Goal: Task Accomplishment & Management: Manage account settings

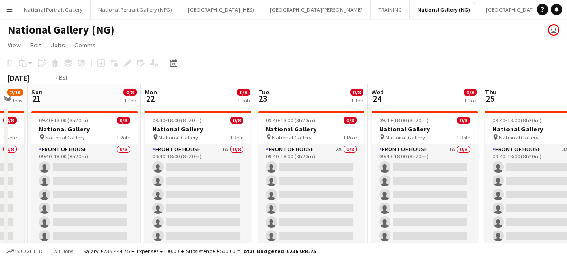
scroll to position [0, 291]
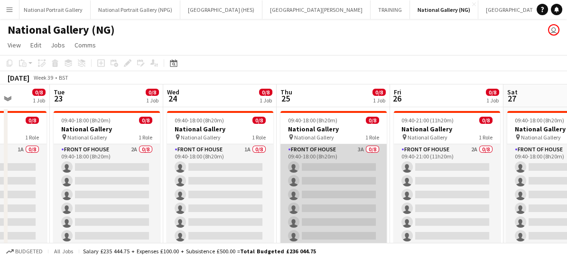
click at [342, 180] on app-card-role "Front of House 3A 0/8 09:40-18:00 (8h20m) single-neutral-actions single-neutral…" at bounding box center [334, 208] width 106 height 129
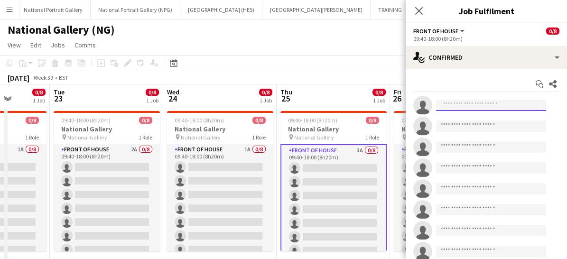
click at [452, 106] on input at bounding box center [491, 105] width 110 height 11
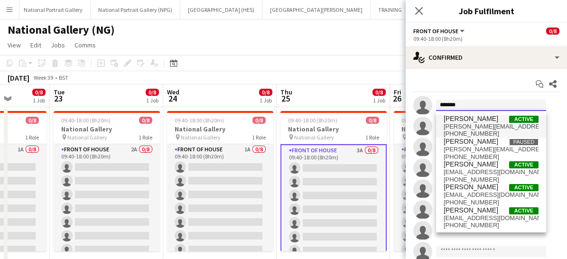
type input "******"
click at [451, 127] on span "robert@robert-gill.com" at bounding box center [491, 127] width 95 height 8
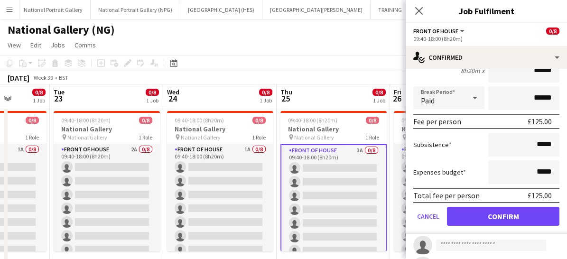
scroll to position [97, 0]
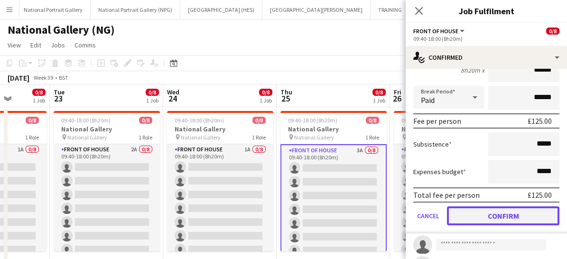
click at [465, 211] on button "Confirm" at bounding box center [503, 216] width 113 height 19
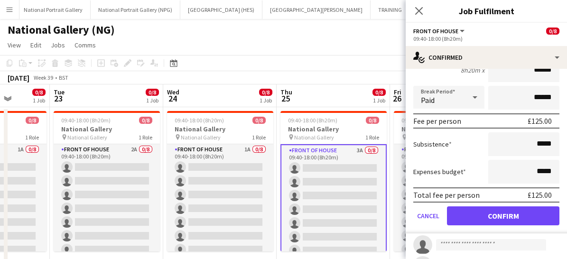
scroll to position [28, 0]
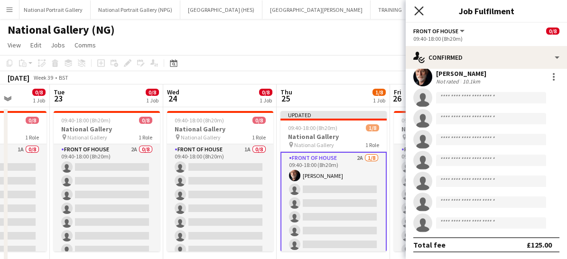
click at [423, 10] on icon "Close pop-in" at bounding box center [418, 10] width 9 height 9
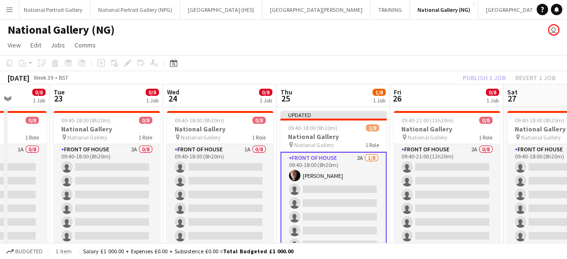
scroll to position [0, 310]
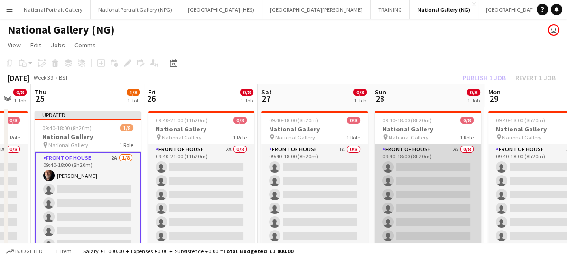
click at [431, 207] on app-card-role "Front of House 2A 0/8 09:40-18:00 (8h20m) single-neutral-actions single-neutral…" at bounding box center [428, 208] width 106 height 129
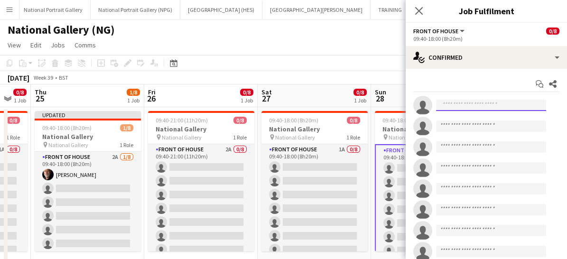
click at [453, 104] on input at bounding box center [491, 105] width 110 height 11
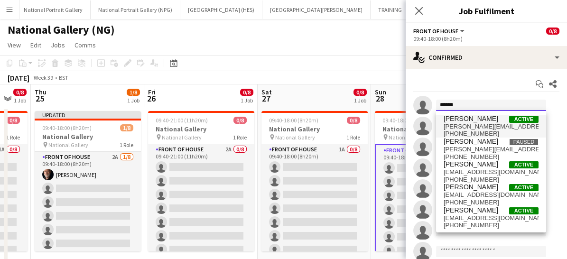
type input "******"
click at [456, 125] on span "robert@robert-gill.com" at bounding box center [491, 127] width 95 height 8
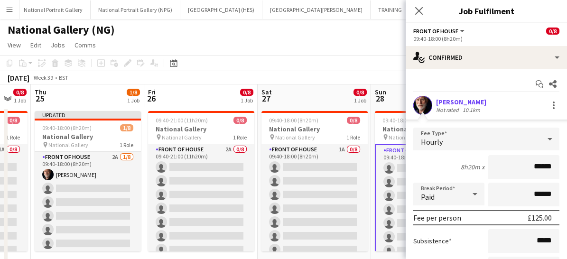
scroll to position [100, 0]
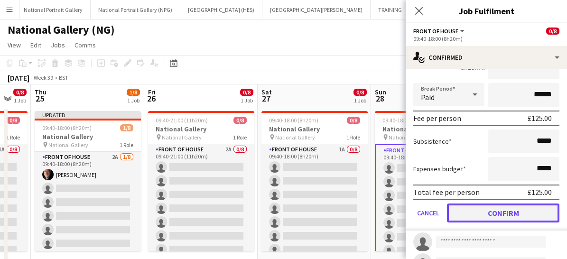
click at [483, 212] on button "Confirm" at bounding box center [503, 213] width 113 height 19
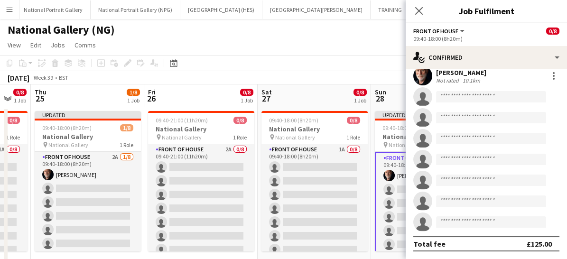
scroll to position [28, 0]
click at [422, 9] on icon "Close pop-in" at bounding box center [418, 10] width 9 height 9
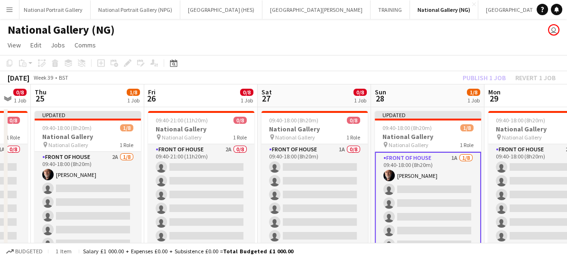
scroll to position [0, 284]
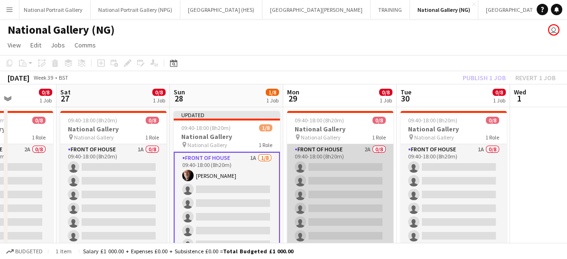
click at [326, 174] on app-card-role "Front of House 2A 0/8 09:40-18:00 (8h20m) single-neutral-actions single-neutral…" at bounding box center [340, 208] width 106 height 129
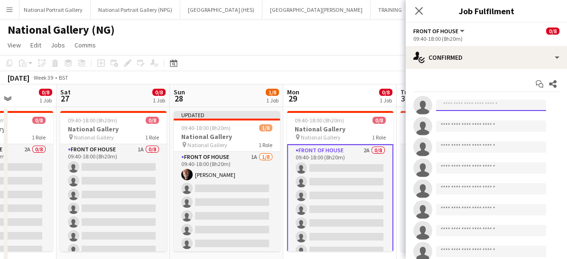
click at [451, 104] on input at bounding box center [491, 105] width 110 height 11
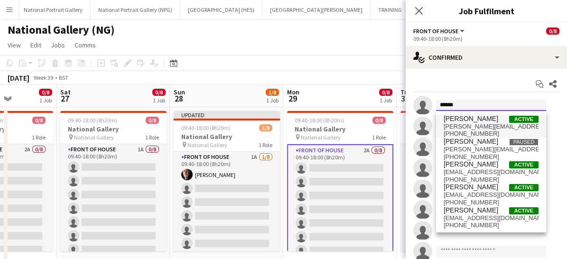
type input "******"
click at [456, 124] on span "robert@robert-gill.com" at bounding box center [491, 127] width 95 height 8
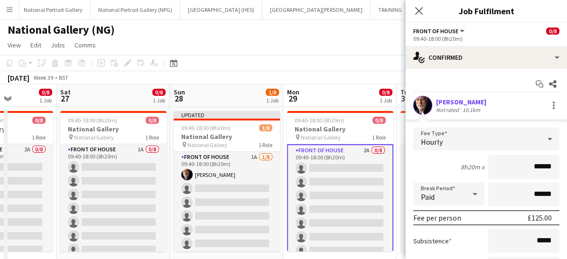
scroll to position [107, 0]
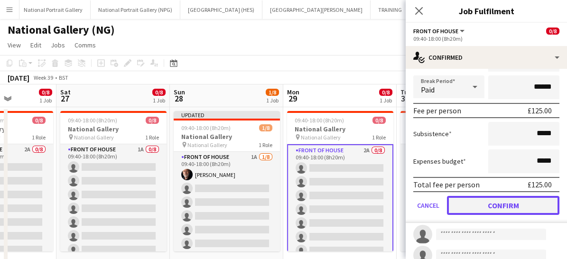
click at [471, 201] on button "Confirm" at bounding box center [503, 205] width 113 height 19
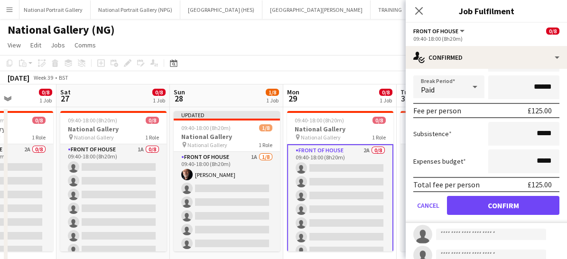
scroll to position [28, 0]
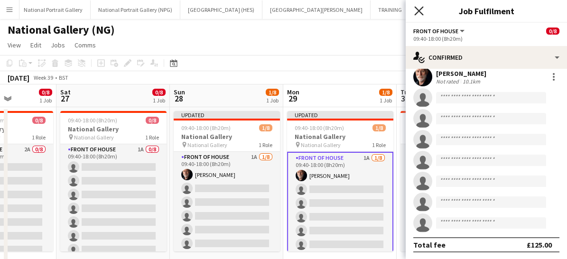
click at [420, 9] on icon at bounding box center [418, 10] width 9 height 9
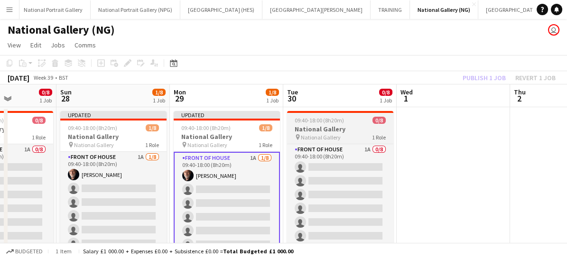
scroll to position [0, 268]
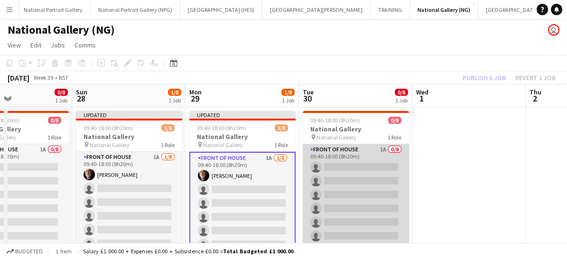
click at [348, 173] on app-card-role "Front of House 1A 0/8 09:40-18:00 (8h20m) single-neutral-actions single-neutral…" at bounding box center [356, 208] width 106 height 129
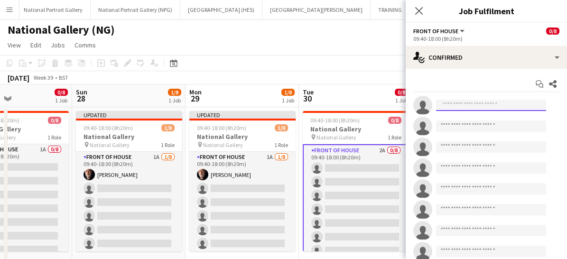
click at [450, 100] on input at bounding box center [491, 105] width 110 height 11
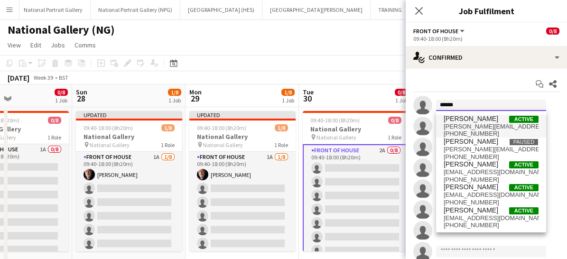
type input "******"
click at [453, 135] on span "+447891213506" at bounding box center [491, 134] width 95 height 8
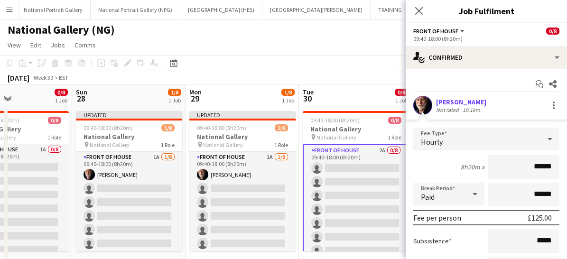
scroll to position [166, 0]
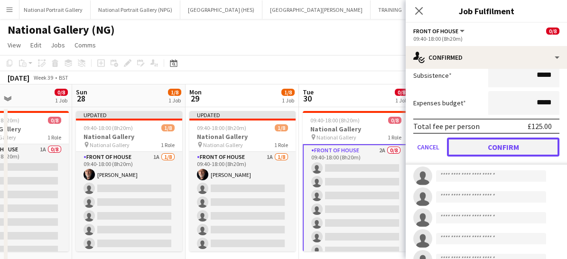
click at [472, 149] on button "Confirm" at bounding box center [503, 147] width 113 height 19
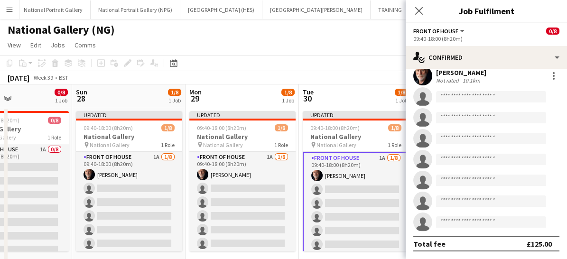
scroll to position [28, 0]
click at [420, 15] on app-icon "Close pop-in" at bounding box center [420, 11] width 14 height 14
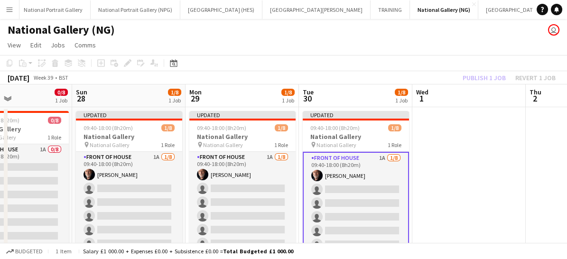
click at [361, 214] on app-card-role "Front of House 1A 1/8 09:40-18:00 (8h20m) Robert Gill single-neutral-actions si…" at bounding box center [356, 217] width 106 height 131
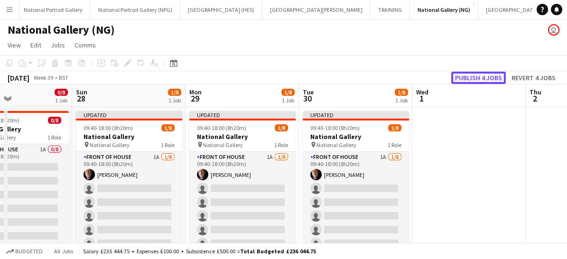
click at [470, 80] on button "Publish 4 jobs" at bounding box center [478, 78] width 55 height 12
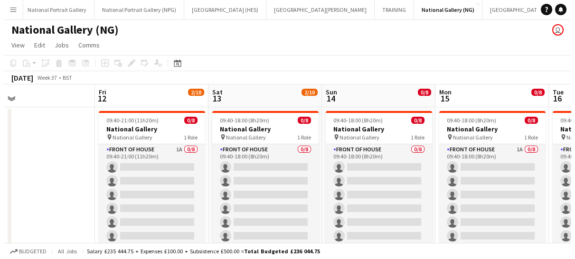
scroll to position [0, 201]
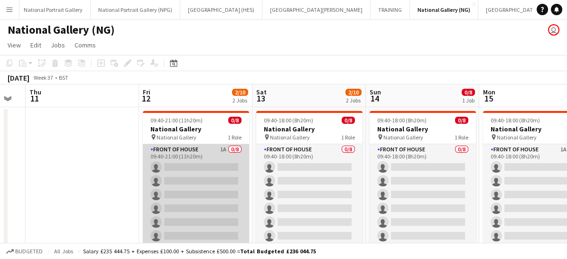
click at [180, 171] on app-card-role "Front of House 1A 0/8 09:40-21:00 (11h20m) single-neutral-actions single-neutra…" at bounding box center [196, 208] width 106 height 129
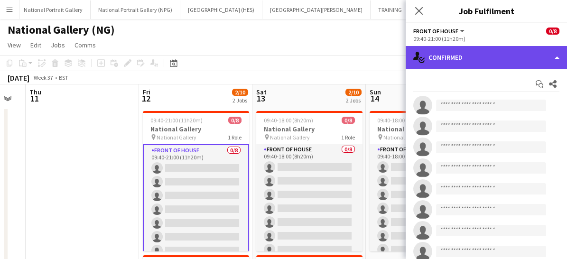
click at [450, 53] on div "single-neutral-actions-check-2 Confirmed" at bounding box center [486, 57] width 161 height 23
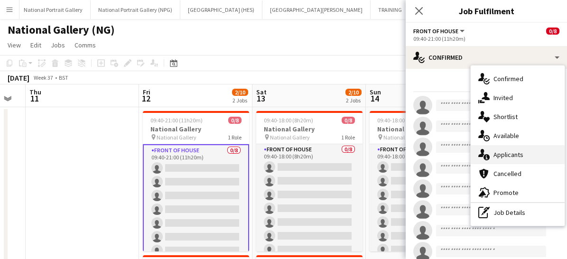
click at [498, 160] on div "single-neutral-actions-information Applicants" at bounding box center [518, 154] width 94 height 19
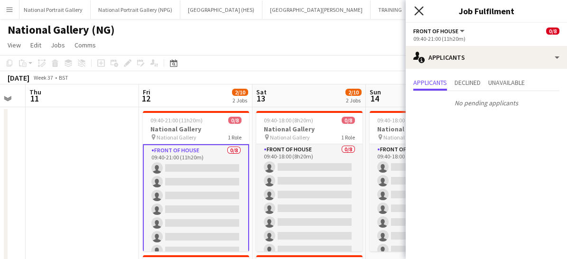
click at [423, 10] on icon "Close pop-in" at bounding box center [418, 10] width 9 height 9
click at [479, 10] on button "Imperial War Museum (IWM) Close" at bounding box center [520, 9] width 83 height 19
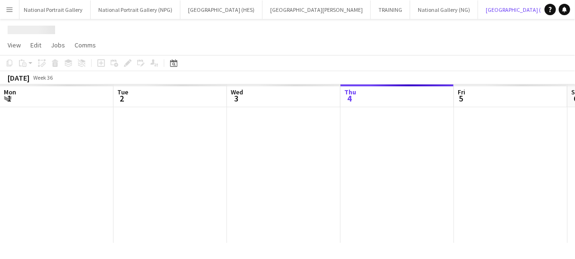
scroll to position [0, 227]
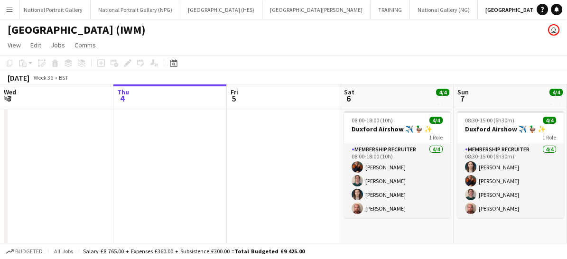
click at [8, 7] on app-icon "Menu" at bounding box center [10, 10] width 8 height 8
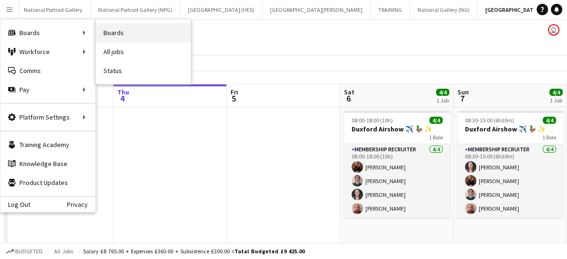
click at [101, 37] on link "Boards" at bounding box center [143, 32] width 95 height 19
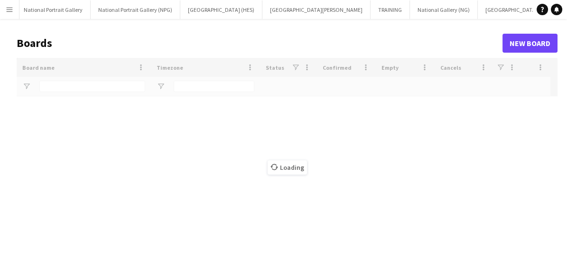
type input "**********"
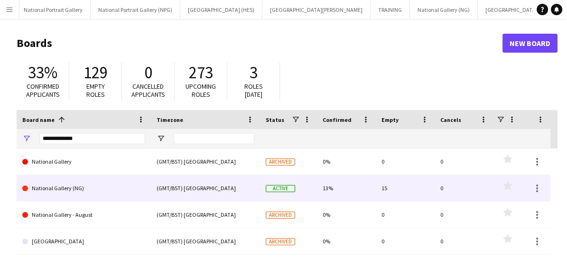
click at [75, 193] on link "National Gallery (NG)" at bounding box center [83, 188] width 123 height 27
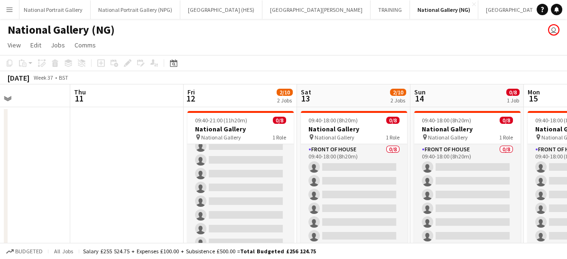
scroll to position [20, 0]
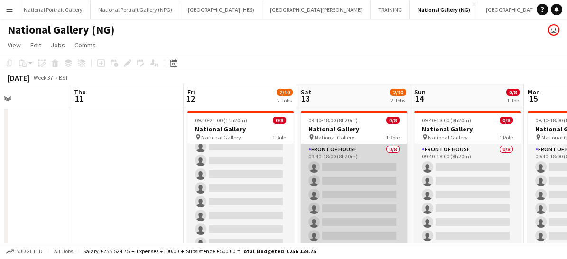
click at [371, 173] on app-card-role "Front of House 0/8 09:40-18:00 (8h20m) single-neutral-actions single-neutral-ac…" at bounding box center [354, 208] width 106 height 129
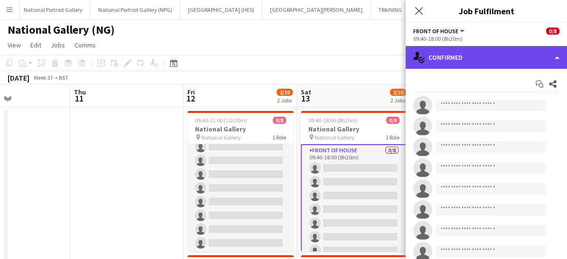
click at [464, 58] on div "single-neutral-actions-check-2 Confirmed" at bounding box center [486, 57] width 161 height 23
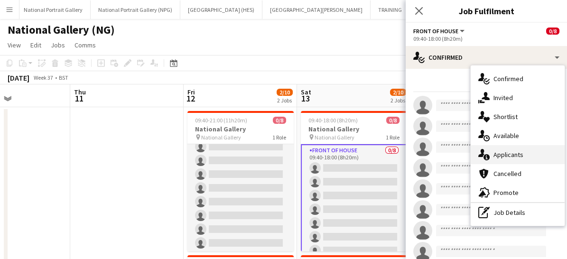
click at [496, 150] on span "Applicants" at bounding box center [509, 154] width 30 height 9
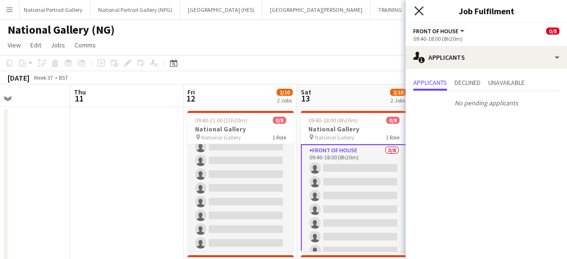
click at [422, 11] on icon "Close pop-in" at bounding box center [418, 10] width 9 height 9
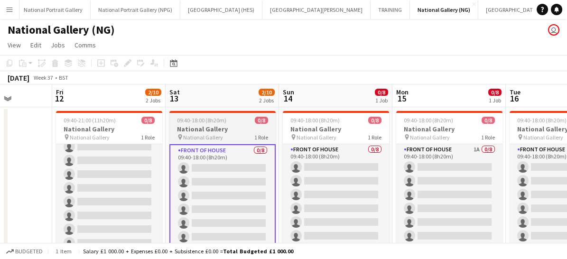
scroll to position [0, 294]
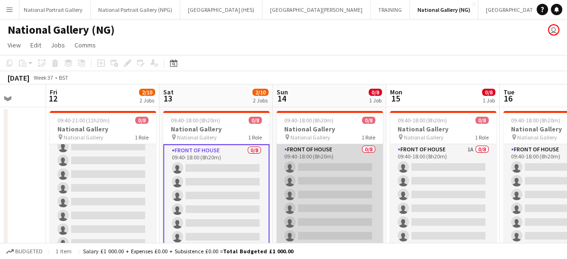
click at [316, 189] on app-card-role "Front of House 0/8 09:40-18:00 (8h20m) single-neutral-actions single-neutral-ac…" at bounding box center [330, 208] width 106 height 129
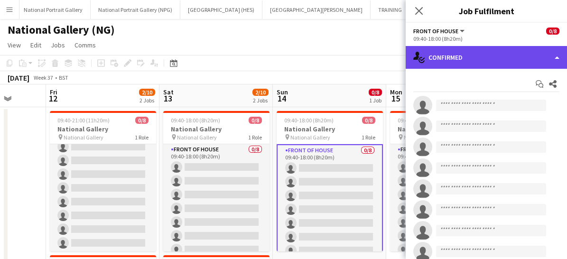
click at [461, 53] on div "single-neutral-actions-check-2 Confirmed" at bounding box center [486, 57] width 161 height 23
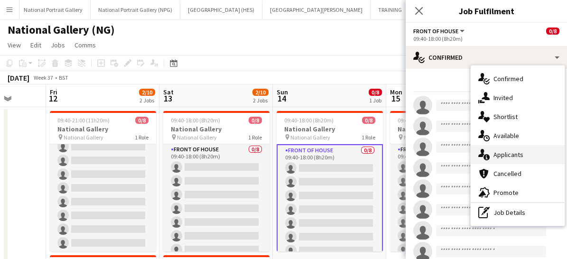
click at [503, 155] on span "Applicants" at bounding box center [509, 154] width 30 height 9
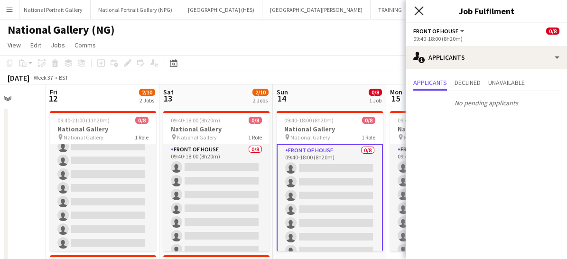
click at [420, 9] on icon at bounding box center [418, 10] width 9 height 9
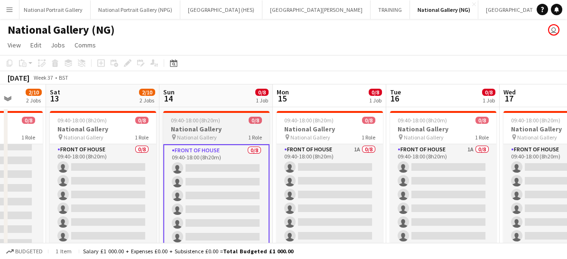
scroll to position [0, 297]
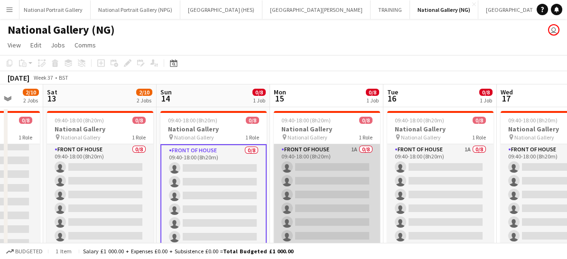
click at [318, 175] on app-card-role "Front of House 1A 0/8 09:40-18:00 (8h20m) single-neutral-actions single-neutral…" at bounding box center [327, 208] width 106 height 129
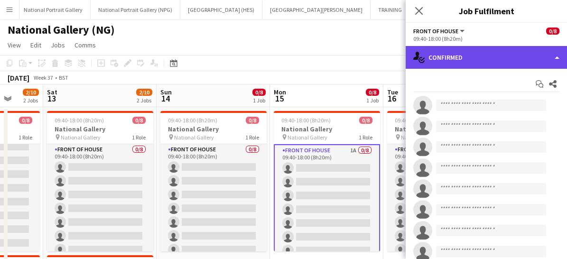
click at [447, 56] on div "single-neutral-actions-check-2 Confirmed" at bounding box center [486, 57] width 161 height 23
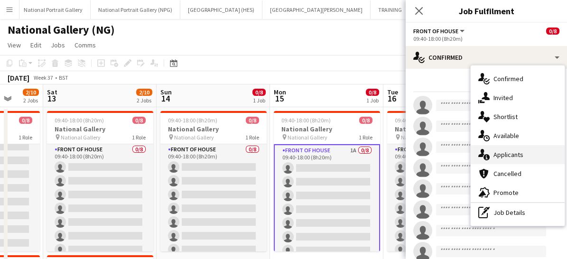
click at [494, 155] on span "Applicants" at bounding box center [509, 154] width 30 height 9
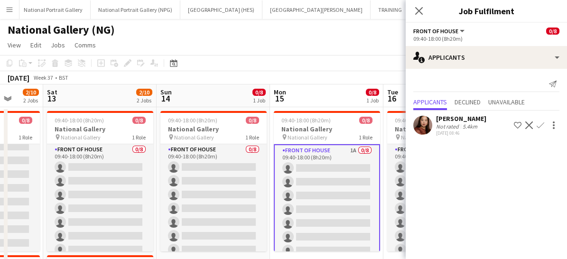
click at [541, 126] on app-icon "Confirm" at bounding box center [541, 126] width 8 height 8
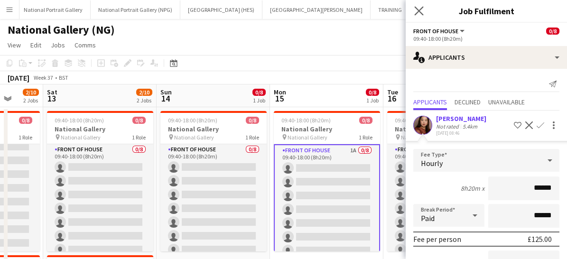
click at [418, 16] on app-icon "Close pop-in" at bounding box center [420, 11] width 14 height 14
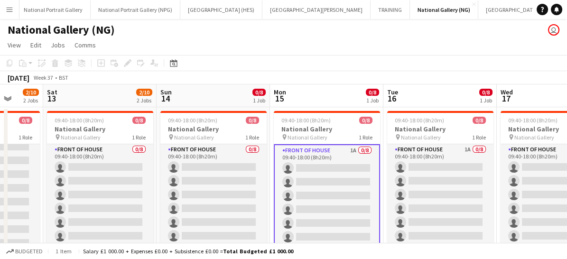
click at [321, 211] on app-card-role "Front of House 1A 0/8 09:40-18:00 (8h20m) single-neutral-actions single-neutral…" at bounding box center [327, 209] width 106 height 131
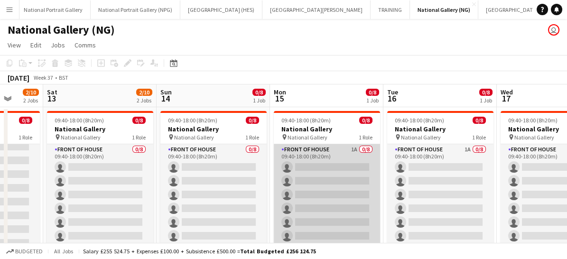
click at [321, 211] on app-card-role "Front of House 1A 0/8 09:40-18:00 (8h20m) single-neutral-actions single-neutral…" at bounding box center [327, 208] width 106 height 129
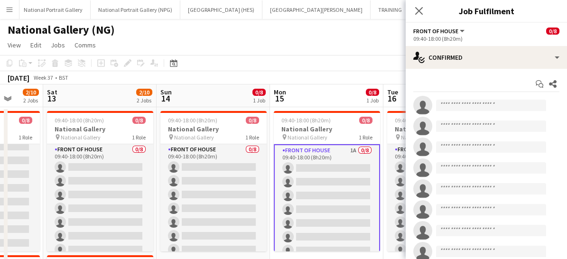
click at [321, 211] on app-card-role "Front of House 1A 0/8 09:40-18:00 (8h20m) single-neutral-actions single-neutral…" at bounding box center [327, 209] width 106 height 131
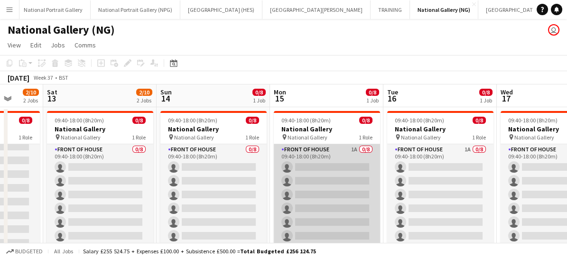
click at [321, 211] on app-card-role "Front of House 1A 0/8 09:40-18:00 (8h20m) single-neutral-actions single-neutral…" at bounding box center [327, 208] width 106 height 129
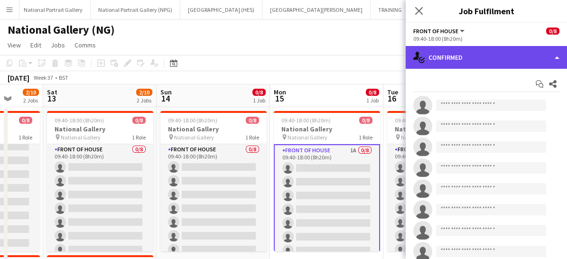
click at [465, 60] on div "single-neutral-actions-check-2 Confirmed" at bounding box center [486, 57] width 161 height 23
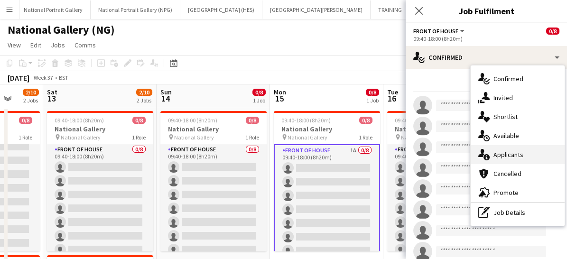
click at [519, 157] on span "Applicants" at bounding box center [509, 154] width 30 height 9
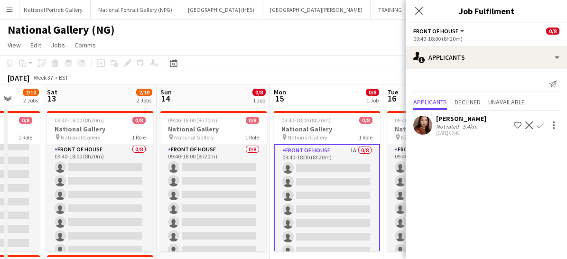
click at [543, 123] on app-icon "Confirm" at bounding box center [541, 126] width 8 height 8
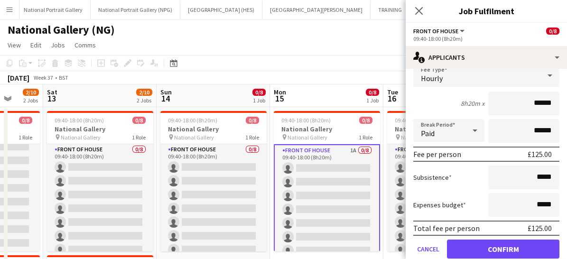
scroll to position [101, 0]
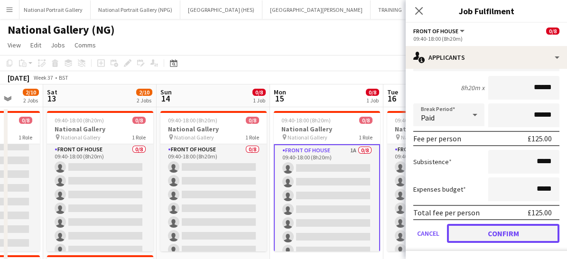
click at [492, 232] on button "Confirm" at bounding box center [503, 233] width 113 height 19
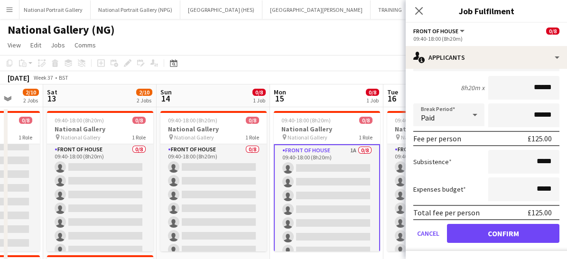
scroll to position [0, 0]
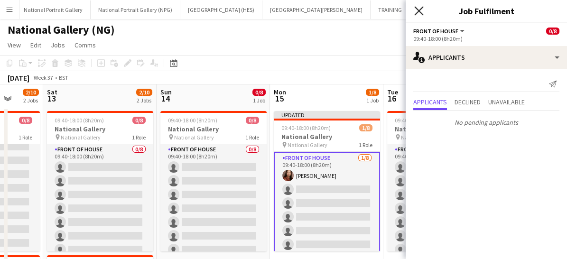
click at [417, 11] on icon "Close pop-in" at bounding box center [418, 10] width 9 height 9
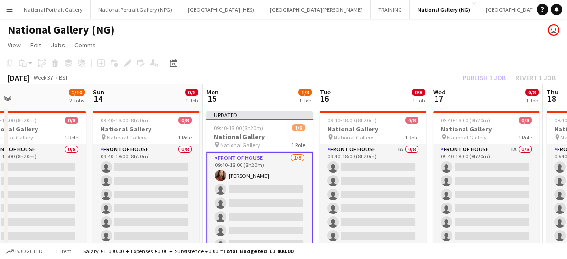
scroll to position [0, 366]
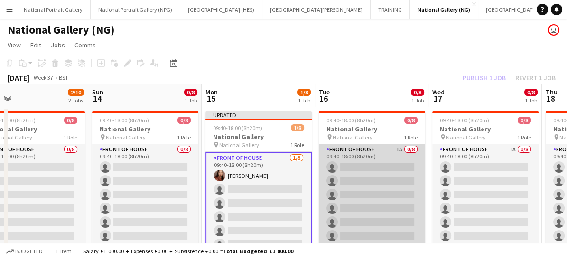
click at [383, 173] on app-card-role "Front of House 1A 0/8 09:40-18:00 (8h20m) single-neutral-actions single-neutral…" at bounding box center [372, 208] width 106 height 129
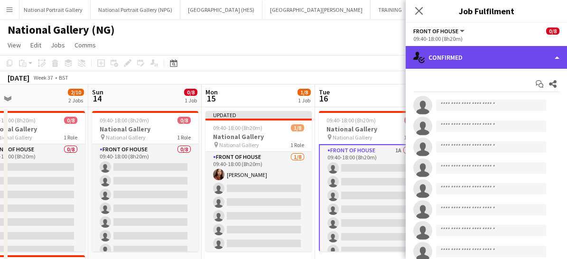
click at [453, 63] on div "single-neutral-actions-check-2 Confirmed" at bounding box center [486, 57] width 161 height 23
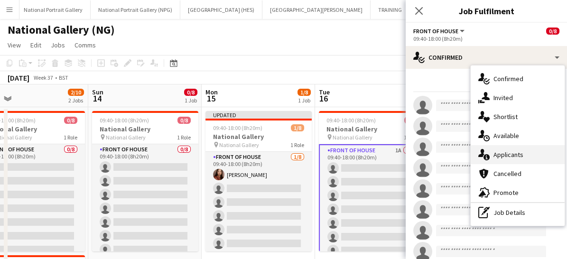
click at [494, 158] on span "Applicants" at bounding box center [509, 154] width 30 height 9
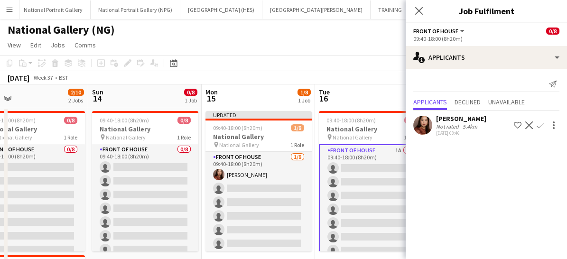
click at [541, 125] on app-icon "Confirm" at bounding box center [541, 126] width 8 height 8
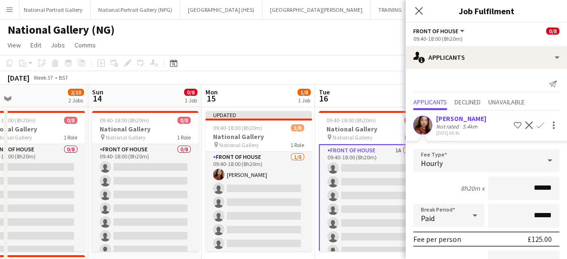
scroll to position [101, 0]
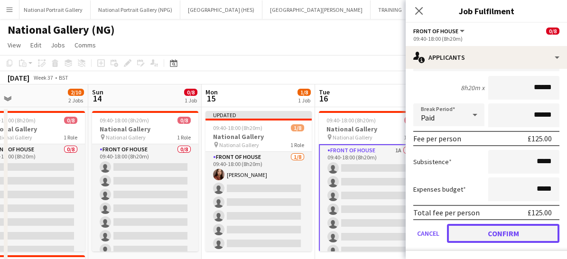
click at [491, 230] on button "Confirm" at bounding box center [503, 233] width 113 height 19
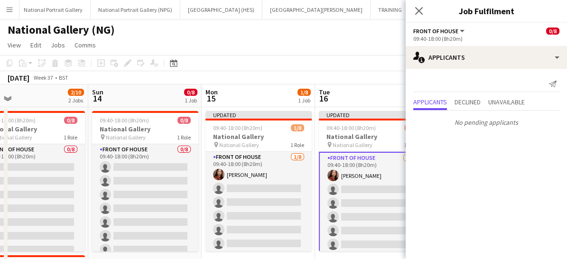
scroll to position [0, 0]
click at [418, 9] on icon at bounding box center [418, 10] width 9 height 9
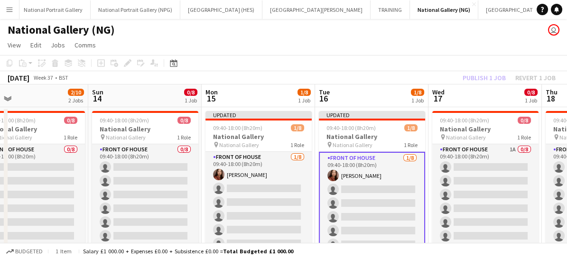
click at [364, 196] on app-card-role "Front of House 1/8 09:40-18:00 (8h20m) Esther Tan single-neutral-actions single…" at bounding box center [372, 217] width 106 height 131
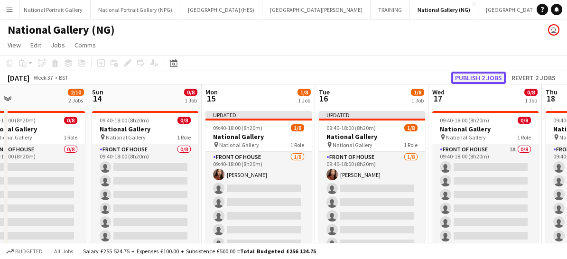
click at [480, 77] on button "Publish 2 jobs" at bounding box center [478, 78] width 55 height 12
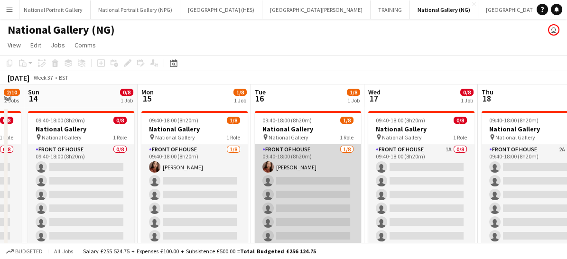
scroll to position [0, 318]
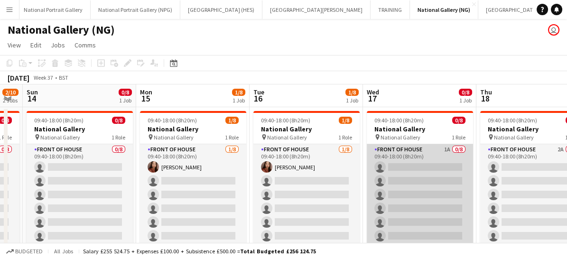
click at [409, 194] on app-card-role "Front of House 1A 0/8 09:40-18:00 (8h20m) single-neutral-actions single-neutral…" at bounding box center [420, 208] width 106 height 129
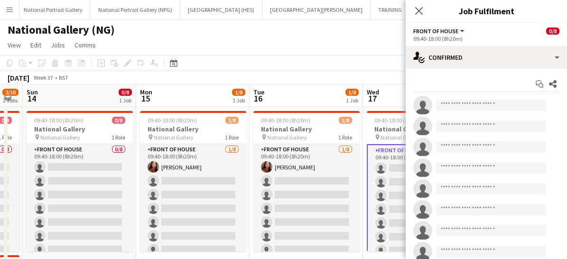
scroll to position [0, 0]
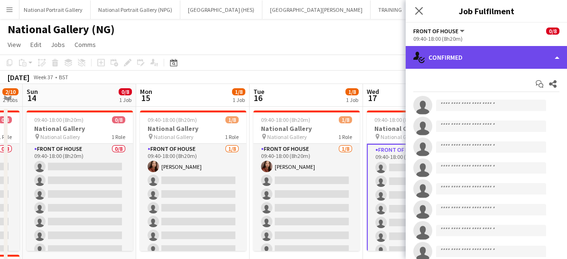
click at [472, 53] on div "single-neutral-actions-check-2 Confirmed" at bounding box center [486, 57] width 161 height 23
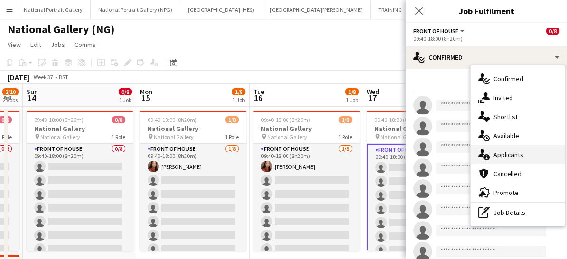
click at [496, 154] on span "Applicants" at bounding box center [509, 154] width 30 height 9
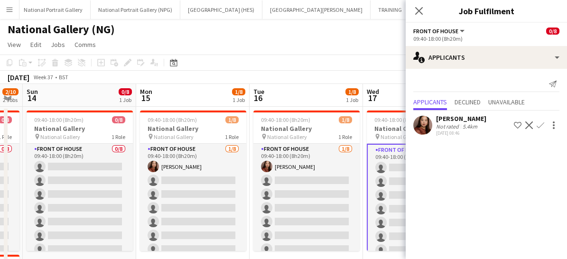
click at [542, 122] on app-icon "Confirm" at bounding box center [541, 126] width 8 height 8
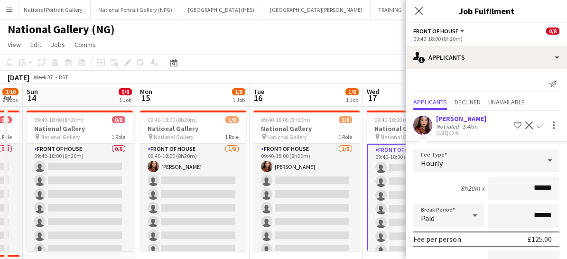
scroll to position [98, 0]
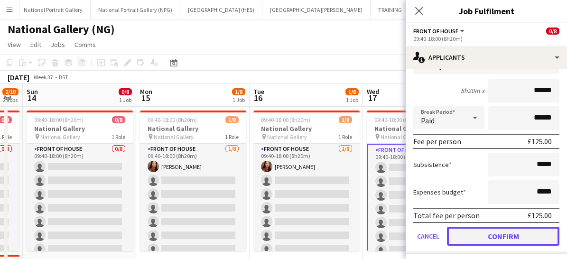
click at [483, 229] on button "Confirm" at bounding box center [503, 236] width 113 height 19
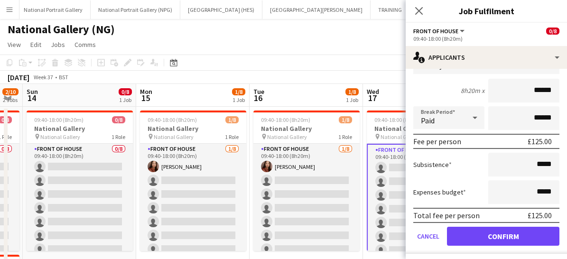
scroll to position [0, 0]
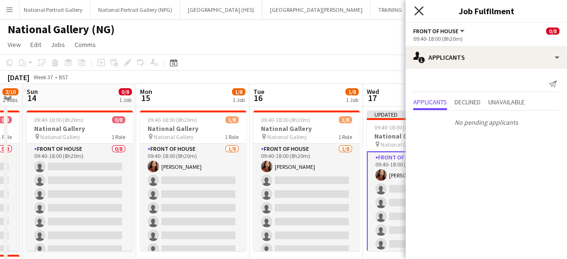
click at [418, 9] on icon at bounding box center [418, 10] width 9 height 9
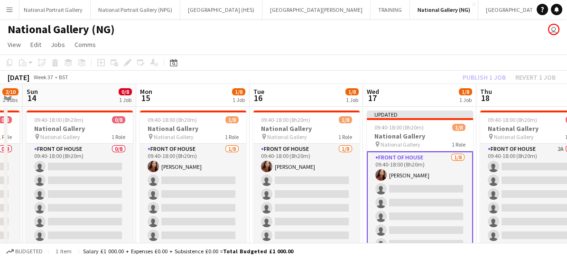
click at [395, 188] on app-card-role "Front of House 1/8 09:40-18:00 (8h20m) Esther Tan single-neutral-actions single…" at bounding box center [420, 216] width 106 height 131
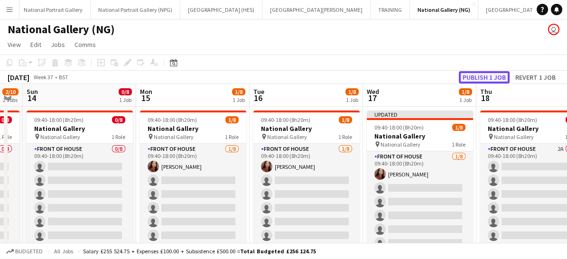
click at [477, 78] on button "Publish 1 job" at bounding box center [484, 77] width 51 height 12
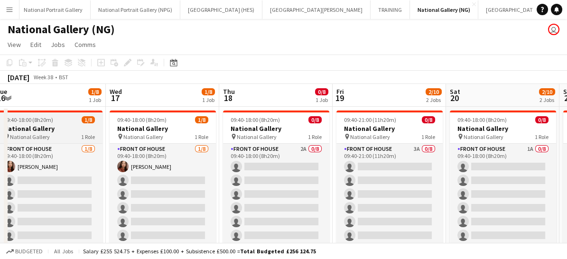
scroll to position [0, 342]
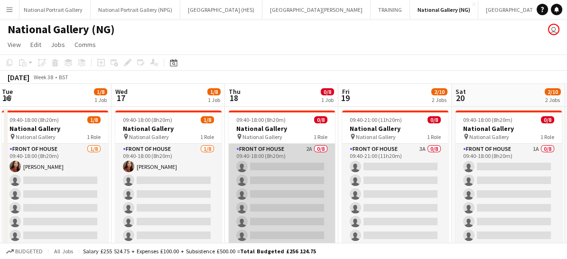
click at [301, 172] on app-card-role "Front of House 2A 0/8 09:40-18:00 (8h20m) single-neutral-actions single-neutral…" at bounding box center [282, 208] width 106 height 129
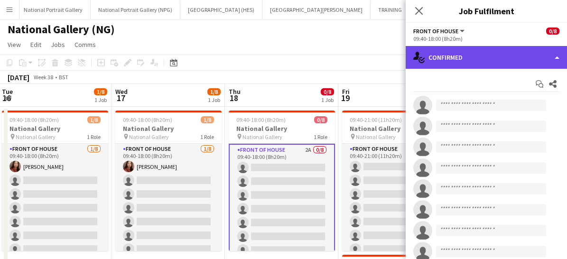
click at [488, 55] on div "single-neutral-actions-check-2 Confirmed" at bounding box center [486, 57] width 161 height 23
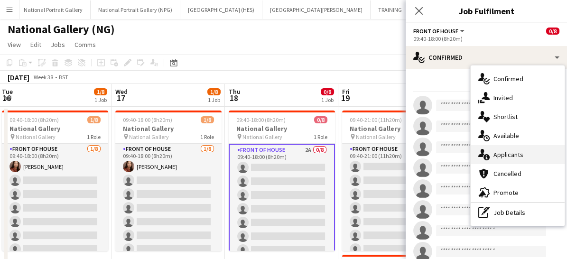
click at [499, 157] on span "Applicants" at bounding box center [509, 154] width 30 height 9
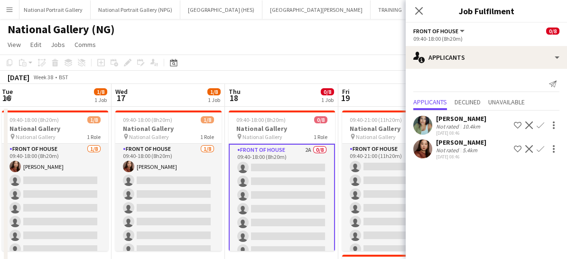
click at [537, 142] on div "Esther Tan Not rated 5.4km 04-09-2025 08:46 Shortlist crew Decline Confirm" at bounding box center [486, 149] width 161 height 22
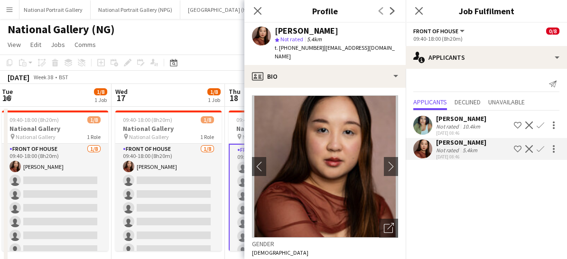
click at [542, 145] on app-icon "Confirm" at bounding box center [541, 149] width 8 height 8
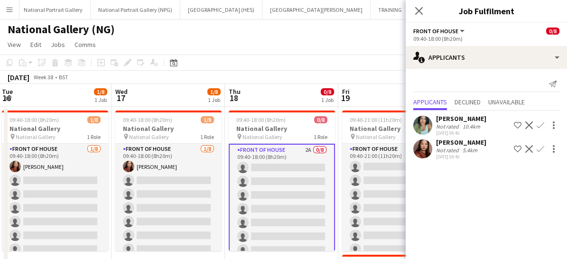
click at [542, 145] on app-icon "Confirm" at bounding box center [541, 149] width 8 height 8
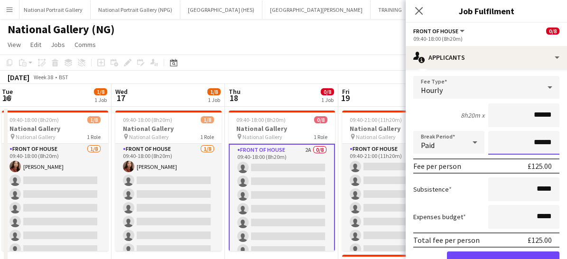
click at [542, 145] on input "******" at bounding box center [524, 143] width 71 height 24
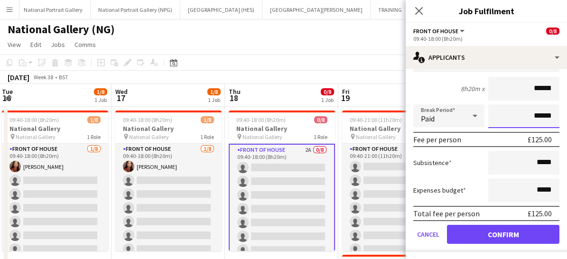
scroll to position [123, 0]
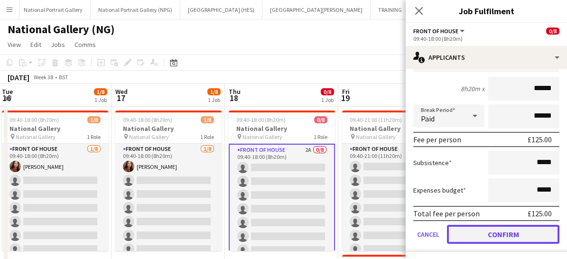
click at [488, 229] on button "Confirm" at bounding box center [503, 234] width 113 height 19
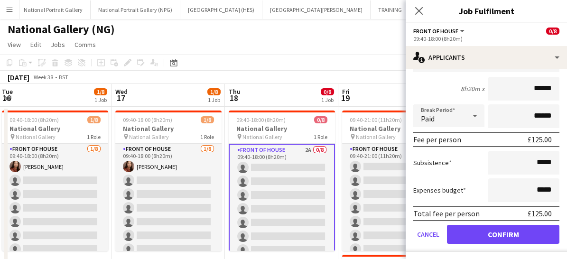
scroll to position [0, 0]
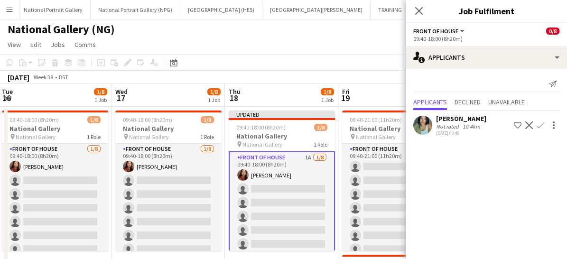
click at [542, 122] on app-icon "Confirm" at bounding box center [541, 126] width 8 height 8
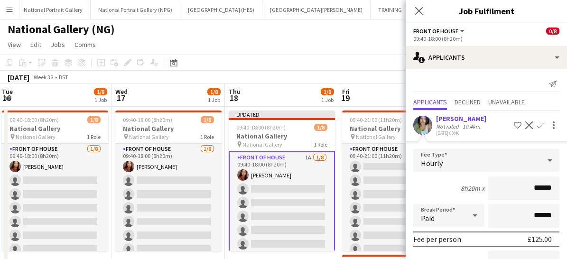
scroll to position [101, 0]
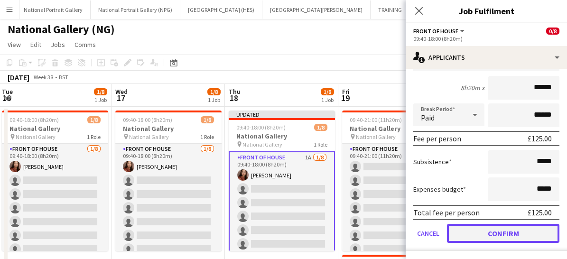
click at [484, 234] on button "Confirm" at bounding box center [503, 233] width 113 height 19
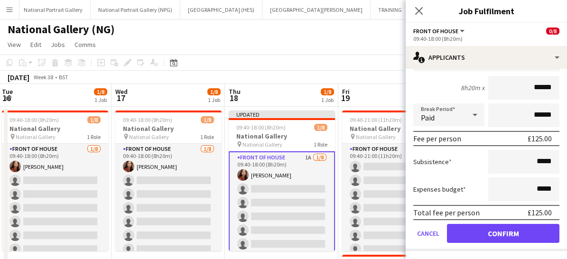
scroll to position [0, 0]
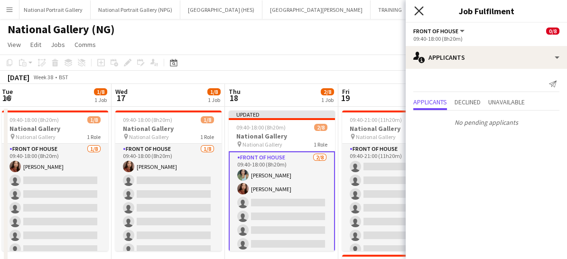
click at [419, 14] on icon "Close pop-in" at bounding box center [418, 10] width 9 height 9
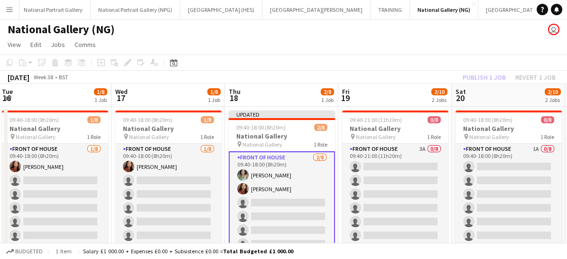
click at [296, 192] on app-card-role "Front of House 2/8 09:40-18:00 (8h20m) Anoushka Deshmukh Esther Tan single-neut…" at bounding box center [282, 216] width 106 height 131
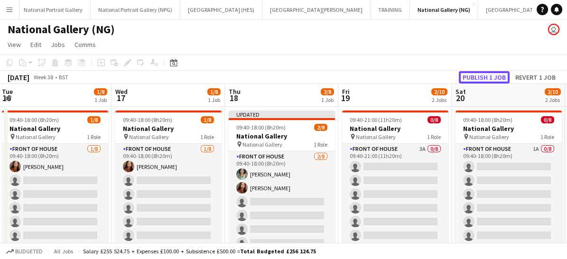
click at [471, 77] on button "Publish 1 job" at bounding box center [484, 77] width 51 height 12
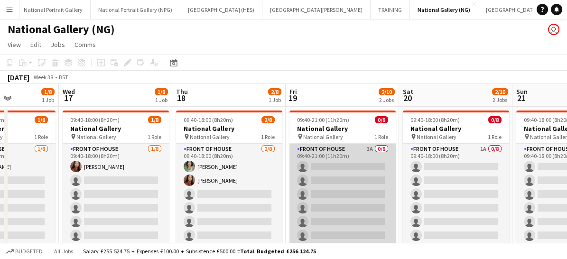
scroll to position [0, 285]
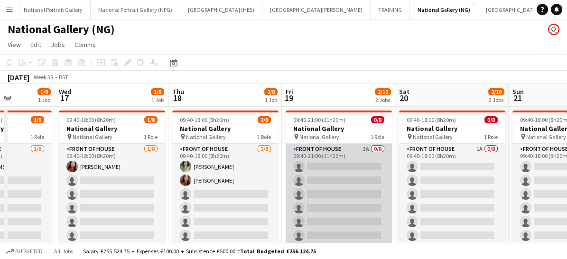
click at [344, 182] on app-card-role "Front of House 3A 0/8 09:40-21:00 (11h20m) single-neutral-actions single-neutra…" at bounding box center [339, 208] width 106 height 129
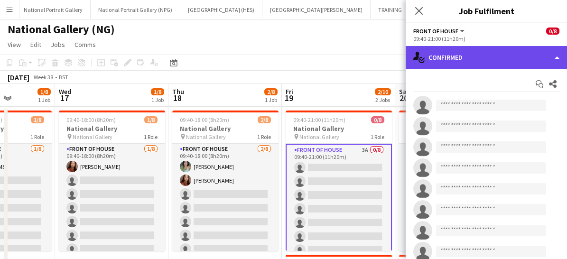
click at [481, 54] on div "single-neutral-actions-check-2 Confirmed" at bounding box center [486, 57] width 161 height 23
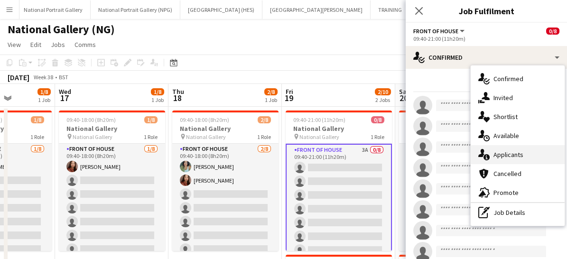
click at [505, 151] on span "Applicants" at bounding box center [509, 154] width 30 height 9
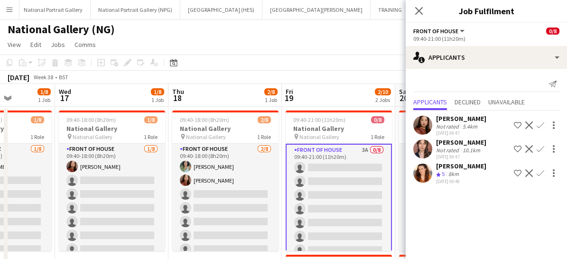
click at [538, 129] on button "Confirm" at bounding box center [540, 125] width 11 height 11
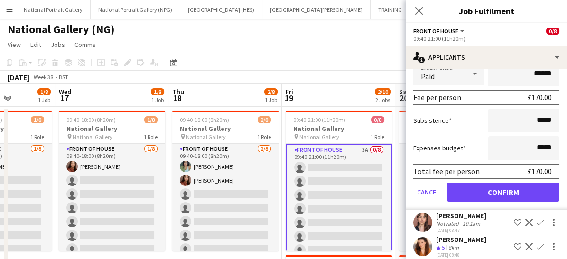
scroll to position [149, 0]
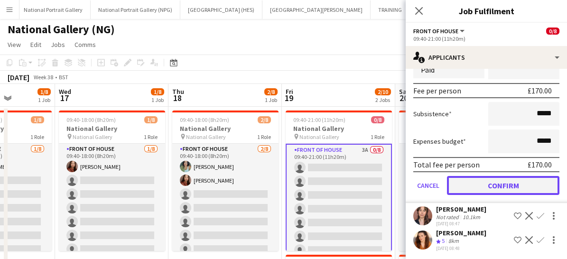
click at [490, 185] on button "Confirm" at bounding box center [503, 185] width 113 height 19
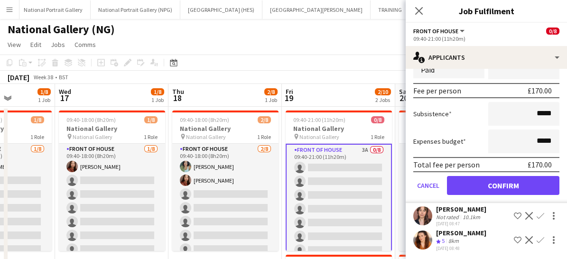
scroll to position [0, 0]
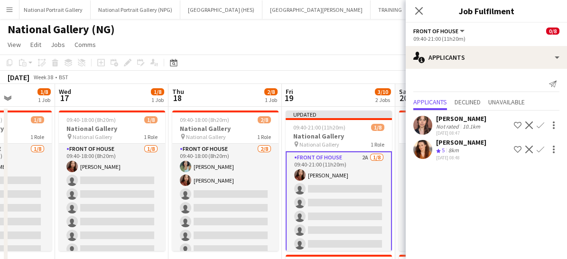
click at [539, 122] on app-icon "Confirm" at bounding box center [541, 126] width 8 height 8
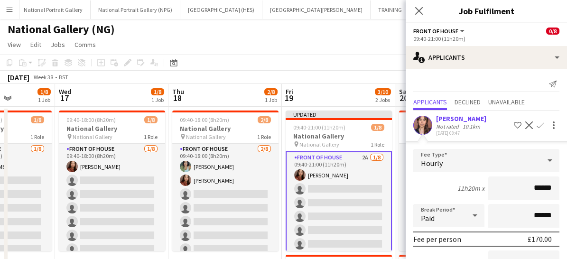
scroll to position [113, 0]
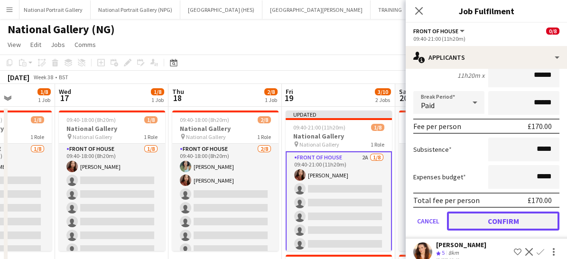
click at [482, 225] on button "Confirm" at bounding box center [503, 221] width 113 height 19
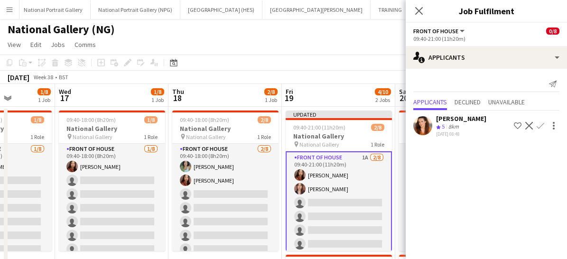
scroll to position [0, 0]
click at [482, 225] on mat-expansion-panel "users2 Applicants Send notification Applicants Declined Unavailable Lara Sprose…" at bounding box center [486, 164] width 161 height 190
click at [542, 122] on app-icon "Confirm" at bounding box center [541, 126] width 8 height 8
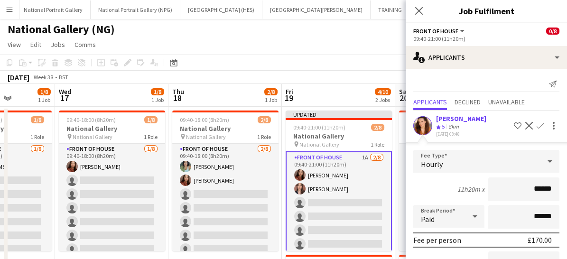
scroll to position [101, 0]
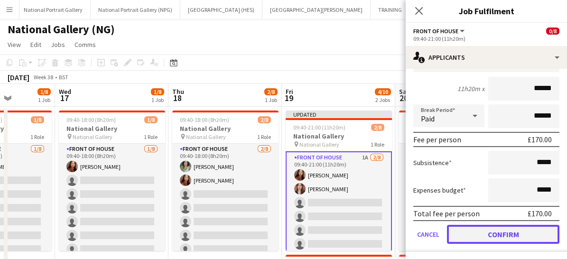
click at [479, 230] on button "Confirm" at bounding box center [503, 234] width 113 height 19
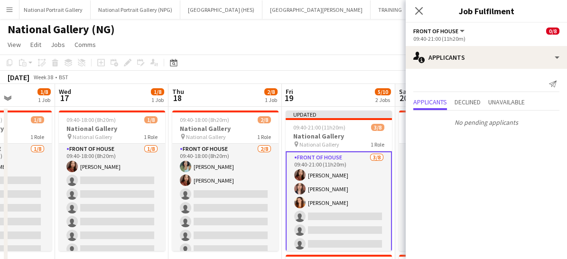
scroll to position [0, 0]
click at [419, 7] on icon "Close pop-in" at bounding box center [418, 10] width 9 height 9
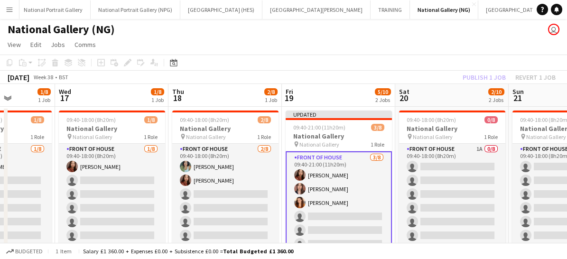
click at [362, 210] on app-card-role "Front of House 3/8 09:40-21:00 (11h20m) Esther Tan Nadia Abouayen Lara Sprosen …" at bounding box center [339, 216] width 106 height 131
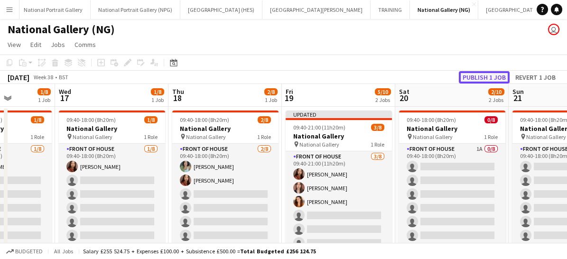
click at [471, 77] on button "Publish 1 job" at bounding box center [484, 77] width 51 height 12
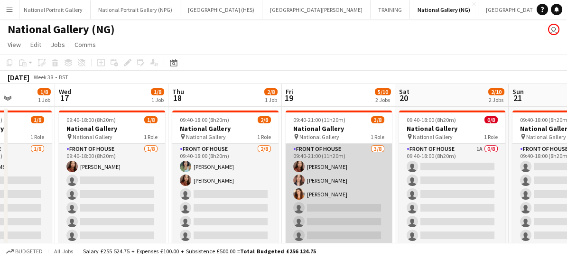
scroll to position [0, 369]
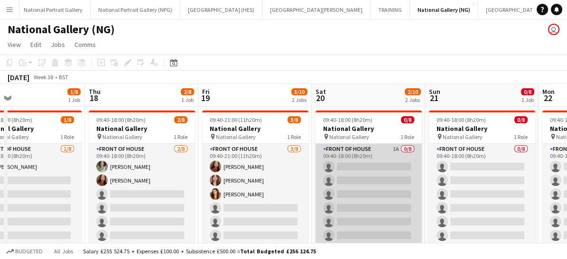
click at [369, 188] on app-card-role "Front of House 1A 0/8 09:40-18:00 (8h20m) single-neutral-actions single-neutral…" at bounding box center [369, 208] width 106 height 129
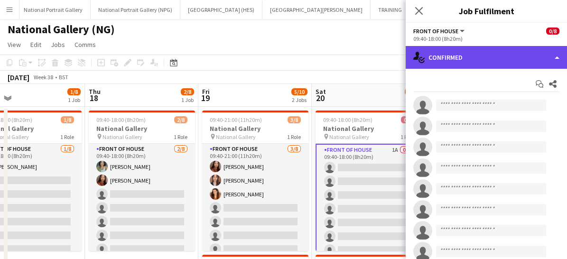
click at [479, 64] on div "single-neutral-actions-check-2 Confirmed" at bounding box center [486, 57] width 161 height 23
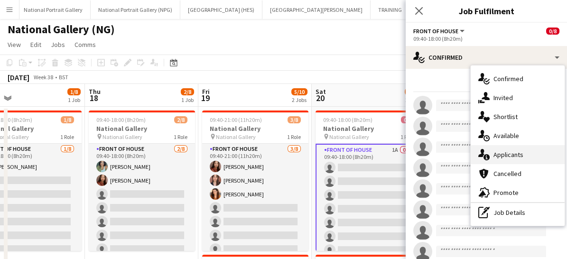
click at [495, 153] on span "Applicants" at bounding box center [509, 154] width 30 height 9
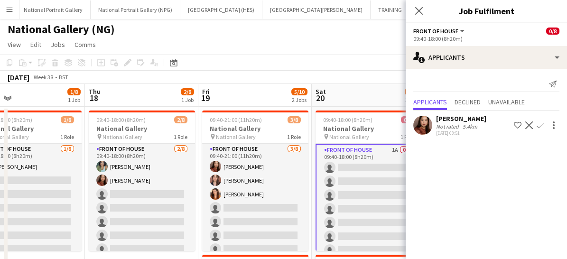
click at [539, 120] on button "Confirm" at bounding box center [540, 125] width 11 height 11
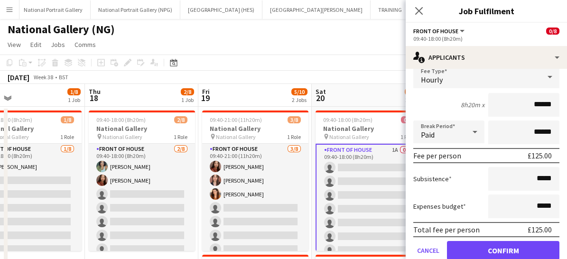
scroll to position [101, 0]
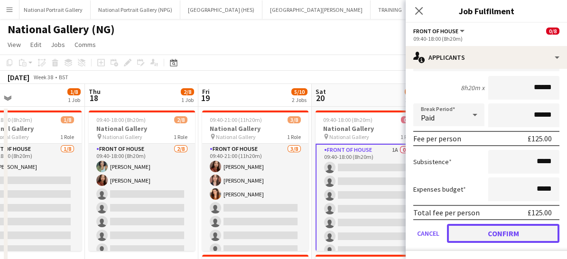
click at [487, 229] on button "Confirm" at bounding box center [503, 233] width 113 height 19
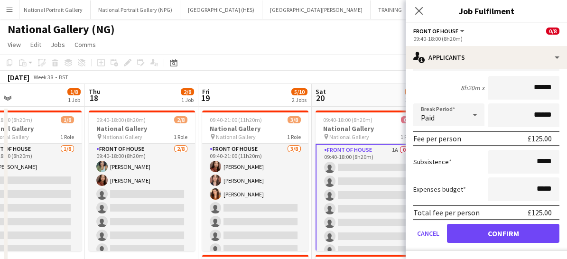
scroll to position [0, 0]
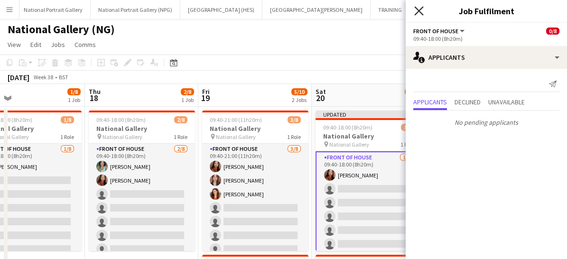
click at [422, 9] on icon "Close pop-in" at bounding box center [418, 10] width 9 height 9
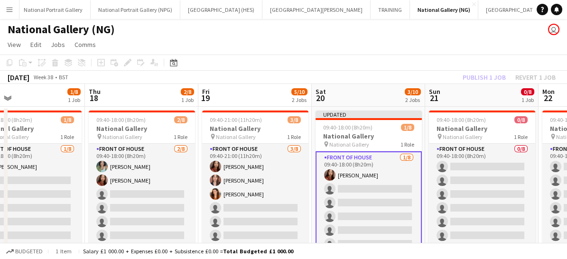
click at [374, 207] on app-card-role "Front of House 1/8 09:40-18:00 (8h20m) Esther Tan single-neutral-actions single…" at bounding box center [369, 216] width 106 height 131
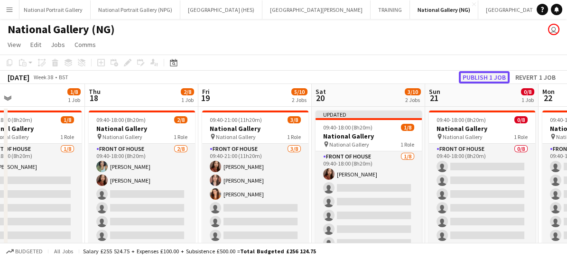
click at [475, 79] on button "Publish 1 job" at bounding box center [484, 77] width 51 height 12
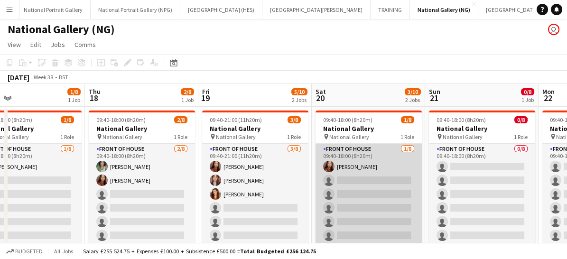
click at [400, 187] on app-card-role "Front of House 1/8 09:40-18:00 (8h20m) Esther Tan single-neutral-actions single…" at bounding box center [369, 208] width 106 height 129
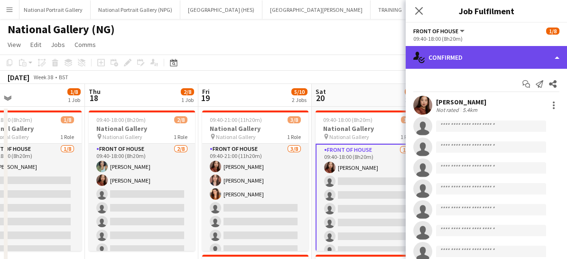
click at [466, 54] on div "single-neutral-actions-check-2 Confirmed" at bounding box center [486, 57] width 161 height 23
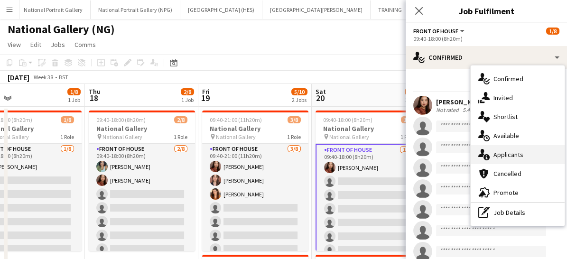
click at [497, 154] on span "Applicants" at bounding box center [509, 154] width 30 height 9
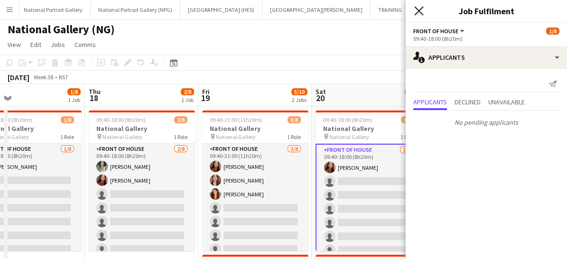
click at [418, 13] on icon "Close pop-in" at bounding box center [418, 10] width 9 height 9
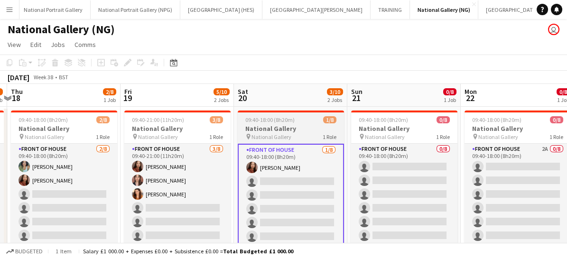
scroll to position [0, 334]
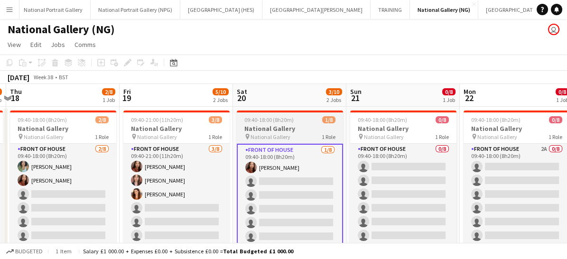
click at [393, 174] on app-card-role "Front of House 0/8 09:40-18:00 (8h20m) single-neutral-actions single-neutral-ac…" at bounding box center [403, 208] width 106 height 129
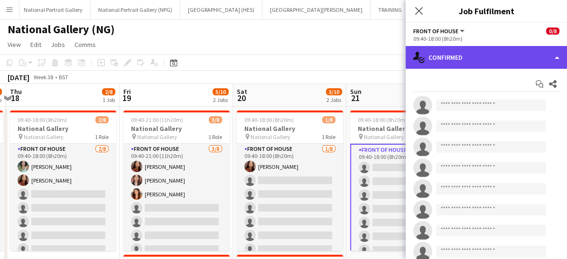
click at [483, 58] on div "single-neutral-actions-check-2 Confirmed" at bounding box center [486, 57] width 161 height 23
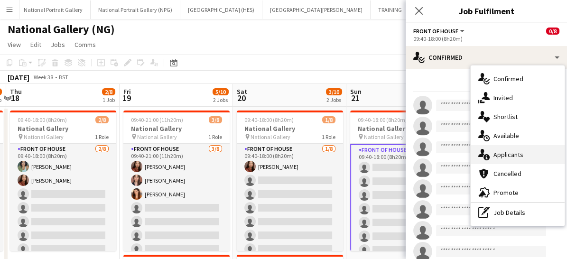
click at [506, 146] on div "single-neutral-actions-information Applicants" at bounding box center [518, 154] width 94 height 19
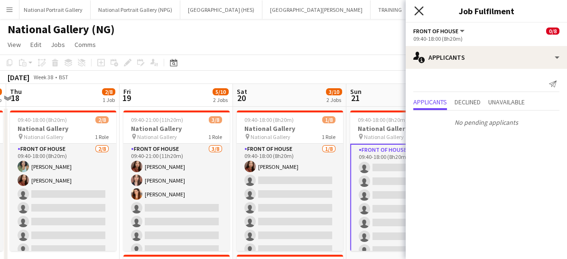
click at [417, 10] on icon "Close pop-in" at bounding box center [418, 10] width 9 height 9
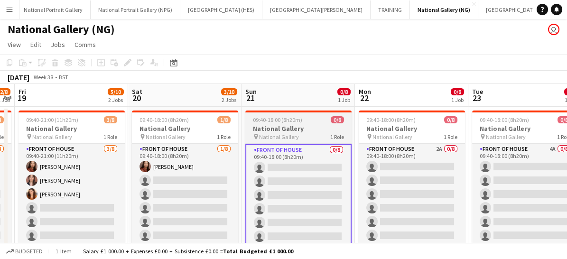
scroll to position [0, 326]
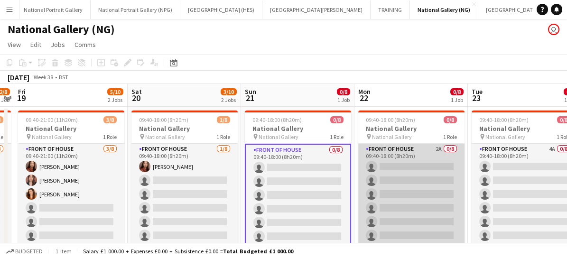
click at [400, 184] on app-card-role "Front of House 2A 0/8 09:40-18:00 (8h20m) single-neutral-actions single-neutral…" at bounding box center [411, 208] width 106 height 129
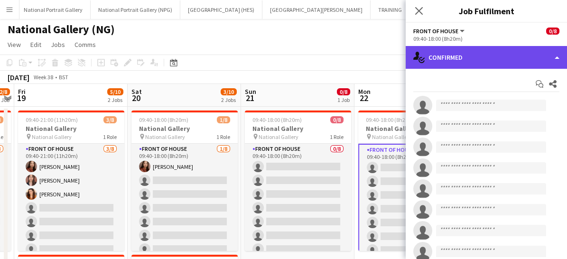
click at [454, 62] on div "single-neutral-actions-check-2 Confirmed" at bounding box center [486, 57] width 161 height 23
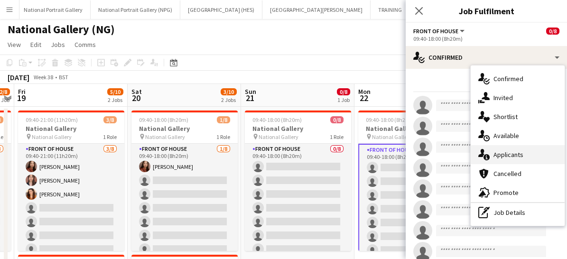
click at [491, 160] on div "single-neutral-actions-information Applicants" at bounding box center [518, 154] width 94 height 19
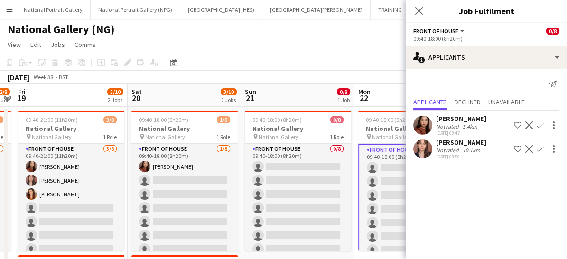
click at [491, 160] on div "Esther Tan Not rated 5.4km 04-09-2025 08:47 Shortlist crew Decline Confirm Nadi…" at bounding box center [486, 136] width 161 height 51
click at [536, 126] on button "Confirm" at bounding box center [540, 125] width 11 height 11
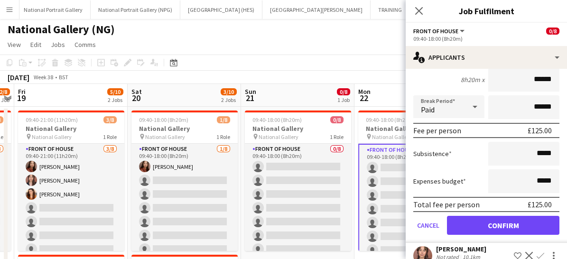
scroll to position [123, 0]
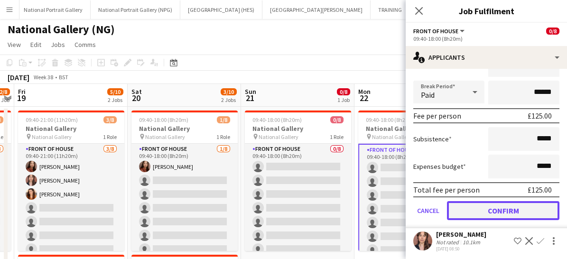
click at [498, 210] on button "Confirm" at bounding box center [503, 210] width 113 height 19
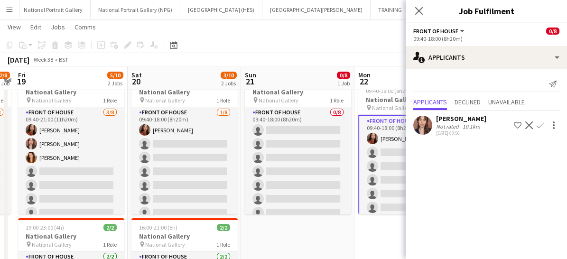
scroll to position [37, 0]
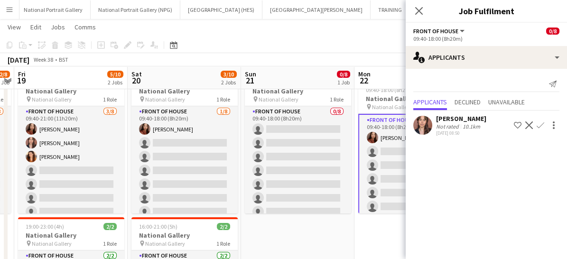
click at [545, 125] on button "Confirm" at bounding box center [540, 125] width 11 height 11
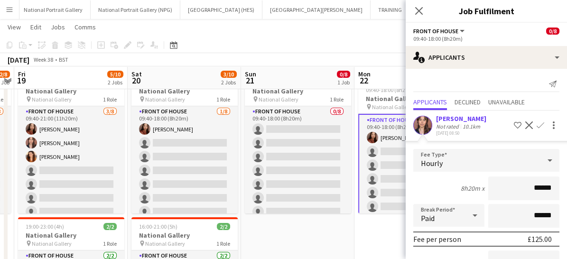
scroll to position [101, 0]
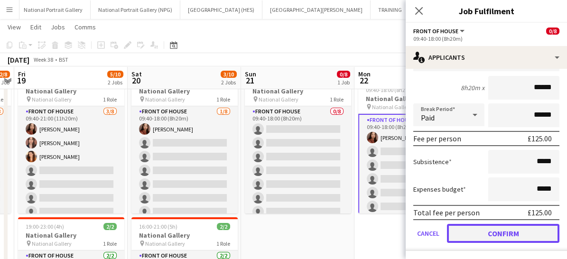
click at [477, 230] on button "Confirm" at bounding box center [503, 233] width 113 height 19
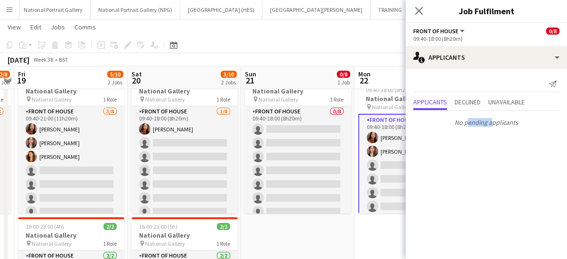
scroll to position [0, 0]
click at [477, 230] on mat-expansion-panel "users2 Applicants Send notification Applicants Declined Unavailable No pending …" at bounding box center [486, 164] width 161 height 190
click at [419, 6] on icon "Close pop-in" at bounding box center [418, 10] width 9 height 9
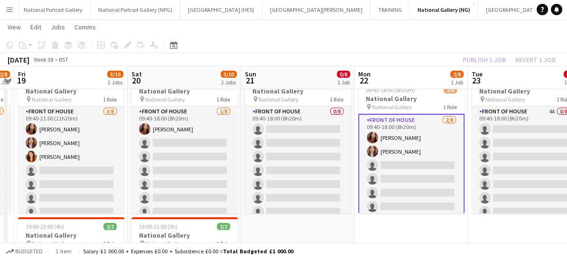
click at [414, 187] on app-card-role "Front of House 2/8 09:40-18:00 (8h20m) Esther Tan Nadia Abouayen single-neutral…" at bounding box center [411, 179] width 106 height 131
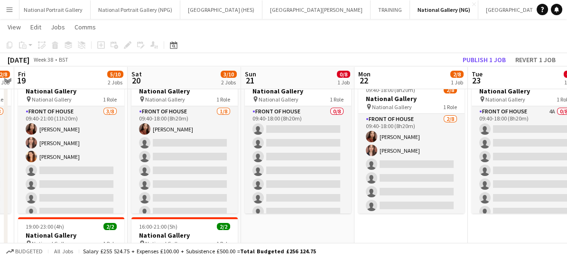
drag, startPoint x: 472, startPoint y: 58, endPoint x: 513, endPoint y: 75, distance: 43.8
click at [513, 75] on app-board-header-date "Tue 23 0/8 1 Job" at bounding box center [524, 77] width 113 height 23
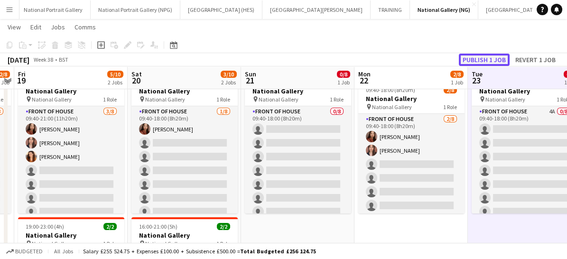
click at [488, 58] on button "Publish 1 job" at bounding box center [484, 60] width 51 height 12
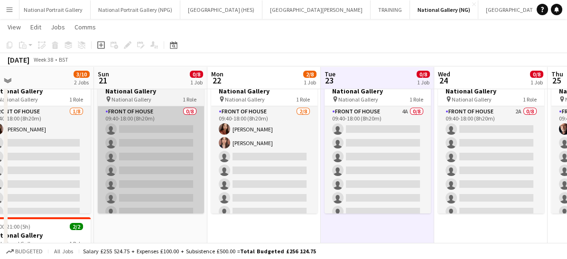
scroll to position [0, 284]
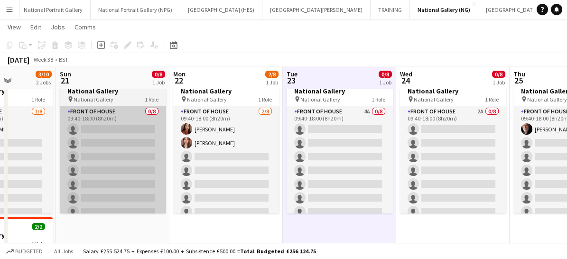
click at [320, 173] on app-card-role "Front of House 4A 0/8 09:40-18:00 (8h20m) single-neutral-actions single-neutral…" at bounding box center [340, 170] width 106 height 129
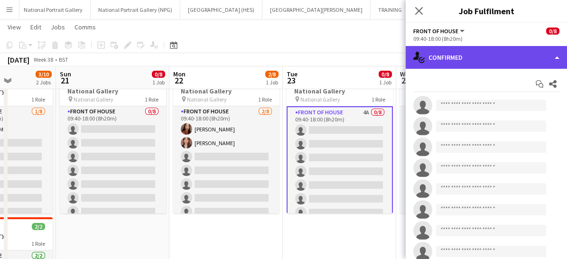
click at [471, 56] on div "single-neutral-actions-check-2 Confirmed" at bounding box center [486, 57] width 161 height 23
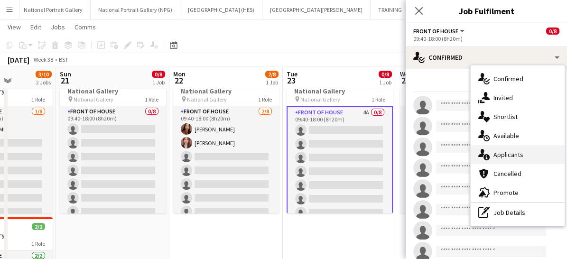
click at [504, 150] on div "single-neutral-actions-information Applicants" at bounding box center [518, 154] width 94 height 19
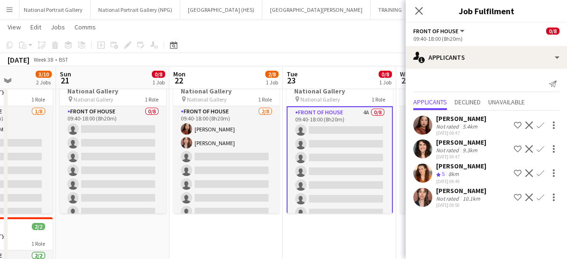
click at [541, 128] on app-icon "Confirm" at bounding box center [541, 126] width 8 height 8
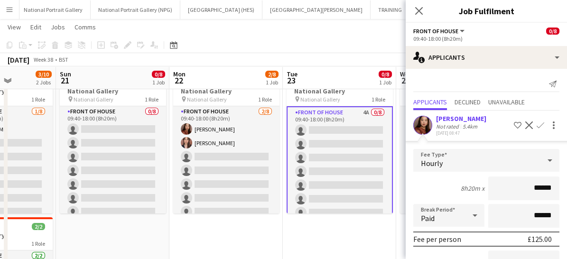
scroll to position [123, 0]
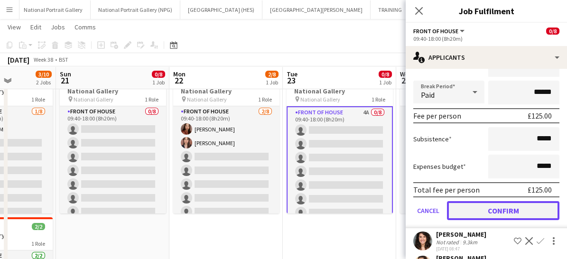
click at [491, 214] on button "Confirm" at bounding box center [503, 210] width 113 height 19
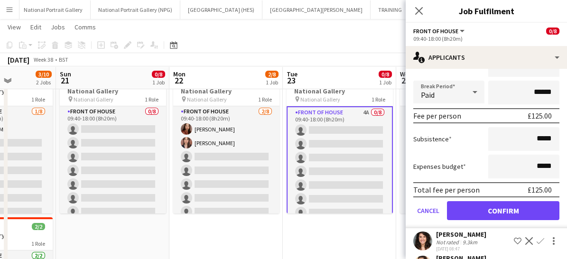
scroll to position [0, 0]
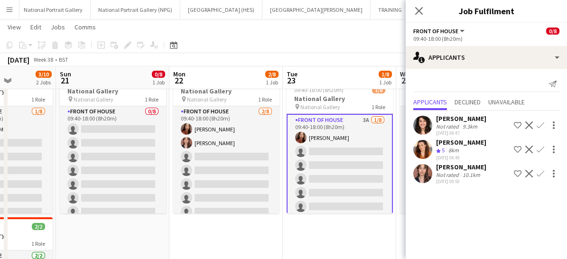
click at [542, 148] on app-icon "Confirm" at bounding box center [541, 150] width 8 height 8
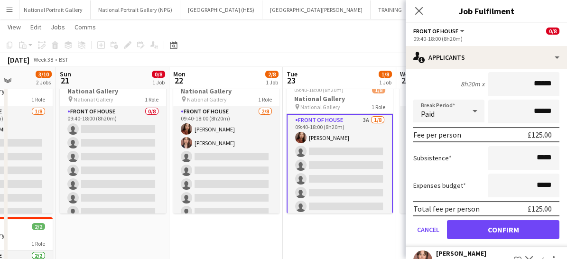
scroll to position [130, 0]
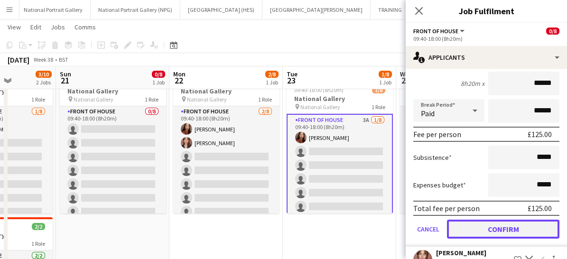
click at [486, 231] on button "Confirm" at bounding box center [503, 229] width 113 height 19
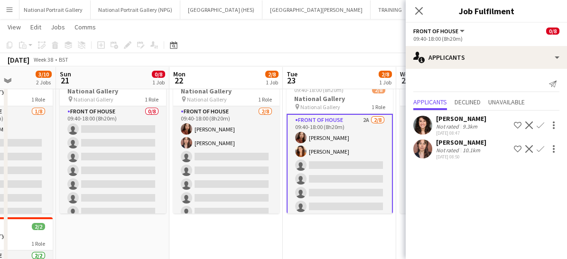
scroll to position [0, 0]
click at [541, 149] on app-icon "Confirm" at bounding box center [541, 149] width 8 height 8
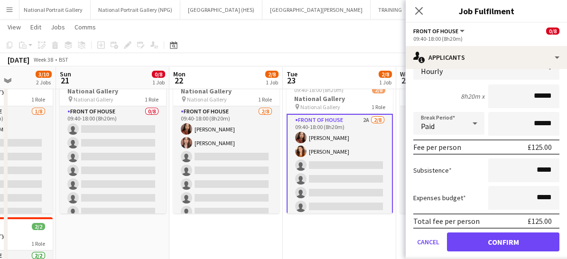
scroll to position [116, 0]
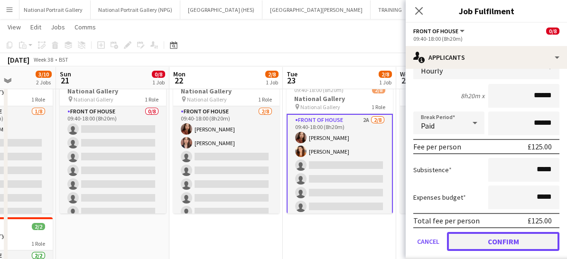
click at [476, 239] on button "Confirm" at bounding box center [503, 241] width 113 height 19
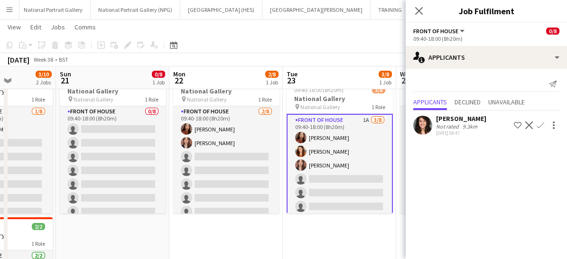
scroll to position [0, 0]
click at [415, 14] on icon at bounding box center [418, 10] width 9 height 9
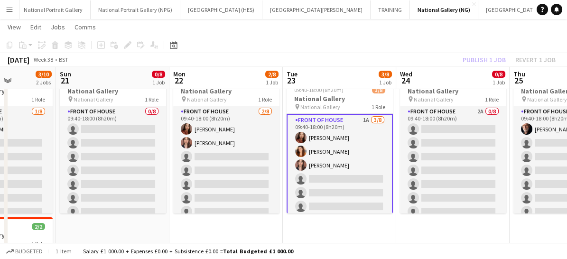
click at [359, 161] on app-card-role "Front of House 1A 3/8 09:40-18:00 (8h20m) Esther Tan Lara Sprosen Nadia Abouaye…" at bounding box center [340, 179] width 106 height 131
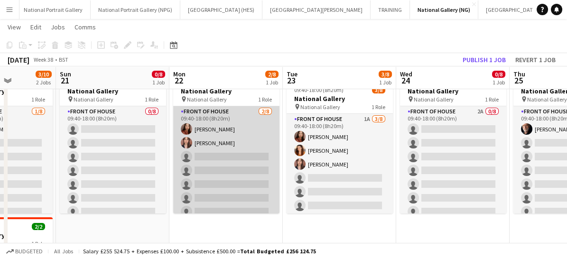
drag, startPoint x: 476, startPoint y: 59, endPoint x: 194, endPoint y: 197, distance: 314.0
click at [194, 197] on app-card-role "Front of House 2/8 09:40-18:00 (8h20m) Esther Tan Nadia Abouayen single-neutral…" at bounding box center [226, 170] width 106 height 129
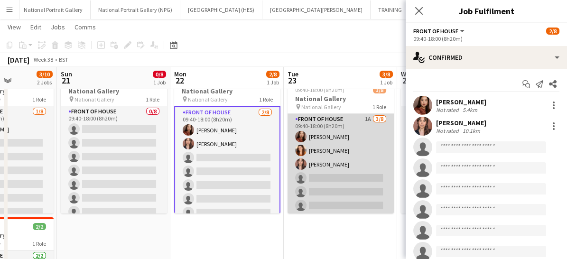
click at [348, 181] on app-card-role "Front of House 1A 3/8 09:40-18:00 (8h20m) Esther Tan Lara Sprosen Nadia Abouaye…" at bounding box center [341, 178] width 106 height 129
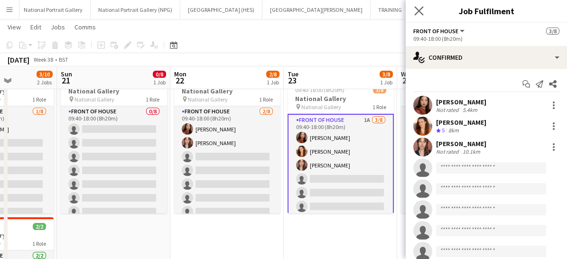
click at [414, 12] on app-icon "Close pop-in" at bounding box center [420, 11] width 14 height 14
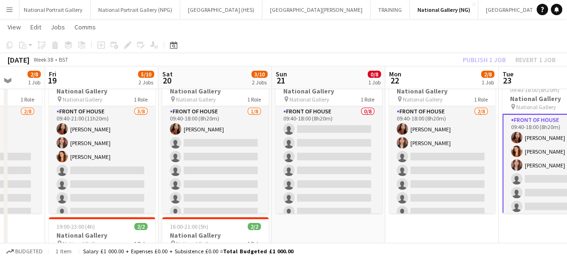
scroll to position [0, 295]
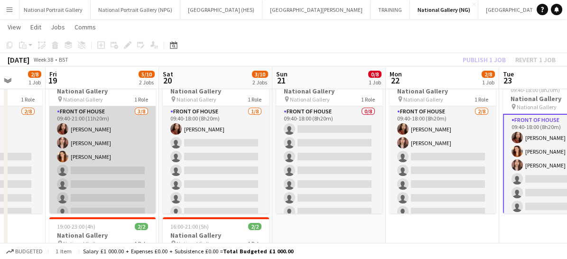
click at [122, 162] on app-card-role "Front of House 3/8 09:40-21:00 (11h20m) Esther Tan Nadia Abouayen Lara Sprosen …" at bounding box center [102, 170] width 106 height 129
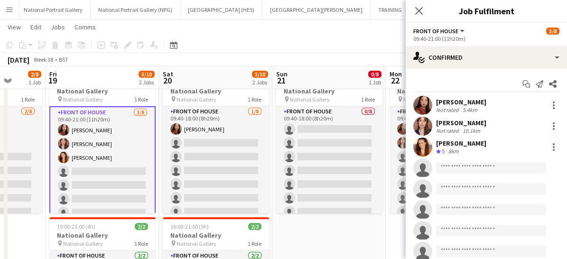
click at [546, 105] on div at bounding box center [552, 105] width 13 height 11
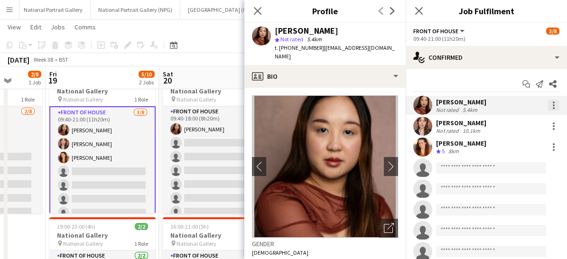
click at [548, 110] on div at bounding box center [553, 105] width 11 height 11
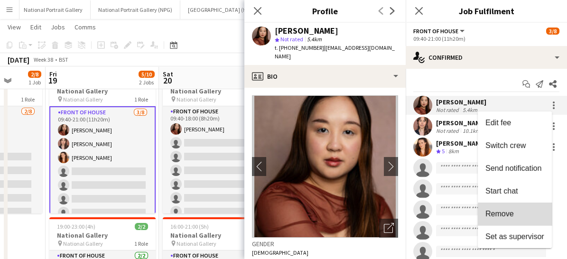
drag, startPoint x: 505, startPoint y: 213, endPoint x: 518, endPoint y: 225, distance: 17.8
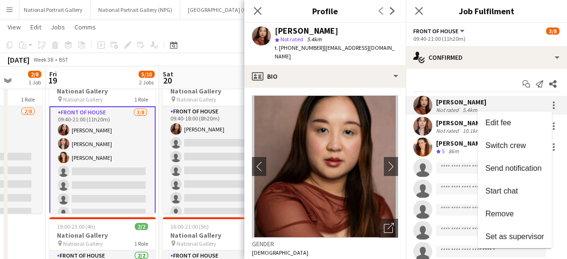
drag, startPoint x: 518, startPoint y: 225, endPoint x: 457, endPoint y: 235, distance: 62.1
click at [457, 235] on div at bounding box center [283, 129] width 567 height 259
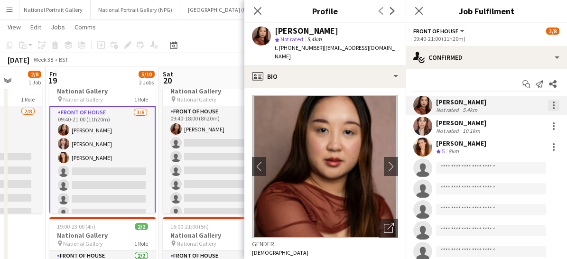
click at [548, 103] on div at bounding box center [553, 105] width 11 height 11
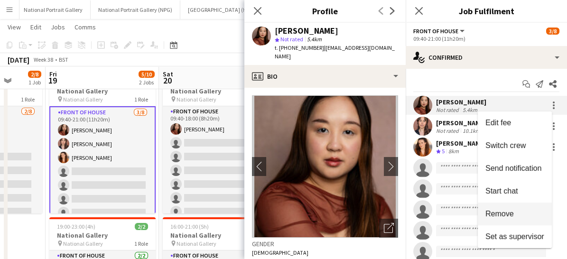
click at [500, 217] on span "Remove" at bounding box center [500, 214] width 28 height 8
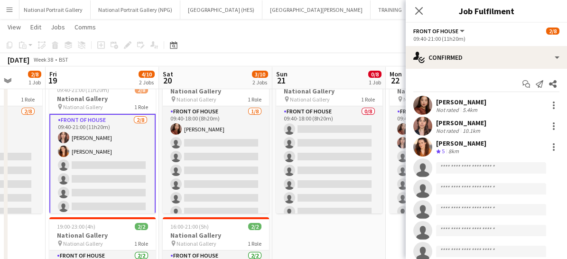
click at [554, 107] on div "Esther Tan Not rated 5.4km" at bounding box center [486, 105] width 161 height 19
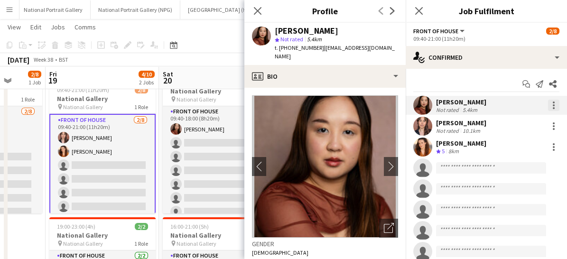
click at [548, 107] on div at bounding box center [553, 105] width 11 height 11
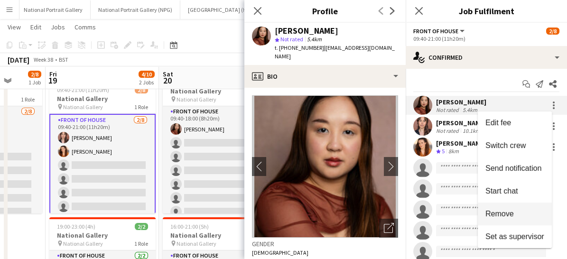
click at [503, 212] on span "Remove" at bounding box center [500, 214] width 28 height 8
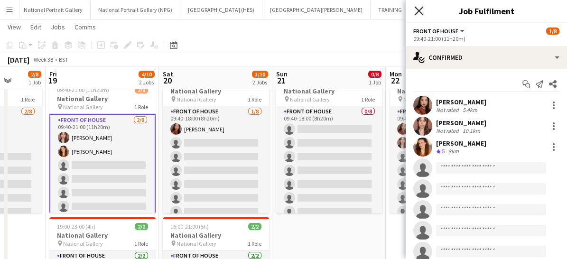
click at [418, 9] on icon at bounding box center [418, 10] width 9 height 9
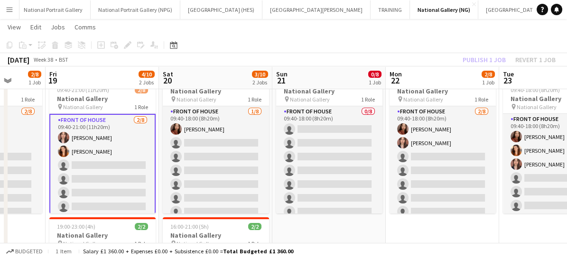
click at [113, 181] on app-card-role "Front of House 2/8 09:40-21:00 (11h20m) Nadia Abouayen Lara Sprosen single-neut…" at bounding box center [102, 179] width 106 height 131
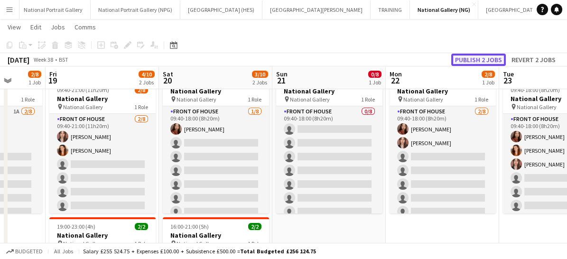
click at [485, 60] on button "Publish 2 jobs" at bounding box center [478, 60] width 55 height 12
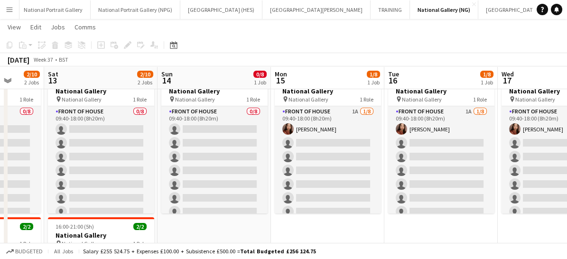
scroll to position [0, 294]
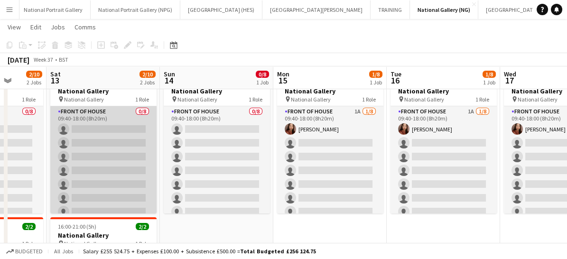
click at [94, 155] on app-card-role "Front of House 0/8 09:40-18:00 (8h20m) single-neutral-actions single-neutral-ac…" at bounding box center [103, 170] width 106 height 129
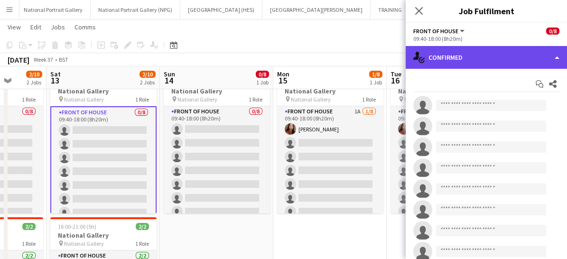
click at [455, 59] on div "single-neutral-actions-check-2 Confirmed" at bounding box center [486, 57] width 161 height 23
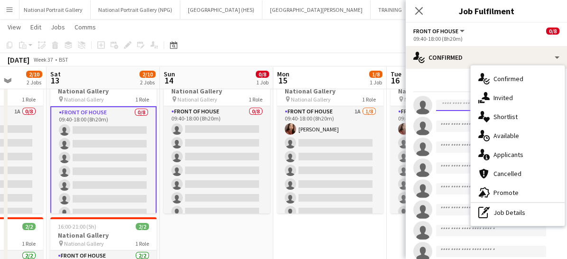
click at [451, 107] on input at bounding box center [491, 105] width 110 height 11
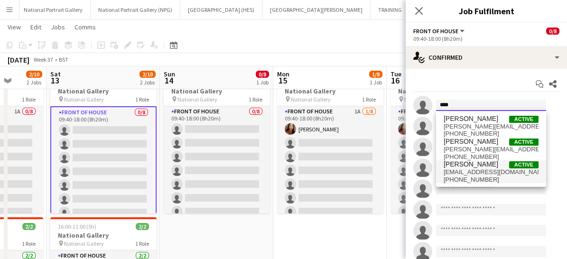
type input "****"
click at [453, 174] on span "[EMAIL_ADDRESS][DOMAIN_NAME]" at bounding box center [491, 173] width 95 height 8
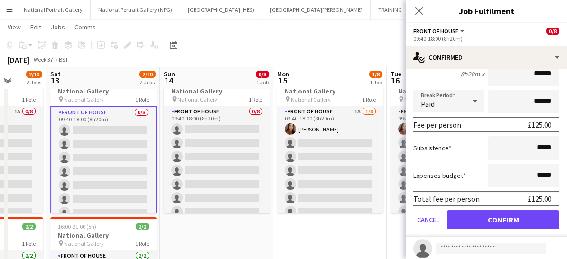
scroll to position [94, 0]
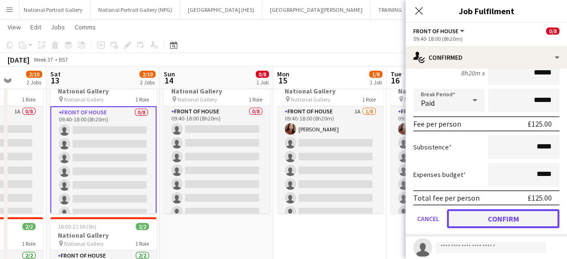
click at [484, 214] on button "Confirm" at bounding box center [503, 218] width 113 height 19
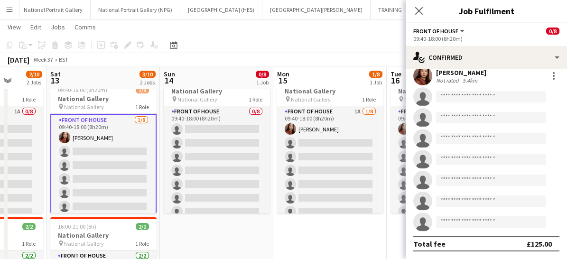
scroll to position [28, 0]
click at [428, 9] on div "Close pop-in" at bounding box center [419, 11] width 27 height 22
click at [108, 150] on app-card-role "Front of House 1/8 09:40-18:00 (8h20m) Esther Tan single-neutral-actions single…" at bounding box center [103, 179] width 106 height 131
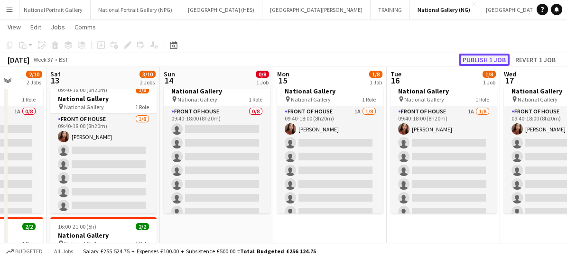
click at [475, 57] on button "Publish 1 job" at bounding box center [484, 60] width 51 height 12
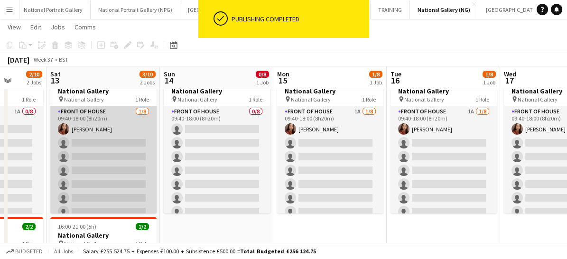
click at [123, 169] on app-card-role "Front of House 1/8 09:40-18:00 (8h20m) Esther Tan single-neutral-actions single…" at bounding box center [103, 170] width 106 height 129
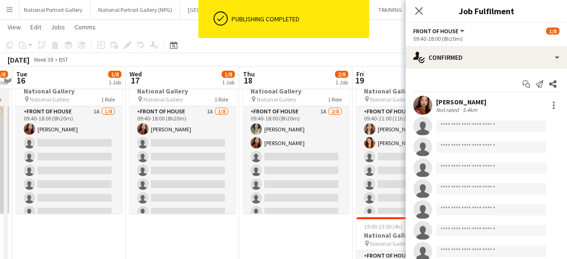
scroll to position [0, 267]
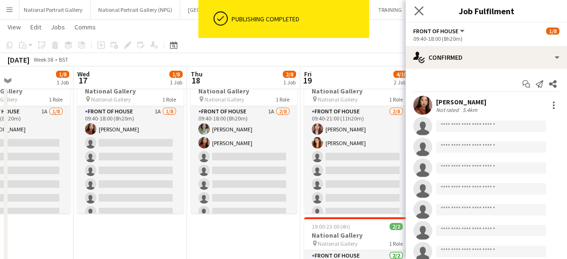
click at [414, 11] on app-icon "Close pop-in" at bounding box center [420, 11] width 14 height 14
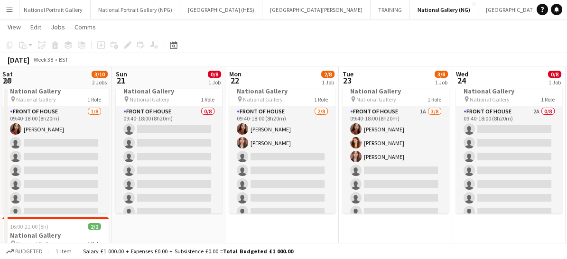
scroll to position [0, 316]
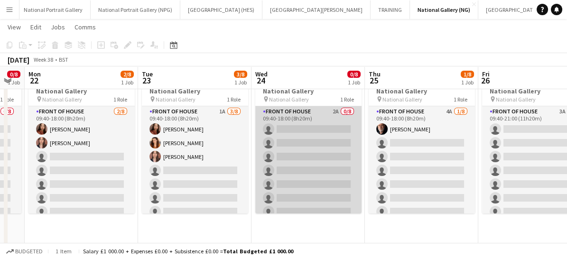
click at [309, 163] on app-card-role "Front of House 2A 0/8 09:40-18:00 (8h20m) single-neutral-actions single-neutral…" at bounding box center [308, 170] width 106 height 129
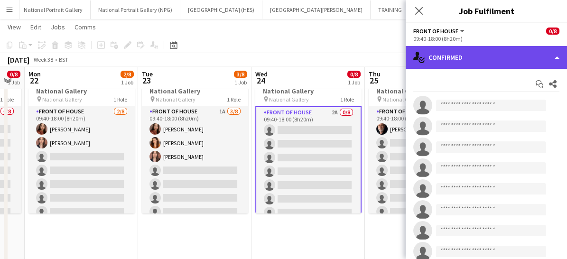
click at [496, 57] on div "single-neutral-actions-check-2 Confirmed" at bounding box center [486, 57] width 161 height 23
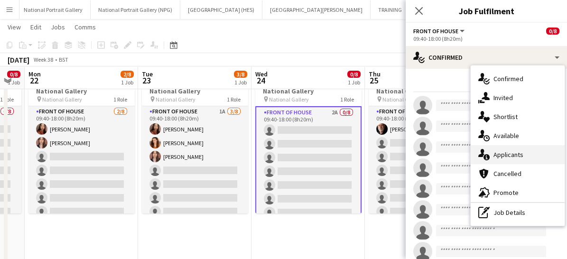
click at [500, 152] on span "Applicants" at bounding box center [509, 154] width 30 height 9
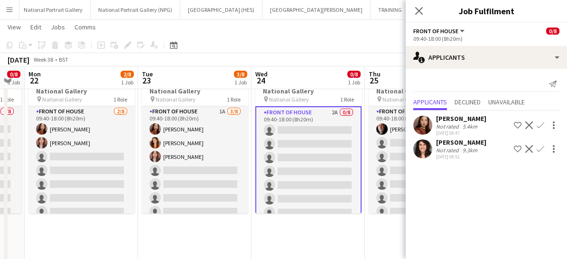
click at [541, 125] on app-icon "Confirm" at bounding box center [541, 126] width 8 height 8
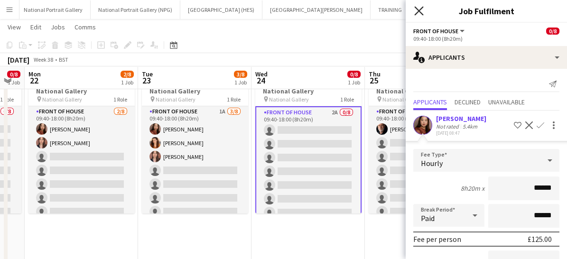
click at [418, 14] on icon "Close pop-in" at bounding box center [418, 10] width 9 height 9
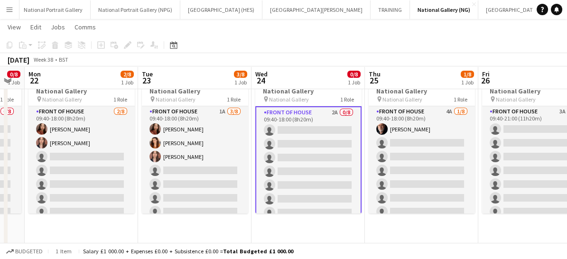
click at [296, 155] on app-card-role "Front of House 2A 0/8 09:40-18:00 (8h20m) single-neutral-actions single-neutral…" at bounding box center [308, 171] width 106 height 131
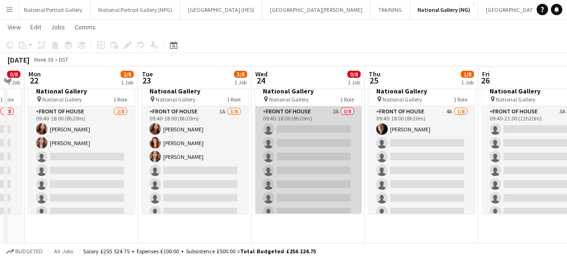
click at [296, 155] on app-card-role "Front of House 2A 0/8 09:40-18:00 (8h20m) single-neutral-actions single-neutral…" at bounding box center [308, 170] width 106 height 129
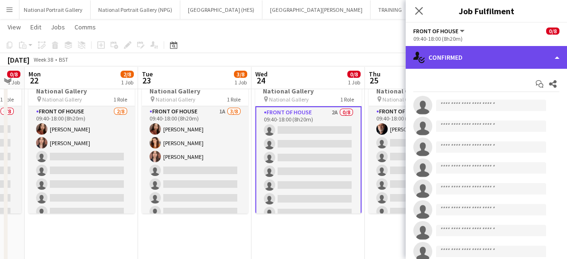
click at [465, 53] on div "single-neutral-actions-check-2 Confirmed" at bounding box center [486, 57] width 161 height 23
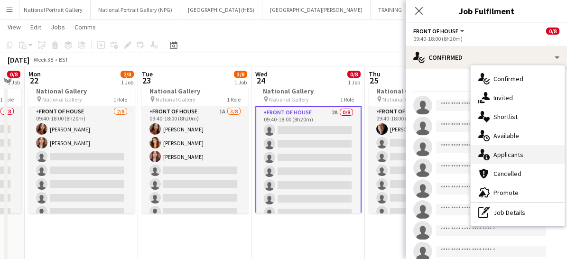
click at [494, 152] on span "Applicants" at bounding box center [509, 154] width 30 height 9
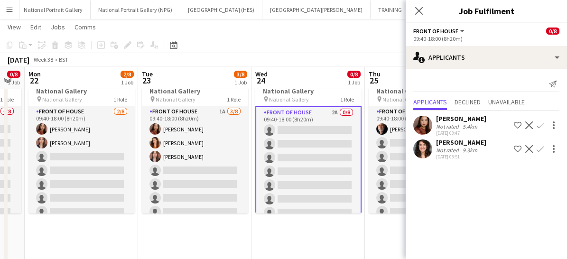
click at [541, 122] on app-icon "Confirm" at bounding box center [541, 126] width 8 height 8
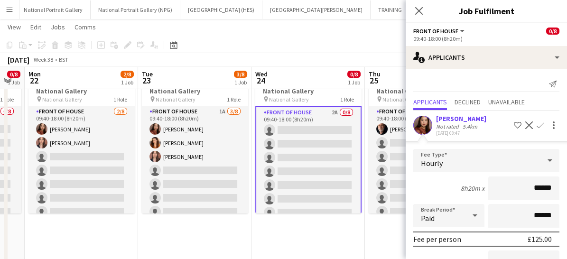
scroll to position [124, 0]
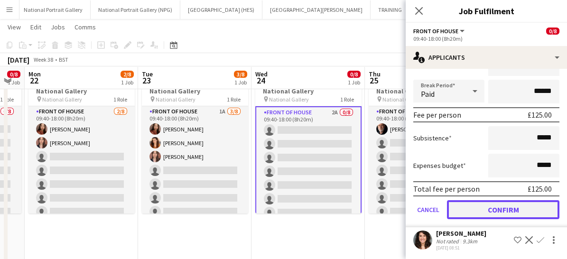
click at [494, 210] on button "Confirm" at bounding box center [503, 209] width 113 height 19
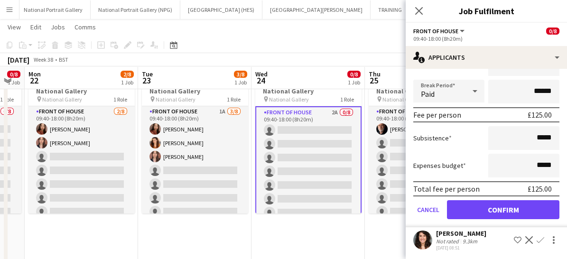
scroll to position [0, 0]
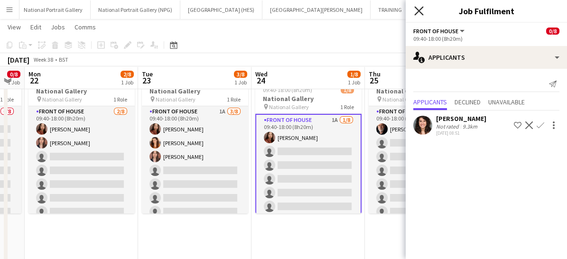
click at [423, 12] on icon "Close pop-in" at bounding box center [418, 10] width 9 height 9
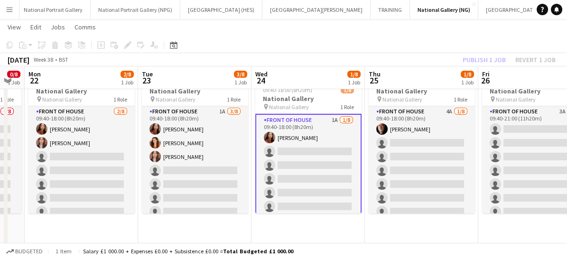
click at [316, 190] on app-card-role "Front of House 1A 1/8 09:40-18:00 (8h20m) Esther Tan single-neutral-actions sin…" at bounding box center [308, 179] width 106 height 131
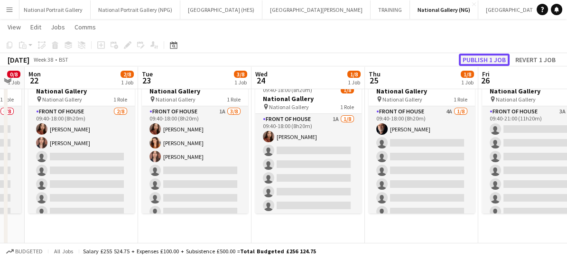
click at [491, 55] on button "Publish 1 job" at bounding box center [484, 60] width 51 height 12
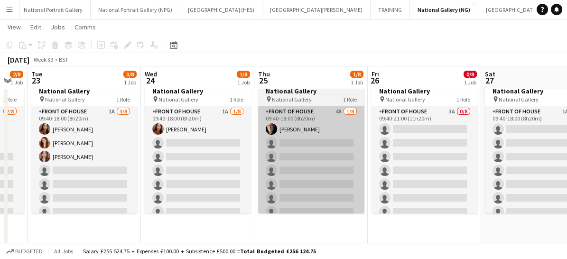
scroll to position [0, 312]
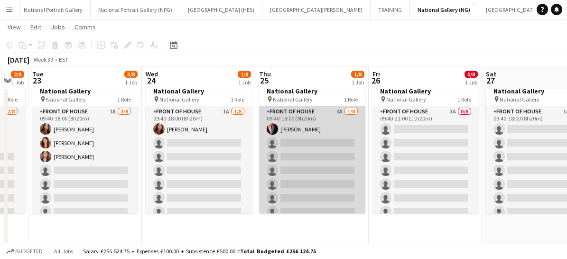
click at [322, 172] on app-card-role "Front of House 4A 1/8 09:40-18:00 (8h20m) Robert Gill single-neutral-actions si…" at bounding box center [312, 170] width 106 height 129
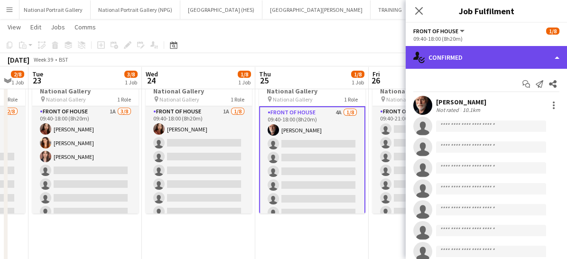
click at [473, 59] on div "single-neutral-actions-check-2 Confirmed" at bounding box center [486, 57] width 161 height 23
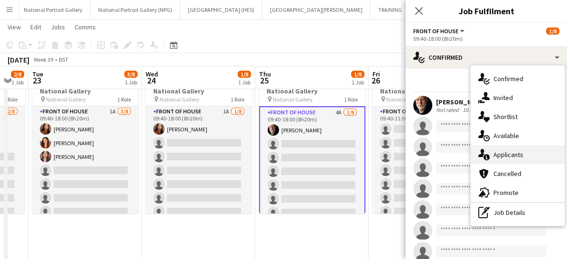
click at [495, 157] on span "Applicants" at bounding box center [509, 154] width 30 height 9
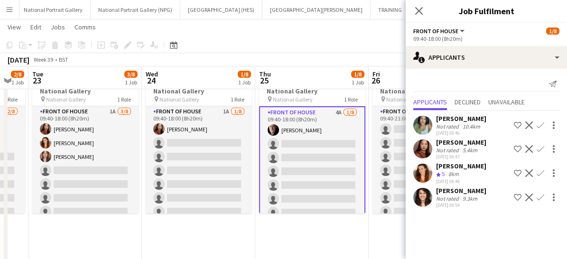
click at [495, 157] on div "Esther Tan Not rated 5.4km 04-09-2025 08:47 Shortlist crew Decline Confirm" at bounding box center [486, 149] width 161 height 22
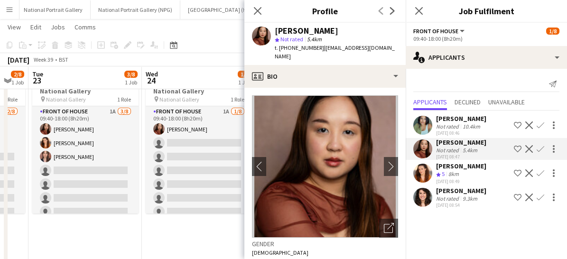
click at [542, 122] on app-icon "Confirm" at bounding box center [541, 126] width 8 height 8
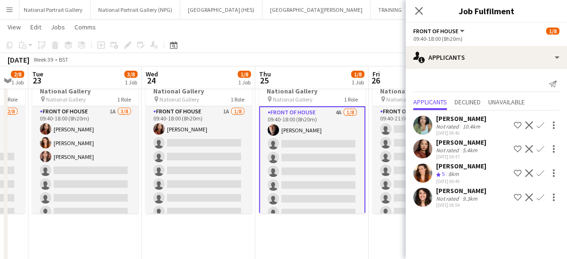
click at [537, 122] on app-icon "Confirm" at bounding box center [541, 126] width 8 height 8
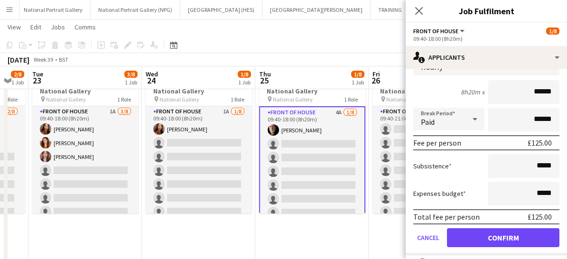
scroll to position [104, 0]
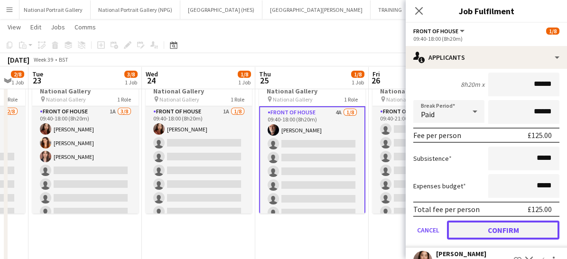
click at [492, 233] on button "Confirm" at bounding box center [503, 230] width 113 height 19
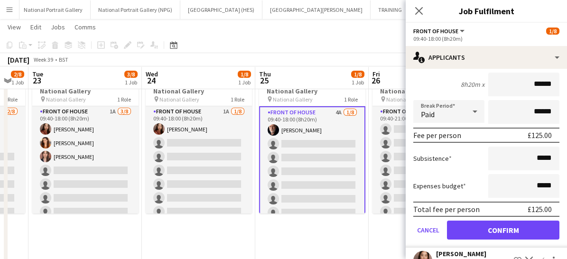
scroll to position [0, 0]
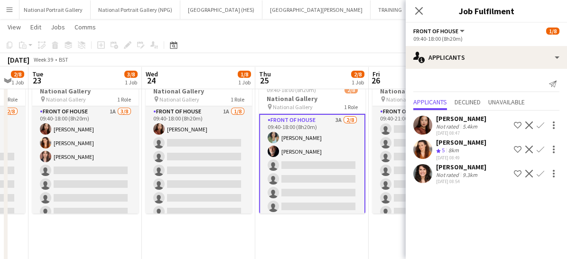
click at [543, 124] on app-icon "Confirm" at bounding box center [541, 126] width 8 height 8
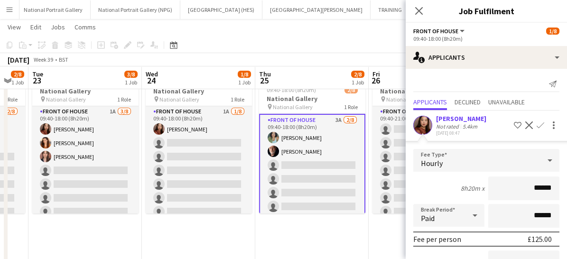
scroll to position [112, 0]
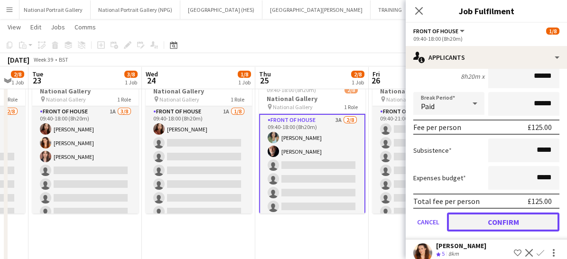
click at [474, 225] on button "Confirm" at bounding box center [503, 222] width 113 height 19
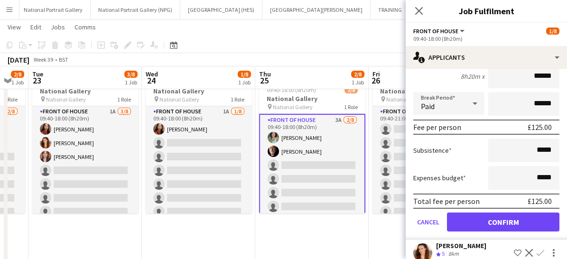
scroll to position [0, 0]
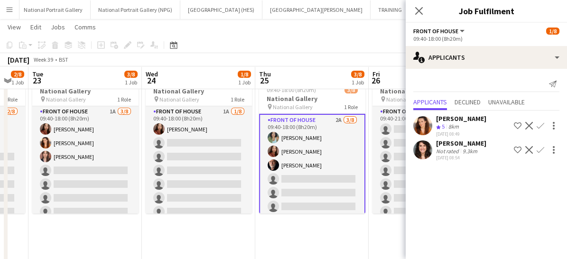
click at [541, 118] on div "Lara Sprosen Crew rating 5 8km 04-09-2025 08:49 Shortlist crew Decline Confirm" at bounding box center [486, 125] width 161 height 23
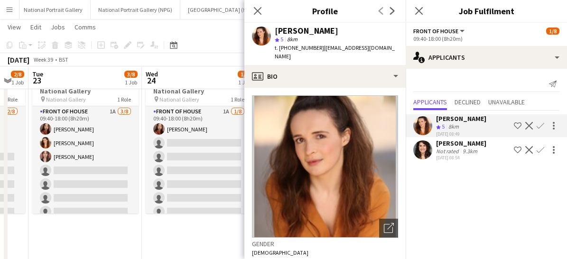
click at [538, 125] on app-icon "Confirm" at bounding box center [541, 126] width 8 height 8
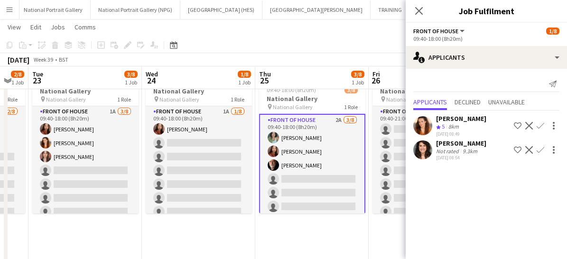
click at [538, 125] on app-icon "Confirm" at bounding box center [541, 126] width 8 height 8
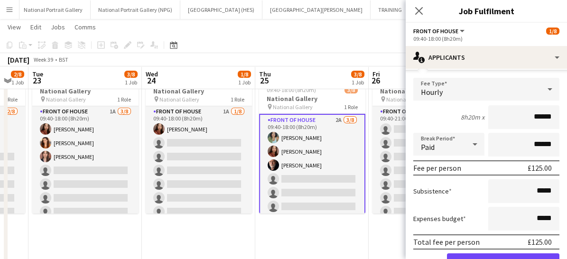
scroll to position [107, 0]
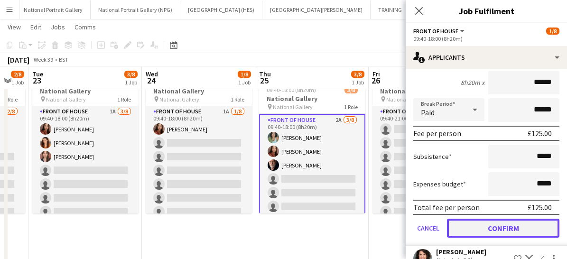
click at [479, 226] on button "Confirm" at bounding box center [503, 228] width 113 height 19
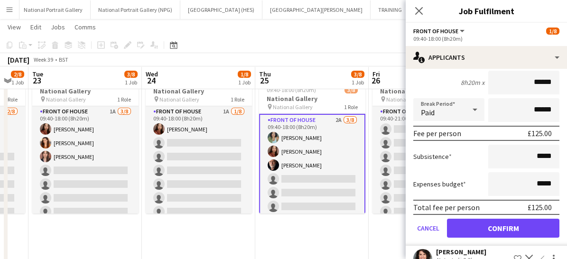
scroll to position [0, 0]
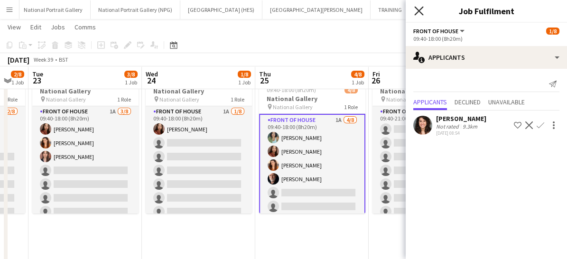
click at [420, 10] on icon at bounding box center [418, 10] width 9 height 9
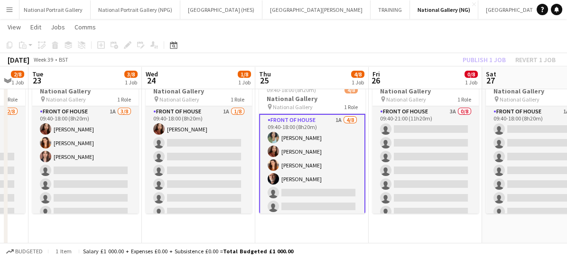
click at [329, 172] on app-card-role "Front of House 1A 4/8 09:40-18:00 (8h20m) Anoushka Deshmukh Esther Tan Lara Spr…" at bounding box center [312, 179] width 106 height 131
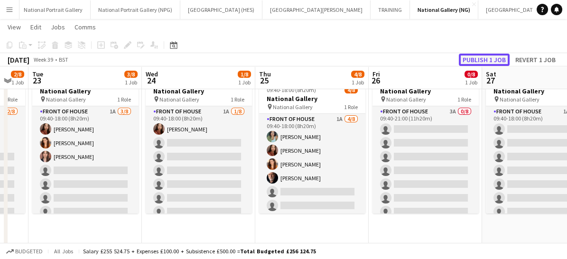
click at [475, 62] on button "Publish 1 job" at bounding box center [484, 60] width 51 height 12
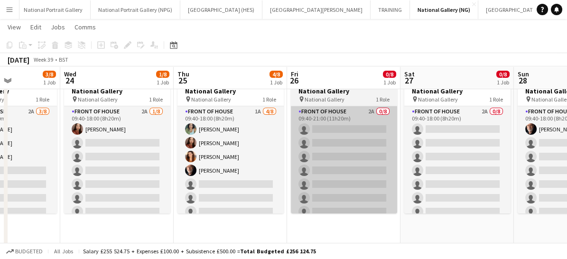
scroll to position [0, 285]
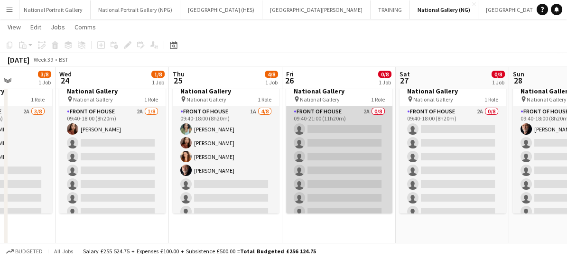
click at [353, 170] on app-card-role "Front of House 2A 0/8 09:40-21:00 (11h20m) single-neutral-actions single-neutra…" at bounding box center [339, 170] width 106 height 129
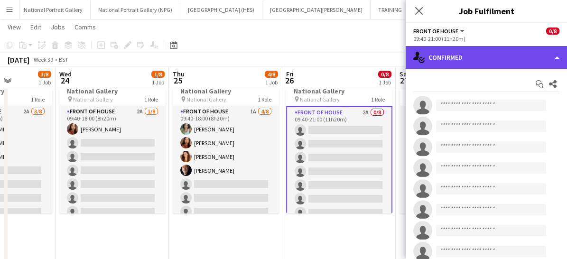
click at [471, 60] on div "single-neutral-actions-check-2 Confirmed" at bounding box center [486, 57] width 161 height 23
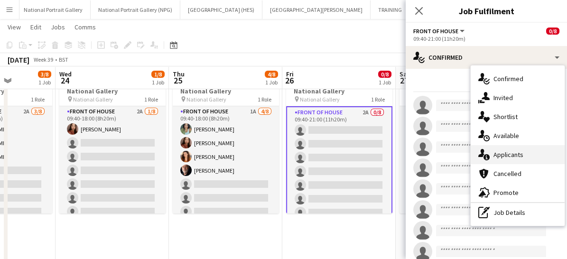
click at [497, 152] on span "Applicants" at bounding box center [509, 154] width 30 height 9
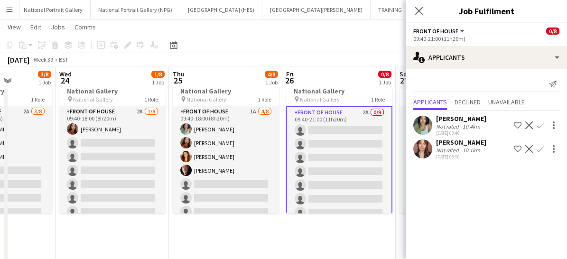
click at [539, 120] on button "Confirm" at bounding box center [540, 125] width 11 height 11
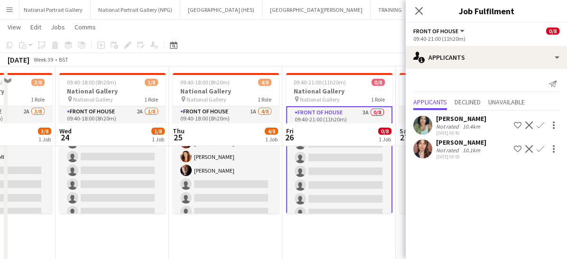
scroll to position [94, 0]
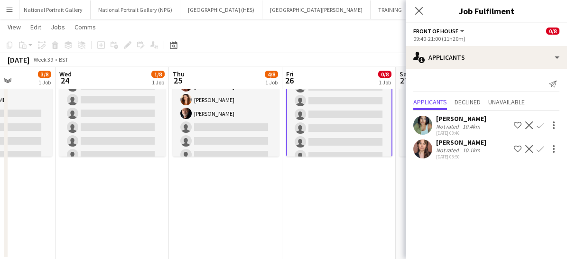
click at [540, 126] on app-icon "Confirm" at bounding box center [541, 126] width 8 height 8
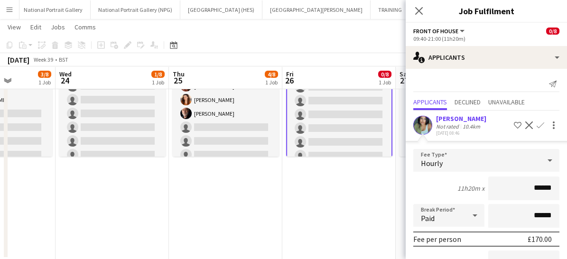
scroll to position [104, 0]
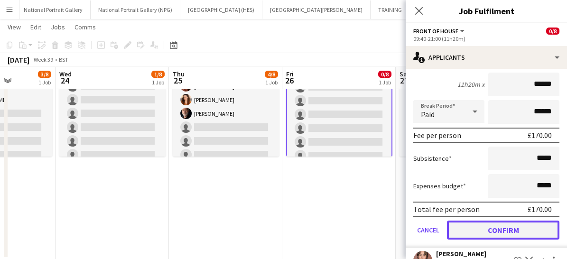
click at [511, 226] on button "Confirm" at bounding box center [503, 230] width 113 height 19
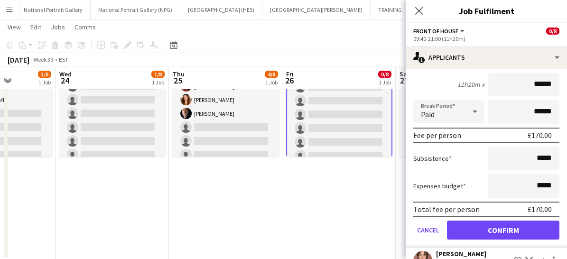
scroll to position [0, 0]
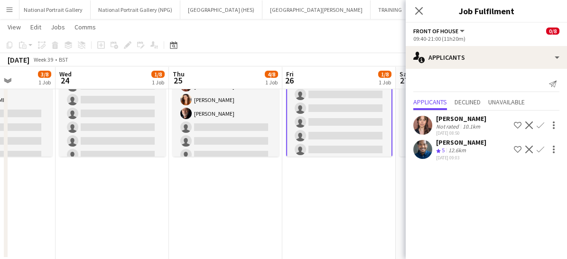
click at [539, 126] on app-icon "Confirm" at bounding box center [541, 126] width 8 height 8
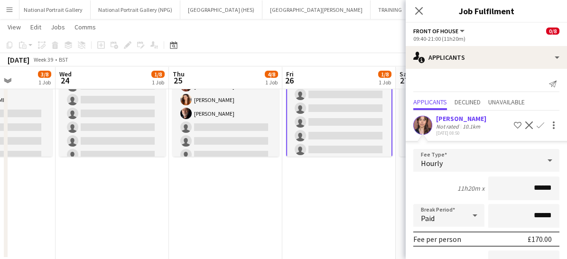
scroll to position [124, 0]
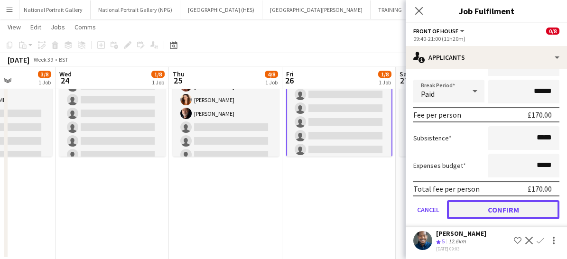
click at [498, 209] on button "Confirm" at bounding box center [503, 209] width 113 height 19
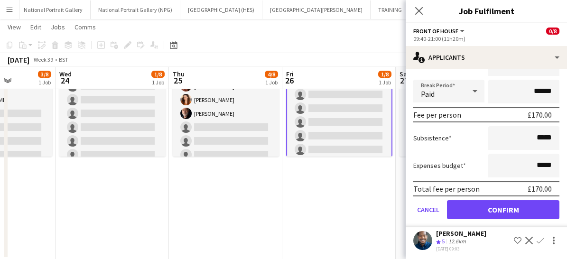
scroll to position [0, 0]
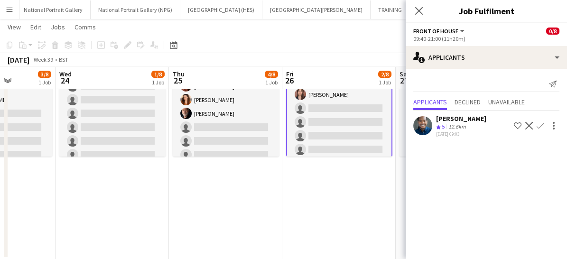
click at [540, 124] on app-icon "Confirm" at bounding box center [541, 126] width 8 height 8
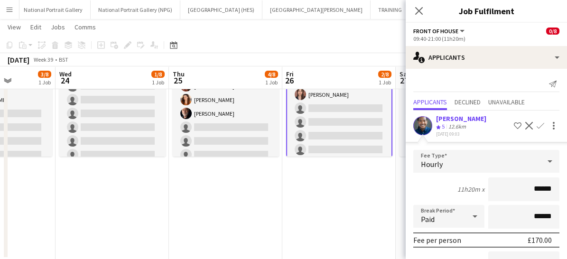
scroll to position [101, 0]
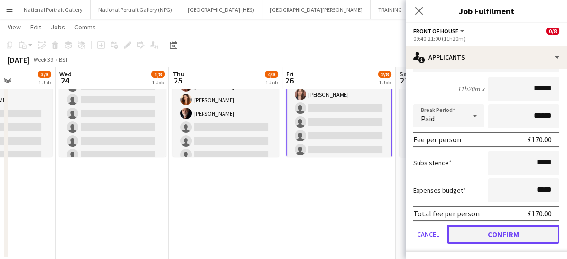
click at [480, 235] on button "Confirm" at bounding box center [503, 234] width 113 height 19
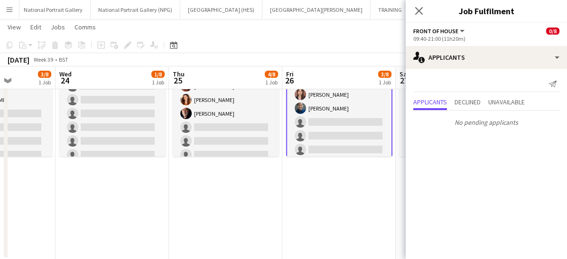
scroll to position [0, 0]
click at [421, 10] on icon "Close pop-in" at bounding box center [418, 10] width 9 height 9
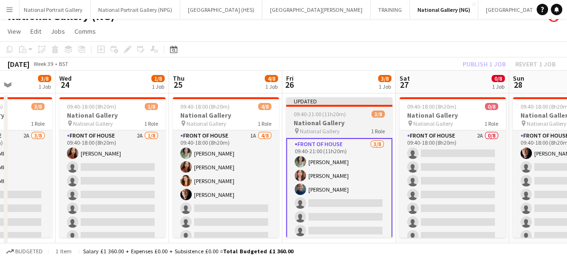
scroll to position [15, 0]
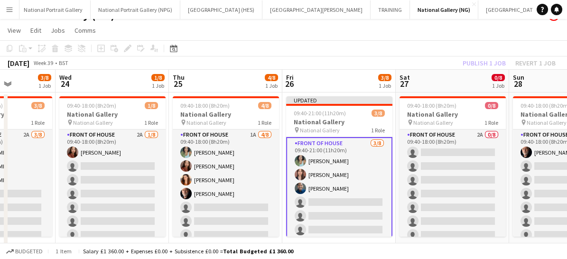
click at [364, 192] on app-card-role "Front of House 3/8 09:40-21:00 (11h20m) Anoushka Deshmukh Nadia Abouayen Kaleb …" at bounding box center [339, 202] width 106 height 131
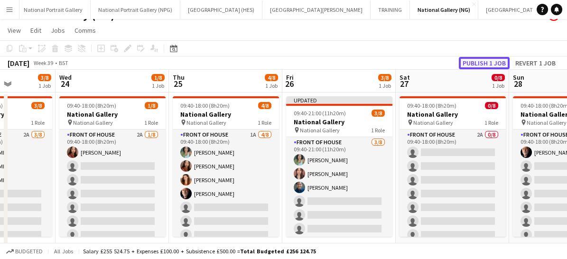
click at [477, 65] on button "Publish 1 job" at bounding box center [484, 63] width 51 height 12
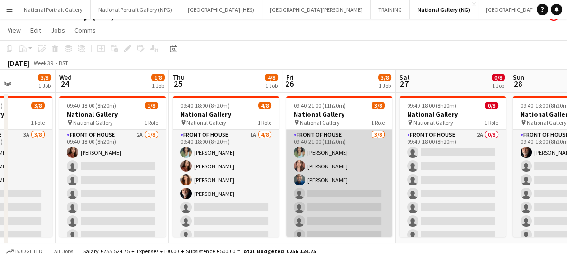
scroll to position [0, 363]
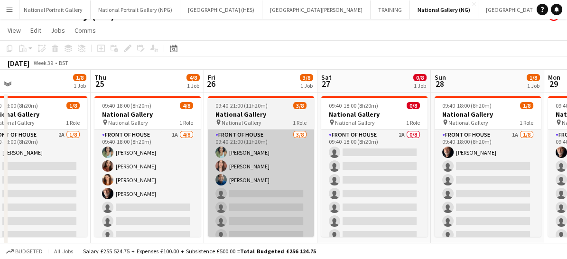
click at [357, 159] on app-card-role "Front of House 2A 0/8 09:40-18:00 (8h20m) single-neutral-actions single-neutral…" at bounding box center [374, 194] width 106 height 129
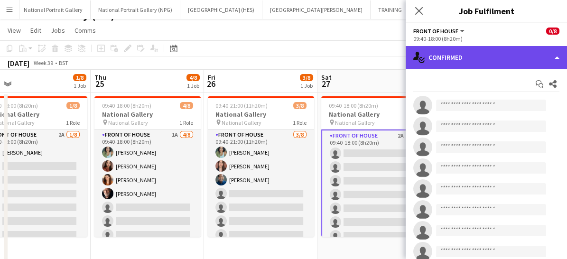
click at [469, 49] on div "single-neutral-actions-check-2 Confirmed" at bounding box center [486, 57] width 161 height 23
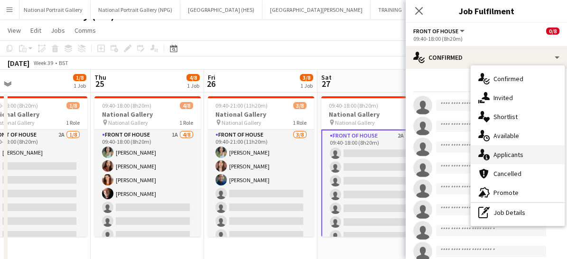
click at [494, 150] on div "single-neutral-actions-information Applicants" at bounding box center [518, 154] width 94 height 19
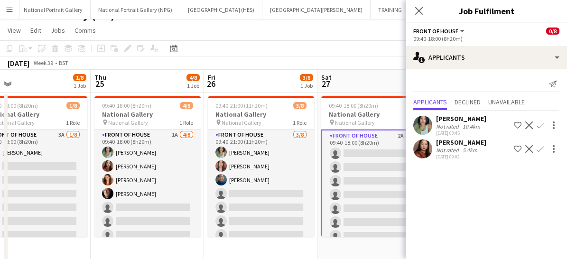
click at [546, 124] on button "Confirm" at bounding box center [540, 125] width 11 height 11
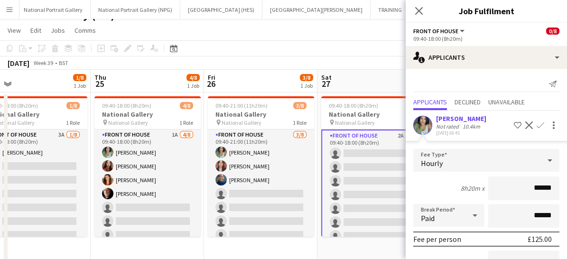
scroll to position [124, 0]
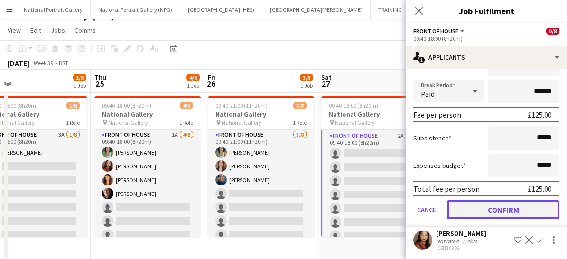
click at [476, 203] on button "Confirm" at bounding box center [503, 209] width 113 height 19
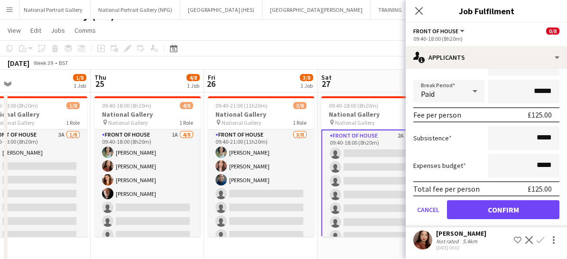
scroll to position [0, 0]
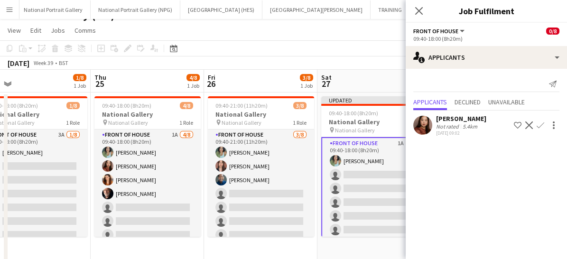
click at [538, 128] on app-icon "Confirm" at bounding box center [541, 126] width 8 height 8
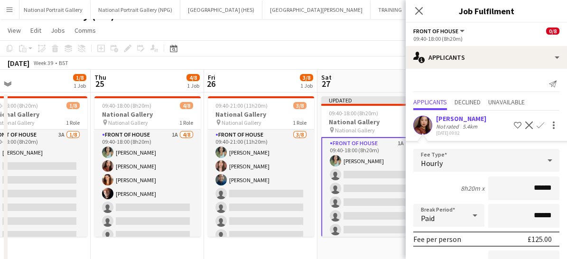
scroll to position [101, 0]
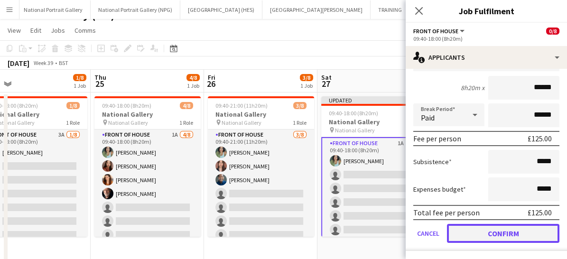
click at [470, 230] on button "Confirm" at bounding box center [503, 233] width 113 height 19
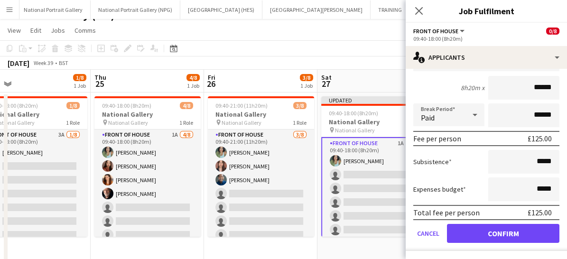
scroll to position [0, 0]
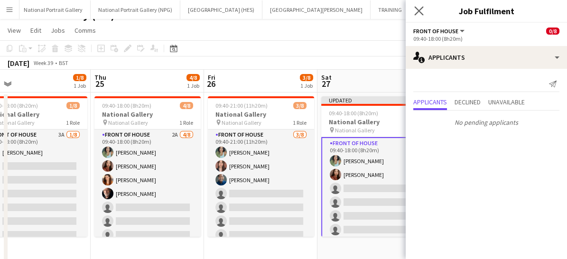
click at [421, 5] on app-icon "Close pop-in" at bounding box center [420, 11] width 14 height 14
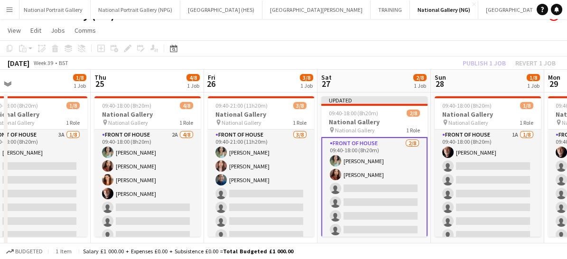
click at [381, 179] on app-card-role "Front of House 2/8 09:40-18:00 (8h20m) Anoushka Deshmukh Esther Tan single-neut…" at bounding box center [374, 202] width 106 height 131
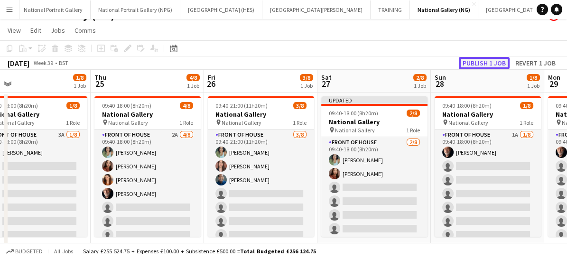
click at [488, 57] on button "Publish 1 job" at bounding box center [484, 63] width 51 height 12
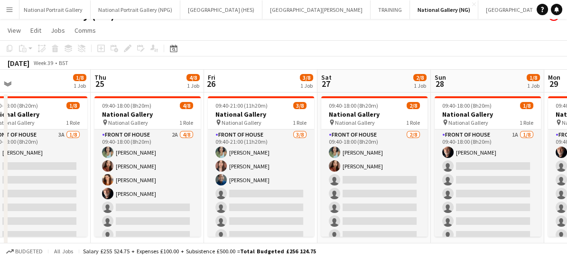
scroll to position [0, 277]
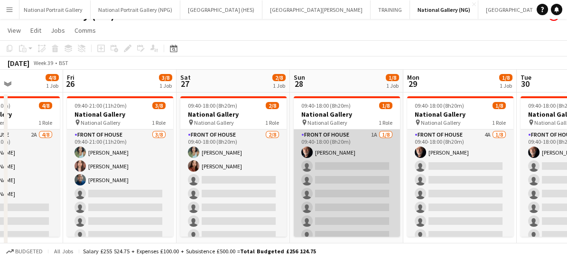
click at [342, 196] on app-card-role "Front of House 1A 1/8 09:40-18:00 (8h20m) Robert Gill single-neutral-actions si…" at bounding box center [347, 194] width 106 height 129
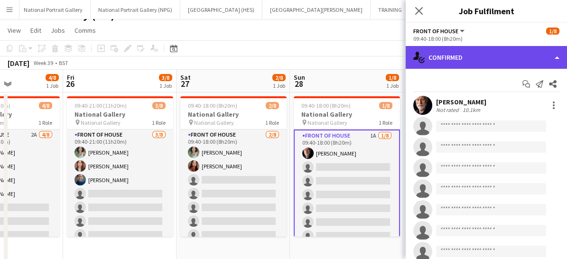
click at [519, 61] on div "single-neutral-actions-check-2 Confirmed" at bounding box center [486, 57] width 161 height 23
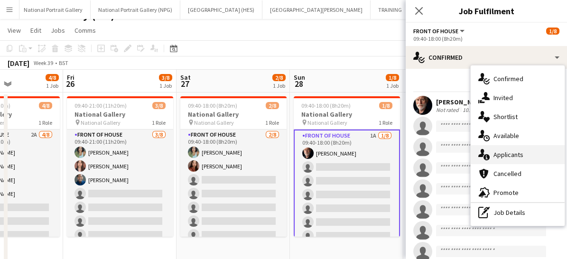
click at [513, 156] on span "Applicants" at bounding box center [509, 154] width 30 height 9
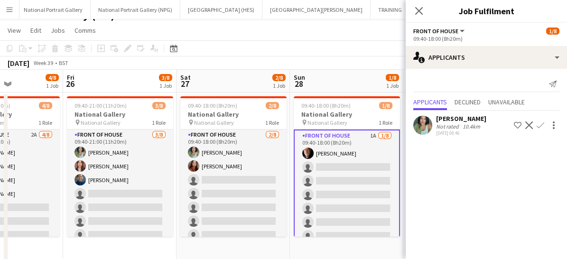
click at [543, 122] on app-icon "Confirm" at bounding box center [541, 126] width 8 height 8
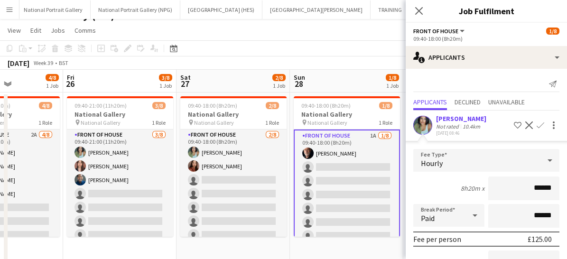
scroll to position [101, 0]
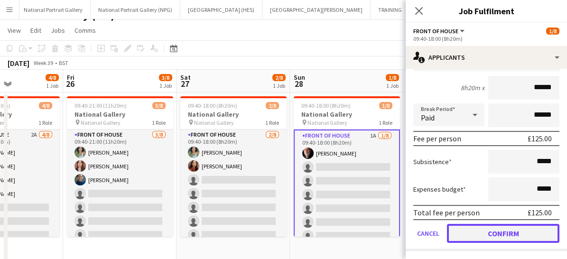
click at [481, 233] on button "Confirm" at bounding box center [503, 233] width 113 height 19
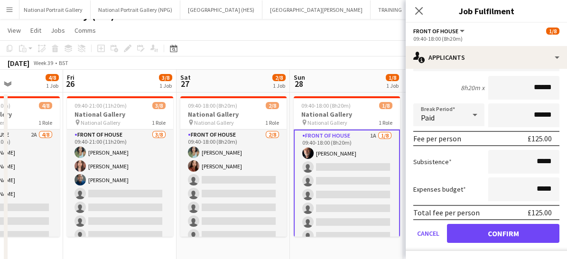
scroll to position [0, 0]
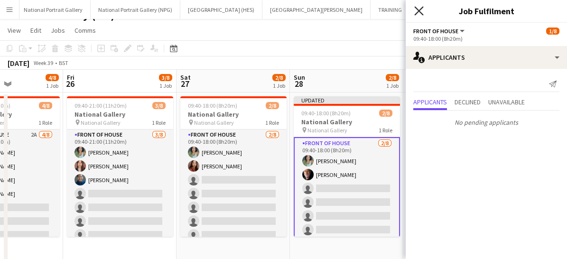
click at [422, 13] on icon at bounding box center [418, 10] width 9 height 9
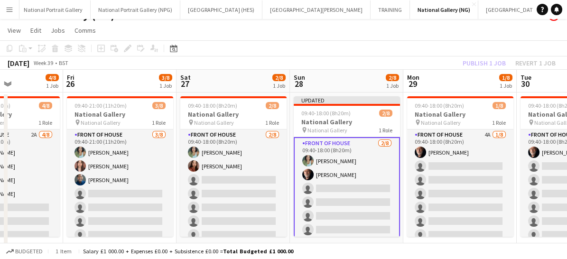
click at [338, 197] on app-card-role "Front of House 2/8 09:40-18:00 (8h20m) Anoushka Deshmukh Robert Gill single-neu…" at bounding box center [347, 202] width 106 height 131
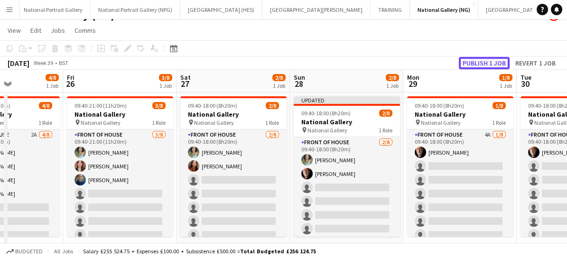
click at [481, 61] on button "Publish 1 job" at bounding box center [484, 63] width 51 height 12
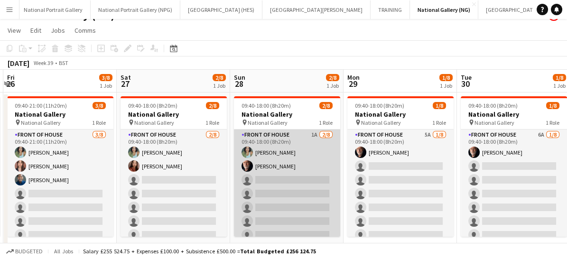
scroll to position [0, 338]
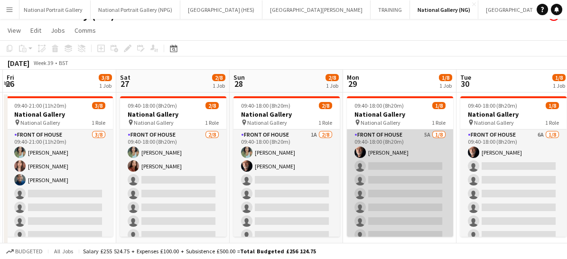
click at [414, 181] on app-card-role "Front of House 5A 1/8 09:40-18:00 (8h20m) Robert Gill single-neutral-actions si…" at bounding box center [400, 194] width 106 height 129
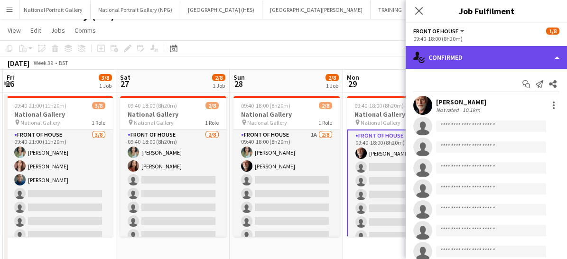
click at [496, 61] on div "single-neutral-actions-check-2 Confirmed" at bounding box center [486, 57] width 161 height 23
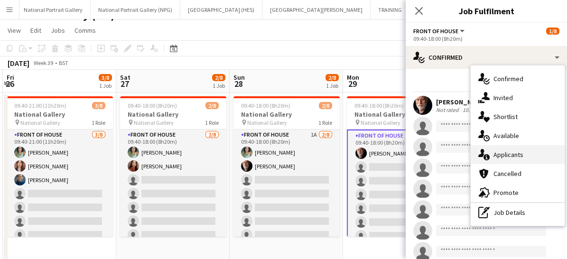
click at [494, 153] on span "Applicants" at bounding box center [509, 154] width 30 height 9
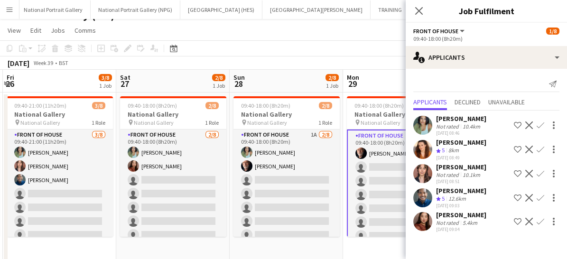
click at [540, 124] on app-icon "Confirm" at bounding box center [541, 126] width 8 height 8
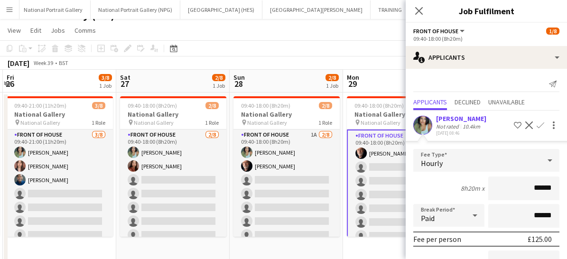
scroll to position [125, 0]
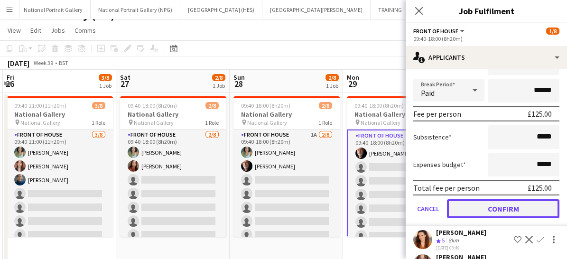
click at [493, 211] on button "Confirm" at bounding box center [503, 208] width 113 height 19
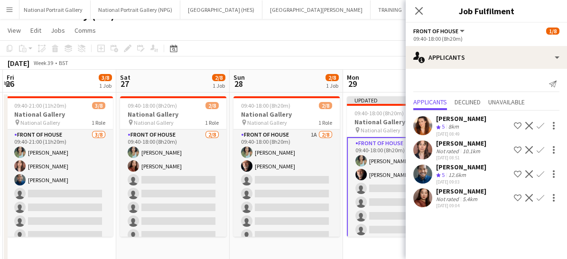
scroll to position [0, 0]
click at [540, 126] on app-icon "Confirm" at bounding box center [541, 126] width 8 height 8
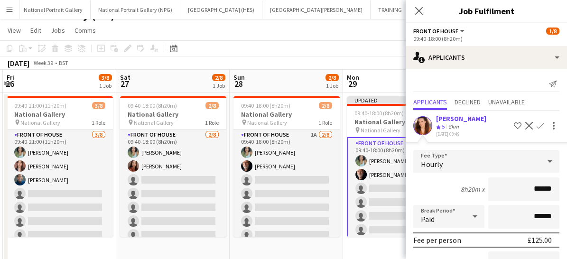
scroll to position [116, 0]
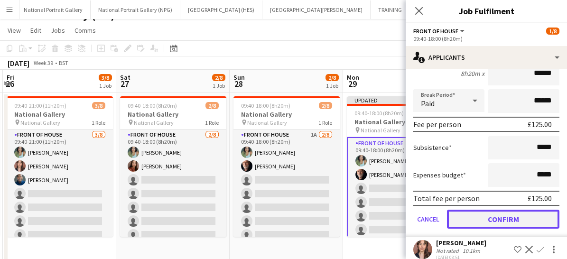
click at [487, 219] on button "Confirm" at bounding box center [503, 219] width 113 height 19
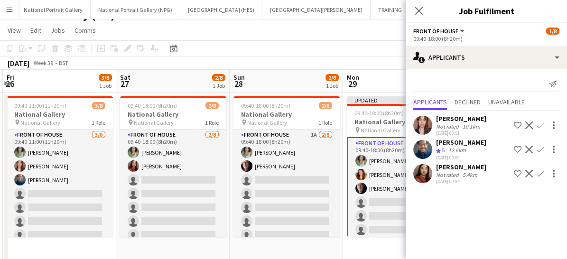
scroll to position [0, 0]
click at [543, 123] on app-icon "Confirm" at bounding box center [541, 126] width 8 height 8
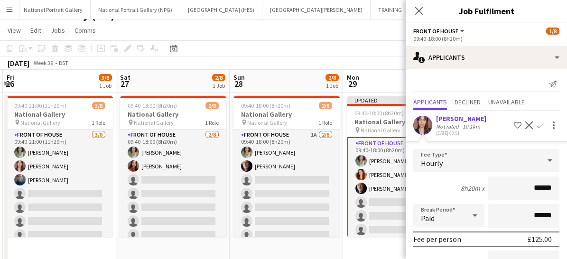
scroll to position [106, 0]
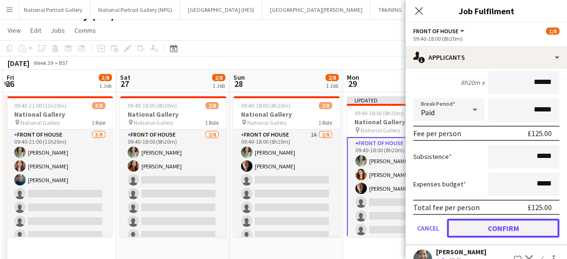
click at [464, 233] on button "Confirm" at bounding box center [503, 228] width 113 height 19
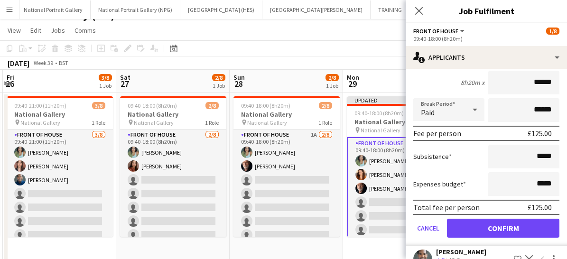
scroll to position [0, 0]
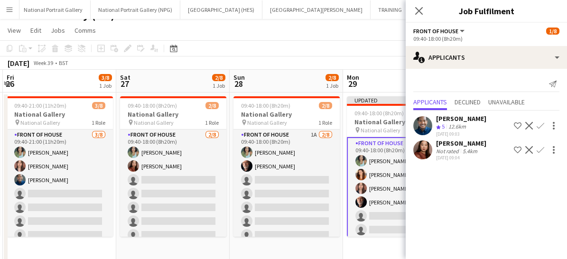
click at [540, 122] on app-icon "Confirm" at bounding box center [541, 126] width 8 height 8
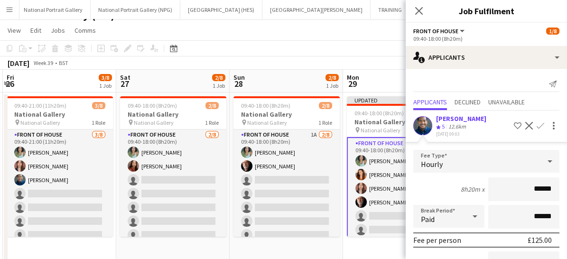
scroll to position [124, 0]
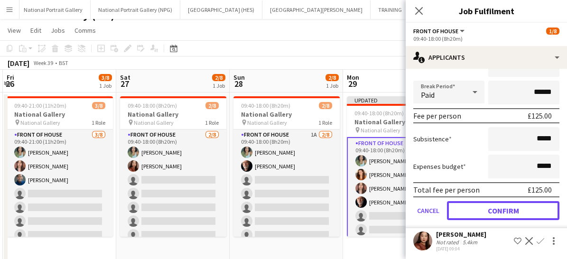
click at [483, 211] on button "Confirm" at bounding box center [503, 210] width 113 height 19
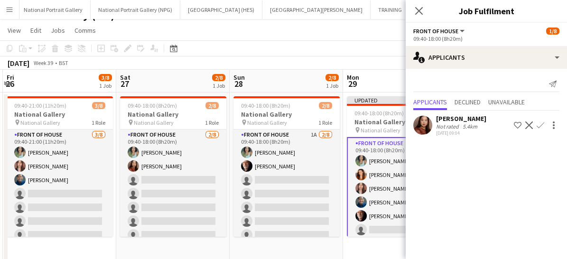
scroll to position [0, 0]
click at [542, 127] on app-icon "Confirm" at bounding box center [541, 126] width 8 height 8
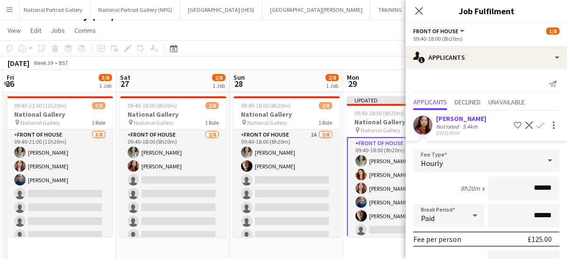
scroll to position [101, 0]
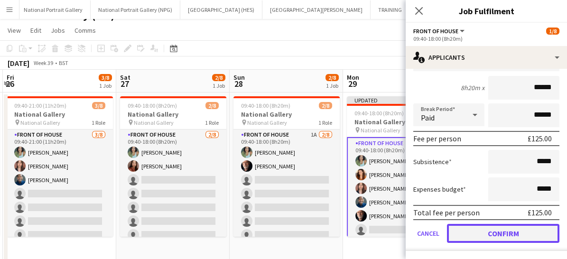
click at [473, 234] on button "Confirm" at bounding box center [503, 233] width 113 height 19
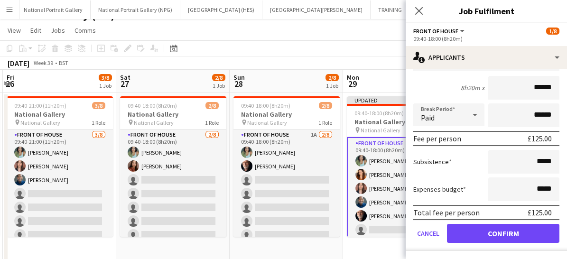
scroll to position [0, 0]
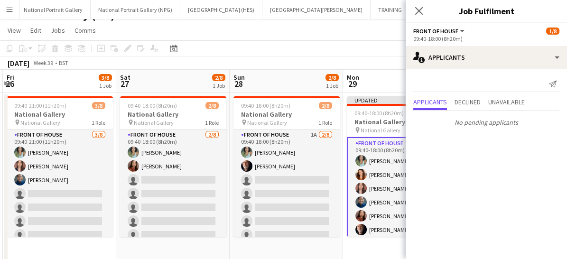
click at [427, 4] on div "Close pop-in" at bounding box center [419, 11] width 27 height 22
click at [419, 13] on icon "Close pop-in" at bounding box center [418, 10] width 9 height 9
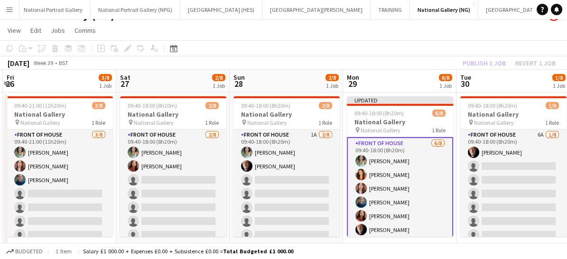
click at [427, 170] on app-card-role "Front of House 6/8 09:40-18:00 (8h20m) Anoushka Deshmukh Lara Sprosen Nadia Abo…" at bounding box center [400, 202] width 106 height 131
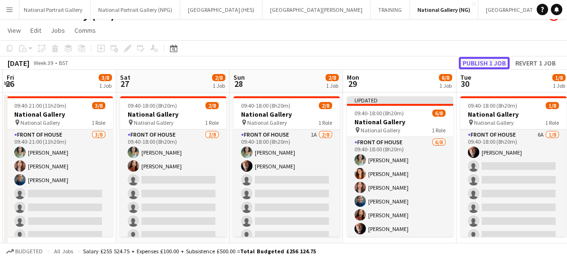
click at [479, 66] on button "Publish 1 job" at bounding box center [484, 63] width 51 height 12
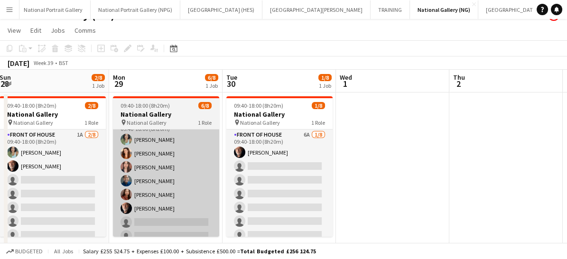
scroll to position [0, 266]
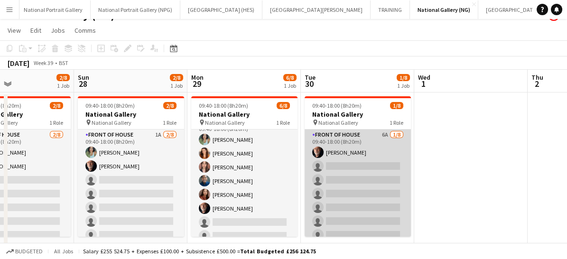
click at [376, 188] on app-card-role "Front of House 6A 1/8 09:40-18:00 (8h20m) Robert Gill single-neutral-actions si…" at bounding box center [358, 194] width 106 height 129
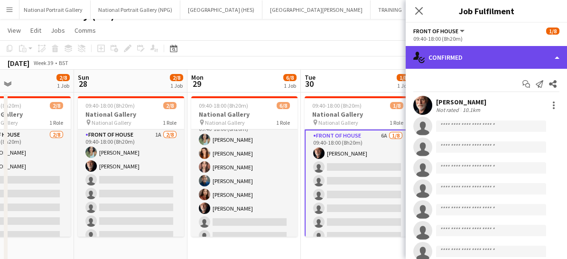
click at [465, 60] on div "single-neutral-actions-check-2 Confirmed" at bounding box center [486, 57] width 161 height 23
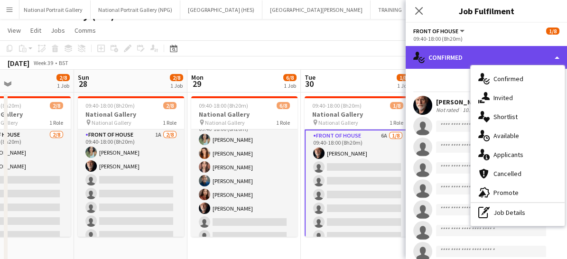
click at [465, 60] on div "single-neutral-actions-check-2 Confirmed" at bounding box center [486, 57] width 161 height 23
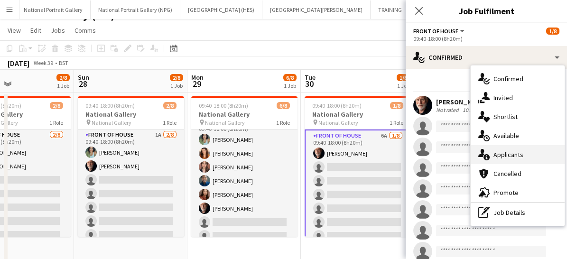
click at [502, 157] on span "Applicants" at bounding box center [509, 154] width 30 height 9
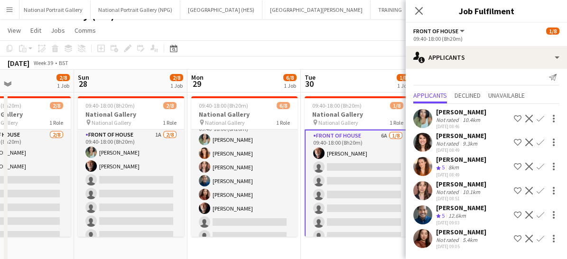
scroll to position [0, 0]
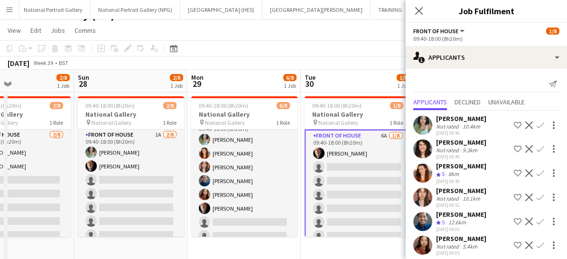
click at [502, 157] on div "Olivia Smith Not rated 9.3km 04-09-2025 08:49 Shortlist crew Decline Confirm" at bounding box center [486, 149] width 161 height 22
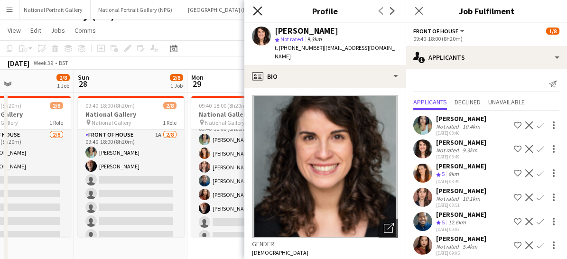
click at [256, 9] on icon at bounding box center [257, 10] width 9 height 9
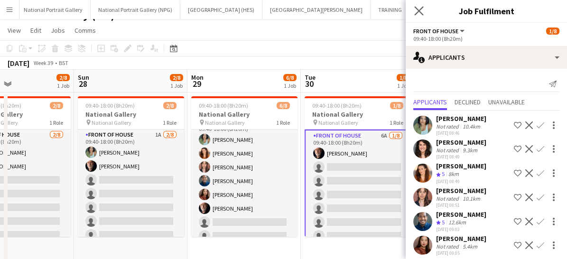
click at [414, 10] on app-icon "Close pop-in" at bounding box center [420, 11] width 14 height 14
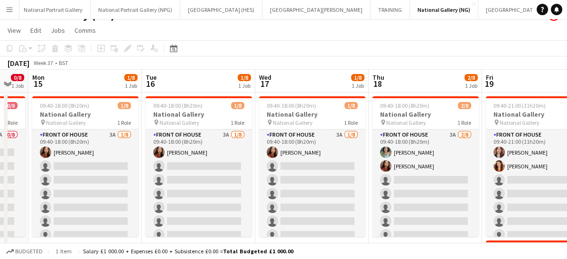
scroll to position [0, 190]
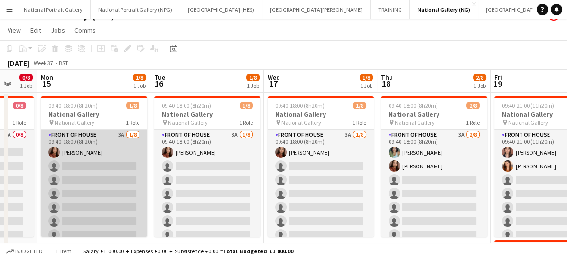
click at [84, 160] on app-card-role "Front of House 3A 1/8 09:40-18:00 (8h20m) Esther Tan single-neutral-actions sin…" at bounding box center [94, 194] width 106 height 129
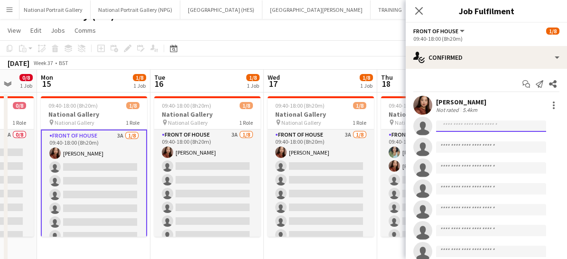
click at [457, 125] on input at bounding box center [491, 126] width 110 height 11
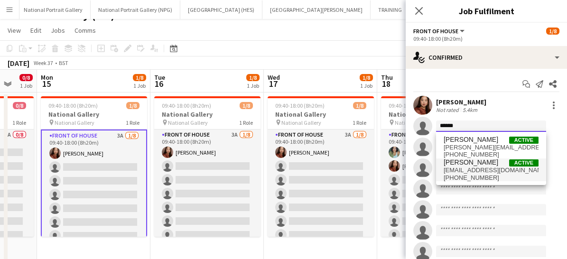
type input "******"
click at [459, 176] on span "+447837275845" at bounding box center [491, 178] width 95 height 8
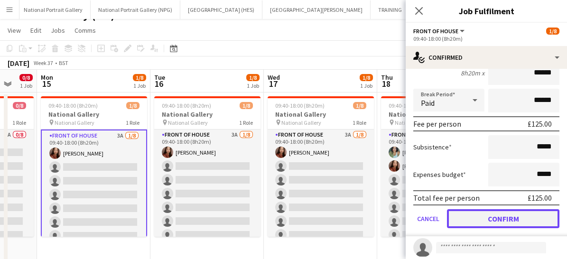
click at [475, 216] on button "Confirm" at bounding box center [503, 218] width 113 height 19
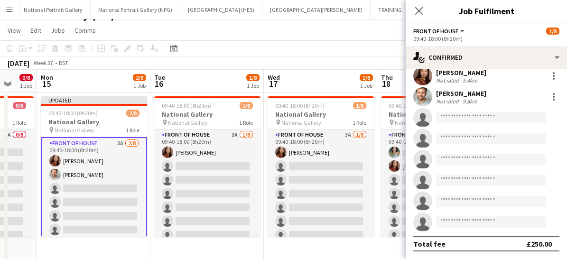
scroll to position [28, 0]
click at [416, 9] on icon "Close pop-in" at bounding box center [418, 10] width 9 height 9
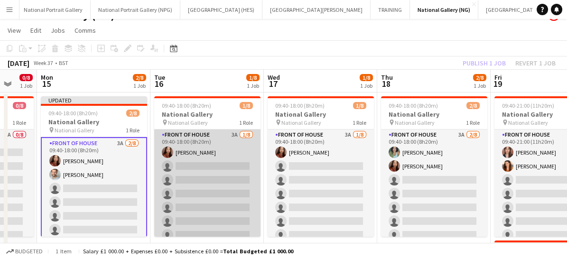
click at [181, 216] on app-card-role "Front of House 3A 1/8 09:40-18:00 (8h20m) Esther Tan single-neutral-actions sin…" at bounding box center [207, 194] width 106 height 129
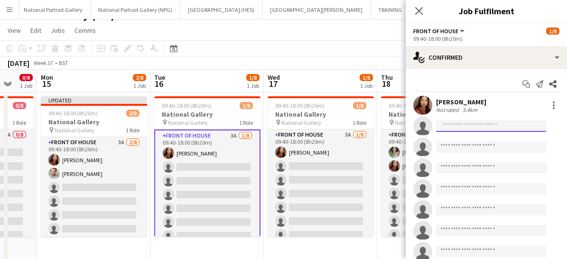
click at [465, 121] on input at bounding box center [491, 126] width 110 height 11
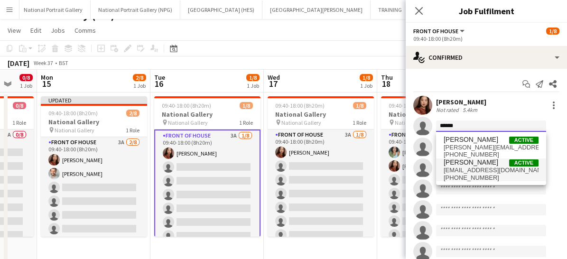
type input "******"
click at [466, 169] on span "nathanunthank@gmail.com" at bounding box center [491, 171] width 95 height 8
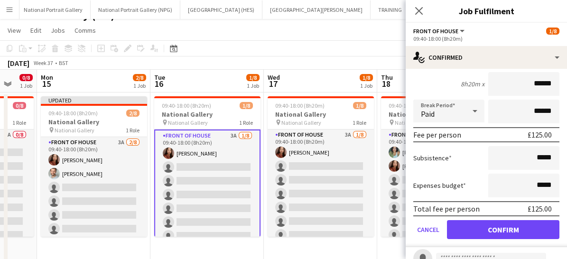
scroll to position [110, 0]
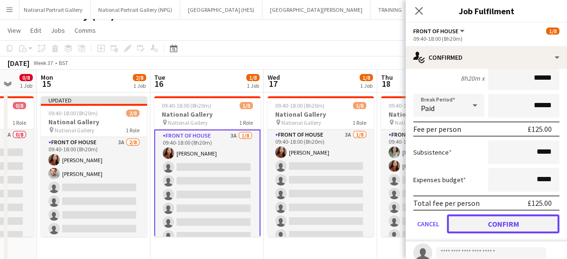
click at [486, 225] on button "Confirm" at bounding box center [503, 224] width 113 height 19
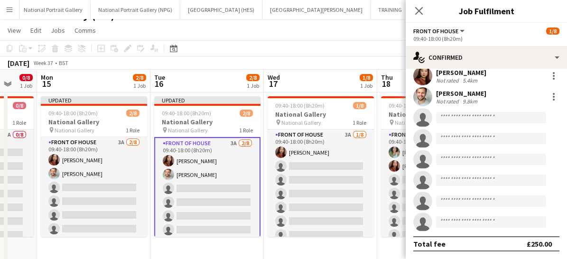
scroll to position [28, 0]
click at [419, 5] on app-icon "Close pop-in" at bounding box center [420, 11] width 14 height 14
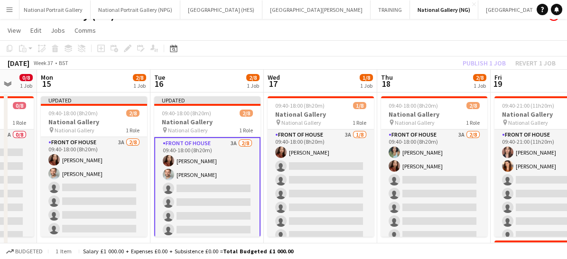
click at [220, 212] on app-card-role "Front of House 3A 2/8 09:40-18:00 (8h20m) Esther Tan Nathan Unthank single-neut…" at bounding box center [207, 202] width 106 height 131
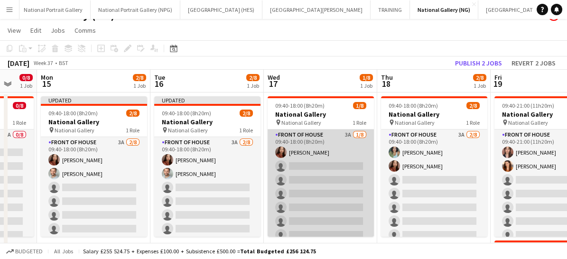
click at [310, 177] on app-card-role "Front of House 3A 1/8 09:40-18:00 (8h20m) Esther Tan single-neutral-actions sin…" at bounding box center [321, 194] width 106 height 129
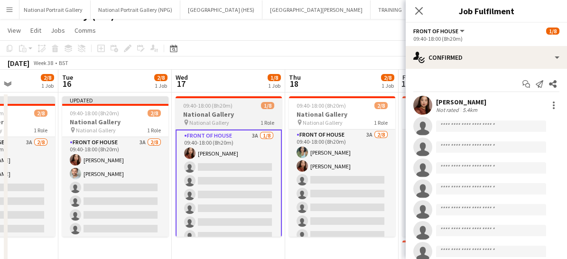
scroll to position [0, 282]
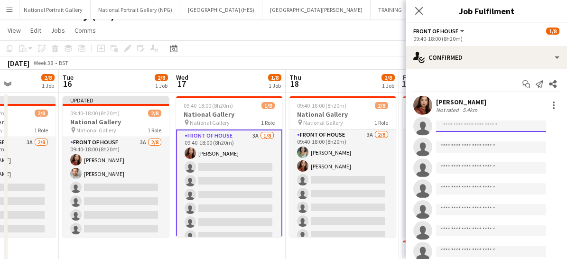
click at [458, 126] on input at bounding box center [491, 126] width 110 height 11
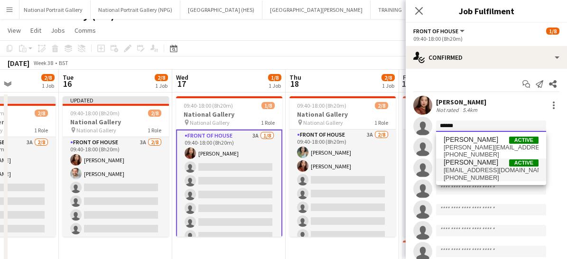
type input "******"
click at [468, 169] on span "nathanunthank@gmail.com" at bounding box center [491, 171] width 95 height 8
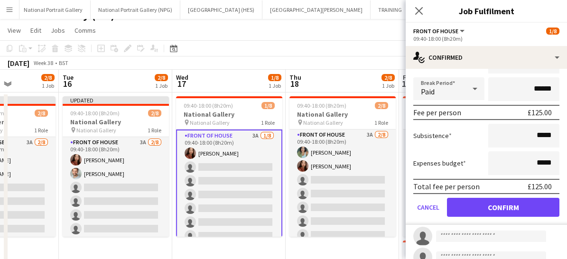
scroll to position [128, 0]
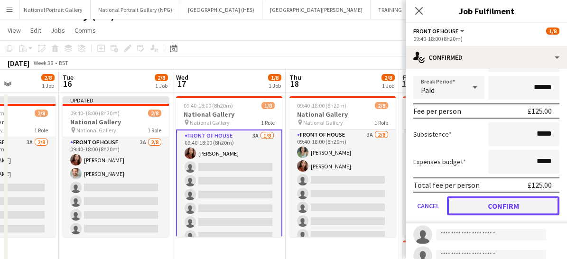
click at [482, 208] on button "Confirm" at bounding box center [503, 206] width 113 height 19
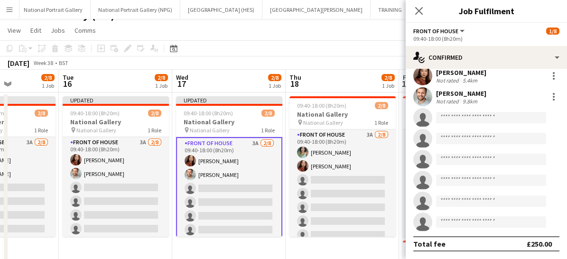
scroll to position [28, 0]
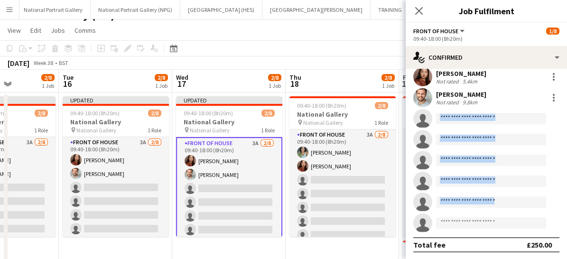
click at [482, 208] on app-invite-slot "single-neutral-actions" at bounding box center [486, 202] width 161 height 19
click at [419, 13] on icon "Close pop-in" at bounding box center [418, 10] width 9 height 9
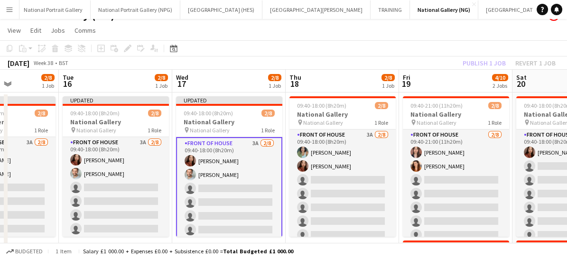
click at [218, 203] on app-card-role "Front of House 3A 2/8 09:40-18:00 (8h20m) Esther Tan Nathan Unthank single-neut…" at bounding box center [229, 202] width 106 height 131
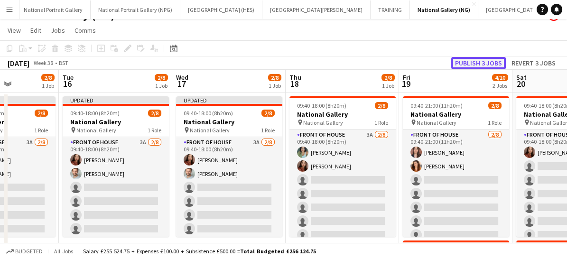
click at [479, 63] on button "Publish 3 jobs" at bounding box center [478, 63] width 55 height 12
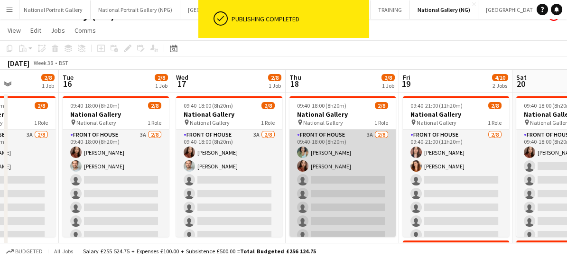
click at [333, 192] on app-card-role "Front of House 3A 2/8 09:40-18:00 (8h20m) Anoushka Deshmukh Esther Tan single-n…" at bounding box center [343, 194] width 106 height 129
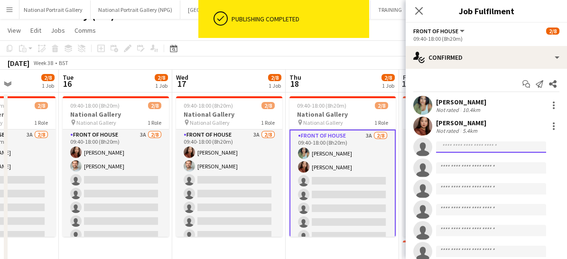
click at [449, 142] on input at bounding box center [491, 146] width 110 height 11
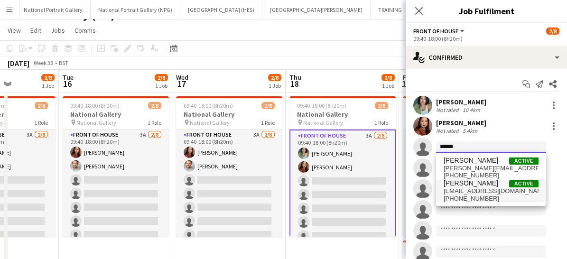
type input "******"
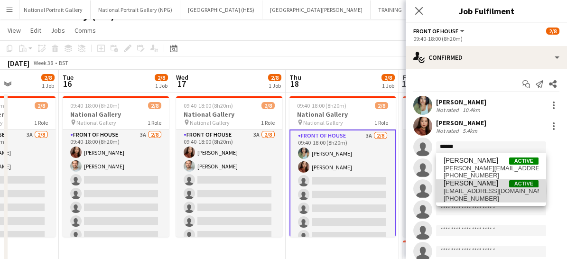
click at [460, 191] on span "nathanunthank@gmail.com" at bounding box center [491, 192] width 95 height 8
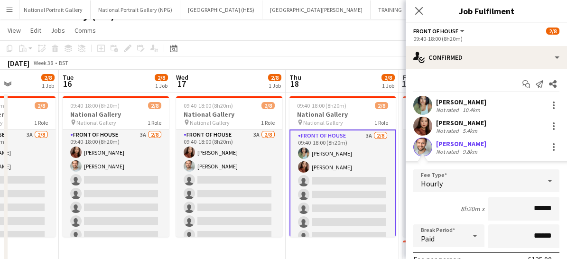
scroll to position [126, 0]
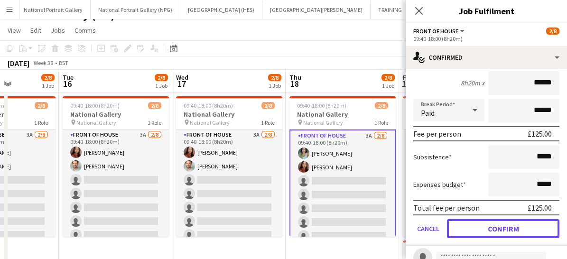
drag, startPoint x: 475, startPoint y: 228, endPoint x: 513, endPoint y: 230, distance: 38.0
click at [513, 230] on button "Confirm" at bounding box center [503, 228] width 113 height 19
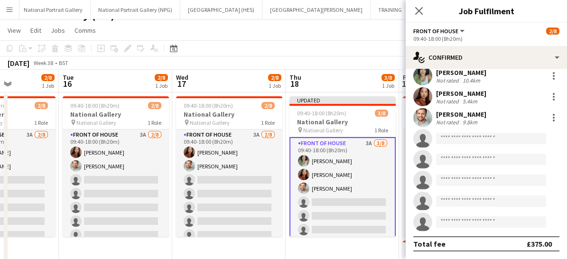
scroll to position [28, 0]
click at [420, 16] on app-icon "Close pop-in" at bounding box center [419, 10] width 11 height 11
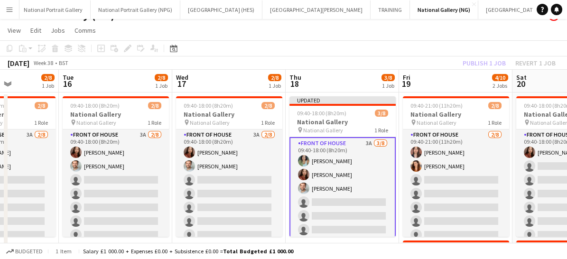
click at [353, 191] on app-card-role "Front of House 3A 3/8 09:40-18:00 (8h20m) Anoushka Deshmukh Esther Tan Nathan U…" at bounding box center [343, 202] width 106 height 131
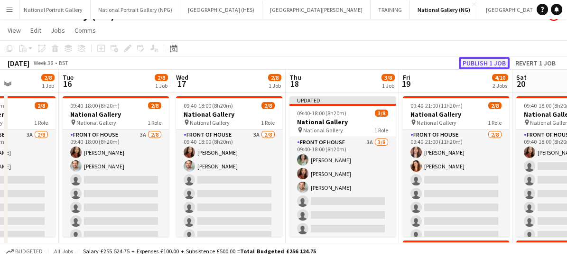
click at [478, 62] on button "Publish 1 job" at bounding box center [484, 63] width 51 height 12
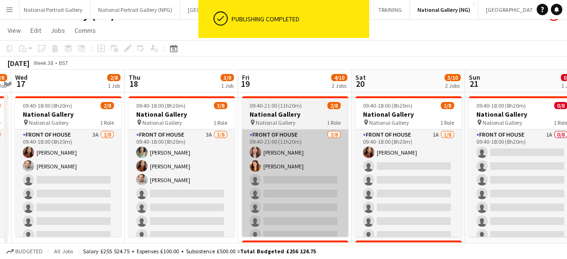
scroll to position [0, 330]
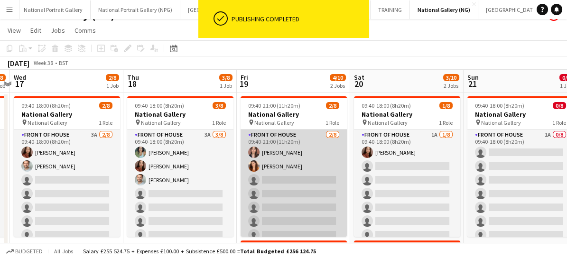
click at [311, 210] on app-card-role "Front of House 2/8 09:40-21:00 (11h20m) Nadia Abouayen Lara Sprosen single-neut…" at bounding box center [294, 194] width 106 height 129
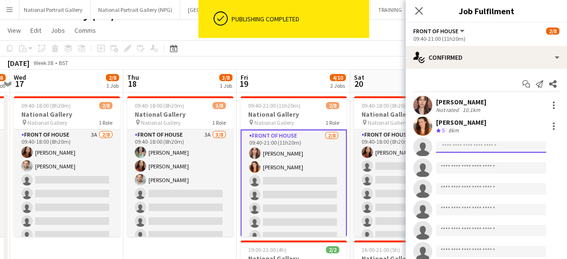
click at [449, 147] on input at bounding box center [491, 146] width 110 height 11
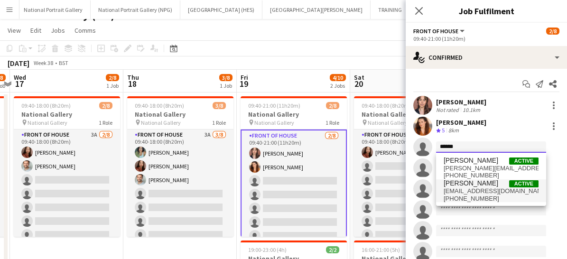
type input "******"
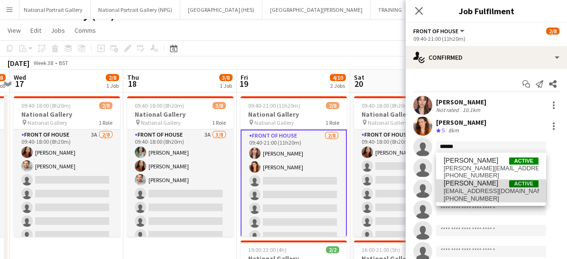
click at [453, 197] on span "+447837275845" at bounding box center [491, 199] width 95 height 8
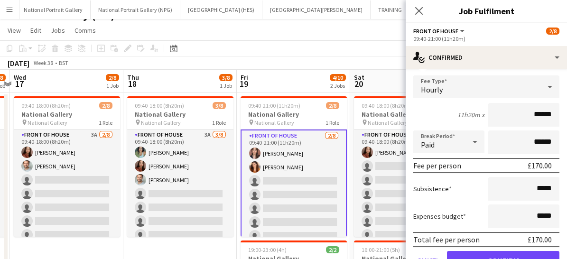
scroll to position [138, 0]
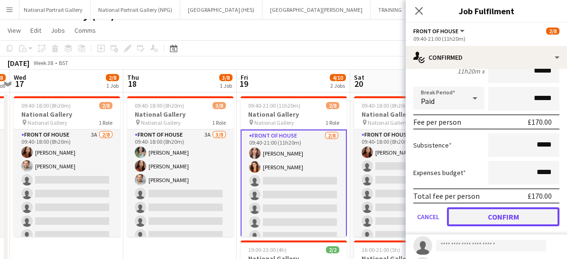
click at [469, 215] on button "Confirm" at bounding box center [503, 216] width 113 height 19
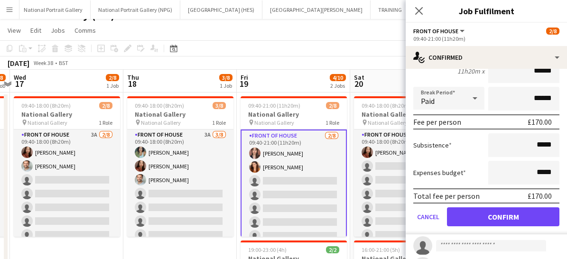
scroll to position [28, 0]
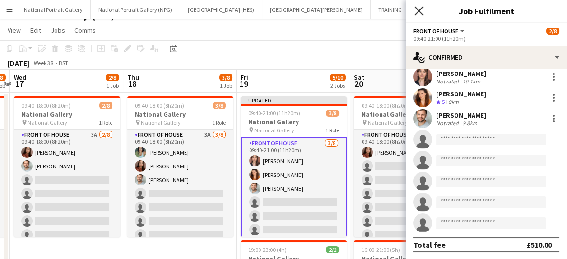
click at [415, 13] on icon "Close pop-in" at bounding box center [418, 10] width 9 height 9
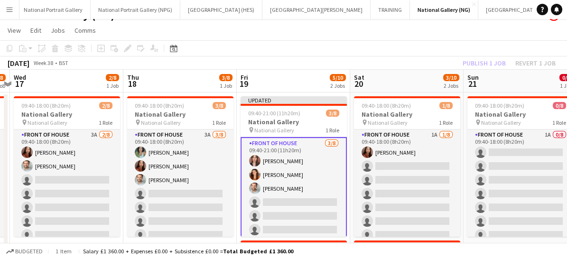
click at [285, 203] on app-card-role "Front of House 3/8 09:40-21:00 (11h20m) Nadia Abouayen Lara Sprosen Nathan Unth…" at bounding box center [294, 202] width 106 height 131
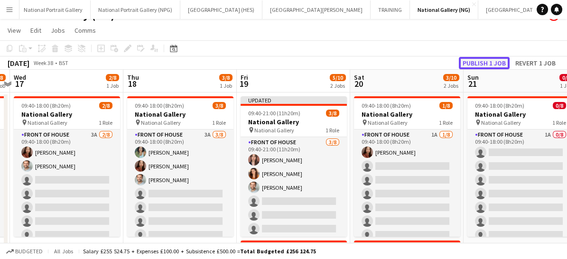
click at [479, 62] on button "Publish 1 job" at bounding box center [484, 63] width 51 height 12
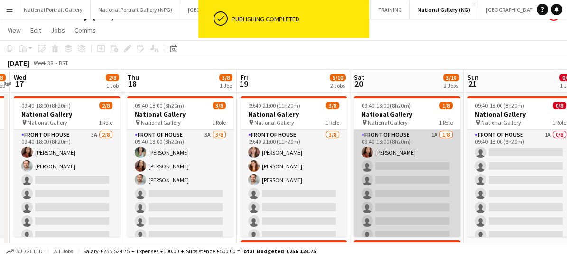
click at [403, 182] on app-card-role "Front of House 1A 1/8 09:40-18:00 (8h20m) Esther Tan single-neutral-actions sin…" at bounding box center [407, 194] width 106 height 129
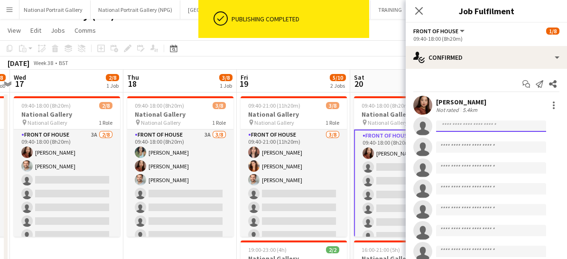
click at [451, 124] on input at bounding box center [491, 126] width 110 height 11
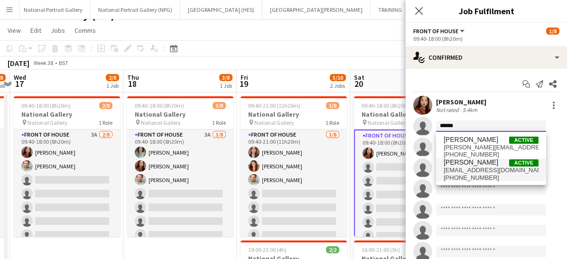
type input "******"
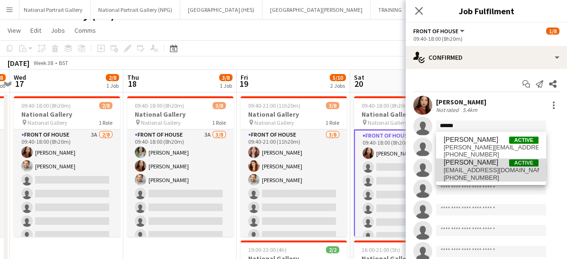
click at [455, 170] on span "nathanunthank@gmail.com" at bounding box center [491, 171] width 95 height 8
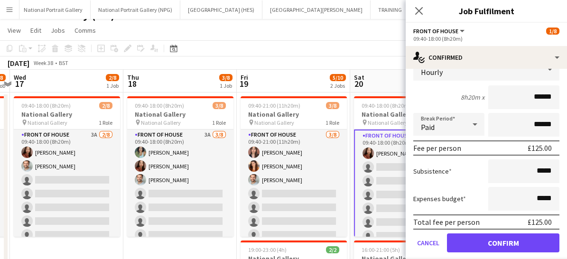
scroll to position [92, 0]
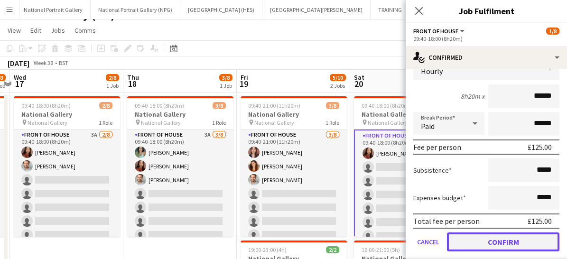
click at [472, 240] on button "Confirm" at bounding box center [503, 242] width 113 height 19
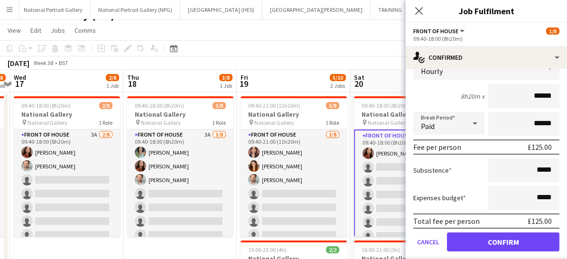
scroll to position [28, 0]
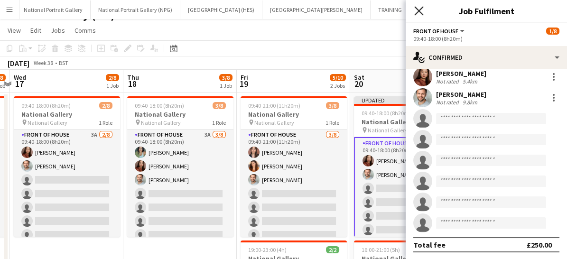
click at [421, 12] on icon at bounding box center [418, 10] width 9 height 9
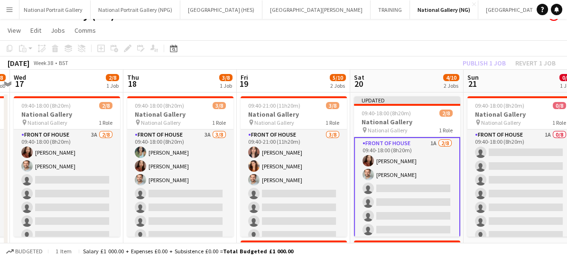
click at [404, 197] on app-card-role "Front of House 1A 2/8 09:40-18:00 (8h20m) Esther Tan Nathan Unthank single-neut…" at bounding box center [407, 202] width 106 height 131
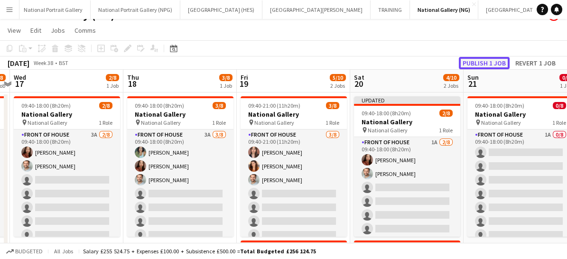
click at [489, 59] on button "Publish 1 job" at bounding box center [484, 63] width 51 height 12
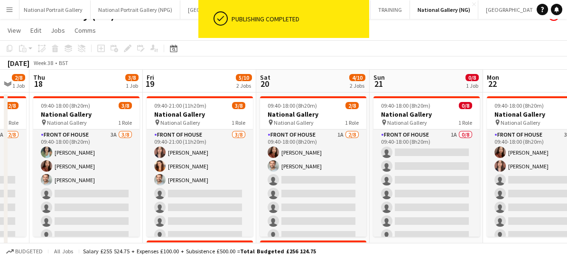
scroll to position [0, 311]
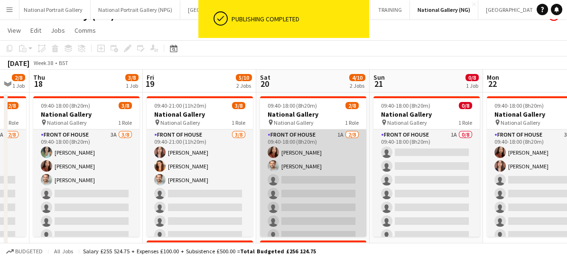
click at [299, 202] on app-card-role "Front of House 1A 2/8 09:40-18:00 (8h20m) Esther Tan Nathan Unthank single-neut…" at bounding box center [313, 194] width 106 height 129
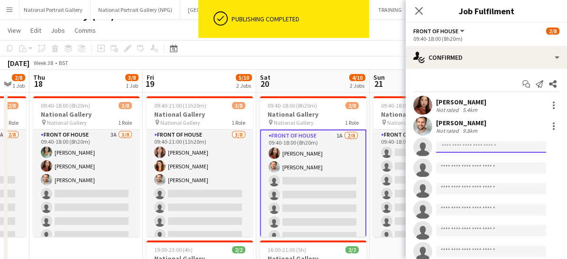
click at [451, 143] on input at bounding box center [491, 146] width 110 height 11
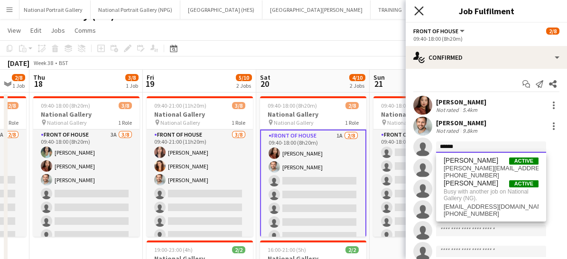
type input "******"
click at [417, 9] on icon at bounding box center [418, 10] width 9 height 9
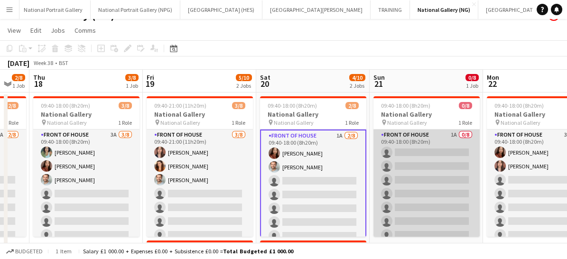
click at [405, 156] on app-card-role "Front of House 1A 0/8 09:40-18:00 (8h20m) single-neutral-actions single-neutral…" at bounding box center [427, 194] width 106 height 129
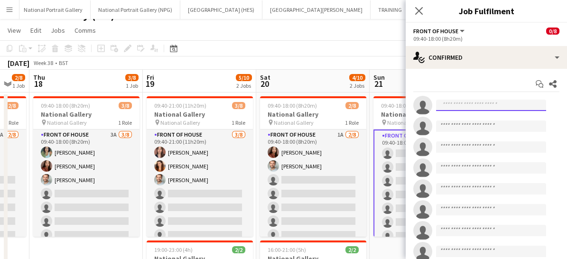
click at [454, 101] on input at bounding box center [491, 105] width 110 height 11
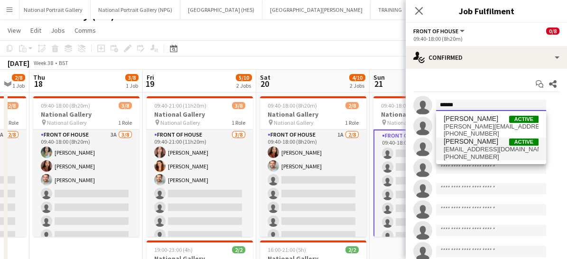
type input "******"
click at [459, 142] on span "[PERSON_NAME]" at bounding box center [471, 142] width 55 height 8
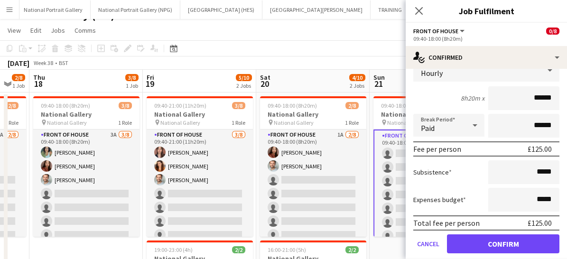
scroll to position [98, 0]
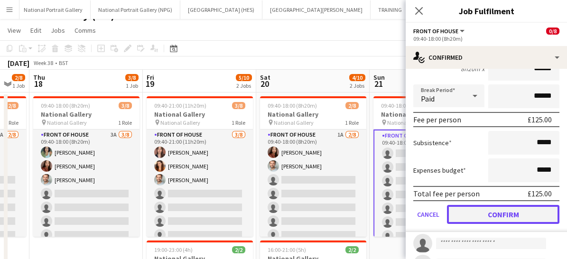
click at [475, 218] on button "Confirm" at bounding box center [503, 214] width 113 height 19
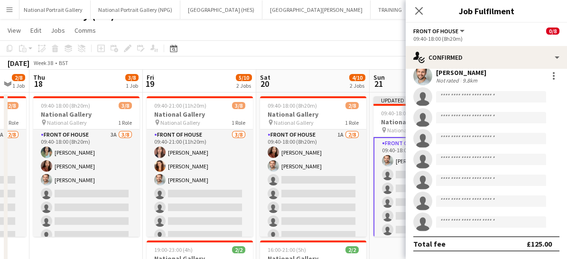
scroll to position [28, 0]
click at [419, 12] on icon at bounding box center [418, 10] width 9 height 9
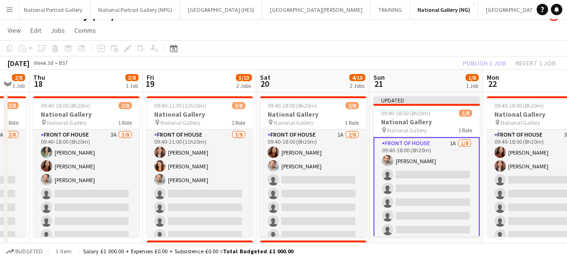
click at [419, 217] on app-card-role "Front of House 1A 1/8 09:40-18:00 (8h20m) Nathan Unthank single-neutral-actions…" at bounding box center [427, 202] width 106 height 131
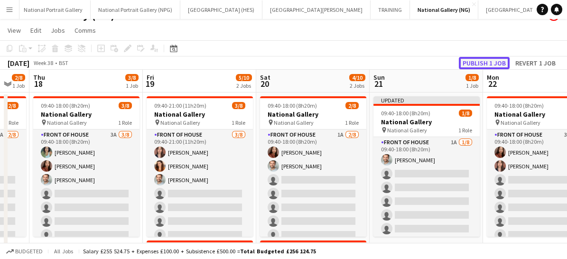
click at [477, 66] on button "Publish 1 job" at bounding box center [484, 63] width 51 height 12
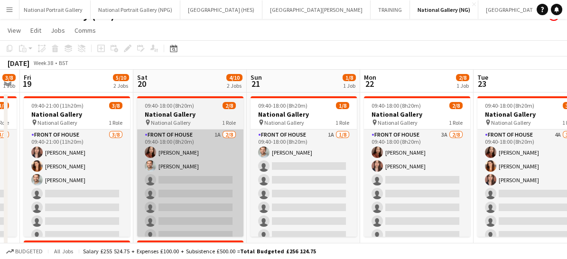
scroll to position [0, 335]
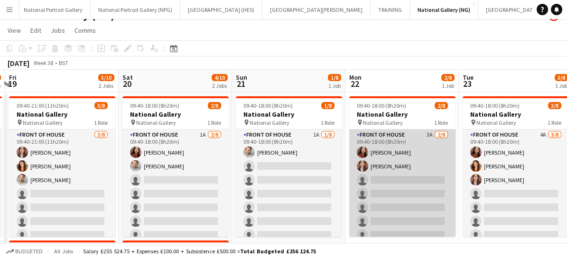
click at [408, 194] on app-card-role "Front of House 3A 2/8 09:40-18:00 (8h20m) Esther Tan Nadia Abouayen single-neut…" at bounding box center [402, 194] width 106 height 129
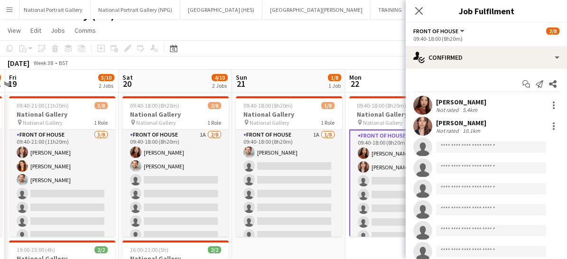
click at [460, 140] on app-invite-slot "single-neutral-actions" at bounding box center [486, 147] width 161 height 19
click at [457, 145] on input at bounding box center [491, 146] width 110 height 11
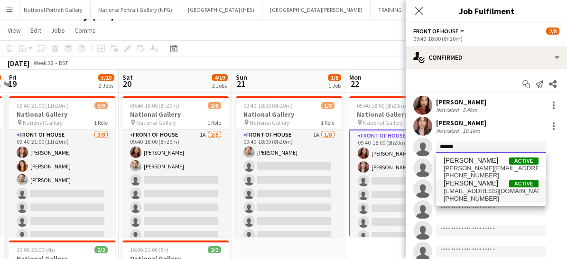
type input "******"
click at [461, 200] on span "+447837275845" at bounding box center [491, 199] width 95 height 8
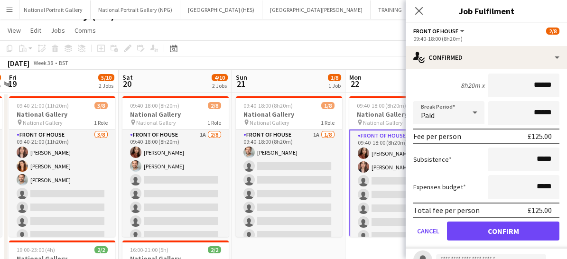
scroll to position [125, 0]
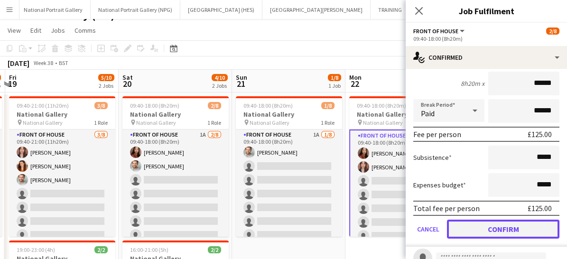
click at [468, 226] on button "Confirm" at bounding box center [503, 229] width 113 height 19
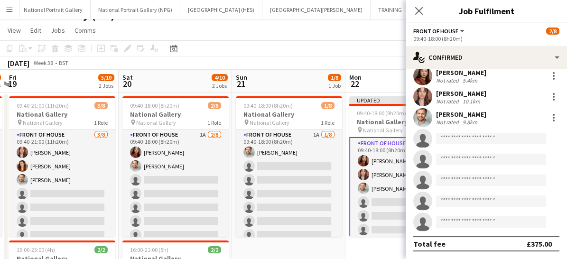
scroll to position [28, 0]
click at [418, 13] on icon "Close pop-in" at bounding box center [418, 10] width 9 height 9
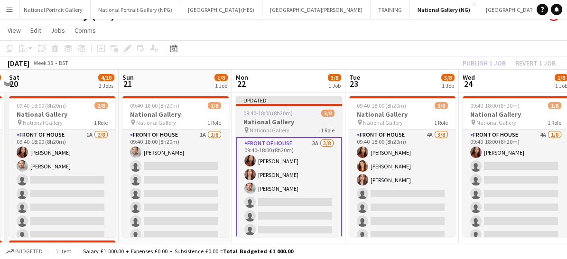
scroll to position [0, 284]
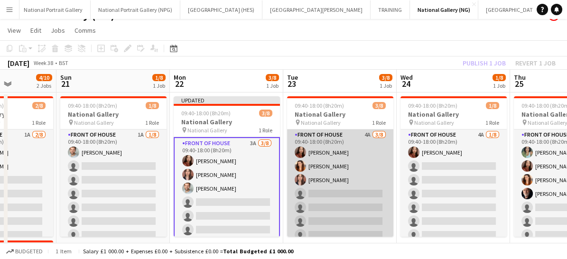
click at [341, 215] on app-card-role "Front of House 4A 3/8 09:40-18:00 (8h20m) Esther Tan Lara Sprosen Nadia Abouaye…" at bounding box center [340, 194] width 106 height 129
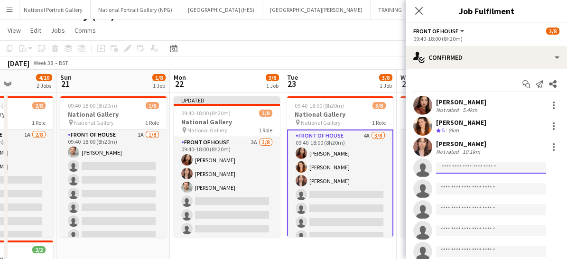
click at [458, 164] on input at bounding box center [491, 167] width 110 height 11
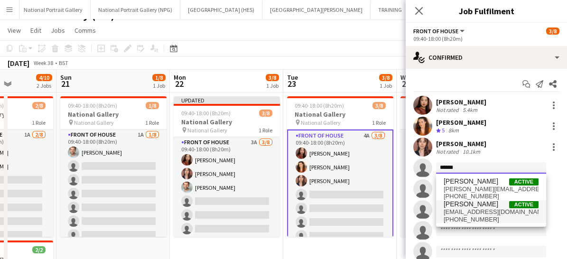
type input "******"
click at [461, 202] on span "[PERSON_NAME]" at bounding box center [471, 204] width 55 height 8
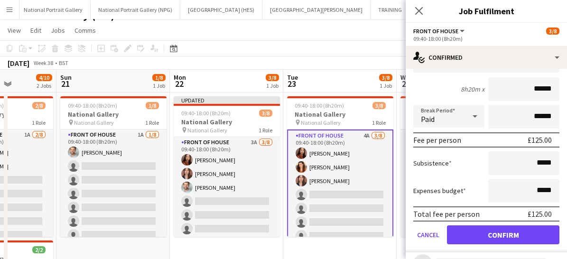
scroll to position [141, 0]
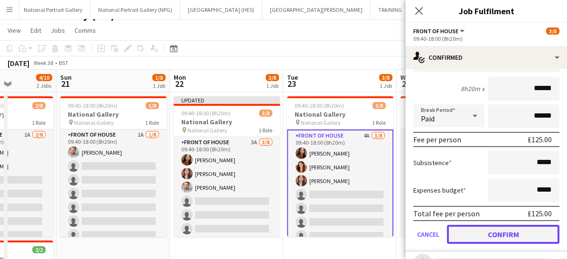
click at [469, 231] on button "Confirm" at bounding box center [503, 234] width 113 height 19
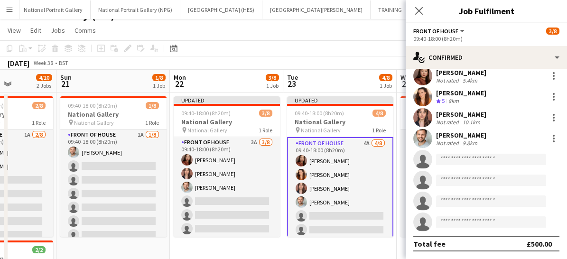
scroll to position [28, 0]
click at [418, 12] on icon at bounding box center [418, 10] width 9 height 9
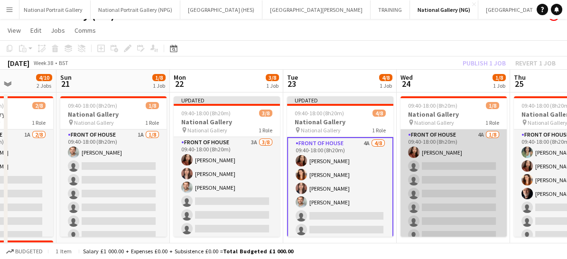
click at [452, 193] on app-card-role "Front of House 4A 1/8 09:40-18:00 (8h20m) Esther Tan single-neutral-actions sin…" at bounding box center [454, 194] width 106 height 129
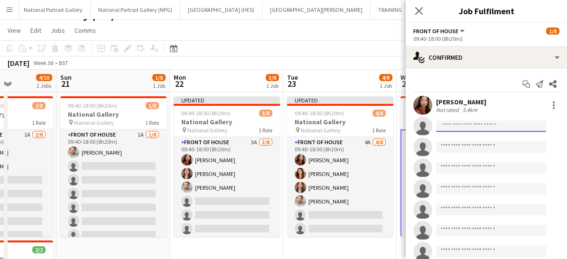
click at [456, 124] on input at bounding box center [491, 126] width 110 height 11
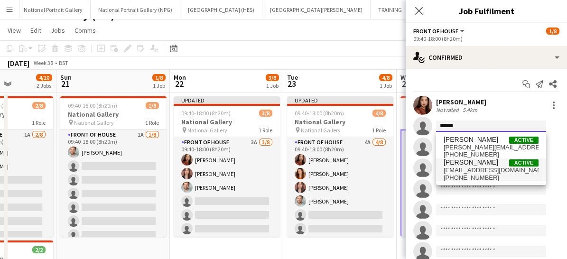
type input "******"
click at [457, 175] on span "+447837275845" at bounding box center [491, 178] width 95 height 8
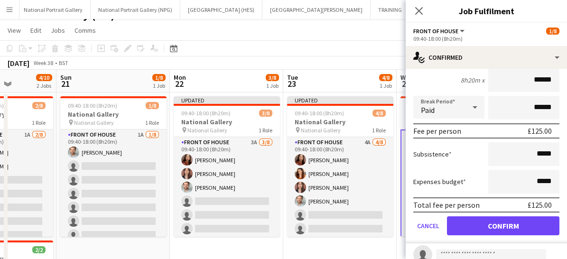
scroll to position [139, 0]
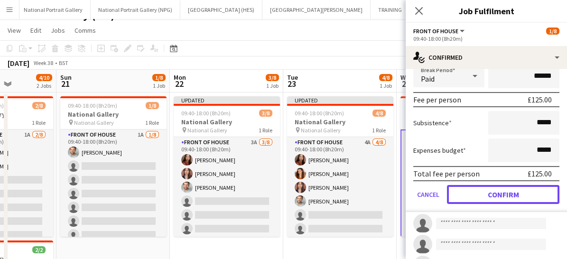
drag, startPoint x: 467, startPoint y: 187, endPoint x: 493, endPoint y: 196, distance: 27.2
click at [493, 196] on button "Confirm" at bounding box center [503, 194] width 113 height 19
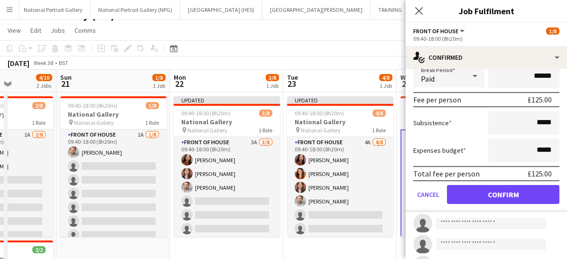
scroll to position [28, 0]
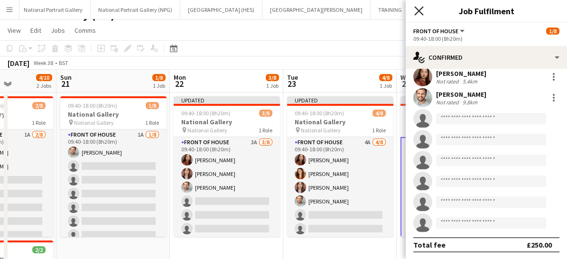
click at [422, 9] on icon "Close pop-in" at bounding box center [418, 10] width 9 height 9
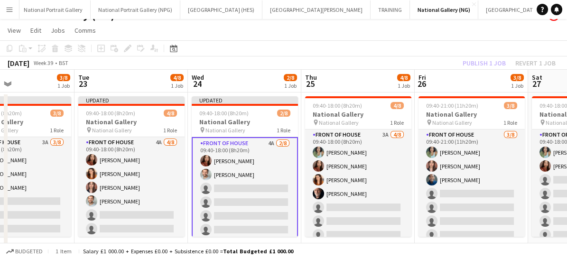
scroll to position [0, 287]
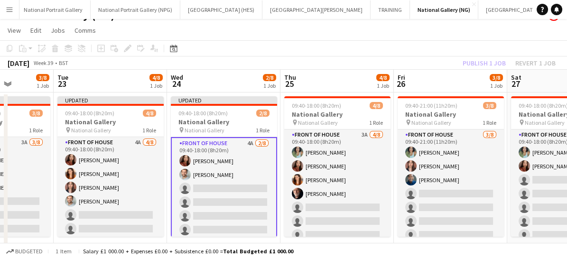
click at [217, 193] on app-card-role "Front of House 4A 2/8 09:40-18:00 (8h20m) Esther Tan Nathan Unthank single-neut…" at bounding box center [224, 202] width 106 height 131
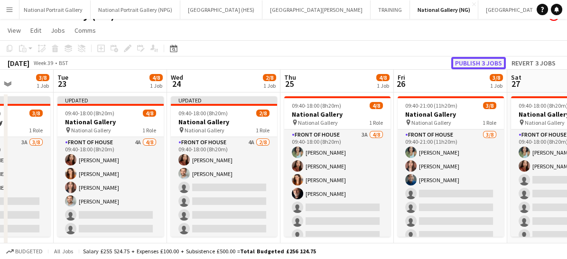
click at [467, 61] on button "Publish 3 jobs" at bounding box center [478, 63] width 55 height 12
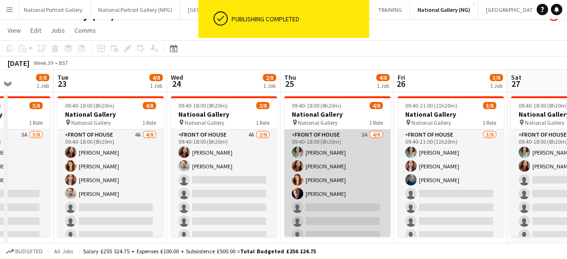
click at [344, 214] on app-card-role "Front of House 3A 4/8 09:40-18:00 (8h20m) Anoushka Deshmukh Esther Tan Lara Spr…" at bounding box center [337, 194] width 106 height 129
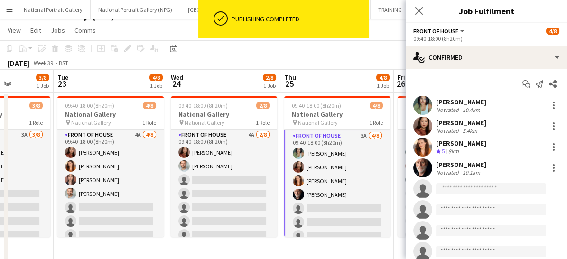
click at [455, 187] on input at bounding box center [491, 188] width 110 height 11
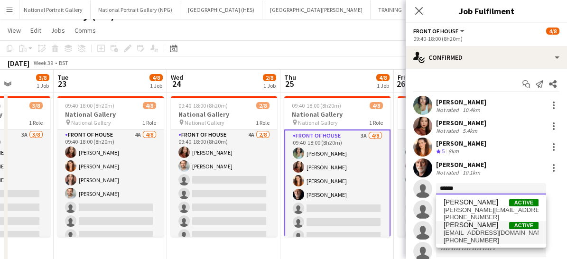
type input "******"
click at [460, 240] on span "+447837275845" at bounding box center [491, 241] width 95 height 8
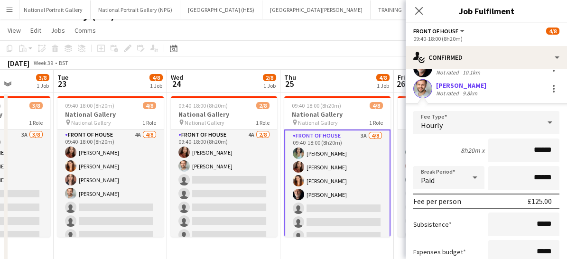
scroll to position [177, 0]
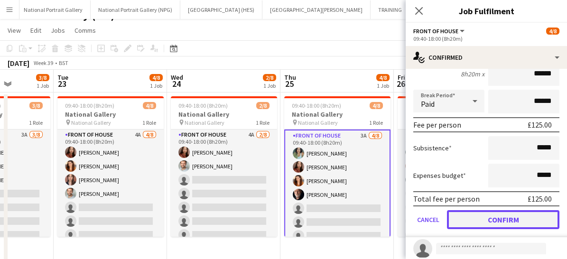
click at [470, 225] on button "Confirm" at bounding box center [503, 219] width 113 height 19
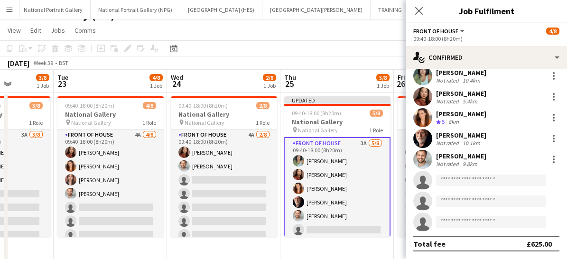
scroll to position [28, 0]
click at [418, 5] on app-icon "Close pop-in" at bounding box center [420, 11] width 14 height 14
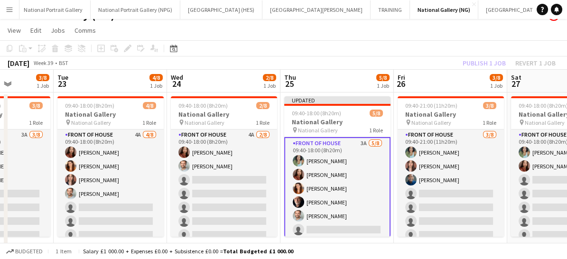
click at [333, 217] on app-card-role "Front of House 3A 5/8 09:40-18:00 (8h20m) Anoushka Deshmukh Esther Tan Lara Spr…" at bounding box center [337, 202] width 106 height 131
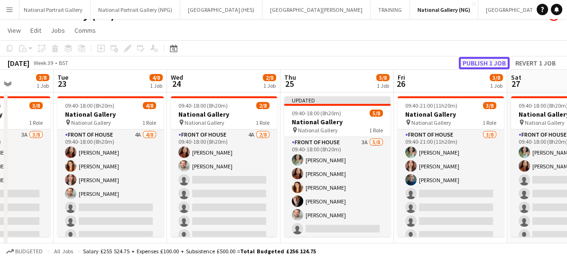
click at [475, 59] on button "Publish 1 job" at bounding box center [484, 63] width 51 height 12
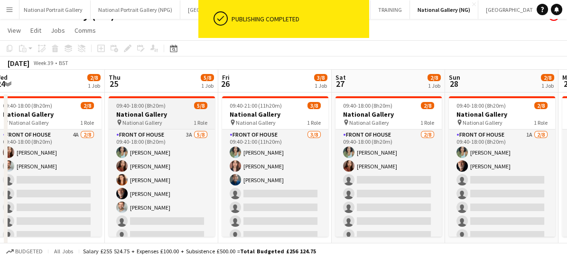
scroll to position [0, 351]
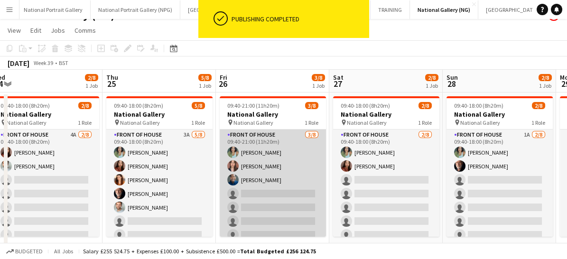
click at [268, 216] on app-card-role "Front of House 3/8 09:40-21:00 (11h20m) Anoushka Deshmukh Nadia Abouayen Kaleb …" at bounding box center [273, 194] width 106 height 129
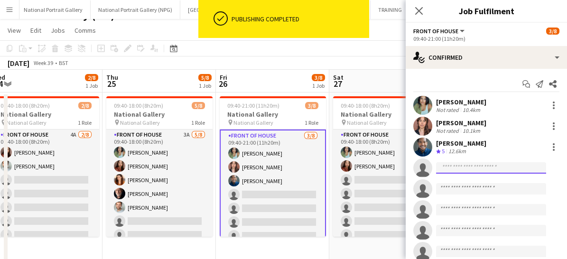
click at [451, 170] on input at bounding box center [491, 167] width 110 height 11
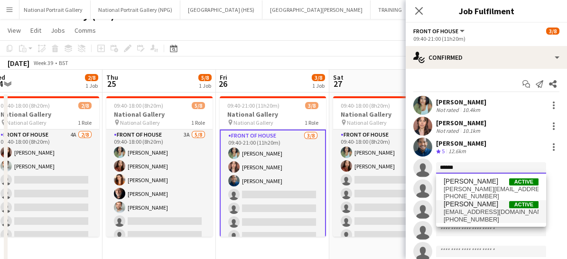
type input "******"
click at [457, 213] on span "nathanunthank@gmail.com" at bounding box center [491, 212] width 95 height 8
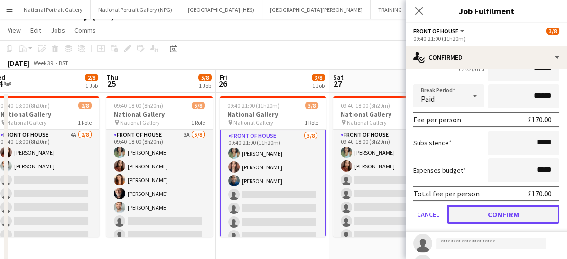
click at [464, 214] on button "Confirm" at bounding box center [503, 214] width 113 height 19
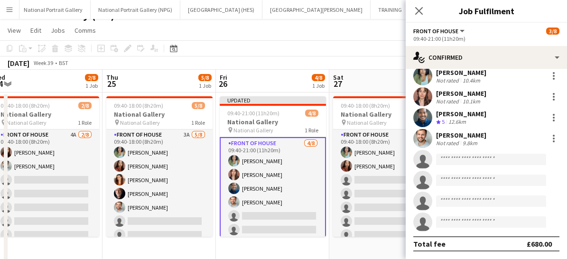
scroll to position [28, 0]
click at [419, 15] on icon "Close pop-in" at bounding box center [418, 10] width 9 height 9
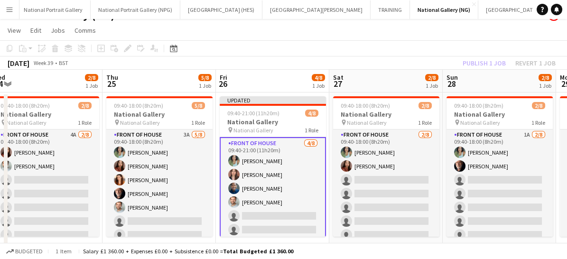
click at [264, 221] on app-card-role "Front of House 4/8 09:40-21:00 (11h20m) Anoushka Deshmukh Nadia Abouayen Kaleb …" at bounding box center [273, 202] width 106 height 131
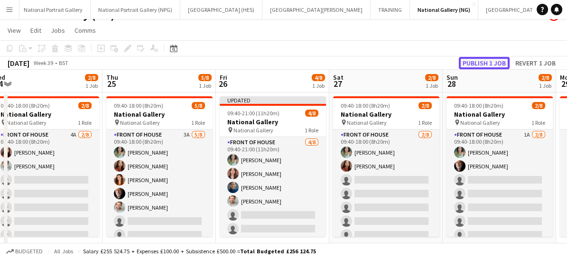
click at [475, 62] on button "Publish 1 job" at bounding box center [484, 63] width 51 height 12
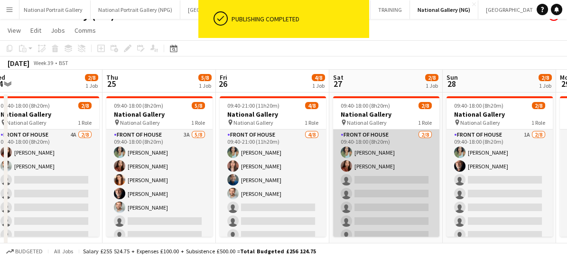
click at [394, 199] on app-card-role "Front of House 2/8 09:40-18:00 (8h20m) Anoushka Deshmukh Esther Tan single-neut…" at bounding box center [386, 194] width 106 height 129
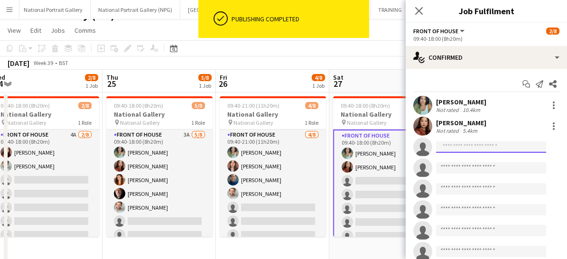
click at [461, 149] on input at bounding box center [491, 146] width 110 height 11
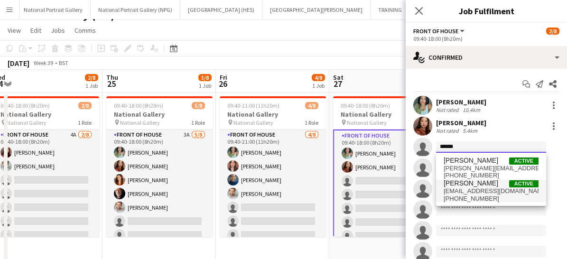
type input "******"
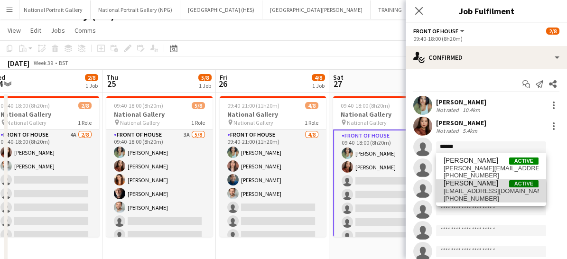
click at [456, 193] on span "nathanunthank@gmail.com" at bounding box center [491, 192] width 95 height 8
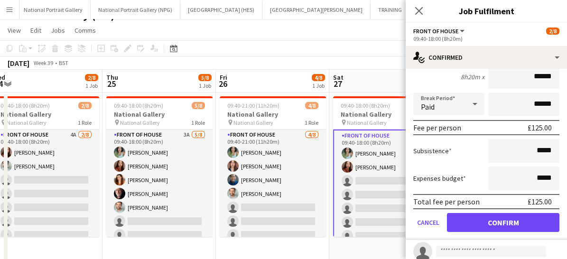
scroll to position [132, 0]
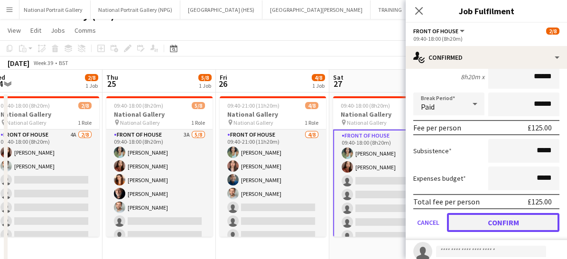
drag, startPoint x: 474, startPoint y: 223, endPoint x: 485, endPoint y: 226, distance: 11.6
click at [485, 226] on button "Confirm" at bounding box center [503, 222] width 113 height 19
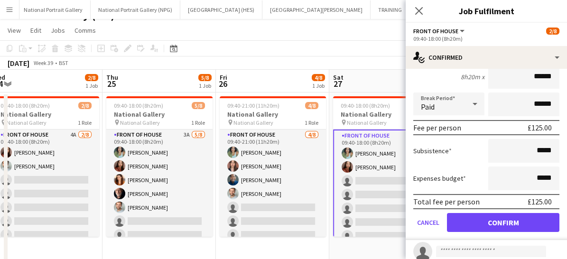
scroll to position [28, 0]
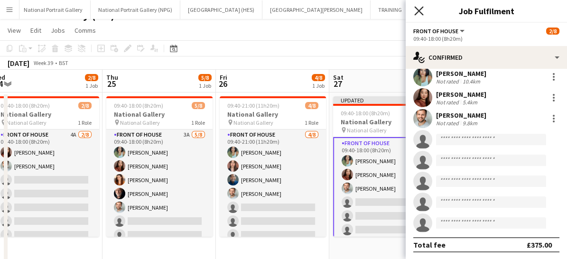
click at [419, 9] on icon "Close pop-in" at bounding box center [418, 10] width 9 height 9
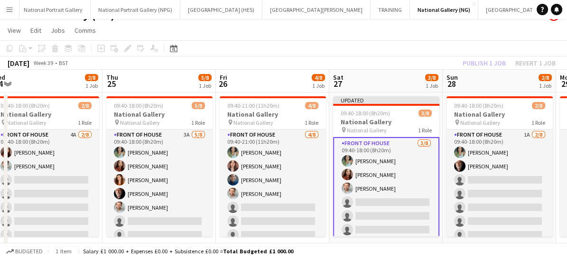
click at [374, 208] on app-card-role "Front of House 3/8 09:40-18:00 (8h20m) Anoushka Deshmukh Esther Tan Nathan Unth…" at bounding box center [386, 202] width 106 height 131
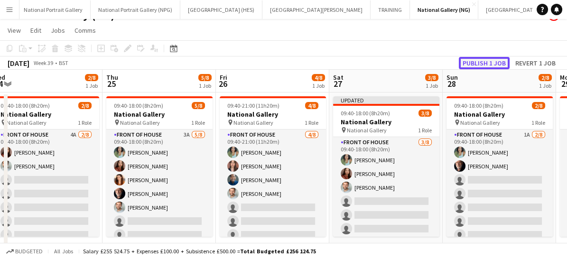
click at [474, 68] on button "Publish 1 job" at bounding box center [484, 63] width 51 height 12
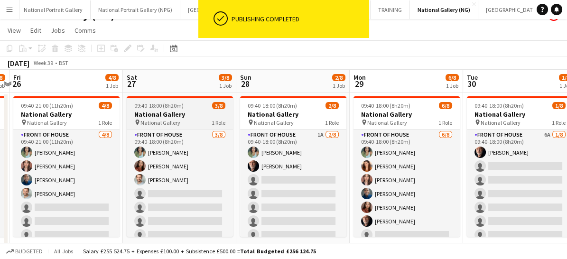
scroll to position [0, 339]
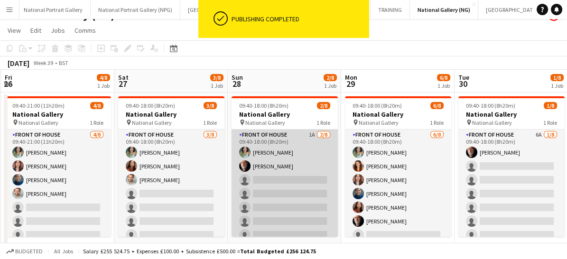
click at [283, 203] on app-card-role "Front of House 1A 2/8 09:40-18:00 (8h20m) Anoushka Deshmukh Robert Gill single-…" at bounding box center [285, 194] width 106 height 129
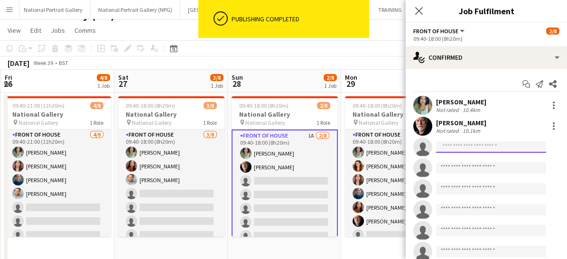
click at [453, 142] on input at bounding box center [491, 146] width 110 height 11
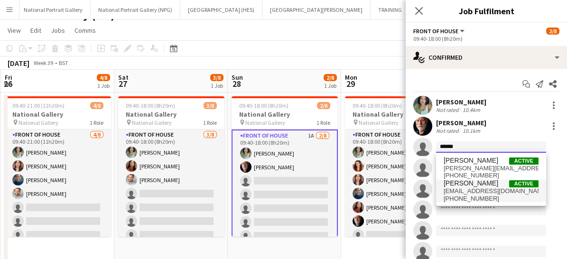
type input "******"
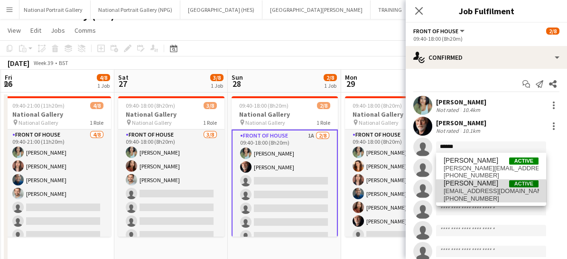
click at [461, 202] on span "+447837275845" at bounding box center [491, 199] width 95 height 8
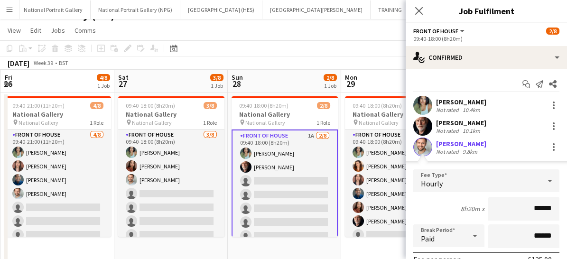
scroll to position [146, 0]
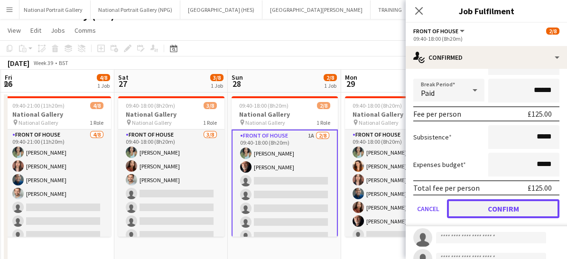
click at [482, 207] on button "Confirm" at bounding box center [503, 208] width 113 height 19
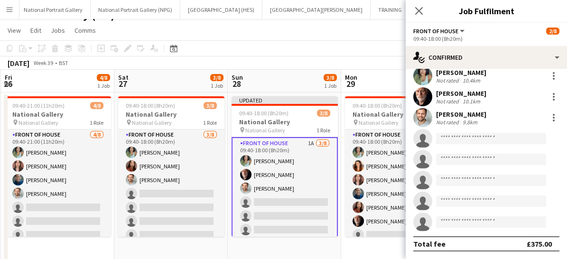
scroll to position [28, 0]
click at [418, 13] on icon "Close pop-in" at bounding box center [418, 10] width 9 height 9
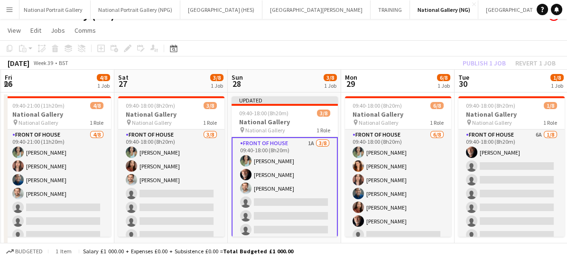
click at [275, 196] on app-card-role "Front of House 1A 3/8 09:40-18:00 (8h20m) Anoushka Deshmukh Robert Gill Nathan …" at bounding box center [285, 202] width 106 height 131
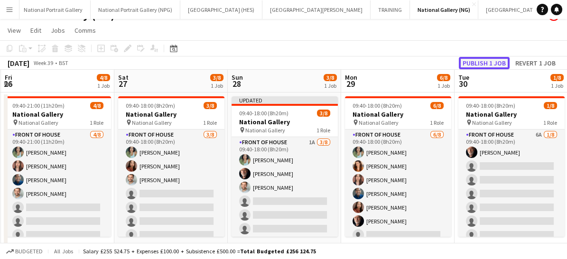
click at [478, 65] on button "Publish 1 job" at bounding box center [484, 63] width 51 height 12
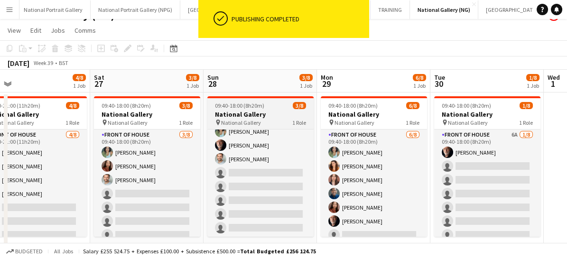
scroll to position [21, 0]
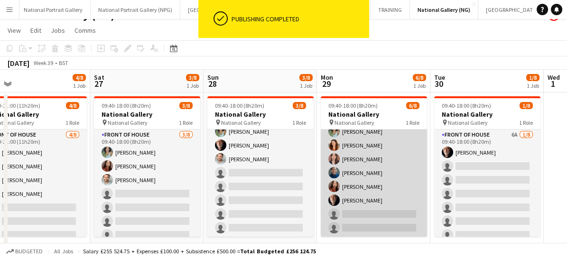
click at [387, 200] on app-card-role "Front of House 6/8 09:40-18:00 (8h20m) Anoushka Deshmukh Lara Sprosen Nadia Abo…" at bounding box center [374, 173] width 106 height 129
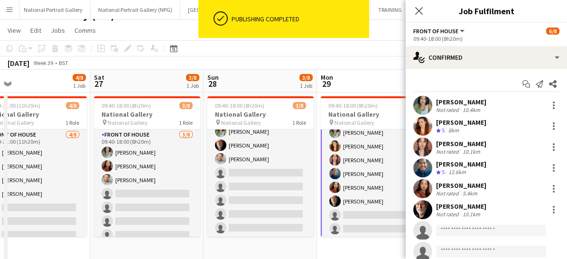
scroll to position [22, 0]
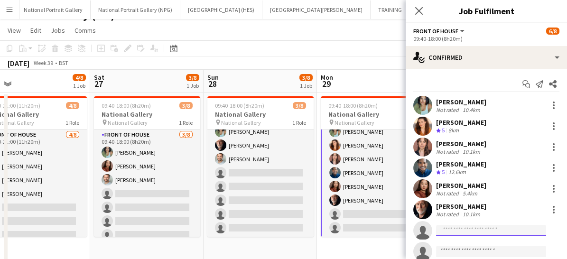
click at [449, 233] on input at bounding box center [491, 230] width 110 height 11
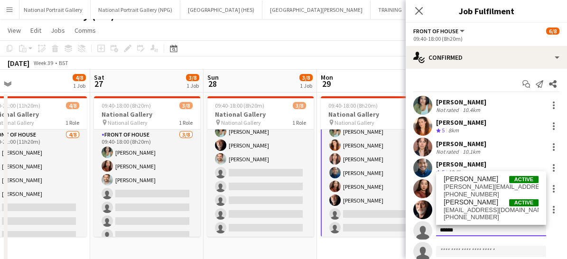
scroll to position [28, 0]
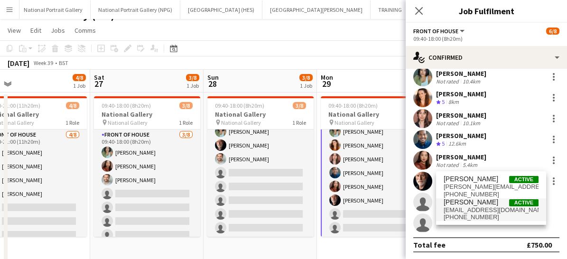
type input "******"
click at [455, 218] on span "+447837275845" at bounding box center [491, 218] width 95 height 8
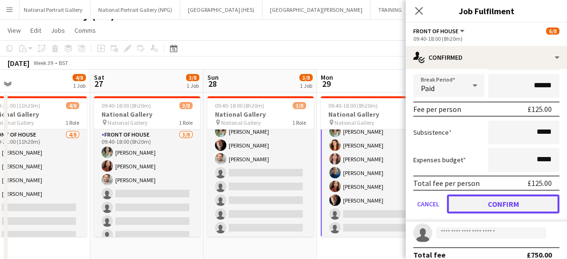
click at [474, 197] on button "Confirm" at bounding box center [503, 204] width 113 height 19
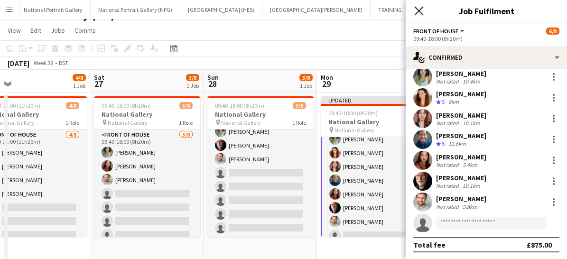
click at [422, 12] on icon at bounding box center [418, 10] width 9 height 9
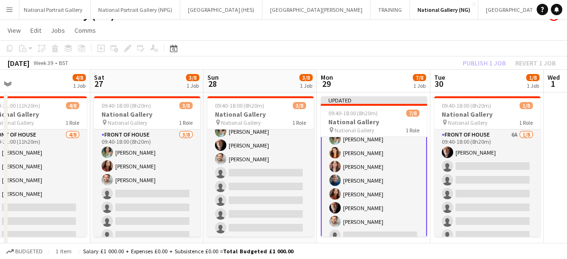
click at [378, 204] on app-card-role "Front of House 7/8 09:40-18:00 (8h20m) Anoushka Deshmukh Lara Sprosen Nadia Abo…" at bounding box center [374, 180] width 106 height 131
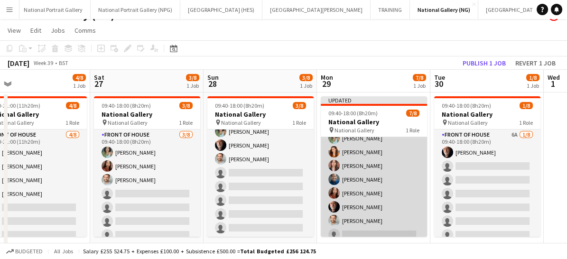
scroll to position [21, 0]
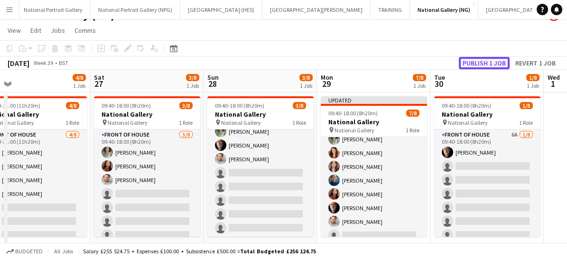
click at [471, 64] on button "Publish 1 job" at bounding box center [484, 63] width 51 height 12
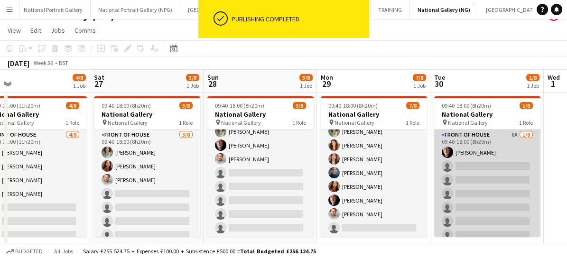
click at [454, 225] on app-card-role "Front of House 6A 1/8 09:40-18:00 (8h20m) Robert Gill single-neutral-actions si…" at bounding box center [487, 194] width 106 height 129
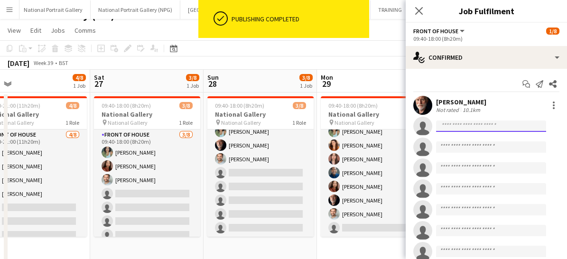
click at [457, 127] on input at bounding box center [491, 126] width 110 height 11
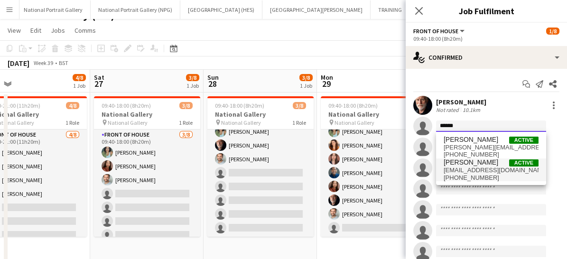
type input "******"
click at [459, 175] on span "+447837275845" at bounding box center [491, 178] width 95 height 8
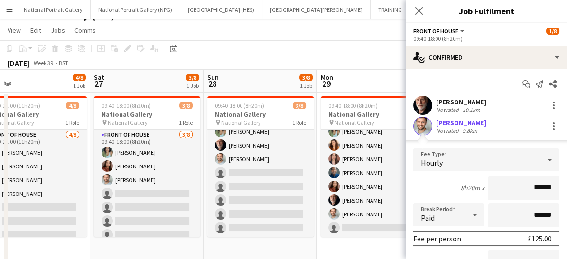
scroll to position [137, 0]
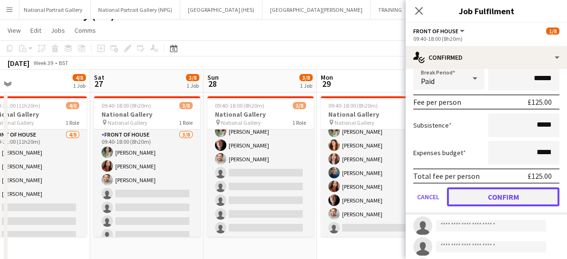
click at [474, 196] on button "Confirm" at bounding box center [503, 197] width 113 height 19
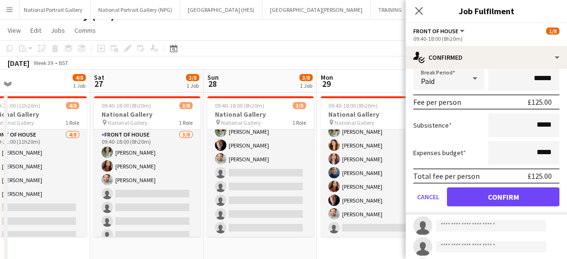
scroll to position [28, 0]
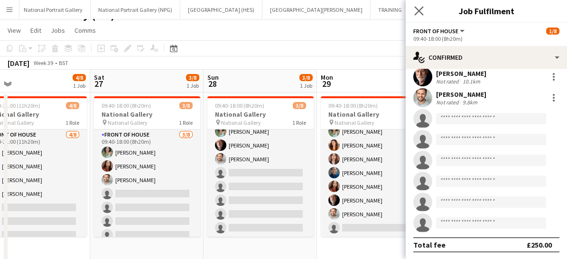
click at [414, 8] on app-icon "Close pop-in" at bounding box center [420, 11] width 14 height 14
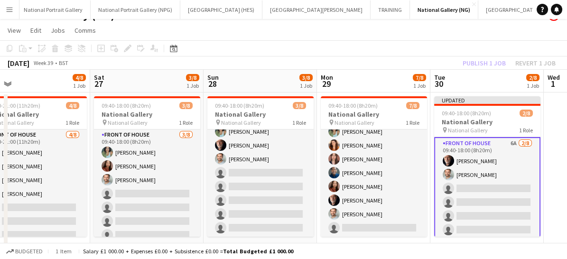
click at [474, 221] on app-card-role "Front of House 6A 2/8 09:40-18:00 (8h20m) Robert Gill Nathan Unthank single-neu…" at bounding box center [487, 202] width 106 height 131
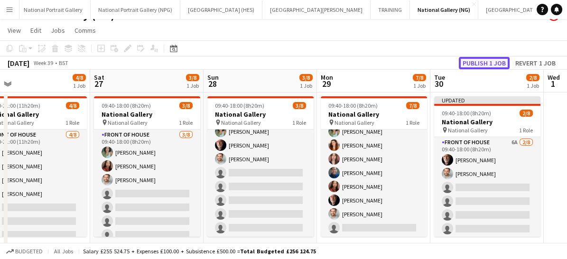
click at [485, 65] on button "Publish 1 job" at bounding box center [484, 63] width 51 height 12
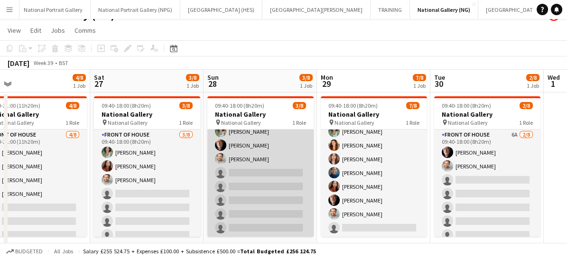
scroll to position [0, 220]
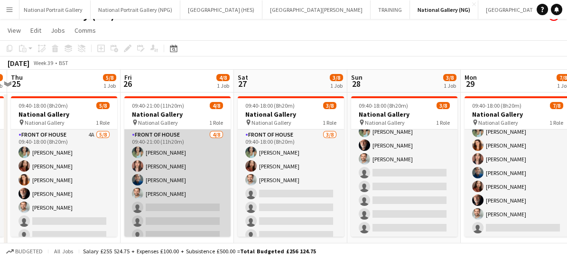
click at [176, 209] on app-card-role "Front of House 4/8 09:40-21:00 (11h20m) Anoushka Deshmukh Nadia Abouayen Kaleb …" at bounding box center [177, 194] width 106 height 129
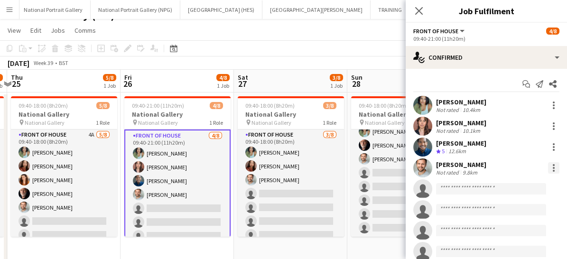
click at [548, 171] on div at bounding box center [553, 167] width 11 height 11
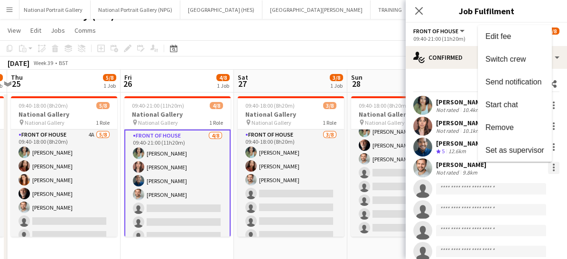
scroll to position [59, 0]
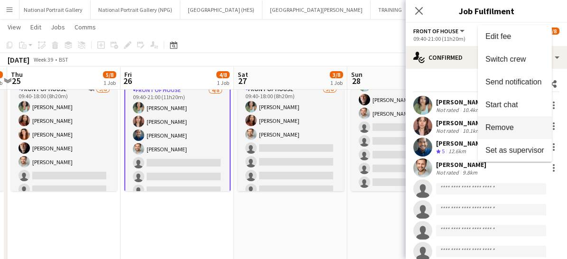
click at [500, 126] on span "Remove" at bounding box center [500, 127] width 28 height 8
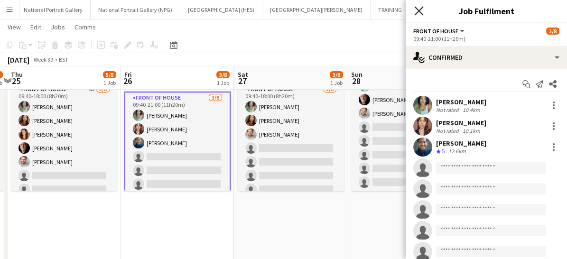
click at [421, 9] on icon at bounding box center [418, 10] width 9 height 9
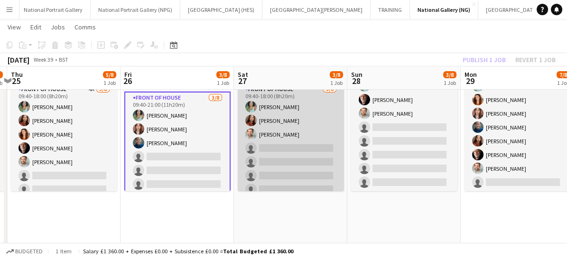
click at [297, 164] on app-card-role "Front of House 3/8 09:40-18:00 (8h20m) Anoushka Deshmukh Esther Tan Nathan Unth…" at bounding box center [291, 148] width 106 height 129
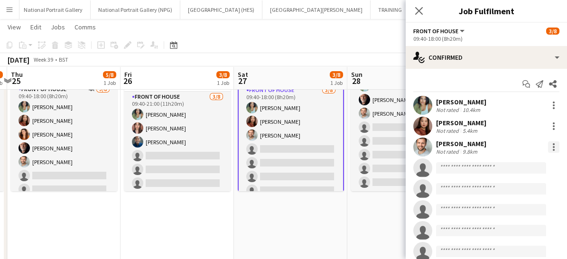
click at [548, 146] on div at bounding box center [553, 146] width 11 height 11
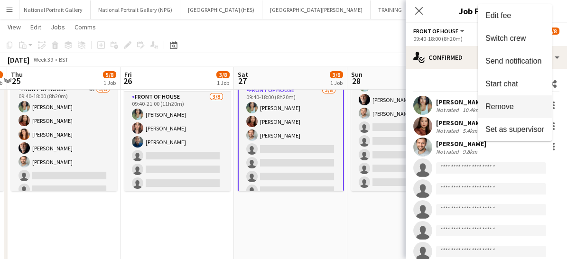
click at [498, 107] on span "Remove" at bounding box center [500, 107] width 28 height 8
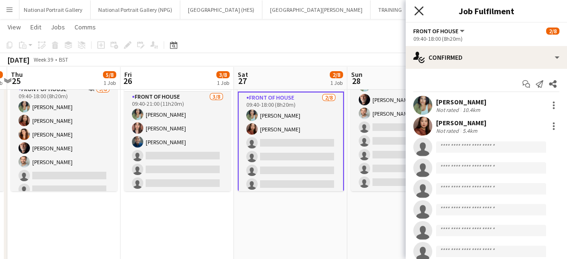
click at [418, 13] on icon "Close pop-in" at bounding box center [418, 10] width 9 height 9
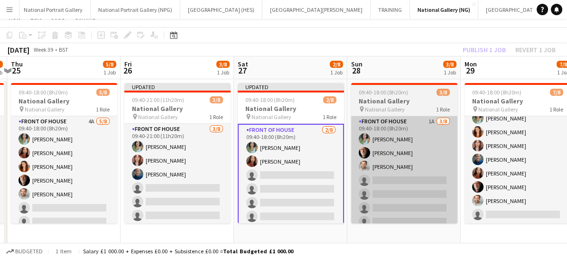
scroll to position [0, 0]
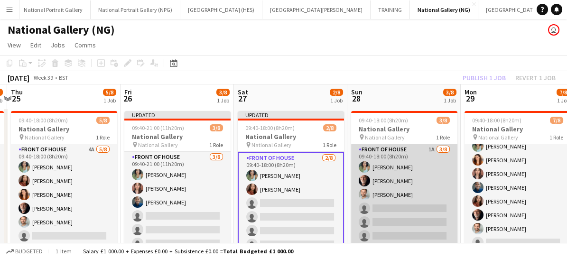
click at [398, 194] on app-card-role "Front of House 1A 3/8 09:40-18:00 (8h20m) Anoushka Deshmukh Robert Gill Nathan …" at bounding box center [404, 208] width 106 height 129
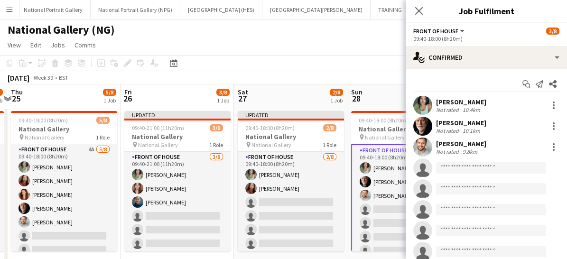
click at [536, 147] on div "Nathan Unthank Not rated 9.8km" at bounding box center [486, 147] width 161 height 19
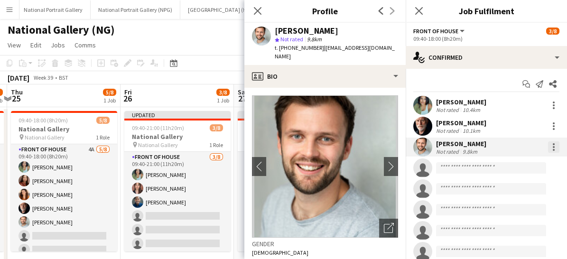
click at [548, 144] on div at bounding box center [553, 146] width 11 height 11
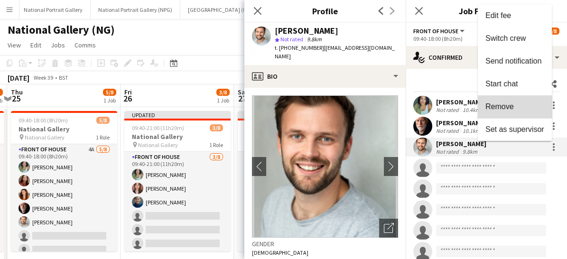
click at [507, 111] on span "Remove" at bounding box center [500, 107] width 28 height 8
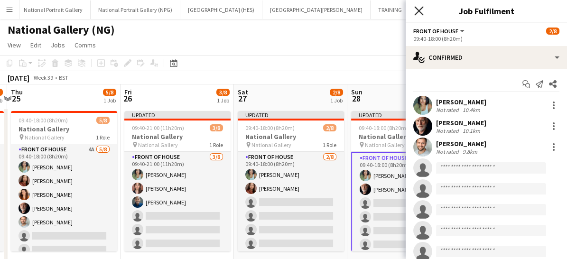
click at [423, 7] on icon at bounding box center [418, 10] width 9 height 9
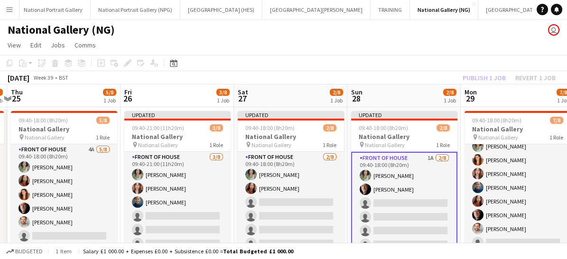
click at [415, 228] on app-card-role "Front of House 1A 2/8 09:40-18:00 (8h20m) Anoushka Deshmukh Robert Gill single-…" at bounding box center [404, 217] width 106 height 131
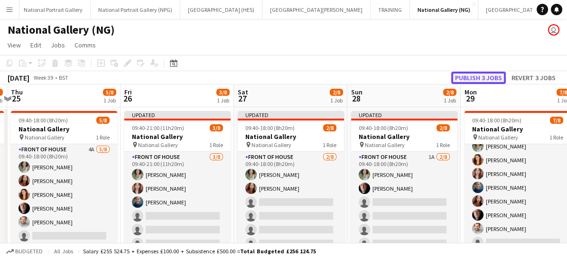
click at [478, 73] on button "Publish 3 jobs" at bounding box center [478, 78] width 55 height 12
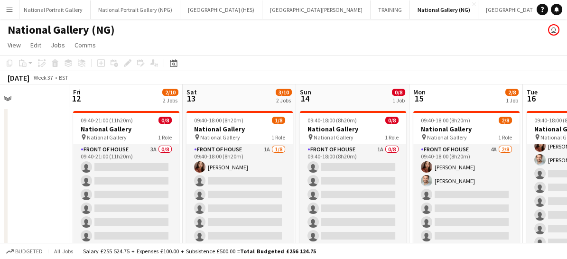
scroll to position [0, 271]
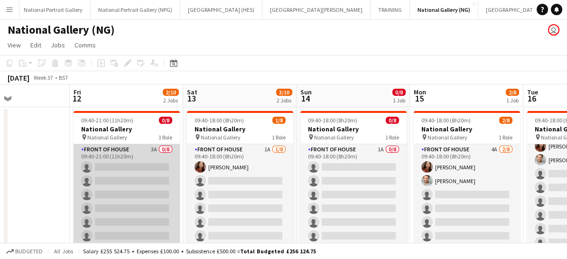
click at [110, 179] on app-card-role "Front of House 3A 0/8 09:40-21:00 (11h20m) single-neutral-actions single-neutra…" at bounding box center [127, 208] width 106 height 129
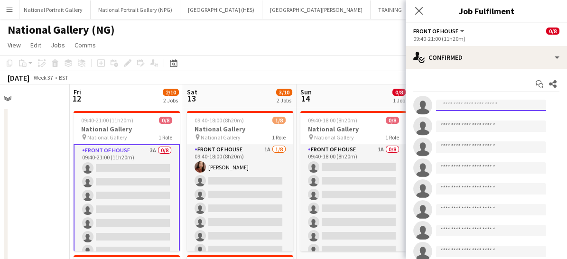
click at [466, 105] on input at bounding box center [491, 105] width 110 height 11
type input "*"
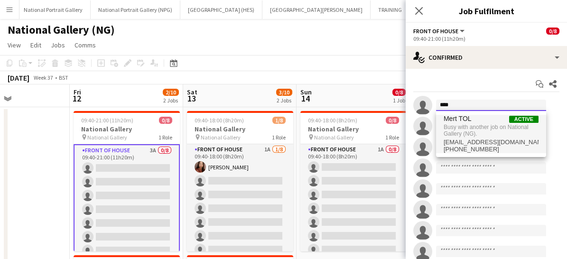
type input "****"
click at [455, 153] on span "+447534560087" at bounding box center [491, 150] width 95 height 8
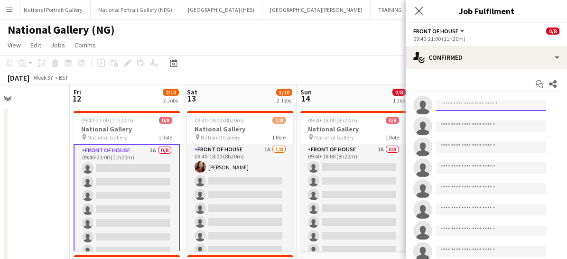
click at [458, 103] on input at bounding box center [491, 105] width 110 height 11
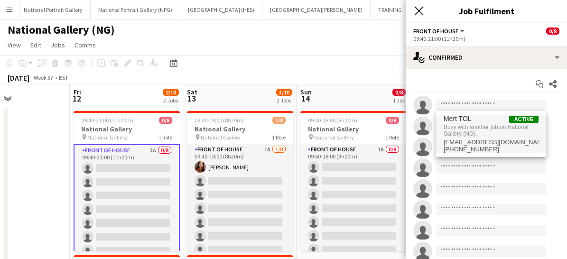
click at [418, 14] on icon "Close pop-in" at bounding box center [418, 10] width 9 height 9
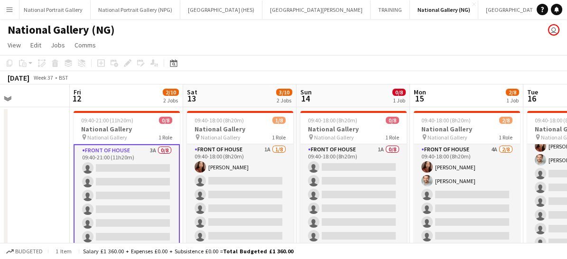
click at [72, 241] on app-date-cell "09:40-21:00 (11h20m) 0/8 National Gallery pin National Gallery 1 Role Front of …" at bounding box center [126, 230] width 113 height 247
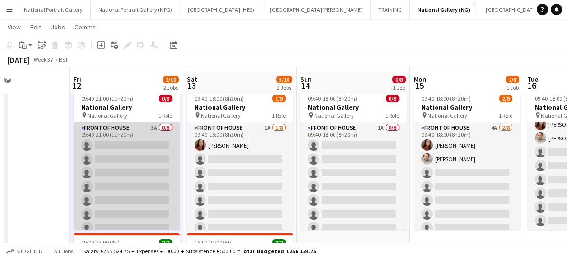
scroll to position [19, 0]
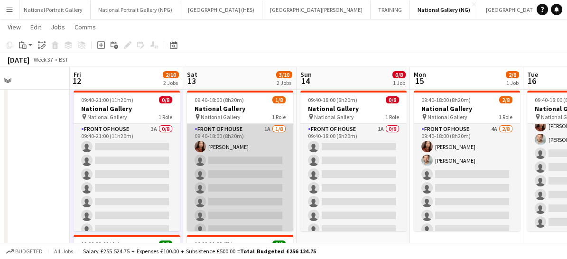
click at [230, 156] on app-card-role "Front of House 1A 1/8 09:40-18:00 (8h20m) Esther Tan single-neutral-actions sin…" at bounding box center [240, 188] width 106 height 129
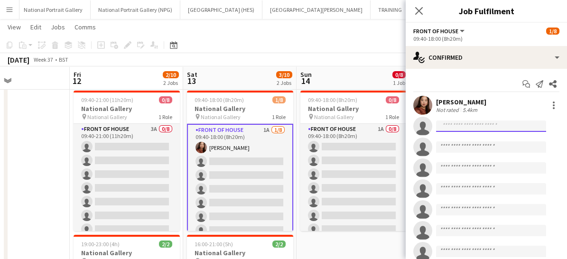
click at [462, 126] on input at bounding box center [491, 126] width 110 height 11
type input "*"
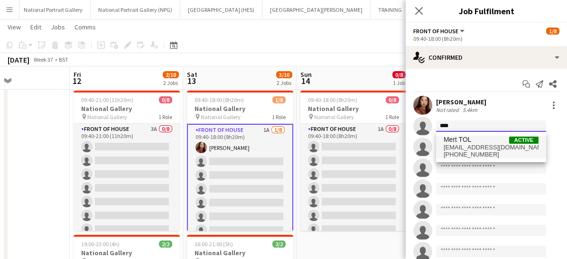
type input "****"
click at [462, 153] on span "+447534560087" at bounding box center [491, 155] width 95 height 8
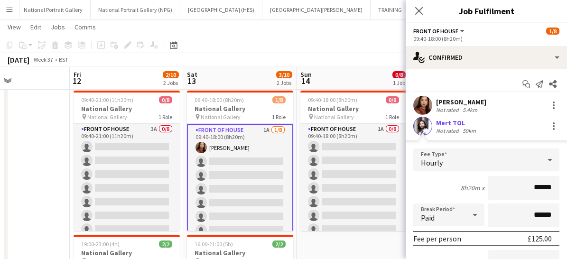
scroll to position [125, 0]
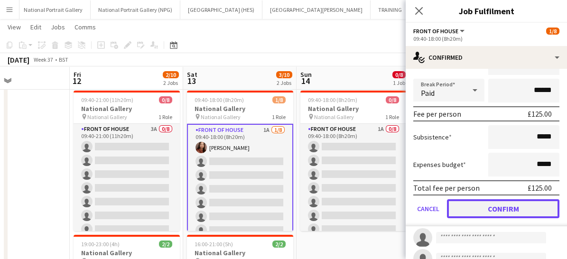
click at [478, 207] on button "Confirm" at bounding box center [503, 208] width 113 height 19
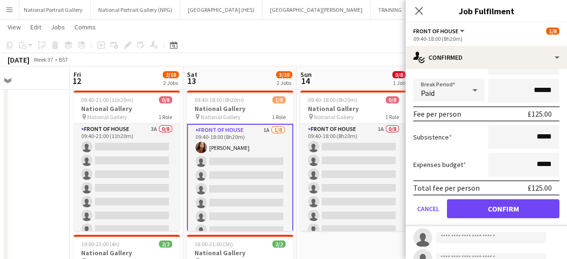
scroll to position [28, 0]
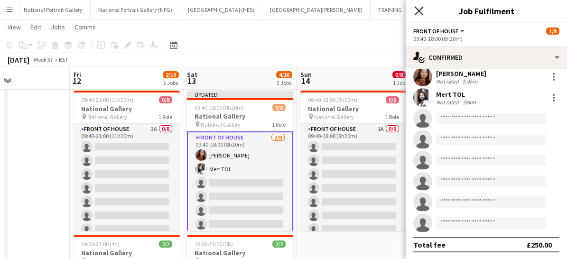
click at [419, 13] on icon "Close pop-in" at bounding box center [418, 10] width 9 height 9
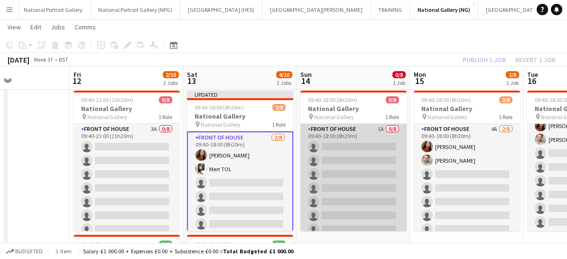
click at [320, 201] on app-card-role "Front of House 1A 0/8 09:40-18:00 (8h20m) single-neutral-actions single-neutral…" at bounding box center [354, 188] width 106 height 129
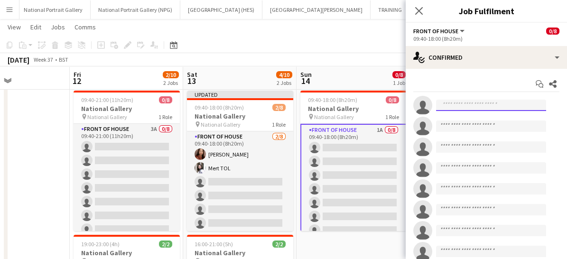
click at [478, 105] on input at bounding box center [491, 105] width 110 height 11
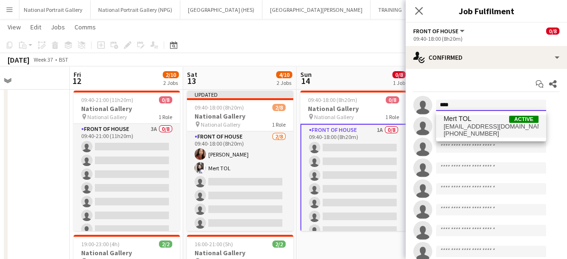
type input "****"
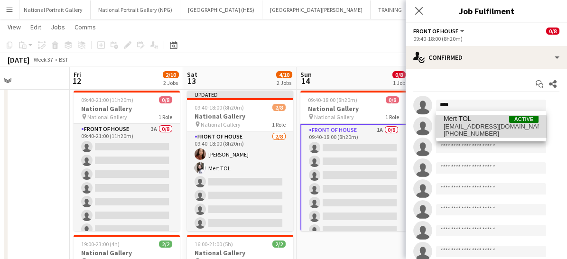
click at [459, 137] on span "+447534560087" at bounding box center [491, 134] width 95 height 8
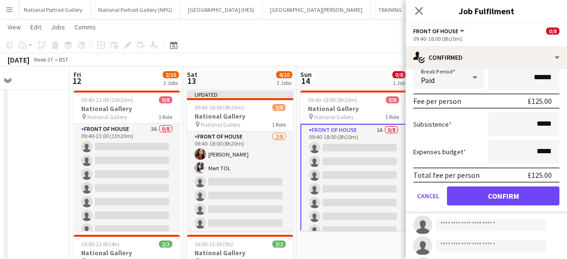
scroll to position [119, 0]
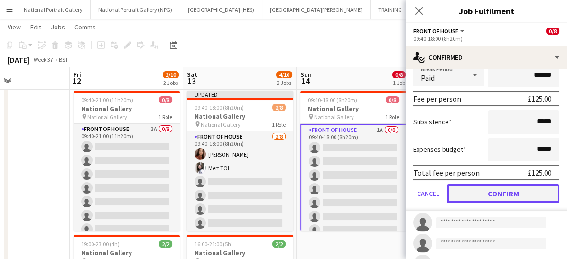
click at [470, 195] on button "Confirm" at bounding box center [503, 193] width 113 height 19
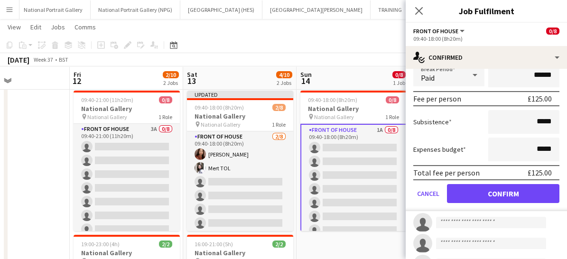
scroll to position [28, 0]
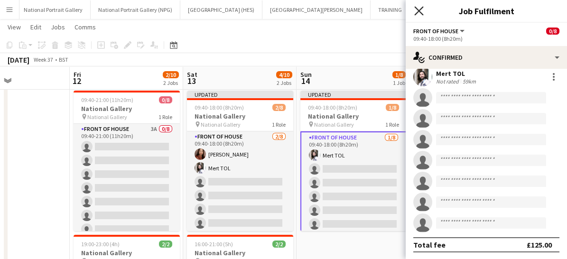
click at [419, 8] on icon "Close pop-in" at bounding box center [418, 10] width 9 height 9
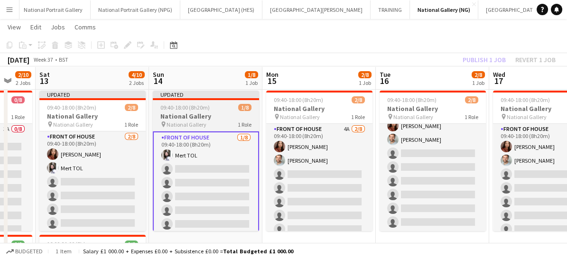
scroll to position [0, 264]
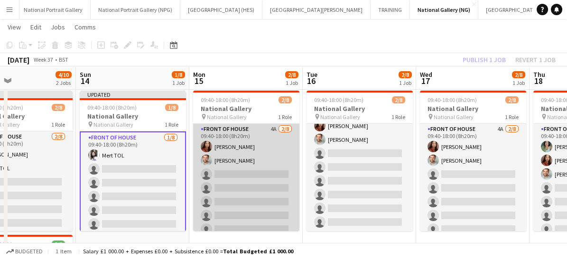
click at [226, 190] on app-card-role "Front of House 4A 2/8 09:40-18:00 (8h20m) Esther Tan Nathan Unthank single-neut…" at bounding box center [246, 188] width 106 height 129
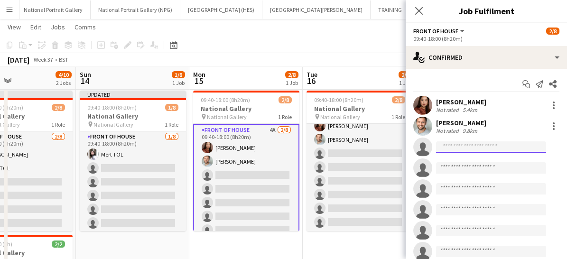
click at [456, 143] on input at bounding box center [491, 146] width 110 height 11
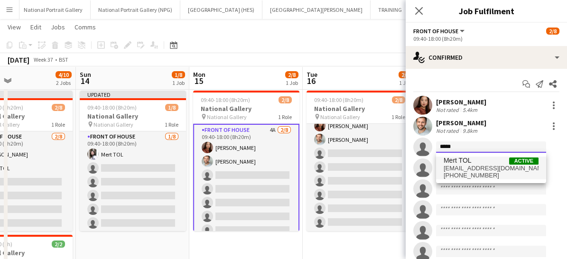
type input "****"
click at [457, 172] on span "+447534560087" at bounding box center [491, 176] width 95 height 8
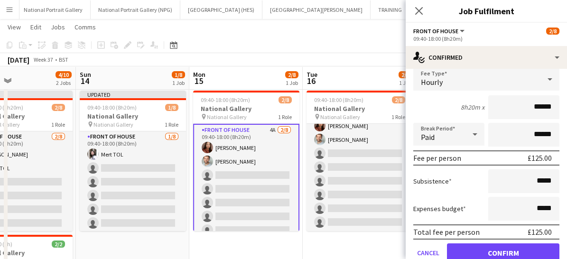
scroll to position [155, 0]
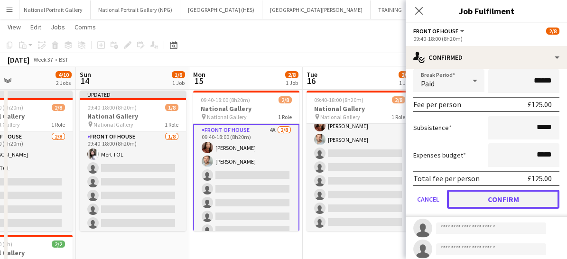
click at [465, 206] on button "Confirm" at bounding box center [503, 199] width 113 height 19
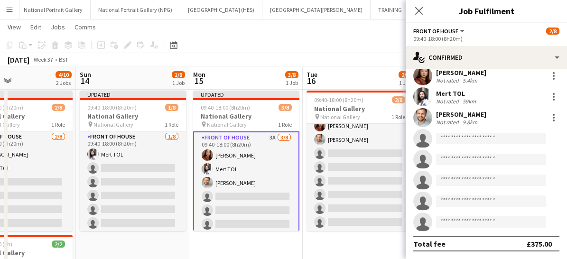
scroll to position [0, 0]
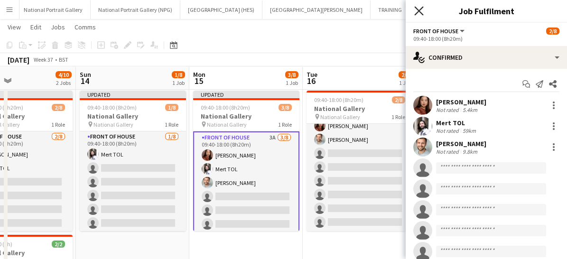
click at [418, 7] on icon "Close pop-in" at bounding box center [418, 10] width 9 height 9
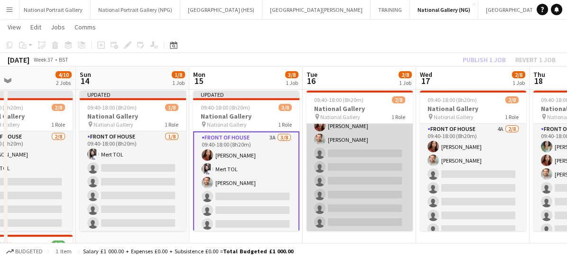
click at [343, 168] on app-card-role "Front of House 4A 2/8 09:40-18:00 (8h20m) Esther Tan Nathan Unthank single-neut…" at bounding box center [360, 167] width 106 height 129
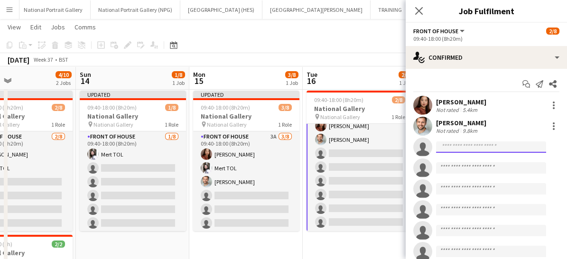
click at [456, 151] on input at bounding box center [491, 146] width 110 height 11
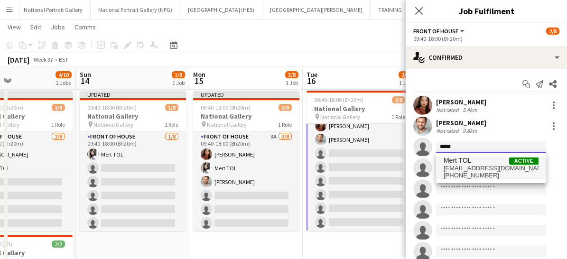
type input "****"
click at [457, 166] on span "merttol@gmail.com" at bounding box center [491, 169] width 95 height 8
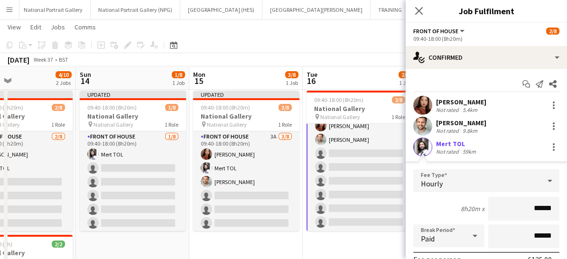
scroll to position [114, 0]
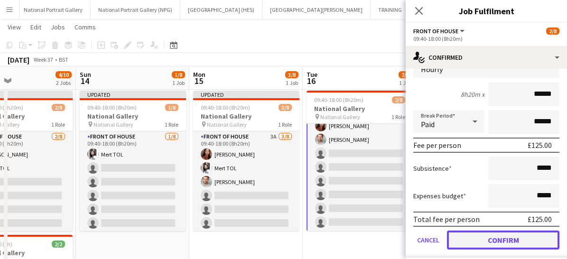
click at [470, 238] on button "Confirm" at bounding box center [503, 240] width 113 height 19
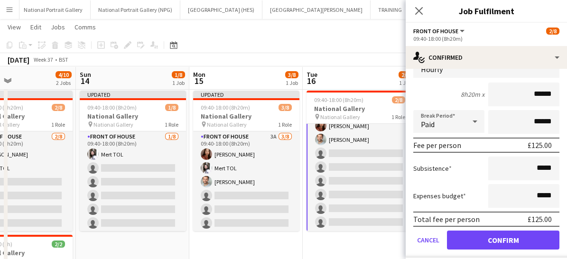
scroll to position [0, 0]
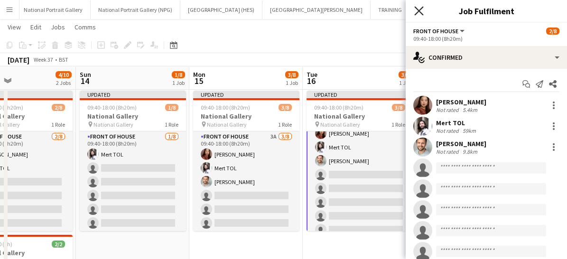
click at [414, 13] on icon "Close pop-in" at bounding box center [418, 10] width 9 height 9
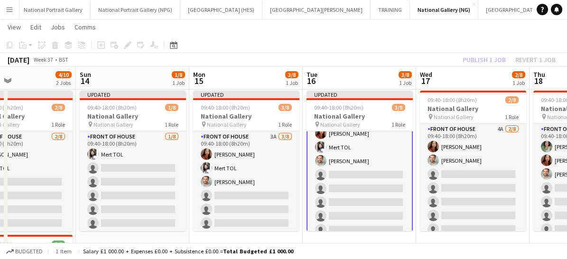
click at [372, 186] on app-card-role "Front of House 3A 3/8 09:40-18:00 (8h20m) Esther Tan Mert TOL Nathan Unthank si…" at bounding box center [360, 175] width 106 height 131
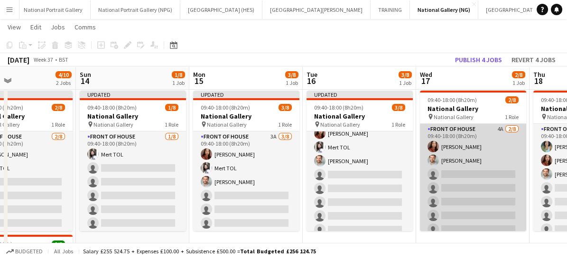
click at [456, 187] on app-card-role "Front of House 4A 2/8 09:40-18:00 (8h20m) Esther Tan Nathan Unthank single-neut…" at bounding box center [473, 188] width 106 height 129
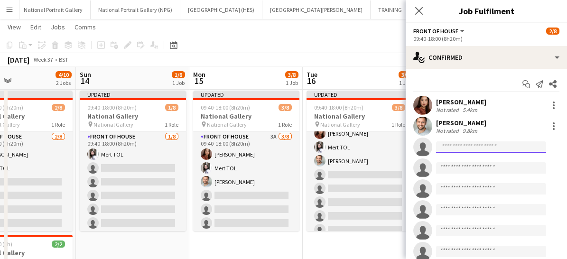
click at [454, 146] on input at bounding box center [491, 146] width 110 height 11
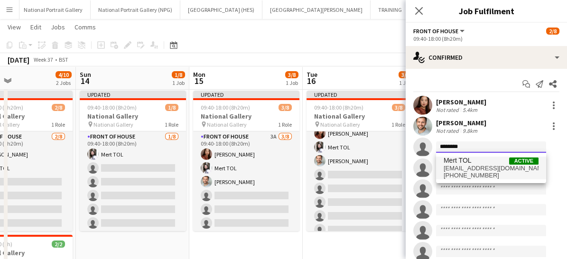
type input "********"
click at [458, 166] on span "merttol@gmail.com" at bounding box center [491, 169] width 95 height 8
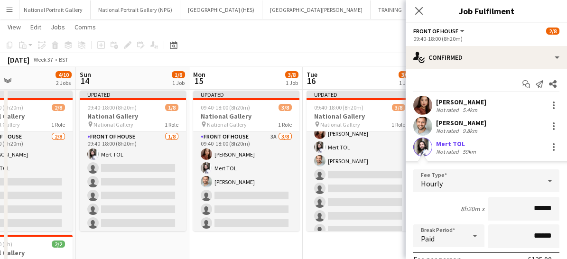
scroll to position [130, 0]
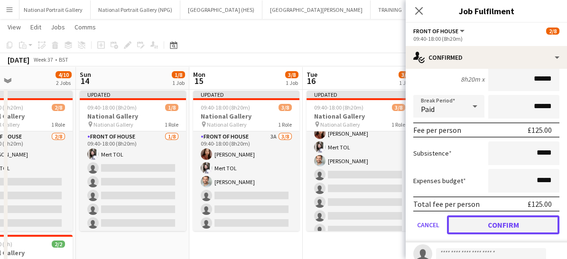
click at [470, 223] on button "Confirm" at bounding box center [503, 225] width 113 height 19
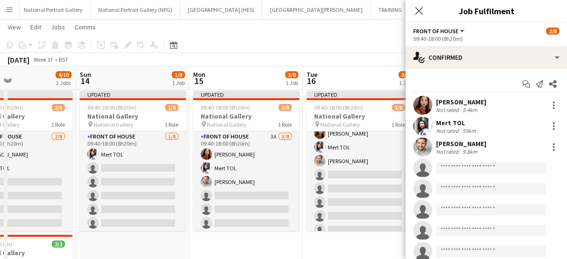
scroll to position [0, 0]
click at [419, 11] on icon at bounding box center [418, 10] width 9 height 9
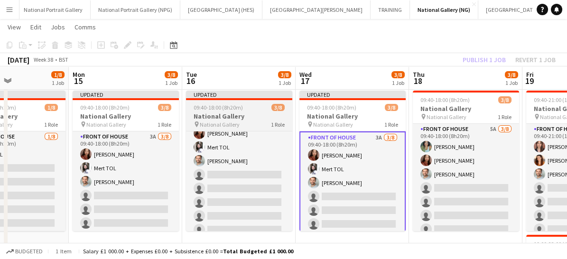
scroll to position [0, 273]
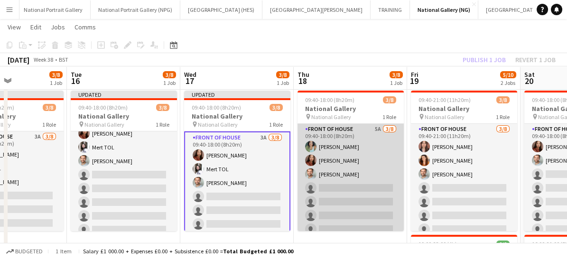
click at [338, 205] on app-card-role "Front of House 5A 3/8 09:40-18:00 (8h20m) Anoushka Deshmukh Esther Tan Nathan U…" at bounding box center [351, 188] width 106 height 129
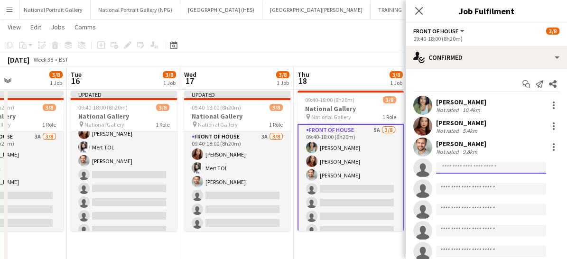
click at [454, 172] on input at bounding box center [491, 167] width 110 height 11
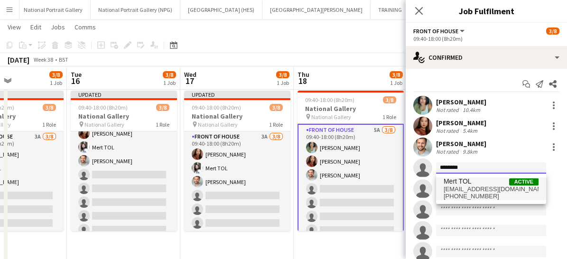
type input "********"
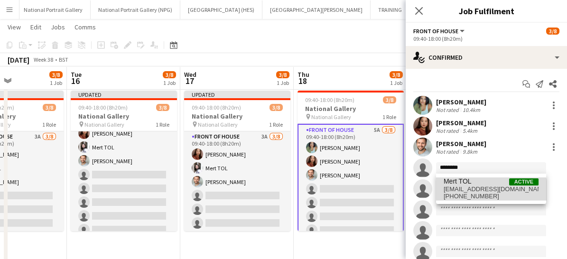
click at [455, 194] on span "+447534560087" at bounding box center [491, 197] width 95 height 8
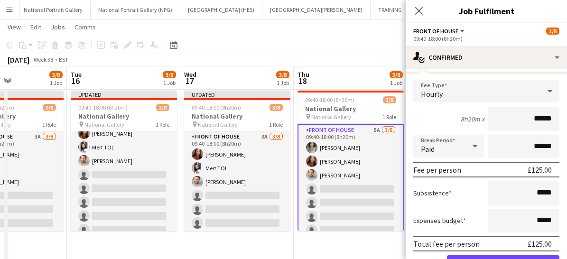
scroll to position [183, 0]
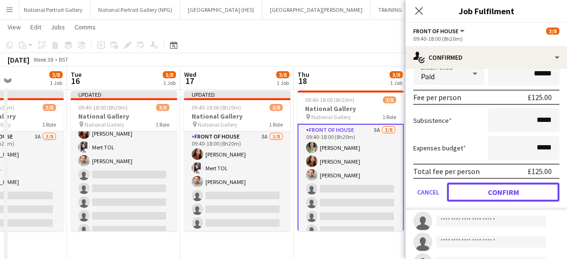
click at [455, 194] on button "Confirm" at bounding box center [503, 192] width 113 height 19
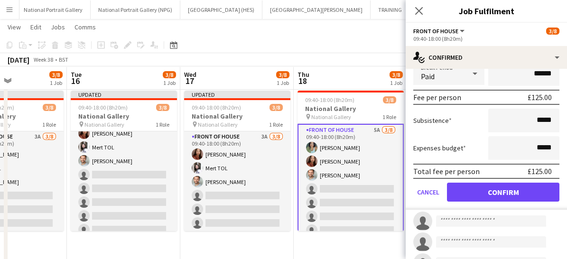
scroll to position [0, 0]
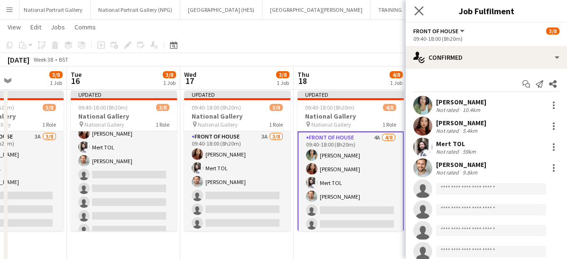
click at [421, 6] on app-icon "Close pop-in" at bounding box center [420, 11] width 14 height 14
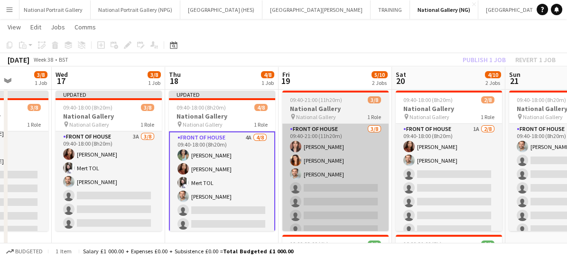
scroll to position [0, 291]
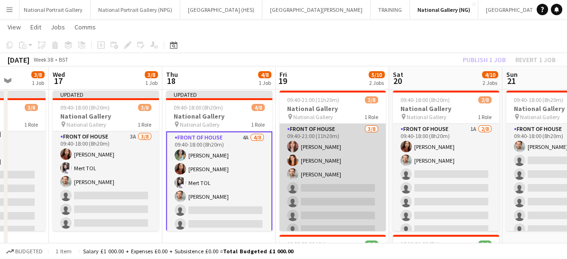
click at [319, 203] on app-card-role "Front of House 3/8 09:40-21:00 (11h20m) Nadia Abouayen Lara Sprosen Nathan Unth…" at bounding box center [333, 188] width 106 height 129
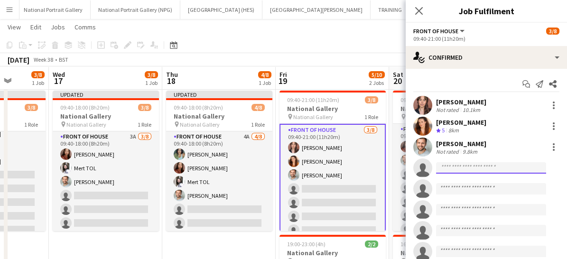
click at [460, 168] on input at bounding box center [491, 167] width 110 height 11
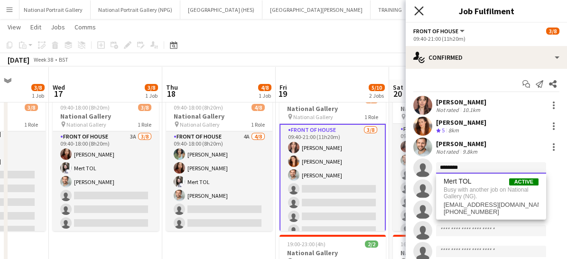
scroll to position [32, 0]
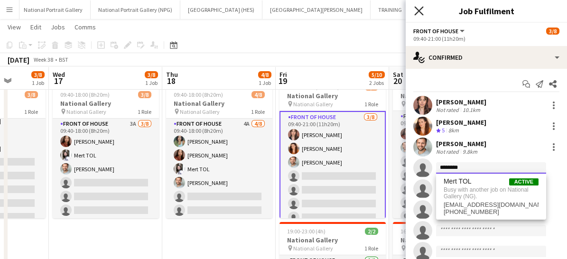
type input "********"
click at [420, 11] on icon at bounding box center [418, 10] width 9 height 9
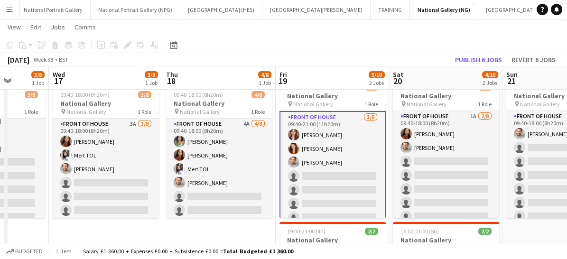
scroll to position [0, 347]
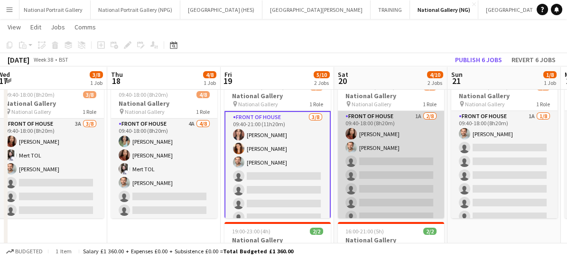
drag, startPoint x: 389, startPoint y: 189, endPoint x: 378, endPoint y: 174, distance: 19.1
click at [378, 174] on app-card-role "Front of House 1A 2/8 09:40-18:00 (8h20m) Esther Tan Nathan Unthank single-neut…" at bounding box center [391, 175] width 106 height 129
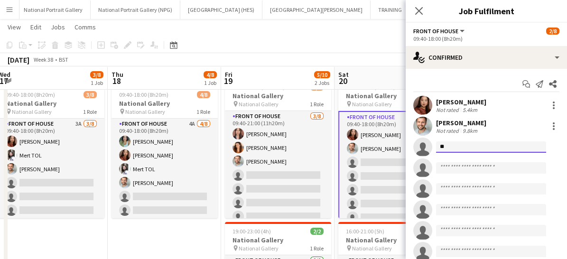
type input "*"
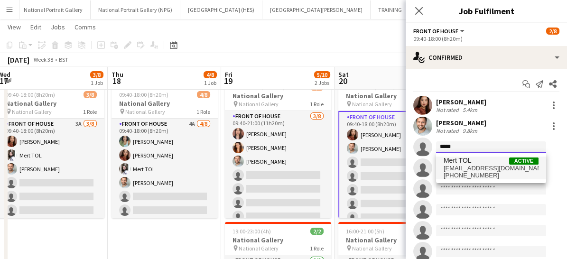
type input "****"
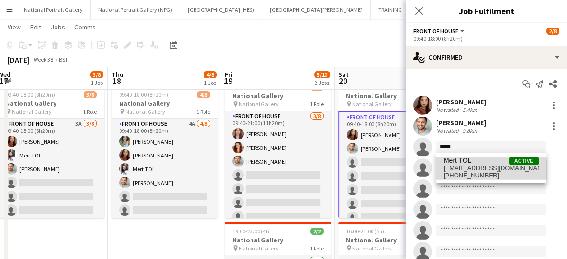
click at [454, 170] on span "merttol@gmail.com" at bounding box center [491, 169] width 95 height 8
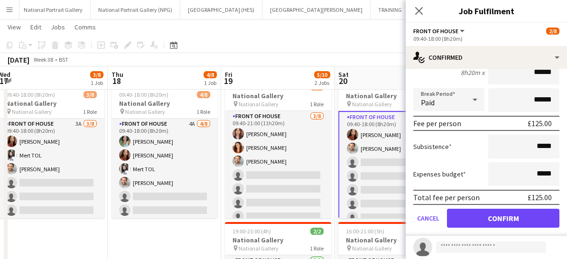
scroll to position [141, 0]
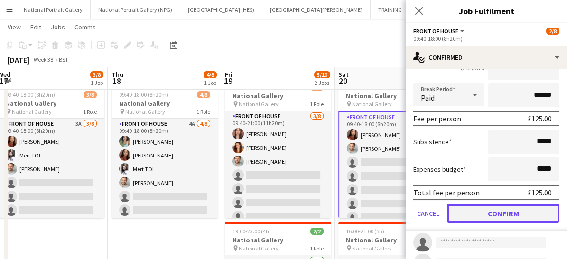
click at [468, 214] on button "Confirm" at bounding box center [503, 213] width 113 height 19
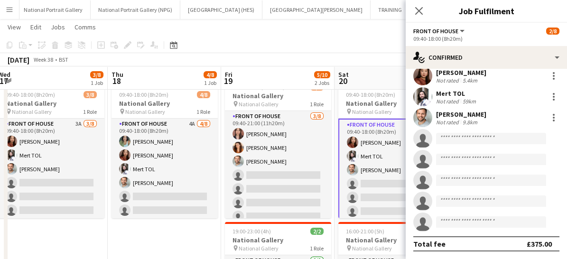
scroll to position [0, 0]
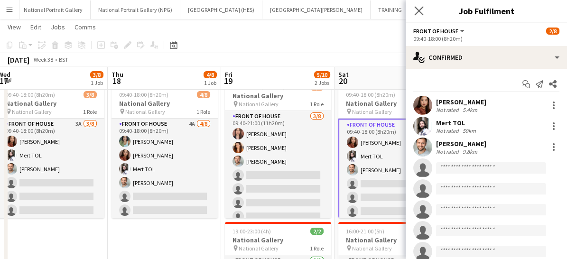
click at [418, 16] on app-icon "Close pop-in" at bounding box center [420, 11] width 14 height 14
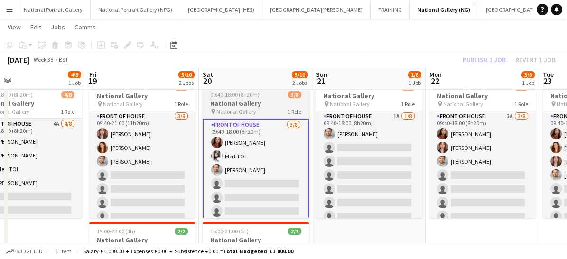
scroll to position [0, 370]
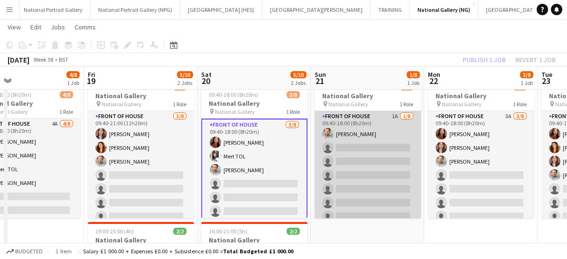
click at [354, 175] on app-card-role "Front of House 1A 1/8 09:40-18:00 (8h20m) Nathan Unthank single-neutral-actions…" at bounding box center [368, 175] width 106 height 129
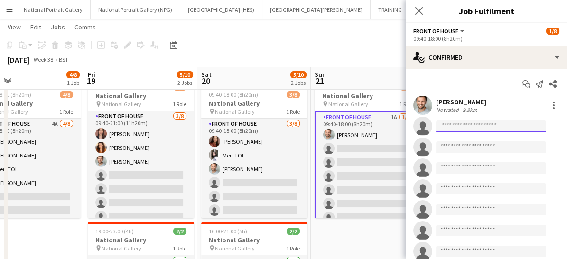
click at [456, 121] on input at bounding box center [491, 126] width 110 height 11
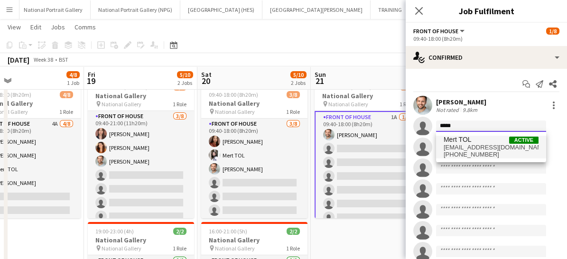
type input "****"
click at [460, 151] on span "+447534560087" at bounding box center [491, 155] width 95 height 8
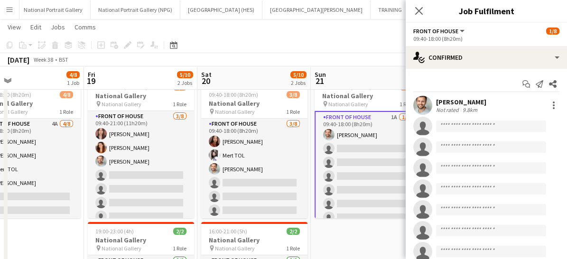
click at [460, 151] on div "Nathan Unthank Not rated 9.8km single-neutral-actions single-neutral-actions si…" at bounding box center [486, 178] width 161 height 165
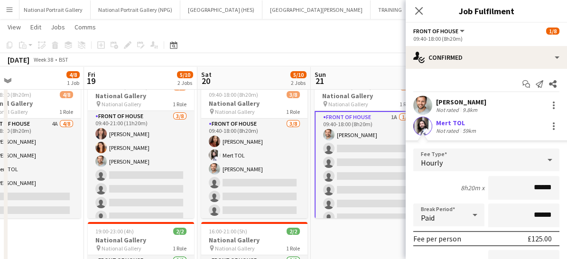
scroll to position [185, 0]
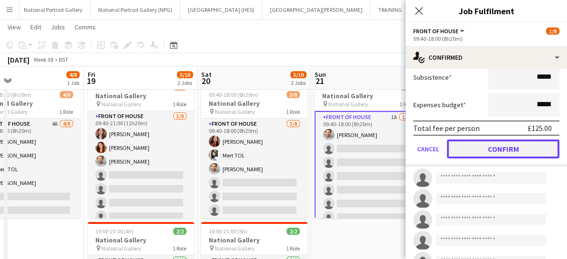
click at [481, 148] on button "Confirm" at bounding box center [503, 149] width 113 height 19
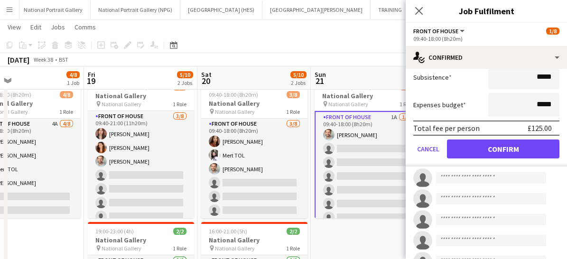
scroll to position [0, 0]
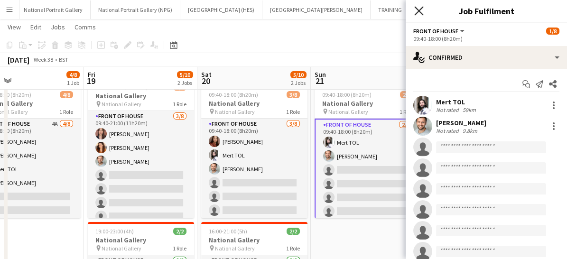
click at [417, 12] on icon at bounding box center [418, 10] width 9 height 9
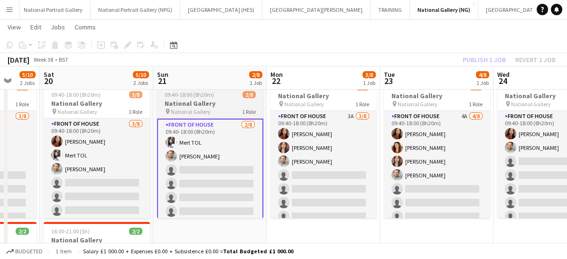
scroll to position [0, 301]
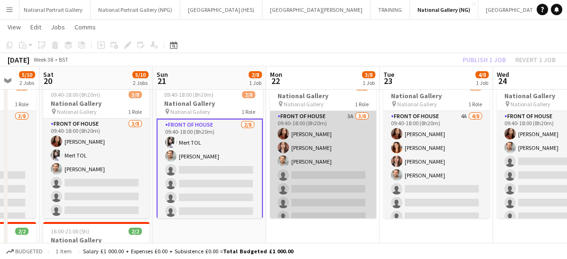
click at [314, 197] on app-card-role "Front of House 3A 3/8 09:40-18:00 (8h20m) Esther Tan Nadia Abouayen Nathan Unth…" at bounding box center [323, 175] width 106 height 129
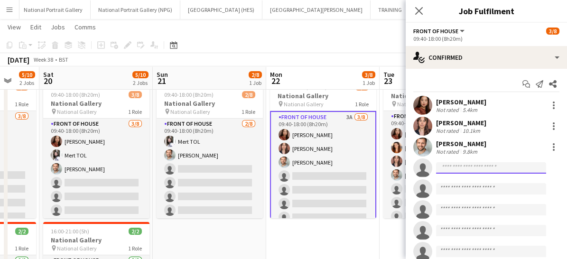
click at [461, 169] on input at bounding box center [491, 167] width 110 height 11
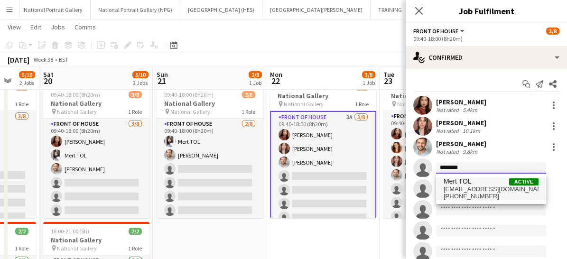
type input "********"
click at [458, 187] on span "merttol@gmail.com" at bounding box center [491, 190] width 95 height 8
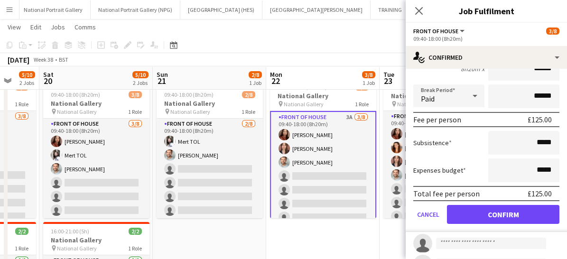
scroll to position [163, 0]
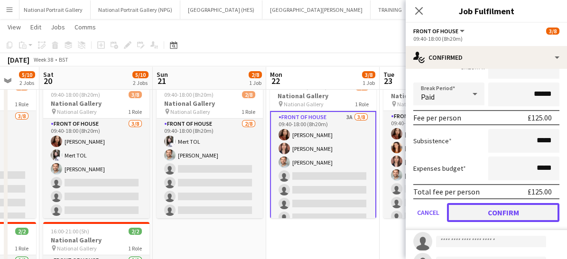
click at [466, 209] on button "Confirm" at bounding box center [503, 212] width 113 height 19
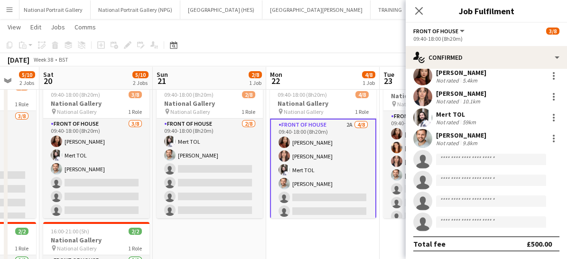
scroll to position [0, 0]
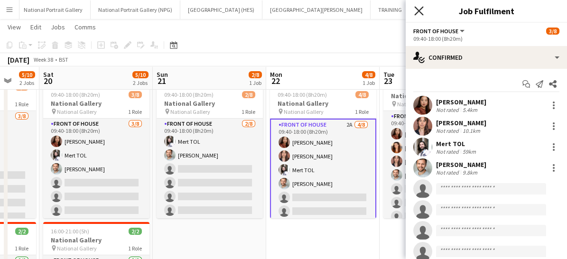
click at [418, 10] on icon "Close pop-in" at bounding box center [418, 10] width 9 height 9
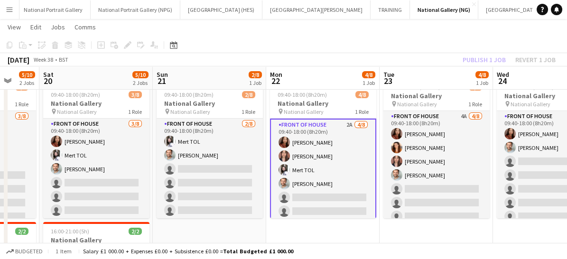
scroll to position [0, 268]
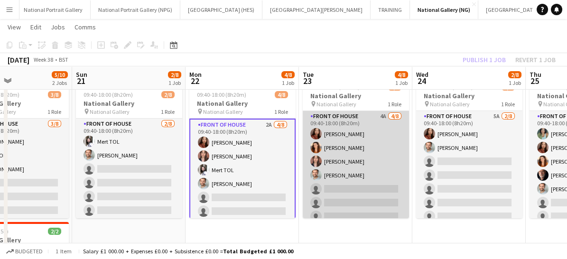
click at [371, 185] on app-card-role "Front of House 4A 4/8 09:40-18:00 (8h20m) Esther Tan Lara Sprosen Nadia Abouaye…" at bounding box center [356, 175] width 106 height 129
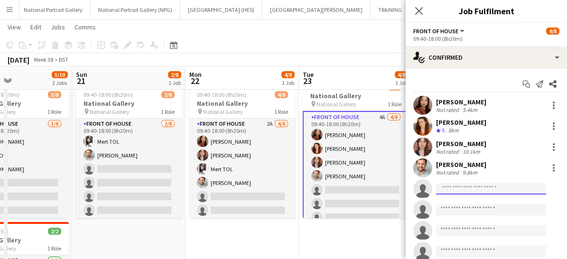
click at [445, 188] on input at bounding box center [491, 188] width 110 height 11
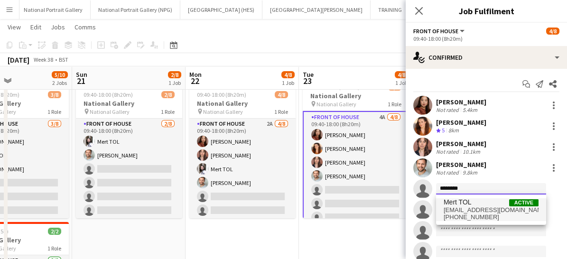
type input "********"
click at [452, 219] on span "+447534560087" at bounding box center [491, 218] width 95 height 8
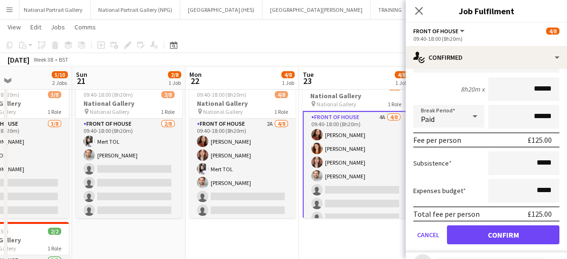
scroll to position [163, 0]
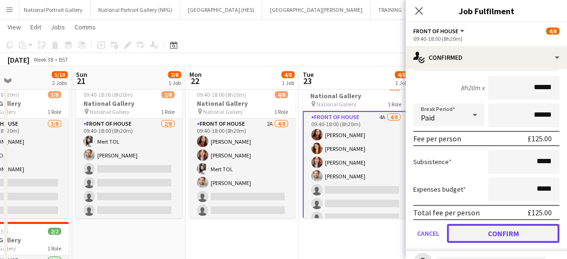
click at [459, 234] on button "Confirm" at bounding box center [503, 233] width 113 height 19
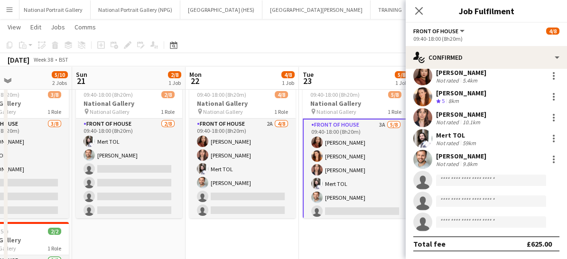
scroll to position [0, 0]
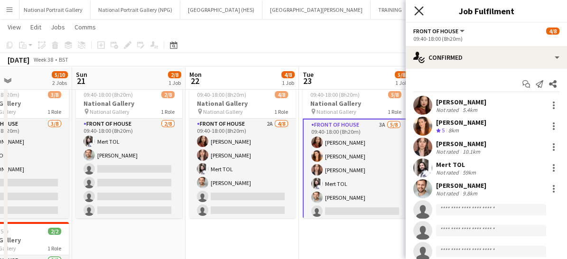
click at [418, 12] on icon at bounding box center [418, 10] width 9 height 9
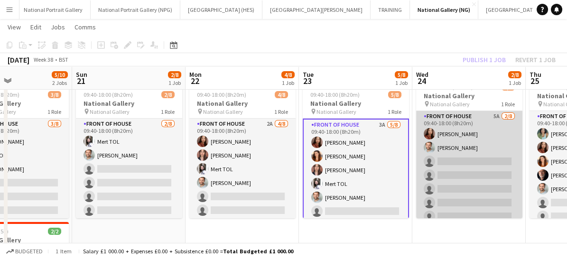
click at [451, 185] on app-card-role "Front of House 5A 2/8 09:40-18:00 (8h20m) Esther Tan Nathan Unthank single-neut…" at bounding box center [469, 175] width 106 height 129
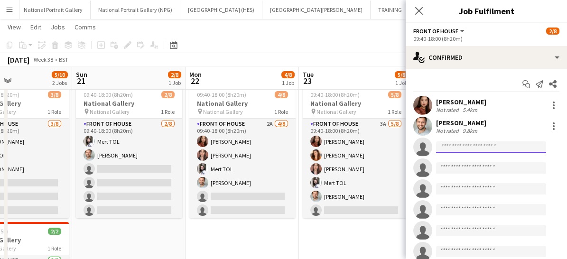
click at [463, 146] on input at bounding box center [491, 146] width 110 height 11
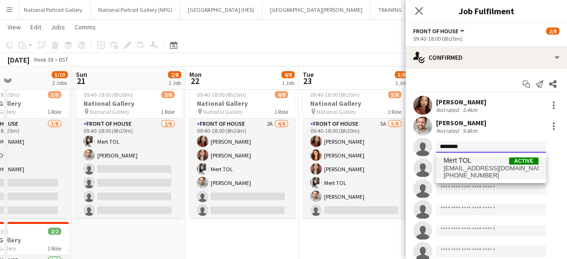
type input "********"
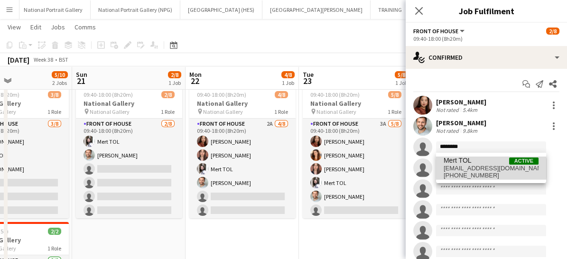
click at [459, 169] on span "merttol@gmail.com" at bounding box center [491, 169] width 95 height 8
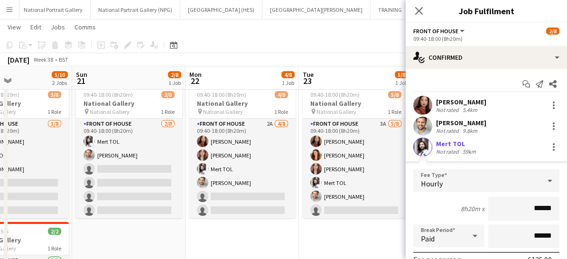
scroll to position [200, 0]
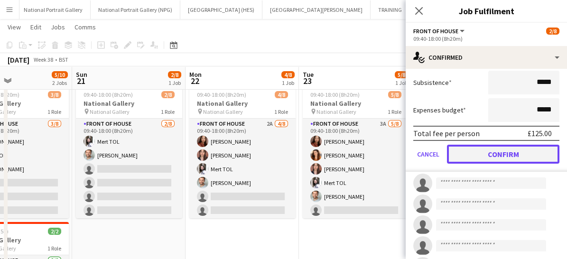
click at [488, 154] on button "Confirm" at bounding box center [503, 154] width 113 height 19
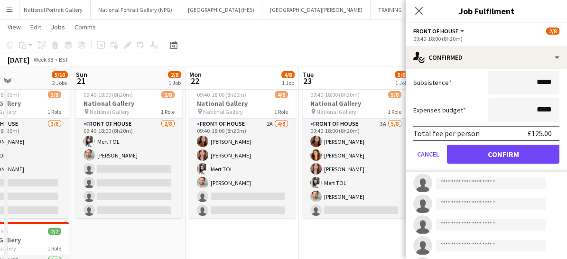
scroll to position [0, 0]
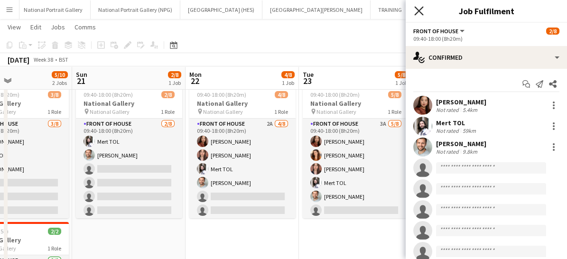
click at [417, 14] on icon "Close pop-in" at bounding box center [418, 10] width 9 height 9
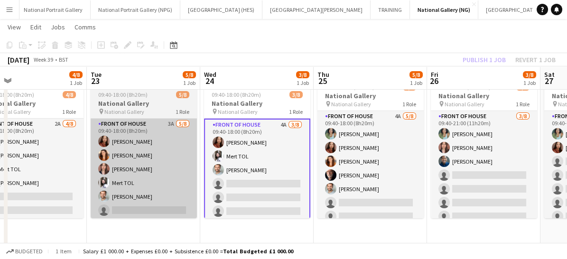
scroll to position [0, 367]
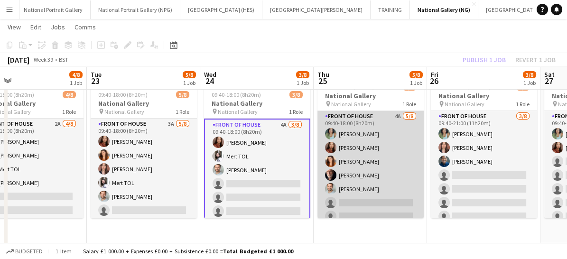
click at [356, 209] on app-card-role "Front of House 4A 5/8 09:40-18:00 (8h20m) Anoushka Deshmukh Esther Tan Lara Spr…" at bounding box center [371, 175] width 106 height 129
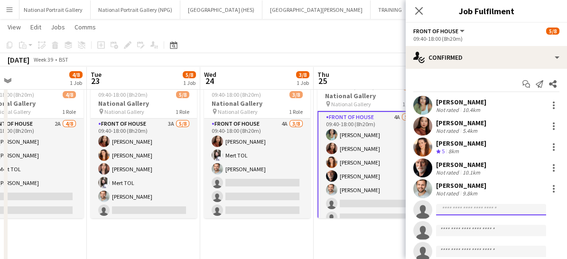
click at [456, 205] on input at bounding box center [491, 209] width 110 height 11
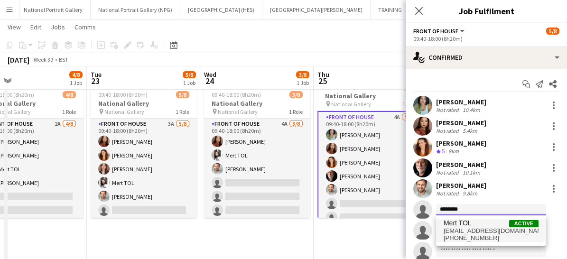
type input "********"
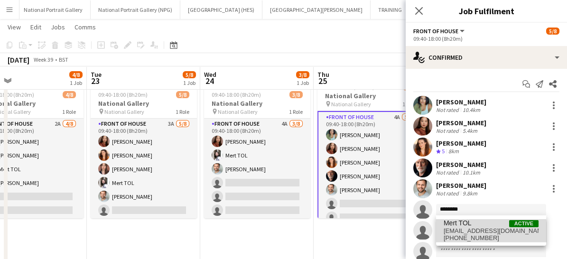
click at [449, 233] on span "merttol@gmail.com" at bounding box center [491, 231] width 95 height 8
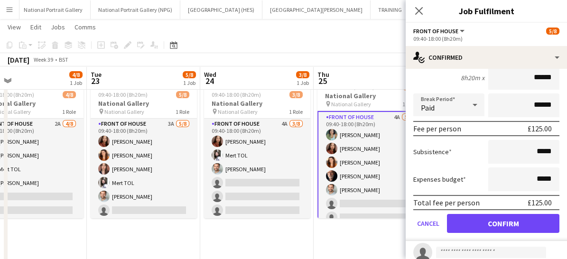
scroll to position [196, 0]
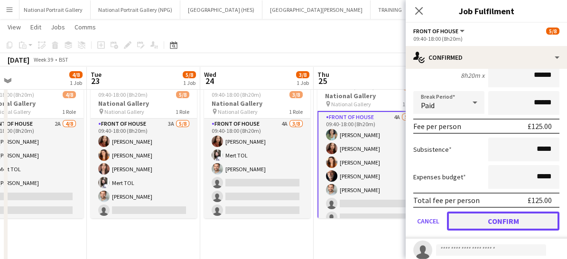
click at [479, 221] on button "Confirm" at bounding box center [503, 221] width 113 height 19
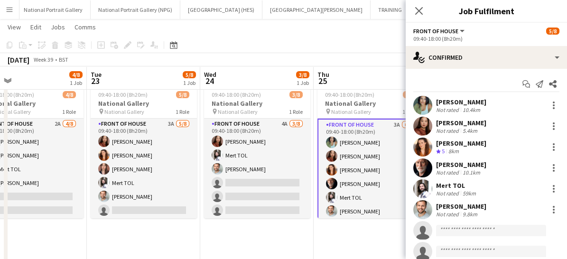
scroll to position [0, 0]
click at [419, 5] on app-icon "Close pop-in" at bounding box center [420, 11] width 14 height 14
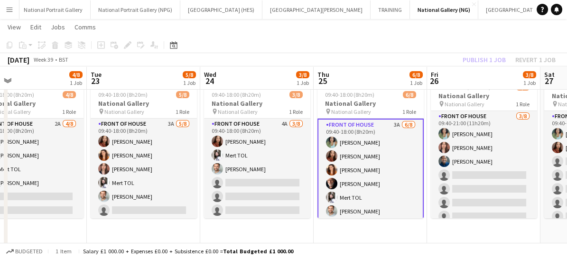
click at [396, 189] on app-card-role "Front of House 3A 6/8 09:40-18:00 (8h20m) Anoushka Deshmukh Esther Tan Lara Spr…" at bounding box center [371, 184] width 106 height 131
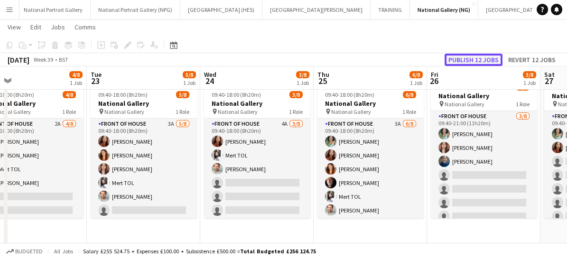
click at [472, 64] on button "Publish 12 jobs" at bounding box center [474, 60] width 58 height 12
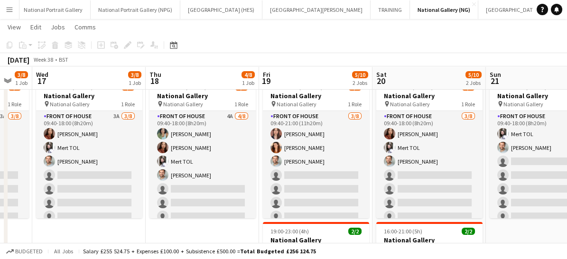
scroll to position [0, 193]
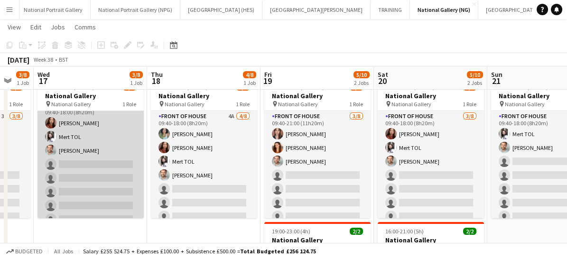
click at [93, 176] on app-card-role "Front of House 3A 3/8 09:40-18:00 (8h20m) Esther Tan Mert TOL Nathan Unthank si…" at bounding box center [91, 164] width 106 height 129
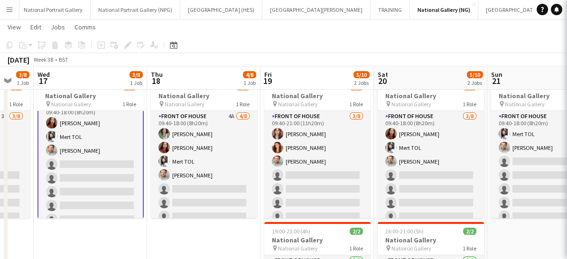
click at [93, 176] on app-card-role "Front of House 3A 3/8 09:40-18:00 (8h20m) Esther Tan Mert TOL Nathan Unthank si…" at bounding box center [91, 164] width 106 height 131
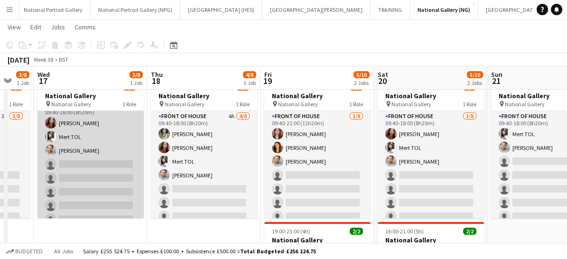
click at [93, 176] on app-card-role "Front of House 3A 3/8 09:40-18:00 (8h20m) Esther Tan Mert TOL Nathan Unthank si…" at bounding box center [91, 164] width 106 height 129
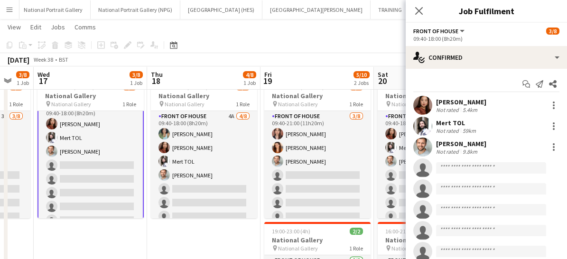
scroll to position [12, 0]
click at [470, 159] on app-invite-slot "single-neutral-actions" at bounding box center [486, 168] width 161 height 19
click at [455, 168] on input at bounding box center [491, 167] width 110 height 11
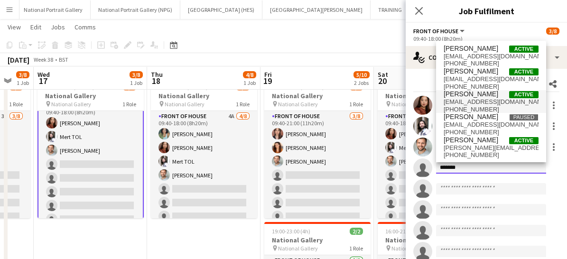
type input "******"
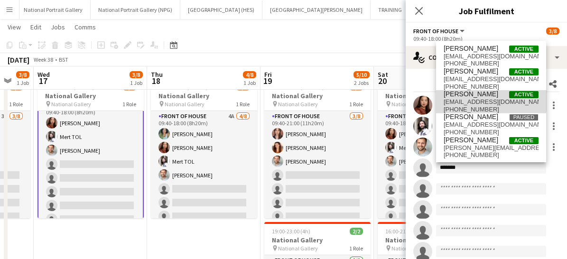
click at [459, 94] on span "[PERSON_NAME]" at bounding box center [471, 94] width 55 height 8
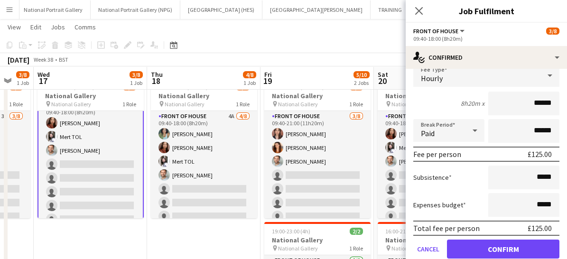
scroll to position [147, 0]
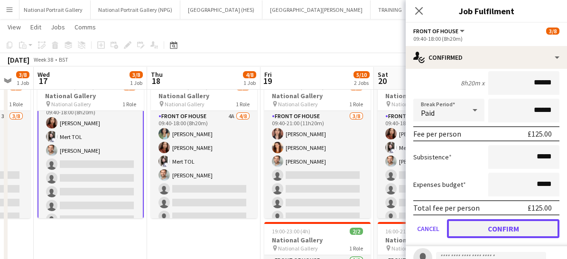
click at [479, 227] on button "Confirm" at bounding box center [503, 228] width 113 height 19
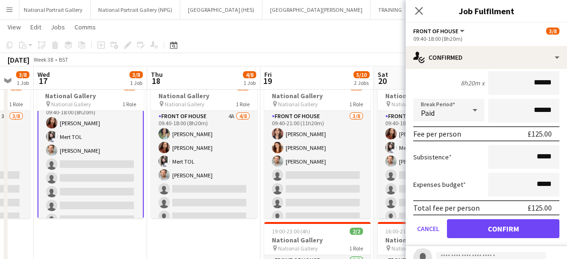
scroll to position [28, 0]
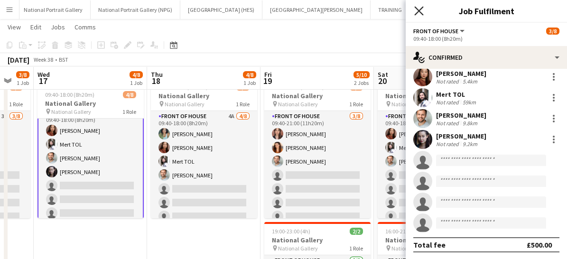
click at [422, 9] on icon "Close pop-in" at bounding box center [418, 10] width 9 height 9
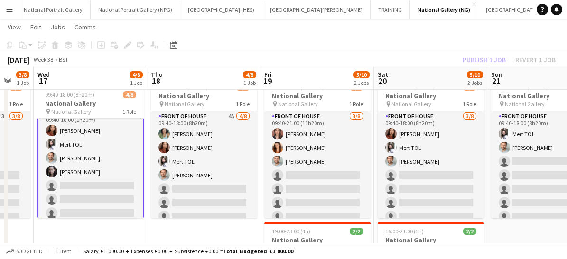
click at [100, 181] on app-card-role "Front of House 3A 4/8 09:40-18:00 (8h20m) Esther Tan Mert TOL Nathan Unthank Ol…" at bounding box center [91, 172] width 106 height 131
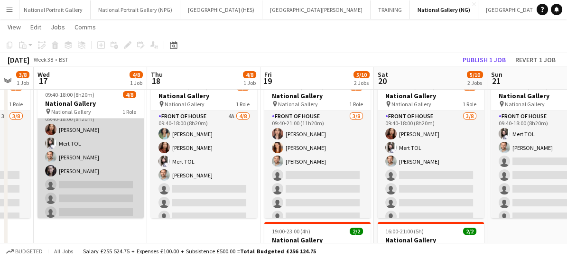
scroll to position [11, 0]
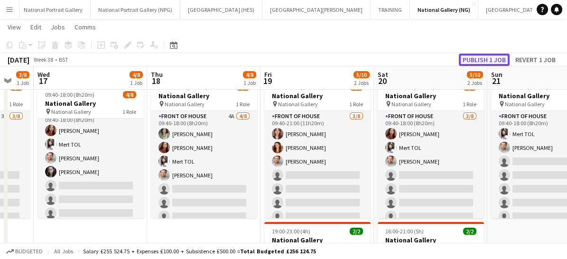
click at [480, 54] on button "Publish 1 job" at bounding box center [484, 60] width 51 height 12
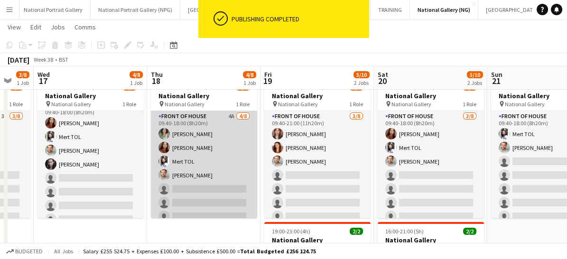
click at [190, 209] on app-card-role "Front of House 4A 4/8 09:40-18:00 (8h20m) Anoushka Deshmukh Esther Tan Mert TOL…" at bounding box center [204, 175] width 106 height 129
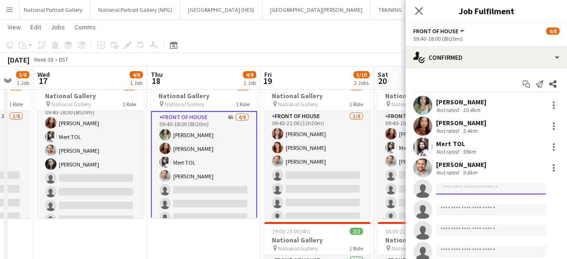
click at [451, 186] on input at bounding box center [491, 188] width 110 height 11
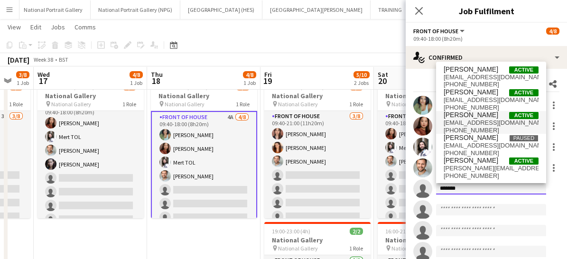
type input "******"
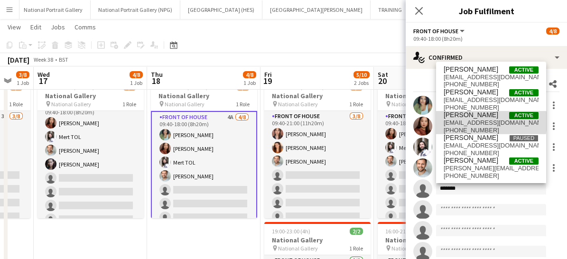
click at [465, 121] on span "oliviahaart@gmail.com" at bounding box center [491, 123] width 95 height 8
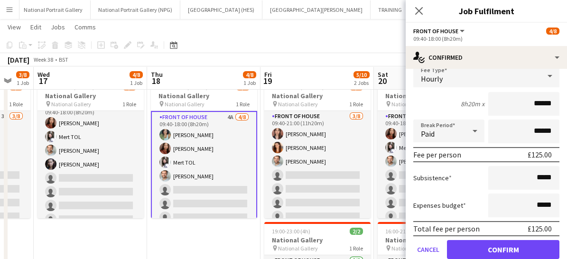
scroll to position [149, 0]
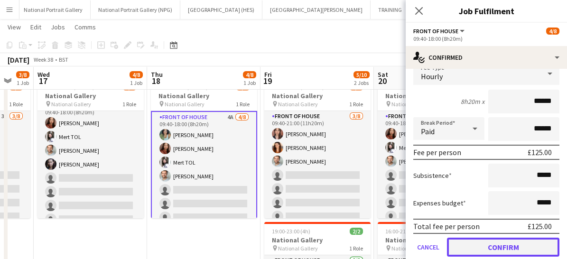
click at [472, 246] on button "Confirm" at bounding box center [503, 247] width 113 height 19
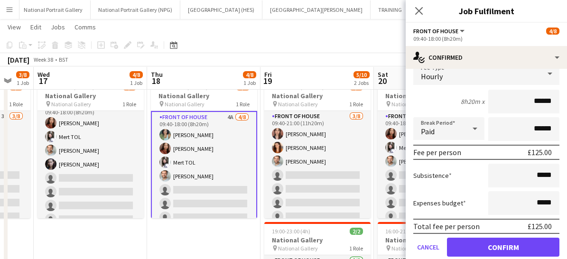
scroll to position [28, 0]
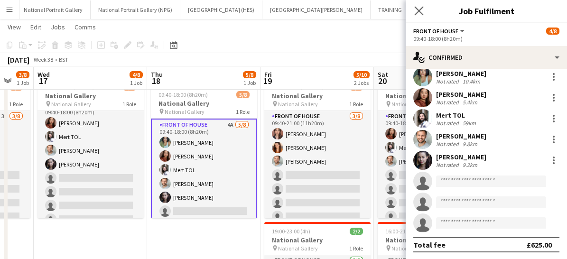
click at [418, 5] on app-icon "Close pop-in" at bounding box center [420, 11] width 14 height 14
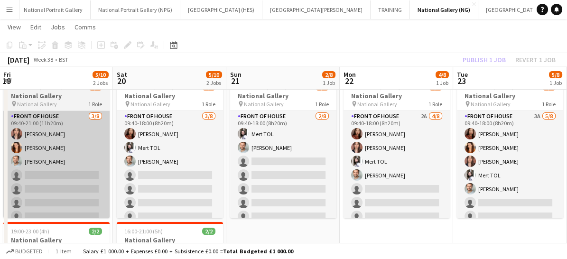
scroll to position [0, 356]
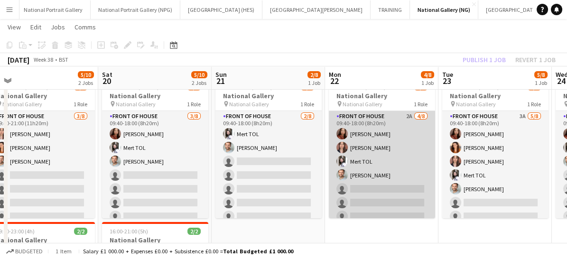
click at [364, 194] on app-card-role "Front of House 2A 4/8 09:40-18:00 (8h20m) Esther Tan Nadia Abouayen Mert TOL Na…" at bounding box center [382, 175] width 106 height 129
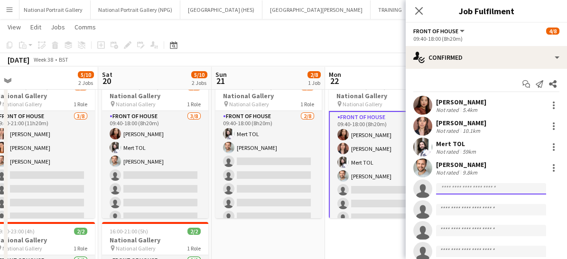
click at [444, 190] on input at bounding box center [491, 188] width 110 height 11
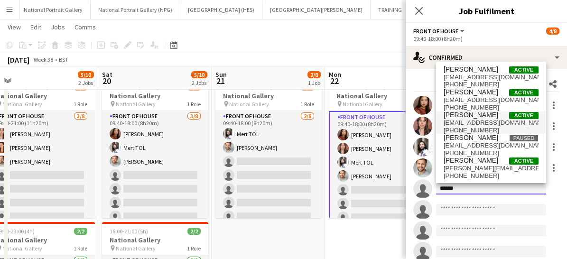
type input "******"
click at [465, 128] on span "+4407846410626" at bounding box center [491, 131] width 95 height 8
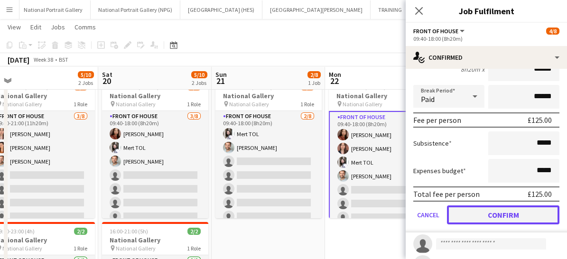
click at [474, 215] on button "Confirm" at bounding box center [503, 215] width 113 height 19
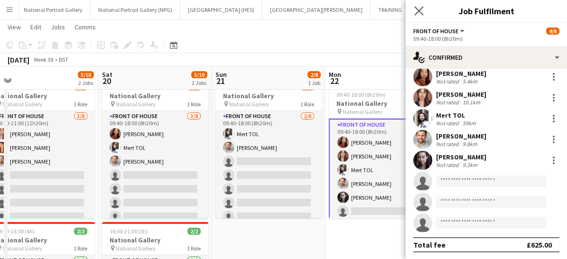
click at [414, 15] on app-icon "Close pop-in" at bounding box center [420, 11] width 14 height 14
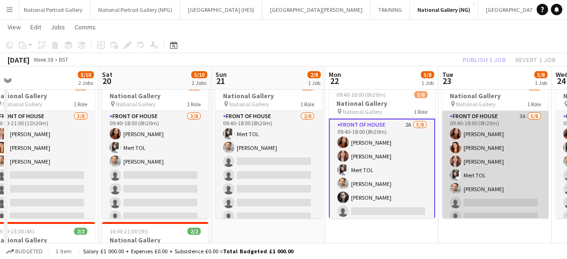
click at [471, 197] on app-card-role "Front of House 3A 5/8 09:40-18:00 (8h20m) Esther Tan Lara Sprosen Nadia Abouaye…" at bounding box center [495, 175] width 106 height 129
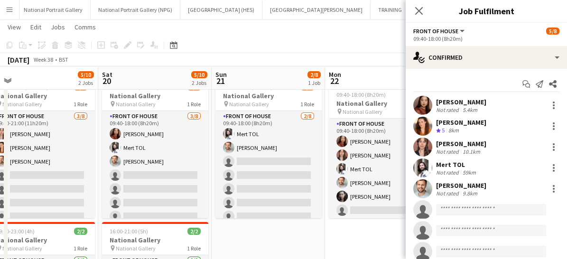
drag, startPoint x: 461, startPoint y: 205, endPoint x: 453, endPoint y: 219, distance: 17.0
click at [453, 219] on div at bounding box center [491, 220] width 110 height 8
click at [446, 202] on app-invite-slot "single-neutral-actions" at bounding box center [486, 209] width 161 height 19
click at [447, 210] on input at bounding box center [491, 209] width 110 height 11
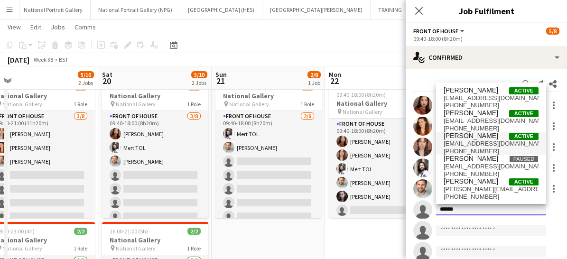
type input "******"
click at [475, 133] on span "[PERSON_NAME]" at bounding box center [471, 136] width 55 height 8
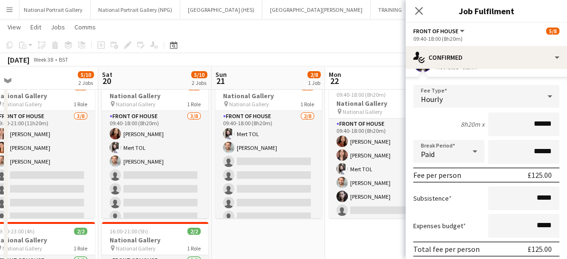
scroll to position [244, 0]
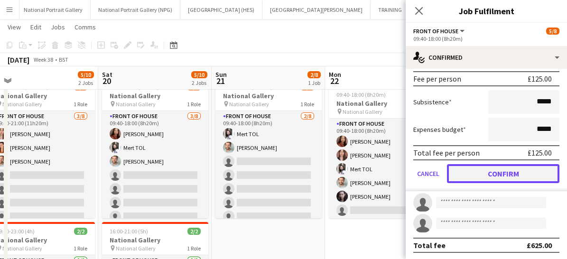
click at [479, 178] on button "Confirm" at bounding box center [503, 173] width 113 height 19
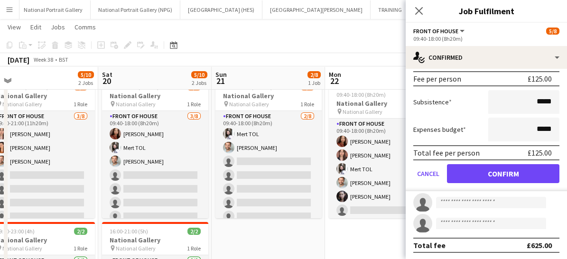
scroll to position [28, 0]
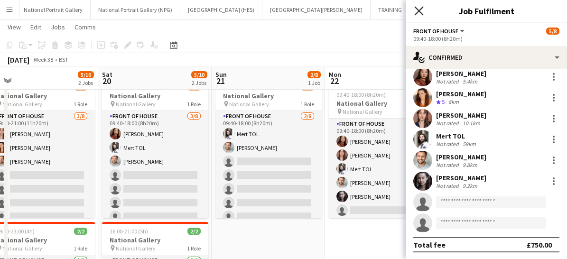
click at [419, 14] on icon "Close pop-in" at bounding box center [418, 10] width 9 height 9
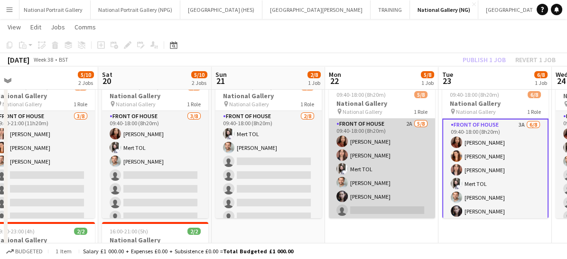
click at [385, 189] on app-card-role "Front of House 2A 5/8 09:40-18:00 (8h20m) Esther Tan Nadia Abouayen Mert TOL Na…" at bounding box center [382, 183] width 106 height 129
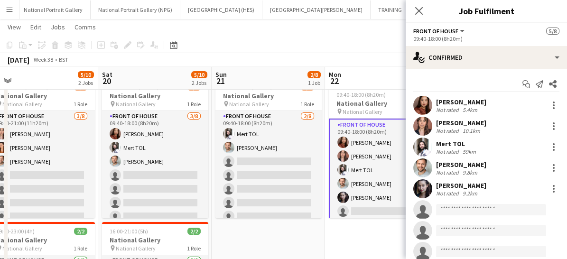
click at [372, 198] on app-card-role "Front of House 2A 5/8 09:40-18:00 (8h20m) Esther Tan Nadia Abouayen Mert TOL Na…" at bounding box center [382, 184] width 106 height 131
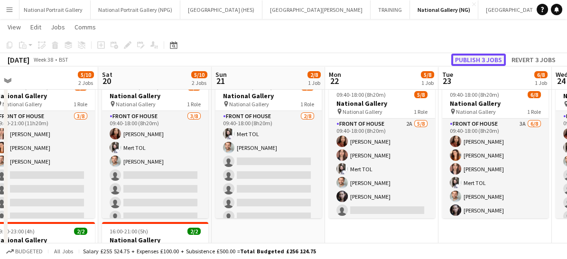
click at [478, 62] on button "Publish 3 jobs" at bounding box center [478, 60] width 55 height 12
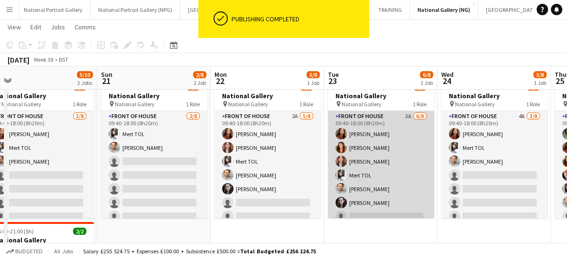
scroll to position [0, 320]
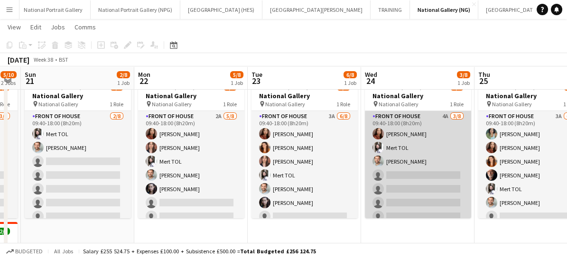
click at [401, 209] on app-card-role "Front of House 4A [DATE] 09:40-18:00 (8h20m) [PERSON_NAME] TOL [PERSON_NAME] si…" at bounding box center [418, 175] width 106 height 129
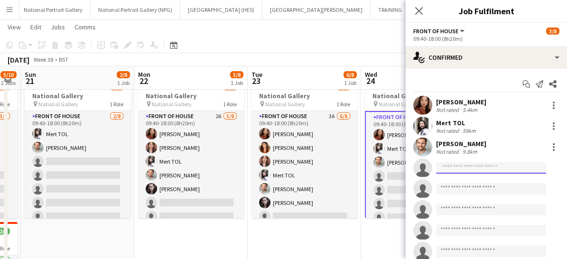
click at [458, 170] on input at bounding box center [491, 167] width 110 height 11
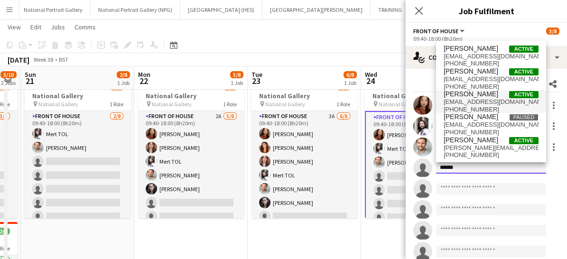
type input "******"
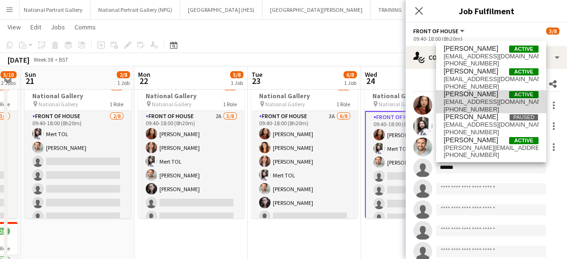
click at [465, 104] on span "oliviahaart@gmail.com" at bounding box center [491, 102] width 95 height 8
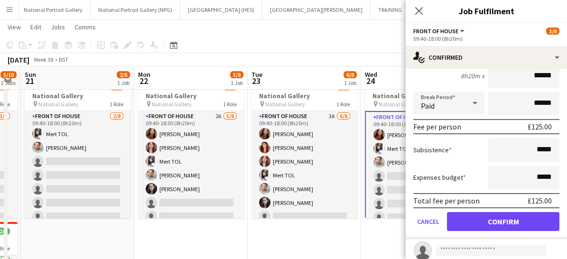
scroll to position [160, 0]
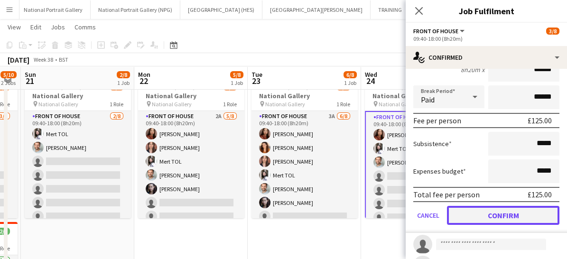
click at [477, 217] on button "Confirm" at bounding box center [503, 215] width 113 height 19
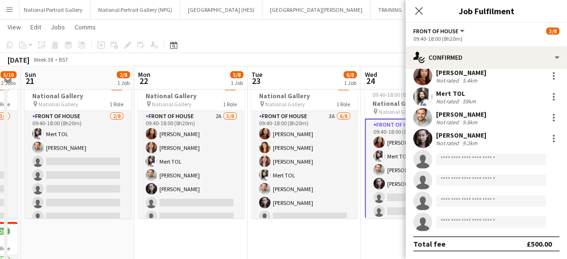
scroll to position [28, 0]
click at [418, 16] on app-icon "Close pop-in" at bounding box center [420, 11] width 14 height 14
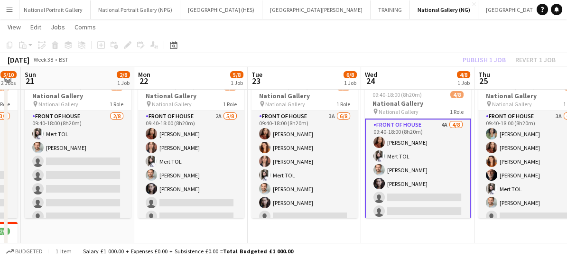
click at [427, 198] on app-card-role "Front of House 4A 4/8 09:40-18:00 (8h20m) Esther Tan Mert TOL Nathan Unthank Ol…" at bounding box center [418, 184] width 106 height 131
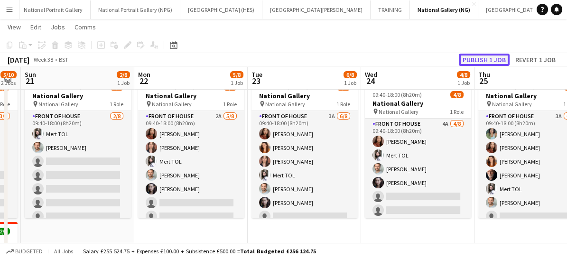
click at [482, 61] on button "Publish 1 job" at bounding box center [484, 60] width 51 height 12
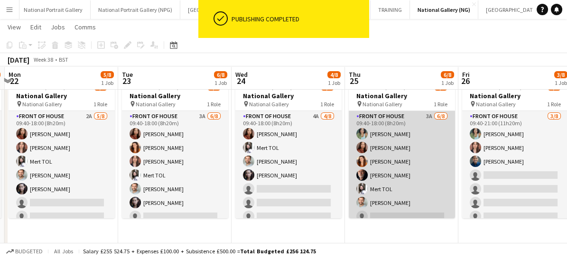
scroll to position [21, 0]
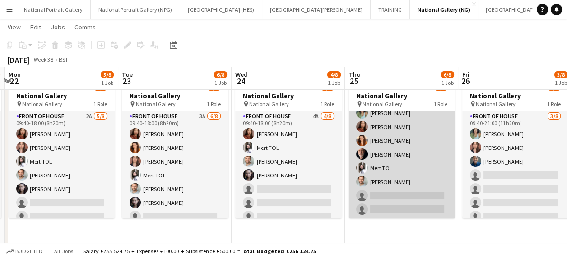
click at [371, 186] on app-card-role "Front of House 3A 6/8 09:40-18:00 (8h20m) Anoushka Deshmukh Esther Tan Lara Spr…" at bounding box center [402, 154] width 106 height 129
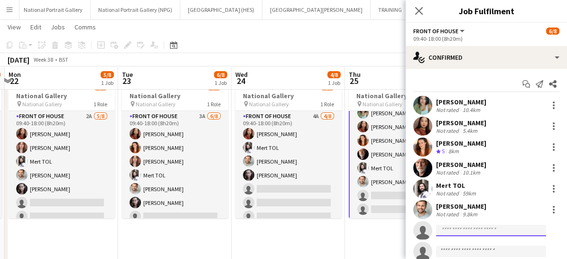
click at [452, 229] on input at bounding box center [491, 230] width 110 height 11
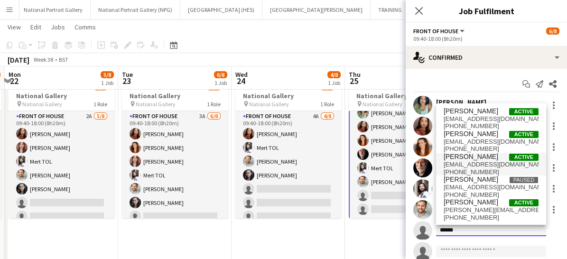
type input "******"
click at [461, 156] on span "[PERSON_NAME]" at bounding box center [471, 157] width 55 height 8
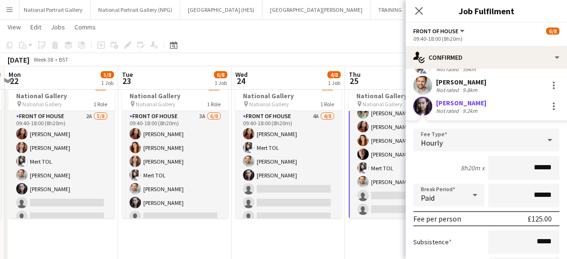
scroll to position [244, 0]
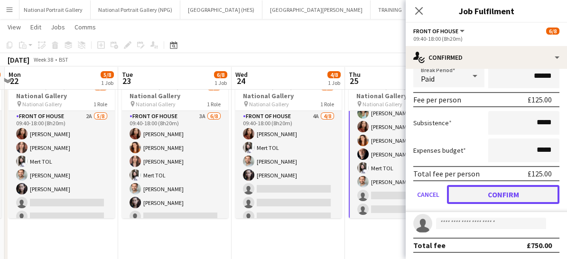
click at [483, 195] on button "Confirm" at bounding box center [503, 194] width 113 height 19
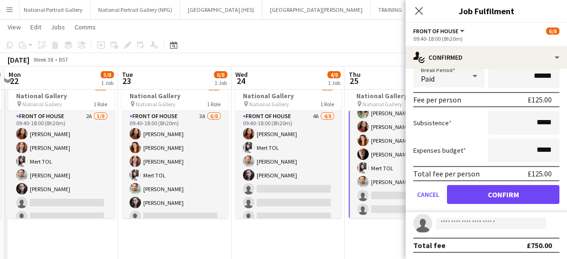
scroll to position [28, 0]
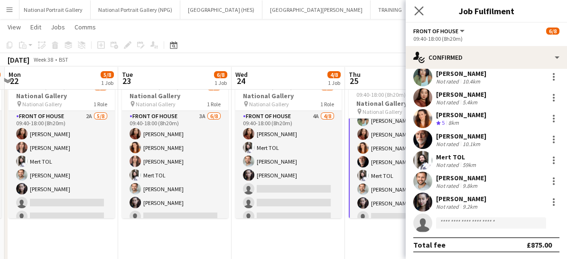
click at [422, 17] on app-icon "Close pop-in" at bounding box center [420, 11] width 14 height 14
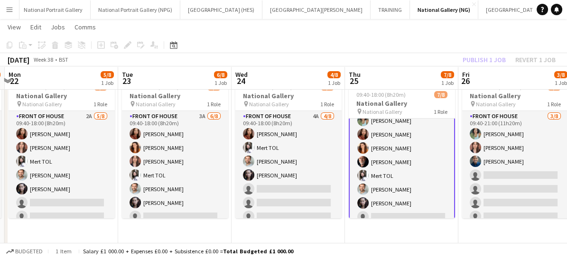
click at [413, 190] on app-card-role "Front of House 3A 7/8 09:40-18:00 (8h20m) Anoushka Deshmukh Esther Tan Lara Spr…" at bounding box center [402, 162] width 106 height 131
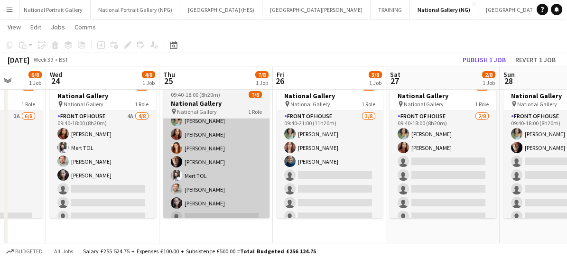
scroll to position [0, 284]
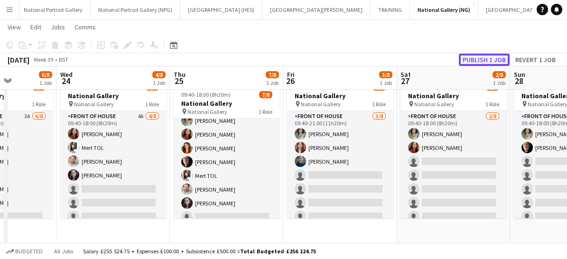
click at [473, 58] on button "Publish 1 job" at bounding box center [484, 60] width 51 height 12
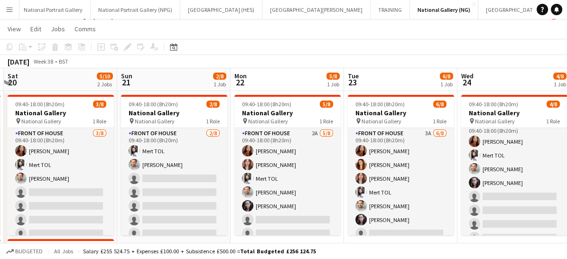
scroll to position [0, 224]
click at [206, 197] on app-card-role "Front of House 2/8 09:40-18:00 (8h20m) Mert TOL Nathan Unthank single-neutral-a…" at bounding box center [174, 192] width 106 height 129
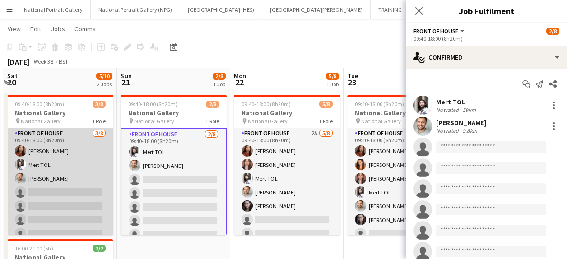
click at [63, 189] on app-card-role "Front of House 3/8 09:40-18:00 (8h20m) Esther Tan Mert TOL Nathan Unthank singl…" at bounding box center [60, 192] width 106 height 129
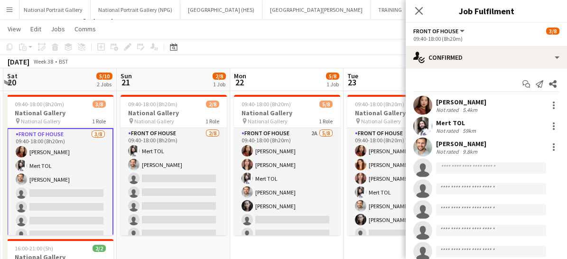
drag, startPoint x: 467, startPoint y: 166, endPoint x: 466, endPoint y: 202, distance: 35.6
click at [466, 202] on app-invite-slot "single-neutral-actions" at bounding box center [486, 209] width 161 height 19
click at [465, 170] on input at bounding box center [491, 167] width 110 height 11
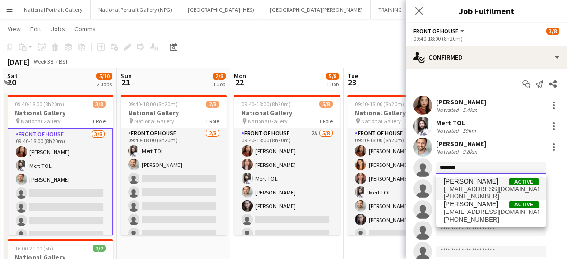
type input "*******"
click at [463, 188] on span "essamcameron@gmail.com" at bounding box center [491, 190] width 95 height 8
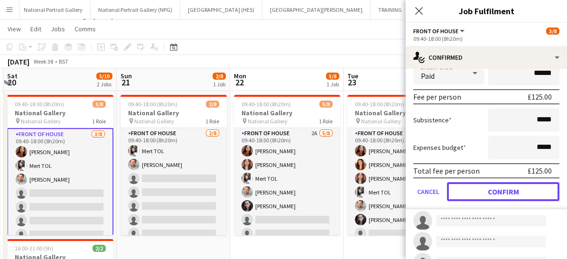
click at [463, 188] on button "Confirm" at bounding box center [503, 191] width 113 height 19
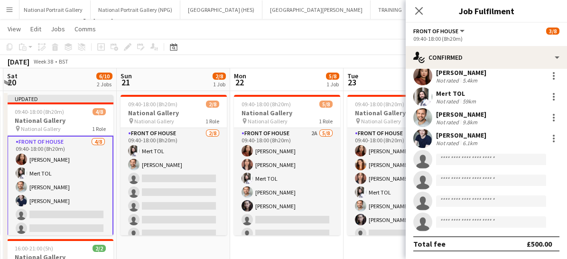
scroll to position [28, 0]
click at [421, 14] on icon "Close pop-in" at bounding box center [418, 10] width 9 height 9
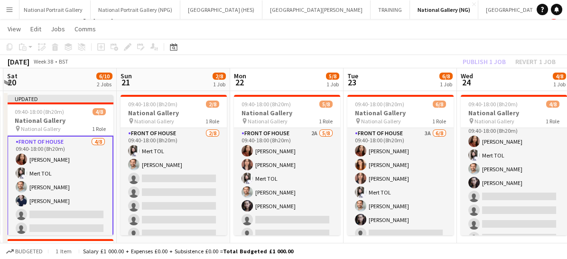
click at [88, 219] on app-card-role "Front of House 4/8 09:40-18:00 (8h20m) Esther Tan Mert TOL Nathan Unthank Camer…" at bounding box center [60, 201] width 106 height 131
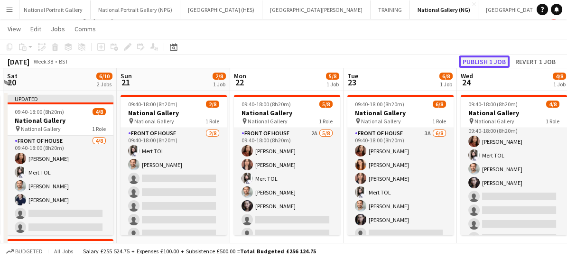
click at [473, 63] on button "Publish 1 job" at bounding box center [484, 62] width 51 height 12
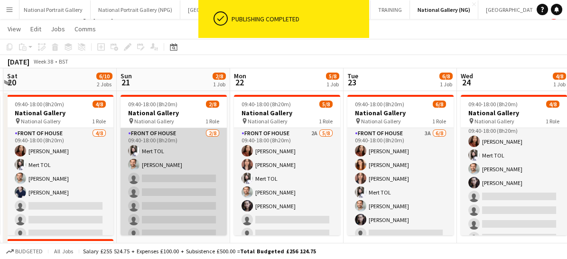
click at [175, 201] on app-card-role "Front of House 2/8 09:40-18:00 (8h20m) Mert TOL Nathan Unthank single-neutral-a…" at bounding box center [174, 192] width 106 height 129
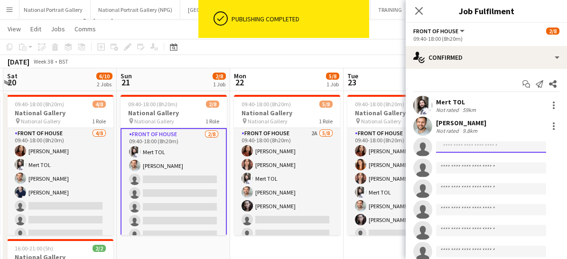
click at [455, 143] on input at bounding box center [491, 146] width 110 height 11
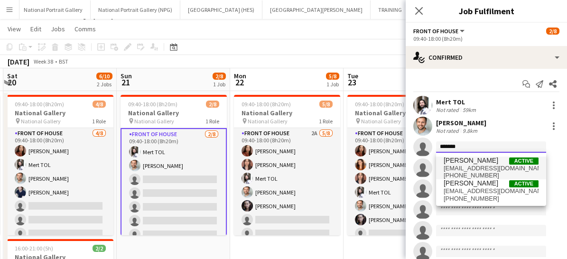
type input "*******"
click at [456, 162] on span "[PERSON_NAME]" at bounding box center [471, 161] width 55 height 8
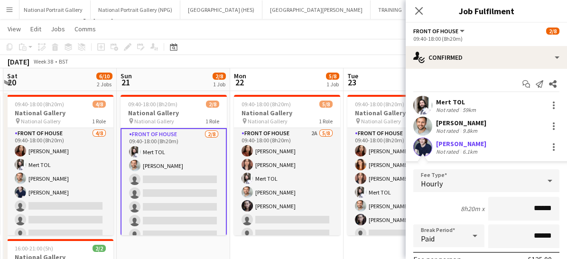
scroll to position [136, 0]
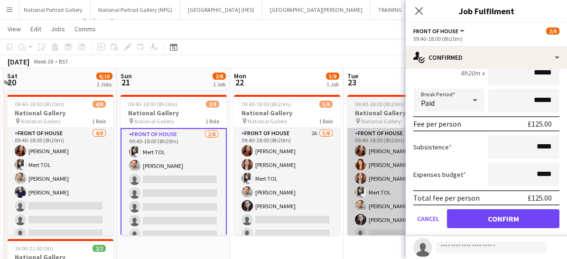
drag, startPoint x: 472, startPoint y: 220, endPoint x: 365, endPoint y: 231, distance: 107.8
click at [365, 231] on app-card-role "Front of House 3A 6/8 09:40-18:00 (8h20m) Esther Tan Lara Sprosen Nadia Abouaye…" at bounding box center [401, 192] width 106 height 129
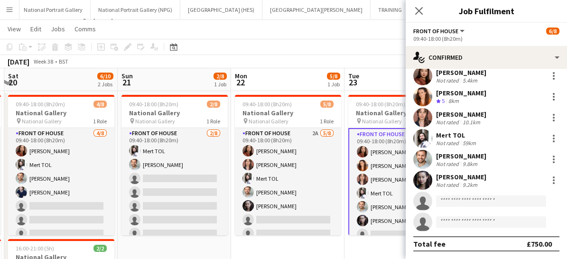
scroll to position [28, 0]
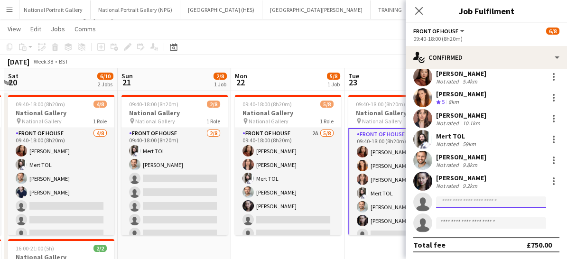
click at [451, 199] on input at bounding box center [491, 202] width 110 height 11
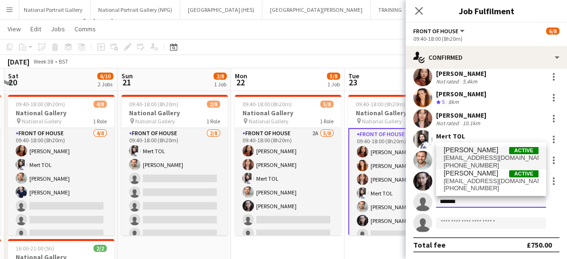
type input "*******"
click at [455, 156] on span "essamcameron@gmail.com" at bounding box center [491, 158] width 95 height 8
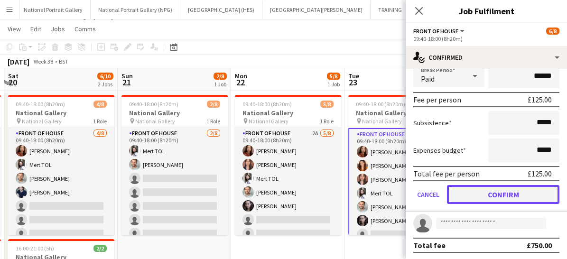
click at [475, 192] on button "Confirm" at bounding box center [503, 194] width 113 height 19
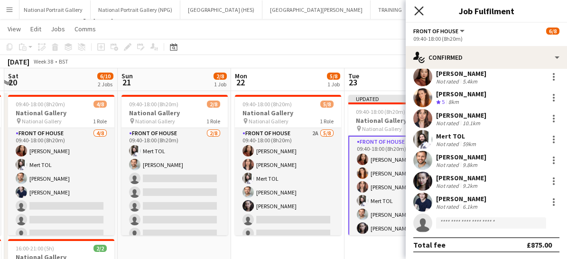
click at [418, 7] on icon "Close pop-in" at bounding box center [418, 10] width 9 height 9
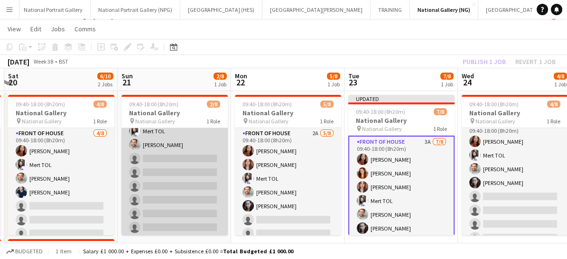
click at [169, 211] on app-card-role "Front of House 2/8 09:40-18:00 (8h20m) Mert TOL Nathan Unthank single-neutral-a…" at bounding box center [175, 172] width 106 height 129
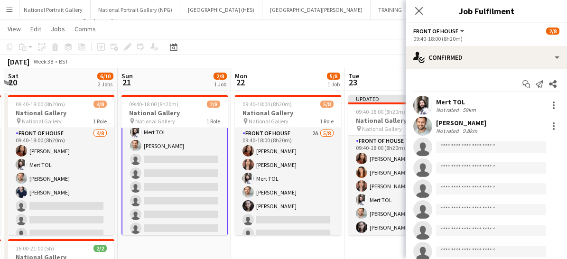
scroll to position [21, 0]
click at [456, 150] on input at bounding box center [491, 146] width 110 height 11
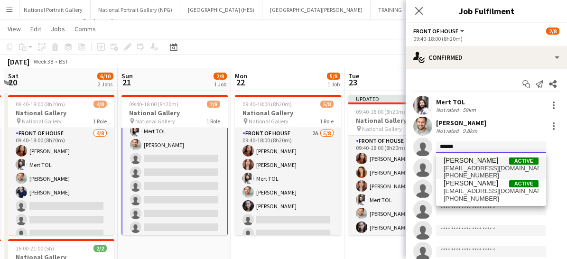
type input "******"
click at [454, 161] on span "[PERSON_NAME]" at bounding box center [471, 161] width 55 height 8
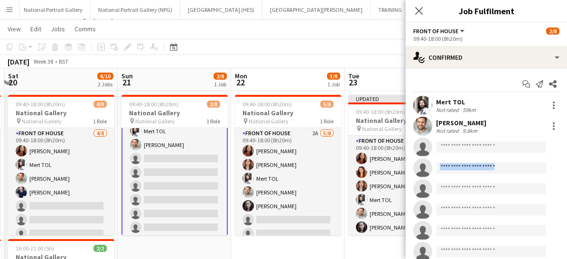
click at [454, 161] on app-invite-slot "single-neutral-actions" at bounding box center [486, 168] width 161 height 19
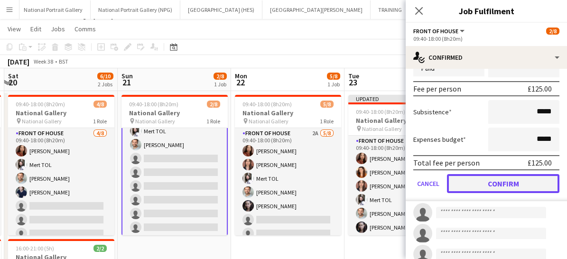
click at [470, 181] on button "Confirm" at bounding box center [503, 183] width 113 height 19
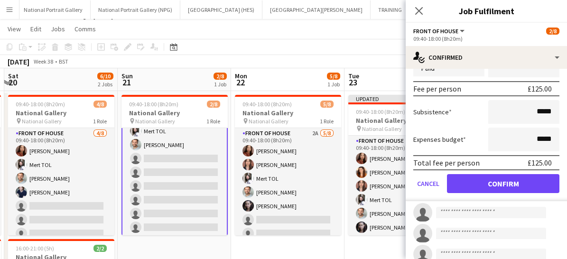
scroll to position [28, 0]
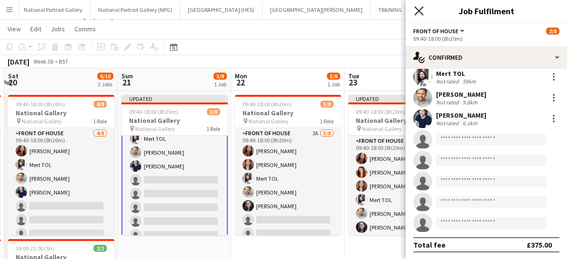
click at [421, 13] on icon at bounding box center [418, 10] width 9 height 9
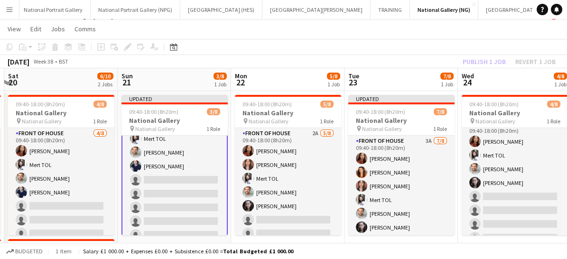
click at [167, 208] on app-card-role "Front of House [DATE] 09:40-18:00 (8h20m) Mert TOL [PERSON_NAME] [PERSON_NAME] …" at bounding box center [175, 180] width 106 height 131
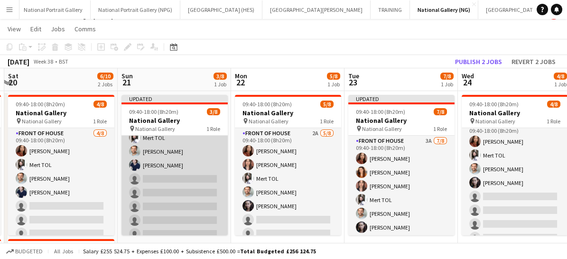
scroll to position [20, 0]
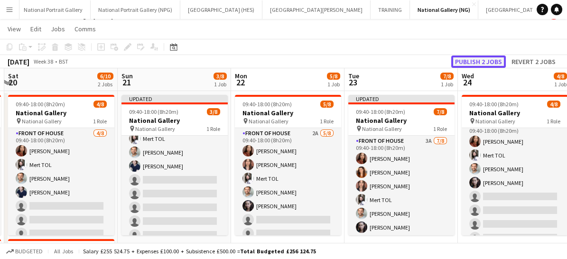
click at [469, 63] on button "Publish 2 jobs" at bounding box center [478, 62] width 55 height 12
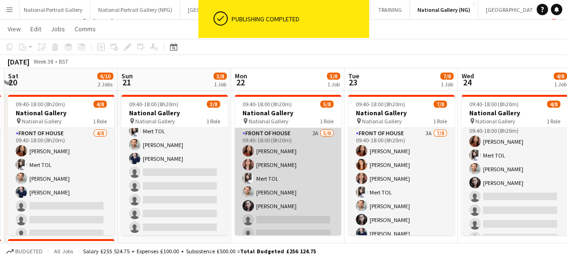
click at [299, 210] on app-card-role "Front of House 2A 5/8 09:40-18:00 (8h20m) Esther Tan Nadia Abouayen Mert TOL Na…" at bounding box center [288, 192] width 106 height 129
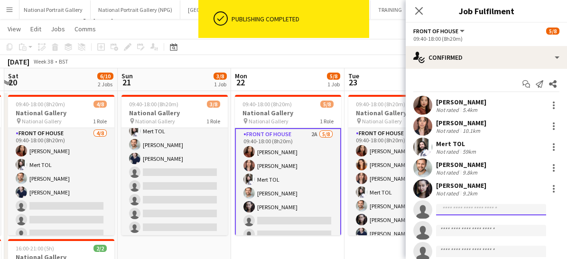
click at [456, 206] on input at bounding box center [491, 209] width 110 height 11
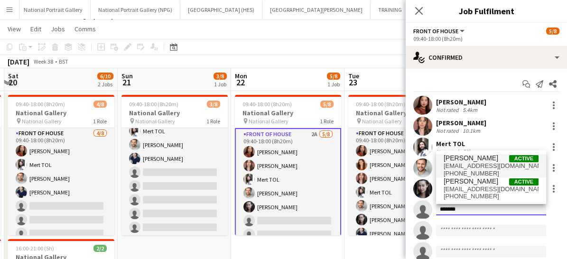
type input "*******"
click at [475, 156] on span "[PERSON_NAME]" at bounding box center [471, 158] width 55 height 8
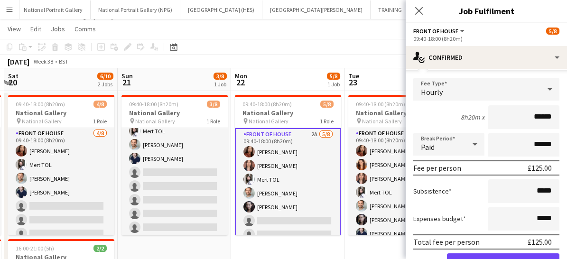
scroll to position [161, 0]
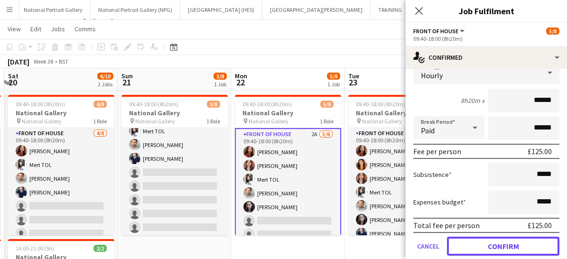
click at [478, 244] on button "Confirm" at bounding box center [503, 246] width 113 height 19
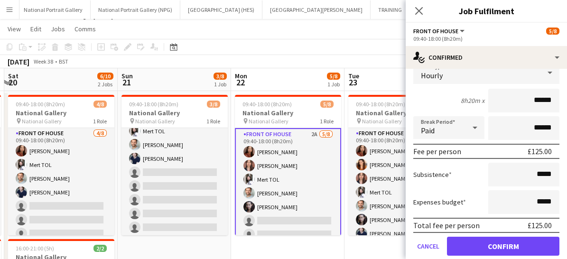
scroll to position [28, 0]
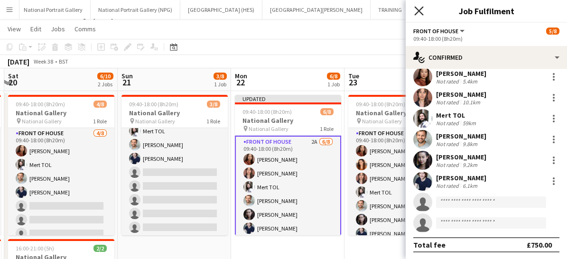
click at [420, 11] on icon at bounding box center [418, 10] width 9 height 9
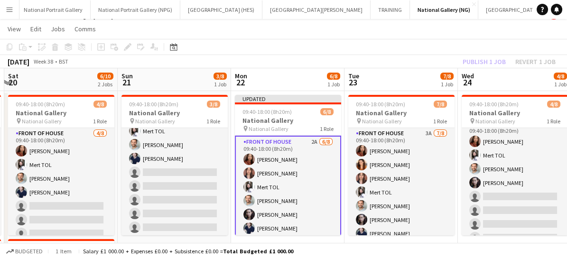
scroll to position [30, 0]
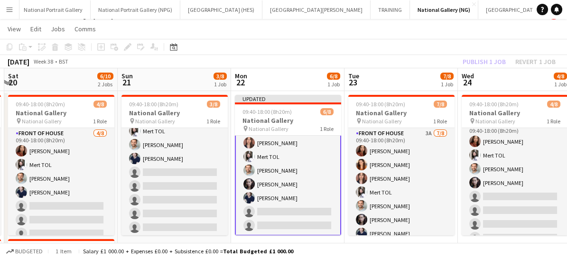
click at [290, 217] on app-card-role "Front of House 2A 6/8 09:40-18:00 (8h20m) Esther Tan Nadia Abouayen Mert TOL Na…" at bounding box center [288, 170] width 106 height 131
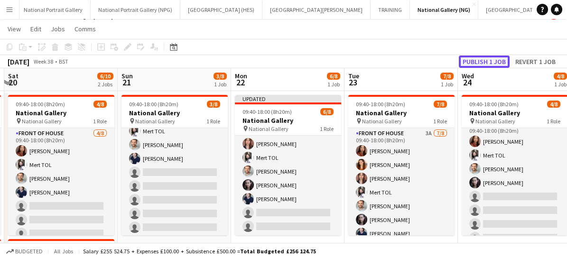
click at [482, 57] on button "Publish 1 job" at bounding box center [484, 62] width 51 height 12
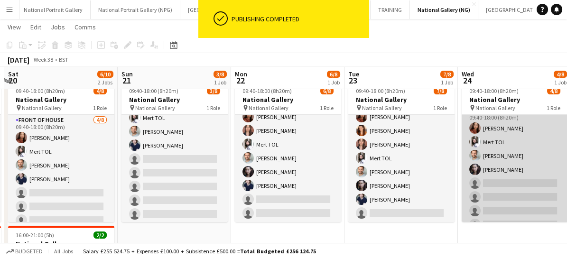
click at [530, 178] on app-card-role "Front of House 4A 4/8 09:40-18:00 (8h20m) Esther Tan Mert TOL Nathan Unthank Ol…" at bounding box center [515, 169] width 106 height 129
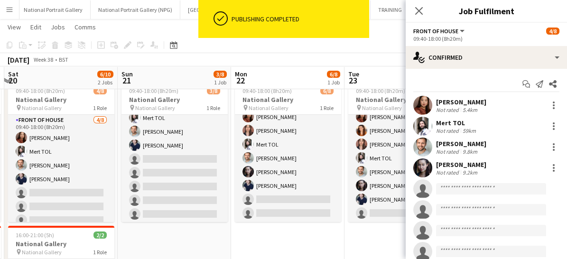
scroll to position [10, 0]
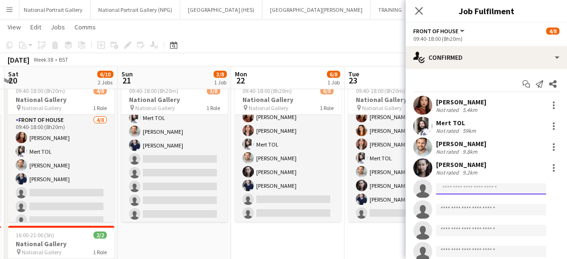
click at [455, 188] on input at bounding box center [491, 188] width 110 height 11
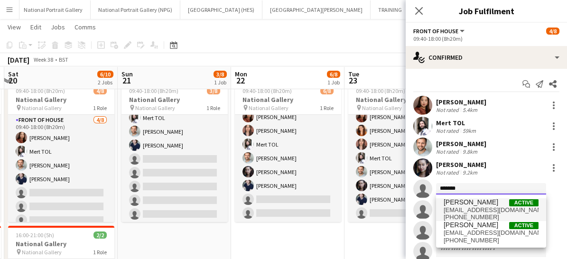
type input "*******"
click at [462, 205] on span "[PERSON_NAME]" at bounding box center [471, 202] width 55 height 8
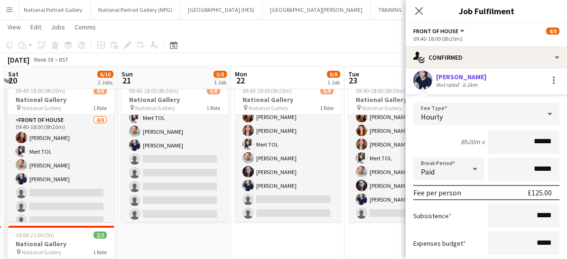
scroll to position [199, 0]
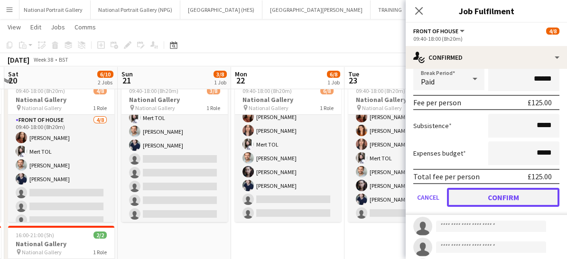
click at [467, 201] on button "Confirm" at bounding box center [503, 197] width 113 height 19
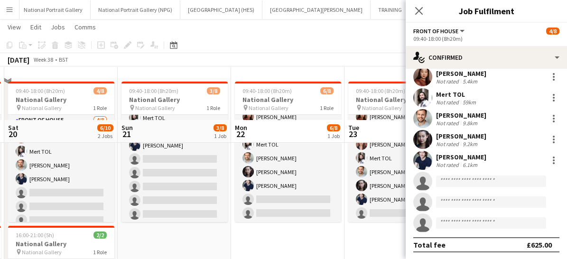
scroll to position [110, 0]
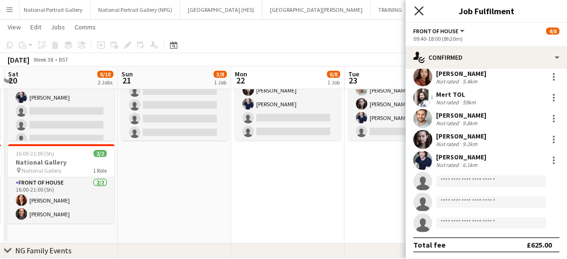
click at [416, 13] on icon at bounding box center [418, 10] width 9 height 9
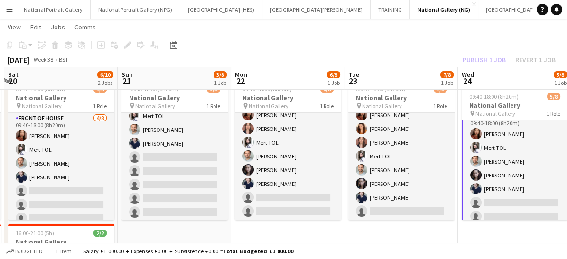
scroll to position [31, 0]
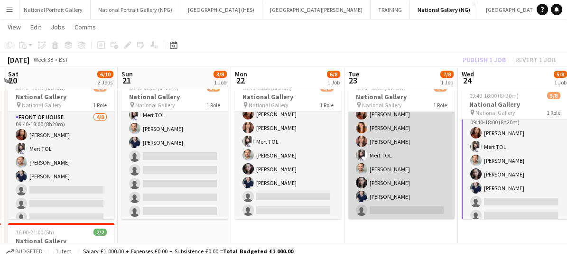
click at [418, 202] on app-card-role "Front of House 3A [DATE] 09:40-18:00 (8h20m) [PERSON_NAME] [PERSON_NAME] [PERSO…" at bounding box center [401, 155] width 106 height 129
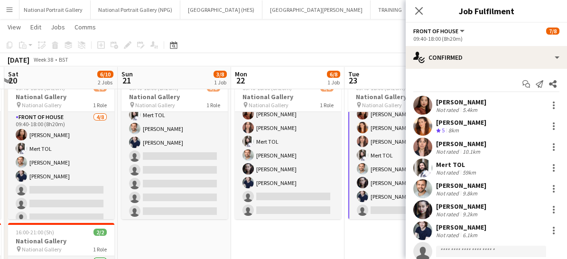
click at [418, 202] on app-user-avatar at bounding box center [423, 209] width 19 height 19
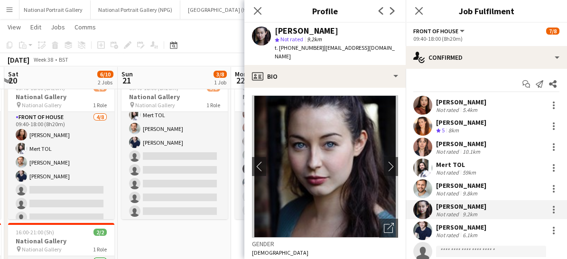
click at [256, 17] on div "Close pop-in" at bounding box center [257, 11] width 27 height 22
click at [256, 13] on icon at bounding box center [257, 10] width 9 height 9
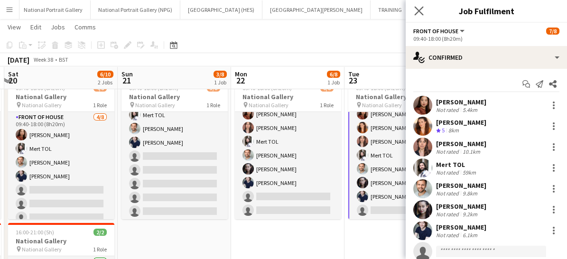
click at [423, 4] on app-icon "Close pop-in" at bounding box center [420, 11] width 14 height 14
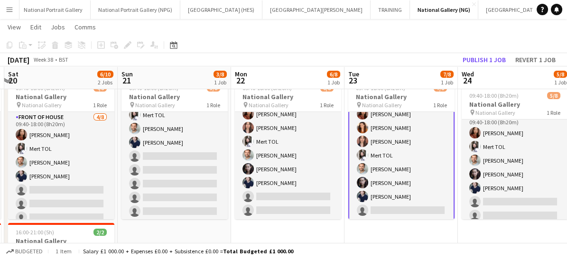
click at [413, 202] on app-card-role "Front of House 3A [DATE] 09:40-18:00 (8h20m) [PERSON_NAME] [PERSON_NAME] [PERSO…" at bounding box center [401, 155] width 106 height 131
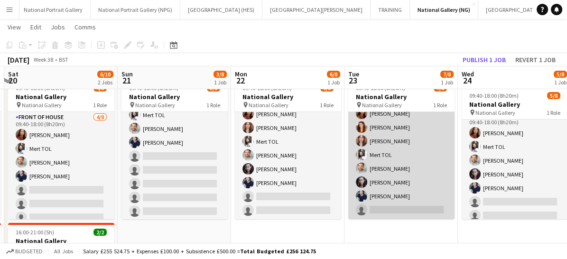
scroll to position [21, 0]
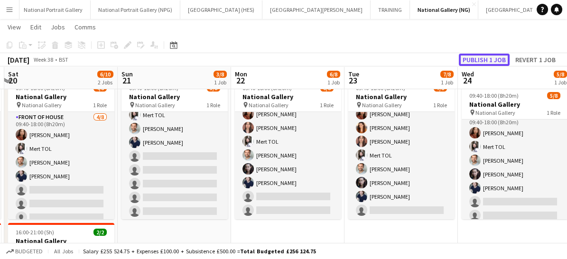
click at [474, 65] on button "Publish 1 job" at bounding box center [484, 60] width 51 height 12
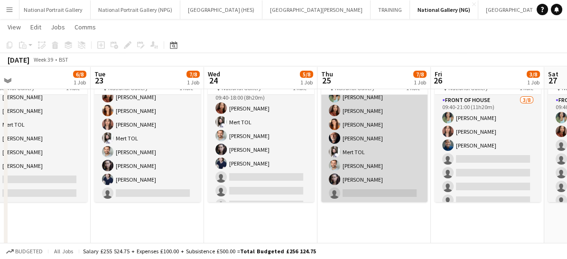
scroll to position [0, 269]
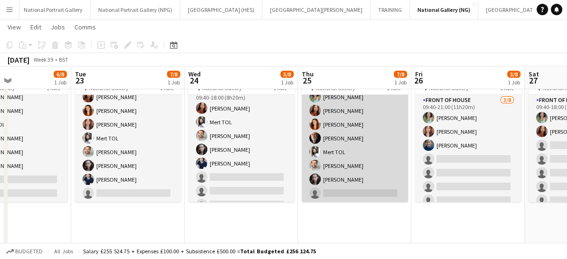
click at [342, 187] on app-card-role "Front of House 3A 7/8 09:40-18:00 (8h20m) Anoushka Deshmukh Esther Tan Lara Spr…" at bounding box center [355, 138] width 106 height 129
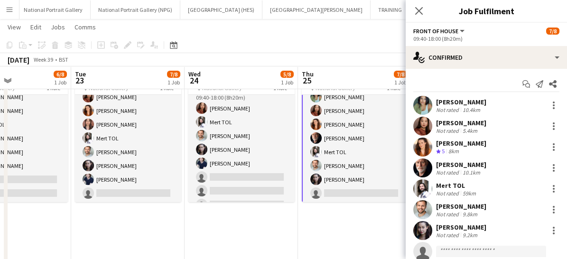
scroll to position [28, 0]
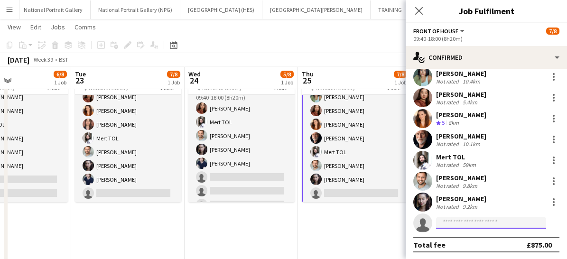
click at [455, 222] on input at bounding box center [491, 222] width 110 height 11
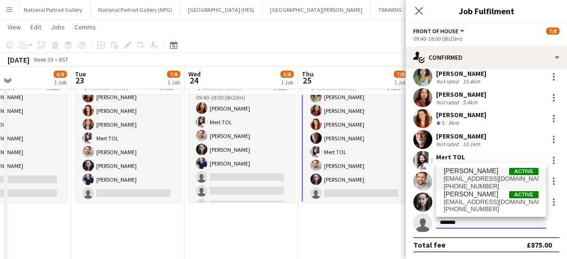
type input "*******"
click at [471, 175] on span "[PERSON_NAME]" at bounding box center [471, 171] width 55 height 8
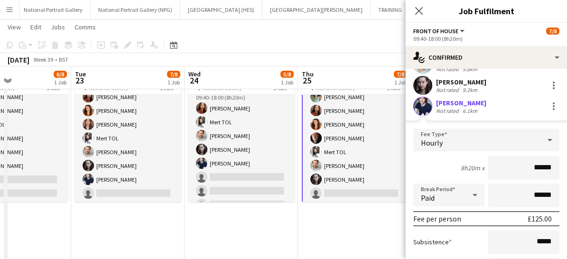
scroll to position [217, 0]
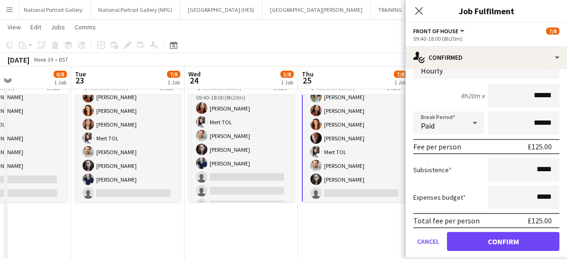
drag, startPoint x: 480, startPoint y: 240, endPoint x: 351, endPoint y: 230, distance: 130.0
click at [351, 230] on app-date-cell "09:40-18:00 (8h20m) 7/8 National Gallery pin National Gallery 1 Role Front of H…" at bounding box center [354, 181] width 113 height 247
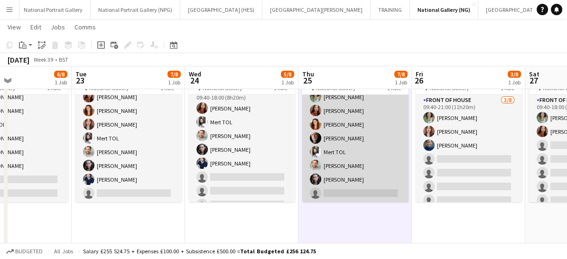
click at [350, 193] on app-card-role "Front of House 3A 7/8 09:40-18:00 (8h20m) Anoushka Deshmukh Esther Tan Lara Spr…" at bounding box center [355, 138] width 106 height 129
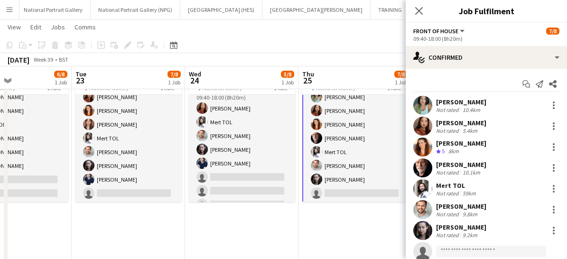
scroll to position [28, 0]
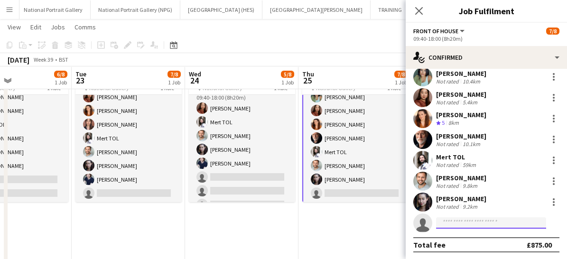
click at [451, 222] on input at bounding box center [491, 222] width 110 height 11
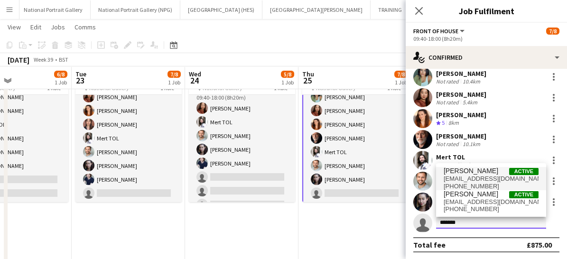
type input "*******"
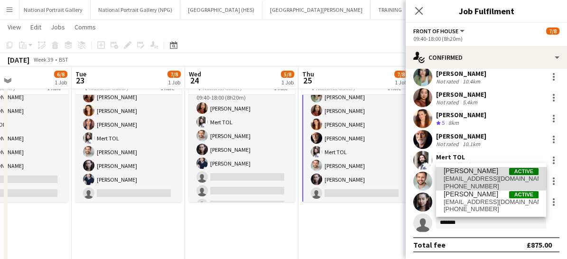
click at [458, 175] on span "[PERSON_NAME]" at bounding box center [471, 171] width 55 height 8
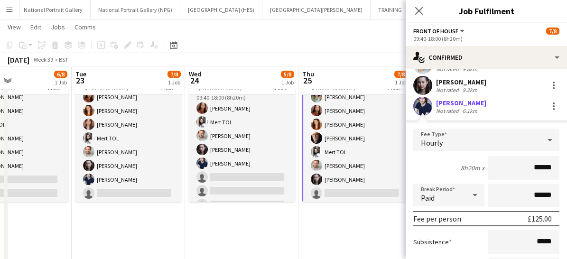
scroll to position [244, 0]
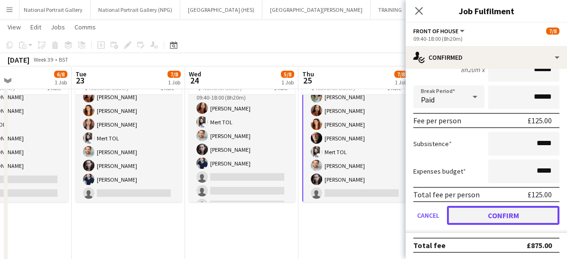
click at [474, 216] on button "Confirm" at bounding box center [503, 215] width 113 height 19
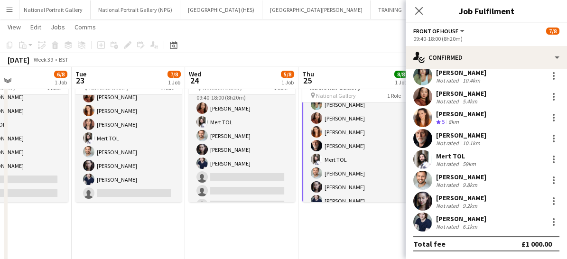
scroll to position [28, 0]
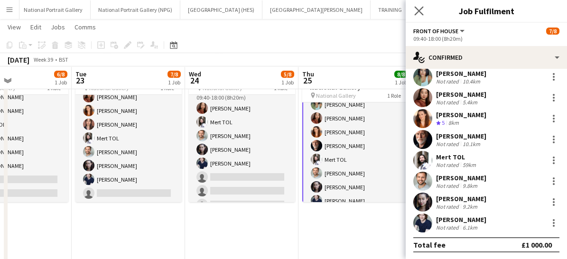
click at [414, 9] on app-icon "Close pop-in" at bounding box center [420, 11] width 14 height 14
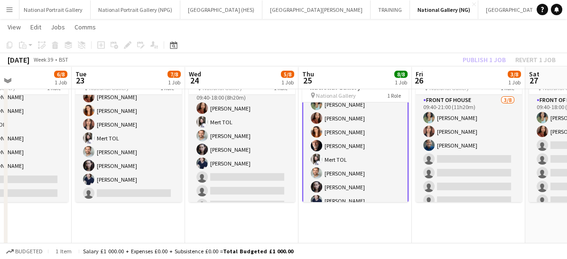
click at [377, 185] on app-card-role "Front of House 8/8 09:40-18:00 (8h20m) Anoushka Deshmukh Esther Tan Lara Sprose…" at bounding box center [355, 146] width 106 height 131
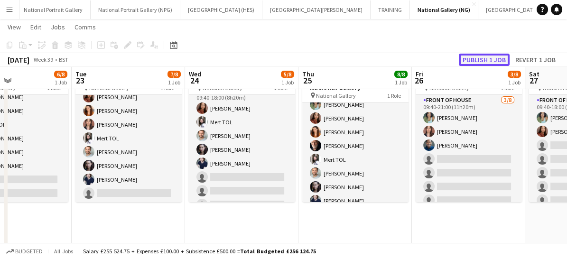
click at [481, 61] on button "Publish 1 job" at bounding box center [484, 60] width 51 height 12
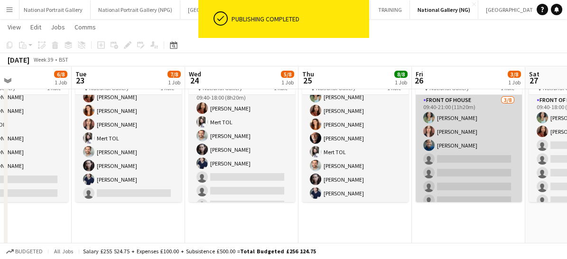
click at [451, 178] on app-card-role "Front of House 3/8 09:40-21:00 (11h20m) Anoushka Deshmukh Nadia Abouayen Kaleb …" at bounding box center [469, 159] width 106 height 129
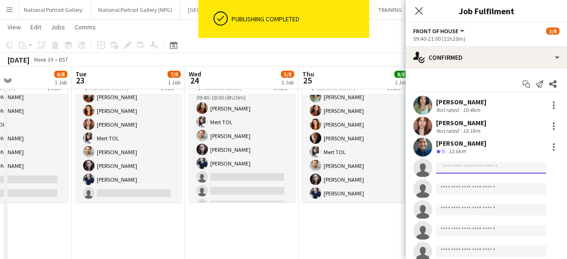
click at [458, 164] on input at bounding box center [491, 167] width 110 height 11
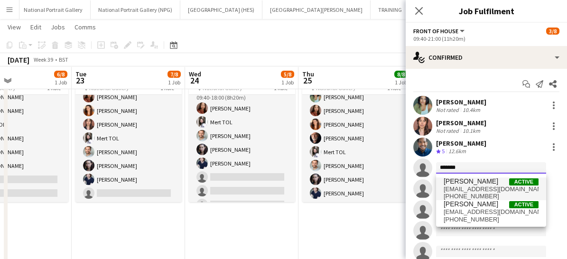
type input "*******"
click at [453, 192] on span "essamcameron@gmail.com" at bounding box center [491, 190] width 95 height 8
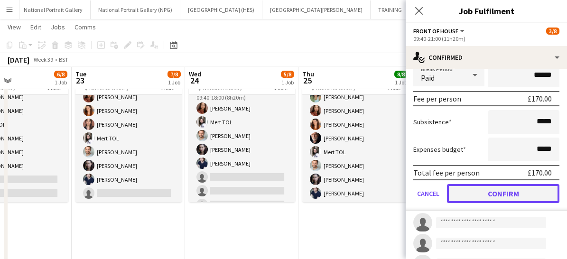
click at [473, 192] on button "Confirm" at bounding box center [503, 193] width 113 height 19
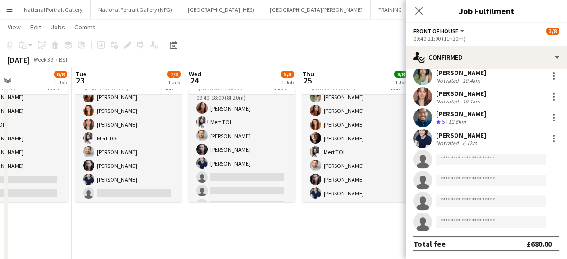
scroll to position [28, 0]
click at [420, 9] on icon at bounding box center [418, 10] width 9 height 9
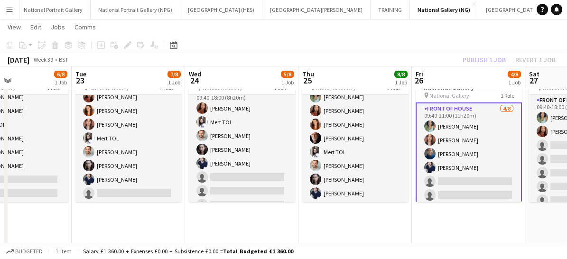
click at [458, 188] on app-card-role "Front of House [DATE] 09:40-21:00 (11h20m) [PERSON_NAME] [PERSON_NAME] Abouayen…" at bounding box center [469, 168] width 106 height 131
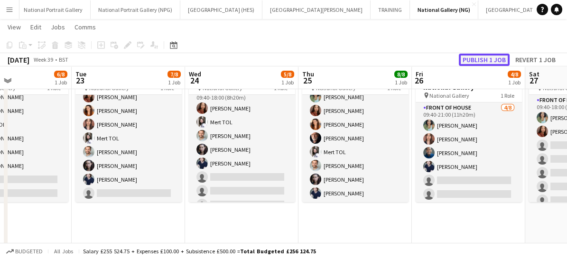
click at [476, 59] on button "Publish 1 job" at bounding box center [484, 60] width 51 height 12
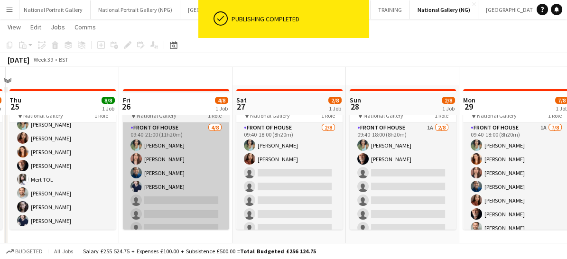
scroll to position [47, 0]
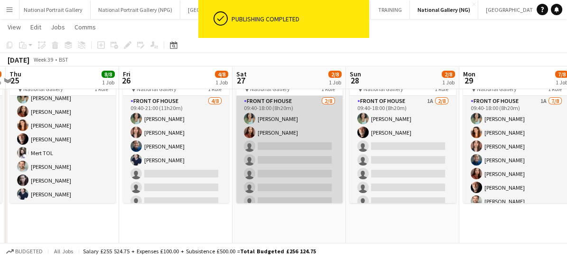
click at [301, 169] on app-card-role "Front of House 2/8 09:40-18:00 (8h20m) Anoushka Deshmukh Esther Tan single-neut…" at bounding box center [289, 160] width 106 height 129
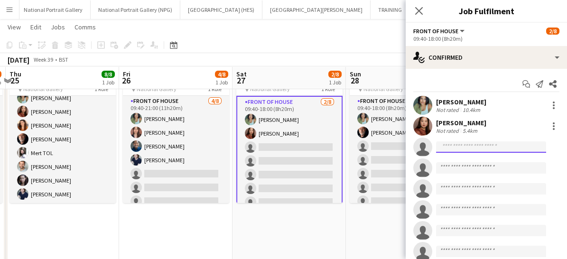
click at [447, 146] on input at bounding box center [491, 146] width 110 height 11
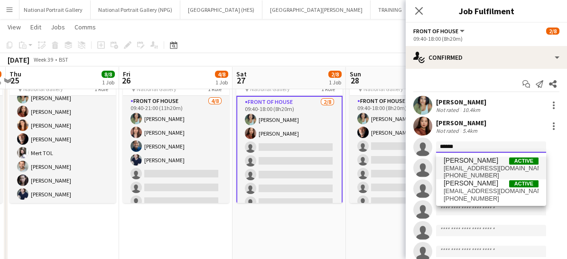
type input "******"
click at [450, 172] on span "+447908236398" at bounding box center [491, 176] width 95 height 8
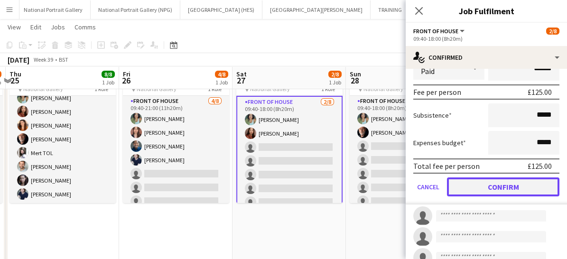
click at [466, 188] on button "Confirm" at bounding box center [503, 187] width 113 height 19
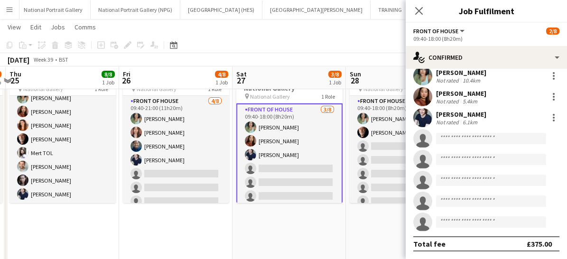
scroll to position [28, 0]
click at [417, 10] on icon "Close pop-in" at bounding box center [418, 10] width 9 height 9
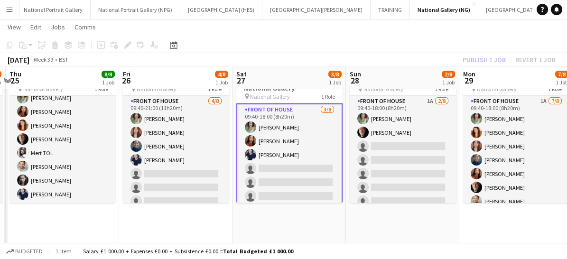
click at [304, 172] on app-card-role "Front of House [DATE] 09:40-18:00 (8h20m) [PERSON_NAME] [PERSON_NAME] [PERSON_N…" at bounding box center [289, 168] width 106 height 131
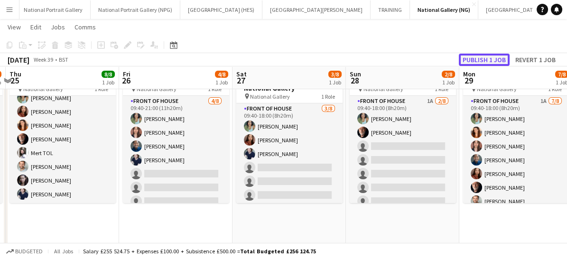
click at [486, 58] on button "Publish 1 job" at bounding box center [484, 60] width 51 height 12
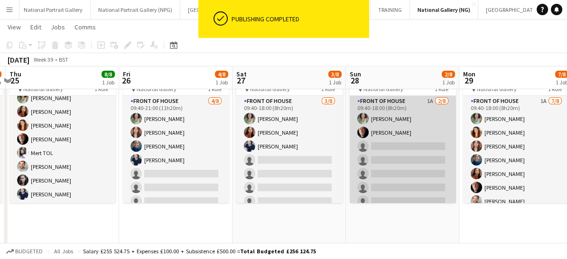
click at [385, 178] on app-card-role "Front of House 1A 2/8 09:40-18:00 (8h20m) Anoushka Deshmukh Robert Gill single-…" at bounding box center [403, 160] width 106 height 129
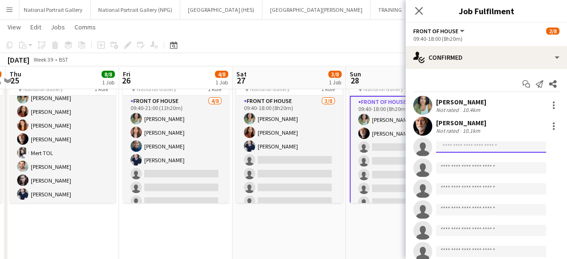
click at [449, 147] on input at bounding box center [491, 146] width 110 height 11
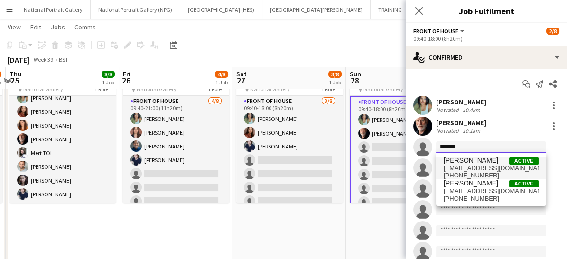
type input "*******"
click at [452, 172] on span "+447908236398" at bounding box center [491, 176] width 95 height 8
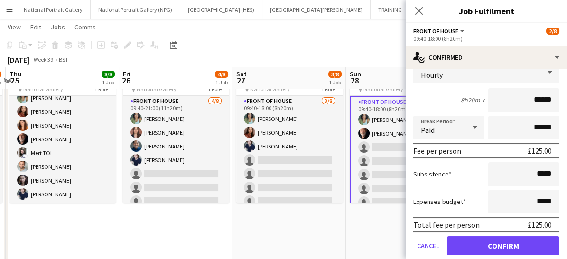
scroll to position [125, 0]
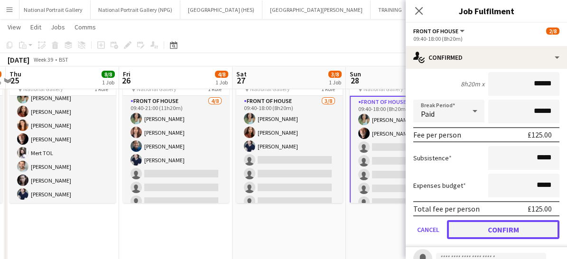
click at [472, 223] on button "Confirm" at bounding box center [503, 229] width 113 height 19
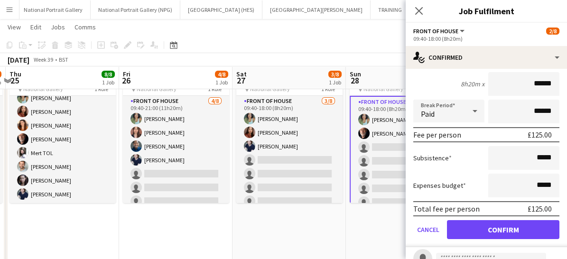
scroll to position [28, 0]
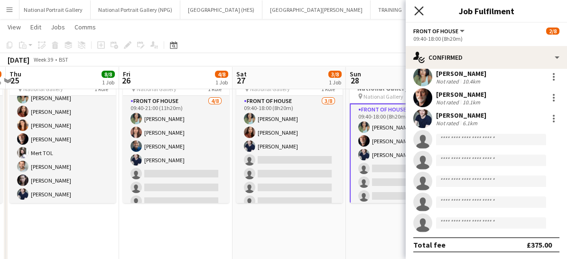
click at [423, 14] on icon at bounding box center [418, 10] width 9 height 9
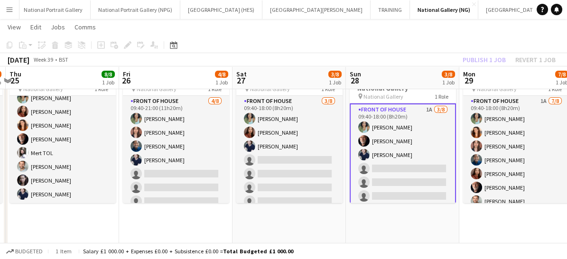
click at [394, 204] on app-date-cell "Updated 09:40-18:00 (8h20m) 3/8 National Gallery pin National Gallery 1 Role Fr…" at bounding box center [402, 182] width 113 height 247
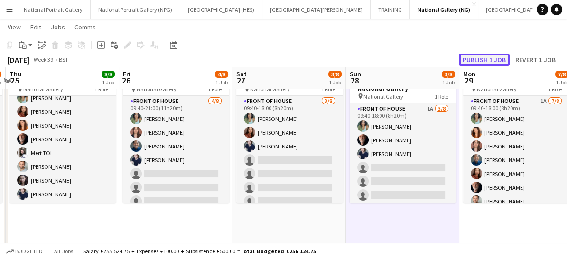
click at [488, 55] on button "Publish 1 job" at bounding box center [484, 60] width 51 height 12
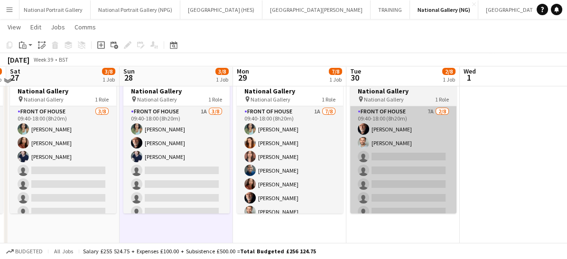
scroll to position [33, 0]
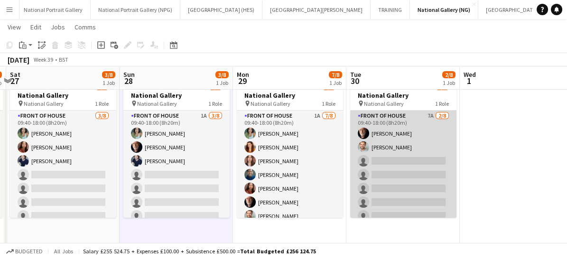
click at [385, 156] on app-card-role "Front of House 7A 2/8 09:40-18:00 (8h20m) Robert Gill Nathan Unthank single-neu…" at bounding box center [403, 175] width 106 height 129
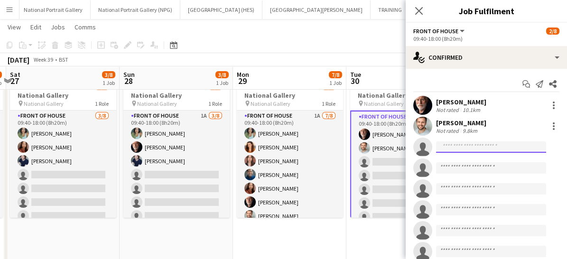
click at [459, 150] on input at bounding box center [491, 146] width 110 height 11
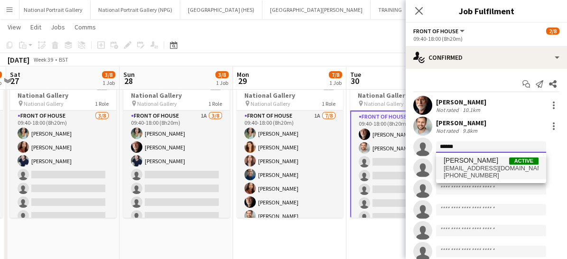
type input "******"
click at [460, 167] on span "anoushkadeshmukh@gmail.com" at bounding box center [491, 169] width 95 height 8
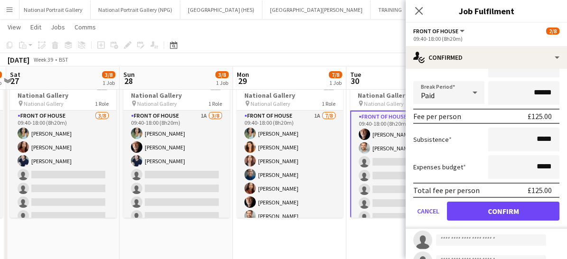
scroll to position [144, 0]
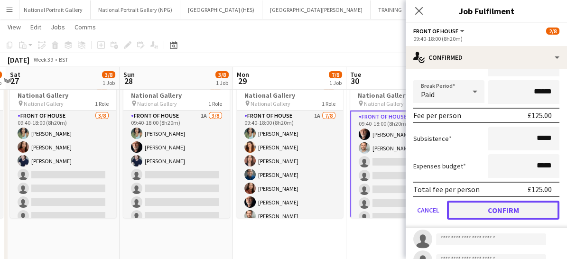
click at [475, 206] on button "Confirm" at bounding box center [503, 210] width 113 height 19
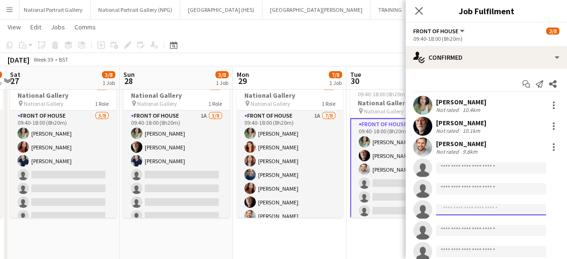
click at [475, 206] on input at bounding box center [491, 209] width 110 height 11
click at [461, 162] on input at bounding box center [491, 167] width 110 height 11
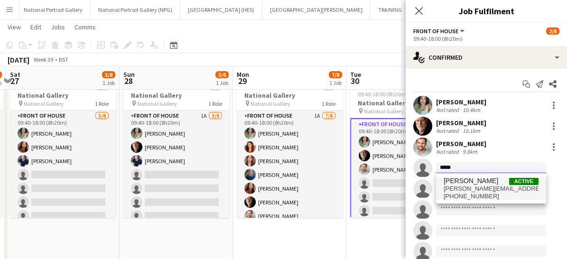
type input "*****"
click at [458, 194] on span "[PHONE_NUMBER]" at bounding box center [491, 197] width 95 height 8
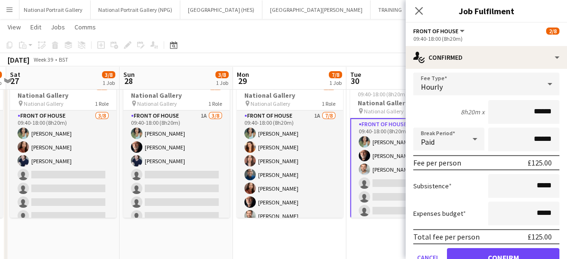
scroll to position [150, 0]
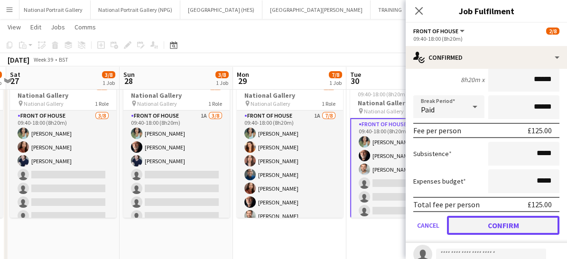
click at [468, 220] on button "Confirm" at bounding box center [503, 225] width 113 height 19
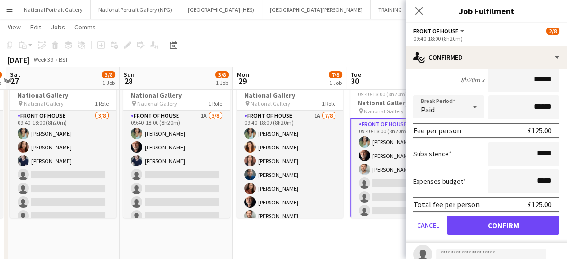
scroll to position [0, 0]
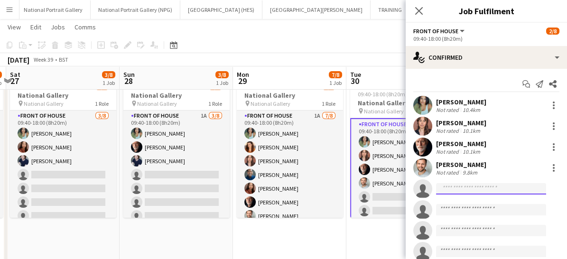
click at [450, 184] on input at bounding box center [491, 188] width 110 height 11
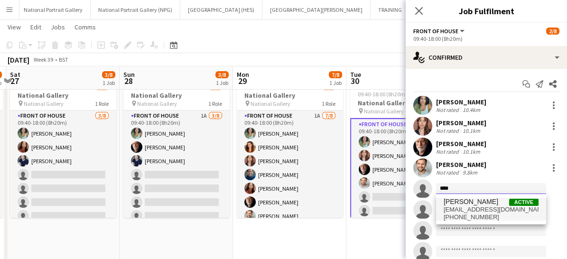
type input "****"
click at [456, 216] on span "+447375869721" at bounding box center [491, 218] width 95 height 8
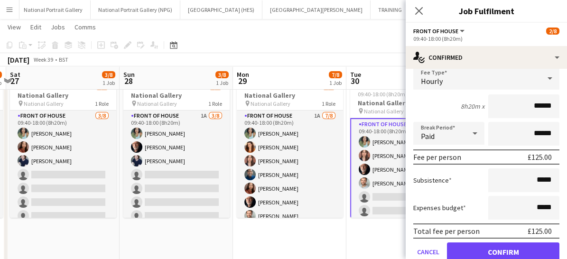
scroll to position [186, 0]
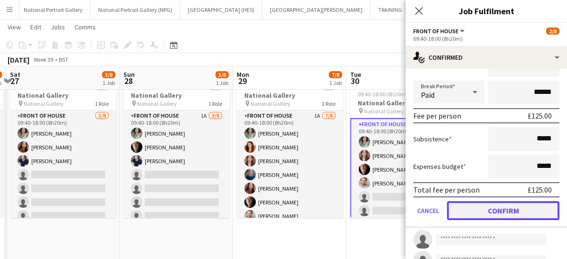
click at [484, 211] on button "Confirm" at bounding box center [503, 210] width 113 height 19
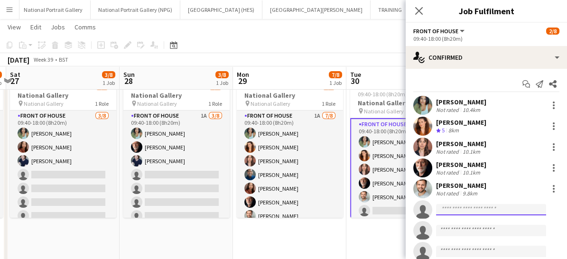
scroll to position [0, 0]
click at [461, 208] on input at bounding box center [491, 209] width 110 height 11
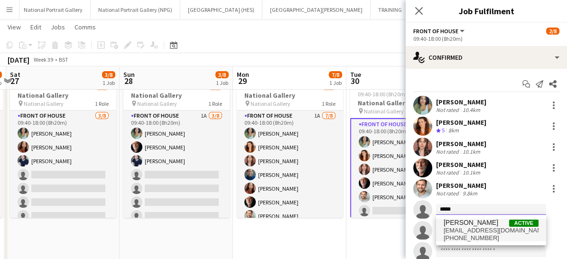
type input "*****"
click at [457, 230] on span "kaleb.da@hotmail.com" at bounding box center [491, 231] width 95 height 8
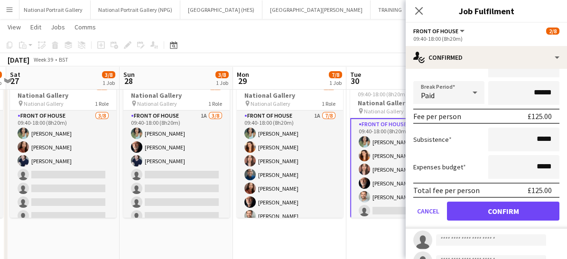
scroll to position [207, 0]
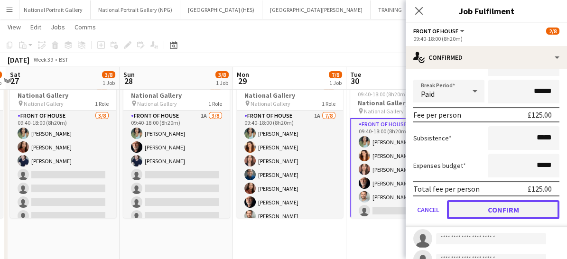
click at [479, 209] on button "Confirm" at bounding box center [503, 209] width 113 height 19
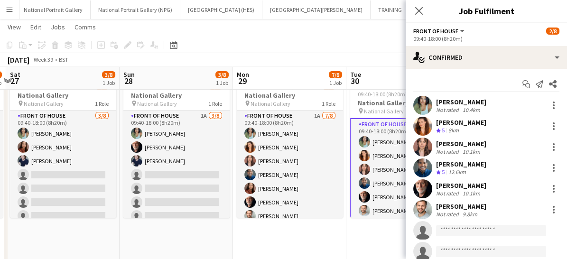
scroll to position [28, 0]
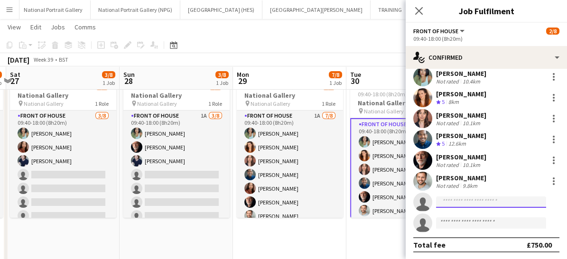
click at [459, 202] on input at bounding box center [491, 202] width 110 height 11
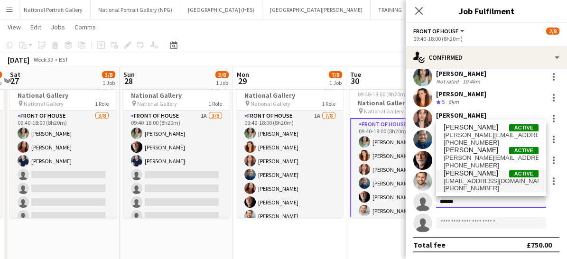
type input "******"
click at [458, 175] on span "[PERSON_NAME]" at bounding box center [471, 173] width 55 height 8
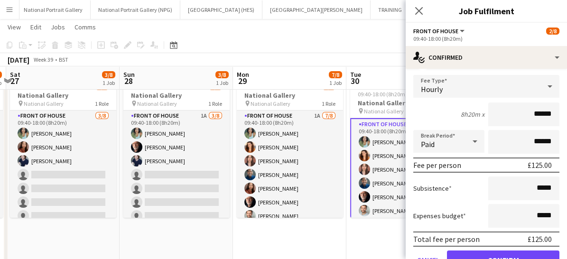
scroll to position [215, 0]
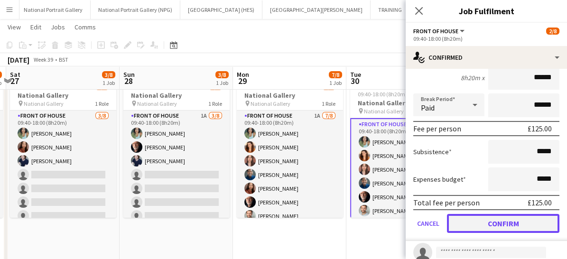
click at [471, 226] on button "Confirm" at bounding box center [503, 223] width 113 height 19
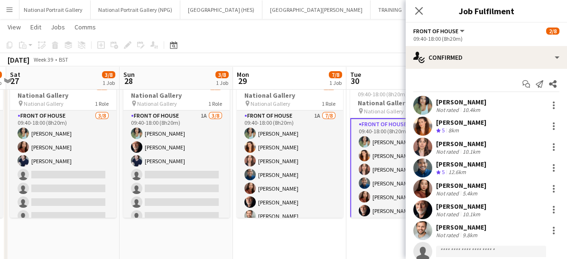
scroll to position [28, 0]
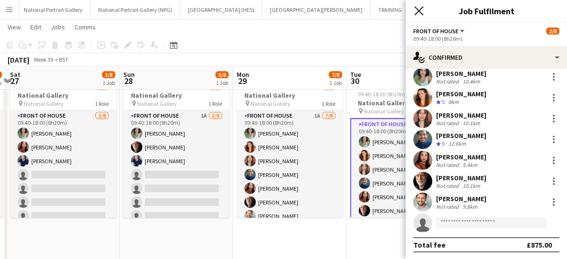
click at [415, 8] on icon at bounding box center [418, 10] width 9 height 9
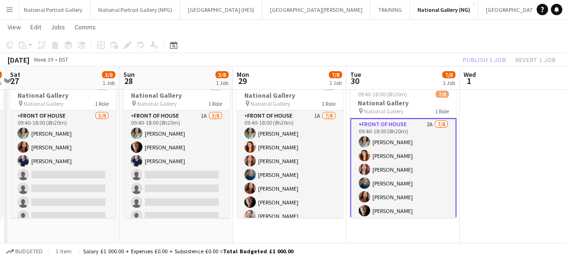
click at [427, 196] on app-card-role "Front of House 2A [DATE] 09:40-18:00 (8h20m) [PERSON_NAME] [PERSON_NAME] [PERSO…" at bounding box center [403, 183] width 106 height 131
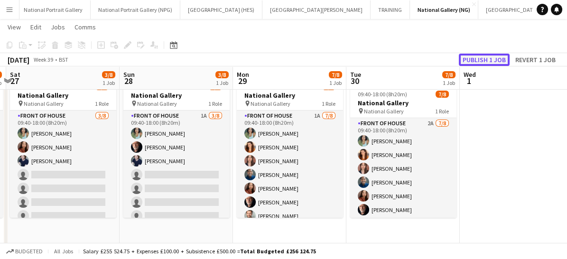
click at [483, 64] on button "Publish 1 job" at bounding box center [484, 60] width 51 height 12
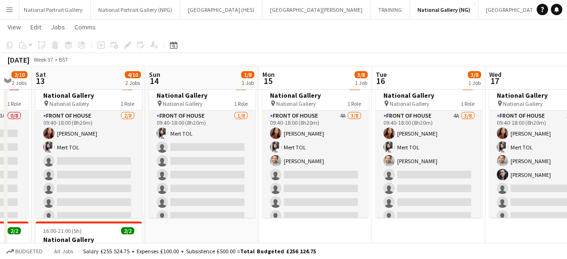
scroll to position [0, 194]
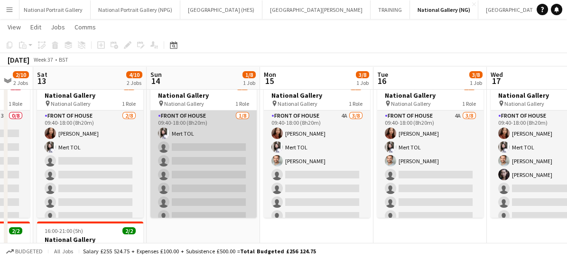
click at [181, 158] on app-card-role "Front of House [DATE] 09:40-18:00 (8h20m) Mert TOL single-neutral-actions singl…" at bounding box center [203, 175] width 106 height 129
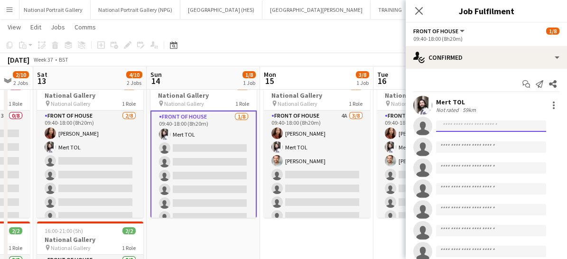
click at [465, 122] on input at bounding box center [491, 126] width 110 height 11
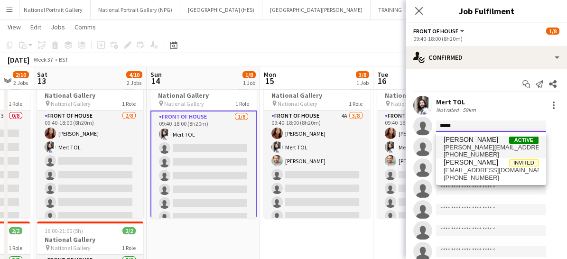
type input "*****"
click at [454, 144] on span "[PERSON_NAME][EMAIL_ADDRESS][PERSON_NAME][DOMAIN_NAME]" at bounding box center [491, 148] width 95 height 8
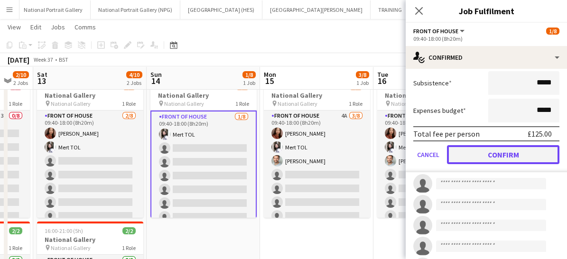
click at [466, 153] on button "Confirm" at bounding box center [503, 154] width 113 height 19
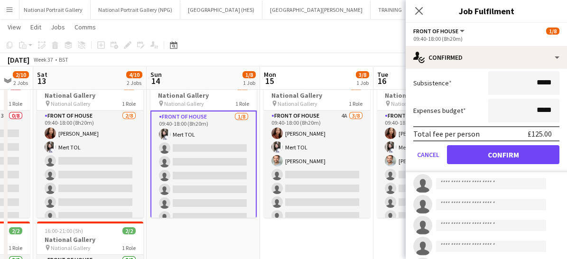
scroll to position [28, 0]
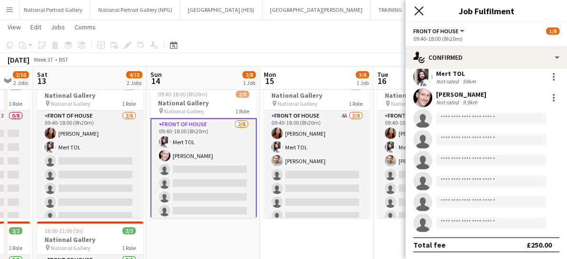
click at [423, 9] on icon "Close pop-in" at bounding box center [418, 10] width 9 height 9
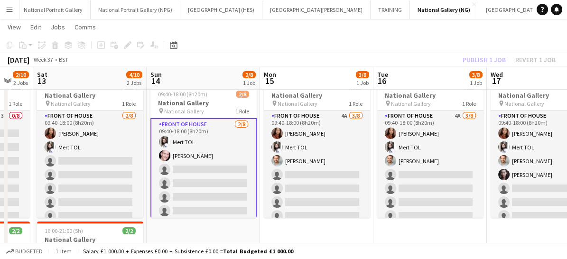
click at [212, 186] on app-card-role "Front of House [DATE] 09:40-18:00 (8h20m) Mert TOL [PERSON_NAME] single-neutral…" at bounding box center [203, 183] width 106 height 131
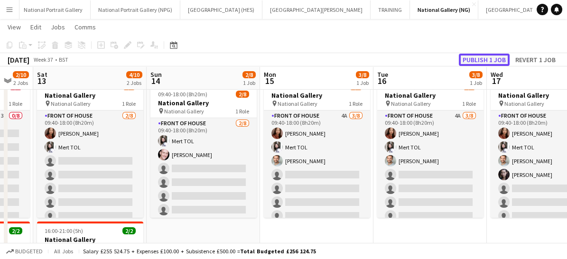
click at [486, 58] on button "Publish 1 job" at bounding box center [484, 60] width 51 height 12
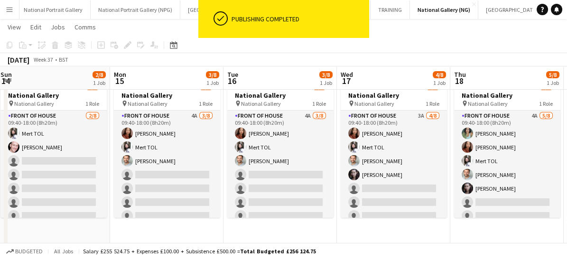
scroll to position [0, 364]
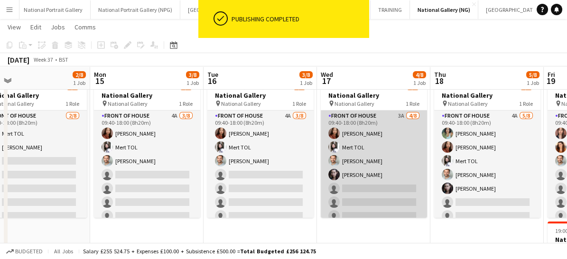
click at [368, 200] on app-card-role "Front of House 3A 4/8 09:40-18:00 (8h20m) Esther Tan Mert TOL Nathan Unthank Ol…" at bounding box center [374, 175] width 106 height 129
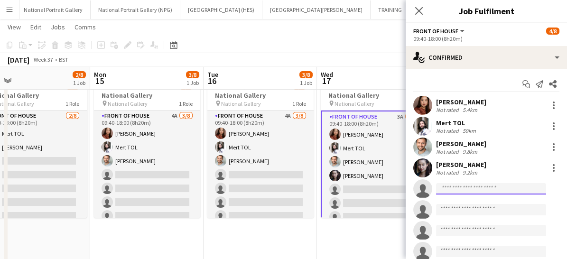
click at [447, 194] on body "Menu Boards Boards Boards All jobs Status Workforce Workforce My Workforce Recr…" at bounding box center [283, 174] width 567 height 414
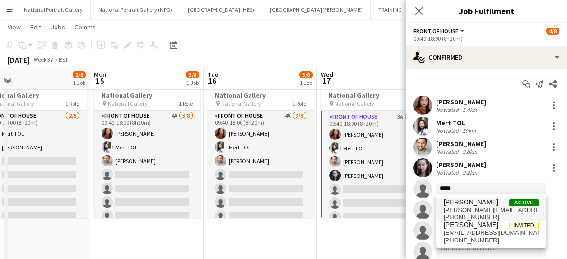
type input "*****"
click at [453, 207] on span "[PERSON_NAME][EMAIL_ADDRESS][PERSON_NAME][DOMAIN_NAME]" at bounding box center [491, 211] width 95 height 8
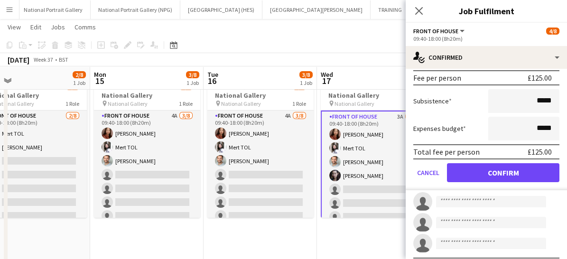
scroll to position [227, 0]
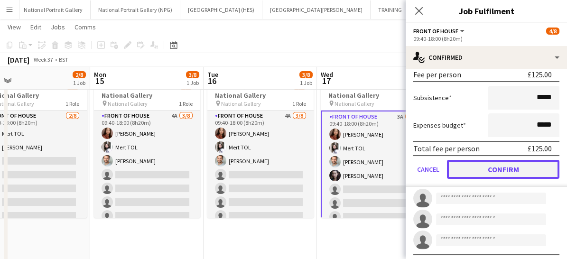
click at [477, 171] on button "Confirm" at bounding box center [503, 169] width 113 height 19
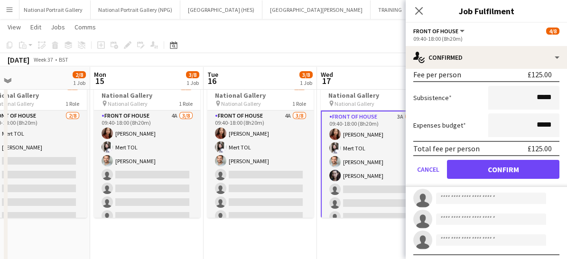
scroll to position [28, 0]
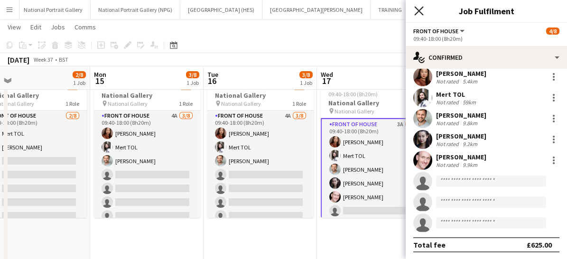
click at [419, 11] on icon at bounding box center [418, 10] width 9 height 9
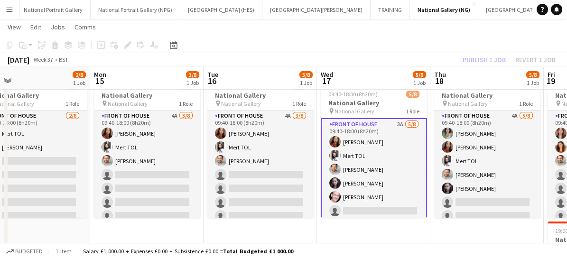
click at [379, 190] on app-card-role "Front of House 3A [DATE] 09:40-18:00 (8h20m) [PERSON_NAME] TOL [PERSON_NAME] [P…" at bounding box center [374, 183] width 106 height 131
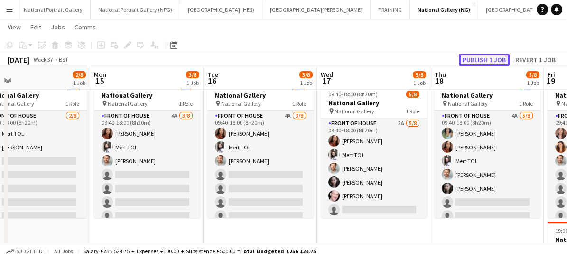
click at [479, 59] on button "Publish 1 job" at bounding box center [484, 60] width 51 height 12
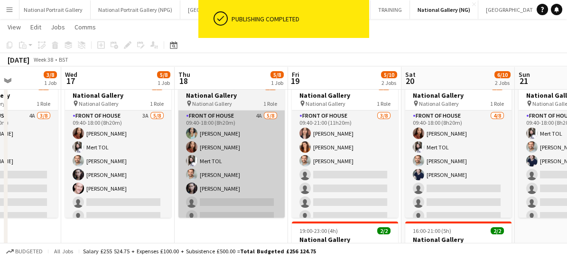
scroll to position [0, 284]
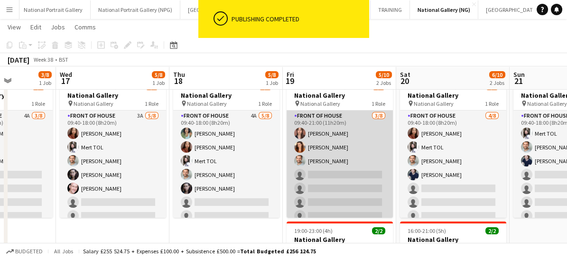
click at [311, 198] on app-card-role "Front of House 3/8 09:40-21:00 (11h20m) Nadia Abouayen Lara Sprosen Nathan Unth…" at bounding box center [340, 175] width 106 height 129
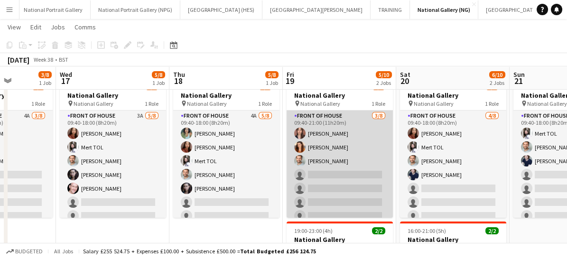
click at [343, 184] on app-card-role "Front of House 3/8 09:40-21:00 (11h20m) Nadia Abouayen Lara Sprosen Nathan Unth…" at bounding box center [340, 175] width 106 height 129
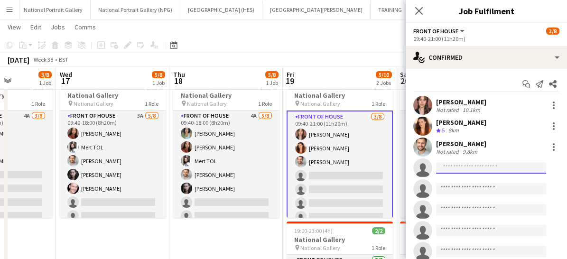
click at [455, 167] on input at bounding box center [491, 167] width 110 height 11
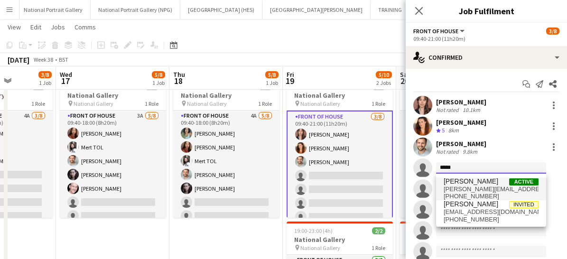
type input "*****"
click at [451, 186] on span "[PERSON_NAME][EMAIL_ADDRESS][PERSON_NAME][DOMAIN_NAME]" at bounding box center [491, 190] width 95 height 8
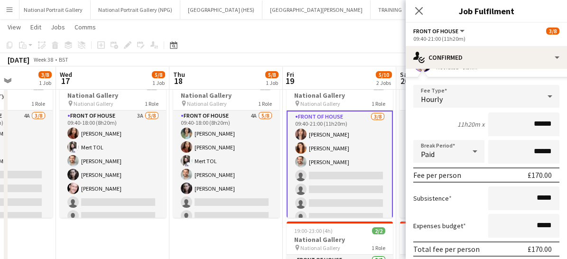
scroll to position [176, 0]
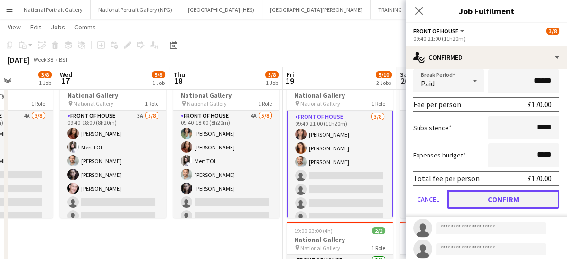
click at [465, 200] on button "Confirm" at bounding box center [503, 199] width 113 height 19
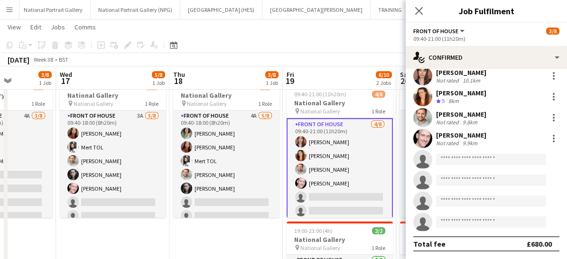
scroll to position [28, 0]
click at [418, 12] on icon at bounding box center [418, 10] width 9 height 9
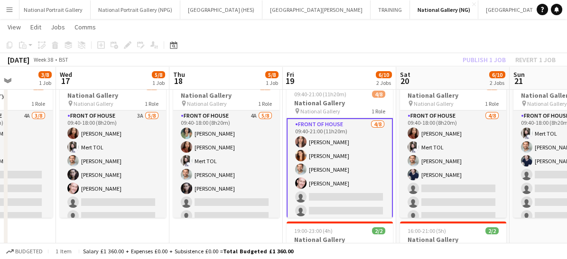
click at [342, 192] on app-card-role "Front of House [DATE] 09:40-21:00 (11h20m) [PERSON_NAME] [PERSON_NAME] [PERSON_…" at bounding box center [340, 183] width 106 height 131
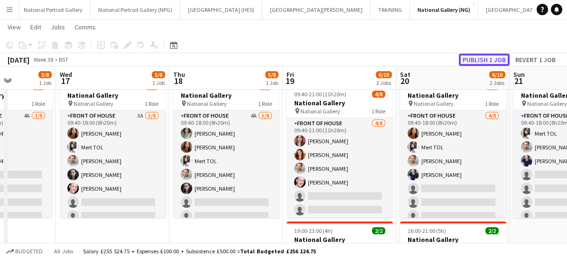
click at [479, 64] on button "Publish 1 job" at bounding box center [484, 60] width 51 height 12
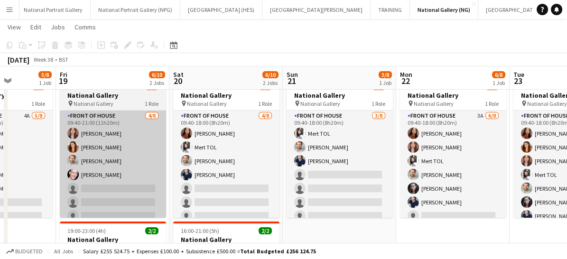
scroll to position [0, 283]
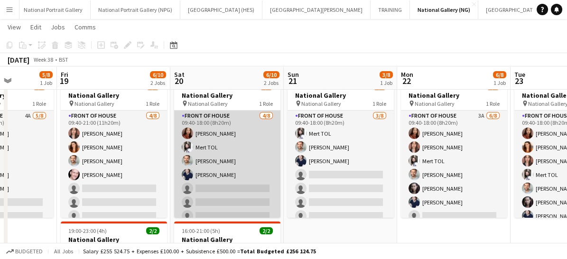
click at [237, 195] on app-card-role "Front of House 4/8 09:40-18:00 (8h20m) Esther Tan Mert TOL Nathan Unthank Camer…" at bounding box center [227, 175] width 106 height 129
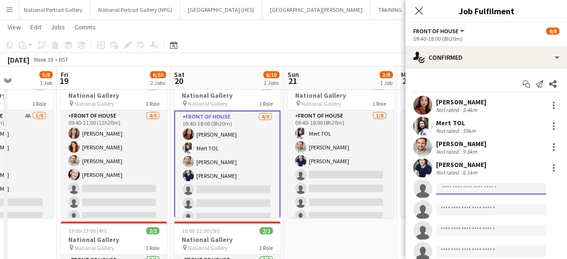
click at [446, 185] on input at bounding box center [491, 188] width 110 height 11
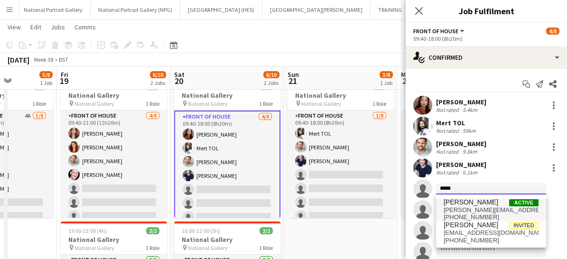
type input "*****"
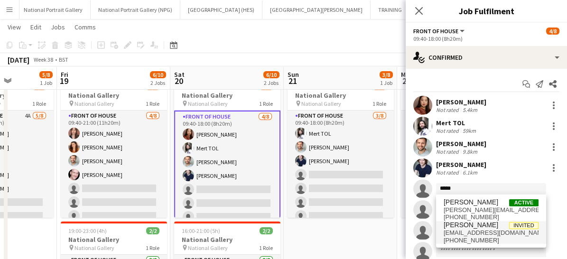
drag, startPoint x: 454, startPoint y: 203, endPoint x: 460, endPoint y: 226, distance: 23.8
click at [460, 226] on span "Derek Munn" at bounding box center [471, 225] width 55 height 8
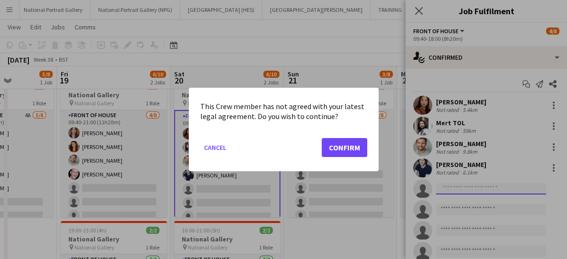
scroll to position [0, 0]
click at [212, 145] on button "Cancel" at bounding box center [215, 147] width 30 height 15
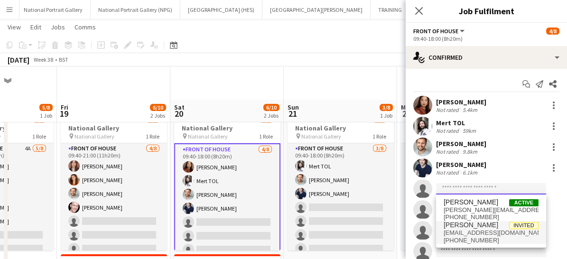
scroll to position [33, 0]
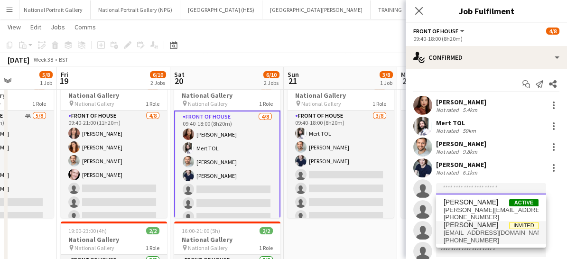
click at [458, 193] on input at bounding box center [491, 188] width 110 height 11
click at [457, 208] on span "[PERSON_NAME][EMAIL_ADDRESS][PERSON_NAME][DOMAIN_NAME]" at bounding box center [491, 211] width 95 height 8
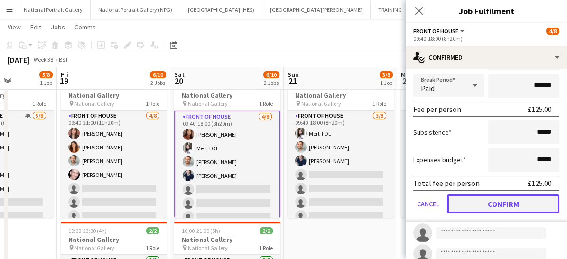
click at [478, 207] on button "Confirm" at bounding box center [503, 204] width 113 height 19
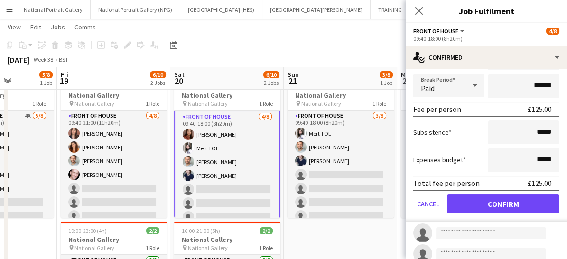
scroll to position [28, 0]
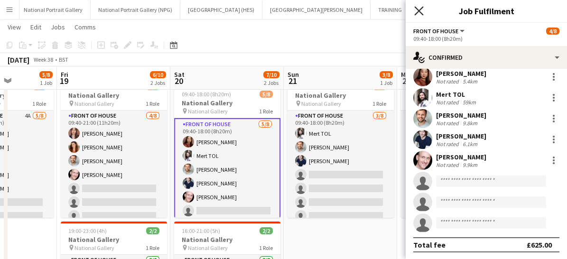
click at [415, 7] on icon at bounding box center [418, 10] width 9 height 9
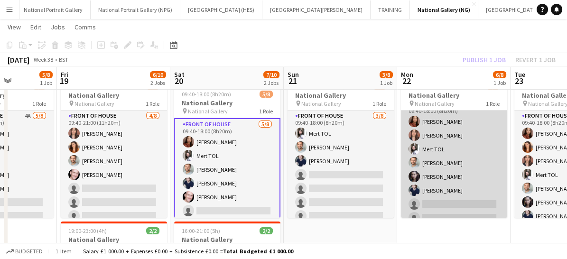
scroll to position [9, 0]
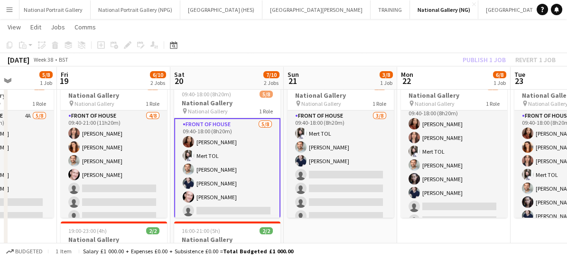
click at [473, 62] on div "Publish 1 job Revert 1 job" at bounding box center [509, 60] width 116 height 12
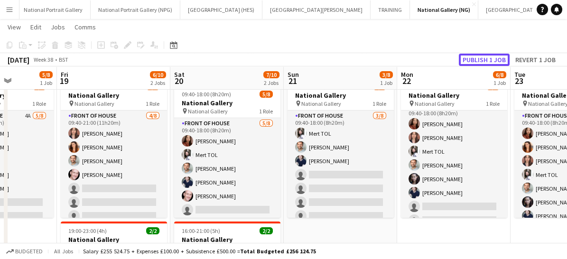
click at [473, 62] on button "Publish 1 job" at bounding box center [484, 60] width 51 height 12
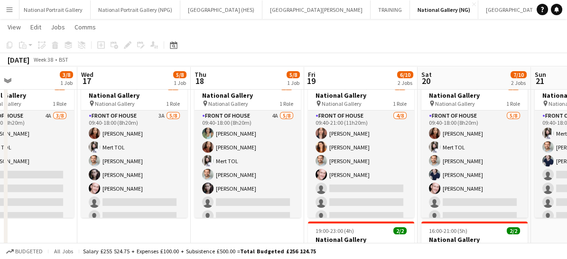
scroll to position [0, 302]
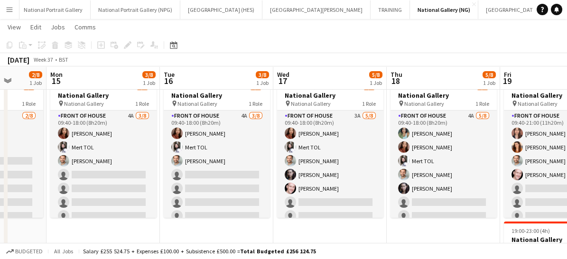
scroll to position [0, 273]
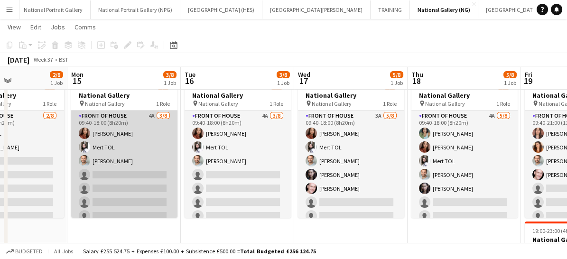
click at [119, 185] on app-card-role "Front of House 4A [DATE] 09:40-18:00 (8h20m) [PERSON_NAME] TOL [PERSON_NAME] si…" at bounding box center [124, 175] width 106 height 129
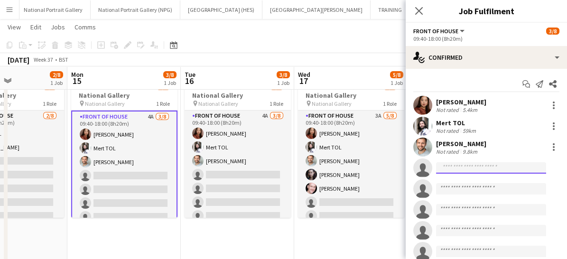
click at [461, 165] on input at bounding box center [491, 167] width 110 height 11
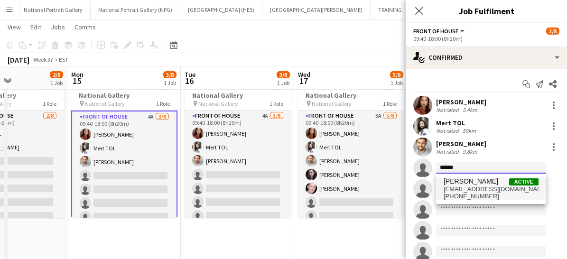
type input "******"
click at [466, 194] on span "[PHONE_NUMBER]" at bounding box center [491, 197] width 95 height 8
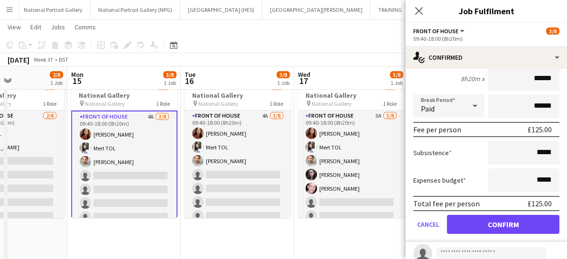
scroll to position [152, 0]
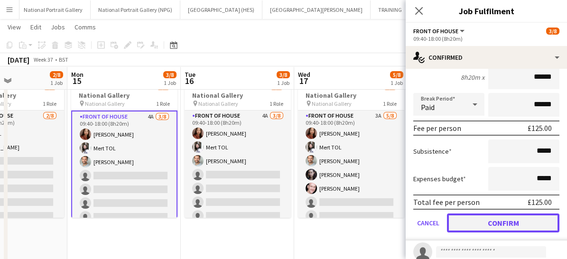
click at [471, 229] on button "Confirm" at bounding box center [503, 223] width 113 height 19
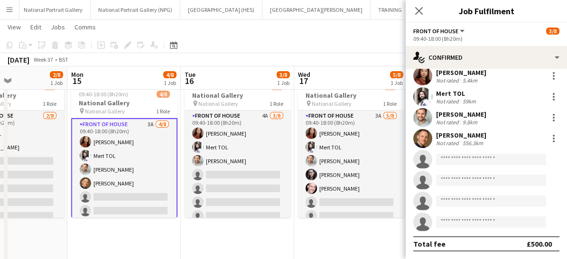
scroll to position [28, 0]
click at [418, 16] on app-icon "Close pop-in" at bounding box center [420, 11] width 14 height 14
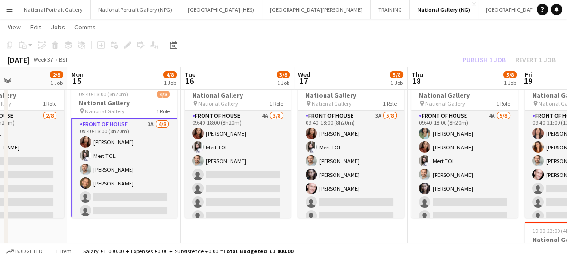
click at [121, 205] on app-card-role "Front of House 3A [DATE] 09:40-18:00 (8h20m) [PERSON_NAME] TOL [PERSON_NAME] [P…" at bounding box center [124, 183] width 106 height 131
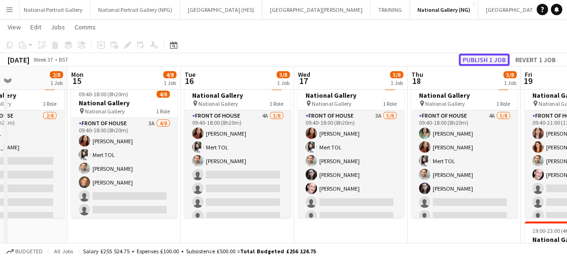
click at [484, 57] on button "Publish 1 job" at bounding box center [484, 60] width 51 height 12
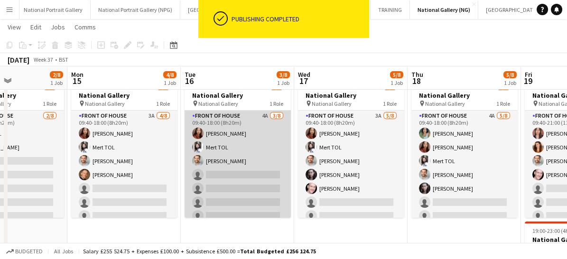
click at [249, 183] on app-card-role "Front of House 4A [DATE] 09:40-18:00 (8h20m) [PERSON_NAME] TOL [PERSON_NAME] si…" at bounding box center [238, 175] width 106 height 129
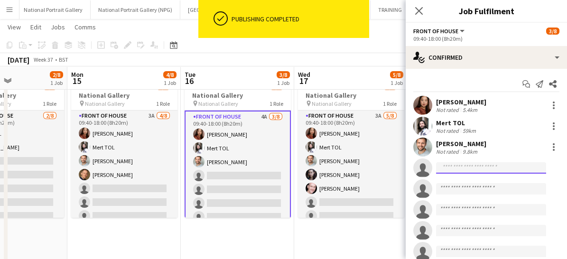
click at [454, 166] on input at bounding box center [491, 167] width 110 height 11
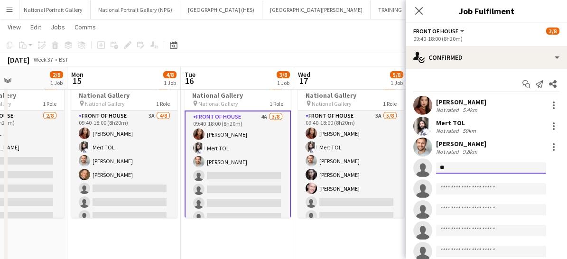
type input "*"
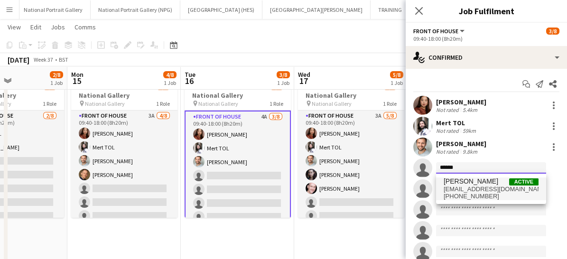
type input "******"
click at [456, 196] on span "[PHONE_NUMBER]" at bounding box center [491, 197] width 95 height 8
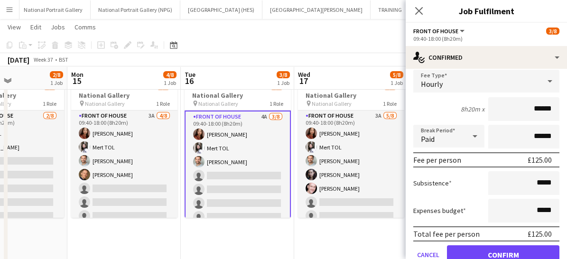
scroll to position [131, 0]
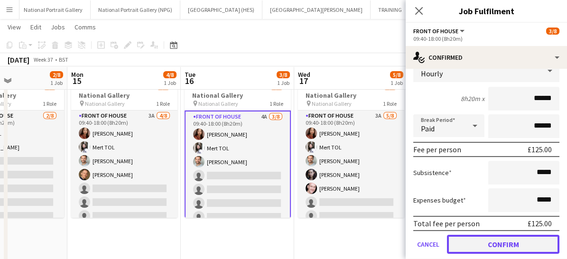
click at [477, 247] on button "Confirm" at bounding box center [503, 244] width 113 height 19
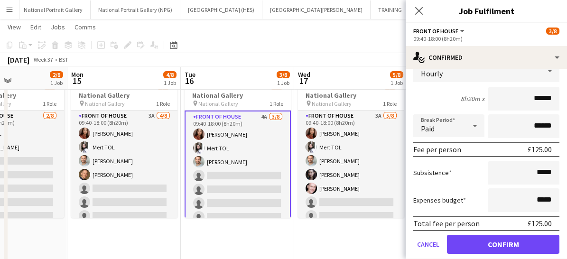
scroll to position [28, 0]
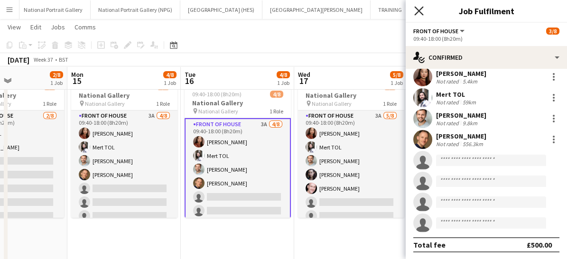
click at [420, 9] on icon "Close pop-in" at bounding box center [418, 10] width 9 height 9
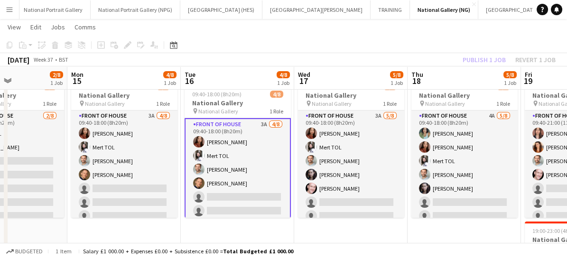
click at [247, 194] on app-card-role "Front of House 3A [DATE] 09:40-18:00 (8h20m) [PERSON_NAME] TOL [PERSON_NAME] [P…" at bounding box center [238, 183] width 106 height 131
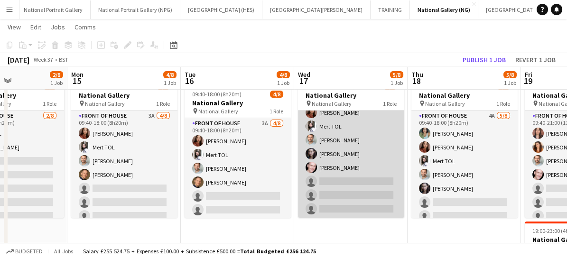
click at [344, 193] on app-card-role "Front of House 3A [DATE] 09:40-18:00 (8h20m) [PERSON_NAME] TOL [PERSON_NAME] [P…" at bounding box center [351, 154] width 106 height 129
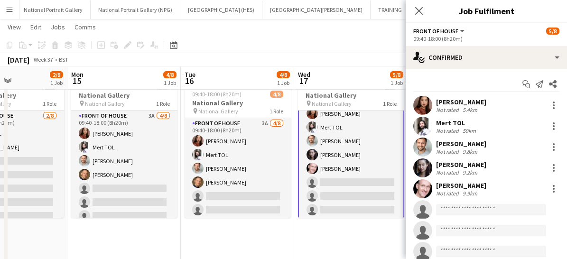
scroll to position [22, 0]
click at [457, 208] on input at bounding box center [491, 209] width 110 height 11
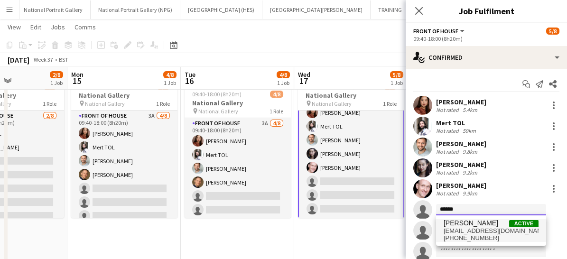
type input "******"
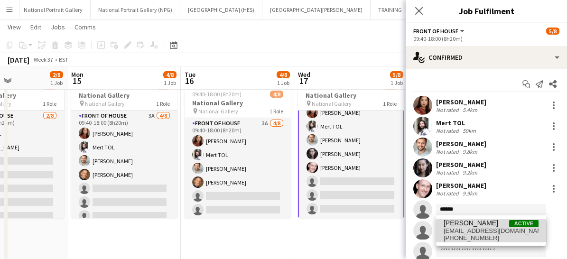
click at [457, 233] on span "[EMAIL_ADDRESS][DOMAIN_NAME]" at bounding box center [491, 231] width 95 height 8
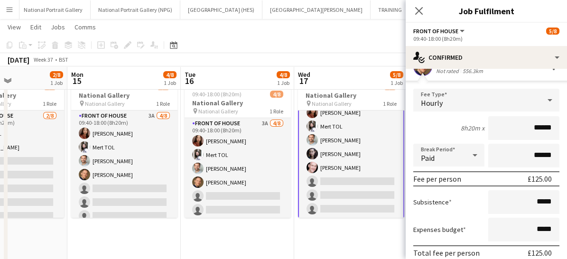
scroll to position [231, 0]
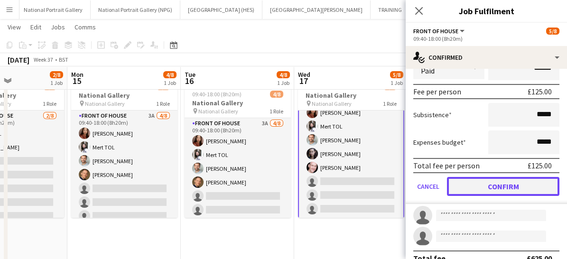
click at [471, 188] on button "Confirm" at bounding box center [503, 186] width 113 height 19
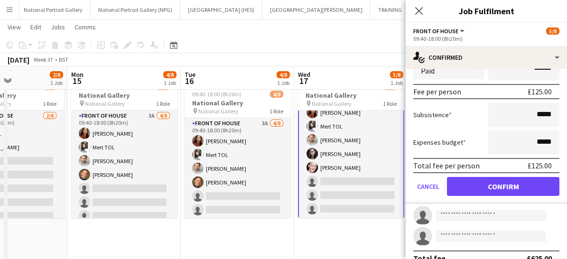
scroll to position [16, 0]
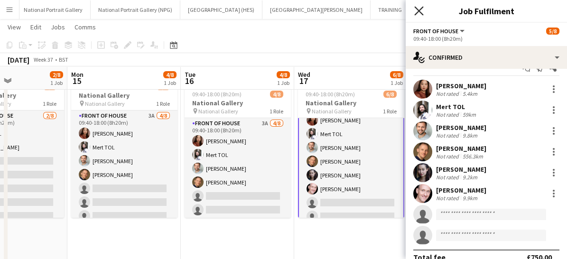
click at [423, 12] on icon "Close pop-in" at bounding box center [418, 10] width 9 height 9
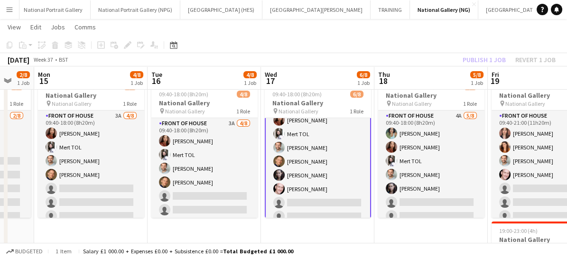
scroll to position [0, 306]
click at [324, 201] on app-card-role "Front of House 2A [DATE] 09:40-18:00 (8h20m) [PERSON_NAME] TOL [PERSON_NAME] [P…" at bounding box center [318, 161] width 106 height 131
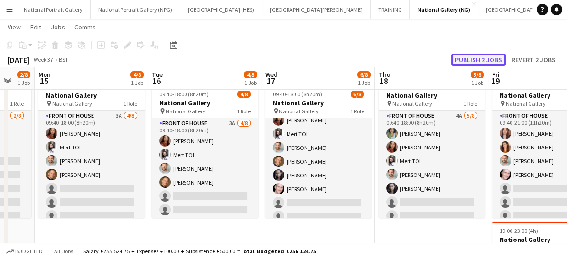
click at [473, 61] on button "Publish 2 jobs" at bounding box center [478, 60] width 55 height 12
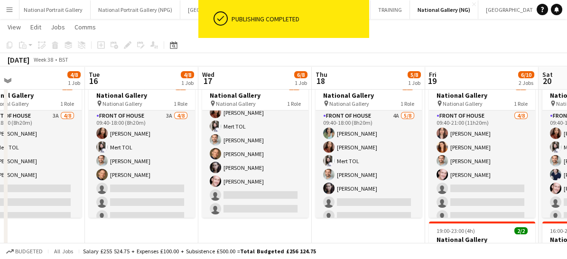
scroll to position [0, 368]
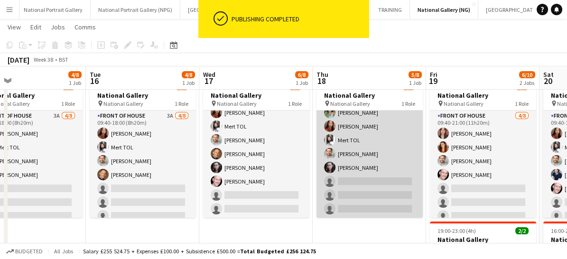
click at [366, 178] on app-card-role "Front of House 4A [DATE] 09:40-18:00 (8h20m) [PERSON_NAME] [PERSON_NAME] TOL [P…" at bounding box center [370, 154] width 106 height 129
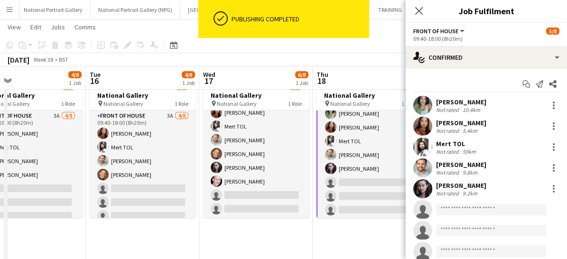
scroll to position [22, 0]
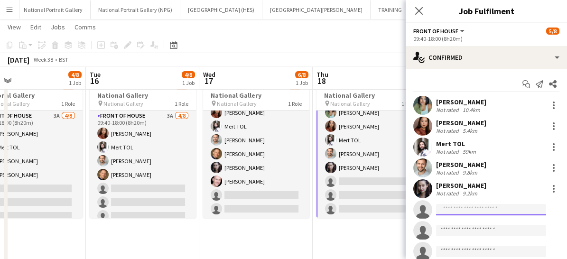
click at [459, 209] on input at bounding box center [491, 209] width 110 height 11
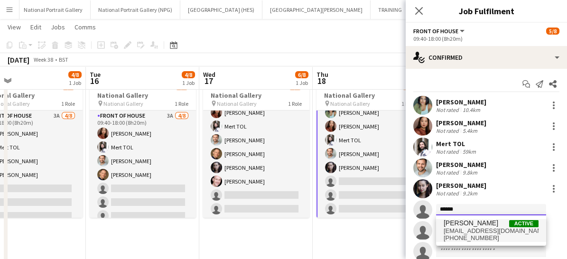
type input "******"
click at [458, 227] on span "[EMAIL_ADDRESS][DOMAIN_NAME]" at bounding box center [491, 231] width 95 height 8
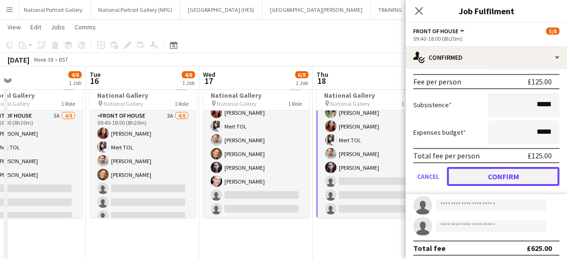
click at [477, 175] on button "Confirm" at bounding box center [503, 176] width 113 height 19
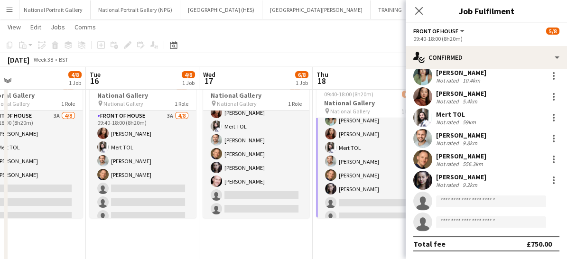
scroll to position [26, 0]
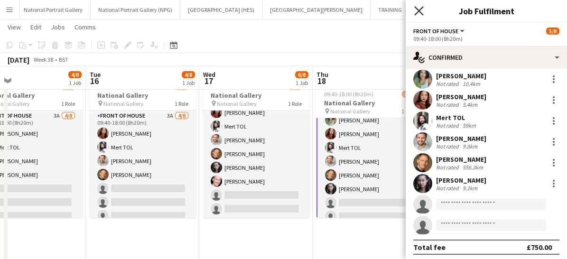
click at [421, 12] on icon at bounding box center [418, 10] width 9 height 9
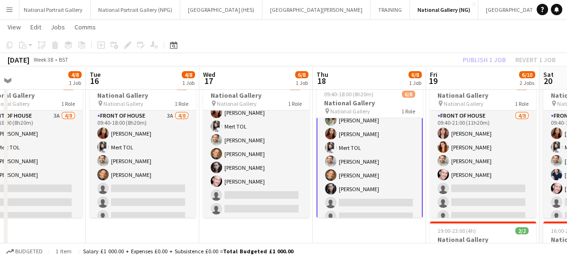
click at [380, 201] on app-card-role "Front of House 3A [DATE] 09:40-18:00 (8h20m) [PERSON_NAME] [PERSON_NAME] TOL [P…" at bounding box center [370, 161] width 106 height 131
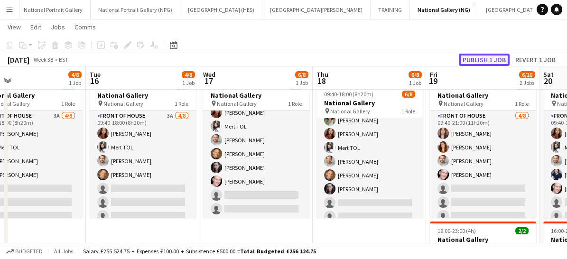
click at [479, 56] on button "Publish 1 job" at bounding box center [484, 60] width 51 height 12
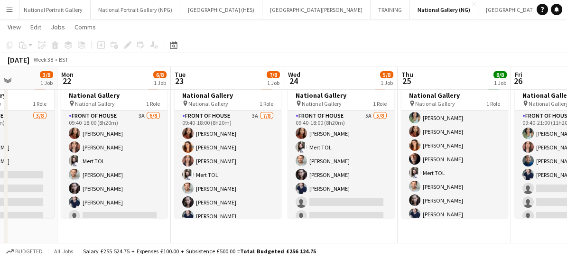
scroll to position [0, 0]
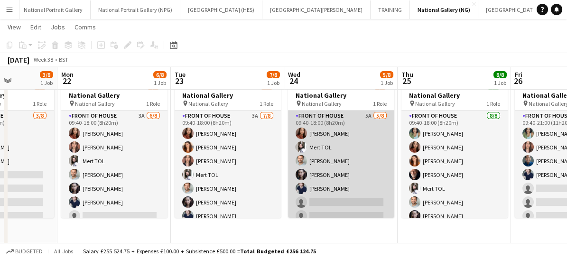
click at [335, 198] on app-card-role "Front of House 5A [DATE] 09:40-18:00 (8h20m) [PERSON_NAME] TOL [PERSON_NAME] [P…" at bounding box center [341, 175] width 106 height 129
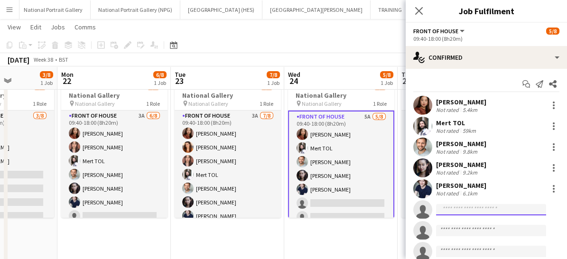
click at [452, 208] on input at bounding box center [491, 209] width 110 height 11
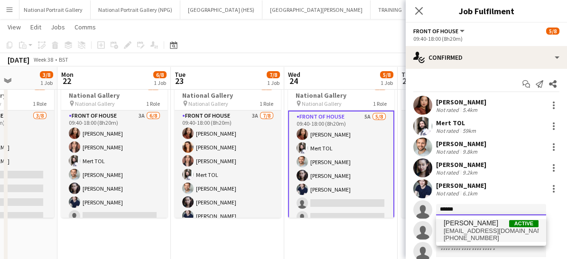
type input "******"
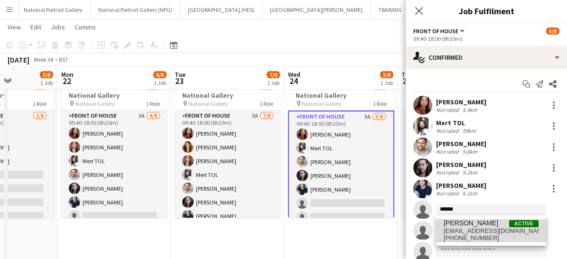
click at [455, 233] on span "[EMAIL_ADDRESS][DOMAIN_NAME]" at bounding box center [491, 231] width 95 height 8
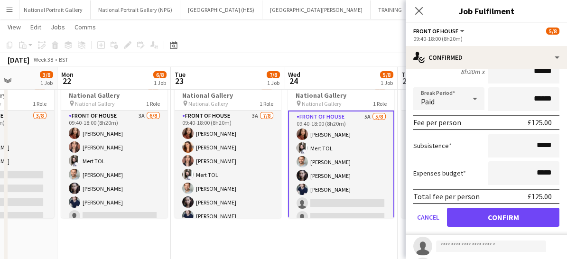
scroll to position [218, 0]
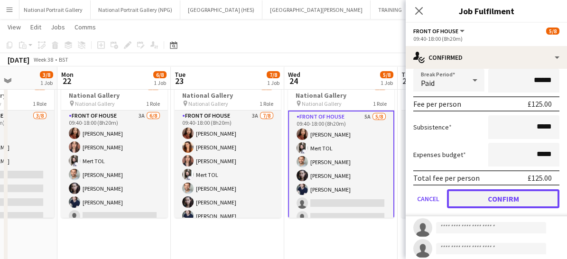
click at [493, 203] on button "Confirm" at bounding box center [503, 198] width 113 height 19
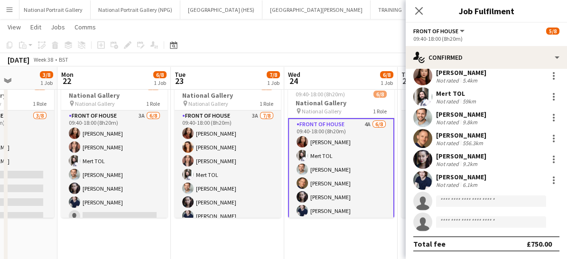
scroll to position [4, 0]
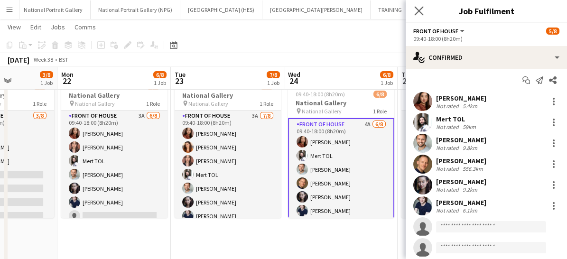
click at [419, 16] on app-icon "Close pop-in" at bounding box center [420, 11] width 14 height 14
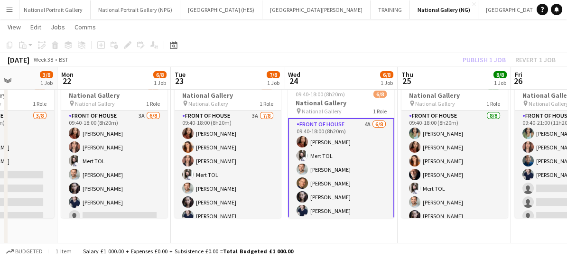
click at [344, 194] on app-card-role "Front of House 4A [DATE] 09:40-18:00 (8h20m) [PERSON_NAME] TOL [PERSON_NAME] [P…" at bounding box center [341, 183] width 106 height 131
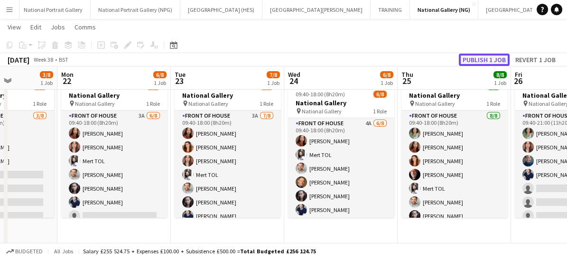
click at [472, 55] on button "Publish 1 job" at bounding box center [484, 60] width 51 height 12
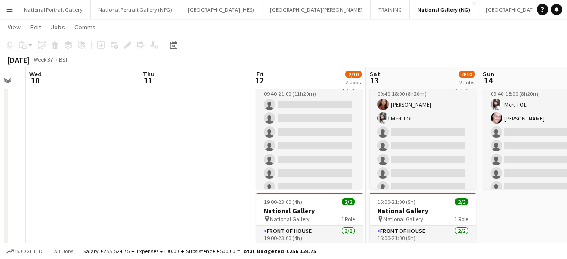
scroll to position [0, 254]
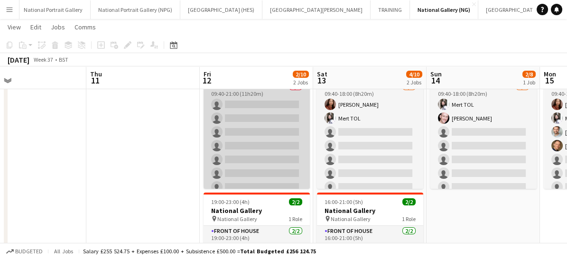
drag, startPoint x: 247, startPoint y: 123, endPoint x: 225, endPoint y: 122, distance: 22.4
click at [225, 122] on app-card-role "Front of House 3A 0/8 09:40-21:00 (11h20m) single-neutral-actions single-neutra…" at bounding box center [257, 146] width 106 height 129
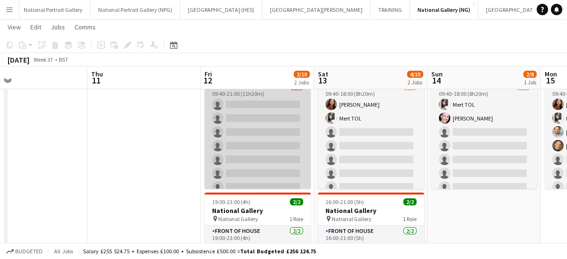
click at [288, 132] on app-card-role "Front of House 3A 0/8 09:40-21:00 (11h20m) single-neutral-actions single-neutra…" at bounding box center [258, 146] width 106 height 129
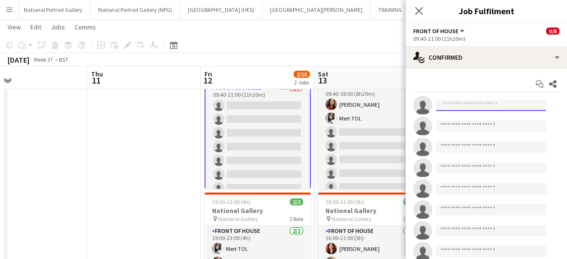
click at [458, 103] on input at bounding box center [491, 105] width 110 height 11
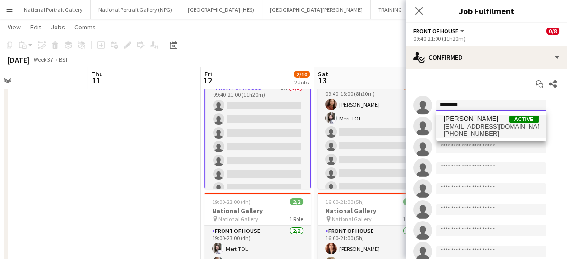
type input "********"
click at [454, 128] on span "[EMAIL_ADDRESS][DOMAIN_NAME]" at bounding box center [491, 127] width 95 height 8
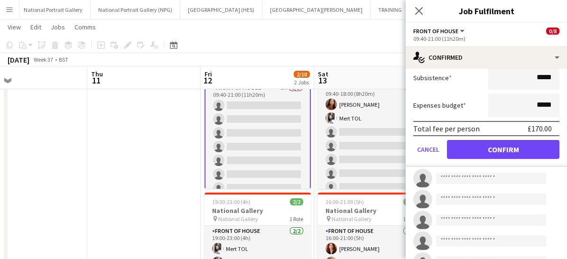
scroll to position [171, 0]
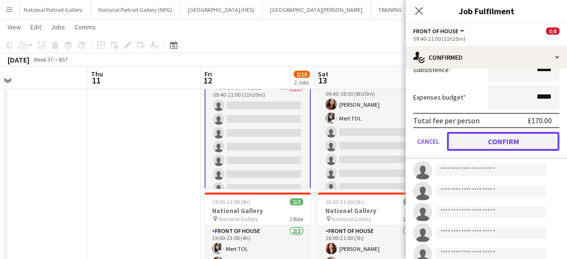
click at [466, 137] on button "Confirm" at bounding box center [503, 141] width 113 height 19
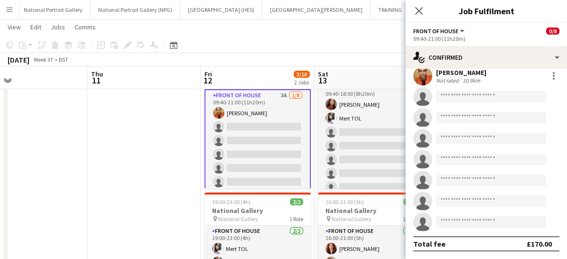
scroll to position [28, 0]
click at [421, 10] on icon "Close pop-in" at bounding box center [418, 10] width 9 height 9
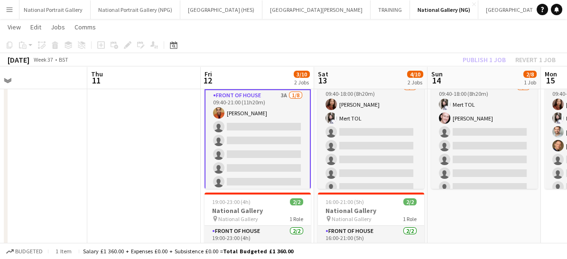
click at [244, 155] on app-card-role "Front of House 3A [DATE] 09:40-21:00 (11h20m) [PERSON_NAME] single-neutral-acti…" at bounding box center [258, 154] width 106 height 131
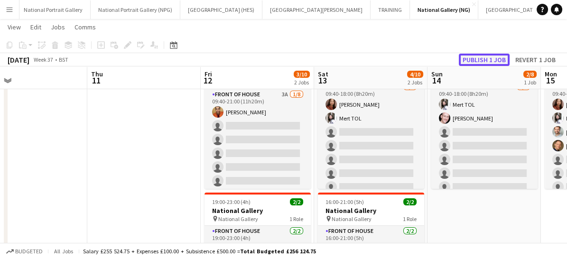
click at [470, 59] on button "Publish 1 job" at bounding box center [484, 60] width 51 height 12
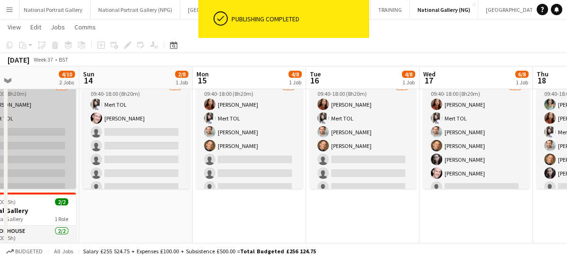
scroll to position [0, 370]
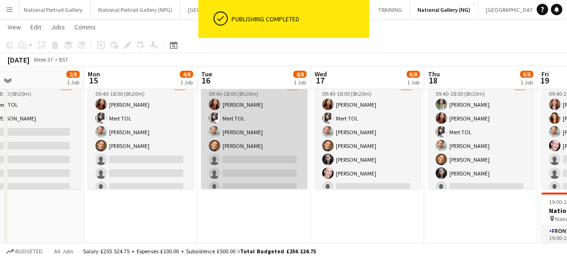
click at [245, 171] on app-card-role "Front of House 3A [DATE] 09:40-18:00 (8h20m) [PERSON_NAME] TOL [PERSON_NAME] [P…" at bounding box center [254, 146] width 106 height 129
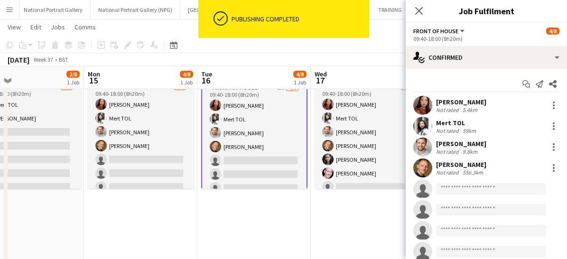
click at [245, 171] on app-card-role "Front of House 3A [DATE] 09:40-18:00 (8h20m) [PERSON_NAME] TOL [PERSON_NAME] [P…" at bounding box center [254, 147] width 106 height 131
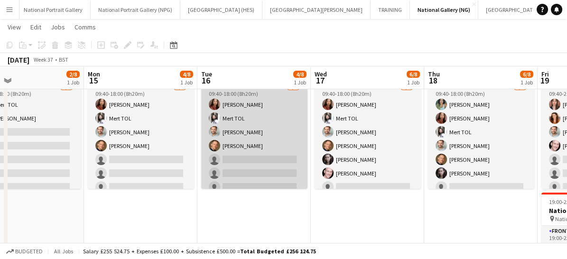
click at [229, 161] on app-card-role "Front of House 3A [DATE] 09:40-18:00 (8h20m) [PERSON_NAME] TOL [PERSON_NAME] [P…" at bounding box center [254, 146] width 106 height 129
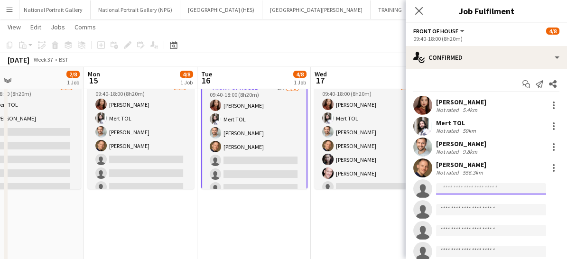
click at [445, 191] on input at bounding box center [491, 188] width 110 height 11
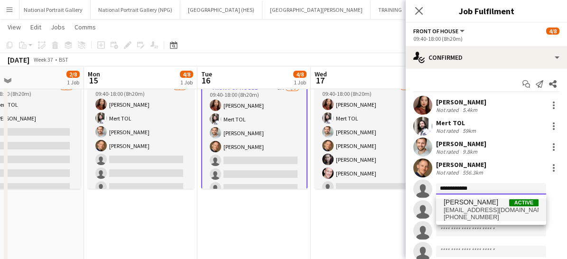
type input "**********"
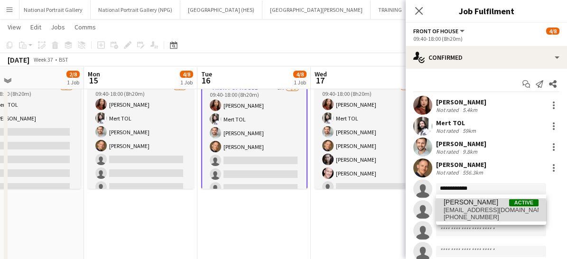
click at [464, 215] on span "[PHONE_NUMBER]" at bounding box center [491, 218] width 95 height 8
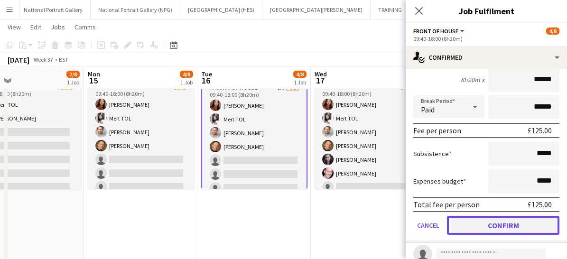
click at [468, 221] on button "Confirm" at bounding box center [503, 225] width 113 height 19
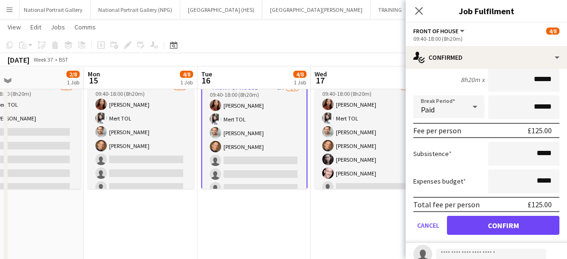
scroll to position [28, 0]
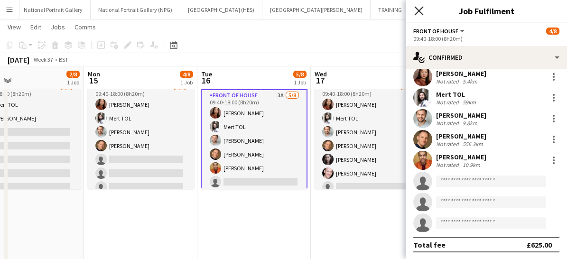
click at [418, 9] on icon at bounding box center [418, 10] width 9 height 9
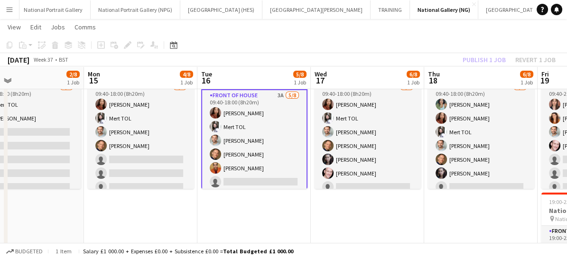
click at [274, 173] on app-card-role "Front of House 3A [DATE] 09:40-18:00 (8h20m) [PERSON_NAME] TOL [PERSON_NAME] [P…" at bounding box center [254, 154] width 106 height 131
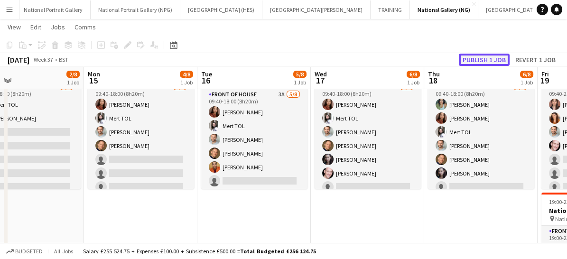
click at [487, 54] on button "Publish 1 job" at bounding box center [484, 60] width 51 height 12
click at [487, 54] on div "Publish 1 job Revert 1 job" at bounding box center [500, 60] width 133 height 12
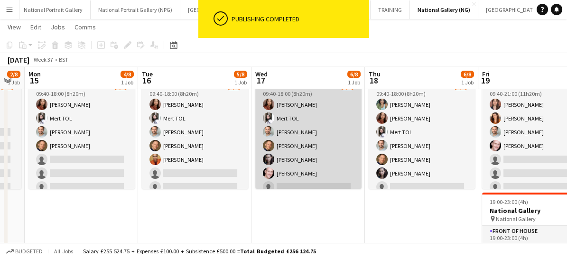
scroll to position [0, 334]
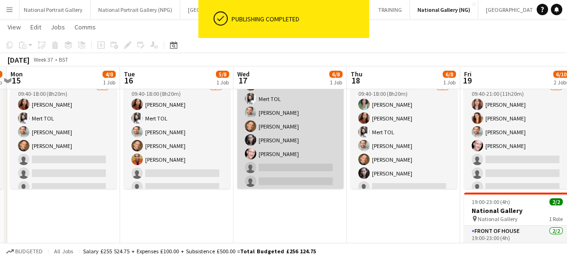
click at [312, 142] on app-card-role "Front of House 2A [DATE] 09:40-18:00 (8h20m) [PERSON_NAME] TOL [PERSON_NAME] [P…" at bounding box center [290, 126] width 106 height 129
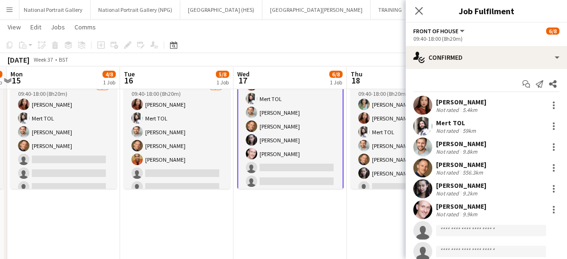
click at [456, 218] on div "[PERSON_NAME] Not rated 9.9km" at bounding box center [486, 209] width 161 height 19
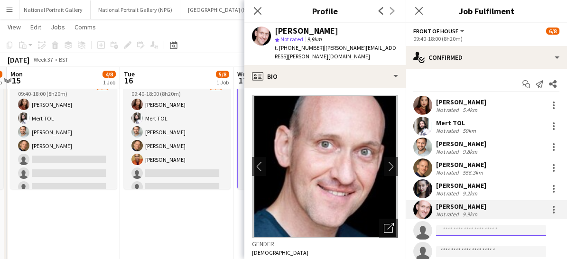
click at [444, 234] on input at bounding box center [491, 230] width 110 height 11
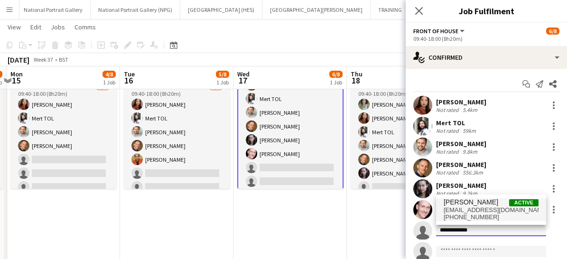
type input "**********"
click at [458, 212] on span "[EMAIL_ADDRESS][DOMAIN_NAME]" at bounding box center [491, 211] width 95 height 8
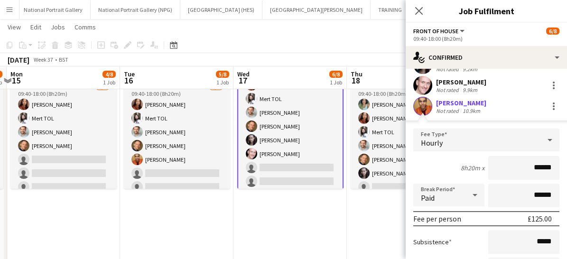
scroll to position [244, 0]
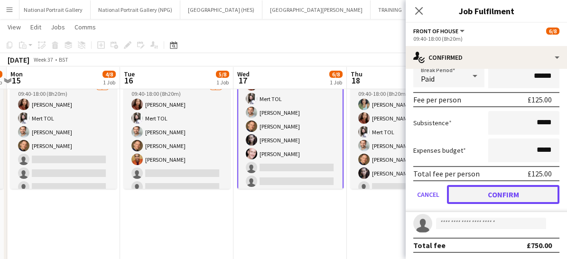
click at [461, 194] on button "Confirm" at bounding box center [503, 194] width 113 height 19
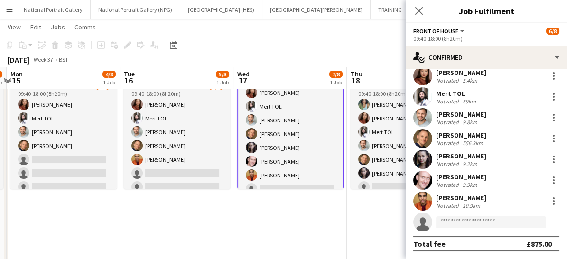
scroll to position [28, 0]
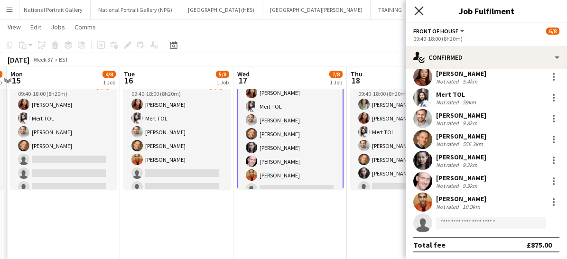
click at [423, 9] on icon "Close pop-in" at bounding box center [418, 10] width 9 height 9
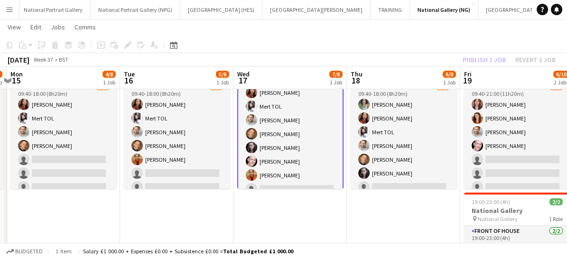
click at [305, 166] on app-card-role "Front of House 2A [DATE] 09:40-18:00 (8h20m) [PERSON_NAME] TOL [PERSON_NAME] [P…" at bounding box center [290, 134] width 106 height 131
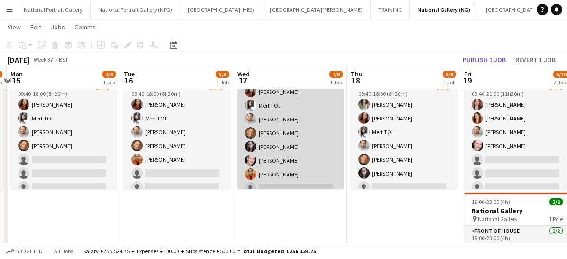
scroll to position [19, 0]
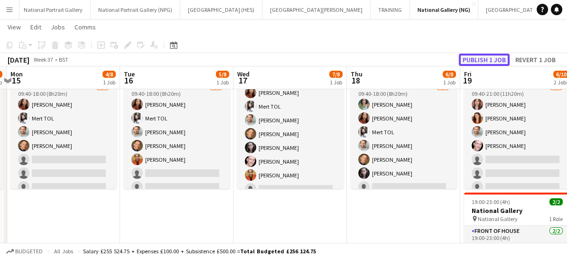
click at [479, 56] on button "Publish 1 job" at bounding box center [484, 60] width 51 height 12
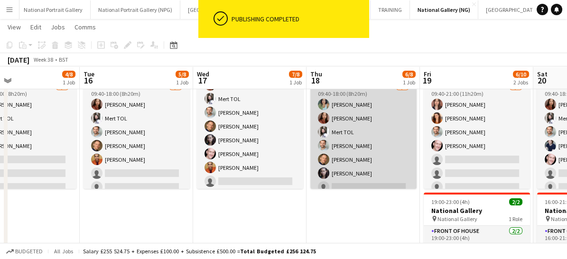
scroll to position [21, 0]
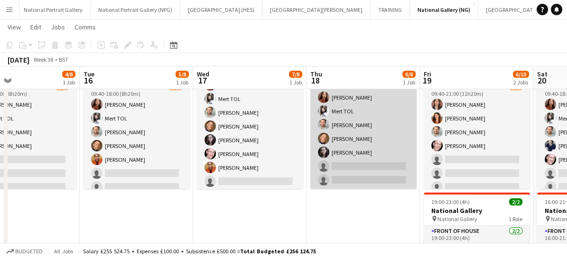
click at [381, 161] on app-card-role "Front of House 4A [DATE] 09:40-18:00 (8h20m) [PERSON_NAME] [PERSON_NAME] TOL [P…" at bounding box center [363, 125] width 106 height 129
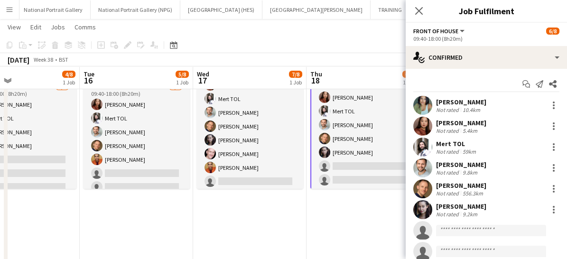
scroll to position [23, 0]
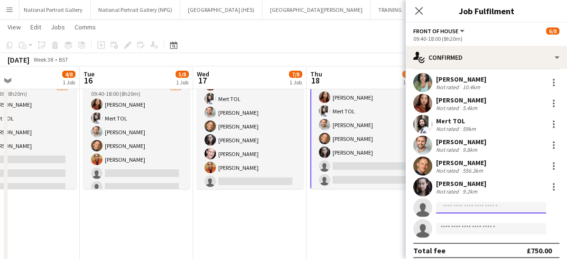
click at [456, 206] on input at bounding box center [491, 207] width 110 height 11
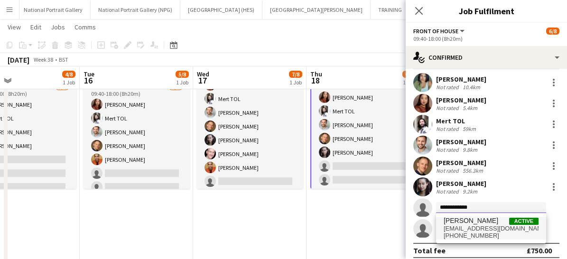
type input "**********"
click at [460, 219] on span "[PERSON_NAME]" at bounding box center [471, 221] width 55 height 8
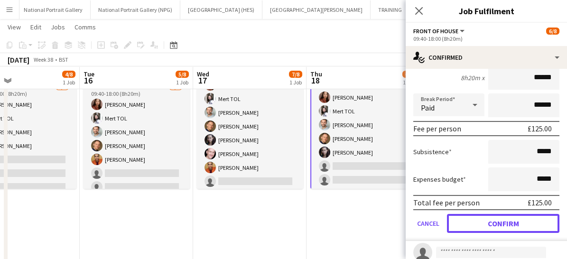
click at [460, 219] on button "Confirm" at bounding box center [503, 223] width 113 height 19
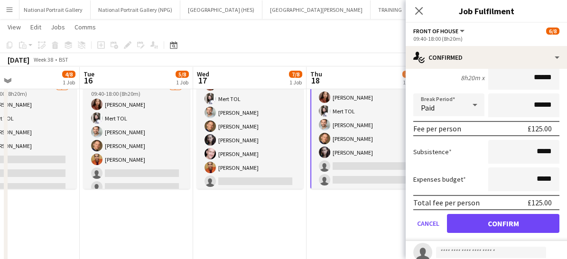
scroll to position [28, 0]
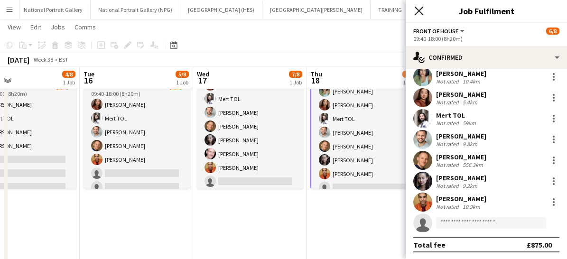
click at [421, 9] on icon at bounding box center [418, 10] width 9 height 9
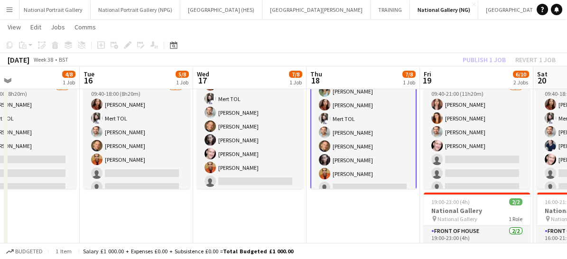
click at [385, 171] on app-card-role "Front of House 4A [DATE] 09:40-18:00 (8h20m) [PERSON_NAME] [PERSON_NAME] TOL [P…" at bounding box center [363, 132] width 106 height 131
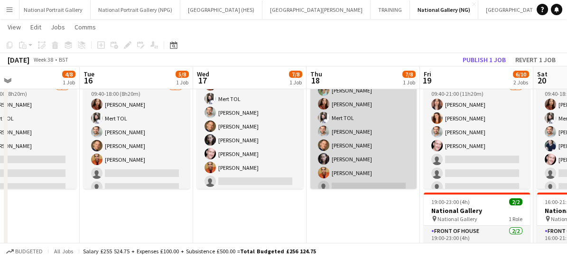
scroll to position [21, 0]
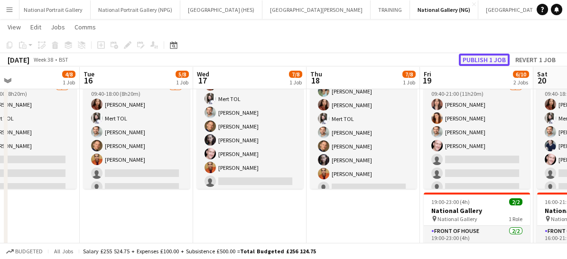
click at [475, 57] on button "Publish 1 job" at bounding box center [484, 60] width 51 height 12
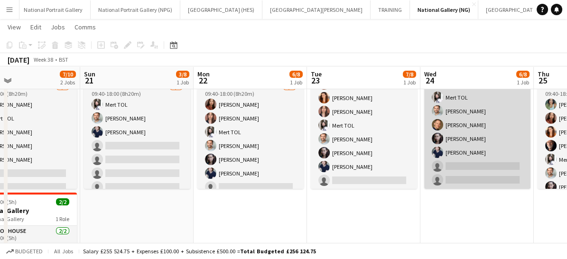
click at [454, 176] on app-card-role "Front of House 4A [DATE] 09:40-18:00 (8h20m) [PERSON_NAME] TOL [PERSON_NAME] [P…" at bounding box center [477, 125] width 106 height 129
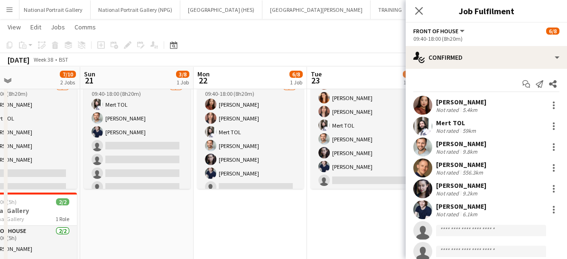
scroll to position [22, 0]
click at [466, 227] on input at bounding box center [491, 230] width 110 height 11
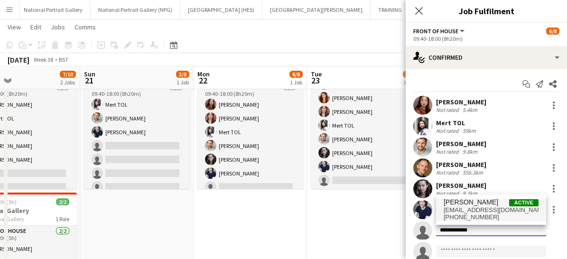
type input "**********"
click at [456, 201] on span "[PERSON_NAME]" at bounding box center [471, 202] width 55 height 8
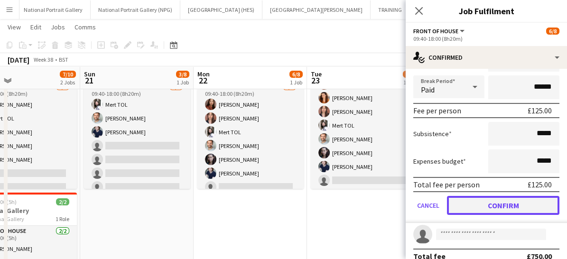
click at [479, 202] on button "Confirm" at bounding box center [503, 205] width 113 height 19
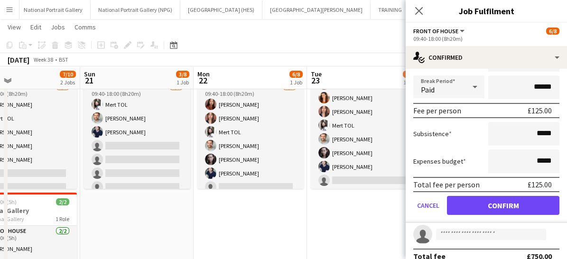
scroll to position [28, 0]
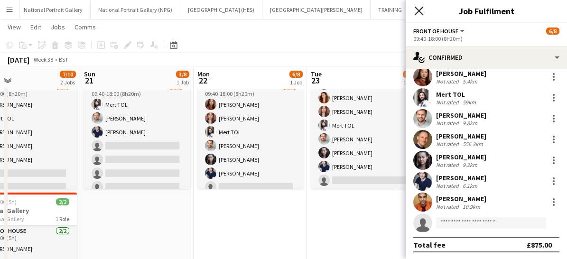
click at [418, 14] on icon "Close pop-in" at bounding box center [418, 10] width 9 height 9
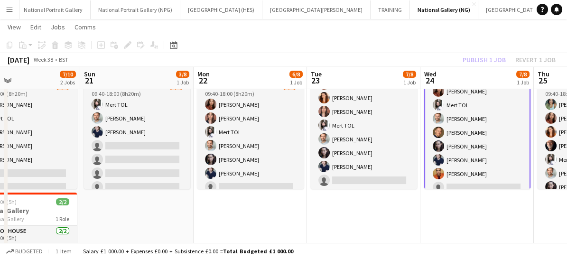
click at [480, 174] on app-card-role "Front of House 4A [DATE] 09:40-18:00 (8h20m) [PERSON_NAME] TOL [PERSON_NAME] [P…" at bounding box center [477, 132] width 106 height 131
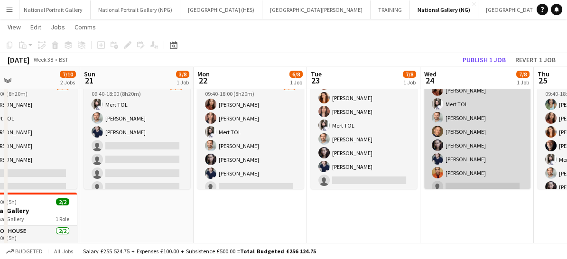
scroll to position [21, 0]
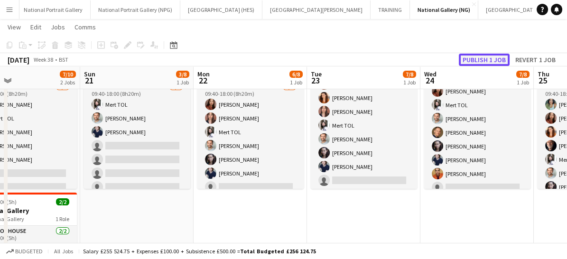
click at [481, 64] on button "Publish 1 job" at bounding box center [484, 60] width 51 height 12
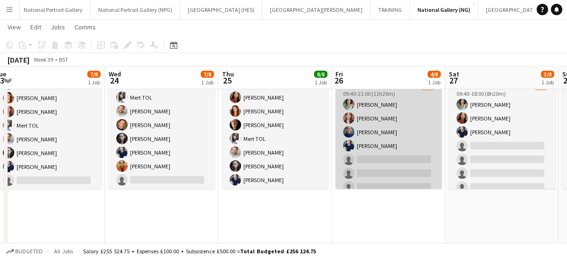
click at [363, 147] on app-card-role "Front of House [DATE] 09:40-21:00 (11h20m) [PERSON_NAME] [PERSON_NAME] Abouayen…" at bounding box center [389, 146] width 106 height 129
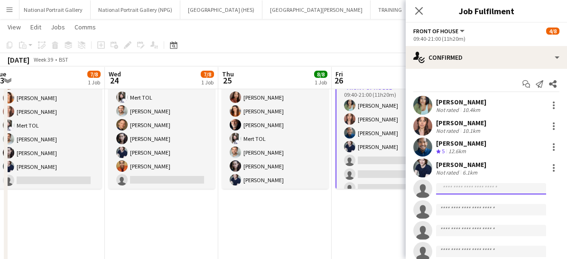
click at [465, 194] on input at bounding box center [491, 188] width 110 height 11
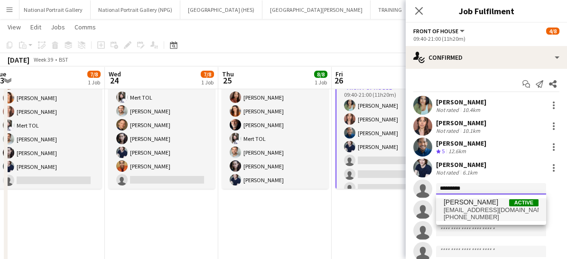
type input "*********"
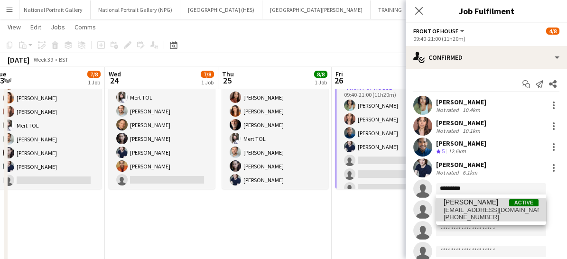
click at [463, 215] on span "[PHONE_NUMBER]" at bounding box center [491, 218] width 95 height 8
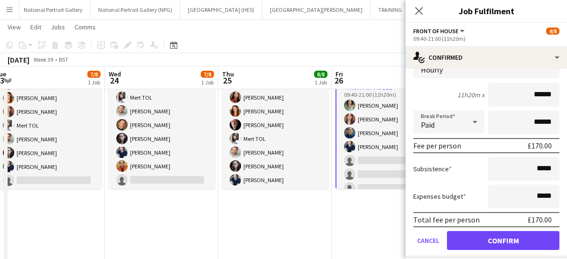
scroll to position [172, 0]
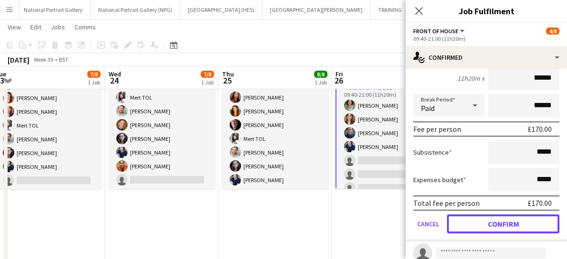
drag, startPoint x: 463, startPoint y: 215, endPoint x: 470, endPoint y: 226, distance: 12.4
click at [470, 226] on button "Confirm" at bounding box center [503, 224] width 113 height 19
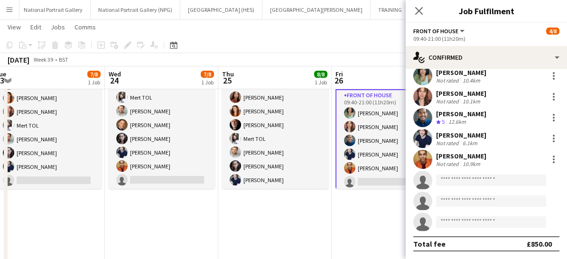
scroll to position [28, 0]
click at [418, 9] on icon at bounding box center [418, 10] width 9 height 9
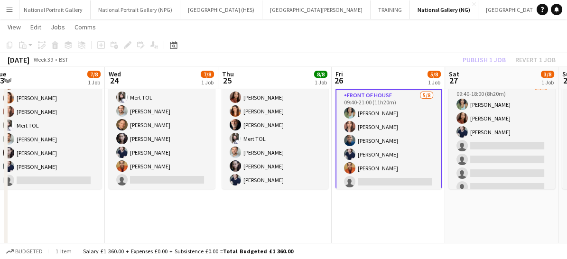
click at [383, 174] on app-card-role "Front of House [DATE] 09:40-21:00 (11h20m) [PERSON_NAME] [PERSON_NAME] Abouayen…" at bounding box center [389, 154] width 106 height 131
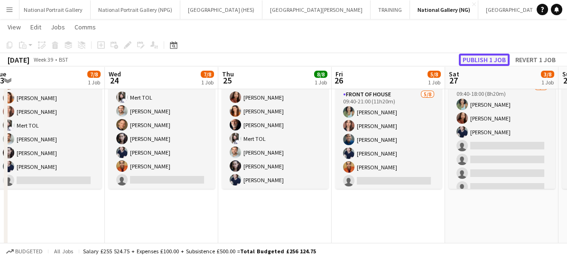
click at [472, 57] on button "Publish 1 job" at bounding box center [484, 60] width 51 height 12
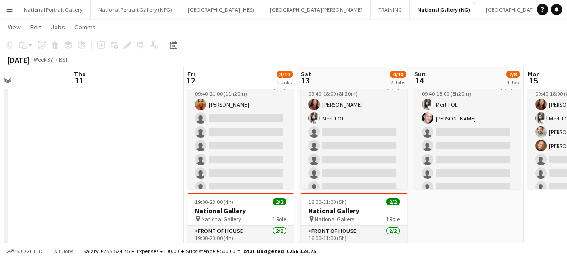
scroll to position [0, 351]
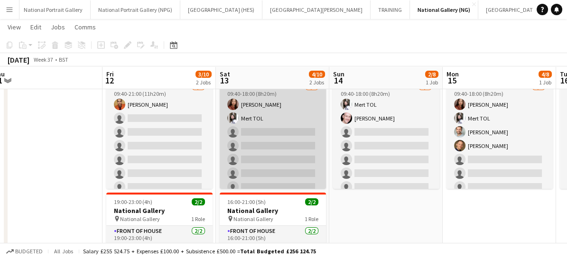
click at [277, 109] on app-card-role "Front of House [DATE] 09:40-18:00 (8h20m) [PERSON_NAME] single-neutral-actions …" at bounding box center [273, 146] width 106 height 129
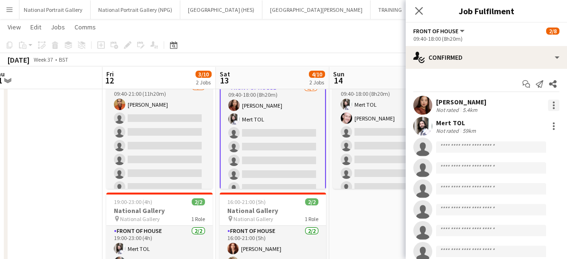
click at [548, 103] on div at bounding box center [553, 105] width 11 height 11
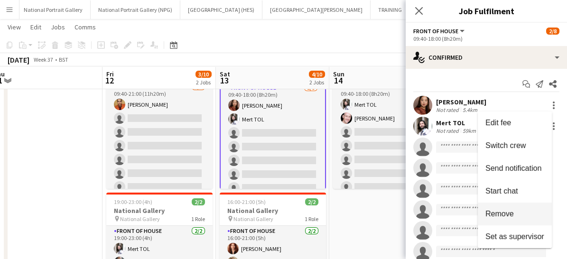
click at [503, 212] on span "Remove" at bounding box center [500, 214] width 28 height 8
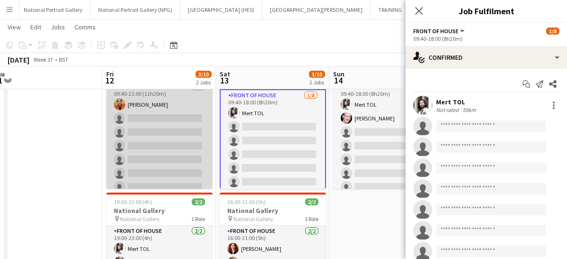
click at [139, 122] on app-card-role "Front of House 3A [DATE] 09:40-21:00 (11h20m) [PERSON_NAME] single-neutral-acti…" at bounding box center [159, 146] width 106 height 129
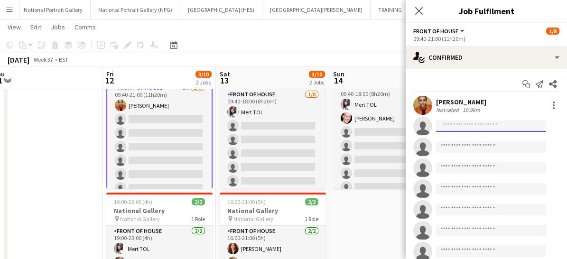
click at [453, 123] on input at bounding box center [491, 126] width 110 height 11
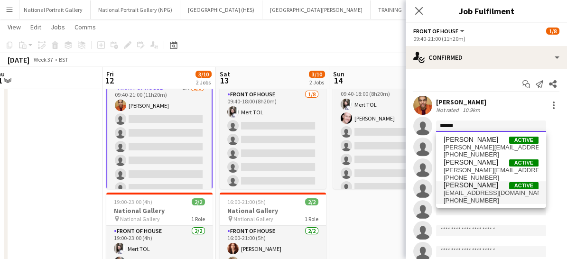
type input "******"
click at [460, 188] on span "[PERSON_NAME]" at bounding box center [471, 185] width 55 height 8
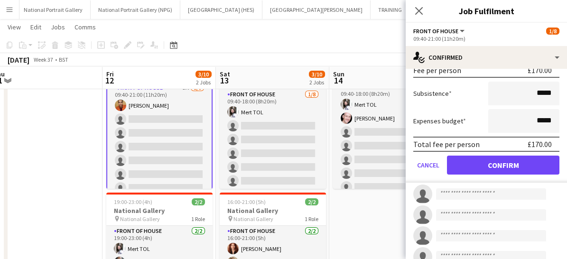
scroll to position [173, 0]
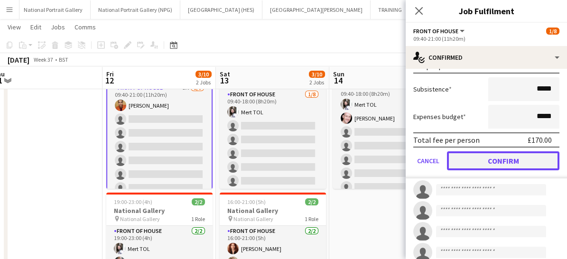
click at [474, 159] on button "Confirm" at bounding box center [503, 160] width 113 height 19
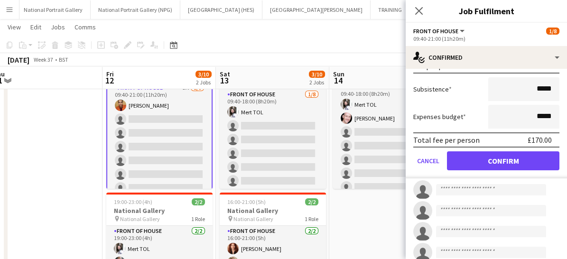
scroll to position [0, 0]
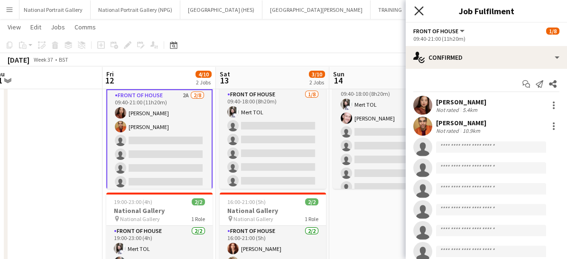
click at [418, 14] on icon "Close pop-in" at bounding box center [418, 10] width 9 height 9
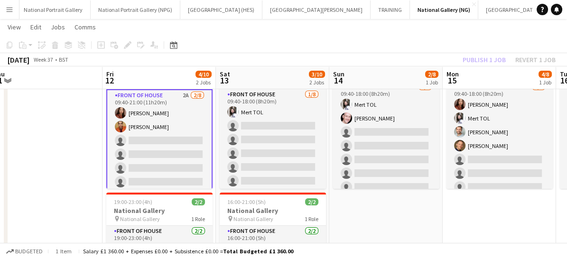
click at [163, 158] on app-card-role "Front of House 2A [DATE] 09:40-21:00 (11h20m) [PERSON_NAME] [PERSON_NAME] singl…" at bounding box center [159, 154] width 106 height 131
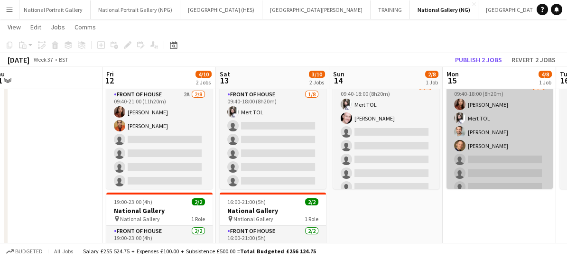
drag, startPoint x: 475, startPoint y: 64, endPoint x: 519, endPoint y: 107, distance: 61.8
click at [519, 107] on app-card-role "Front of House 3A [DATE] 09:40-18:00 (8h20m) [PERSON_NAME] TOL [PERSON_NAME] [P…" at bounding box center [500, 146] width 106 height 129
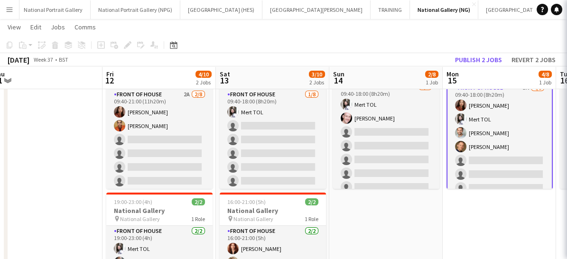
scroll to position [0, 351]
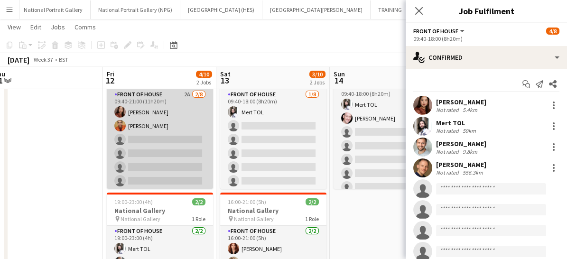
click at [169, 155] on app-card-role "Front of House 2A [DATE] 09:40-21:00 (11h20m) [PERSON_NAME] [PERSON_NAME] singl…" at bounding box center [160, 153] width 106 height 129
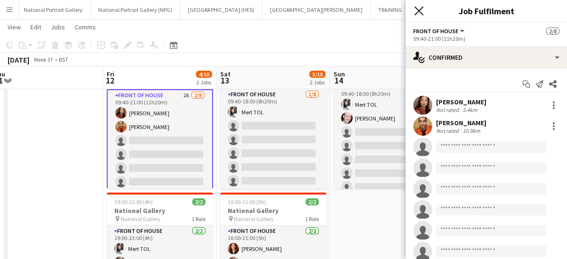
click at [420, 13] on icon "Close pop-in" at bounding box center [418, 10] width 9 height 9
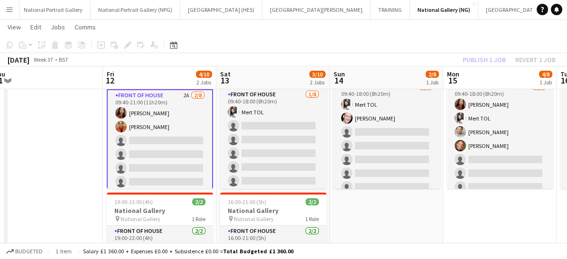
click at [143, 172] on app-card-role "Front of House 2A [DATE] 09:40-21:00 (11h20m) [PERSON_NAME] [PERSON_NAME] singl…" at bounding box center [160, 154] width 106 height 131
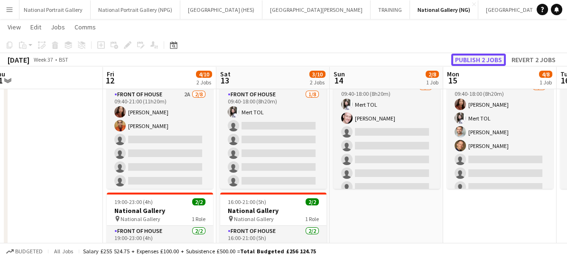
click at [469, 62] on button "Publish 2 jobs" at bounding box center [478, 60] width 55 height 12
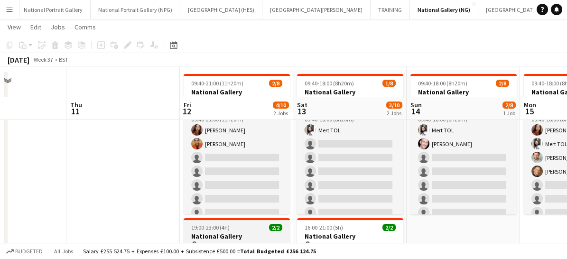
scroll to position [35, 0]
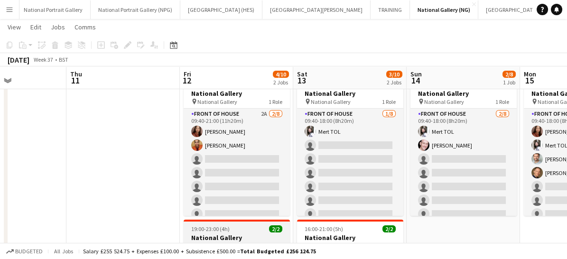
click at [228, 150] on app-card-role "Front of House 2A [DATE] 09:40-21:00 (11h20m) [PERSON_NAME] [PERSON_NAME] singl…" at bounding box center [237, 173] width 106 height 129
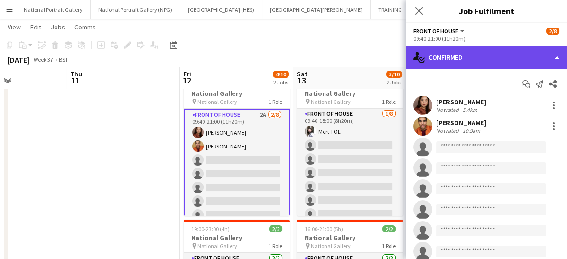
click at [492, 61] on div "single-neutral-actions-check-2 Confirmed" at bounding box center [486, 57] width 161 height 23
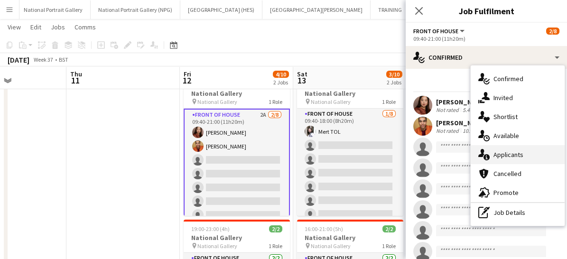
click at [499, 157] on span "Applicants" at bounding box center [509, 154] width 30 height 9
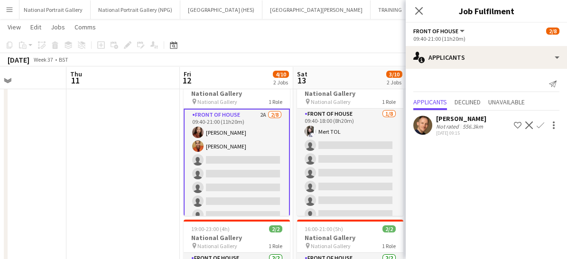
click at [537, 125] on app-icon "Confirm" at bounding box center [541, 126] width 8 height 8
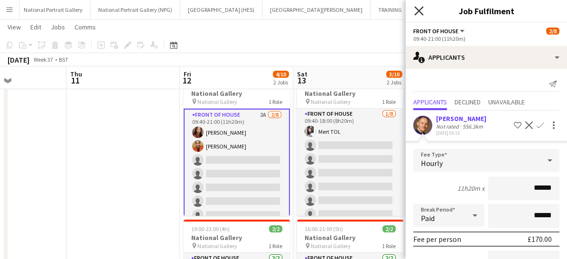
click at [417, 9] on icon at bounding box center [418, 10] width 9 height 9
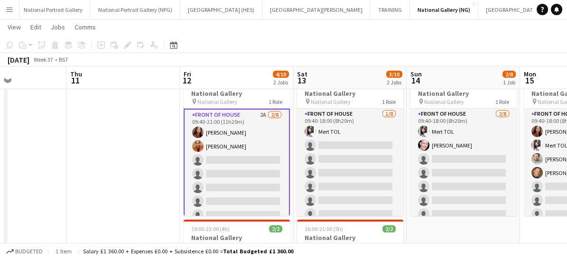
click at [236, 174] on app-card-role "Front of House 2A [DATE] 09:40-21:00 (11h20m) [PERSON_NAME] [PERSON_NAME] singl…" at bounding box center [237, 174] width 106 height 131
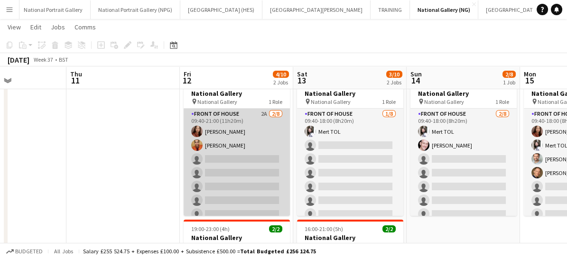
click at [244, 175] on app-card-role "Front of House 2A [DATE] 09:40-21:00 (11h20m) [PERSON_NAME] [PERSON_NAME] singl…" at bounding box center [237, 173] width 106 height 129
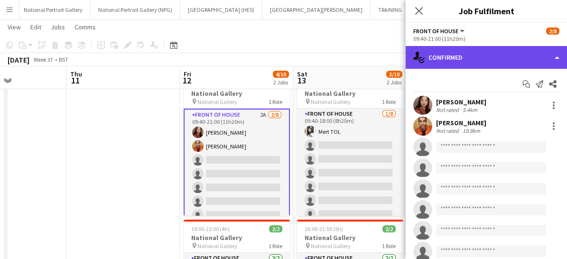
click at [488, 56] on div "single-neutral-actions-check-2 Confirmed" at bounding box center [486, 57] width 161 height 23
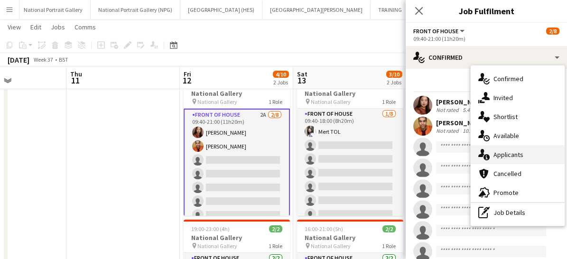
click at [501, 154] on span "Applicants" at bounding box center [509, 154] width 30 height 9
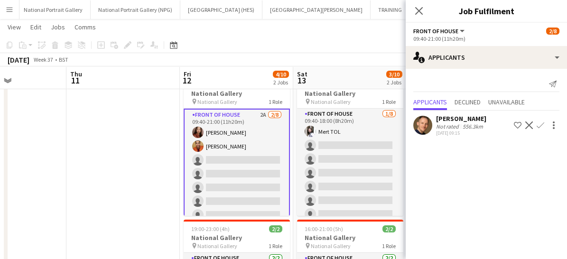
click at [539, 123] on app-icon "Confirm" at bounding box center [541, 126] width 8 height 8
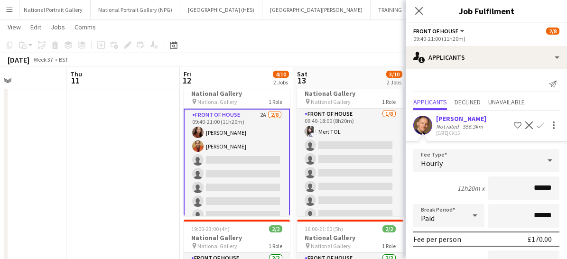
scroll to position [101, 0]
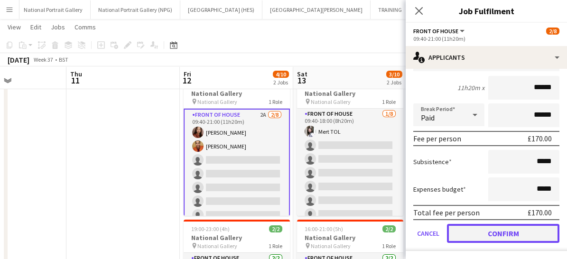
click at [478, 238] on button "Confirm" at bounding box center [503, 233] width 113 height 19
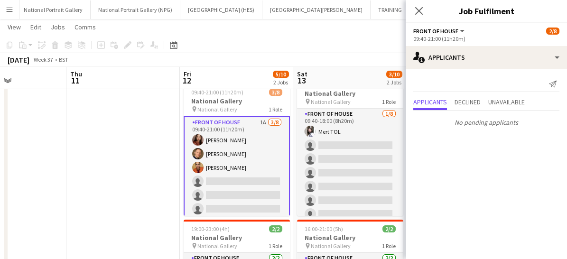
scroll to position [0, 0]
click at [424, 15] on app-icon "Close pop-in" at bounding box center [420, 11] width 14 height 14
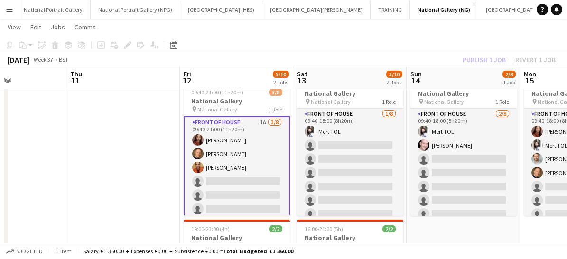
click at [255, 179] on app-card-role "Front of House 1A [DATE] 09:40-21:00 (11h20m) [PERSON_NAME] [PERSON_NAME] [PERS…" at bounding box center [237, 181] width 106 height 131
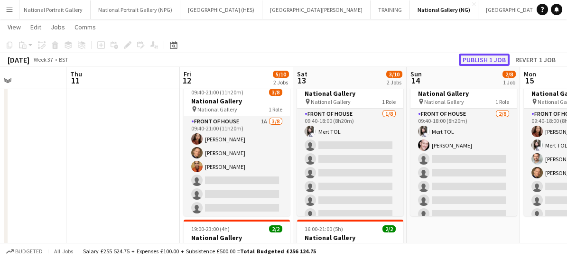
click at [483, 54] on button "Publish 1 job" at bounding box center [484, 60] width 51 height 12
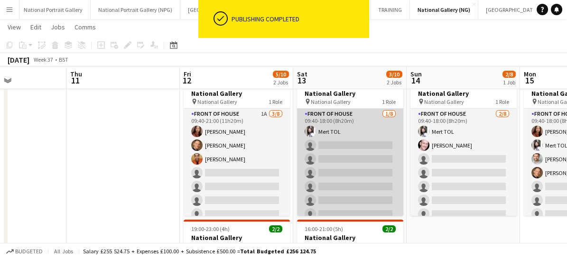
click at [363, 172] on app-card-role "Front of House [DATE] 09:40-18:00 (8h20m) Mert TOL single-neutral-actions singl…" at bounding box center [350, 173] width 106 height 129
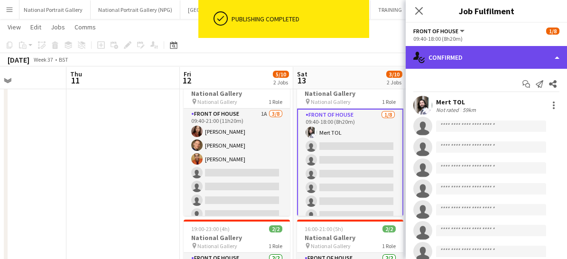
click at [456, 51] on div "single-neutral-actions-check-2 Confirmed" at bounding box center [486, 57] width 161 height 23
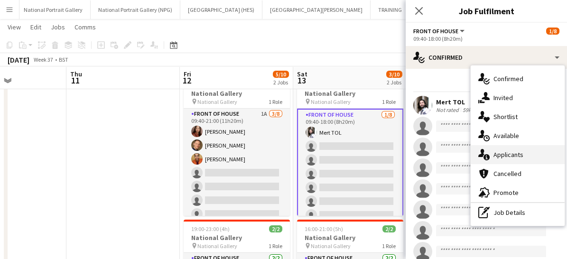
click at [512, 152] on span "Applicants" at bounding box center [509, 154] width 30 height 9
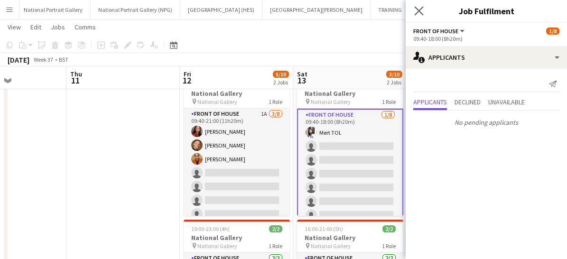
click at [413, 12] on app-icon "Close pop-in" at bounding box center [420, 11] width 14 height 14
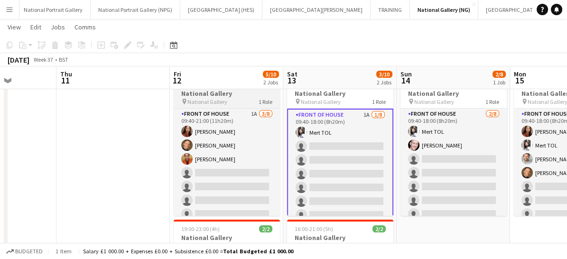
scroll to position [0, 286]
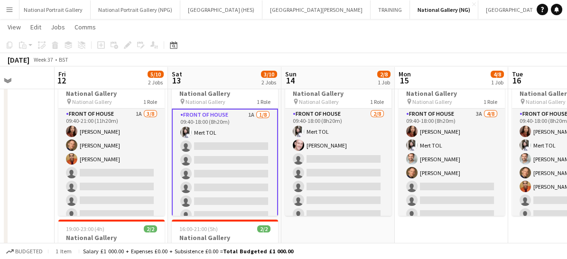
click at [224, 163] on app-card-role "Front of House 1A [DATE] 09:40-18:00 (8h20m) Mert TOL single-neutral-actions si…" at bounding box center [225, 174] width 106 height 131
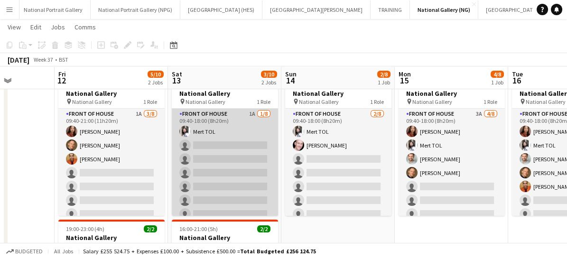
click at [229, 165] on app-card-role "Front of House 1A [DATE] 09:40-18:00 (8h20m) Mert TOL single-neutral-actions si…" at bounding box center [225, 173] width 106 height 129
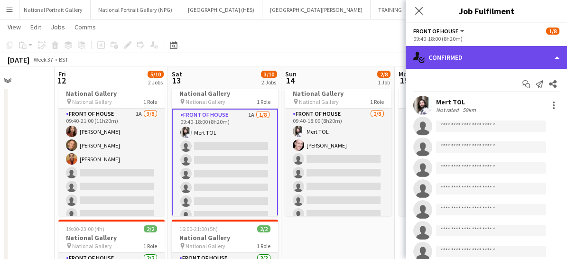
click at [453, 57] on div "single-neutral-actions-check-2 Confirmed" at bounding box center [486, 57] width 161 height 23
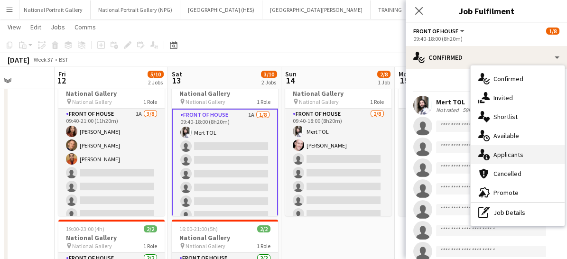
click at [490, 152] on div "single-neutral-actions-information Applicants" at bounding box center [518, 154] width 94 height 19
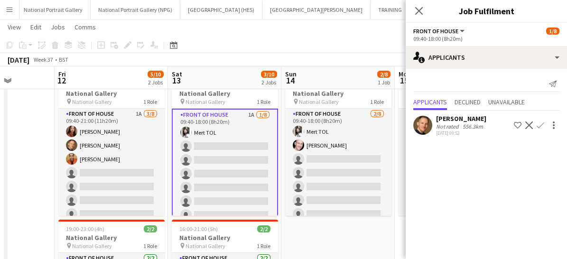
click at [539, 124] on app-icon "Confirm" at bounding box center [541, 126] width 8 height 8
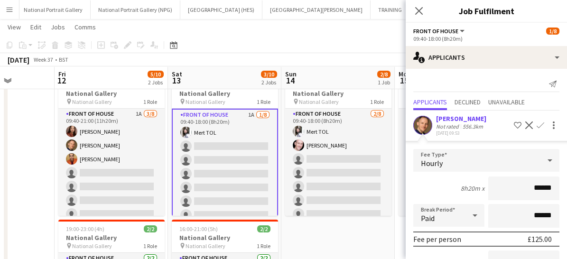
scroll to position [101, 0]
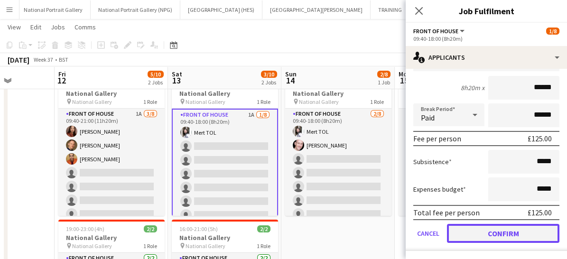
click at [485, 233] on button "Confirm" at bounding box center [503, 233] width 113 height 19
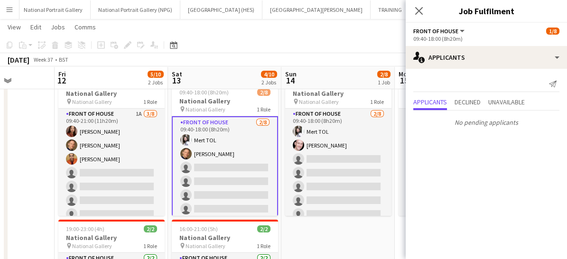
scroll to position [0, 0]
click at [415, 7] on icon at bounding box center [418, 10] width 9 height 9
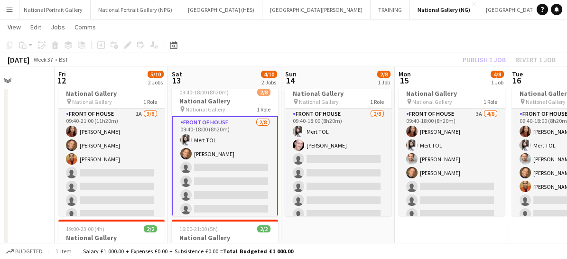
click at [232, 180] on app-card-role "Front of House [DATE] 09:40-18:00 (8h20m) Mert TOL [PERSON_NAME] single-neutral…" at bounding box center [225, 181] width 106 height 131
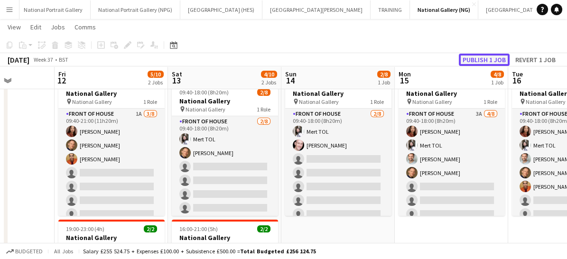
click at [477, 59] on button "Publish 1 job" at bounding box center [484, 60] width 51 height 12
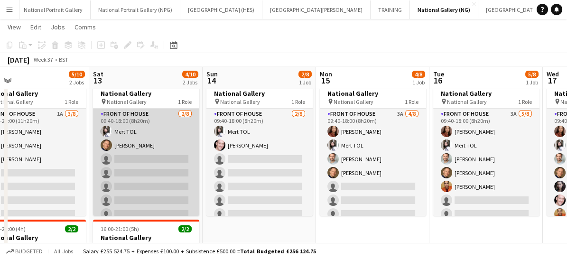
scroll to position [0, 365]
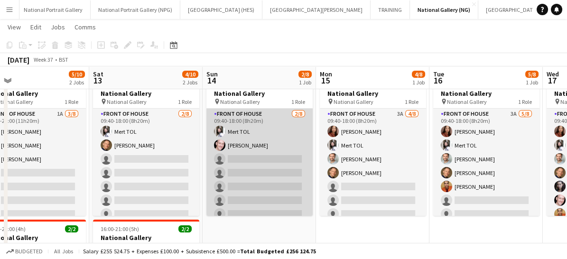
click at [254, 193] on app-card-role "Front of House [DATE] 09:40-18:00 (8h20m) Mert TOL [PERSON_NAME] single-neutral…" at bounding box center [260, 173] width 106 height 129
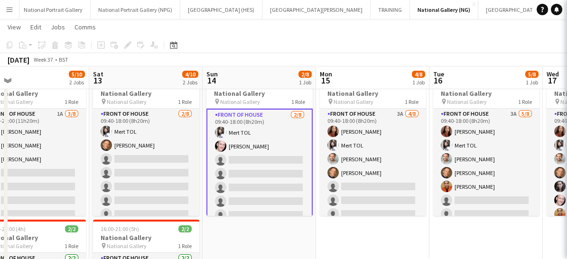
click at [254, 193] on app-card-role "Front of House [DATE] 09:40-18:00 (8h20m) Mert TOL [PERSON_NAME] single-neutral…" at bounding box center [260, 174] width 106 height 131
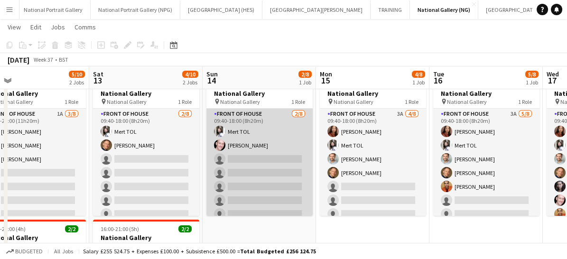
click at [255, 191] on app-card-role "Front of House [DATE] 09:40-18:00 (8h20m) Mert TOL [PERSON_NAME] single-neutral…" at bounding box center [260, 173] width 106 height 129
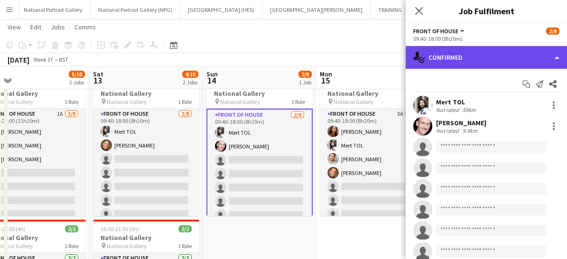
click at [482, 60] on div "single-neutral-actions-check-2 Confirmed" at bounding box center [486, 57] width 161 height 23
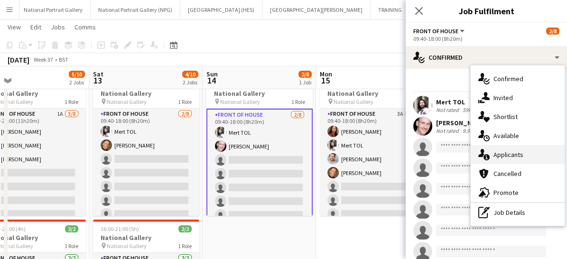
click at [501, 156] on span "Applicants" at bounding box center [509, 154] width 30 height 9
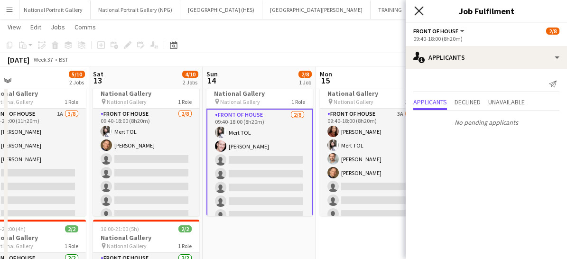
click at [418, 10] on icon "Close pop-in" at bounding box center [418, 10] width 9 height 9
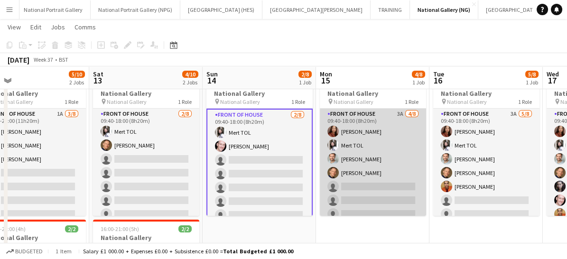
click at [372, 197] on app-card-role "Front of House 3A [DATE] 09:40-18:00 (8h20m) [PERSON_NAME] TOL [PERSON_NAME] [P…" at bounding box center [373, 173] width 106 height 129
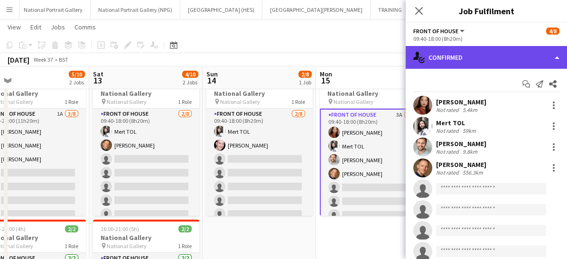
click at [461, 62] on div "single-neutral-actions-check-2 Confirmed" at bounding box center [486, 57] width 161 height 23
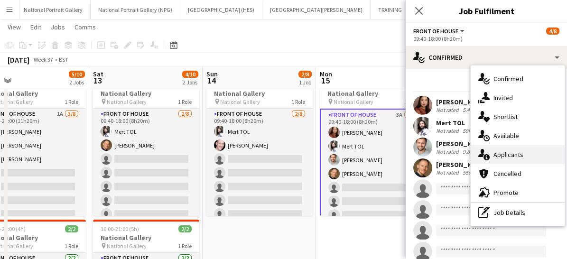
click at [491, 160] on div "single-neutral-actions-information Applicants" at bounding box center [518, 154] width 94 height 19
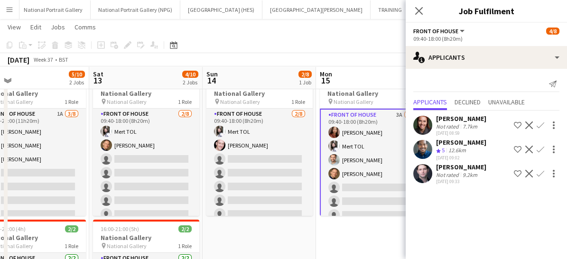
click at [538, 123] on app-icon "Confirm" at bounding box center [541, 126] width 8 height 8
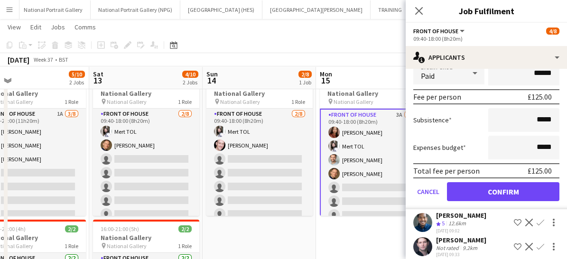
scroll to position [143, 0]
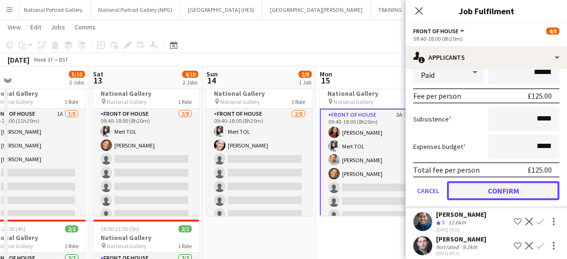
click at [496, 183] on button "Confirm" at bounding box center [503, 190] width 113 height 19
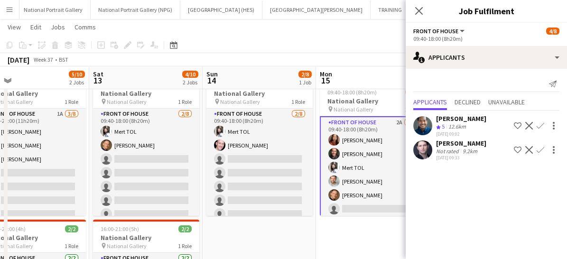
scroll to position [0, 0]
click at [538, 124] on app-icon "Confirm" at bounding box center [541, 126] width 8 height 8
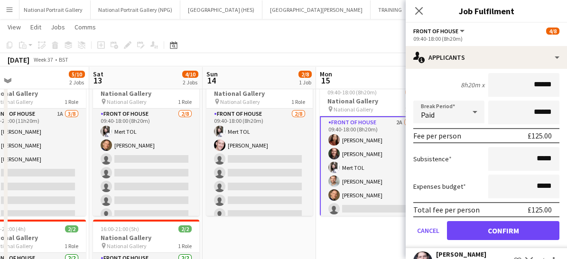
scroll to position [105, 0]
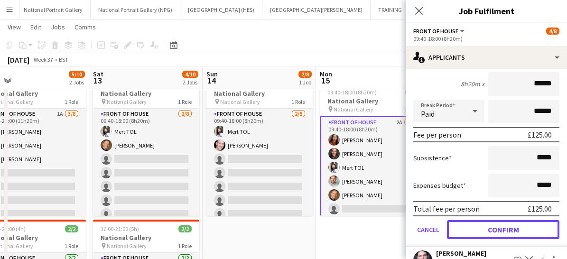
click at [454, 226] on button "Confirm" at bounding box center [503, 229] width 113 height 19
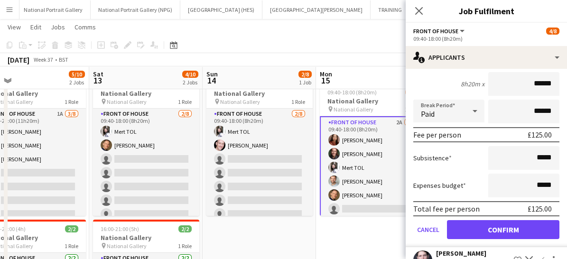
scroll to position [0, 0]
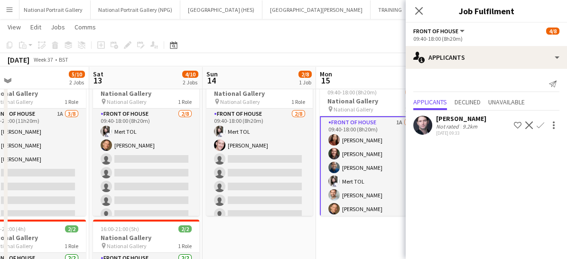
click at [541, 124] on app-icon "Confirm" at bounding box center [541, 126] width 8 height 8
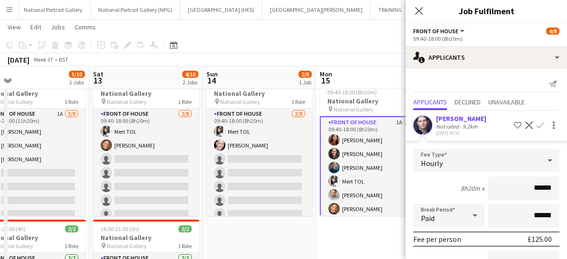
scroll to position [101, 0]
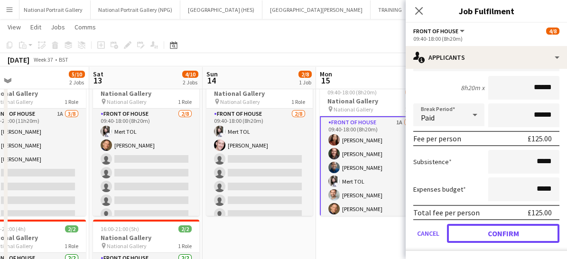
click at [472, 224] on button "Confirm" at bounding box center [503, 233] width 113 height 19
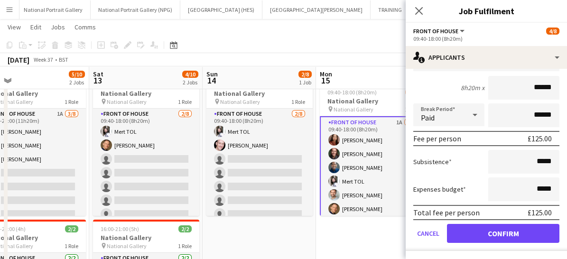
scroll to position [0, 0]
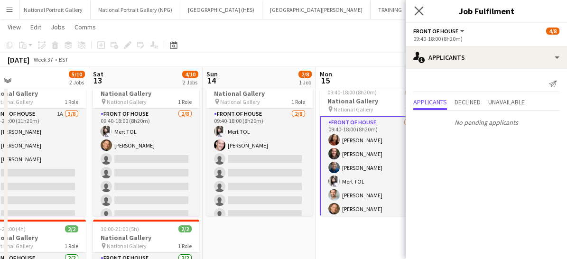
click at [420, 16] on app-icon "Close pop-in" at bounding box center [420, 11] width 14 height 14
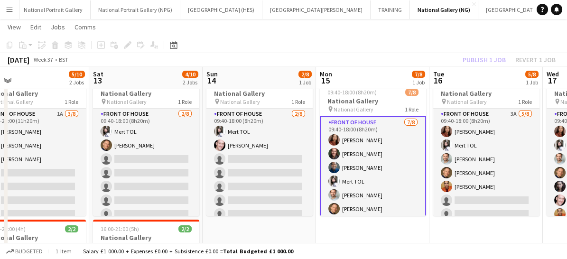
click at [391, 179] on app-card-role "Front of House [DATE] 09:40-18:00 (8h20m) [PERSON_NAME] [PERSON_NAME] [PERSON_N…" at bounding box center [373, 181] width 106 height 131
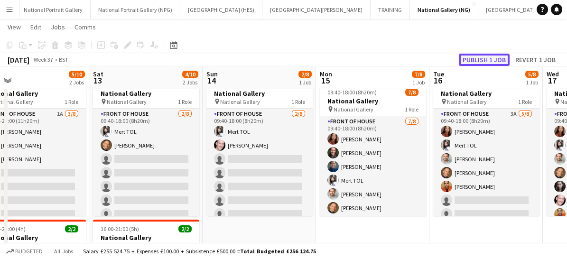
click at [483, 61] on button "Publish 1 job" at bounding box center [484, 60] width 51 height 12
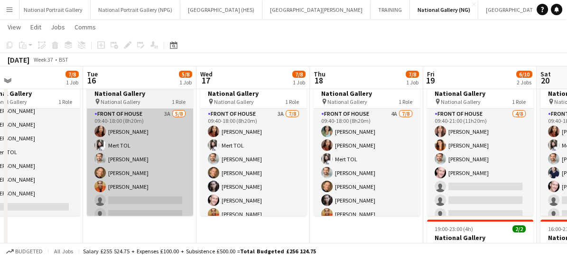
scroll to position [0, 268]
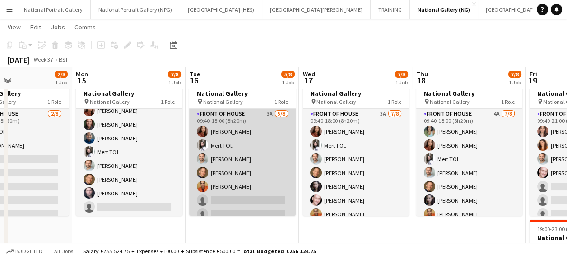
click at [258, 193] on app-card-role "Front of House 3A [DATE] 09:40-18:00 (8h20m) [PERSON_NAME] TOL [PERSON_NAME] [P…" at bounding box center [242, 173] width 106 height 129
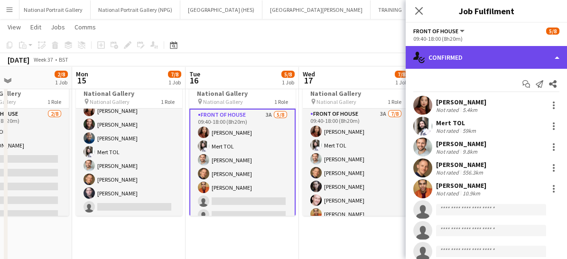
click at [463, 55] on div "single-neutral-actions-check-2 Confirmed" at bounding box center [486, 57] width 161 height 23
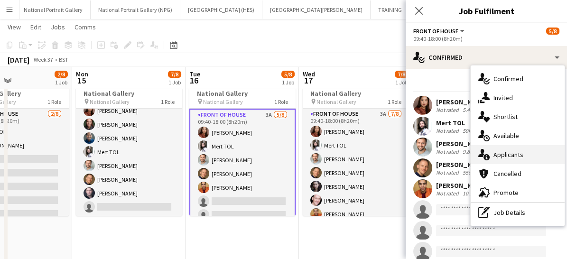
click at [496, 155] on span "Applicants" at bounding box center [509, 154] width 30 height 9
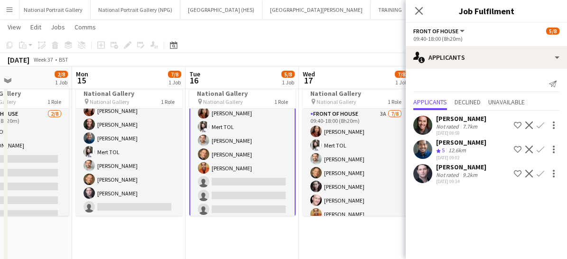
scroll to position [23, 0]
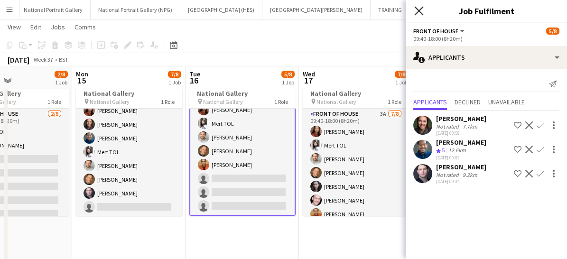
click at [414, 10] on icon "Close pop-in" at bounding box center [418, 10] width 9 height 9
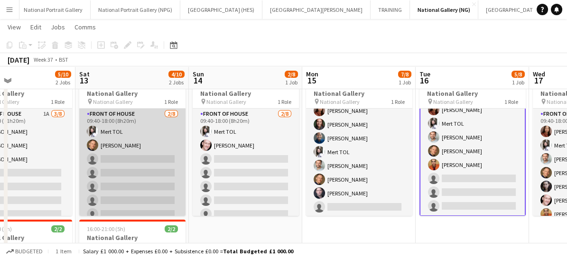
scroll to position [0, 264]
click at [126, 167] on app-card-role "Front of House [DATE] 09:40-18:00 (8h20m) Mert TOL [PERSON_NAME] single-neutral…" at bounding box center [133, 173] width 106 height 129
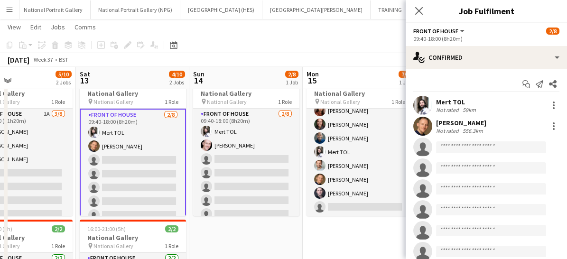
scroll to position [21, 0]
click at [449, 146] on input at bounding box center [491, 146] width 110 height 11
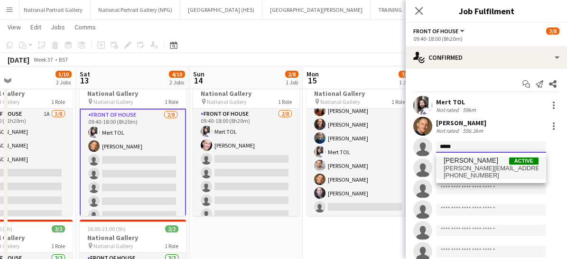
type input "*****"
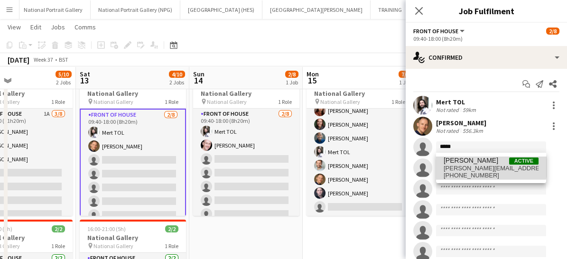
click at [456, 160] on span "[PERSON_NAME]" at bounding box center [471, 161] width 55 height 8
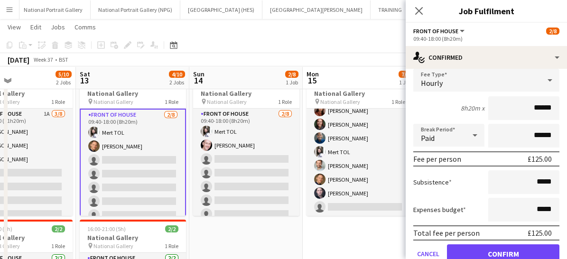
scroll to position [135, 0]
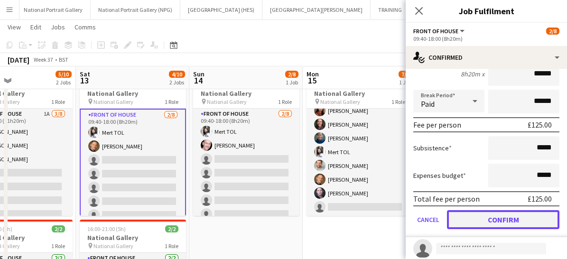
click at [473, 221] on button "Confirm" at bounding box center [503, 219] width 113 height 19
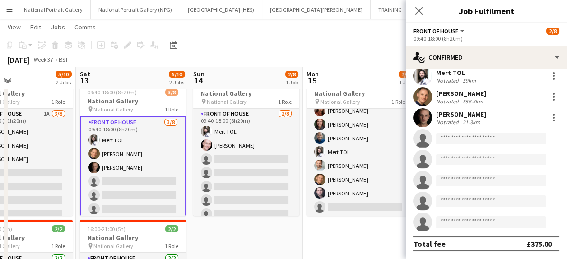
scroll to position [28, 0]
click at [416, 9] on icon "Close pop-in" at bounding box center [418, 10] width 9 height 9
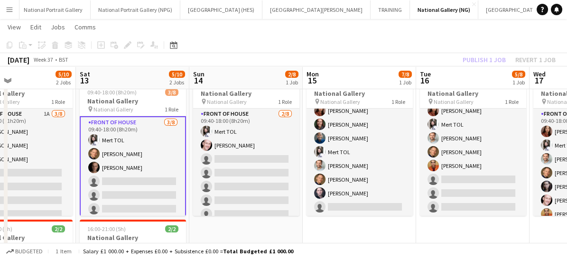
click at [135, 183] on app-card-role "Front of House [DATE] 09:40-18:00 (8h20m) Mert TOL [PERSON_NAME] [PERSON_NAME] …" at bounding box center [133, 181] width 106 height 131
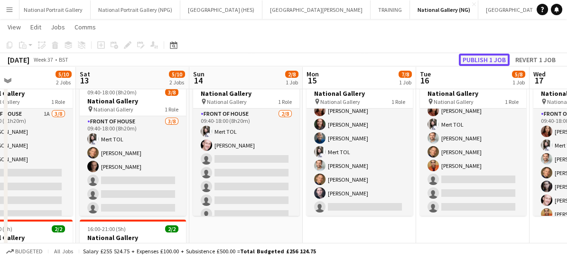
click at [477, 58] on button "Publish 1 job" at bounding box center [484, 60] width 51 height 12
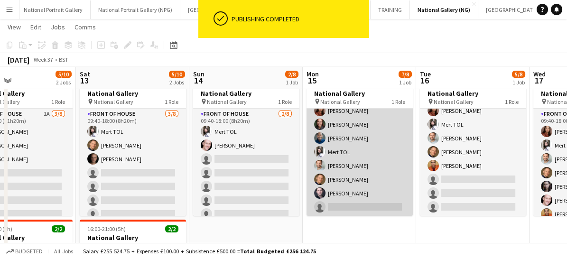
scroll to position [0, 281]
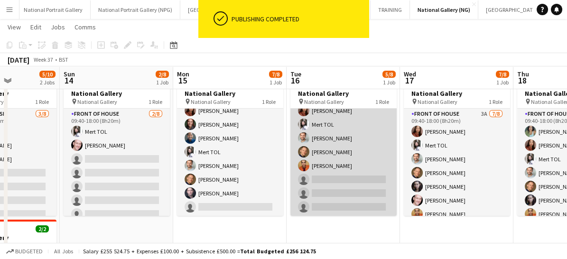
click at [342, 173] on app-card-role "Front of House 3A [DATE] 09:40-18:00 (8h20m) [PERSON_NAME] TOL [PERSON_NAME] [P…" at bounding box center [344, 152] width 106 height 129
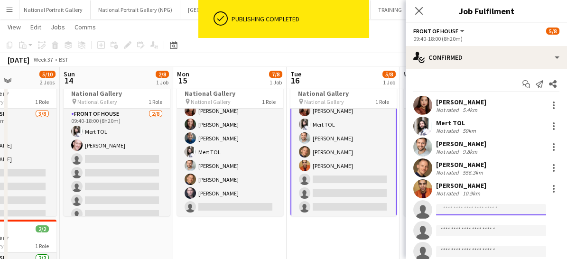
click at [453, 213] on input at bounding box center [491, 209] width 110 height 11
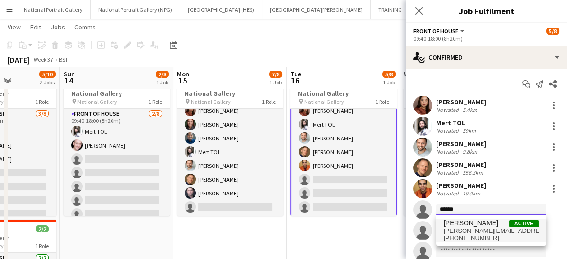
type input "******"
click at [456, 235] on span "[PHONE_NUMBER]" at bounding box center [491, 239] width 95 height 8
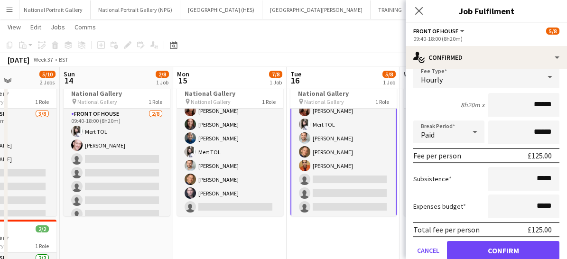
scroll to position [167, 0]
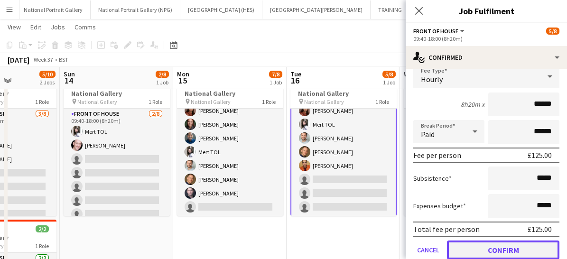
click at [464, 254] on button "Confirm" at bounding box center [503, 250] width 113 height 19
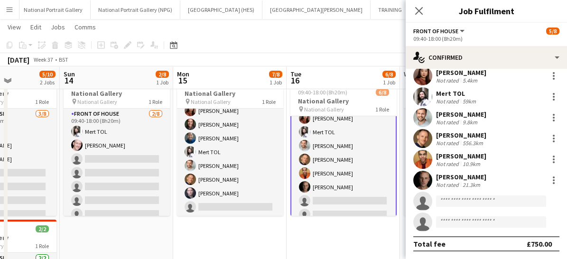
scroll to position [28, 0]
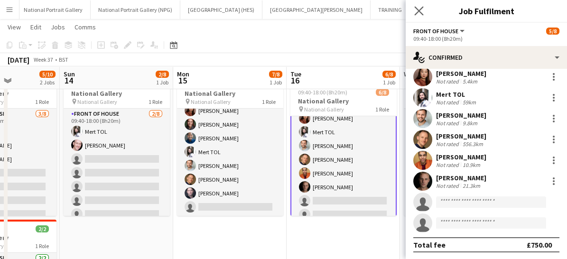
click at [418, 15] on app-icon "Close pop-in" at bounding box center [420, 11] width 14 height 14
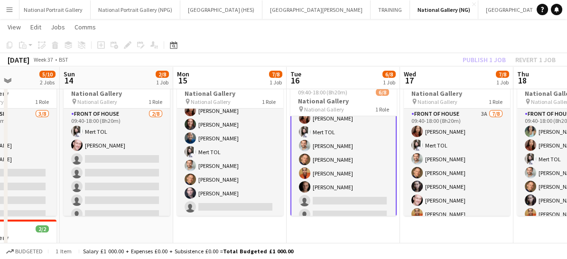
click at [324, 219] on app-date-cell "Updated 09:40-18:00 (8h20m) 6/8 National Gallery pin National Gallery 1 Role Fr…" at bounding box center [343, 195] width 113 height 247
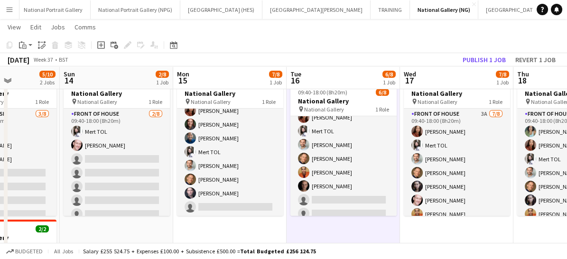
scroll to position [21, 0]
click at [467, 54] on button "Publish 1 job" at bounding box center [484, 60] width 51 height 12
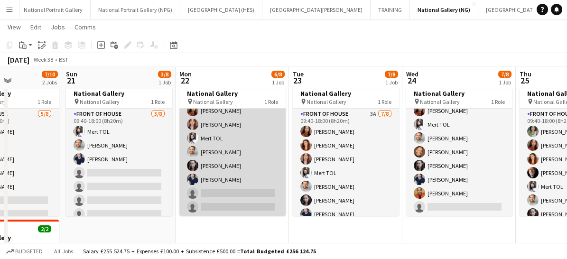
click at [216, 188] on app-card-role "Front of House 3A [DATE] 09:40-18:00 (8h20m) [PERSON_NAME] [PERSON_NAME] Mert T…" at bounding box center [232, 152] width 106 height 129
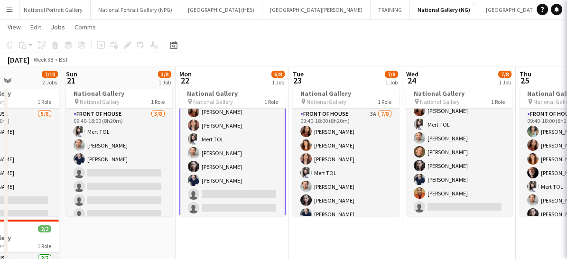
scroll to position [22, 0]
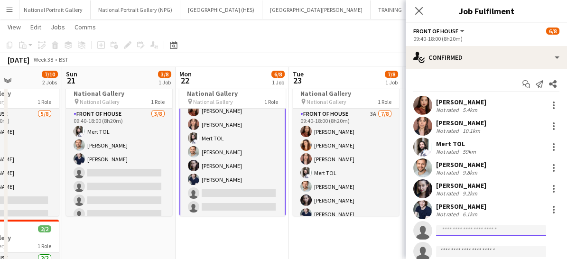
drag, startPoint x: 452, startPoint y: 222, endPoint x: 450, endPoint y: 233, distance: 11.3
click at [450, 233] on input at bounding box center [491, 230] width 110 height 11
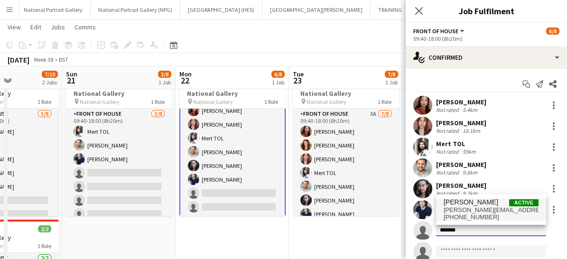
type input "*******"
click at [461, 208] on span "[PERSON_NAME][EMAIL_ADDRESS][DOMAIN_NAME]" at bounding box center [491, 211] width 95 height 8
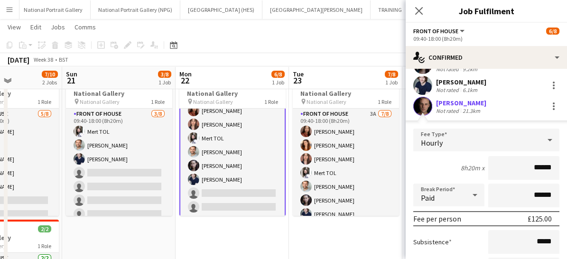
scroll to position [244, 0]
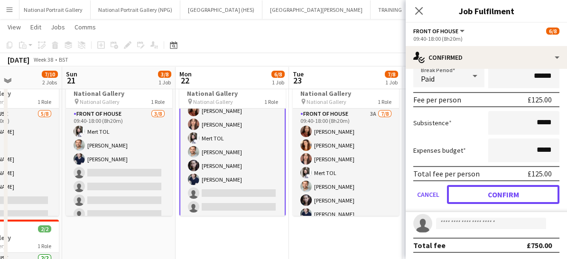
drag, startPoint x: 484, startPoint y: 190, endPoint x: 484, endPoint y: 197, distance: 6.2
click at [484, 197] on button "Confirm" at bounding box center [503, 194] width 113 height 19
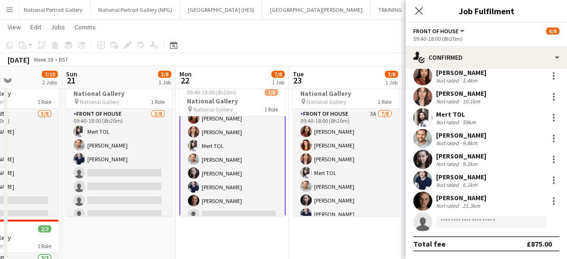
scroll to position [28, 0]
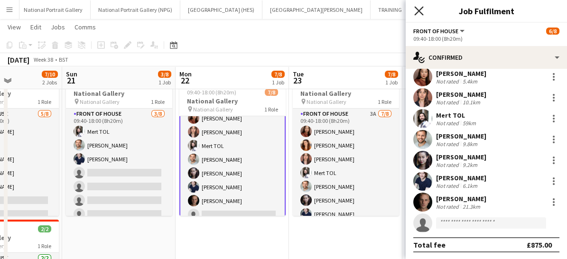
click at [418, 14] on icon "Close pop-in" at bounding box center [418, 10] width 9 height 9
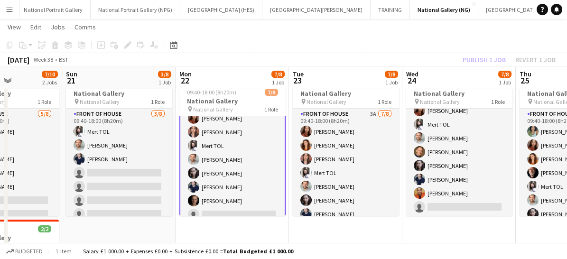
click at [236, 207] on app-card-role "Front of House 3A [DATE] 09:40-18:00 (8h20m) [PERSON_NAME] [PERSON_NAME] TOL [P…" at bounding box center [232, 159] width 106 height 131
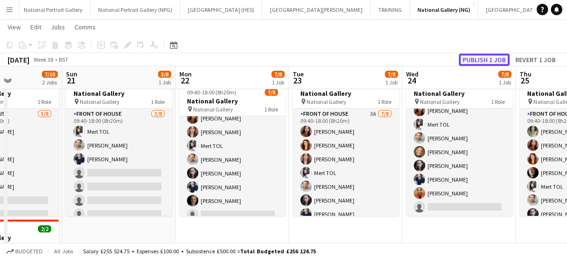
click at [477, 60] on button "Publish 1 job" at bounding box center [484, 60] width 51 height 12
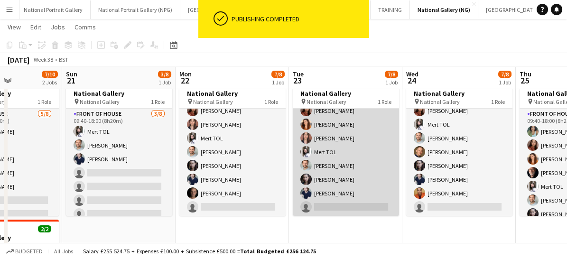
click at [355, 204] on app-card-role "Front of House 3A [DATE] 09:40-18:00 (8h20m) [PERSON_NAME] [PERSON_NAME] [PERSO…" at bounding box center [346, 152] width 106 height 129
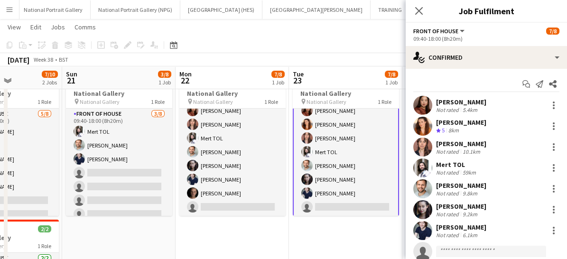
scroll to position [28, 0]
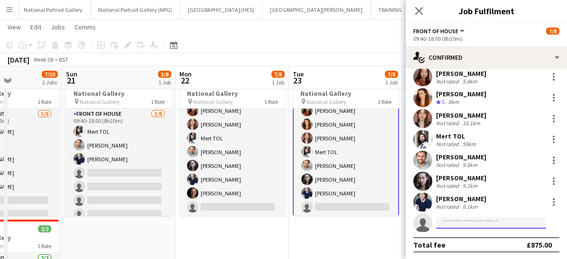
click at [466, 218] on input at bounding box center [491, 222] width 110 height 11
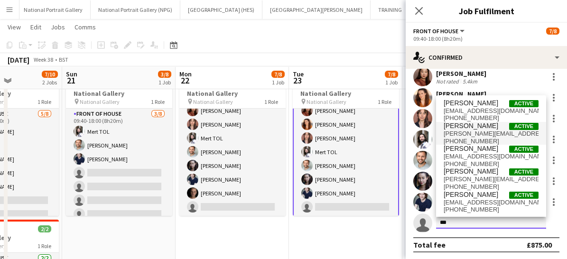
type input "***"
click at [455, 130] on span "[PERSON_NAME][EMAIL_ADDRESS][DOMAIN_NAME]" at bounding box center [491, 134] width 95 height 8
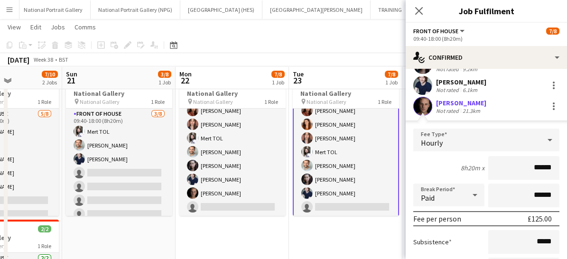
scroll to position [244, 0]
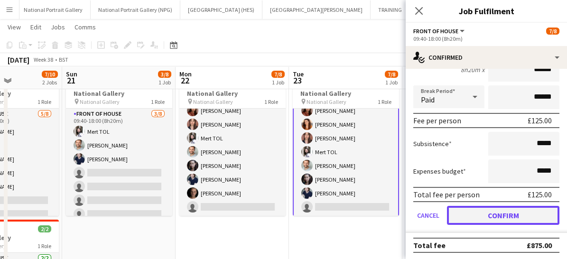
click at [470, 214] on button "Confirm" at bounding box center [503, 215] width 113 height 19
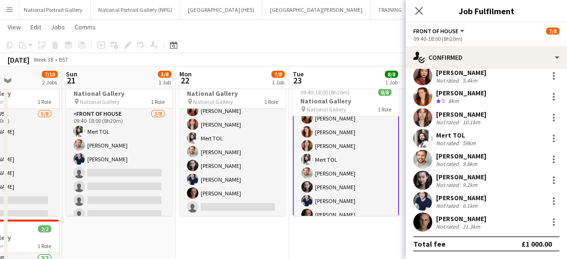
scroll to position [28, 0]
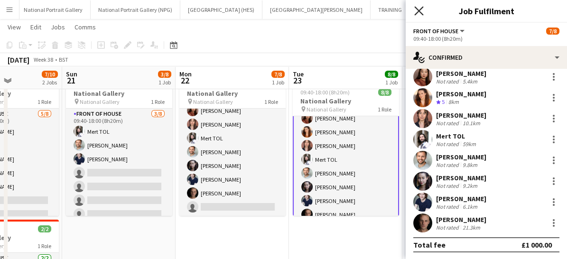
click at [421, 13] on icon "Close pop-in" at bounding box center [418, 10] width 9 height 9
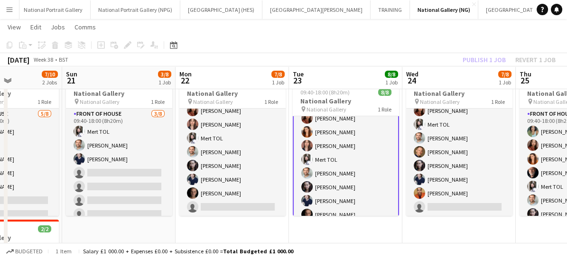
click at [357, 181] on app-card-role "Front of House [DATE] 09:40-18:00 (8h20m) [PERSON_NAME] [PERSON_NAME] [PERSON_N…" at bounding box center [346, 159] width 106 height 131
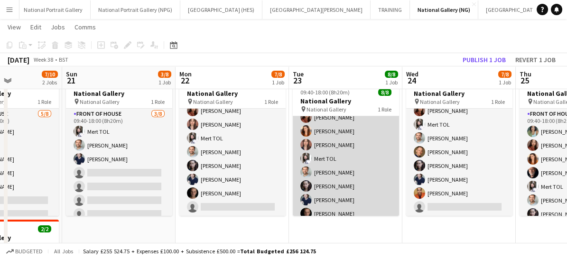
scroll to position [21, 0]
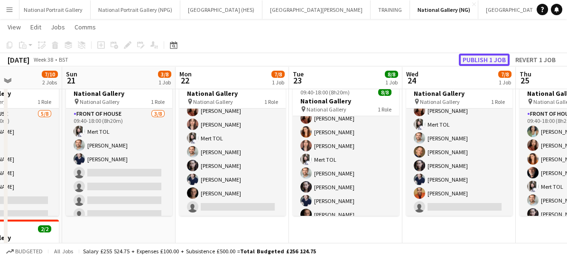
click at [489, 56] on button "Publish 1 job" at bounding box center [484, 60] width 51 height 12
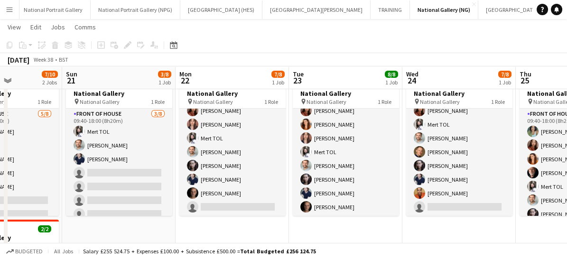
click at [199, 235] on app-date-cell "09:40-18:00 (8h20m) 7/8 National Gallery pin National Gallery 1 Role Front of H…" at bounding box center [232, 195] width 113 height 247
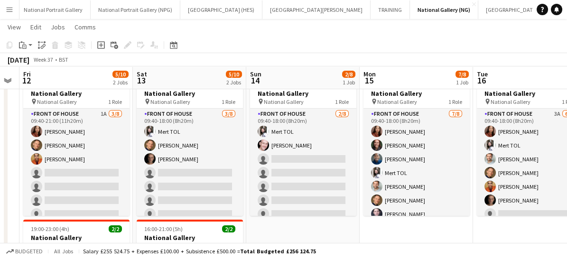
scroll to position [0, 247]
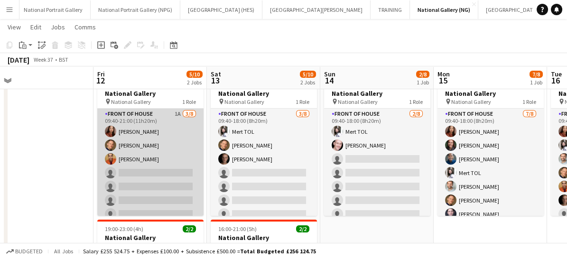
click at [149, 194] on app-card-role "Front of House 1A [DATE] 09:40-21:00 (11h20m) [PERSON_NAME] [PERSON_NAME] [PERS…" at bounding box center [150, 173] width 106 height 129
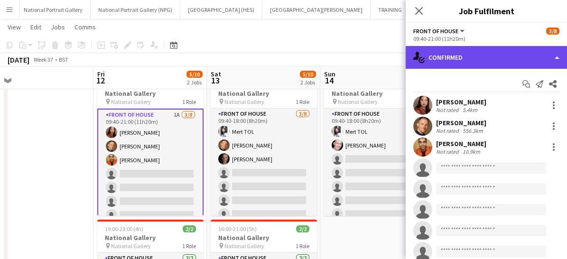
click at [458, 59] on div "single-neutral-actions-check-2 Confirmed" at bounding box center [486, 57] width 161 height 23
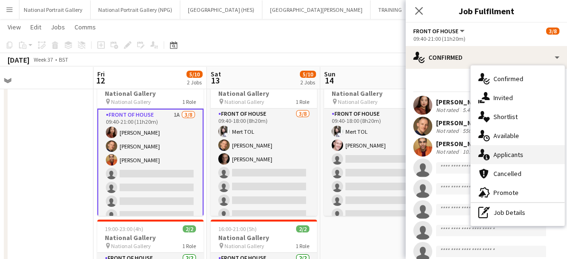
click at [484, 153] on icon "single-neutral-actions-information" at bounding box center [484, 154] width 11 height 11
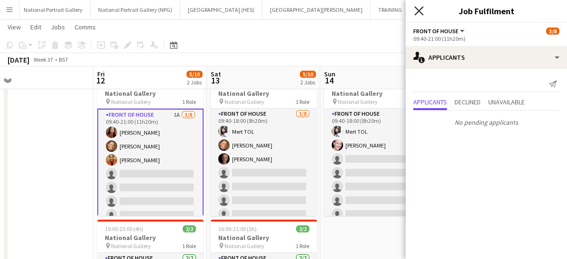
click at [417, 9] on icon at bounding box center [418, 10] width 9 height 9
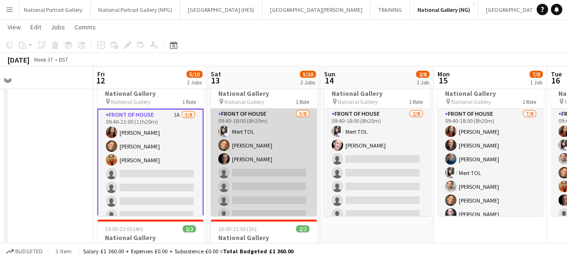
click at [277, 188] on app-card-role "Front of House [DATE] 09:40-18:00 (8h20m) Mert TOL [PERSON_NAME] [PERSON_NAME] …" at bounding box center [264, 173] width 106 height 129
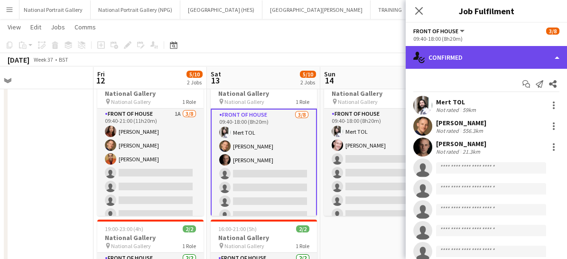
click at [465, 60] on div "single-neutral-actions-check-2 Confirmed" at bounding box center [486, 57] width 161 height 23
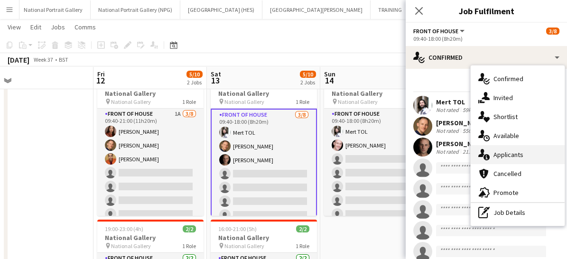
click at [493, 163] on div "single-neutral-actions-information Applicants" at bounding box center [518, 154] width 94 height 19
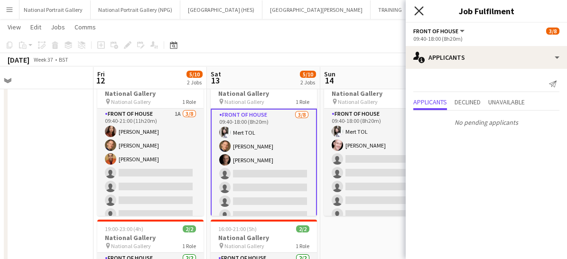
click at [420, 10] on icon "Close pop-in" at bounding box center [418, 10] width 9 height 9
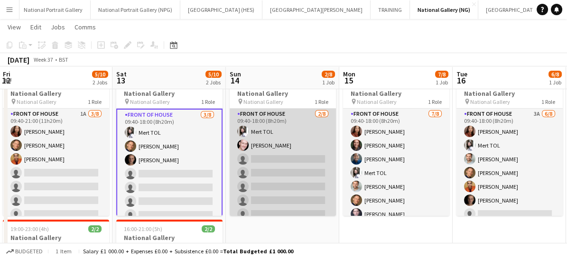
scroll to position [0, 342]
click at [282, 175] on app-card-role "Front of House [DATE] 09:40-18:00 (8h20m) Mert TOL [PERSON_NAME] single-neutral…" at bounding box center [282, 173] width 106 height 129
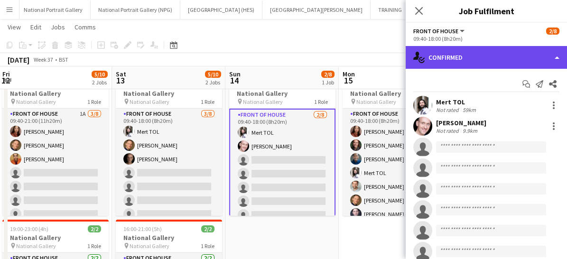
click at [451, 60] on div "single-neutral-actions-check-2 Confirmed" at bounding box center [486, 57] width 161 height 23
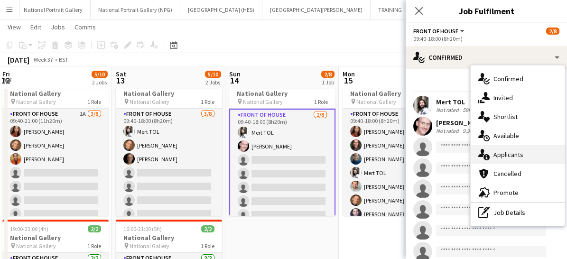
click at [488, 145] on div "single-neutral-actions-information Applicants" at bounding box center [518, 154] width 94 height 19
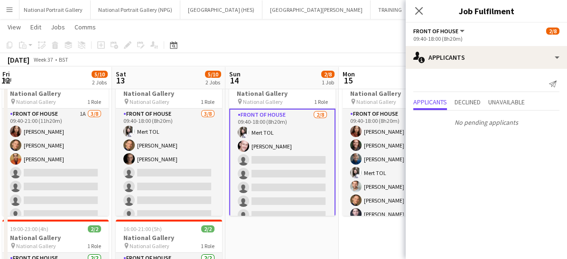
click at [417, 19] on div "Close pop-in" at bounding box center [419, 11] width 27 height 22
click at [418, 8] on icon "Close pop-in" at bounding box center [418, 10] width 9 height 9
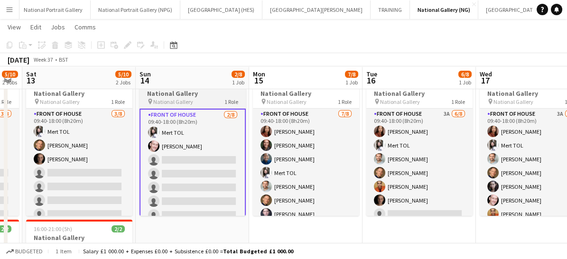
scroll to position [21, 0]
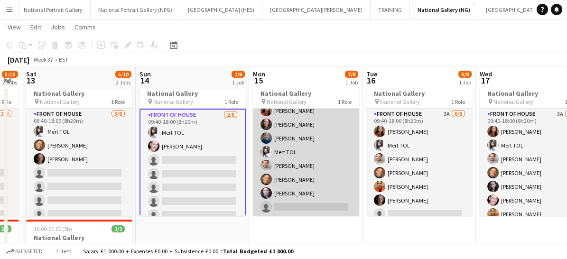
click at [338, 167] on app-card-role "Front of House [DATE] 09:40-18:00 (8h20m) [PERSON_NAME] [PERSON_NAME] [PERSON_N…" at bounding box center [306, 152] width 106 height 129
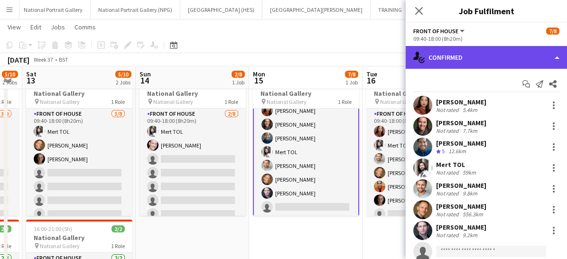
click at [477, 62] on div "single-neutral-actions-check-2 Confirmed" at bounding box center [486, 57] width 161 height 23
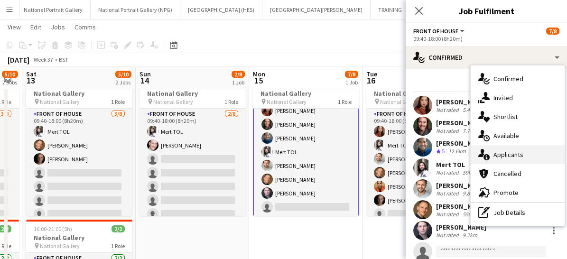
click at [502, 154] on span "Applicants" at bounding box center [509, 154] width 30 height 9
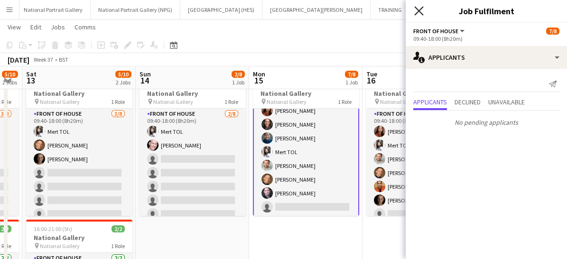
click at [417, 10] on icon "Close pop-in" at bounding box center [418, 10] width 9 height 9
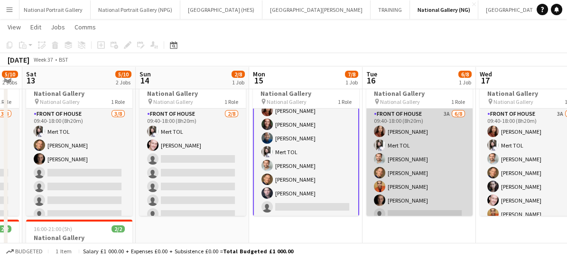
click at [444, 183] on app-card-role "Front of House 3A [DATE] 09:40-18:00 (8h20m) [PERSON_NAME] TOL [PERSON_NAME] [P…" at bounding box center [420, 173] width 106 height 129
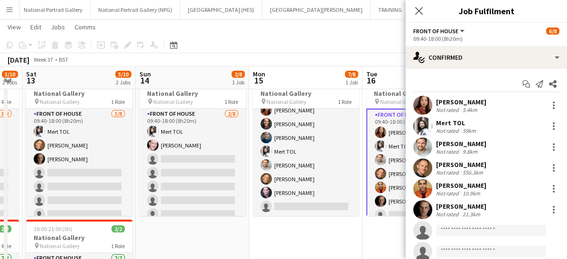
scroll to position [21, 0]
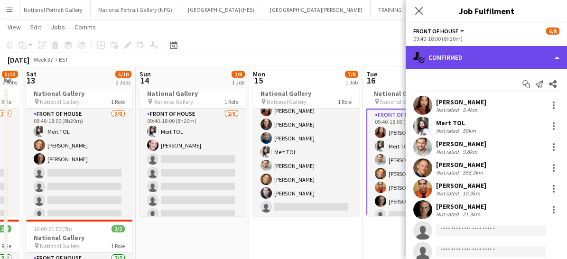
click at [476, 58] on div "single-neutral-actions-check-2 Confirmed" at bounding box center [486, 57] width 161 height 23
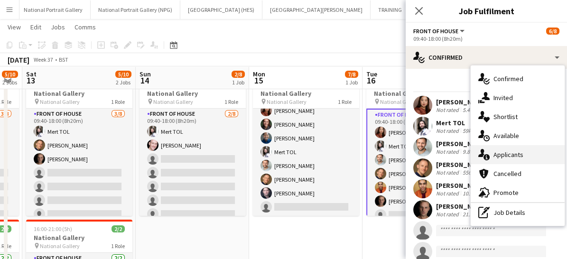
click at [501, 157] on span "Applicants" at bounding box center [509, 154] width 30 height 9
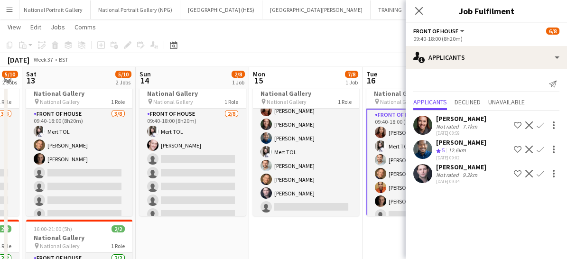
scroll to position [23, 0]
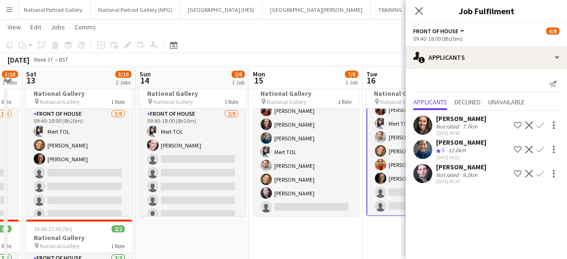
click at [541, 124] on app-icon "Confirm" at bounding box center [541, 126] width 8 height 8
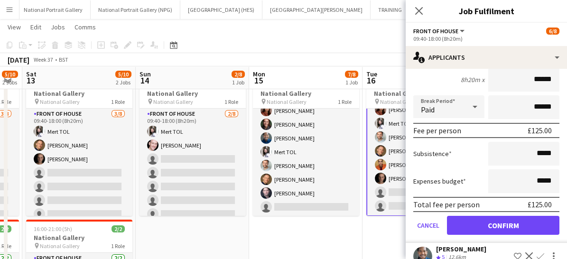
scroll to position [109, 0]
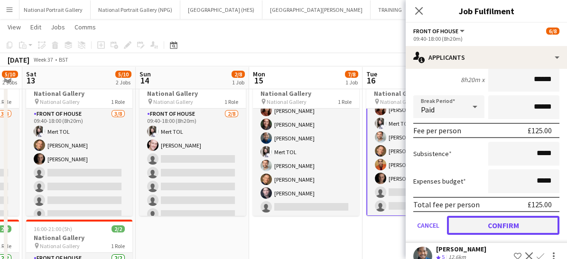
click at [495, 224] on button "Confirm" at bounding box center [503, 225] width 113 height 19
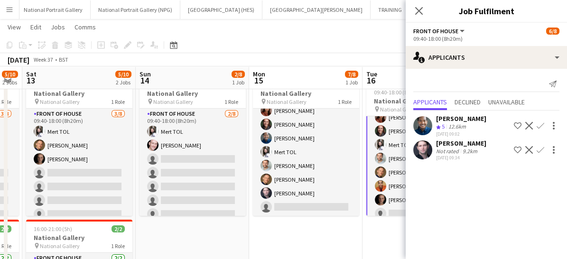
scroll to position [0, 0]
click at [543, 124] on app-icon "Confirm" at bounding box center [541, 126] width 8 height 8
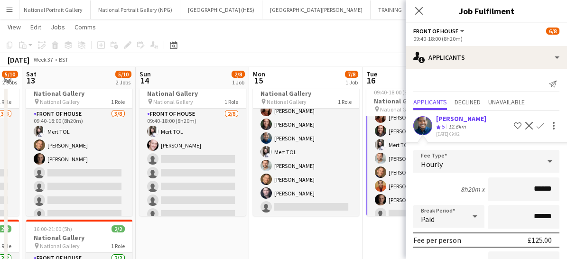
scroll to position [124, 0]
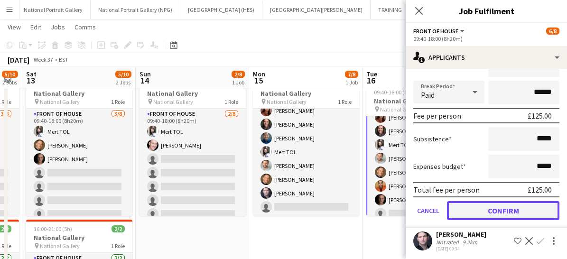
click at [483, 207] on button "Confirm" at bounding box center [503, 210] width 113 height 19
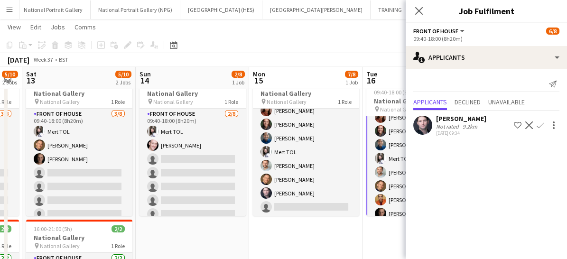
scroll to position [0, 0]
click at [418, 9] on icon "Close pop-in" at bounding box center [418, 10] width 9 height 9
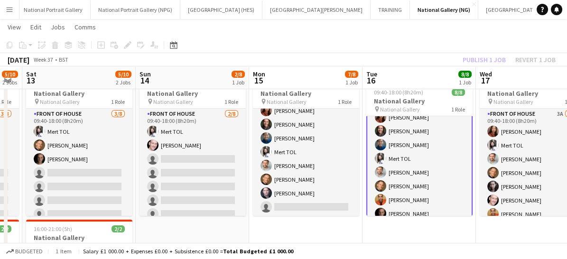
scroll to position [30, 0]
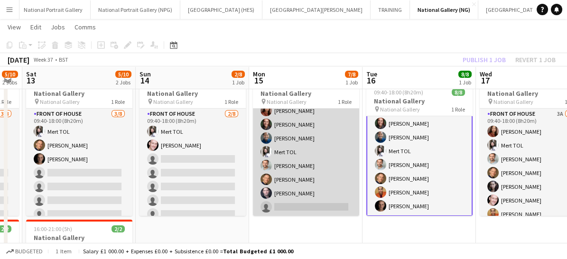
click at [329, 169] on app-card-role "Front of House [DATE] 09:40-18:00 (8h20m) [PERSON_NAME] [PERSON_NAME] [PERSON_N…" at bounding box center [306, 152] width 106 height 129
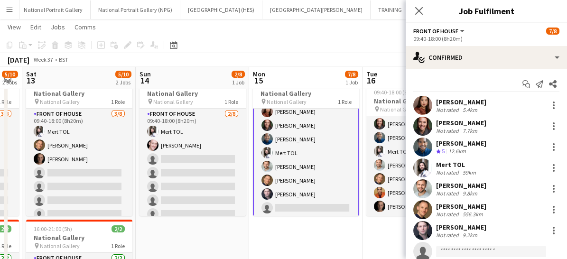
scroll to position [22, 0]
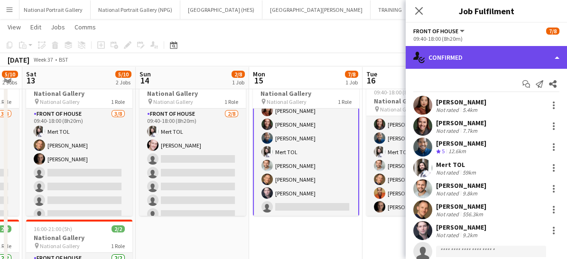
click at [460, 59] on div "single-neutral-actions-check-2 Confirmed" at bounding box center [486, 57] width 161 height 23
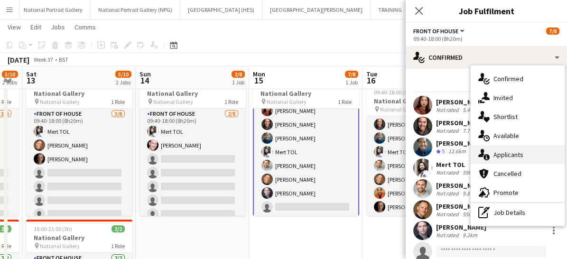
click at [494, 155] on span "Applicants" at bounding box center [509, 154] width 30 height 9
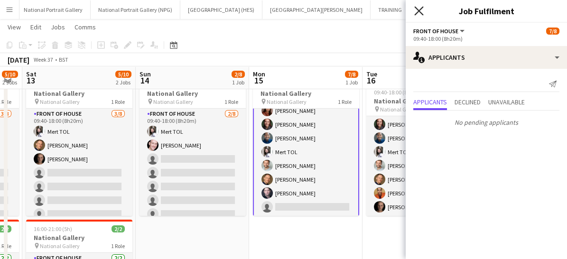
scroll to position [48, 0]
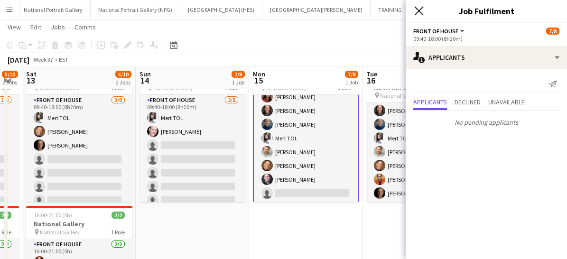
click at [419, 11] on icon at bounding box center [418, 10] width 9 height 9
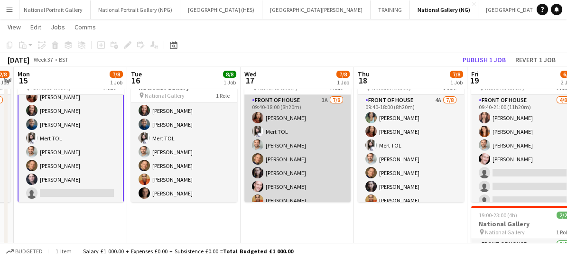
scroll to position [21, 0]
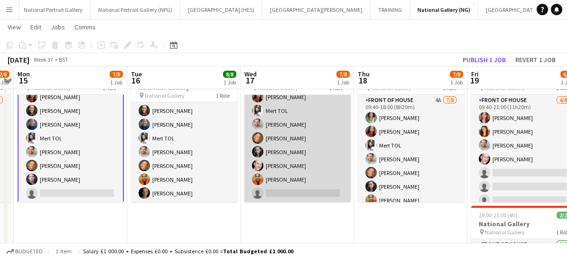
click at [308, 156] on app-card-role "Front of House 3A [DATE] 09:40-18:00 (8h20m) [PERSON_NAME] TOL [PERSON_NAME] [P…" at bounding box center [297, 138] width 106 height 129
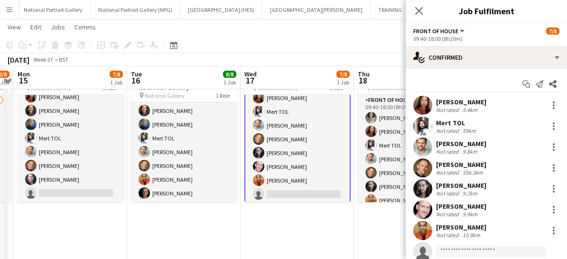
scroll to position [22, 0]
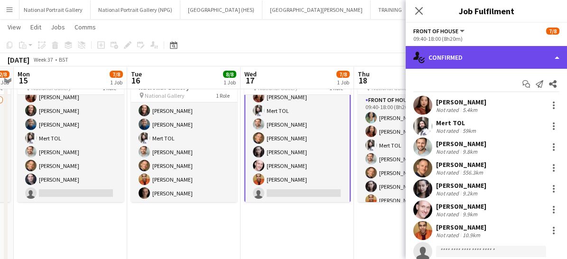
click at [479, 52] on div "single-neutral-actions-check-2 Confirmed" at bounding box center [486, 57] width 161 height 23
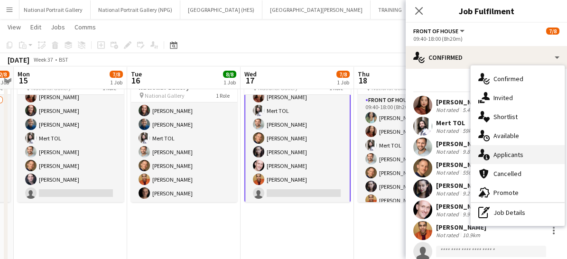
click at [508, 160] on div "single-neutral-actions-information Applicants" at bounding box center [518, 154] width 94 height 19
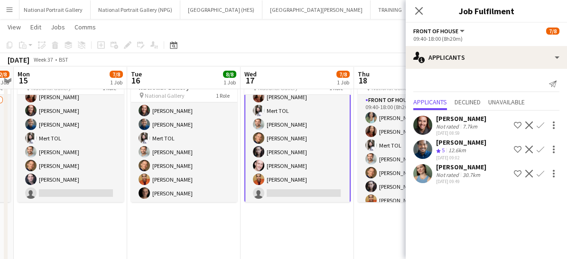
click at [544, 170] on app-icon "Confirm" at bounding box center [541, 174] width 8 height 8
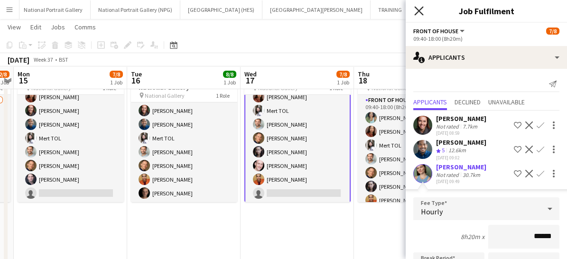
click at [418, 10] on icon "Close pop-in" at bounding box center [418, 10] width 9 height 9
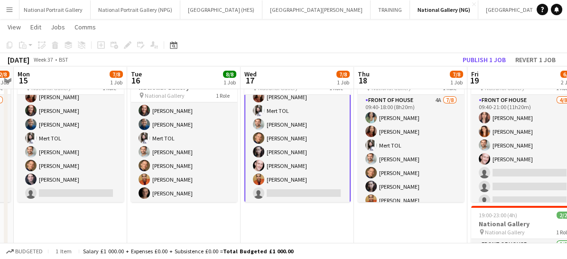
click at [308, 178] on app-card-role "Front of House 3A [DATE] 09:40-18:00 (8h20m) [PERSON_NAME] TOL [PERSON_NAME] [P…" at bounding box center [297, 138] width 106 height 131
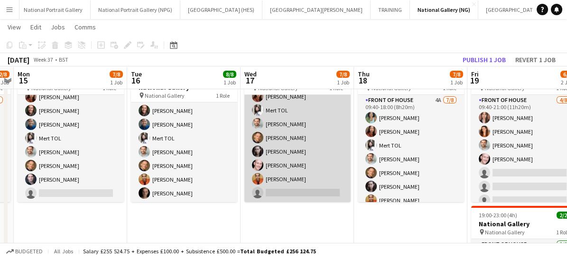
scroll to position [21, 0]
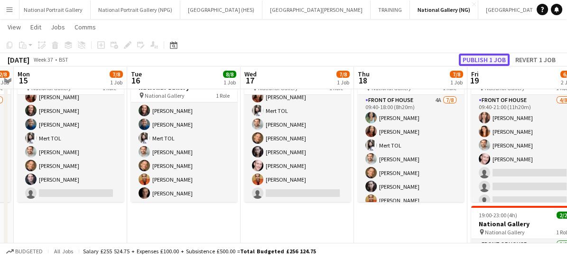
click at [476, 54] on button "Publish 1 job" at bounding box center [484, 60] width 51 height 12
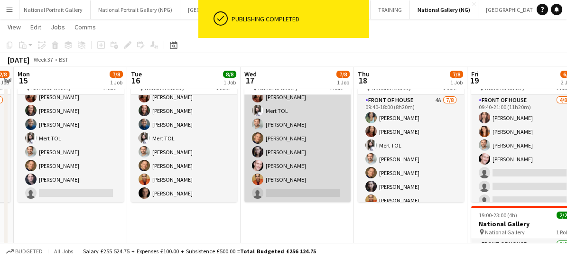
click at [321, 167] on app-card-role "Front of House 3A [DATE] 09:40-18:00 (8h20m) [PERSON_NAME] TOL [PERSON_NAME] [P…" at bounding box center [297, 138] width 106 height 129
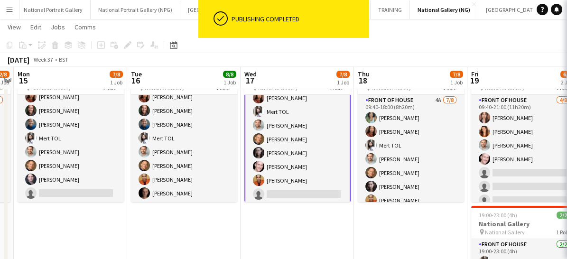
scroll to position [22, 0]
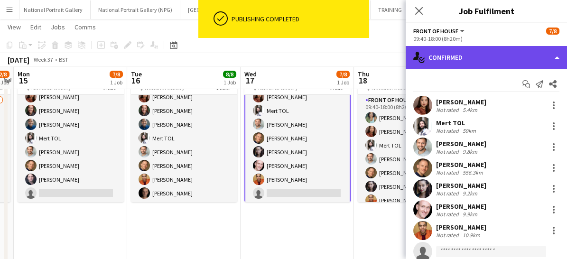
click at [478, 55] on div "single-neutral-actions-check-2 Confirmed" at bounding box center [486, 57] width 161 height 23
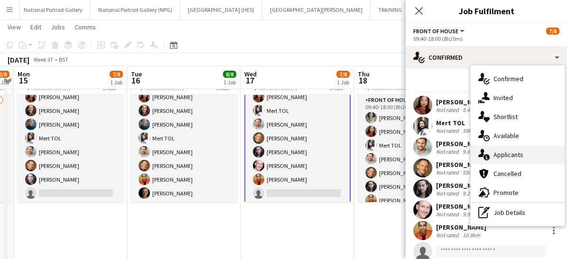
click at [499, 158] on span "Applicants" at bounding box center [509, 154] width 30 height 9
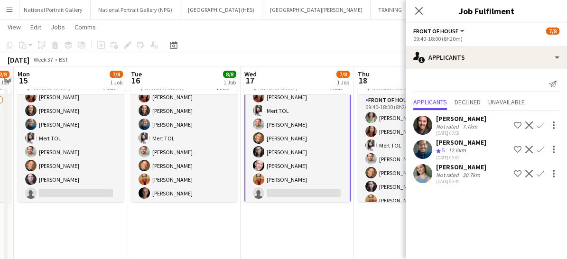
click at [544, 168] on button "Confirm" at bounding box center [540, 173] width 11 height 11
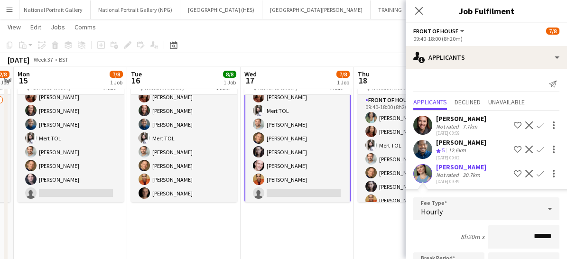
click at [548, 168] on div at bounding box center [553, 173] width 11 height 11
click at [535, 175] on div at bounding box center [283, 129] width 567 height 259
click at [537, 173] on app-icon "Confirm" at bounding box center [541, 174] width 8 height 8
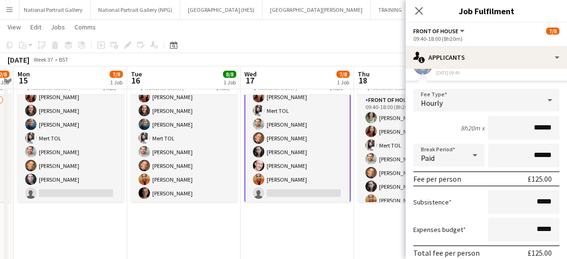
scroll to position [149, 0]
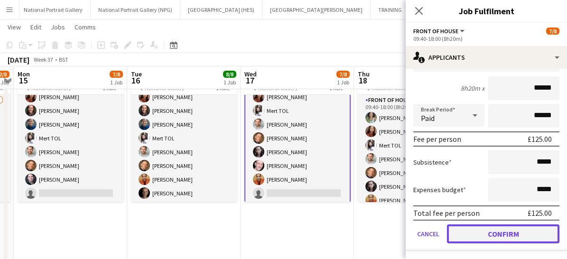
click at [500, 236] on button "Confirm" at bounding box center [503, 234] width 113 height 19
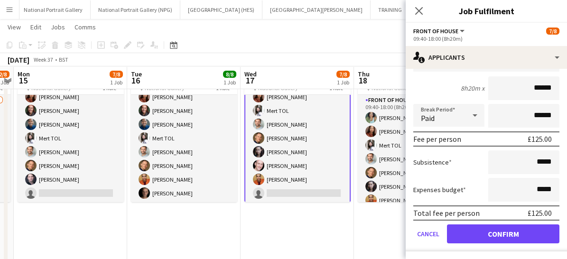
scroll to position [0, 0]
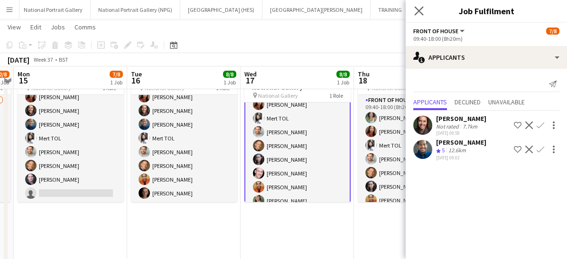
click at [420, 5] on app-icon "Close pop-in" at bounding box center [420, 11] width 14 height 14
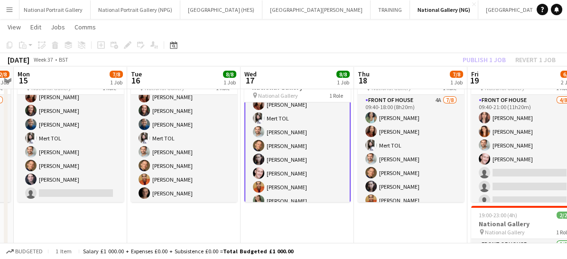
click at [318, 177] on app-card-role "Front of House [DATE] 09:40-18:00 (8h20m) [PERSON_NAME] TOL [PERSON_NAME] [PERS…" at bounding box center [297, 146] width 106 height 131
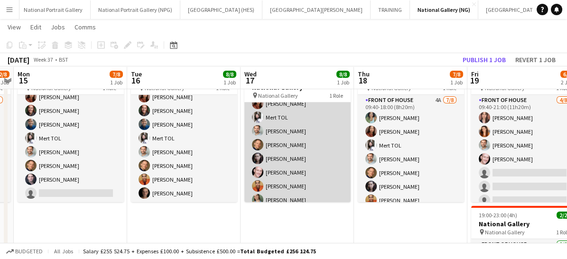
scroll to position [21, 0]
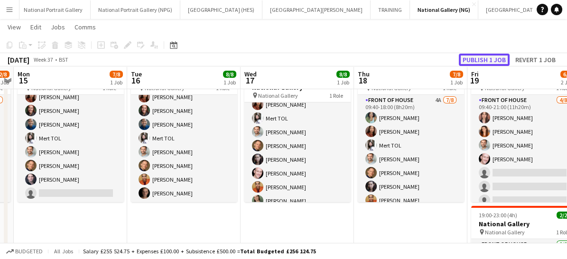
click at [476, 61] on button "Publish 1 job" at bounding box center [484, 60] width 51 height 12
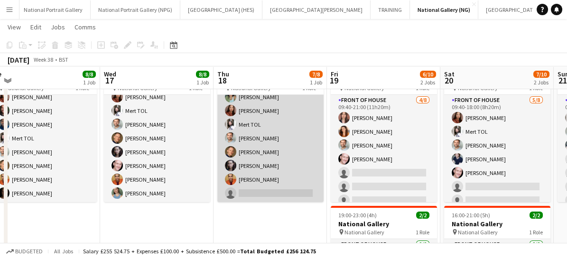
click at [275, 178] on app-card-role "Front of House 4A [DATE] 09:40-18:00 (8h20m) [PERSON_NAME] [PERSON_NAME] TOL [P…" at bounding box center [270, 138] width 106 height 129
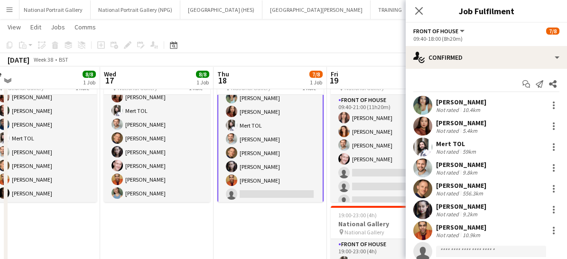
scroll to position [22, 0]
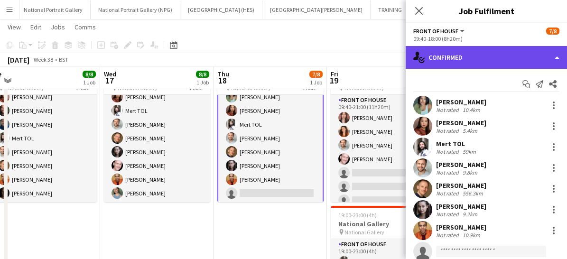
click at [466, 57] on div "single-neutral-actions-check-2 Confirmed" at bounding box center [486, 57] width 161 height 23
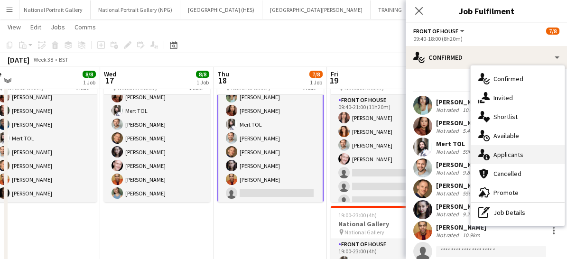
click at [479, 153] on icon "single-neutral-actions-information" at bounding box center [484, 154] width 11 height 11
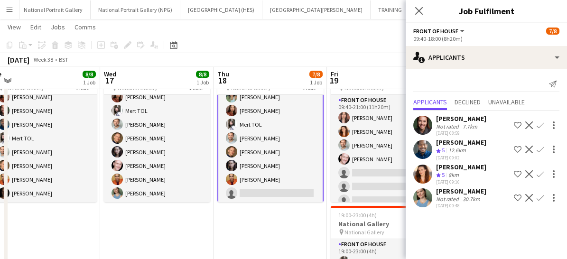
click at [543, 195] on app-icon "Confirm" at bounding box center [541, 198] width 8 height 8
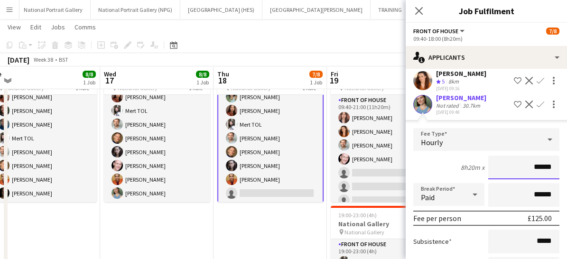
scroll to position [172, 0]
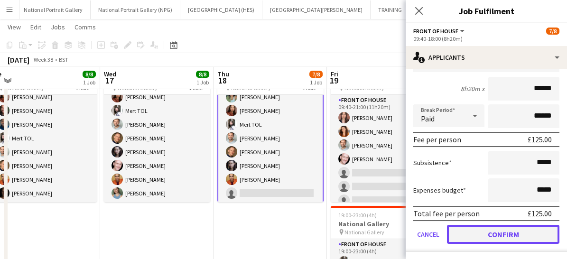
click at [496, 238] on button "Confirm" at bounding box center [503, 234] width 113 height 19
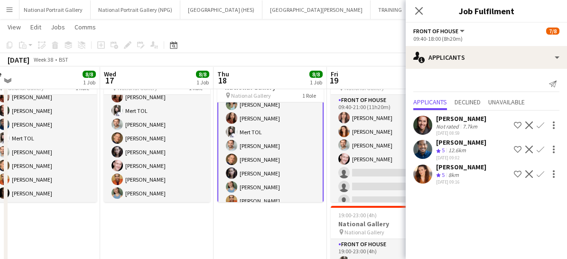
scroll to position [0, 0]
click at [417, 9] on icon "Close pop-in" at bounding box center [418, 10] width 9 height 9
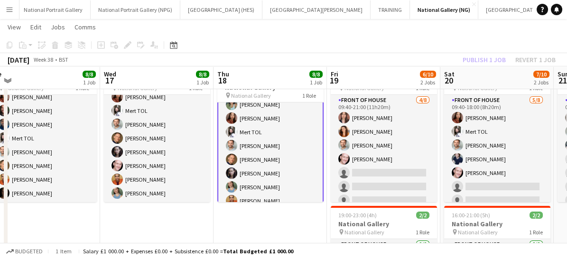
click at [300, 177] on app-card-role "Front of House [DATE] 09:40-18:00 (8h20m) [PERSON_NAME] [PERSON_NAME] TOL [PERS…" at bounding box center [270, 146] width 106 height 131
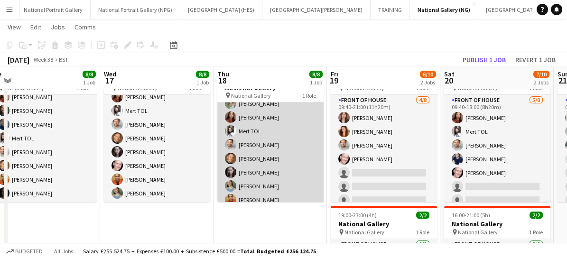
scroll to position [21, 0]
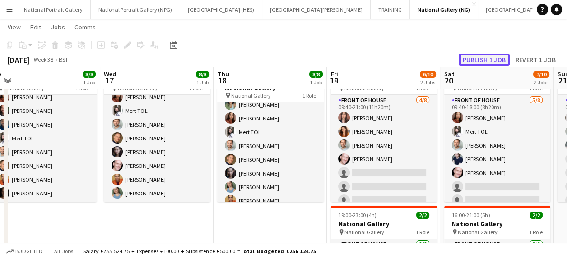
click at [480, 57] on button "Publish 1 job" at bounding box center [484, 60] width 51 height 12
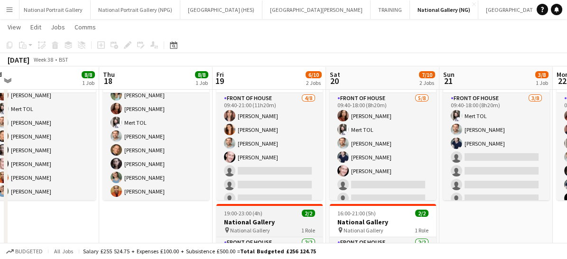
scroll to position [46, 0]
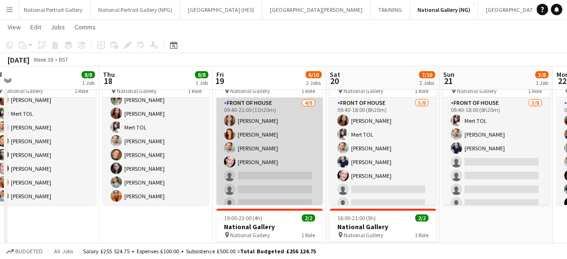
click at [262, 192] on app-card-role "Front of House [DATE] 09:40-21:00 (11h20m) [PERSON_NAME] [PERSON_NAME] [PERSON_…" at bounding box center [269, 162] width 106 height 129
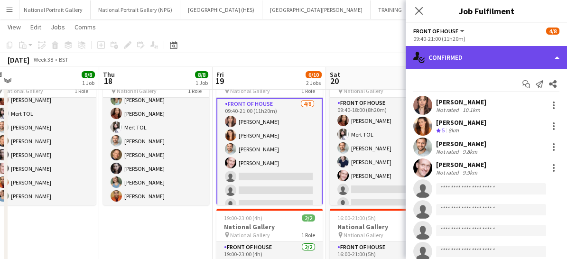
click at [465, 53] on div "single-neutral-actions-check-2 Confirmed" at bounding box center [486, 57] width 161 height 23
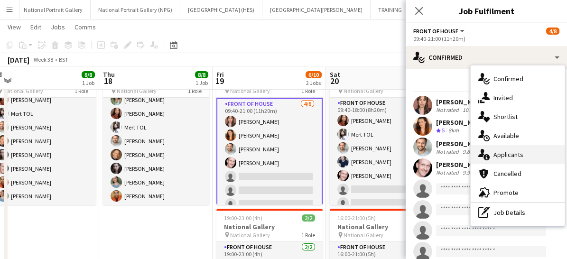
click at [490, 152] on div "single-neutral-actions-information Applicants" at bounding box center [518, 154] width 94 height 19
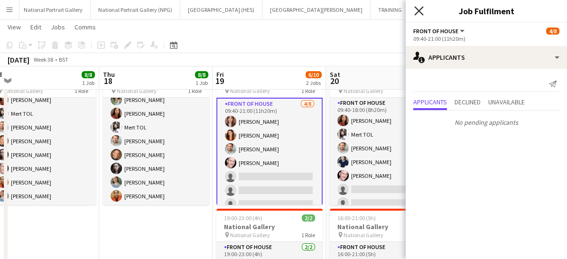
click at [422, 14] on icon at bounding box center [418, 10] width 9 height 9
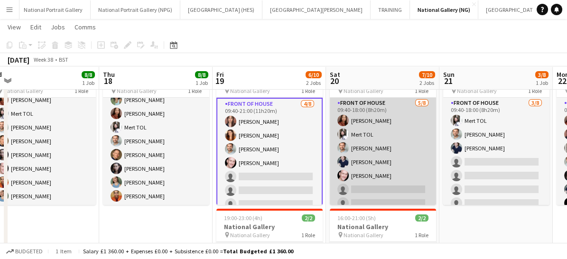
click at [397, 179] on app-card-role "Front of House [DATE] 09:40-18:00 (8h20m) [PERSON_NAME] TOL [PERSON_NAME] [PERS…" at bounding box center [383, 162] width 106 height 129
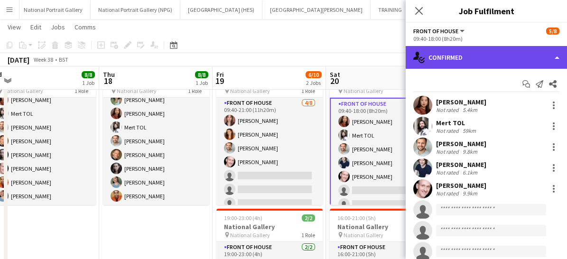
click at [464, 59] on div "single-neutral-actions-check-2 Confirmed" at bounding box center [486, 57] width 161 height 23
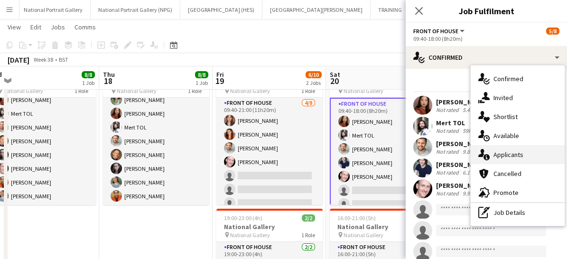
click at [501, 155] on span "Applicants" at bounding box center [509, 154] width 30 height 9
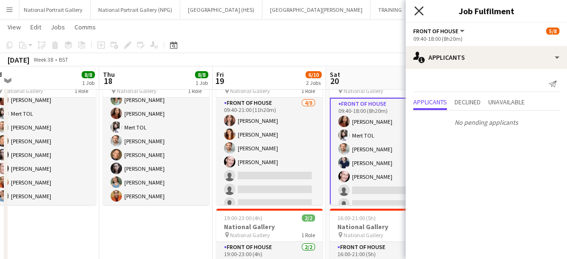
click at [418, 12] on icon "Close pop-in" at bounding box center [418, 10] width 9 height 9
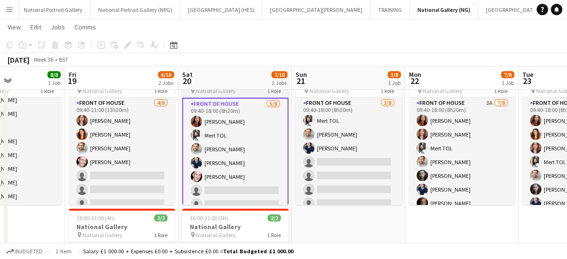
scroll to position [0, 282]
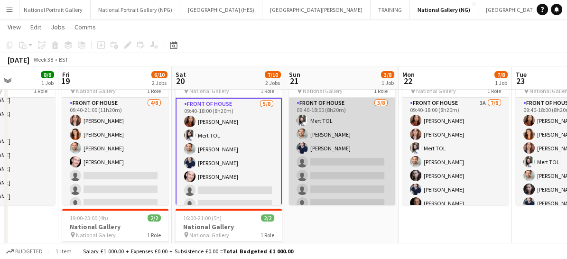
click at [345, 168] on app-card-role "Front of House [DATE] 09:40-18:00 (8h20m) Mert TOL [PERSON_NAME] [PERSON_NAME] …" at bounding box center [342, 162] width 106 height 129
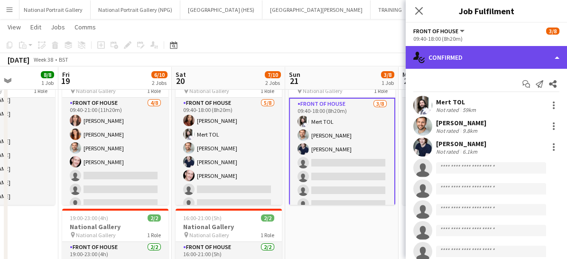
click at [459, 65] on div "single-neutral-actions-check-2 Confirmed" at bounding box center [486, 57] width 161 height 23
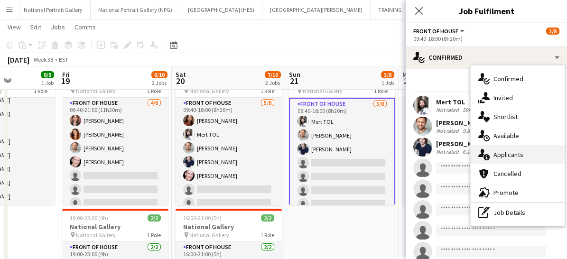
click at [501, 148] on div "single-neutral-actions-information Applicants" at bounding box center [518, 154] width 94 height 19
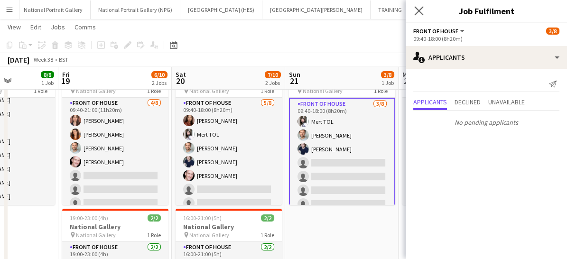
click at [425, 6] on app-icon "Close pop-in" at bounding box center [420, 11] width 14 height 14
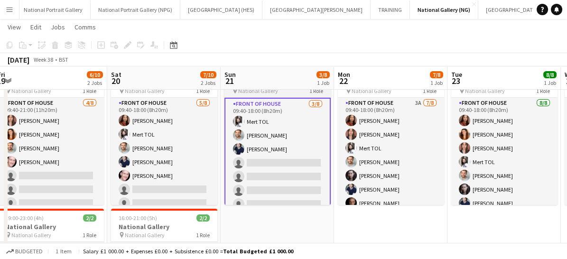
scroll to position [21, 0]
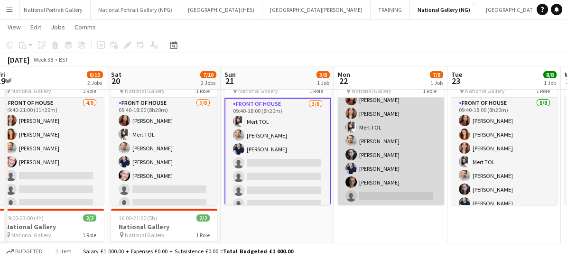
click at [409, 161] on app-card-role "Front of House 3A [DATE] 09:40-18:00 (8h20m) [PERSON_NAME] [PERSON_NAME] TOL [P…" at bounding box center [391, 141] width 106 height 129
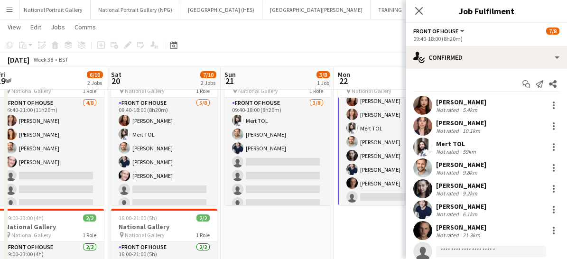
scroll to position [22, 0]
click at [376, 192] on app-card-role "Front of House 3A [DATE] 09:40-18:00 (8h20m) [PERSON_NAME] [PERSON_NAME] TOL [P…" at bounding box center [391, 141] width 106 height 131
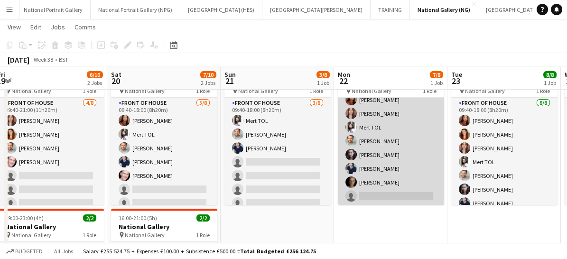
click at [376, 192] on app-card-role "Front of House 3A [DATE] 09:40-18:00 (8h20m) [PERSON_NAME] [PERSON_NAME] TOL [P…" at bounding box center [391, 141] width 106 height 129
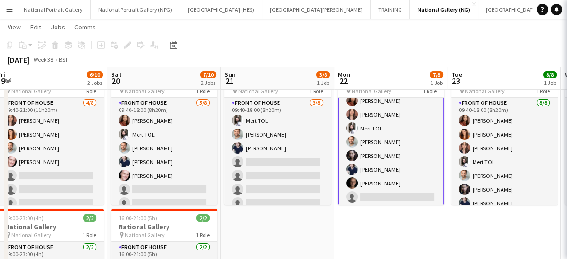
click at [376, 192] on app-card-role "Front of House 3A [DATE] 09:40-18:00 (8h20m) [PERSON_NAME] [PERSON_NAME] TOL [P…" at bounding box center [391, 142] width 106 height 131
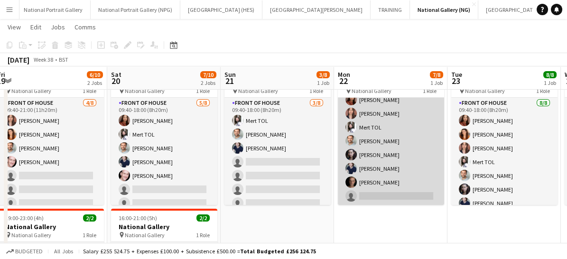
click at [385, 189] on app-card-role "Front of House 3A [DATE] 09:40-18:00 (8h20m) [PERSON_NAME] [PERSON_NAME] TOL [P…" at bounding box center [391, 141] width 106 height 129
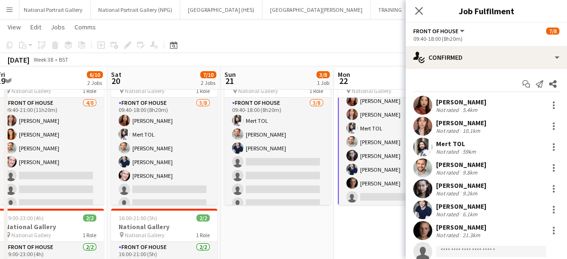
scroll to position [22, 0]
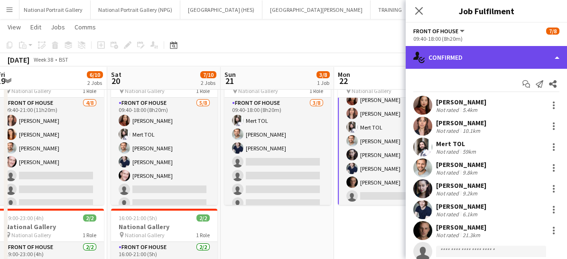
click at [476, 51] on div "single-neutral-actions-check-2 Confirmed" at bounding box center [486, 57] width 161 height 23
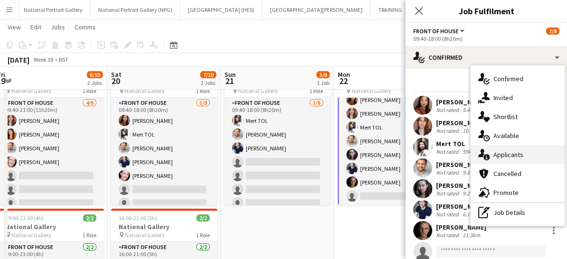
click at [512, 163] on div "single-neutral-actions-information Applicants" at bounding box center [518, 154] width 94 height 19
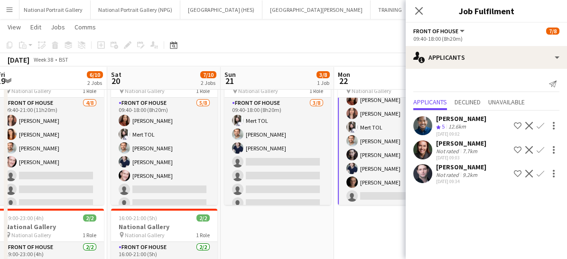
click at [545, 148] on button "Confirm" at bounding box center [540, 149] width 11 height 11
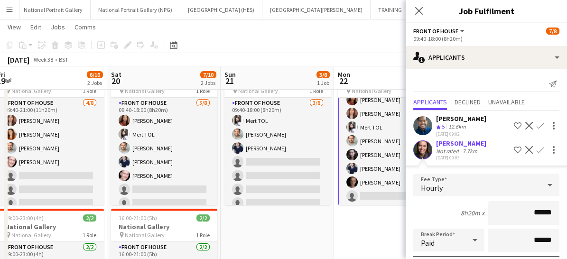
scroll to position [149, 0]
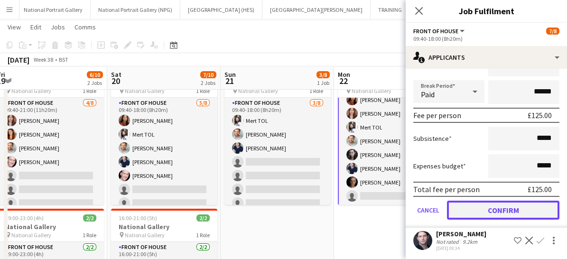
click at [485, 207] on button "Confirm" at bounding box center [503, 210] width 113 height 19
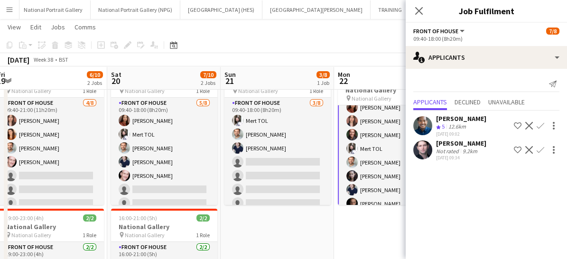
scroll to position [0, 0]
click at [418, 10] on icon at bounding box center [418, 10] width 9 height 9
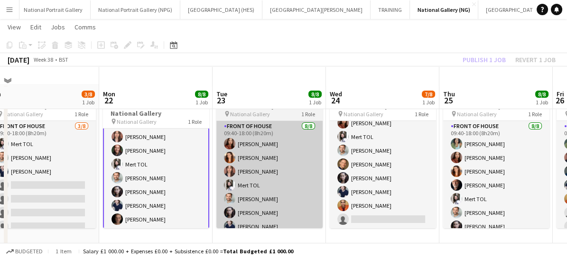
scroll to position [42, 0]
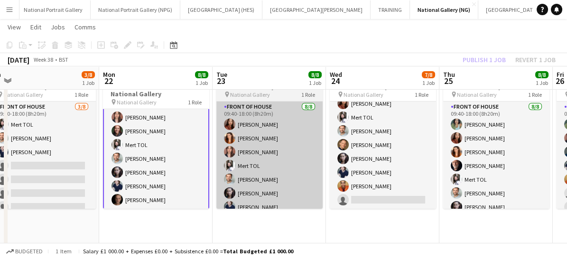
click at [399, 166] on app-card-role "Front of House 5A [DATE] 09:40-18:00 (8h20m) [PERSON_NAME] TOL [PERSON_NAME] [P…" at bounding box center [383, 145] width 106 height 129
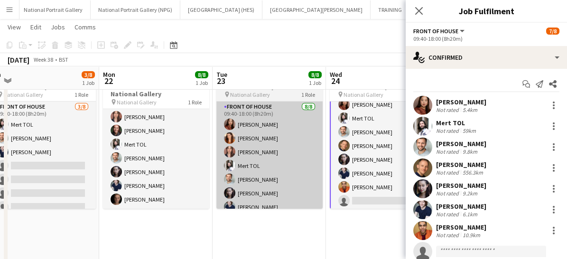
scroll to position [22, 0]
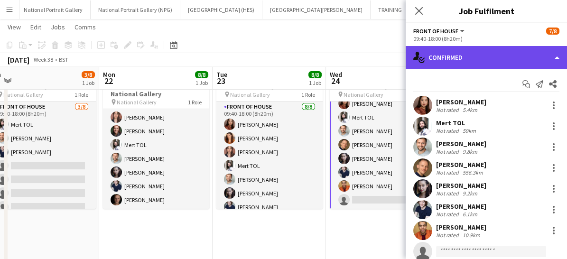
click at [468, 58] on div "single-neutral-actions-check-2 Confirmed" at bounding box center [486, 57] width 161 height 23
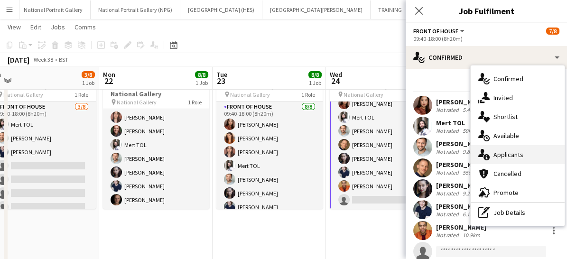
click at [499, 152] on span "Applicants" at bounding box center [509, 154] width 30 height 9
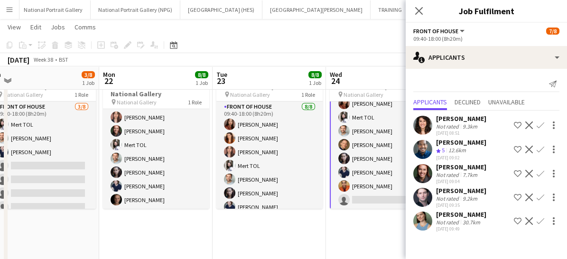
click at [541, 124] on app-icon "Confirm" at bounding box center [541, 126] width 8 height 8
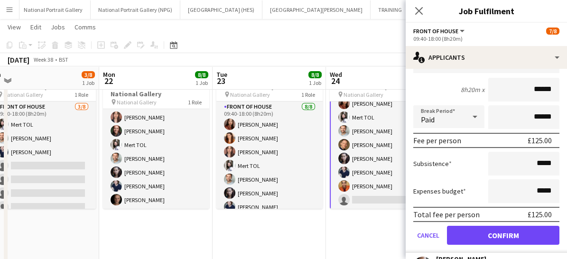
scroll to position [100, 0]
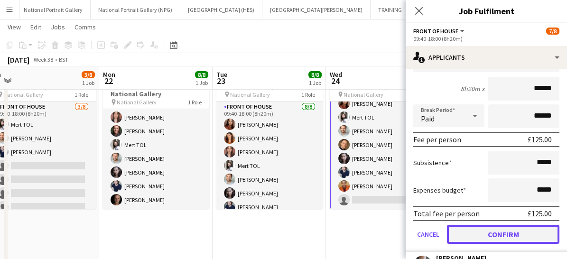
click at [496, 235] on button "Confirm" at bounding box center [503, 234] width 113 height 19
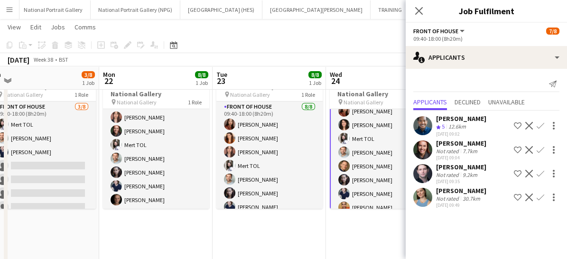
scroll to position [0, 0]
click at [417, 12] on icon at bounding box center [418, 10] width 9 height 9
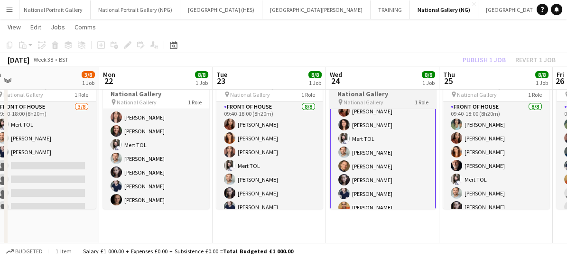
scroll to position [3, 0]
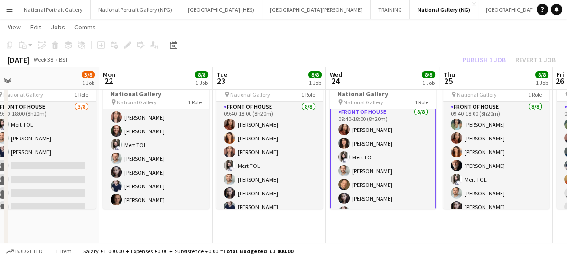
click at [393, 168] on app-card-role "Front of House [DATE] 09:40-18:00 (8h20m) [PERSON_NAME] [PERSON_NAME] Mert TOL …" at bounding box center [383, 171] width 106 height 131
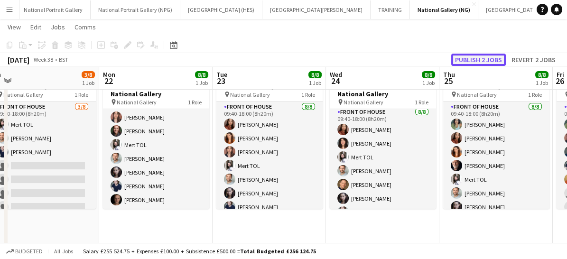
click at [468, 62] on button "Publish 2 jobs" at bounding box center [478, 60] width 55 height 12
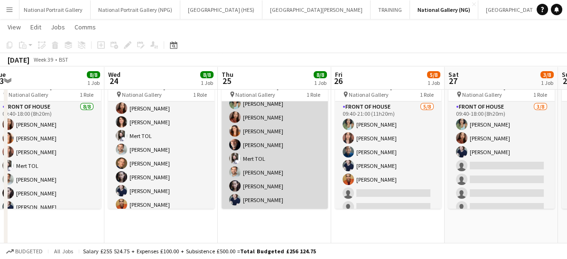
scroll to position [0, 0]
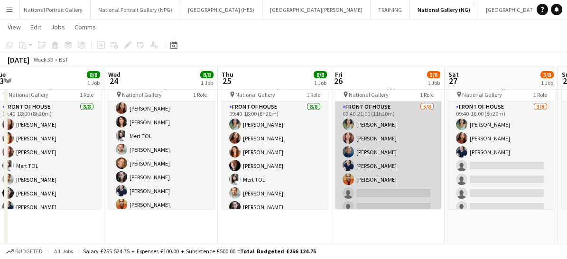
click at [385, 204] on app-card-role "Front of House [DATE] 09:40-21:00 (11h20m) [PERSON_NAME] [PERSON_NAME] Abouayen…" at bounding box center [388, 166] width 106 height 129
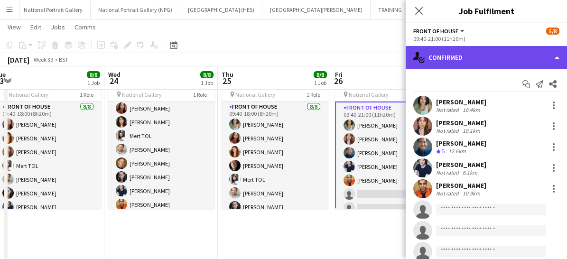
click at [457, 56] on div "single-neutral-actions-check-2 Confirmed" at bounding box center [486, 57] width 161 height 23
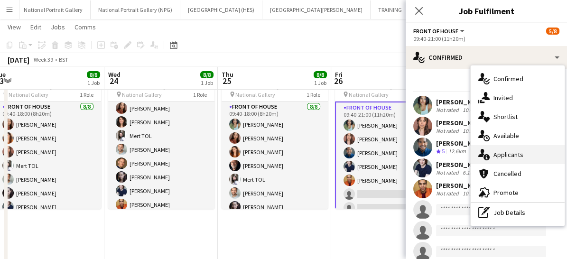
click at [492, 155] on div "single-neutral-actions-information Applicants" at bounding box center [518, 154] width 94 height 19
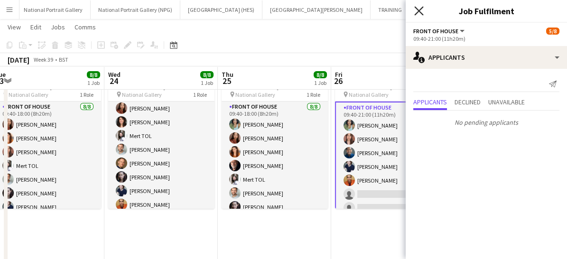
click at [422, 13] on icon at bounding box center [418, 10] width 9 height 9
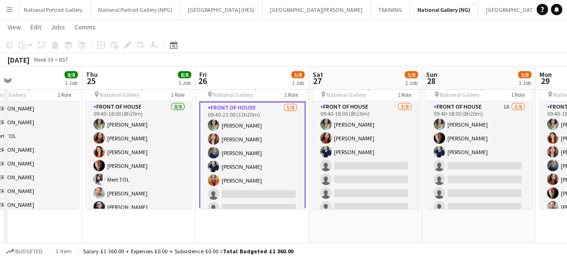
scroll to position [0, 376]
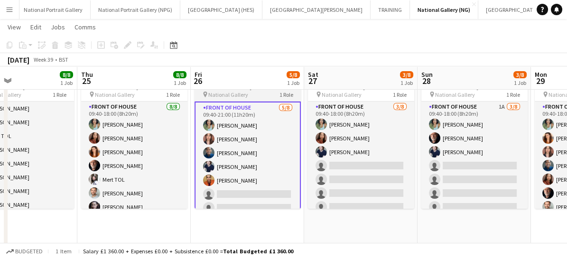
click at [364, 169] on app-card-role "Front of House [DATE] 09:40-18:00 (8h20m) [PERSON_NAME] [PERSON_NAME] [PERSON_N…" at bounding box center [361, 166] width 106 height 129
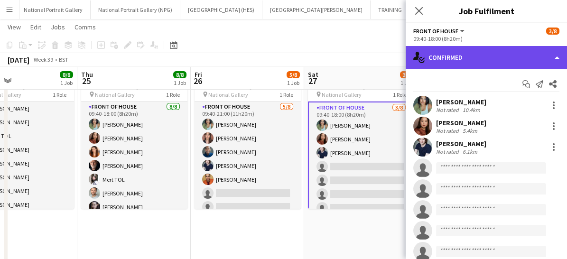
click at [456, 59] on div "single-neutral-actions-check-2 Confirmed" at bounding box center [486, 57] width 161 height 23
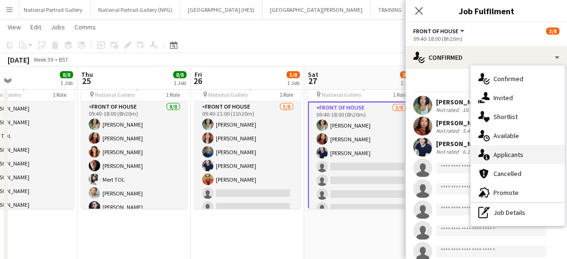
click at [491, 154] on div "single-neutral-actions-information Applicants" at bounding box center [518, 154] width 94 height 19
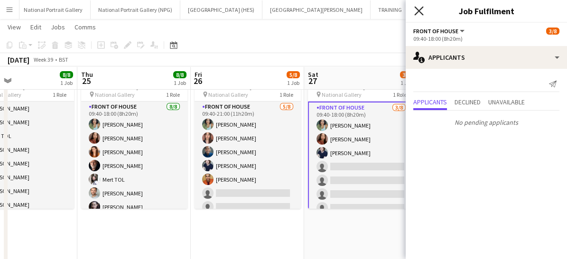
click at [420, 11] on icon "Close pop-in" at bounding box center [418, 10] width 9 height 9
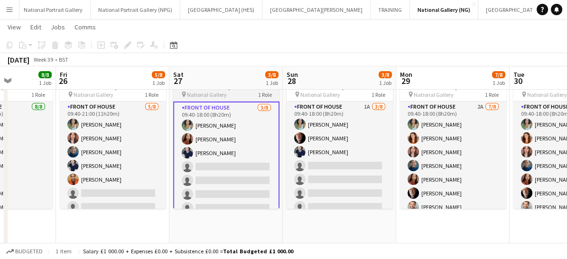
scroll to position [0, 285]
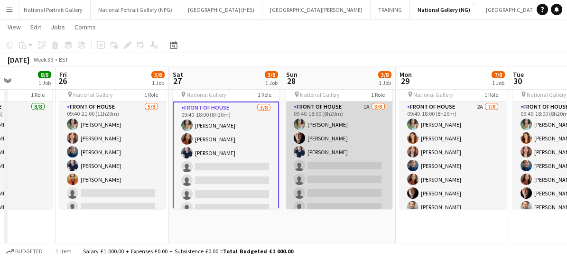
click at [332, 183] on app-card-role "Front of House 1A [DATE] 09:40-18:00 (8h20m) [PERSON_NAME] [PERSON_NAME] [PERSO…" at bounding box center [339, 166] width 106 height 129
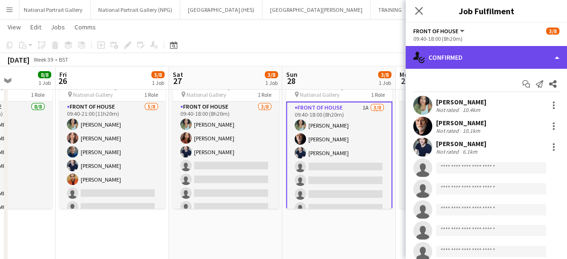
click at [460, 55] on div "single-neutral-actions-check-2 Confirmed" at bounding box center [486, 57] width 161 height 23
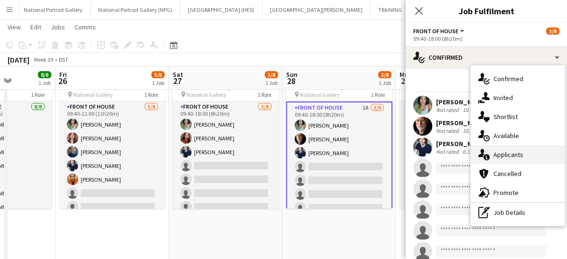
click at [487, 154] on icon "single-neutral-actions-information" at bounding box center [484, 154] width 11 height 11
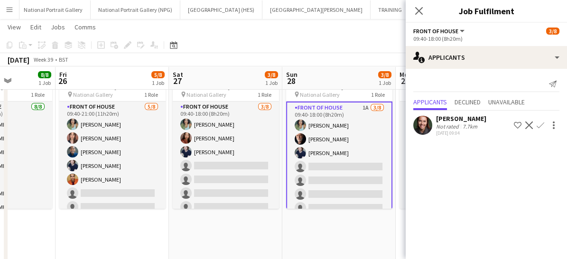
click at [540, 122] on app-icon "Confirm" at bounding box center [541, 126] width 8 height 8
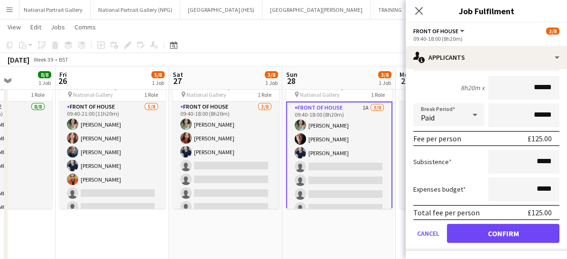
scroll to position [100, 0]
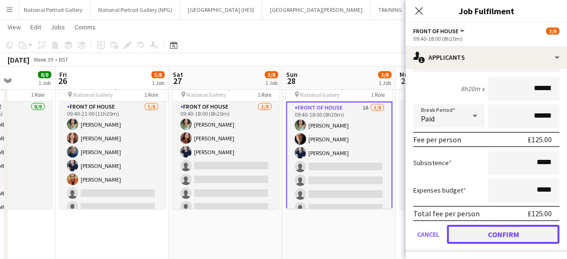
click at [484, 227] on button "Confirm" at bounding box center [503, 234] width 113 height 19
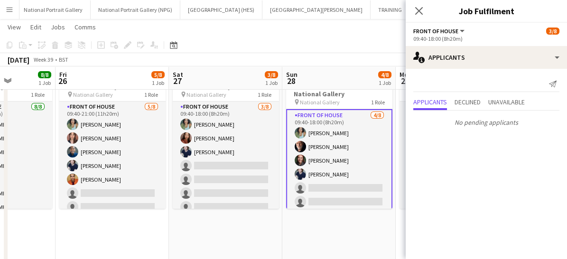
scroll to position [0, 0]
click at [422, 7] on icon at bounding box center [418, 10] width 9 height 9
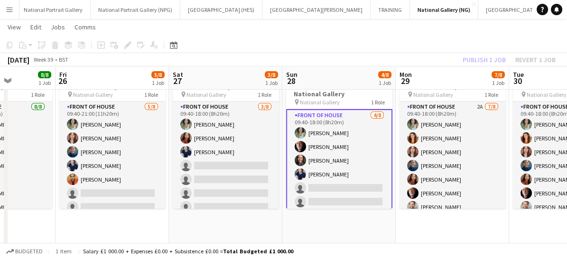
click at [349, 181] on app-card-role "Front of House [DATE] 09:40-18:00 (8h20m) [PERSON_NAME] [PERSON_NAME] [PERSON_N…" at bounding box center [339, 174] width 106 height 131
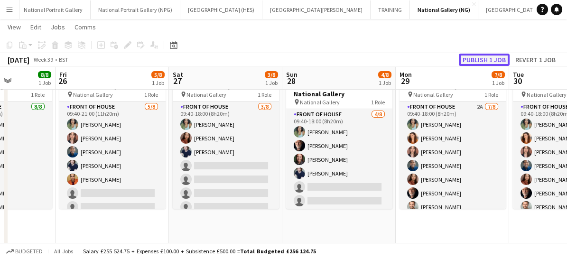
click at [470, 58] on button "Publish 1 job" at bounding box center [484, 60] width 51 height 12
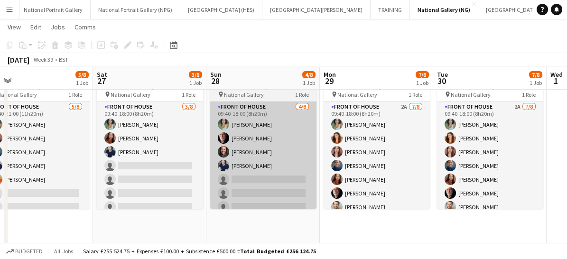
scroll to position [21, 0]
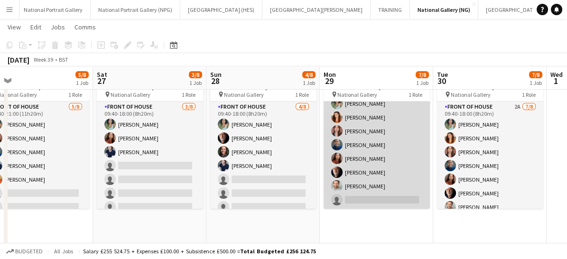
click at [389, 189] on app-card-role "Front of House 2A [DATE] 09:40-18:00 (8h20m) [PERSON_NAME] [PERSON_NAME] [PERSO…" at bounding box center [377, 145] width 106 height 129
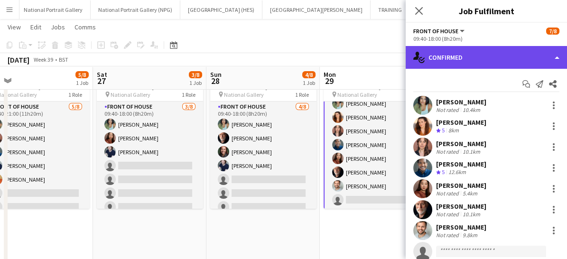
click at [471, 66] on div "single-neutral-actions-check-2 Confirmed" at bounding box center [486, 57] width 161 height 23
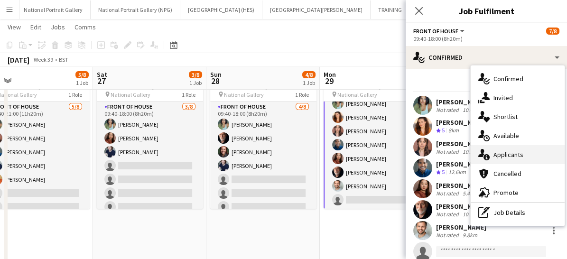
click at [494, 156] on span "Applicants" at bounding box center [509, 154] width 30 height 9
click at [494, 259] on mat-expansion-panel "users2 Applicants Send notification Applicants Declined Unavailable No pending …" at bounding box center [486, 259] width 161 height 0
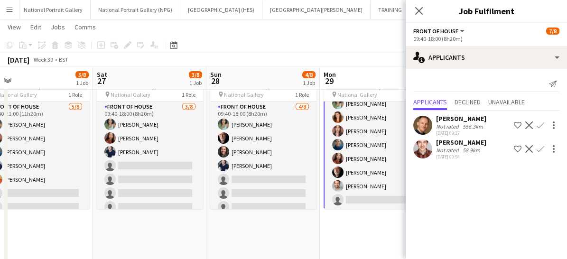
click at [544, 146] on app-icon "Confirm" at bounding box center [541, 149] width 8 height 8
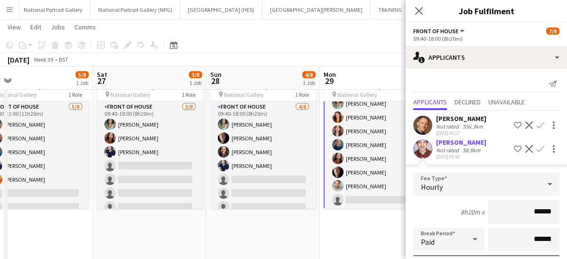
scroll to position [124, 0]
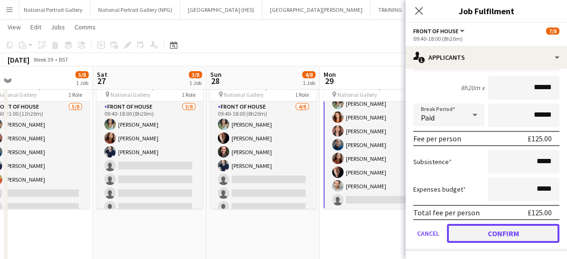
click at [485, 230] on button "Confirm" at bounding box center [503, 233] width 113 height 19
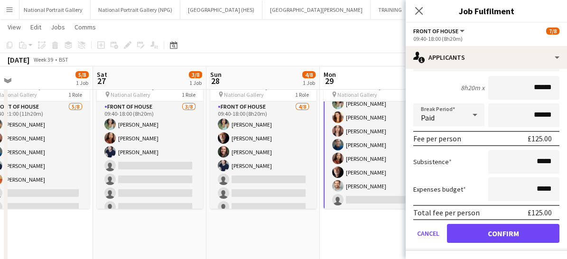
scroll to position [0, 0]
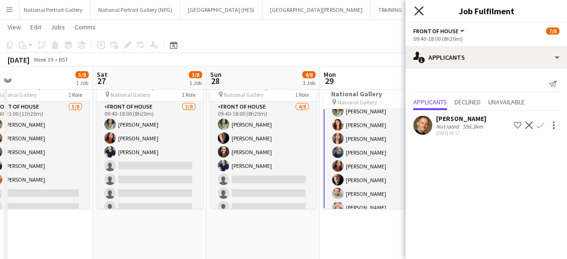
click at [418, 12] on icon at bounding box center [418, 10] width 9 height 9
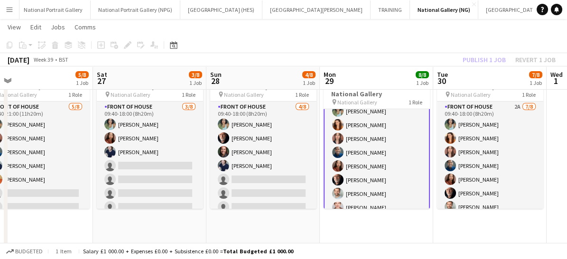
click at [386, 197] on app-card-role "Front of House [DATE] 09:40-18:00 (8h20m) [PERSON_NAME] [PERSON_NAME] [PERSON_N…" at bounding box center [377, 152] width 106 height 131
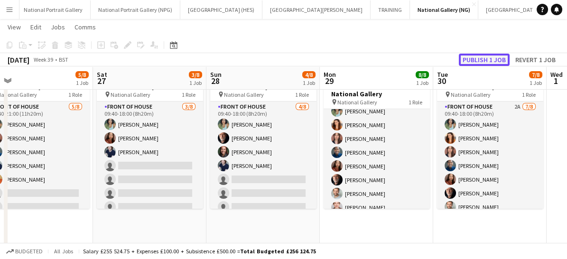
click at [473, 63] on button "Publish 1 job" at bounding box center [484, 60] width 51 height 12
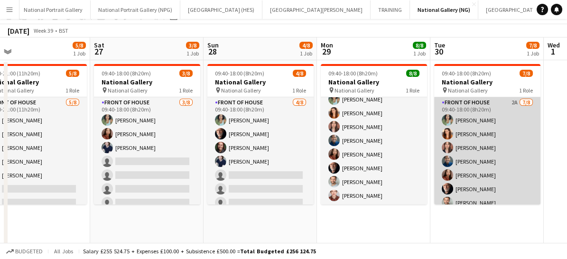
scroll to position [0, 0]
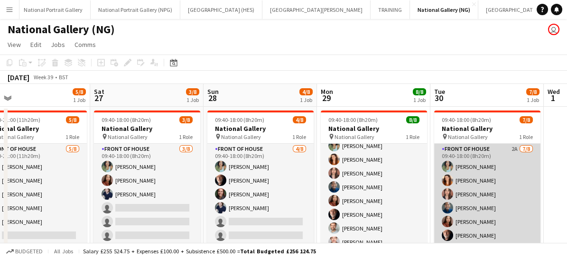
click at [465, 155] on app-card-role "Front of House 2A [DATE] 09:40-18:00 (8h20m) [PERSON_NAME] [PERSON_NAME] [PERSO…" at bounding box center [487, 208] width 106 height 129
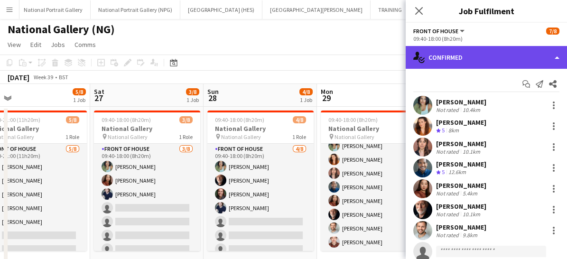
click at [470, 50] on div "single-neutral-actions-check-2 Confirmed" at bounding box center [486, 57] width 161 height 23
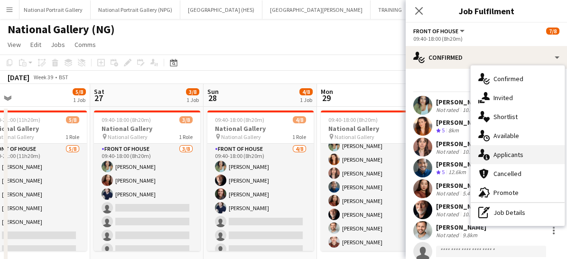
click at [496, 151] on span "Applicants" at bounding box center [509, 154] width 30 height 9
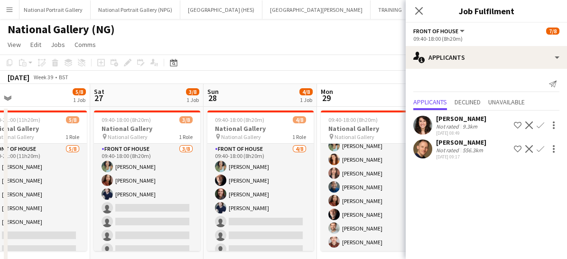
click at [538, 128] on app-icon "Confirm" at bounding box center [541, 126] width 8 height 8
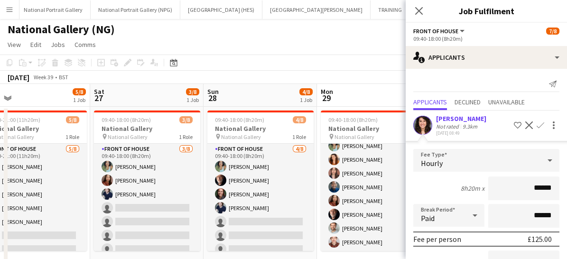
scroll to position [100, 0]
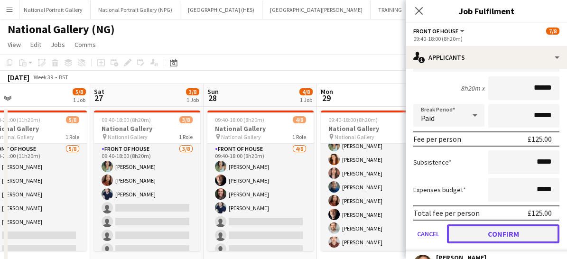
click at [464, 239] on button "Confirm" at bounding box center [503, 234] width 113 height 19
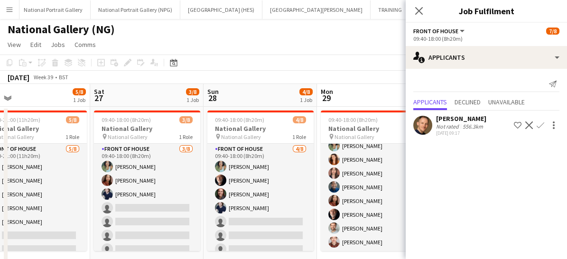
scroll to position [0, 0]
click at [423, 18] on app-icon "Close pop-in" at bounding box center [420, 11] width 14 height 14
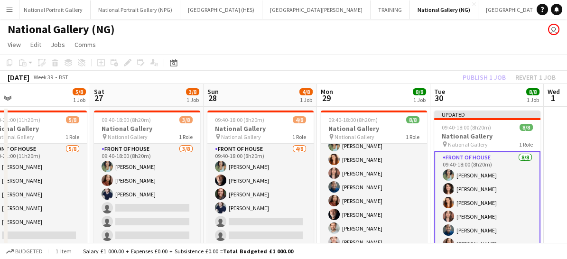
click at [469, 211] on app-card-role "Front of House [DATE] 09:40-18:00 (8h20m) [PERSON_NAME] [PERSON_NAME] [PERSON_N…" at bounding box center [487, 216] width 106 height 131
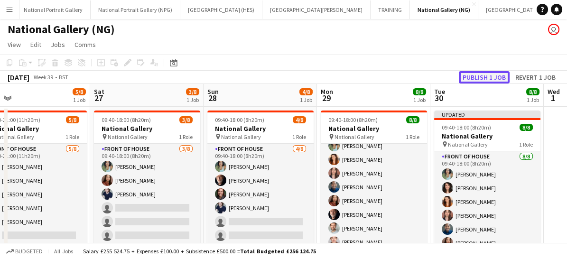
click at [480, 73] on button "Publish 1 job" at bounding box center [484, 77] width 51 height 12
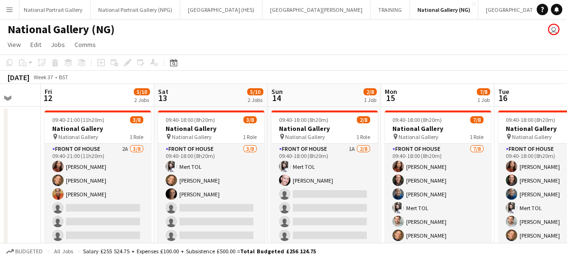
scroll to position [0, 282]
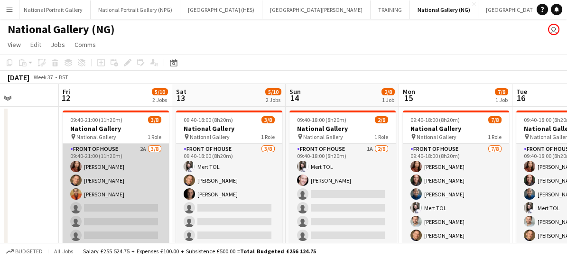
click at [128, 210] on app-card-role "Front of House 2A [DATE] 09:40-21:00 (11h20m) [PERSON_NAME] [PERSON_NAME] [PERS…" at bounding box center [116, 208] width 106 height 129
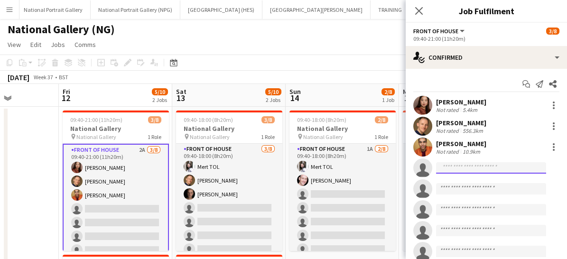
click at [455, 170] on input at bounding box center [491, 167] width 110 height 11
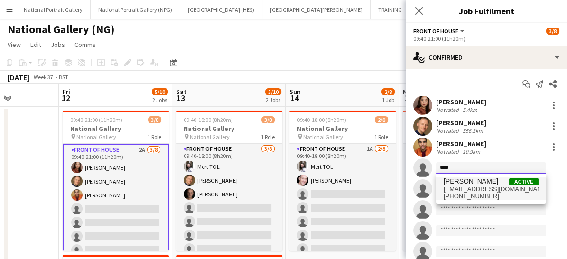
type input "***"
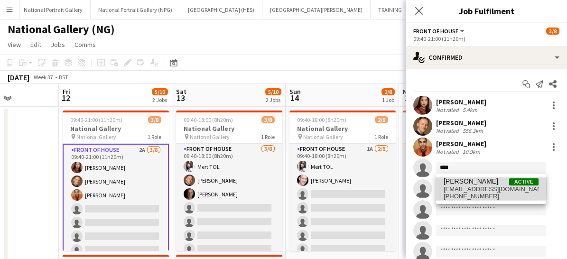
click at [458, 188] on span "[EMAIL_ADDRESS][DOMAIN_NAME]" at bounding box center [491, 190] width 95 height 8
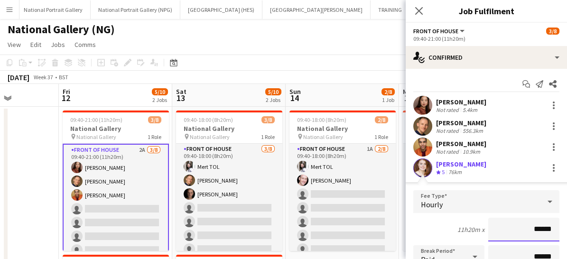
scroll to position [20, 0]
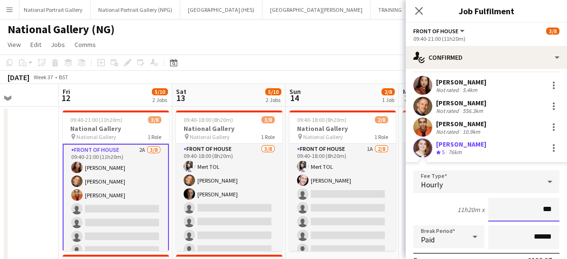
type input "******"
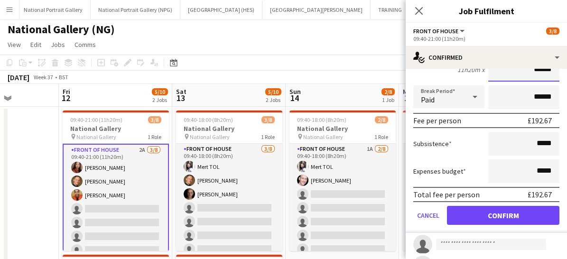
scroll to position [160, 0]
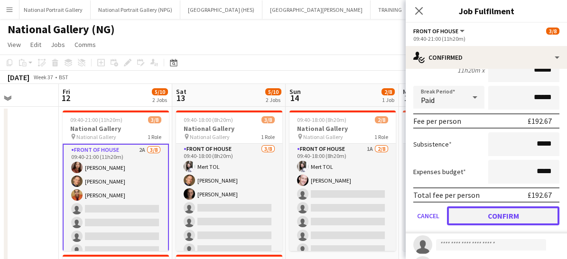
click at [489, 217] on button "Confirm" at bounding box center [503, 216] width 113 height 19
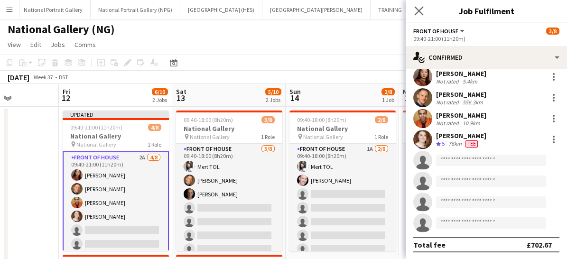
scroll to position [13, 0]
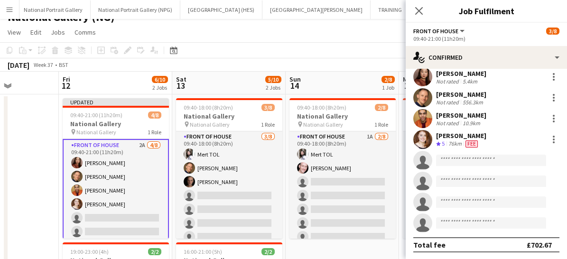
click at [149, 200] on app-card-role "Front of House 2A [DATE] 09:40-21:00 (11h20m) [PERSON_NAME] [PERSON_NAME] [PERS…" at bounding box center [116, 204] width 106 height 131
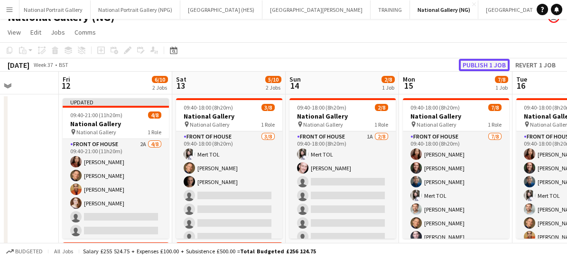
click at [481, 63] on button "Publish 1 job" at bounding box center [484, 65] width 51 height 12
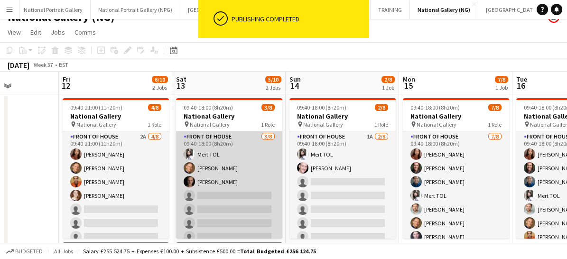
click at [223, 201] on app-card-role "Front of House [DATE] 09:40-18:00 (8h20m) Mert TOL [PERSON_NAME] [PERSON_NAME] …" at bounding box center [229, 196] width 106 height 129
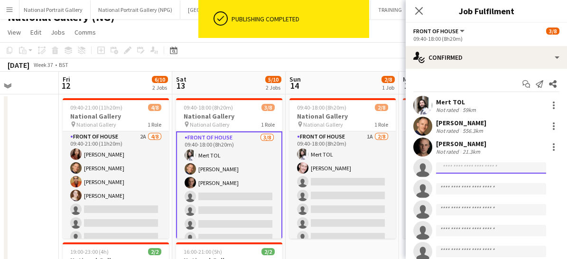
click at [473, 163] on input at bounding box center [491, 167] width 110 height 11
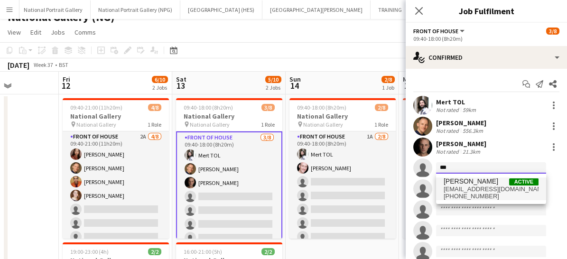
type input "***"
click at [465, 182] on span "[PERSON_NAME]" at bounding box center [471, 182] width 55 height 8
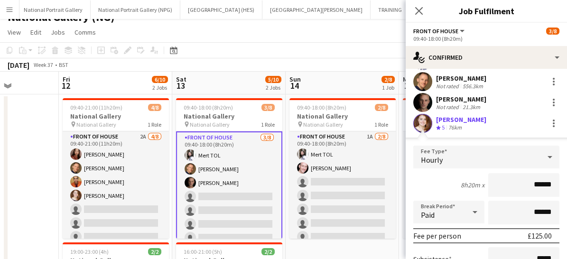
scroll to position [45, 0]
type input "***"
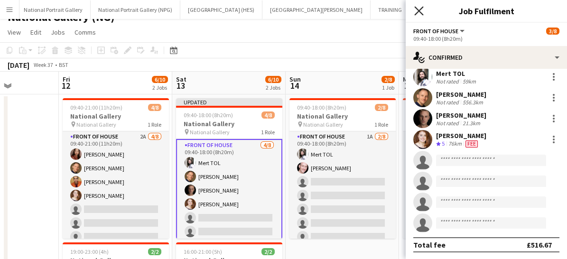
click at [416, 15] on icon "Close pop-in" at bounding box center [418, 10] width 9 height 9
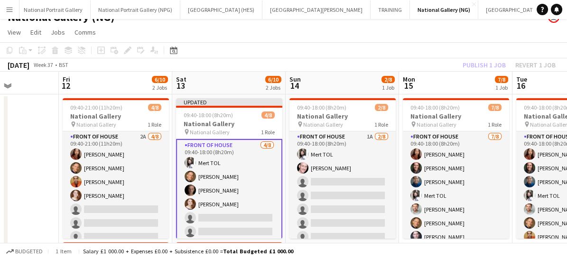
click at [243, 214] on app-card-role "Front of House [DATE] 09:40-18:00 (8h20m) Mert TOL [PERSON_NAME] [PERSON_NAME] …" at bounding box center [229, 204] width 106 height 131
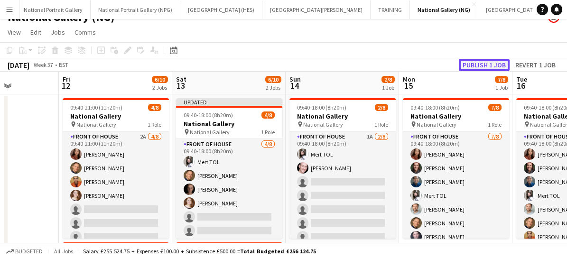
click at [478, 64] on button "Publish 1 job" at bounding box center [484, 65] width 51 height 12
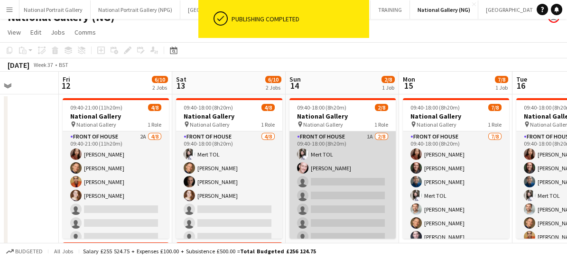
click at [343, 207] on app-card-role "Front of House 1A [DATE] 09:40-18:00 (8h20m) Mert TOL [PERSON_NAME] single-neut…" at bounding box center [343, 196] width 106 height 129
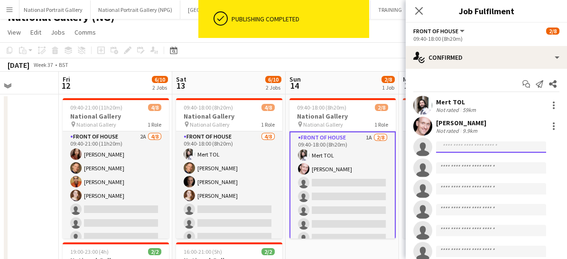
click at [451, 152] on input at bounding box center [491, 146] width 110 height 11
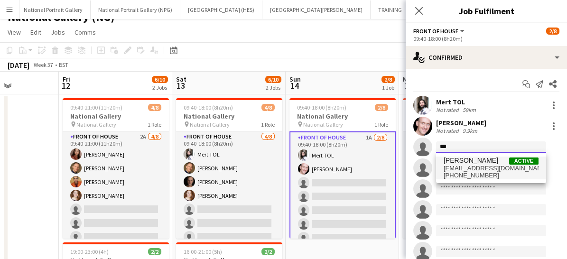
type input "***"
click at [454, 166] on span "[EMAIL_ADDRESS][DOMAIN_NAME]" at bounding box center [491, 169] width 95 height 8
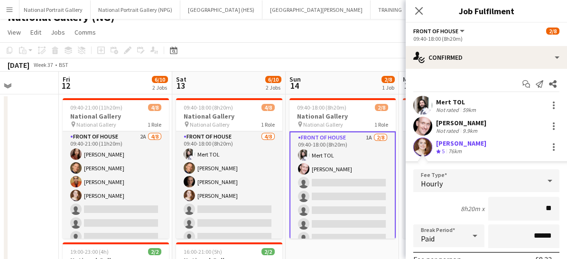
type input "***"
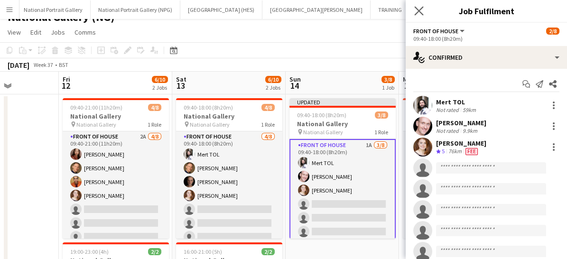
click at [417, 17] on app-icon "Close pop-in" at bounding box center [420, 11] width 14 height 14
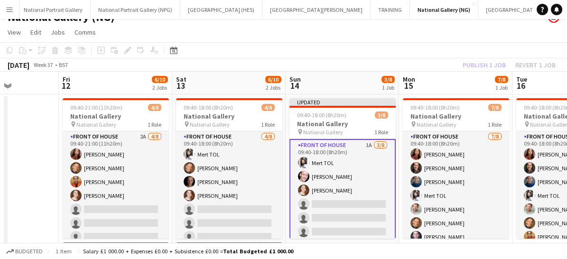
click at [351, 203] on app-card-role "Front of House 1A [DATE] 09:40-18:00 (8h20m) Mert TOL [PERSON_NAME] [PERSON_NAM…" at bounding box center [343, 204] width 106 height 131
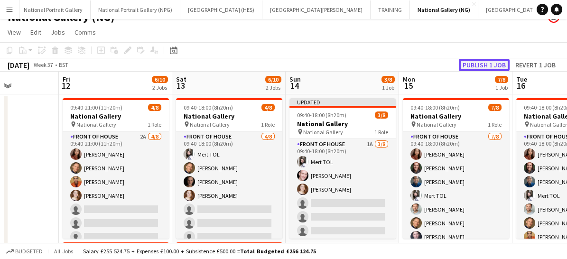
click at [479, 61] on button "Publish 1 job" at bounding box center [484, 65] width 51 height 12
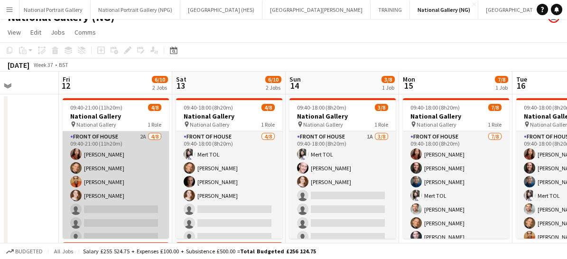
click at [120, 203] on app-card-role "Front of House 2A [DATE] 09:40-21:00 (11h20m) [PERSON_NAME] [PERSON_NAME] [PERS…" at bounding box center [116, 196] width 106 height 129
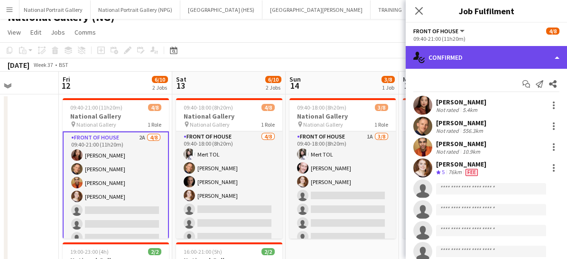
drag, startPoint x: 440, startPoint y: 60, endPoint x: 476, endPoint y: 57, distance: 36.7
click at [476, 57] on div "single-neutral-actions-check-2 Confirmed" at bounding box center [486, 57] width 161 height 23
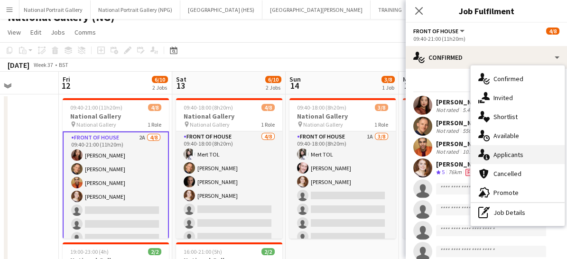
click at [505, 150] on span "Applicants" at bounding box center [509, 154] width 30 height 9
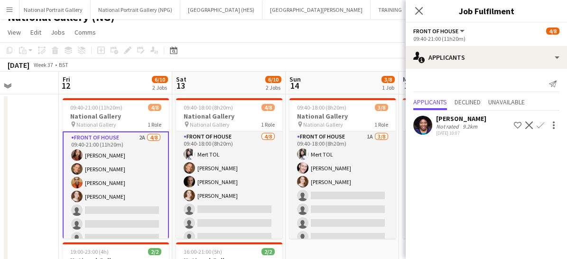
click at [541, 125] on app-icon "Confirm" at bounding box center [541, 126] width 8 height 8
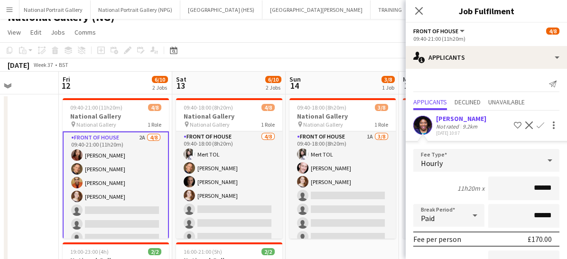
scroll to position [101, 0]
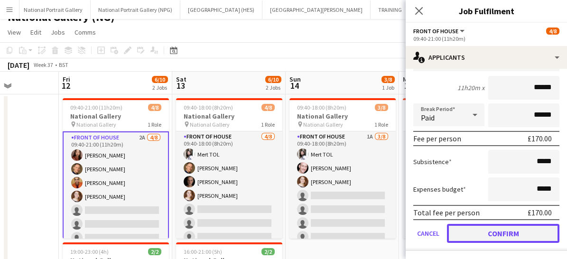
click at [491, 237] on button "Confirm" at bounding box center [503, 233] width 113 height 19
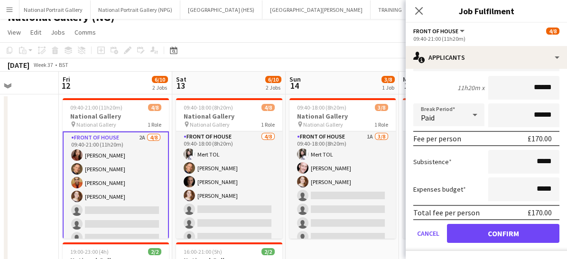
scroll to position [0, 0]
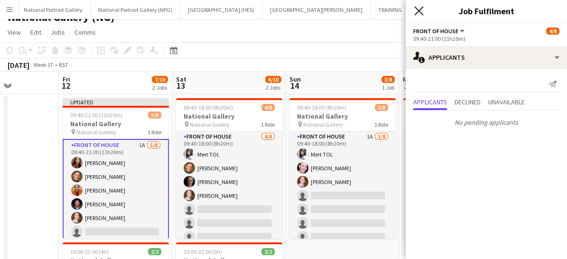
click at [422, 9] on icon at bounding box center [418, 10] width 9 height 9
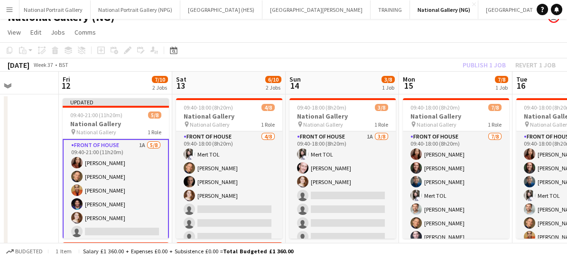
click at [132, 201] on app-card-role "Front of House 1A [DATE] 09:40-21:00 (11h20m) [PERSON_NAME] [PERSON_NAME] [PERS…" at bounding box center [116, 204] width 106 height 131
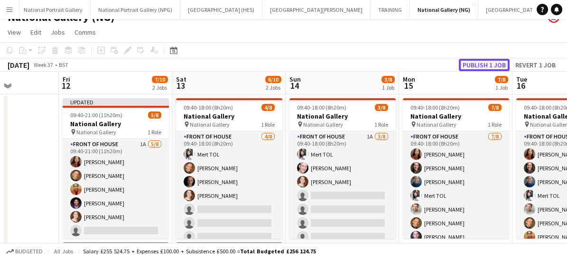
click at [471, 63] on button "Publish 1 job" at bounding box center [484, 65] width 51 height 12
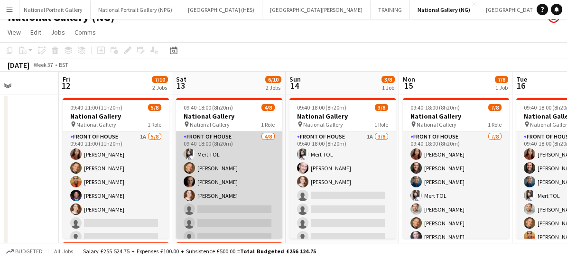
click at [222, 220] on app-card-role "Front of House [DATE] 09:40-18:00 (8h20m) Mert TOL [PERSON_NAME] [PERSON_NAME] …" at bounding box center [229, 196] width 106 height 129
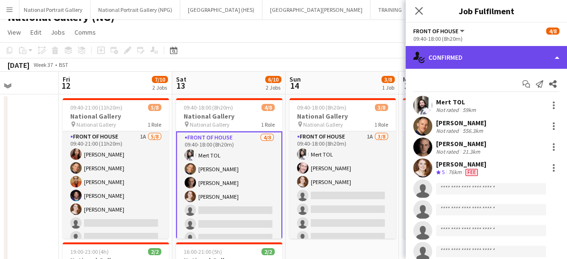
click at [470, 56] on div "single-neutral-actions-check-2 Confirmed" at bounding box center [486, 57] width 161 height 23
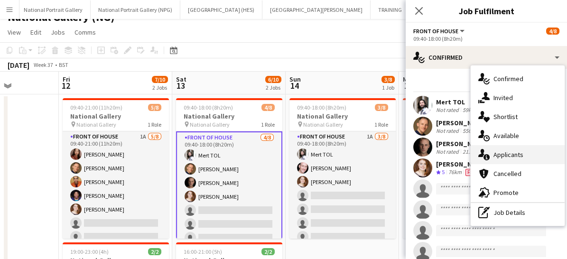
click at [491, 155] on div "single-neutral-actions-information Applicants" at bounding box center [518, 154] width 94 height 19
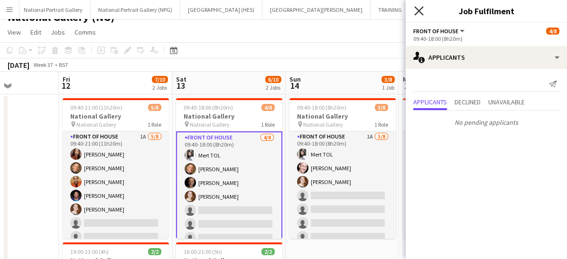
click at [420, 11] on icon at bounding box center [418, 10] width 9 height 9
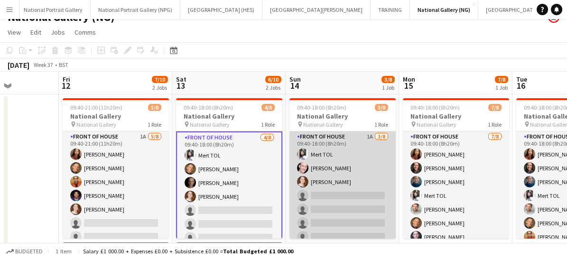
click at [343, 216] on app-card-role "Front of House 1A [DATE] 09:40-18:00 (8h20m) Mert TOL [PERSON_NAME] [PERSON_NAM…" at bounding box center [343, 196] width 106 height 129
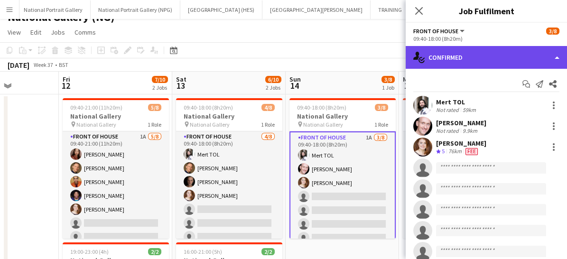
click at [466, 54] on div "single-neutral-actions-check-2 Confirmed" at bounding box center [486, 57] width 161 height 23
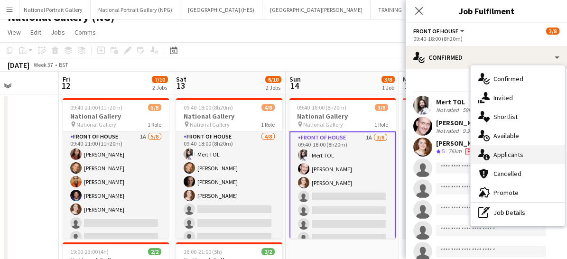
click at [488, 157] on icon at bounding box center [487, 157] width 6 height 6
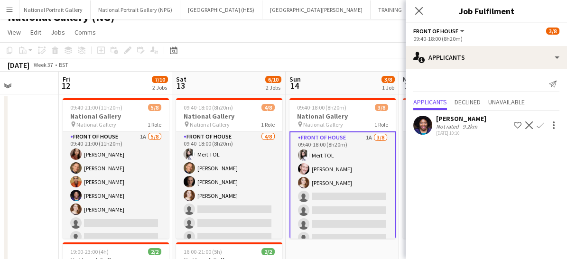
click at [542, 122] on app-icon "Confirm" at bounding box center [541, 126] width 8 height 8
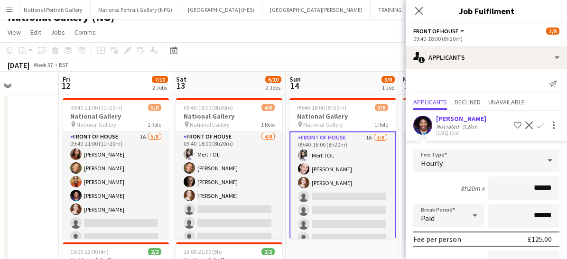
scroll to position [101, 0]
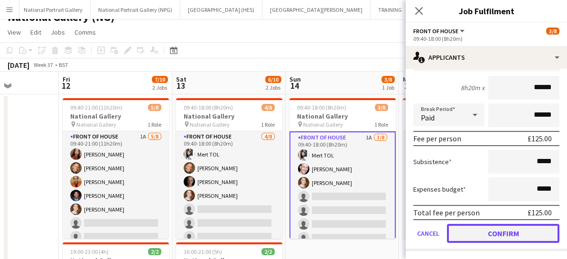
click at [468, 226] on button "Confirm" at bounding box center [503, 233] width 113 height 19
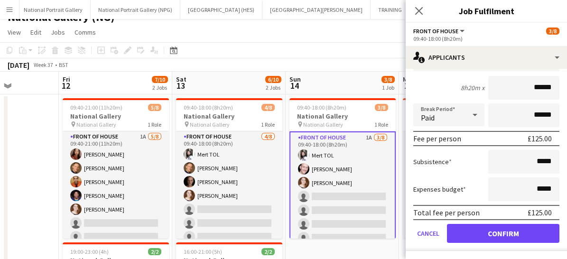
scroll to position [0, 0]
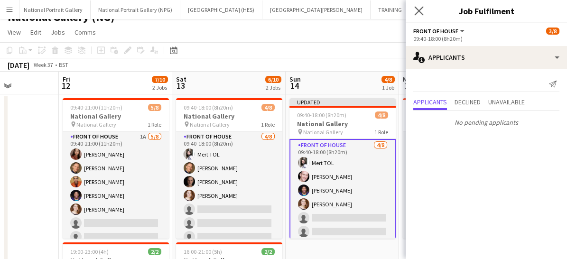
click at [420, 16] on app-icon "Close pop-in" at bounding box center [420, 11] width 14 height 14
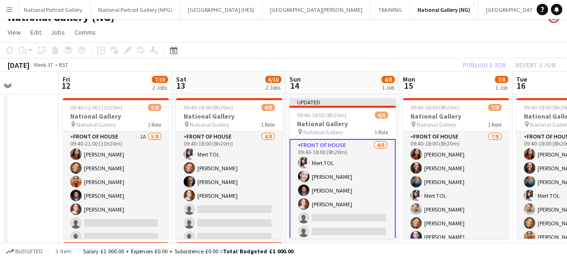
click at [342, 207] on app-card-role "Front of House [DATE] 09:40-18:00 (8h20m) Mert TOL [PERSON_NAME] [PERSON_NAME] …" at bounding box center [343, 204] width 106 height 131
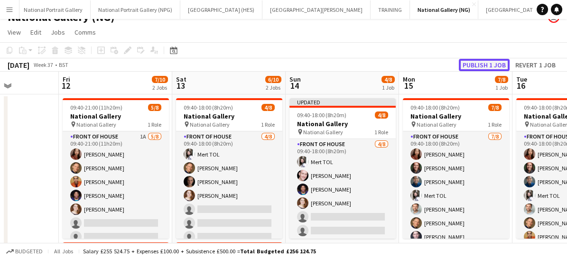
click at [478, 61] on button "Publish 1 job" at bounding box center [484, 65] width 51 height 12
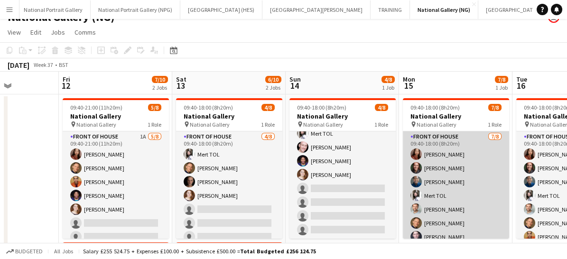
scroll to position [21, 0]
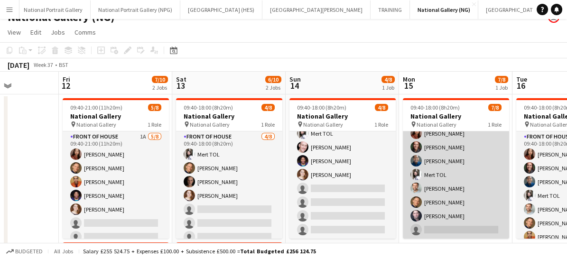
click at [489, 194] on app-card-role "Front of House [DATE] 09:40-18:00 (8h20m) [PERSON_NAME] [PERSON_NAME] [PERSON_N…" at bounding box center [456, 175] width 106 height 129
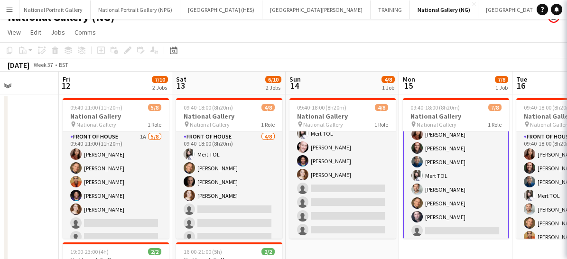
scroll to position [22, 0]
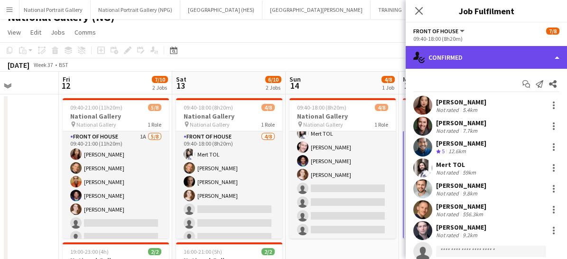
click at [471, 55] on div "single-neutral-actions-check-2 Confirmed" at bounding box center [486, 57] width 161 height 23
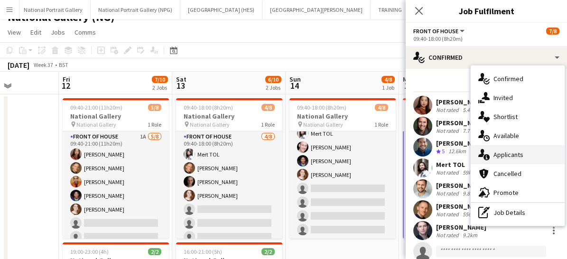
click at [492, 156] on div "single-neutral-actions-information Applicants" at bounding box center [518, 154] width 94 height 19
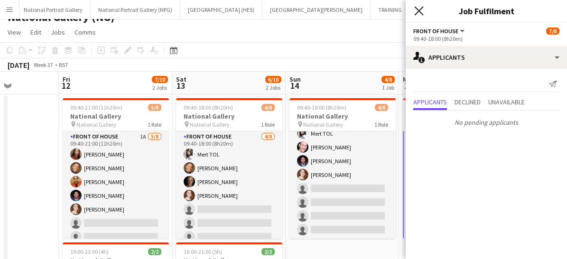
click at [420, 11] on icon at bounding box center [418, 10] width 9 height 9
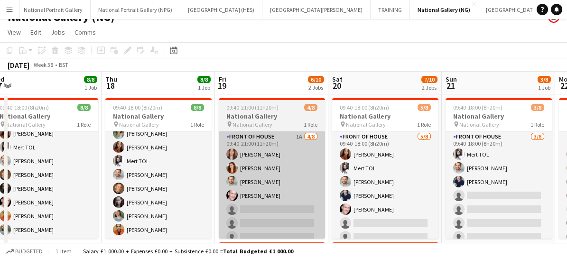
scroll to position [0, 335]
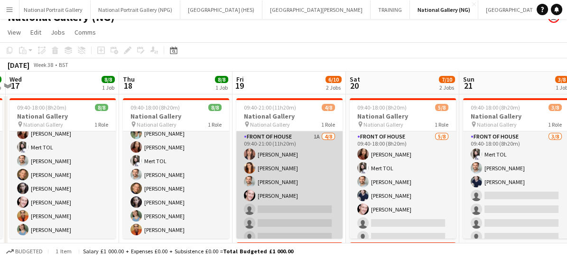
click at [316, 205] on app-card-role "Front of House 1A [DATE] 09:40-21:00 (11h20m) [PERSON_NAME] [PERSON_NAME] [PERS…" at bounding box center [289, 196] width 106 height 129
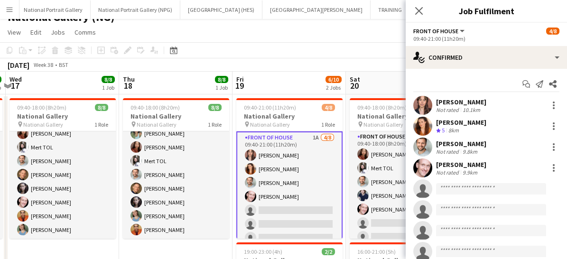
scroll to position [21, 0]
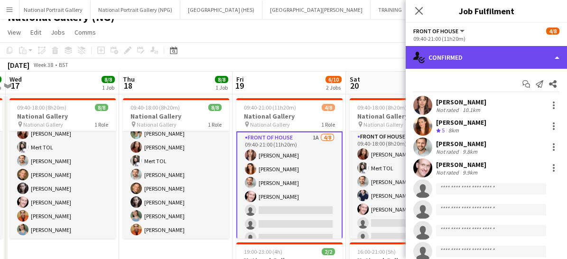
click at [452, 49] on div "single-neutral-actions-check-2 Confirmed" at bounding box center [486, 57] width 161 height 23
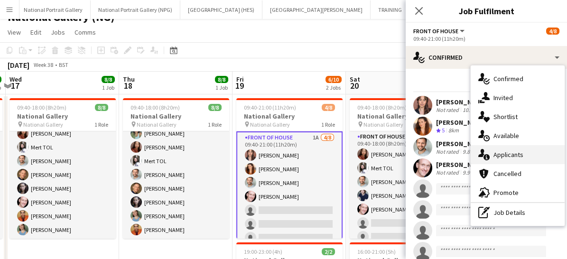
click at [492, 155] on div "single-neutral-actions-information Applicants" at bounding box center [518, 154] width 94 height 19
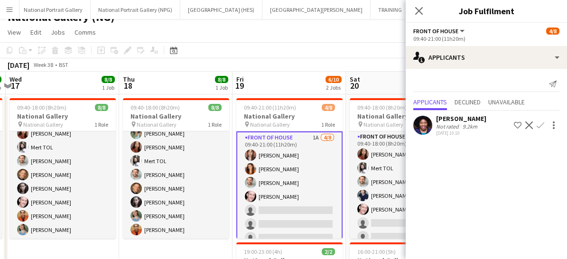
click at [541, 128] on app-icon "Confirm" at bounding box center [541, 126] width 8 height 8
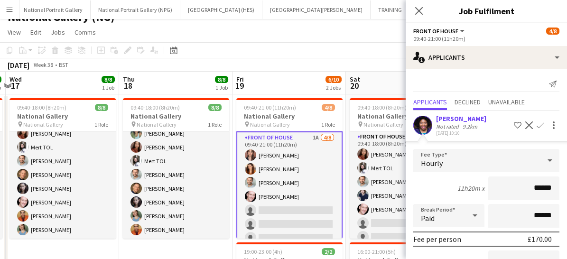
scroll to position [101, 0]
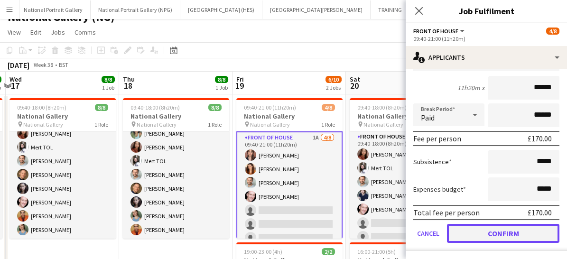
click at [466, 235] on button "Confirm" at bounding box center [503, 233] width 113 height 19
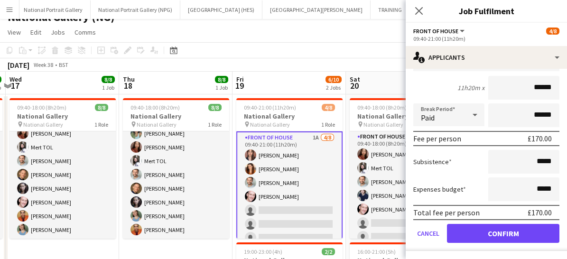
scroll to position [0, 0]
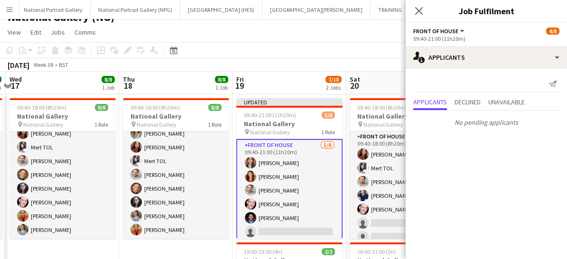
click at [419, 4] on div "Close pop-in" at bounding box center [419, 11] width 27 height 22
click at [417, 14] on icon "Close pop-in" at bounding box center [418, 10] width 9 height 9
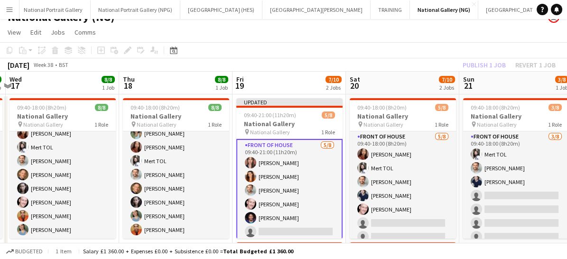
click at [313, 203] on app-card-role "Front of House [DATE] 09:40-21:00 (11h20m) [PERSON_NAME] [PERSON_NAME] [PERSON_…" at bounding box center [289, 204] width 106 height 131
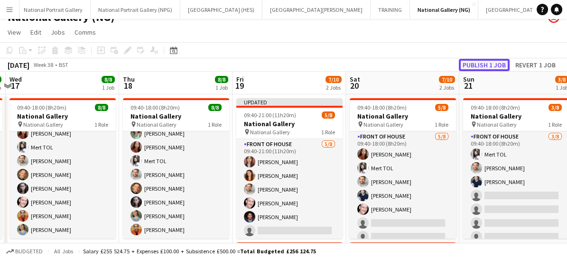
click at [489, 59] on button "Publish 1 job" at bounding box center [484, 65] width 51 height 12
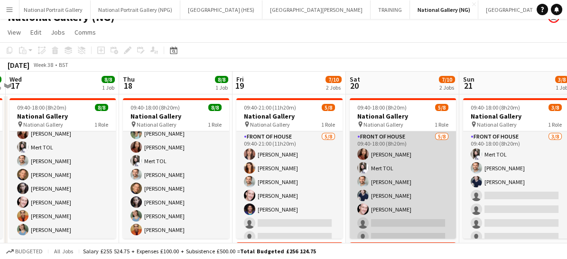
scroll to position [0, 270]
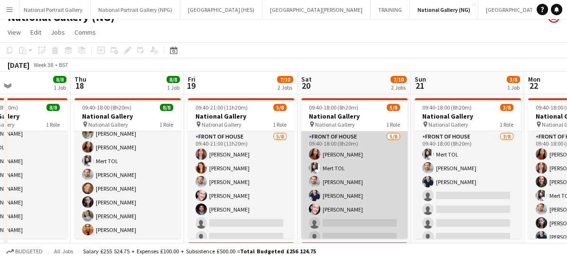
click at [367, 200] on app-card-role "Front of House [DATE] 09:40-18:00 (8h20m) [PERSON_NAME] TOL [PERSON_NAME] [PERS…" at bounding box center [354, 196] width 106 height 129
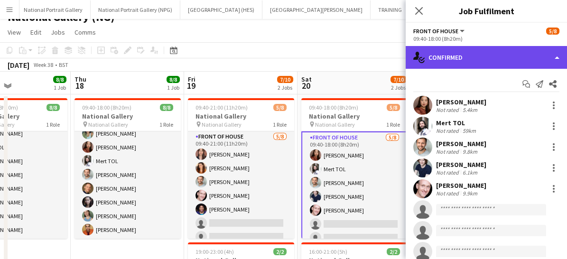
click at [482, 63] on div "single-neutral-actions-check-2 Confirmed" at bounding box center [486, 57] width 161 height 23
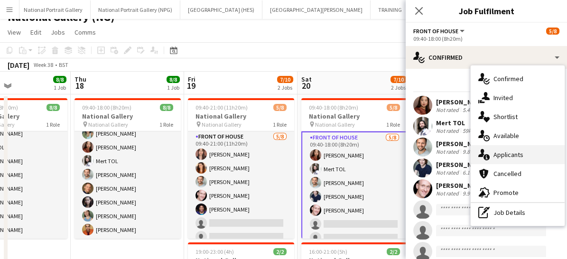
click at [498, 149] on div "single-neutral-actions-information Applicants" at bounding box center [518, 154] width 94 height 19
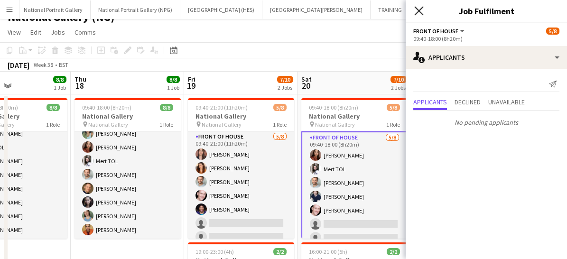
click at [420, 11] on icon at bounding box center [418, 10] width 9 height 9
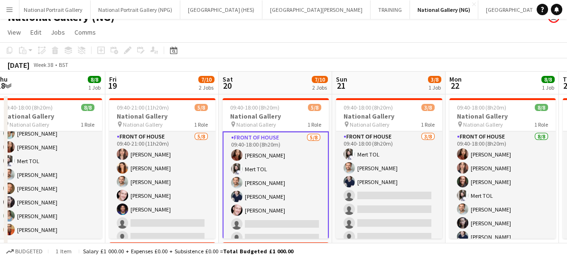
scroll to position [0, 354]
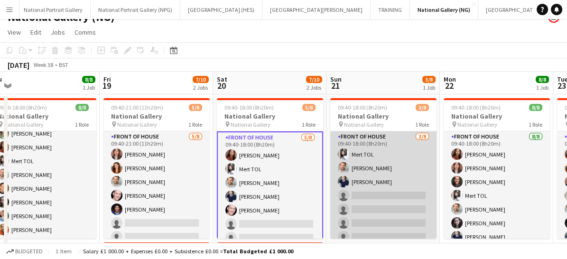
click at [376, 201] on app-card-role "Front of House [DATE] 09:40-18:00 (8h20m) Mert TOL [PERSON_NAME] [PERSON_NAME] …" at bounding box center [383, 196] width 106 height 129
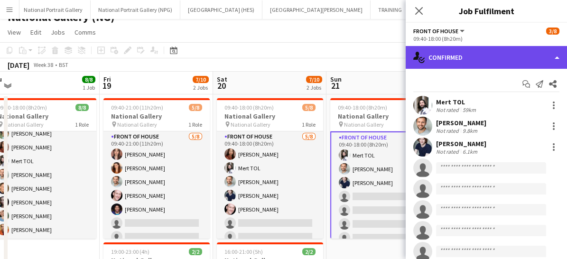
click at [454, 50] on div "single-neutral-actions-check-2 Confirmed" at bounding box center [486, 57] width 161 height 23
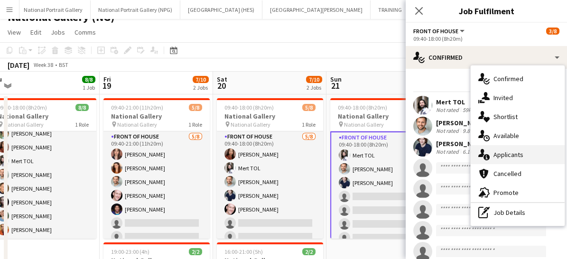
click at [498, 154] on span "Applicants" at bounding box center [509, 154] width 30 height 9
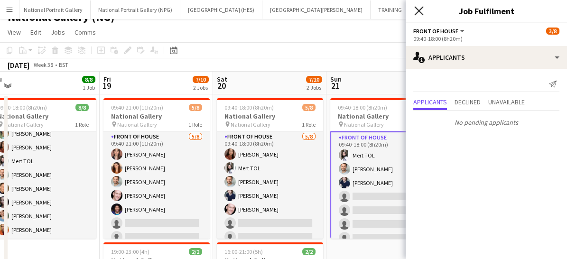
click at [417, 12] on icon "Close pop-in" at bounding box center [418, 10] width 9 height 9
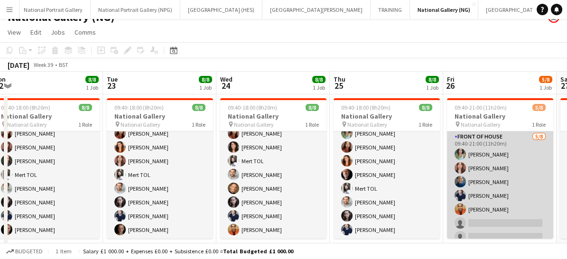
scroll to position [0, 304]
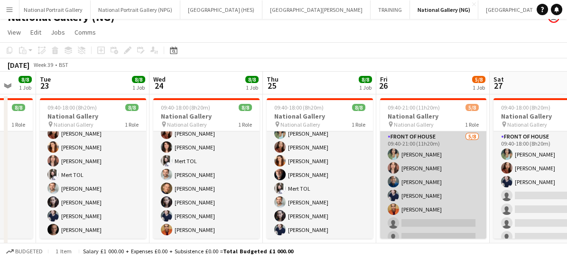
click at [431, 222] on app-card-role "Front of House [DATE] 09:40-21:00 (11h20m) [PERSON_NAME] [PERSON_NAME] Abouayen…" at bounding box center [433, 196] width 106 height 129
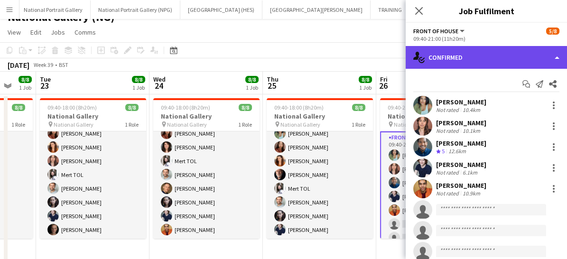
click at [465, 59] on div "single-neutral-actions-check-2 Confirmed" at bounding box center [486, 57] width 161 height 23
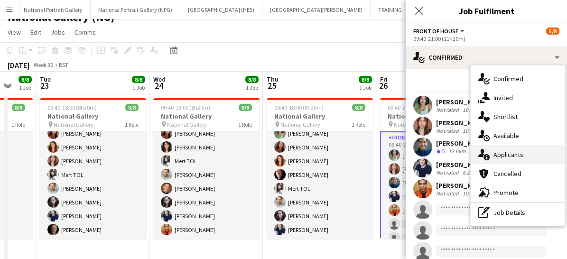
click at [503, 161] on div "single-neutral-actions-information Applicants" at bounding box center [518, 154] width 94 height 19
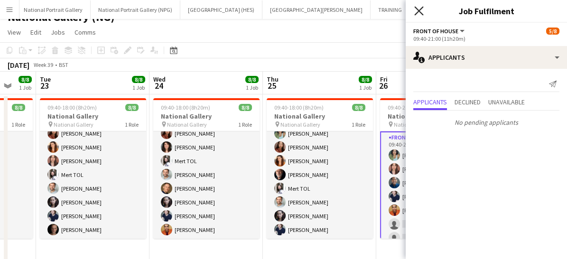
click at [421, 11] on icon "Close pop-in" at bounding box center [418, 10] width 9 height 9
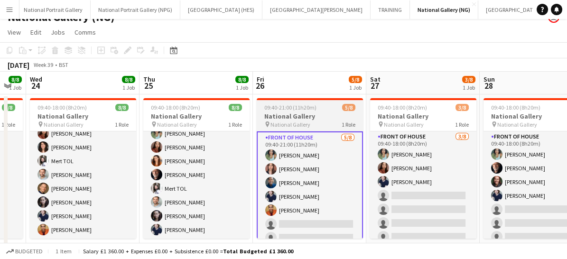
scroll to position [0, 319]
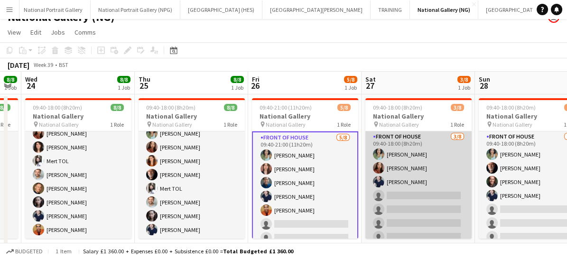
click at [418, 207] on app-card-role "Front of House [DATE] 09:40-18:00 (8h20m) [PERSON_NAME] [PERSON_NAME] [PERSON_N…" at bounding box center [419, 196] width 106 height 129
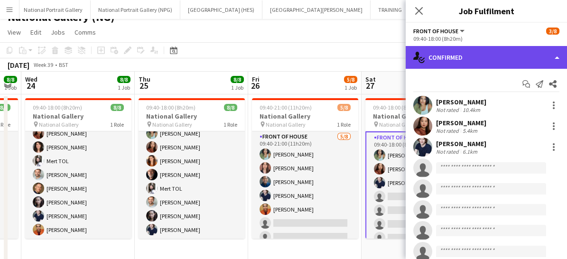
click at [451, 52] on div "single-neutral-actions-check-2 Confirmed" at bounding box center [486, 57] width 161 height 23
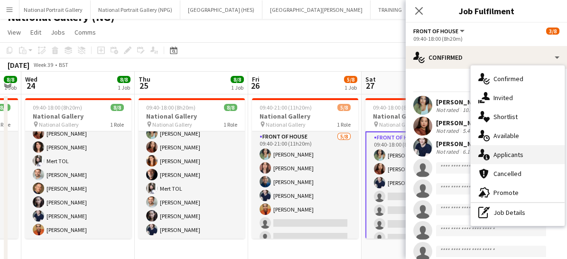
click at [494, 157] on span "Applicants" at bounding box center [509, 154] width 30 height 9
click at [494, 259] on mat-expansion-panel "users2 Applicants Send notification Applicants Declined Unavailable No pending …" at bounding box center [486, 259] width 161 height 0
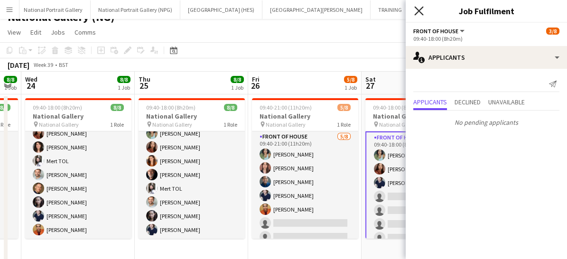
click at [419, 13] on icon "Close pop-in" at bounding box center [418, 10] width 9 height 9
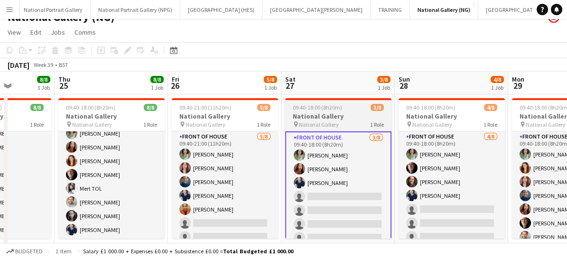
scroll to position [0, 286]
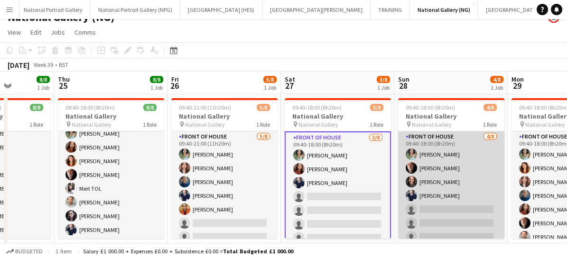
click at [456, 226] on app-card-role "Front of House [DATE] 09:40-18:00 (8h20m) [PERSON_NAME] [PERSON_NAME] [PERSON_N…" at bounding box center [451, 196] width 106 height 129
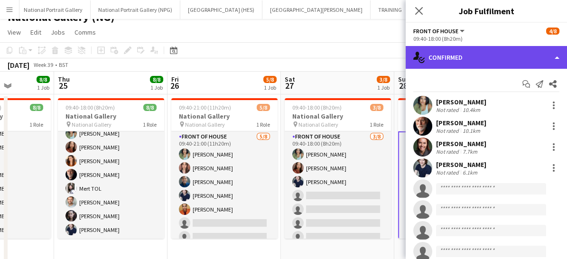
click at [464, 57] on div "single-neutral-actions-check-2 Confirmed" at bounding box center [486, 57] width 161 height 23
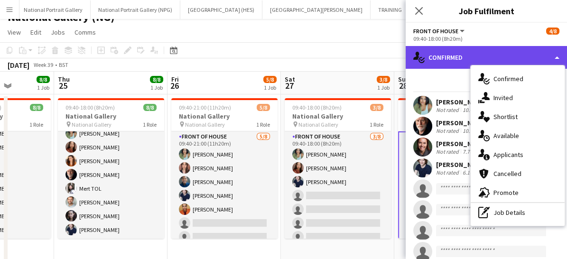
click at [464, 57] on div "single-neutral-actions-check-2 Confirmed" at bounding box center [486, 57] width 161 height 23
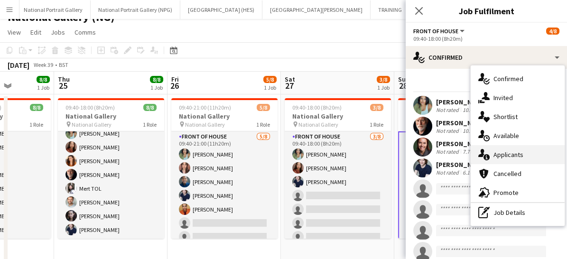
click at [494, 150] on div "single-neutral-actions-information Applicants" at bounding box center [518, 154] width 94 height 19
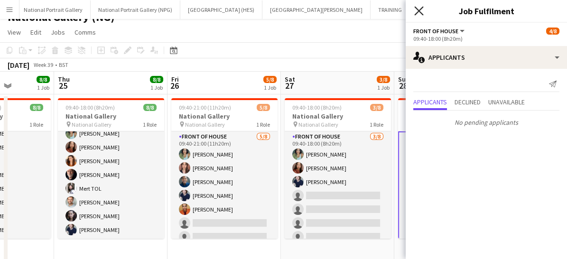
click at [417, 13] on icon "Close pop-in" at bounding box center [418, 10] width 9 height 9
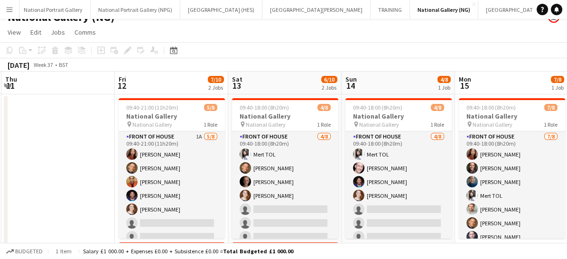
scroll to position [0, 250]
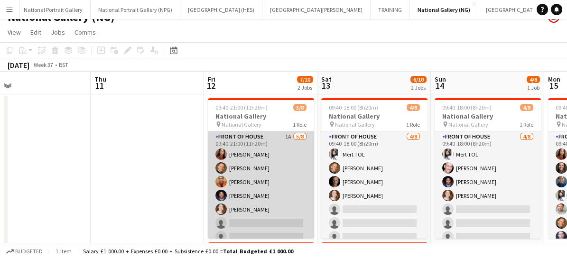
click at [283, 198] on app-card-role "Front of House 1A [DATE] 09:40-21:00 (11h20m) [PERSON_NAME] [PERSON_NAME] [PERS…" at bounding box center [261, 196] width 106 height 129
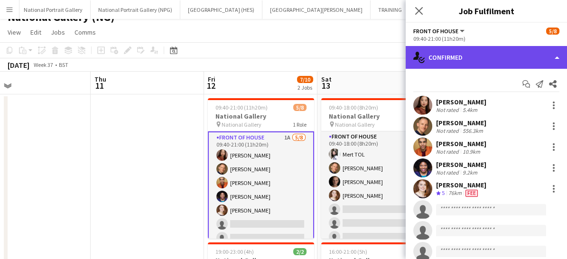
click at [456, 50] on div "single-neutral-actions-check-2 Confirmed" at bounding box center [486, 57] width 161 height 23
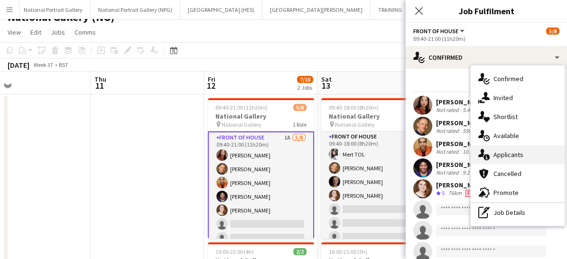
click at [497, 153] on span "Applicants" at bounding box center [509, 154] width 30 height 9
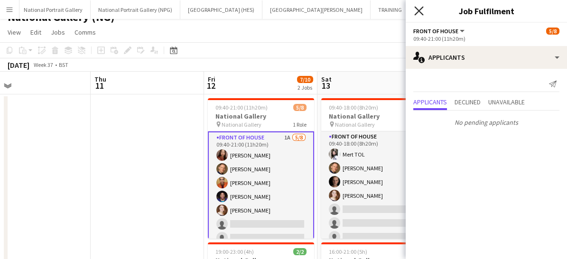
click at [419, 12] on icon "Close pop-in" at bounding box center [418, 10] width 9 height 9
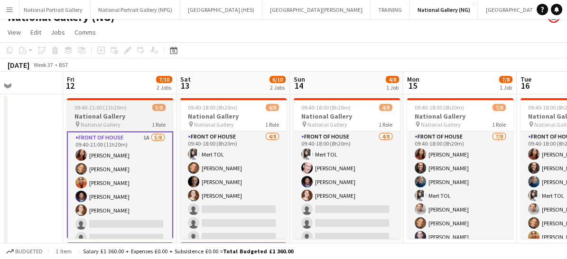
scroll to position [0, 279]
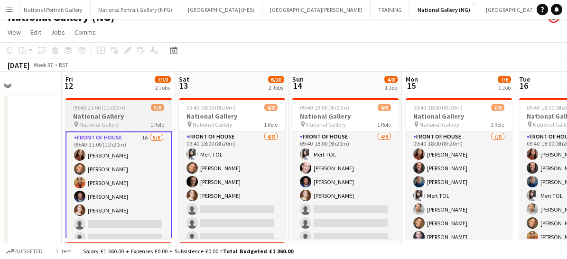
drag, startPoint x: 396, startPoint y: 257, endPoint x: 142, endPoint y: 213, distance: 258.2
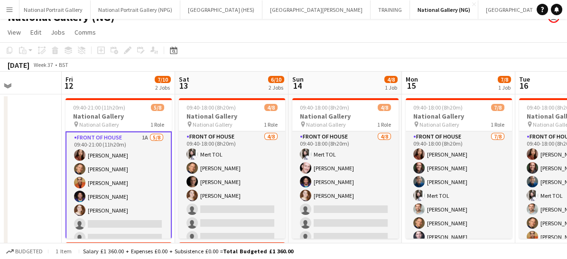
drag, startPoint x: 142, startPoint y: 213, endPoint x: 132, endPoint y: 216, distance: 10.8
click at [132, 216] on app-card-role "Front of House 1A [DATE] 09:40-21:00 (11h20m) [PERSON_NAME] [PERSON_NAME] [PERS…" at bounding box center [119, 197] width 106 height 131
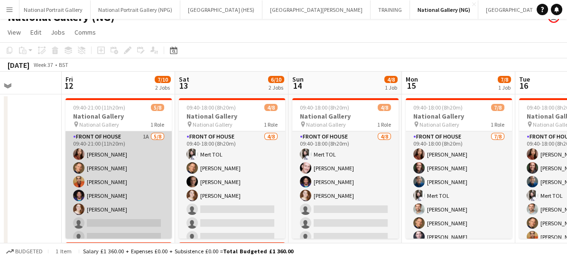
scroll to position [0, 278]
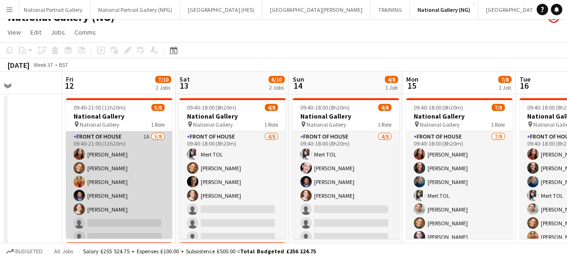
click at [121, 216] on app-card-role "Front of House 1A [DATE] 09:40-21:00 (11h20m) [PERSON_NAME] [PERSON_NAME] [PERS…" at bounding box center [119, 196] width 106 height 129
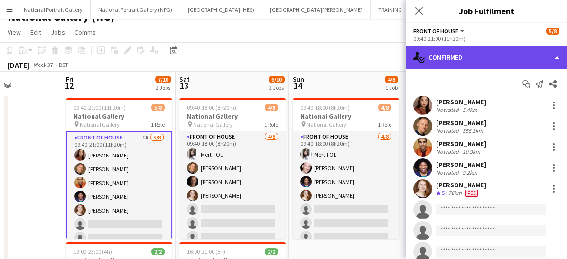
click at [441, 54] on div "single-neutral-actions-check-2 Confirmed" at bounding box center [486, 57] width 161 height 23
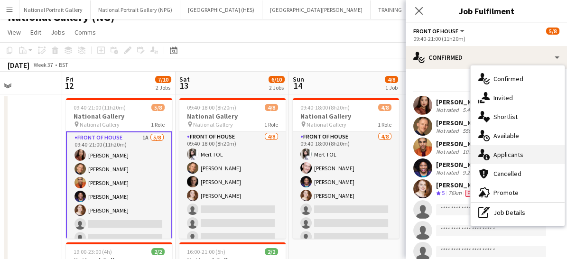
click at [490, 152] on div "single-neutral-actions-information Applicants" at bounding box center [518, 154] width 94 height 19
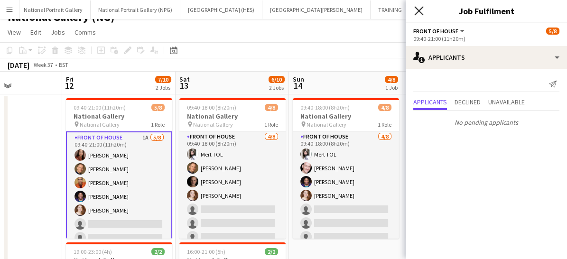
click at [417, 7] on icon "Close pop-in" at bounding box center [418, 10] width 9 height 9
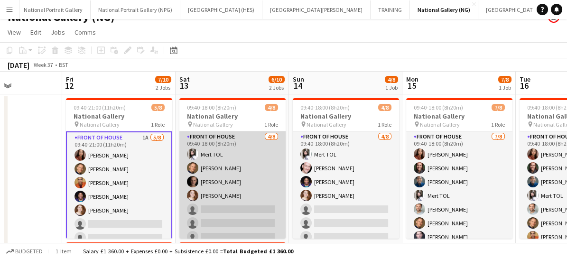
click at [253, 206] on app-card-role "Front of House [DATE] 09:40-18:00 (8h20m) Mert TOL [PERSON_NAME] [PERSON_NAME] …" at bounding box center [232, 196] width 106 height 129
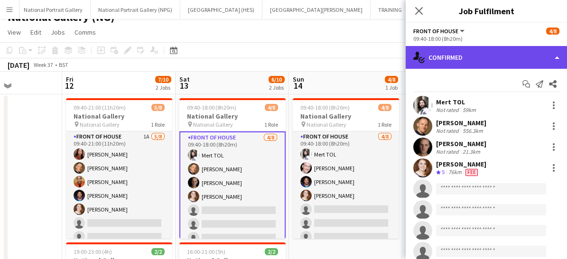
click at [449, 61] on div "single-neutral-actions-check-2 Confirmed" at bounding box center [486, 57] width 161 height 23
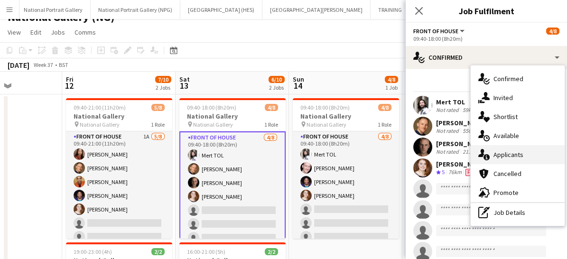
click at [501, 159] on div "single-neutral-actions-information Applicants" at bounding box center [518, 154] width 94 height 19
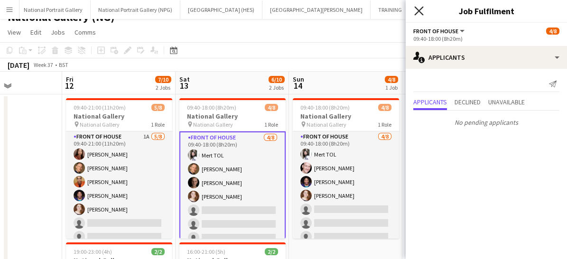
click at [415, 8] on icon "Close pop-in" at bounding box center [418, 10] width 9 height 9
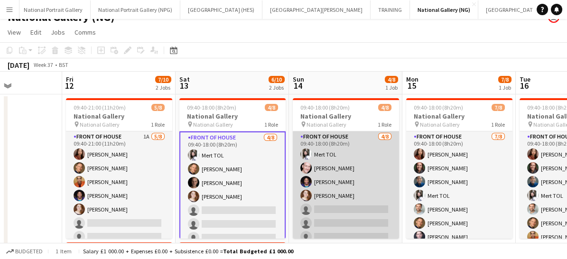
click at [348, 213] on app-card-role "Front of House [DATE] 09:40-18:00 (8h20m) Mert TOL [PERSON_NAME] [PERSON_NAME] …" at bounding box center [346, 196] width 106 height 129
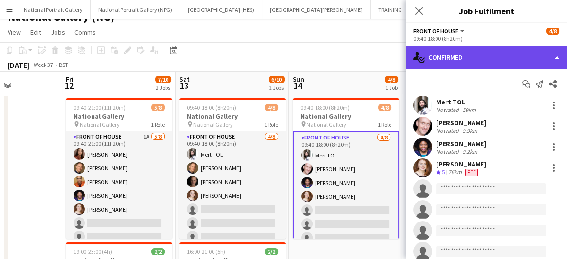
click at [455, 57] on div "single-neutral-actions-check-2 Confirmed" at bounding box center [486, 57] width 161 height 23
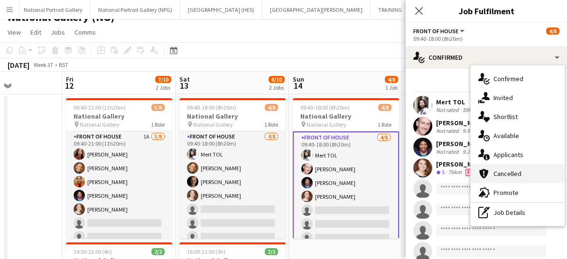
click at [500, 164] on div "cancellation Cancelled" at bounding box center [518, 173] width 94 height 19
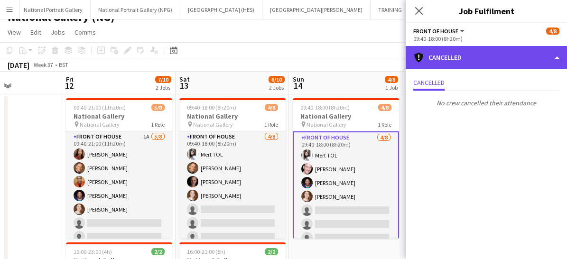
click at [449, 62] on div "cancellation Cancelled" at bounding box center [486, 57] width 161 height 23
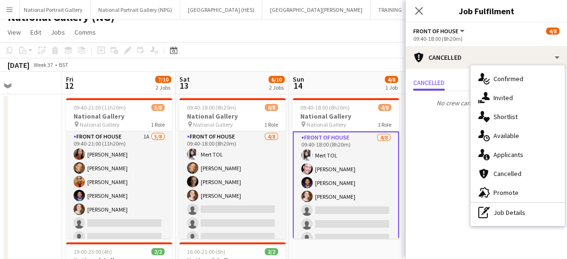
drag, startPoint x: 498, startPoint y: 153, endPoint x: 538, endPoint y: 138, distance: 43.1
click at [538, 138] on div "single-neutral-actions-upload Available" at bounding box center [518, 135] width 94 height 19
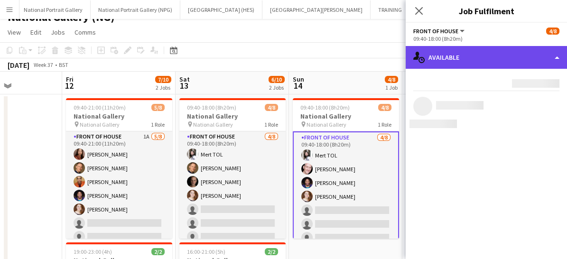
click at [453, 59] on div "single-neutral-actions-upload Available" at bounding box center [486, 57] width 161 height 23
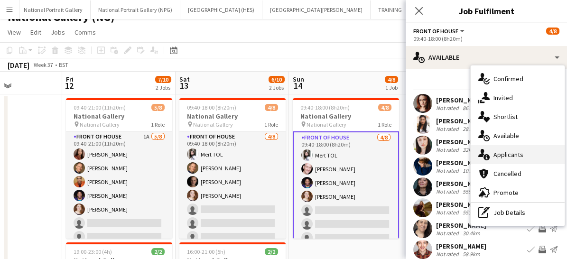
click at [504, 150] on span "Applicants" at bounding box center [509, 154] width 30 height 9
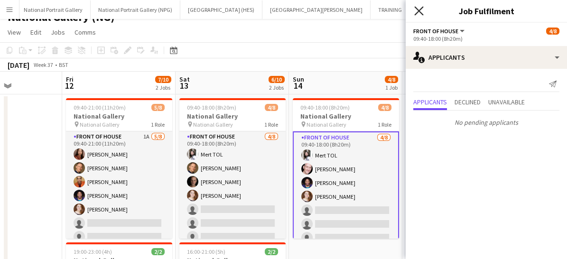
click at [421, 11] on icon "Close pop-in" at bounding box center [418, 10] width 9 height 9
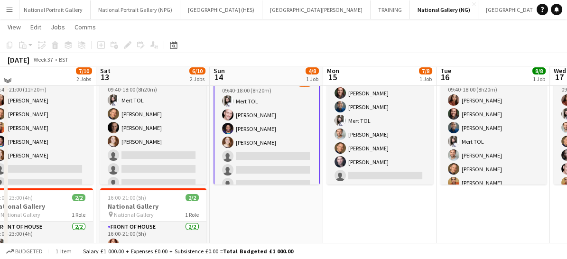
scroll to position [62, 0]
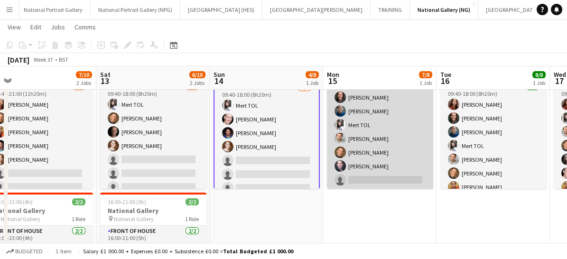
click at [400, 174] on app-card-role "Front of House [DATE] 09:40-18:00 (8h20m) [PERSON_NAME] [PERSON_NAME] [PERSON_N…" at bounding box center [380, 125] width 106 height 129
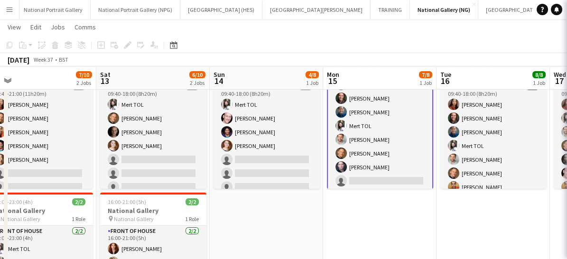
scroll to position [22, 0]
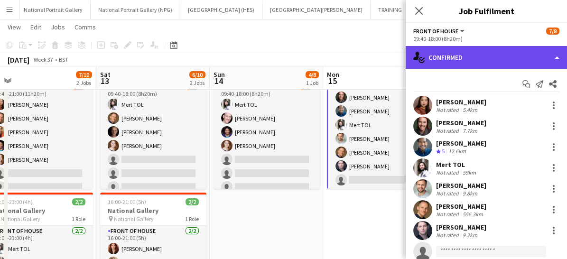
click at [456, 61] on div "single-neutral-actions-check-2 Confirmed" at bounding box center [486, 57] width 161 height 23
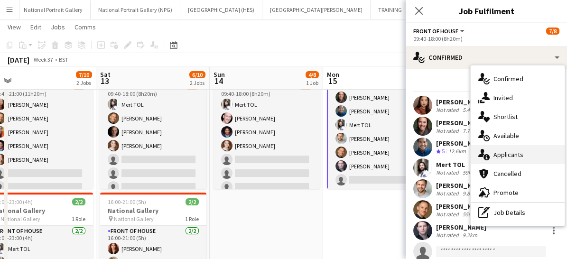
click at [503, 155] on span "Applicants" at bounding box center [509, 154] width 30 height 9
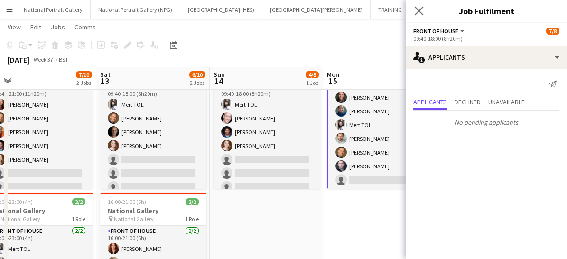
click at [414, 8] on app-icon "Close pop-in" at bounding box center [420, 11] width 14 height 14
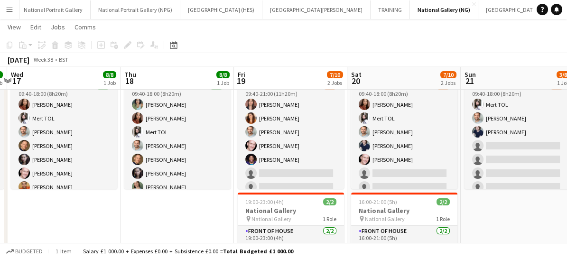
scroll to position [0, 299]
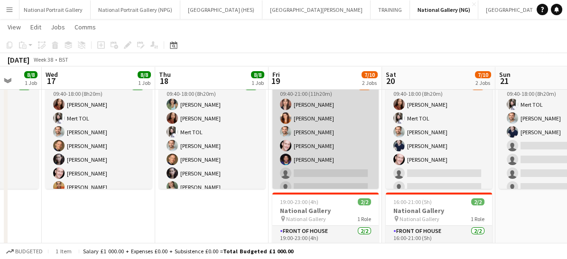
click at [350, 160] on app-card-role "Front of House [DATE] 09:40-21:00 (11h20m) [PERSON_NAME] [PERSON_NAME] [PERSON_…" at bounding box center [326, 146] width 106 height 129
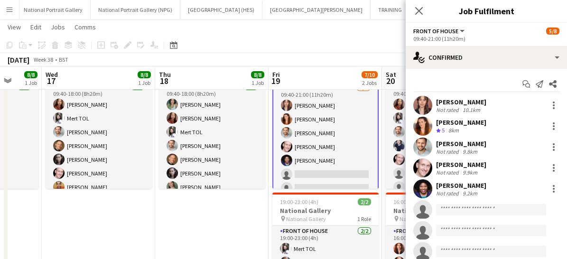
scroll to position [21, 0]
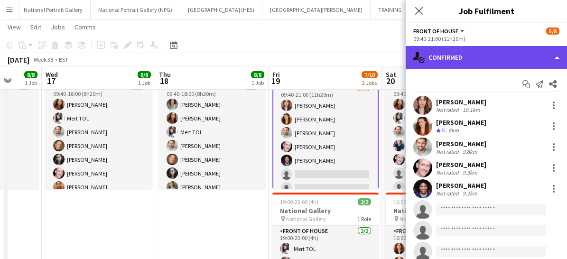
click at [444, 51] on div "single-neutral-actions-check-2 Confirmed" at bounding box center [486, 57] width 161 height 23
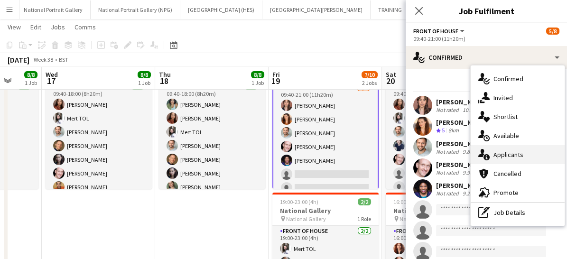
click at [500, 154] on span "Applicants" at bounding box center [509, 154] width 30 height 9
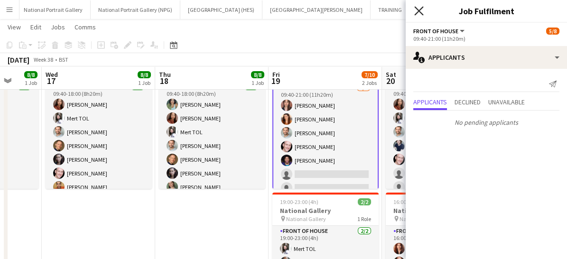
click at [418, 12] on icon at bounding box center [418, 10] width 9 height 9
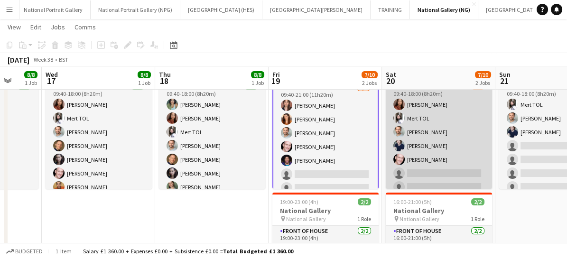
click at [439, 182] on app-card-role "Front of House [DATE] 09:40-18:00 (8h20m) [PERSON_NAME] TOL [PERSON_NAME] [PERS…" at bounding box center [439, 146] width 106 height 129
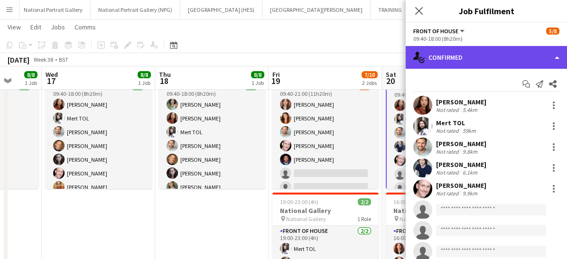
click at [463, 59] on div "single-neutral-actions-check-2 Confirmed" at bounding box center [486, 57] width 161 height 23
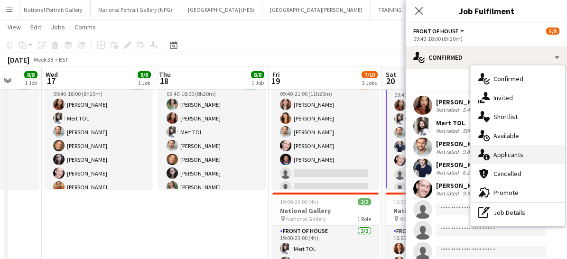
click at [484, 150] on icon at bounding box center [482, 153] width 6 height 8
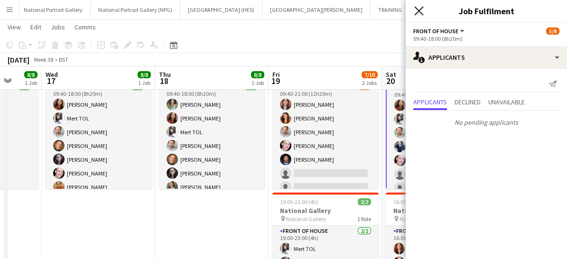
click at [417, 9] on icon at bounding box center [418, 10] width 9 height 9
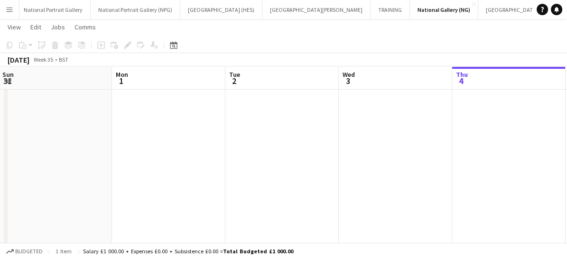
scroll to position [0, 226]
click at [396, 189] on app-date-cell at bounding box center [398, 168] width 113 height 247
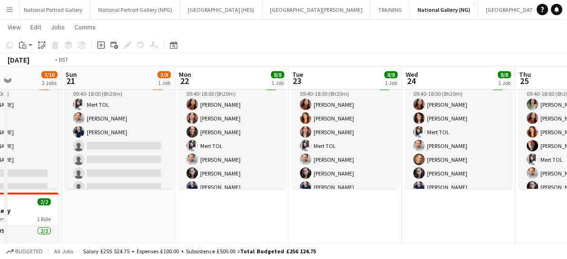
scroll to position [0, 294]
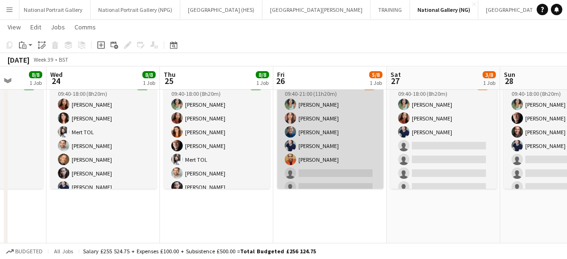
click at [337, 172] on app-card-role "Front of House 2A [DATE] 09:40-21:00 (11h20m) [PERSON_NAME] [PERSON_NAME] [PERS…" at bounding box center [330, 146] width 106 height 129
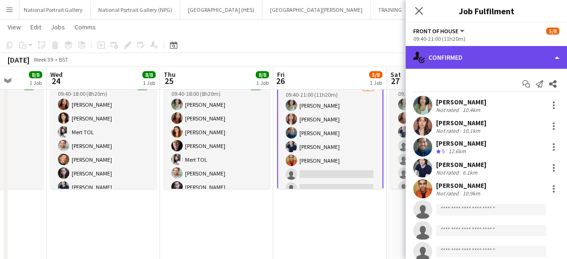
click at [462, 66] on div "single-neutral-actions-check-2 Confirmed" at bounding box center [486, 57] width 161 height 23
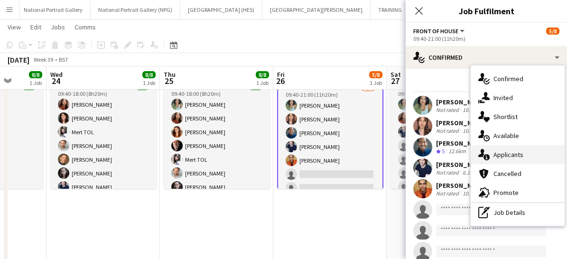
click at [501, 159] on div "single-neutral-actions-information Applicants" at bounding box center [518, 154] width 94 height 19
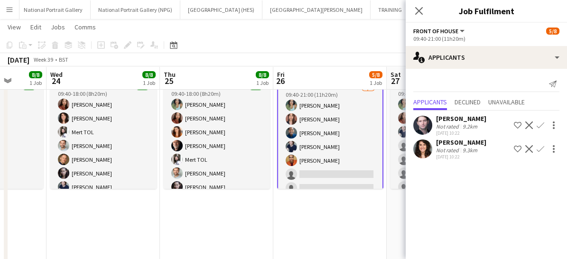
click at [539, 127] on app-icon "Confirm" at bounding box center [541, 126] width 8 height 8
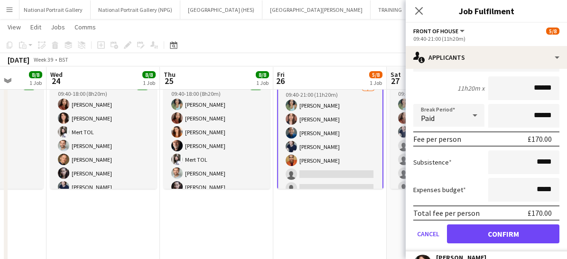
scroll to position [100, 0]
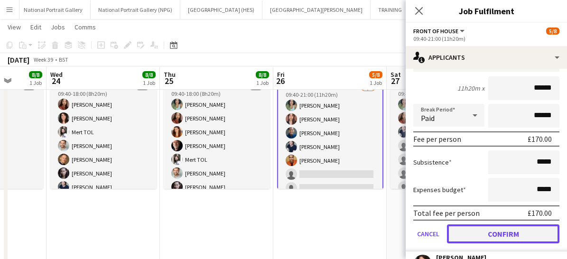
click at [498, 231] on button "Confirm" at bounding box center [503, 234] width 113 height 19
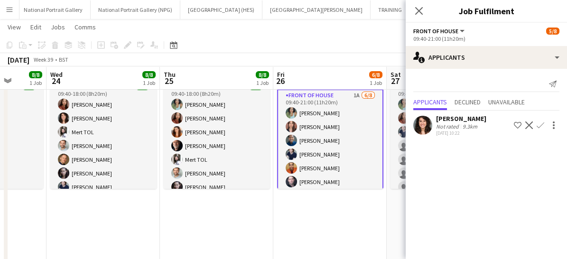
scroll to position [0, 0]
click at [541, 123] on app-icon "Confirm" at bounding box center [541, 126] width 8 height 8
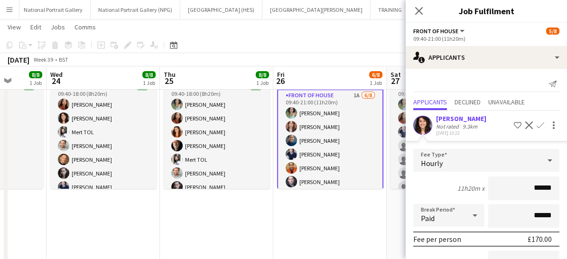
scroll to position [100, 0]
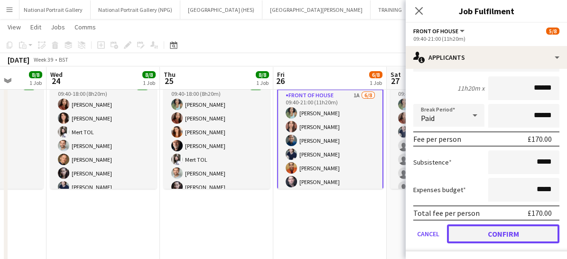
click at [465, 227] on button "Confirm" at bounding box center [503, 234] width 113 height 19
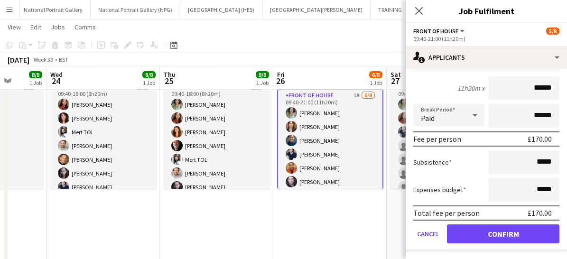
scroll to position [0, 0]
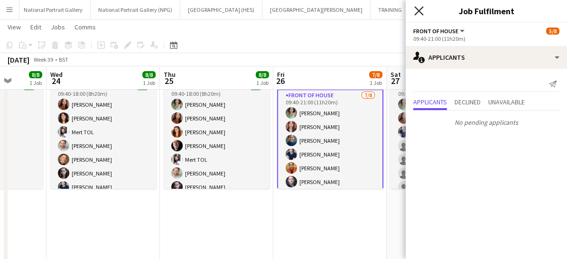
click at [420, 8] on icon "Close pop-in" at bounding box center [418, 10] width 9 height 9
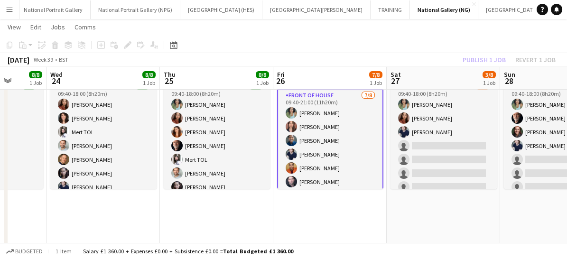
click at [339, 166] on app-card-role "Front of House [DATE] 09:40-21:00 (11h20m) [PERSON_NAME] [PERSON_NAME] [PERSON_…" at bounding box center [330, 154] width 106 height 131
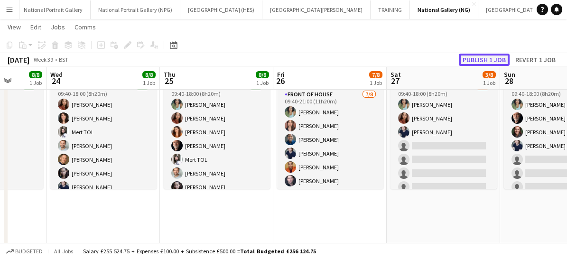
click at [481, 59] on button "Publish 1 job" at bounding box center [484, 60] width 51 height 12
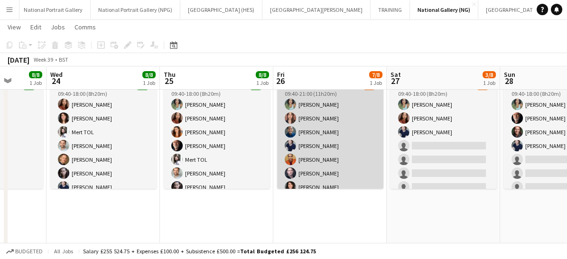
click at [298, 160] on app-card-role "Front of House [DATE] 09:40-21:00 (11h20m) [PERSON_NAME] [PERSON_NAME] [PERSON_…" at bounding box center [330, 146] width 106 height 129
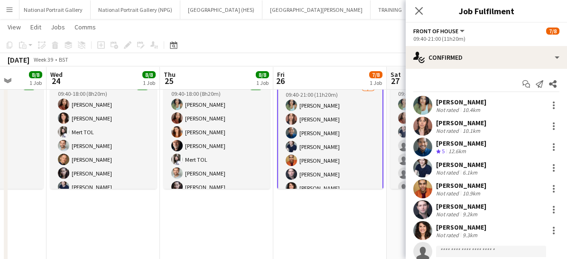
scroll to position [23, 0]
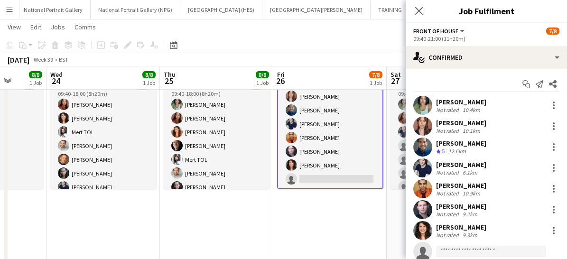
click at [317, 174] on app-card-role "Front of House [DATE] 09:40-21:00 (11h20m) [PERSON_NAME] [PERSON_NAME] [PERSON_…" at bounding box center [330, 124] width 106 height 131
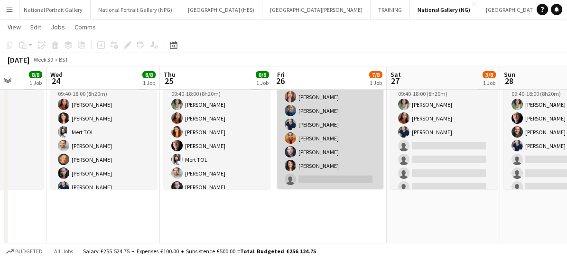
scroll to position [21, 0]
click at [318, 174] on app-card-role "Front of House [DATE] 09:40-21:00 (11h20m) [PERSON_NAME] [PERSON_NAME] [PERSON_…" at bounding box center [330, 125] width 106 height 129
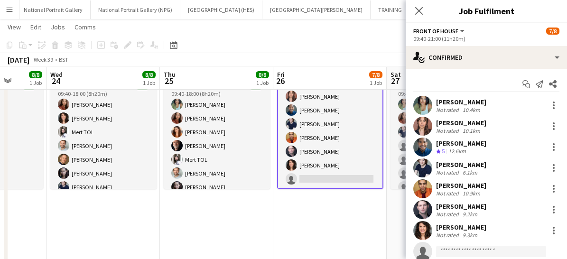
scroll to position [28, 0]
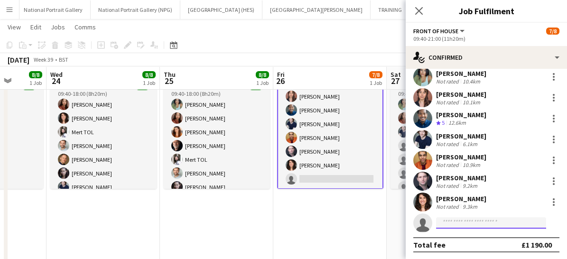
click at [456, 224] on input at bounding box center [491, 222] width 110 height 11
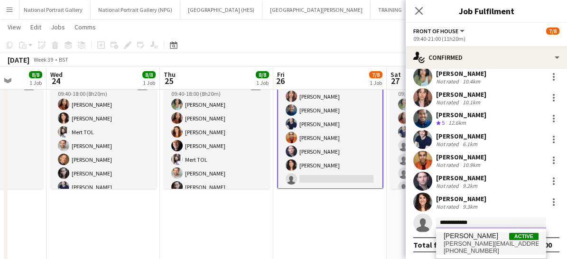
type input "**********"
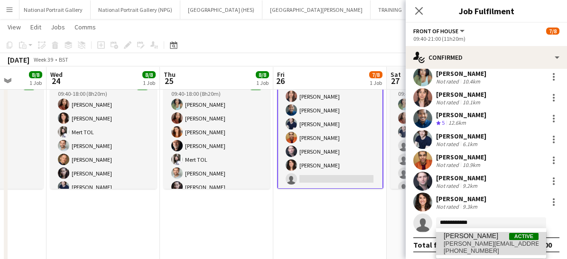
click at [457, 233] on span "[PERSON_NAME]" at bounding box center [471, 236] width 55 height 8
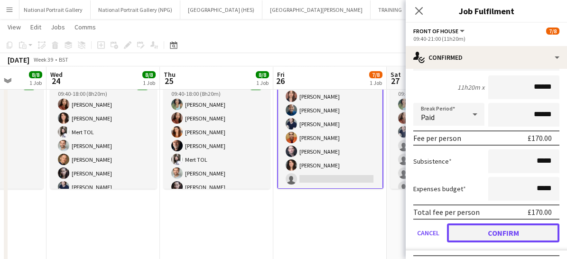
click at [459, 234] on button "Confirm" at bounding box center [503, 233] width 113 height 19
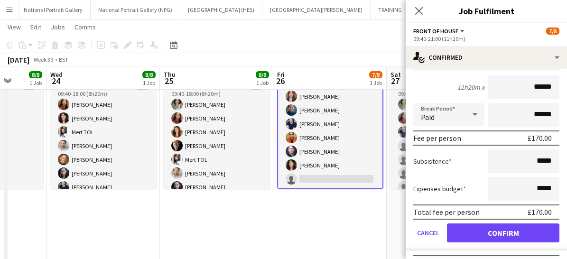
click at [459, 234] on app-confirmed-crew "[PERSON_NAME] Not rated 10.4km [PERSON_NAME] Not rated 10.1km [PERSON_NAME] Cre…" at bounding box center [486, 70] width 161 height 401
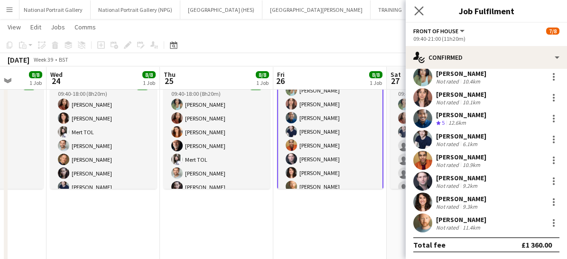
click at [420, 4] on app-icon "Close pop-in" at bounding box center [420, 11] width 14 height 14
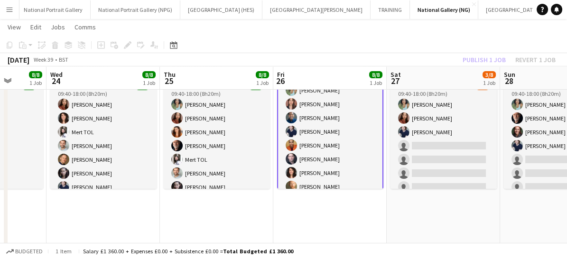
click at [353, 169] on app-card-role "Front of House [DATE] 09:40-21:00 (11h20m) [PERSON_NAME] [PERSON_NAME] [PERSON_…" at bounding box center [330, 131] width 106 height 131
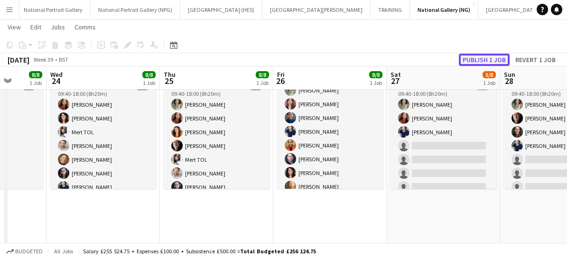
click at [480, 56] on button "Publish 1 job" at bounding box center [484, 60] width 51 height 12
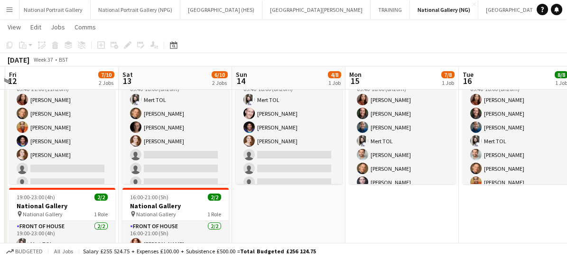
scroll to position [0, 223]
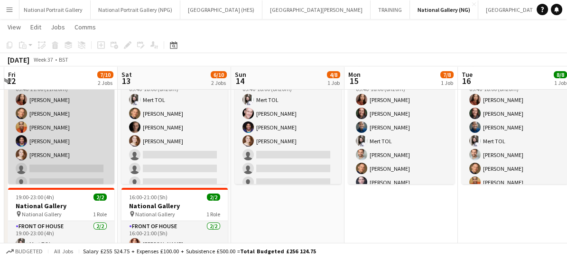
click at [77, 147] on app-card-role "Front of House 1A [DATE] 09:40-21:00 (11h20m) [PERSON_NAME] [PERSON_NAME] [PERS…" at bounding box center [61, 141] width 106 height 129
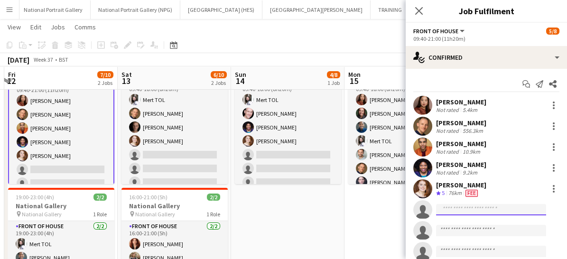
click at [457, 209] on input at bounding box center [491, 209] width 110 height 11
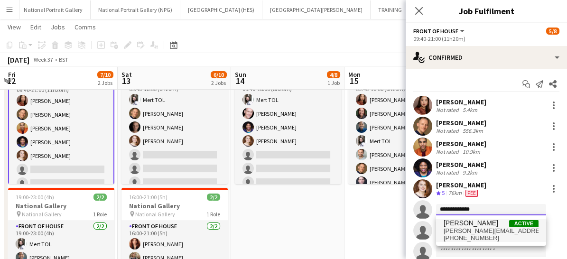
type input "**********"
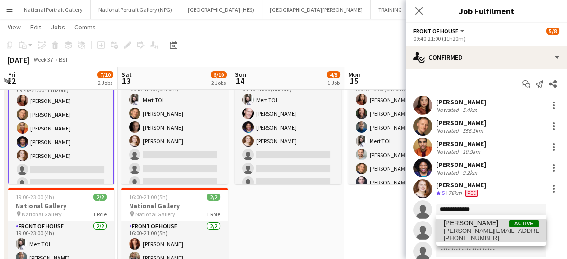
click at [463, 230] on span "[PERSON_NAME][EMAIL_ADDRESS][DOMAIN_NAME]" at bounding box center [491, 231] width 95 height 8
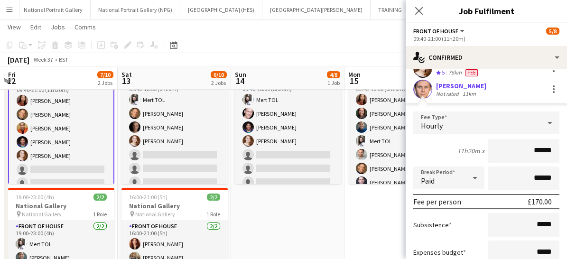
scroll to position [195, 0]
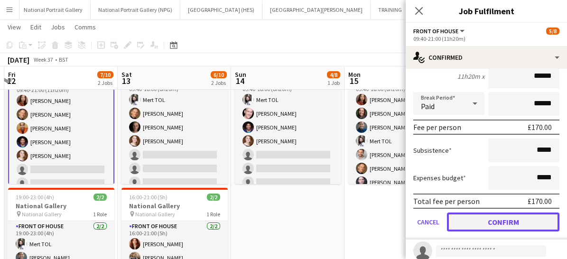
click at [486, 218] on button "Confirm" at bounding box center [503, 222] width 113 height 19
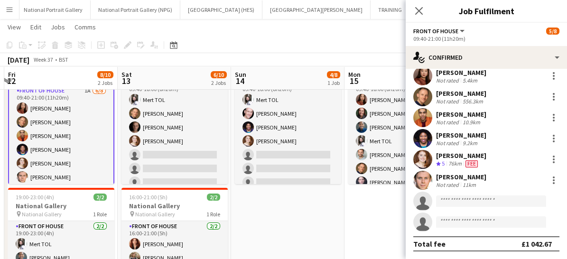
scroll to position [28, 0]
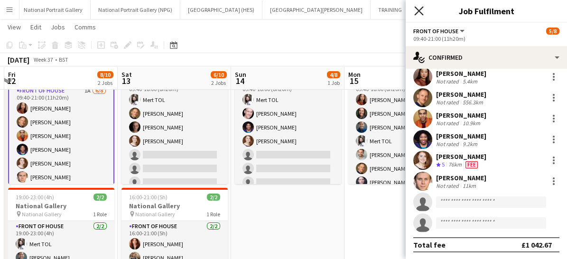
click at [421, 12] on icon at bounding box center [418, 10] width 9 height 9
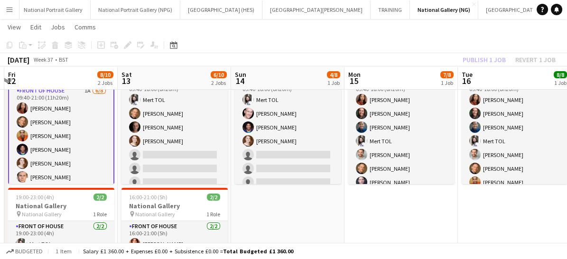
click at [78, 168] on app-card-role "Front of House 1A [DATE] 09:40-21:00 (11h20m) [PERSON_NAME] [PERSON_NAME] [PERS…" at bounding box center [61, 150] width 106 height 131
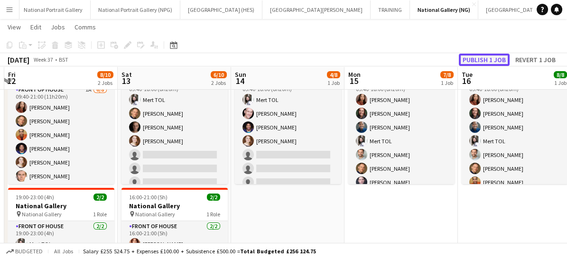
click at [472, 56] on button "Publish 1 job" at bounding box center [484, 60] width 51 height 12
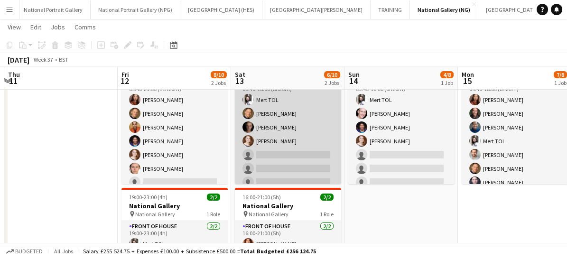
scroll to position [0, 256]
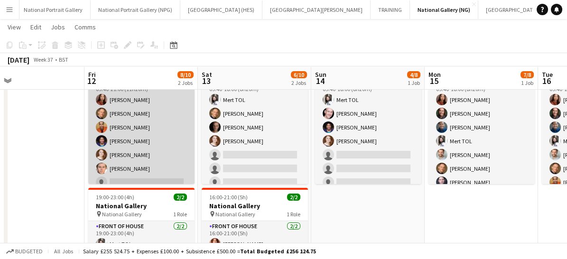
click at [151, 155] on app-card-role "Front of House 1A [DATE] 09:40-21:00 (11h20m) [PERSON_NAME] [PERSON_NAME] [PERS…" at bounding box center [141, 141] width 106 height 129
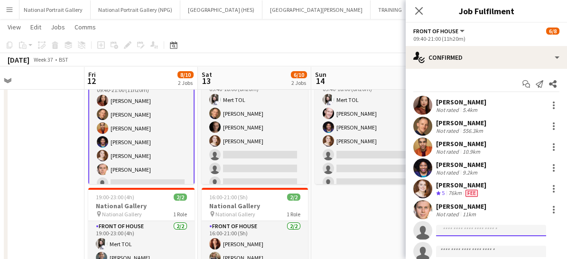
click at [447, 232] on input at bounding box center [491, 230] width 110 height 11
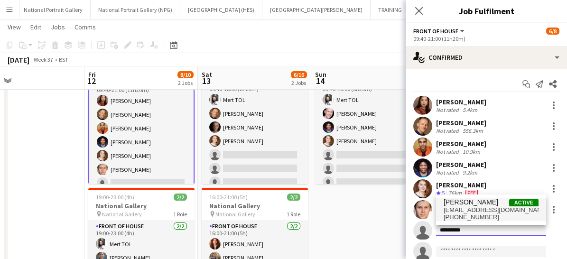
type input "*********"
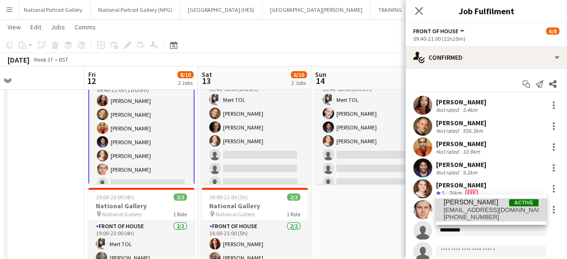
click at [461, 207] on span "[EMAIL_ADDRESS][DOMAIN_NAME]" at bounding box center [491, 211] width 95 height 8
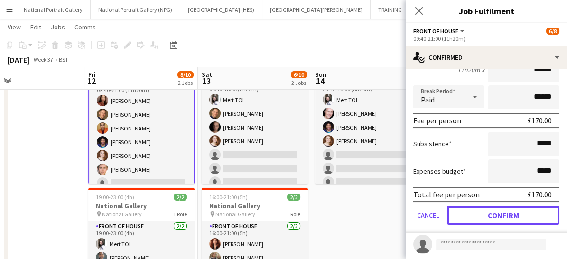
click at [461, 207] on button "Confirm" at bounding box center [503, 215] width 113 height 19
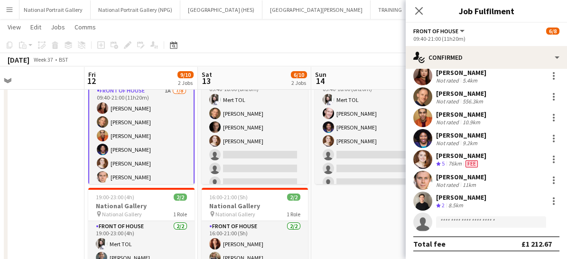
scroll to position [28, 0]
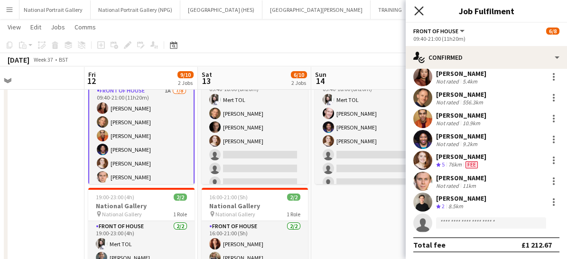
click at [421, 14] on icon "Close pop-in" at bounding box center [418, 10] width 9 height 9
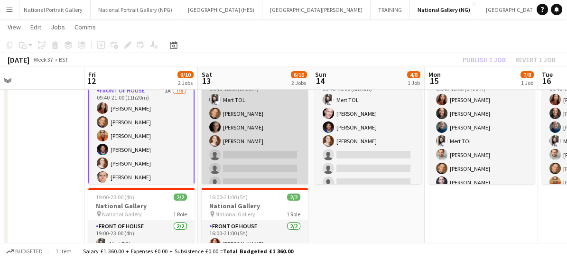
click at [243, 165] on app-card-role "Front of House [DATE] 09:40-18:00 (8h20m) Mert TOL [PERSON_NAME] [PERSON_NAME] …" at bounding box center [255, 141] width 106 height 129
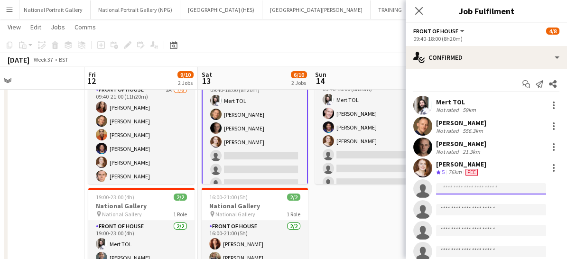
click at [451, 193] on input at bounding box center [491, 188] width 110 height 11
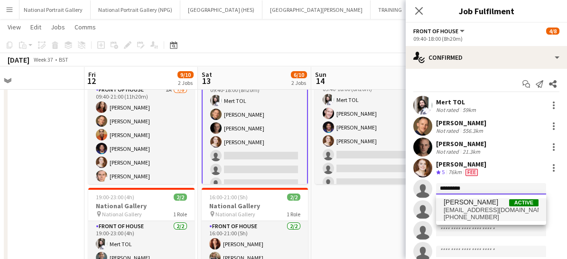
type input "*********"
click at [461, 209] on span "[EMAIL_ADDRESS][DOMAIN_NAME]" at bounding box center [491, 211] width 95 height 8
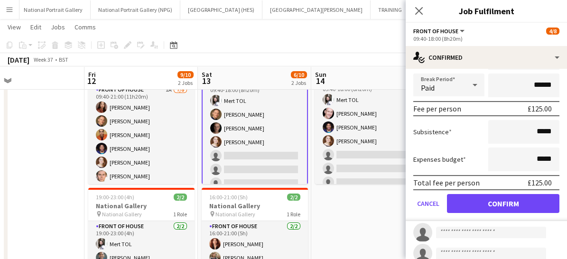
scroll to position [196, 0]
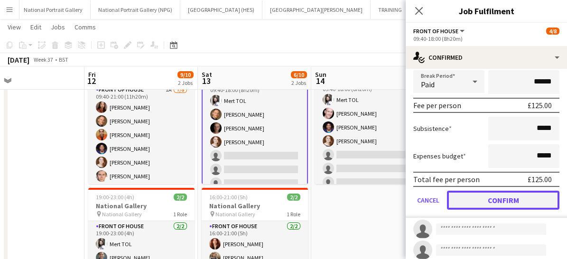
click at [472, 198] on button "Confirm" at bounding box center [503, 200] width 113 height 19
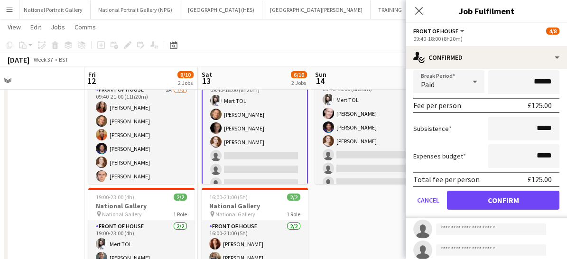
scroll to position [28, 0]
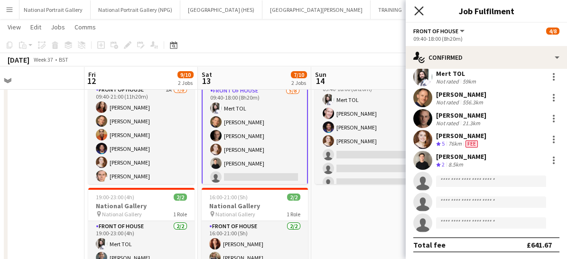
click at [419, 9] on icon "Close pop-in" at bounding box center [418, 10] width 9 height 9
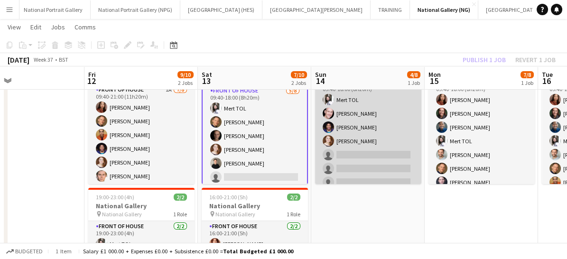
click at [360, 172] on app-card-role "Front of House [DATE] 09:40-18:00 (8h20m) Mert TOL [PERSON_NAME] [PERSON_NAME] …" at bounding box center [368, 141] width 106 height 129
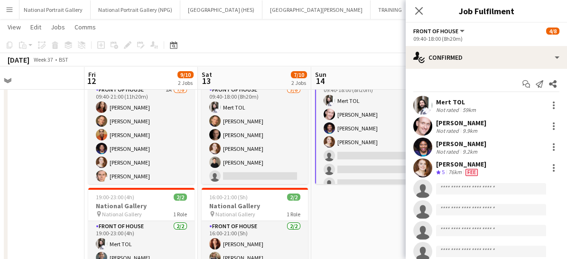
click at [448, 195] on app-invite-slot "single-neutral-actions" at bounding box center [486, 188] width 161 height 19
click at [450, 187] on input at bounding box center [491, 188] width 110 height 11
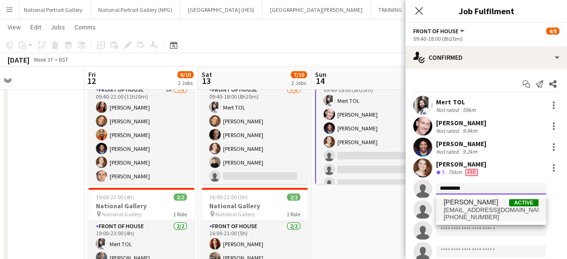
type input "*********"
click at [457, 202] on span "[PERSON_NAME]" at bounding box center [471, 202] width 55 height 8
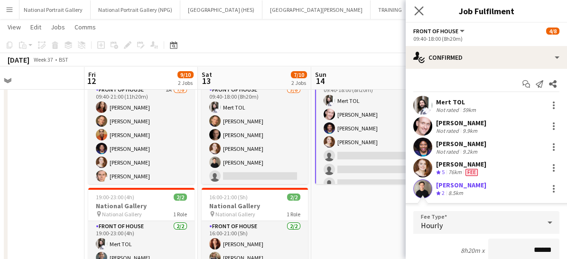
click at [417, 15] on app-icon "Close pop-in" at bounding box center [420, 11] width 14 height 14
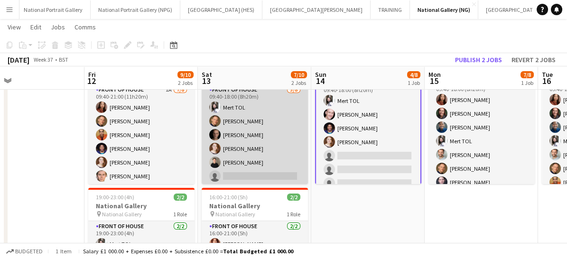
click at [271, 160] on app-card-role "Front of House [DATE] 09:40-18:00 (8h20m) Mert TOL [PERSON_NAME] [PERSON_NAME] …" at bounding box center [255, 149] width 106 height 129
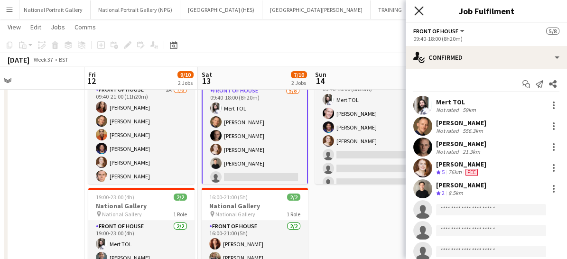
click at [417, 7] on icon "Close pop-in" at bounding box center [418, 10] width 9 height 9
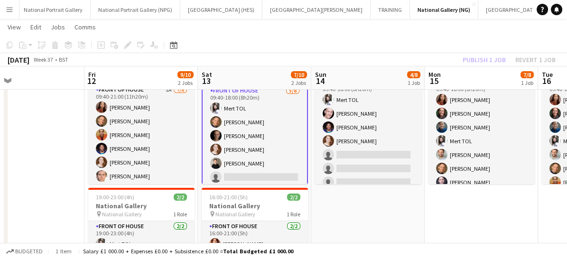
click at [262, 174] on app-card-role "Front of House [DATE] 09:40-18:00 (8h20m) Mert TOL [PERSON_NAME] [PERSON_NAME] …" at bounding box center [255, 150] width 106 height 131
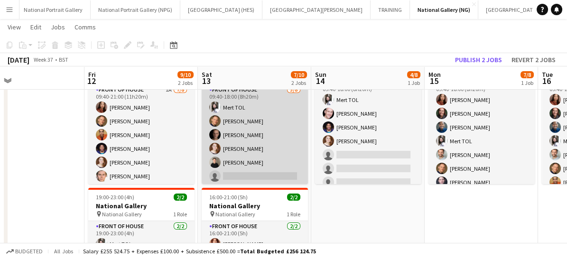
click at [262, 174] on app-card-role "Front of House [DATE] 09:40-18:00 (8h20m) Mert TOL [PERSON_NAME] [PERSON_NAME] …" at bounding box center [255, 149] width 106 height 129
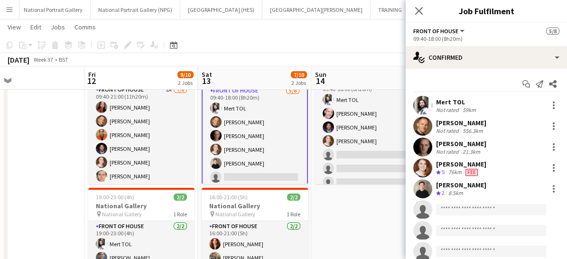
click at [272, 143] on app-card-role "Front of House [DATE] 09:40-18:00 (8h20m) Mert TOL [PERSON_NAME] [PERSON_NAME] …" at bounding box center [255, 150] width 106 height 131
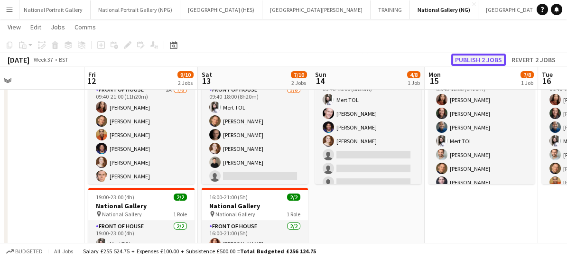
click at [475, 57] on button "Publish 2 jobs" at bounding box center [478, 60] width 55 height 12
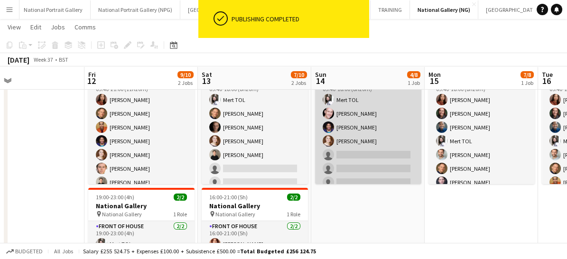
click at [371, 154] on app-card-role "Front of House [DATE] 09:40-18:00 (8h20m) Mert TOL [PERSON_NAME] [PERSON_NAME] …" at bounding box center [368, 141] width 106 height 129
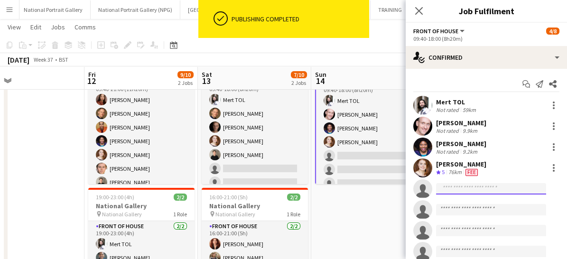
click at [452, 192] on input at bounding box center [491, 188] width 110 height 11
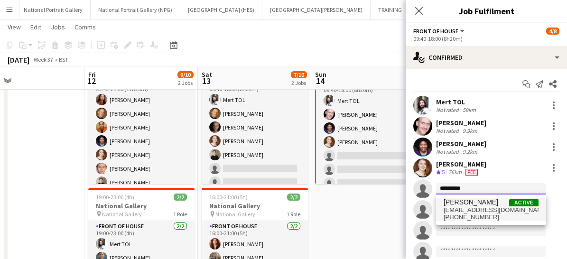
type input "*********"
click at [460, 205] on span "[PERSON_NAME]" at bounding box center [471, 202] width 55 height 8
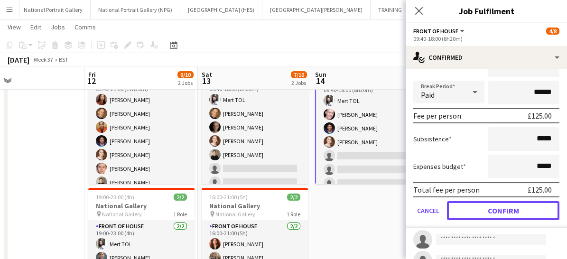
click at [460, 205] on button "Confirm" at bounding box center [503, 210] width 113 height 19
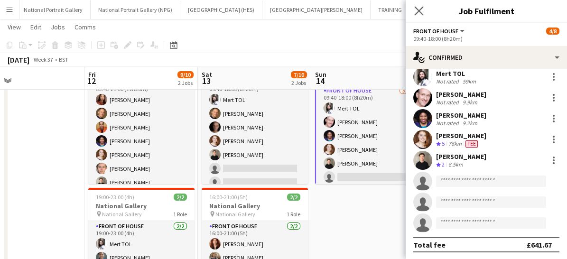
click at [419, 16] on app-icon "Close pop-in" at bounding box center [420, 11] width 14 height 14
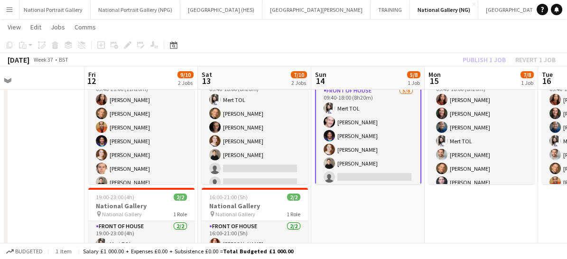
click at [394, 138] on app-card-role "Front of House [DATE] 09:40-18:00 (8h20m) Mert TOL [PERSON_NAME] [PERSON_NAME] …" at bounding box center [368, 150] width 106 height 131
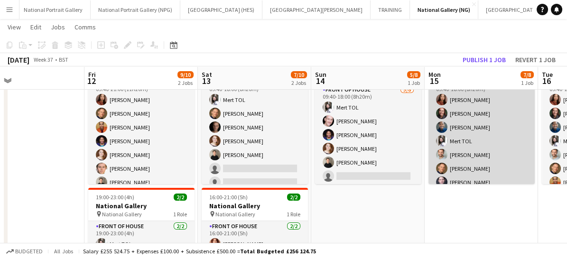
scroll to position [21, 0]
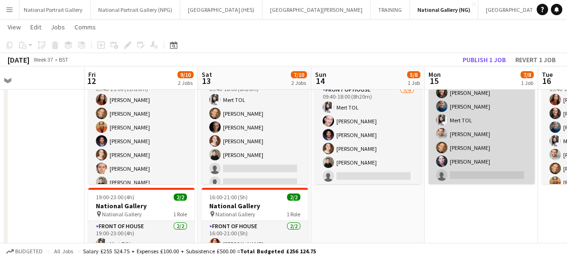
click at [465, 174] on app-card-role "Front of House [DATE] 09:40-18:00 (8h20m) [PERSON_NAME] [PERSON_NAME] [PERSON_N…" at bounding box center [482, 120] width 106 height 129
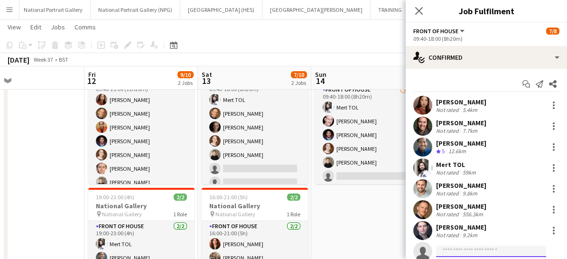
click at [464, 245] on body "Menu Boards Boards Boards All jobs Status Workforce Workforce My Workforce Recr…" at bounding box center [283, 141] width 567 height 414
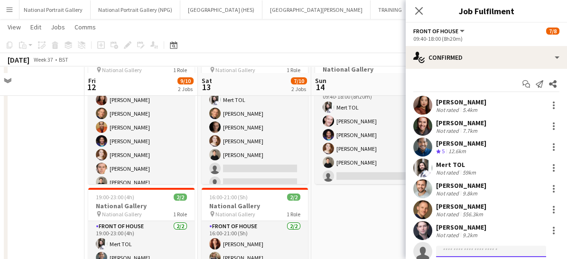
scroll to position [75, 0]
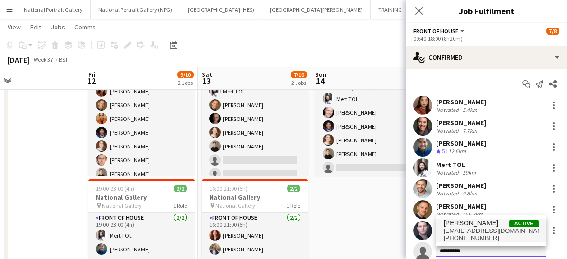
type input "*********"
click at [454, 230] on span "[EMAIL_ADDRESS][DOMAIN_NAME]" at bounding box center [491, 231] width 95 height 8
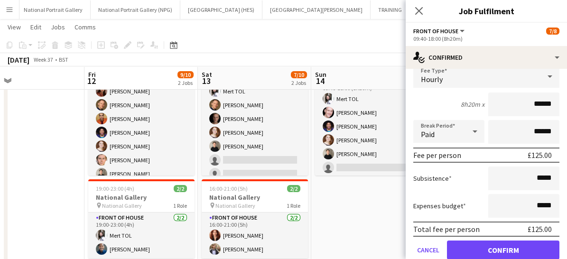
scroll to position [244, 0]
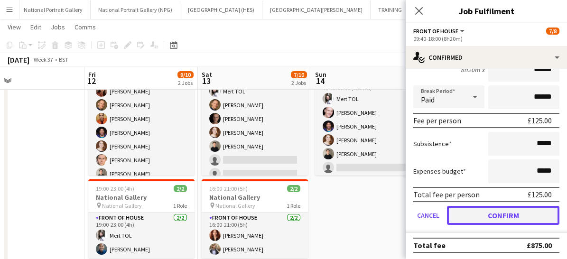
click at [474, 212] on button "Confirm" at bounding box center [503, 215] width 113 height 19
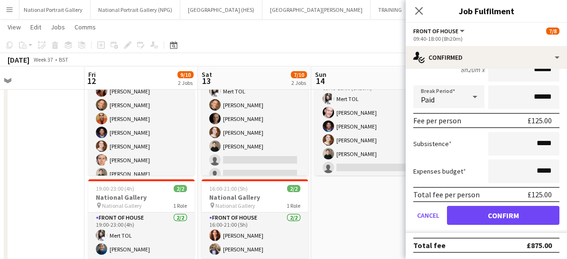
scroll to position [28, 0]
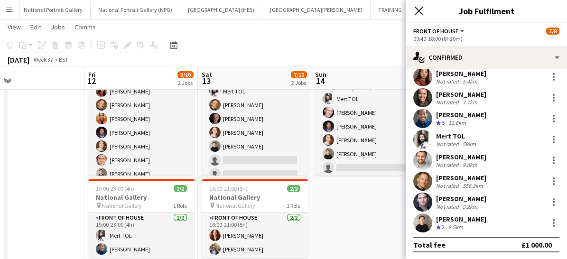
click at [419, 8] on icon "Close pop-in" at bounding box center [418, 10] width 9 height 9
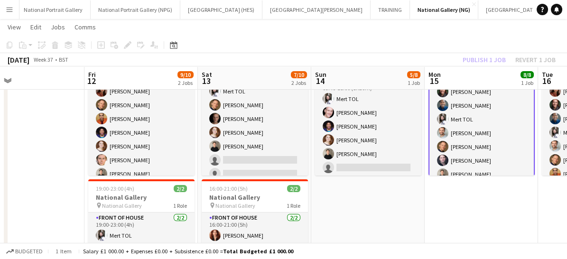
click at [490, 159] on app-card-role "Front of House [DATE] 09:40-18:00 (8h20m) [PERSON_NAME] [PERSON_NAME] [PERSON_N…" at bounding box center [482, 119] width 106 height 131
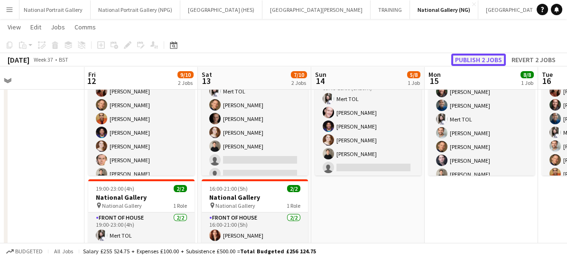
click at [479, 60] on button "Publish 2 jobs" at bounding box center [478, 60] width 55 height 12
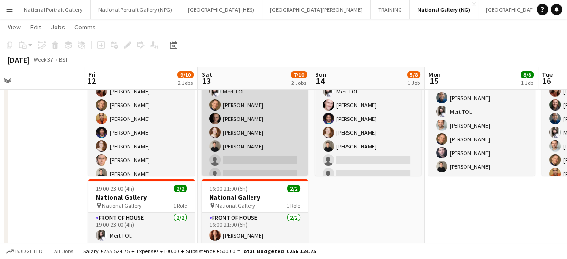
click at [241, 162] on app-card-role "Front of House [DATE] 09:40-18:00 (8h20m) Mert TOL [PERSON_NAME] [PERSON_NAME] …" at bounding box center [255, 132] width 106 height 129
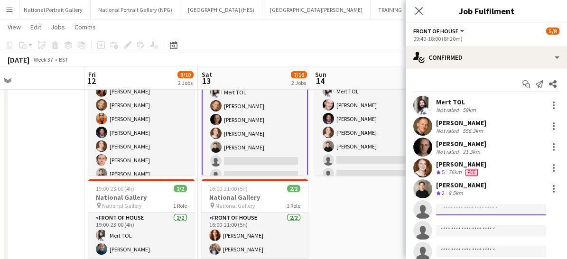
click at [464, 205] on input at bounding box center [491, 209] width 110 height 11
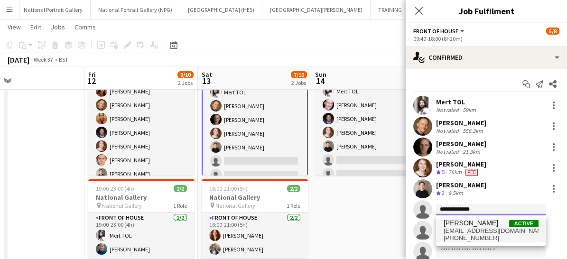
type input "**********"
click at [465, 222] on span "[PERSON_NAME]" at bounding box center [471, 223] width 55 height 8
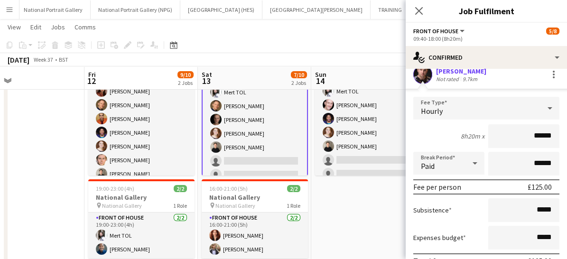
click at [465, 222] on form "Fee Type Hourly 8h20m x ****** Break Period Paid ****** Fee per person £125.00 …" at bounding box center [486, 198] width 161 height 203
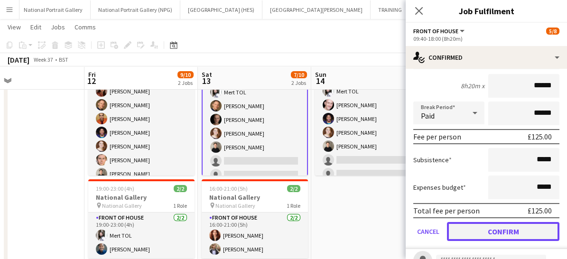
click at [468, 228] on button "Confirm" at bounding box center [503, 231] width 113 height 19
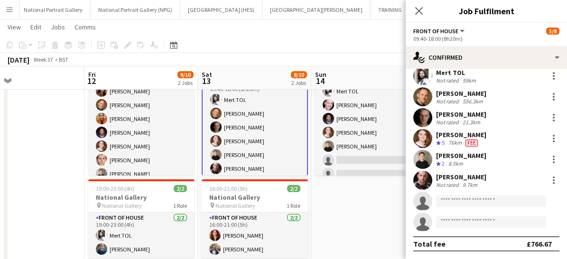
scroll to position [28, 0]
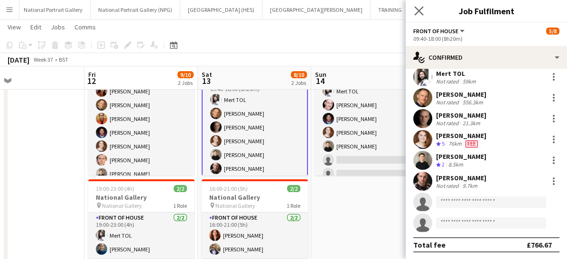
click at [419, 17] on app-icon "Close pop-in" at bounding box center [420, 11] width 14 height 14
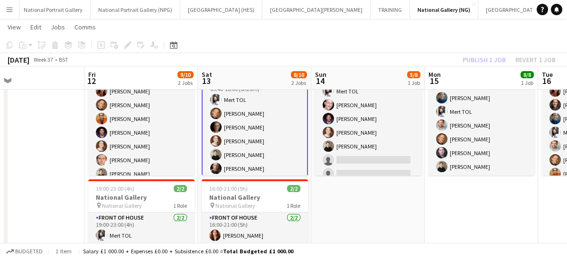
click at [280, 145] on app-card-role "Front of House [DATE] 09:40-18:00 (8h20m) Mert TOL [PERSON_NAME] [PERSON_NAME] …" at bounding box center [255, 141] width 106 height 131
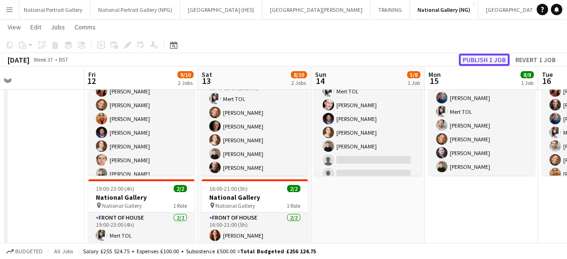
click at [481, 63] on button "Publish 1 job" at bounding box center [484, 60] width 51 height 12
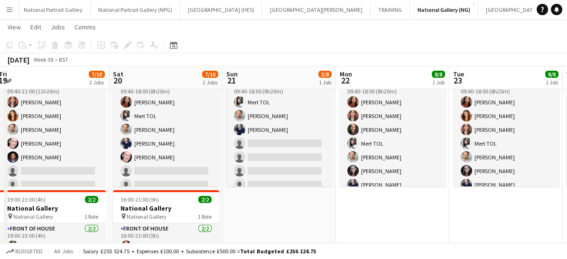
scroll to position [0, 267]
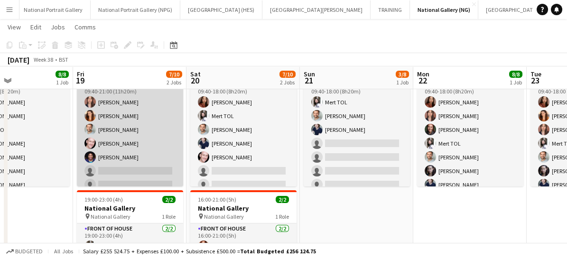
click at [140, 175] on app-card-role "Front of House [DATE] 09:40-21:00 (11h20m) [PERSON_NAME] [PERSON_NAME] [PERSON_…" at bounding box center [130, 143] width 106 height 129
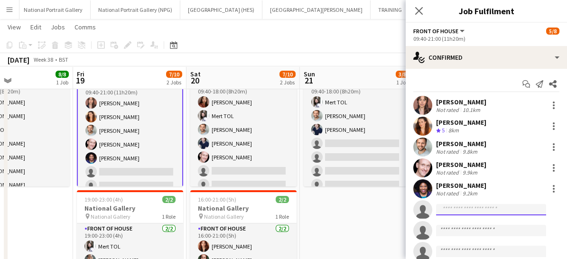
click at [460, 206] on input at bounding box center [491, 209] width 110 height 11
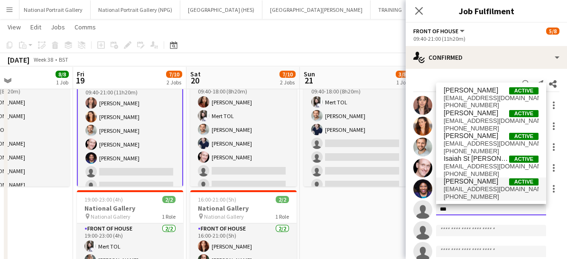
type input "***"
click at [462, 200] on span "[PHONE_NUMBER]" at bounding box center [491, 197] width 95 height 8
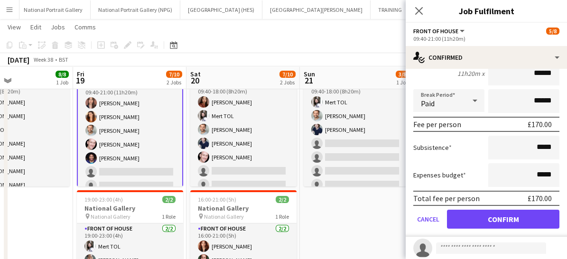
scroll to position [199, 0]
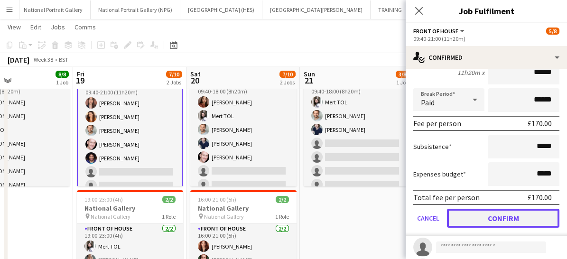
click at [465, 220] on button "Confirm" at bounding box center [503, 218] width 113 height 19
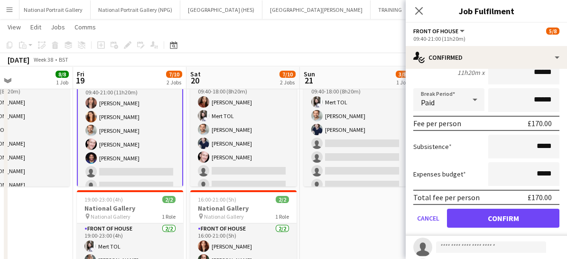
scroll to position [28, 0]
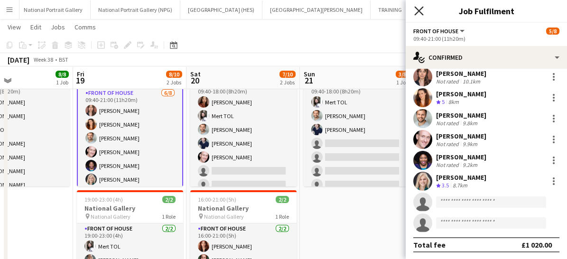
click at [420, 9] on icon at bounding box center [418, 10] width 9 height 9
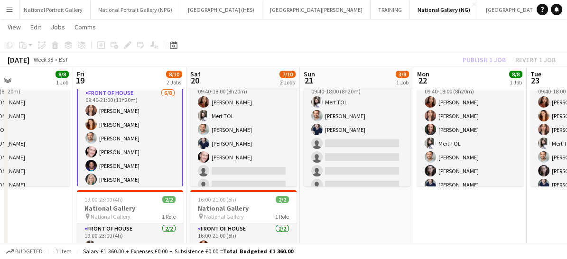
click at [136, 166] on app-card-role "Front of House [DATE] 09:40-21:00 (11h20m) [PERSON_NAME] [PERSON_NAME] [PERSON_…" at bounding box center [130, 152] width 106 height 131
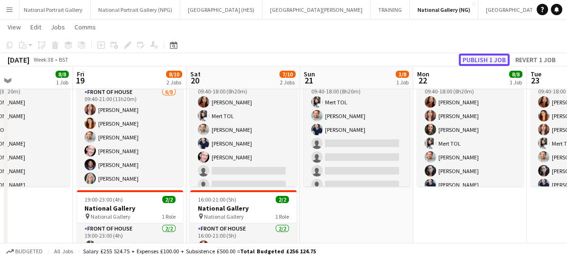
click at [479, 60] on button "Publish 1 job" at bounding box center [484, 60] width 51 height 12
click at [479, 60] on div "Publish 1 job Revert 1 job" at bounding box center [509, 60] width 116 height 12
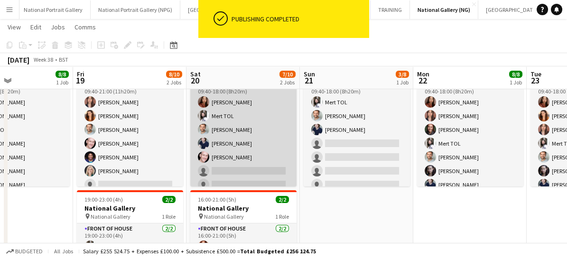
click at [249, 167] on app-card-role "Front of House [DATE] 09:40-18:00 (8h20m) [PERSON_NAME] TOL [PERSON_NAME] [PERS…" at bounding box center [243, 143] width 106 height 129
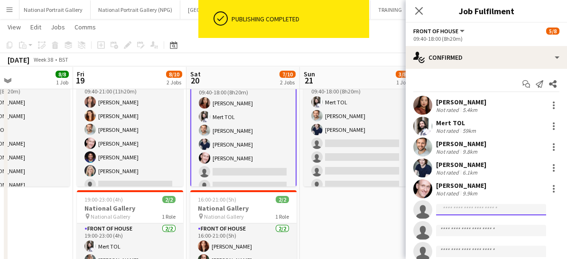
click at [463, 205] on input at bounding box center [491, 209] width 110 height 11
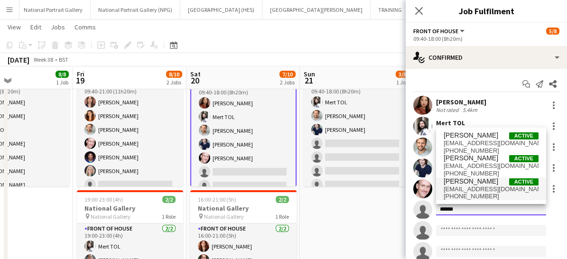
type input "******"
click at [470, 198] on span "[PHONE_NUMBER]" at bounding box center [491, 197] width 95 height 8
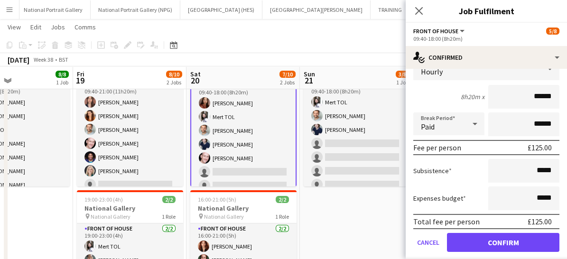
scroll to position [176, 0]
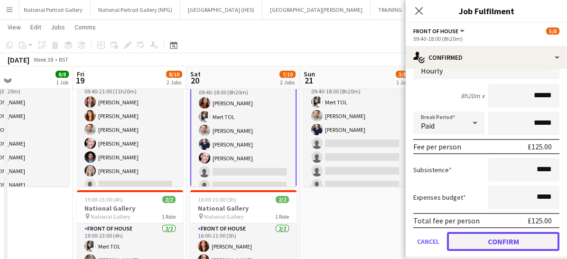
click at [478, 233] on button "Confirm" at bounding box center [503, 241] width 113 height 19
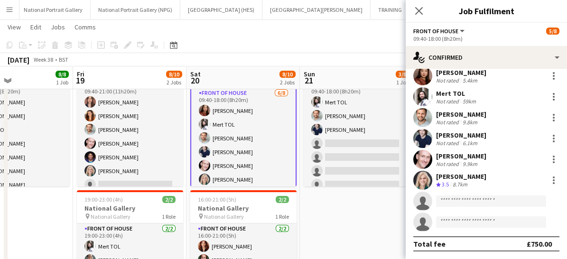
scroll to position [28, 0]
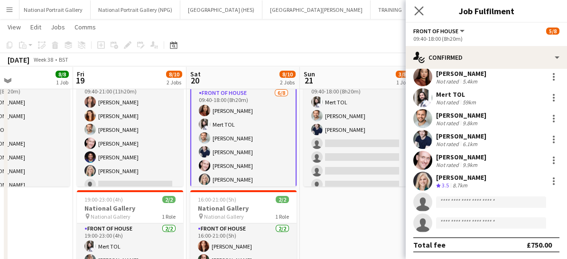
click at [416, 6] on icon "Close pop-in" at bounding box center [418, 10] width 9 height 9
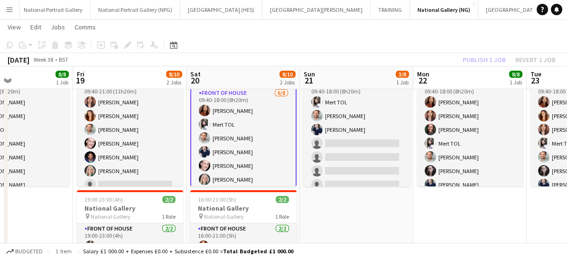
click at [258, 163] on app-card-role "Front of House [DATE] 09:40-18:00 (8h20m) [PERSON_NAME] TOL [PERSON_NAME] [PERS…" at bounding box center [243, 152] width 106 height 131
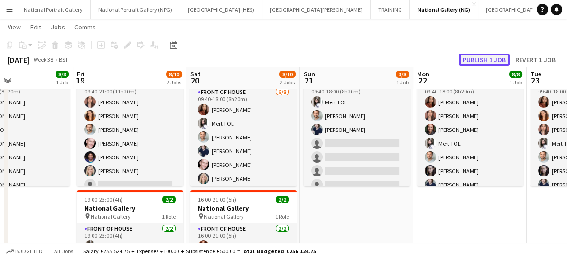
click at [479, 59] on button "Publish 1 job" at bounding box center [484, 60] width 51 height 12
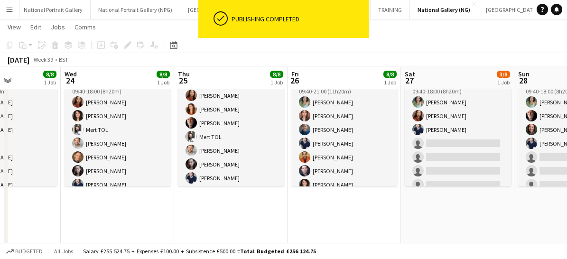
scroll to position [0, 283]
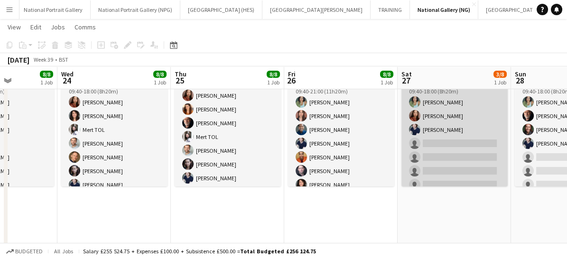
click at [439, 165] on app-card-role "Front of House [DATE] 09:40-18:00 (8h20m) [PERSON_NAME] [PERSON_NAME] [PERSON_N…" at bounding box center [455, 143] width 106 height 129
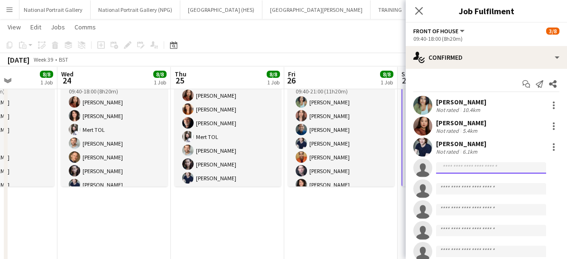
click at [457, 165] on input at bounding box center [491, 167] width 110 height 11
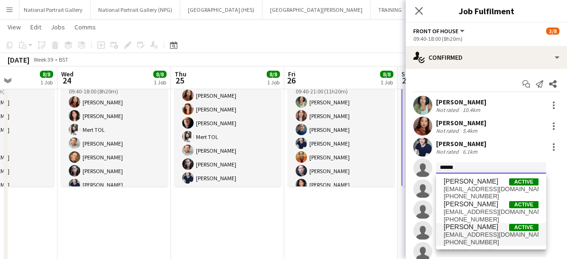
type input "******"
click at [465, 232] on span "[EMAIL_ADDRESS][DOMAIN_NAME]" at bounding box center [491, 235] width 95 height 8
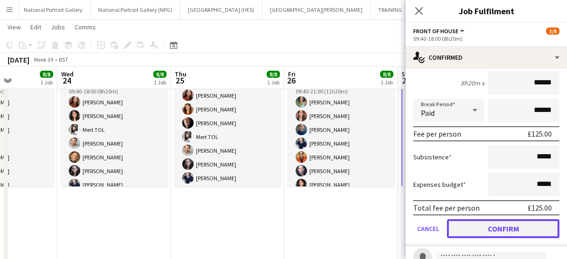
click at [488, 233] on button "Confirm" at bounding box center [503, 228] width 113 height 19
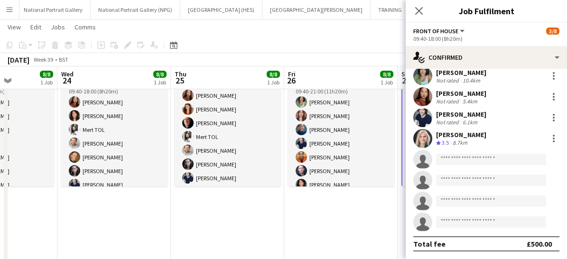
scroll to position [28, 0]
click at [421, 10] on icon "Close pop-in" at bounding box center [418, 10] width 9 height 9
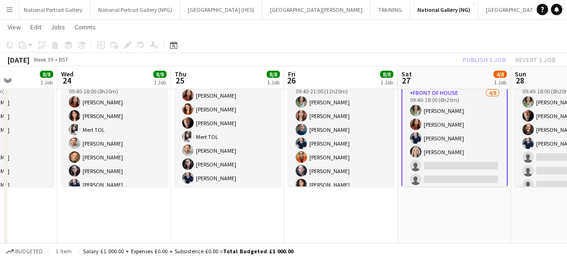
click at [450, 169] on app-card-role "Front of House [DATE] 09:40-18:00 (8h20m) [PERSON_NAME] [PERSON_NAME] [PERSON_N…" at bounding box center [455, 152] width 106 height 131
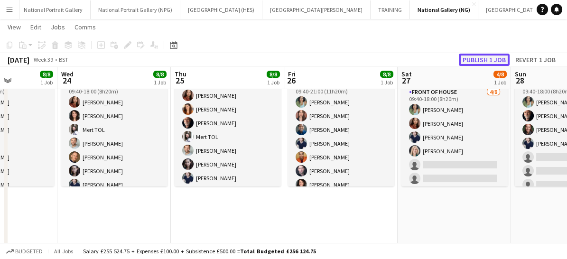
click at [487, 55] on button "Publish 1 job" at bounding box center [484, 60] width 51 height 12
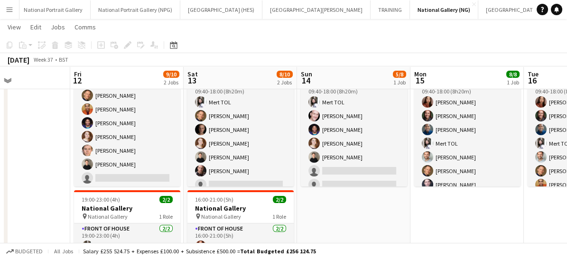
scroll to position [21, 0]
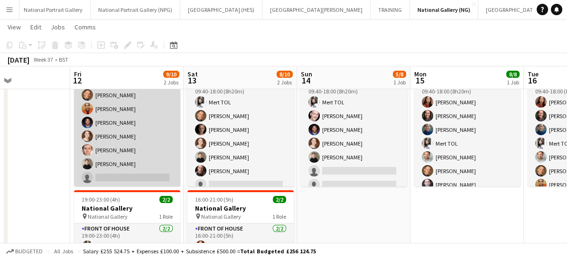
click at [140, 153] on app-card-role "Front of House 1A [DATE] 09:40-21:00 (11h20m) [PERSON_NAME] [PERSON_NAME] [PERS…" at bounding box center [127, 122] width 106 height 129
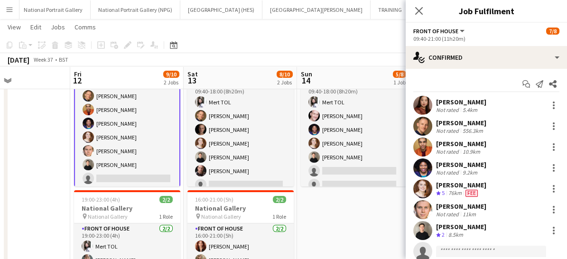
scroll to position [22, 0]
click at [130, 154] on app-card-role "Front of House 1A [DATE] 09:40-21:00 (11h20m) [PERSON_NAME] [PERSON_NAME] [PERS…" at bounding box center [127, 122] width 106 height 131
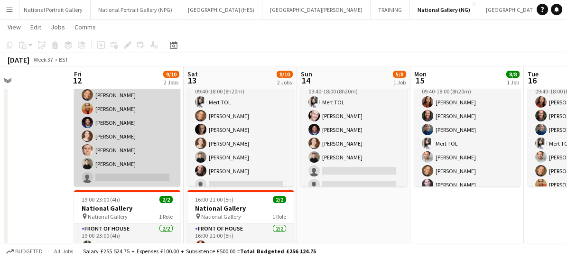
click at [130, 154] on app-card-role "Front of House 1A [DATE] 09:40-21:00 (11h20m) [PERSON_NAME] [PERSON_NAME] [PERS…" at bounding box center [127, 122] width 106 height 129
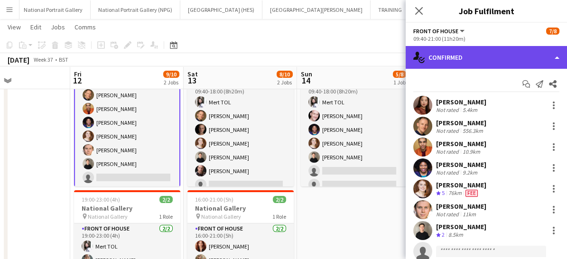
click at [469, 58] on div "single-neutral-actions-check-2 Confirmed" at bounding box center [486, 57] width 161 height 23
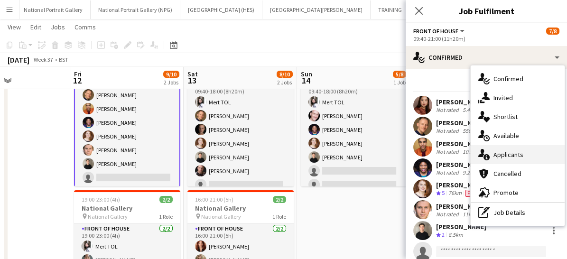
click at [496, 155] on span "Applicants" at bounding box center [509, 154] width 30 height 9
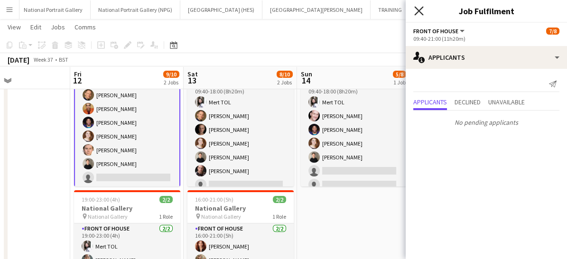
click at [418, 11] on icon at bounding box center [418, 10] width 9 height 9
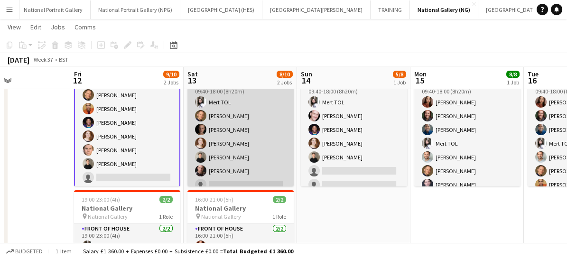
click at [247, 168] on app-card-role "Front of House [DATE] 09:40-18:00 (8h20m) Mert TOL [PERSON_NAME] [PERSON_NAME] …" at bounding box center [241, 143] width 106 height 129
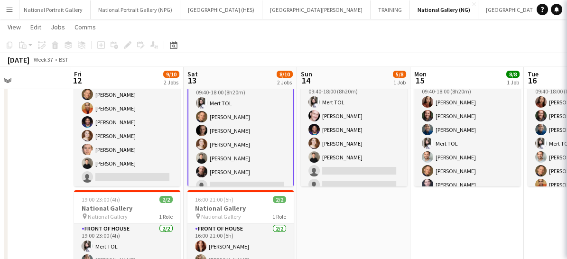
scroll to position [21, 0]
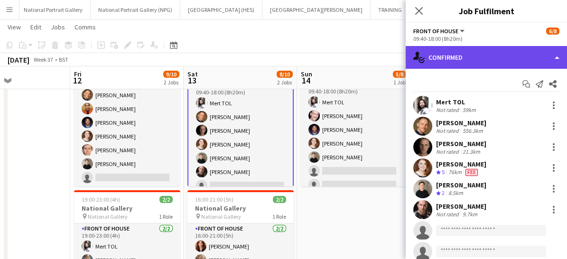
click at [467, 61] on div "single-neutral-actions-check-2 Confirmed" at bounding box center [486, 57] width 161 height 23
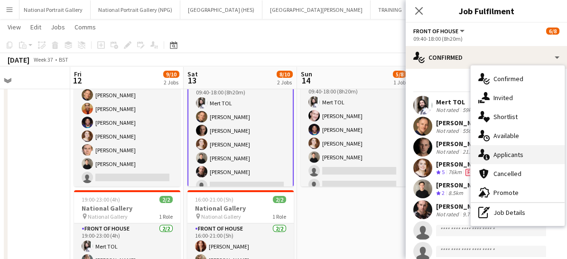
click at [499, 156] on span "Applicants" at bounding box center [509, 154] width 30 height 9
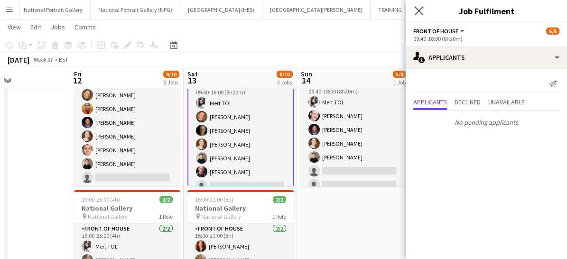
click at [422, 15] on app-icon "Close pop-in" at bounding box center [420, 11] width 14 height 14
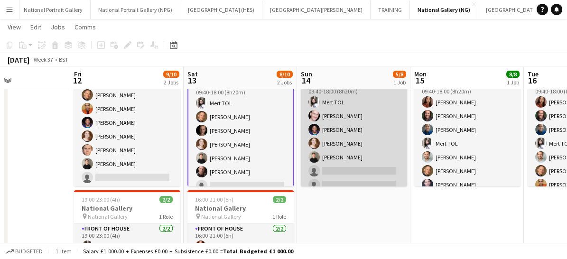
click at [364, 145] on app-card-role "Front of House [DATE] 09:40-18:00 (8h20m) Mert TOL [PERSON_NAME] [PERSON_NAME] …" at bounding box center [354, 143] width 106 height 129
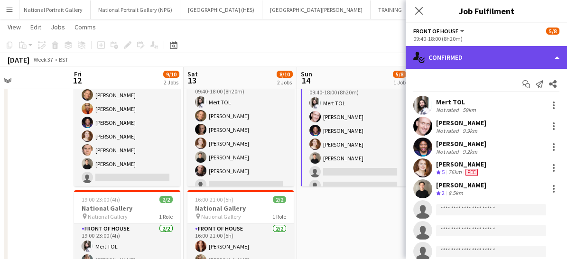
click at [454, 57] on div "single-neutral-actions-check-2 Confirmed" at bounding box center [486, 57] width 161 height 23
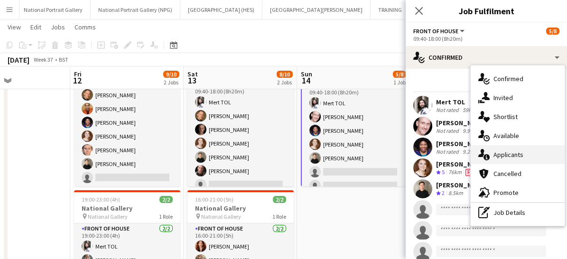
click at [488, 150] on icon "single-neutral-actions-information" at bounding box center [484, 154] width 11 height 11
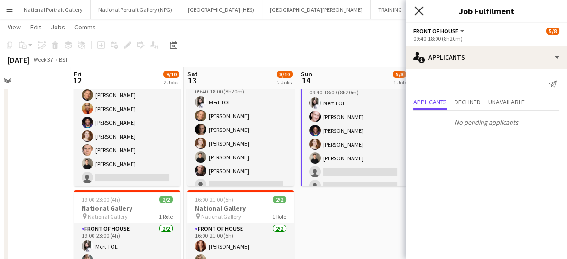
click at [421, 9] on icon at bounding box center [418, 10] width 9 height 9
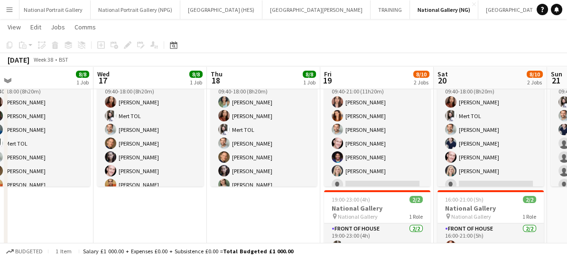
scroll to position [0, 361]
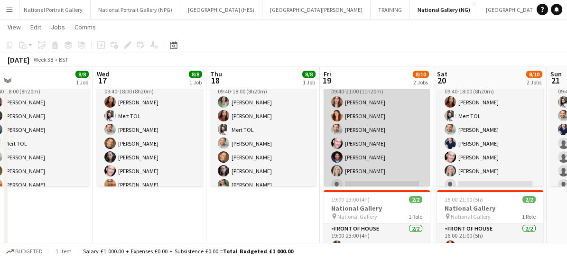
click at [377, 178] on app-card-role "Front of House [DATE] 09:40-21:00 (11h20m) [PERSON_NAME] [PERSON_NAME] [PERSON_…" at bounding box center [377, 143] width 106 height 129
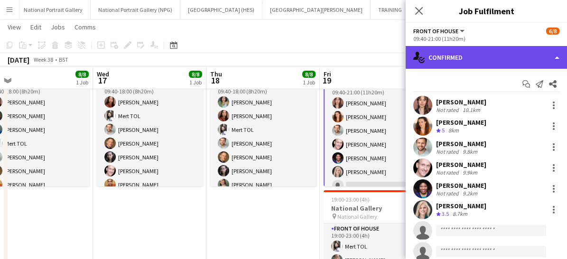
click at [464, 61] on div "single-neutral-actions-check-2 Confirmed" at bounding box center [486, 57] width 161 height 23
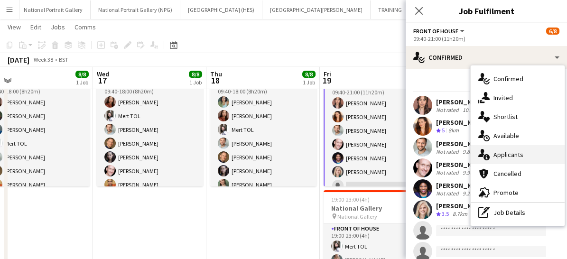
click at [486, 148] on div "single-neutral-actions-information Applicants" at bounding box center [518, 154] width 94 height 19
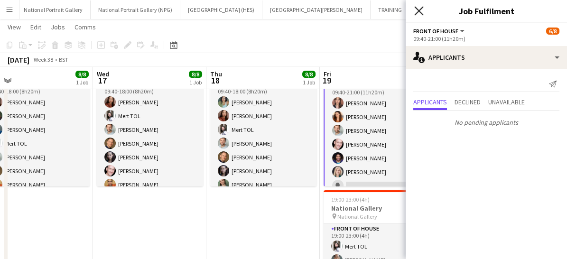
click at [420, 14] on icon "Close pop-in" at bounding box center [418, 10] width 9 height 9
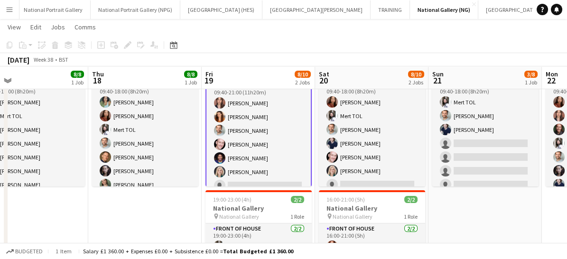
scroll to position [0, 268]
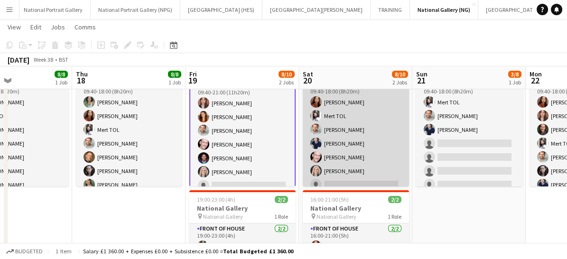
click at [377, 185] on app-card-role "Front of House [DATE] 09:40-18:00 (8h20m) [PERSON_NAME] TOL [PERSON_NAME] [PERS…" at bounding box center [356, 143] width 106 height 129
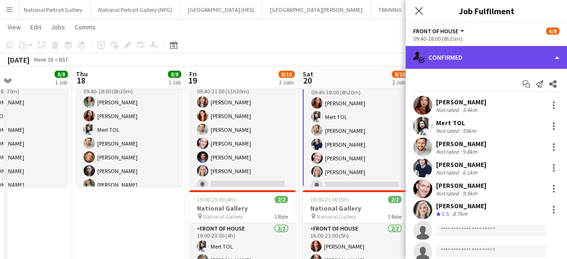
click at [451, 60] on div "single-neutral-actions-check-2 Confirmed" at bounding box center [486, 57] width 161 height 23
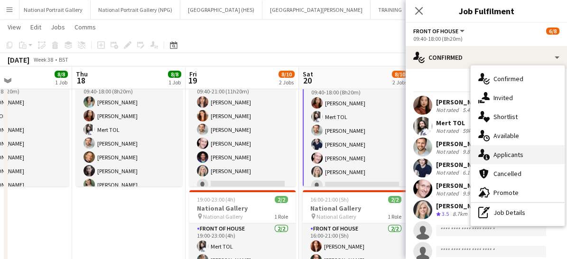
click at [497, 155] on span "Applicants" at bounding box center [509, 154] width 30 height 9
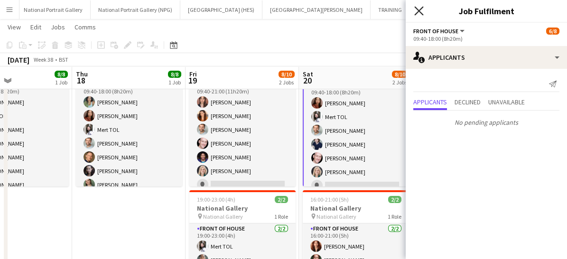
click at [419, 9] on icon "Close pop-in" at bounding box center [418, 10] width 9 height 9
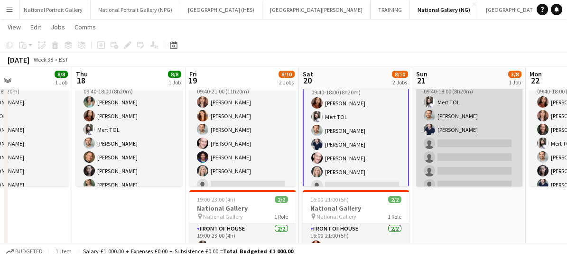
click at [446, 163] on app-card-role "Front of House [DATE] 09:40-18:00 (8h20m) Mert TOL [PERSON_NAME] [PERSON_NAME] …" at bounding box center [469, 143] width 106 height 129
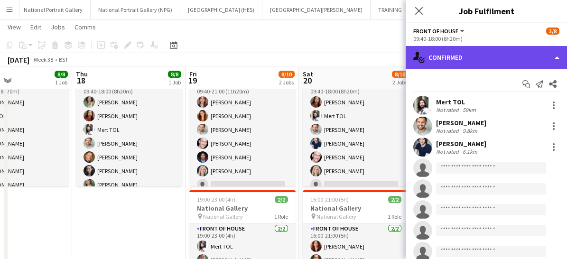
click at [485, 54] on div "single-neutral-actions-check-2 Confirmed" at bounding box center [486, 57] width 161 height 23
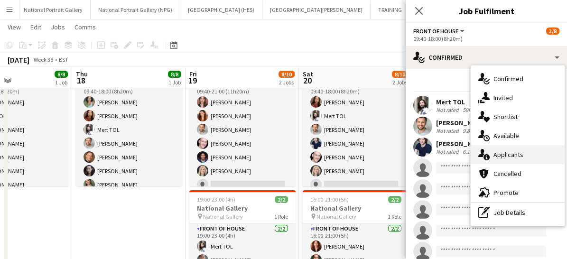
click at [490, 154] on div "single-neutral-actions-information Applicants" at bounding box center [518, 154] width 94 height 19
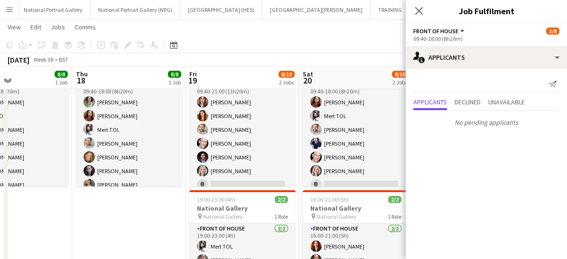
click at [423, 17] on div "Close pop-in" at bounding box center [419, 11] width 27 height 22
click at [419, 15] on icon "Close pop-in" at bounding box center [418, 10] width 9 height 9
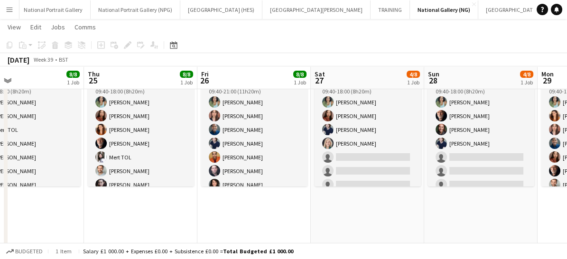
scroll to position [0, 374]
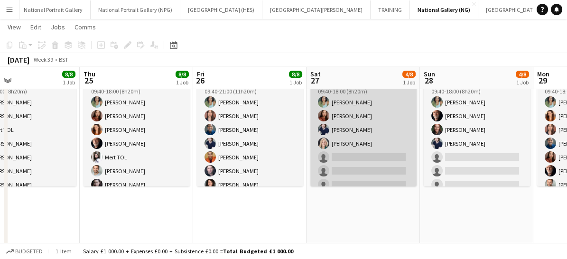
click at [374, 169] on app-card-role "Front of House [DATE] 09:40-18:00 (8h20m) [PERSON_NAME] [PERSON_NAME] [PERSON_N…" at bounding box center [363, 143] width 106 height 129
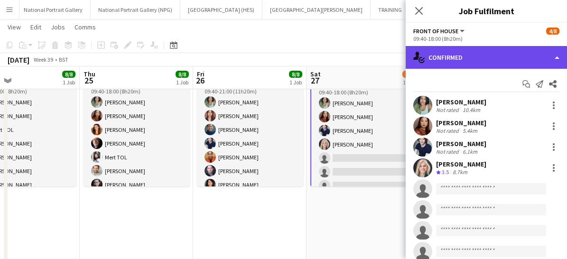
click at [453, 61] on div "single-neutral-actions-check-2 Confirmed" at bounding box center [486, 57] width 161 height 23
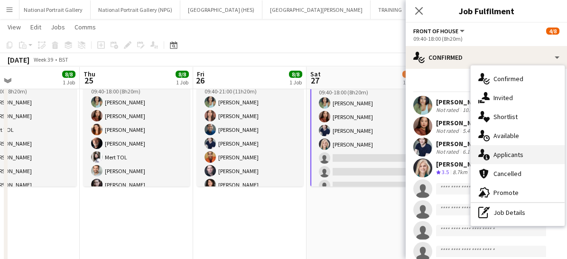
click at [496, 159] on div "single-neutral-actions-information Applicants" at bounding box center [518, 154] width 94 height 19
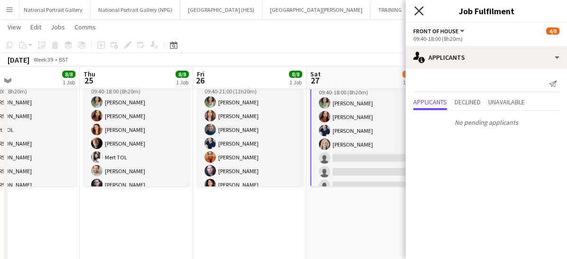
click at [421, 10] on icon "Close pop-in" at bounding box center [418, 10] width 9 height 9
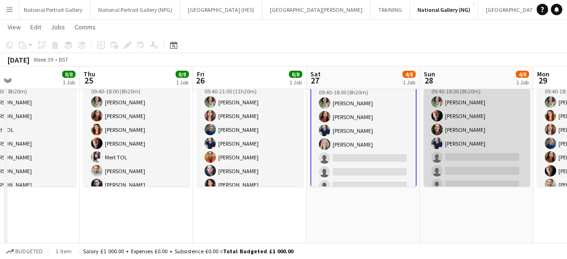
click at [451, 163] on app-card-role "Front of House [DATE] 09:40-18:00 (8h20m) [PERSON_NAME] [PERSON_NAME] [PERSON_N…" at bounding box center [477, 143] width 106 height 129
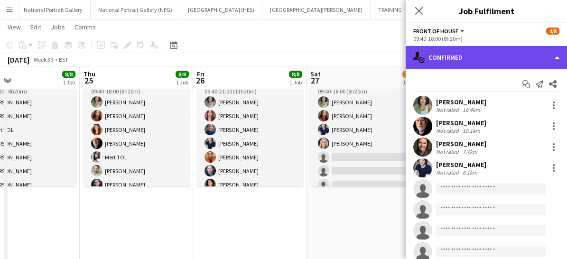
click at [464, 47] on div "single-neutral-actions-check-2 Confirmed" at bounding box center [486, 57] width 161 height 23
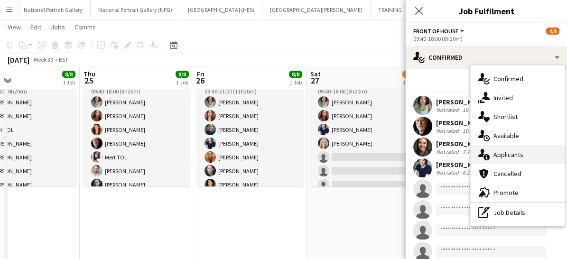
click at [489, 148] on div "single-neutral-actions-information Applicants" at bounding box center [518, 154] width 94 height 19
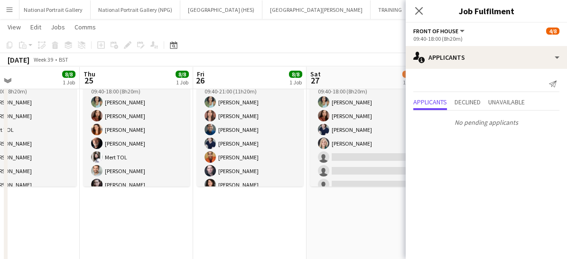
click at [416, 19] on div "Close pop-in" at bounding box center [419, 11] width 27 height 22
click at [415, 9] on icon "Close pop-in" at bounding box center [418, 10] width 9 height 9
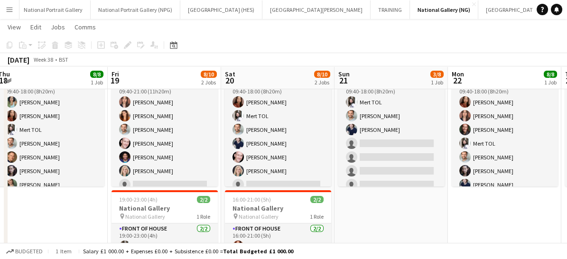
scroll to position [0, 234]
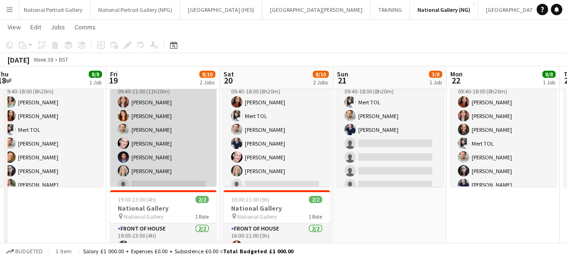
click at [147, 170] on app-card-role "Front of House [DATE] 09:40-21:00 (11h20m) [PERSON_NAME] [PERSON_NAME] [PERSON_…" at bounding box center [163, 143] width 106 height 129
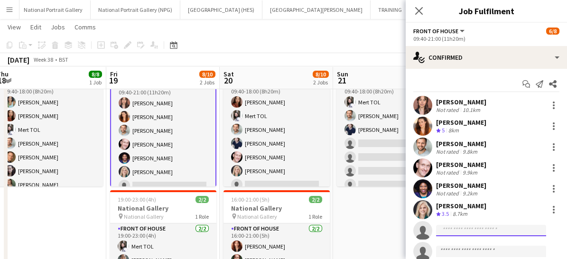
click at [452, 229] on input at bounding box center [491, 230] width 110 height 11
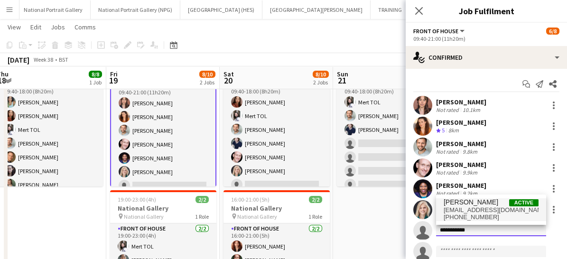
type input "**********"
click at [465, 209] on span "[EMAIL_ADDRESS][DOMAIN_NAME]" at bounding box center [491, 211] width 95 height 8
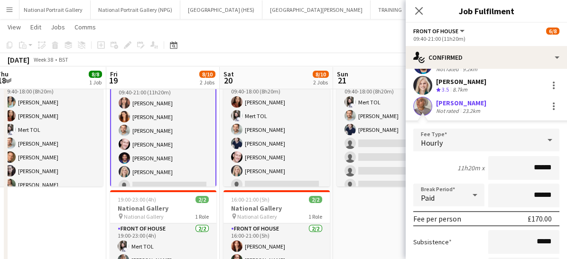
scroll to position [244, 0]
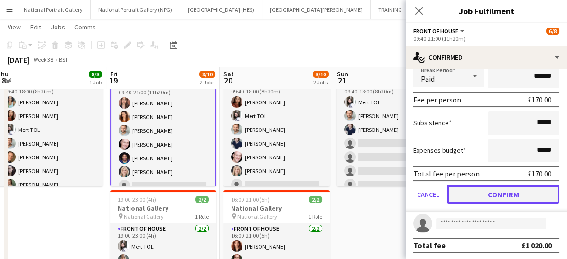
click at [483, 198] on button "Confirm" at bounding box center [503, 194] width 113 height 19
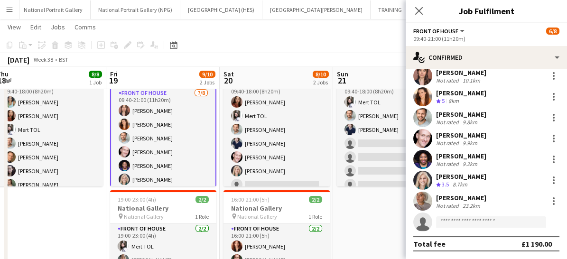
scroll to position [28, 0]
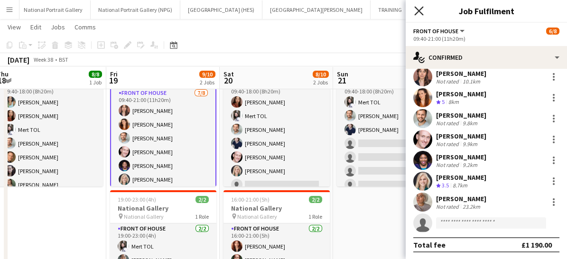
click at [415, 8] on icon at bounding box center [418, 10] width 9 height 9
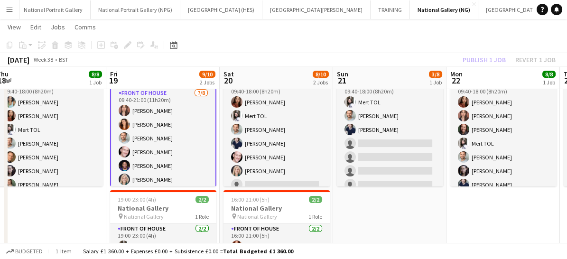
click at [176, 171] on app-card-role "Front of House [DATE] 09:40-21:00 (11h20m) [PERSON_NAME] [PERSON_NAME] [PERSON_…" at bounding box center [163, 152] width 106 height 131
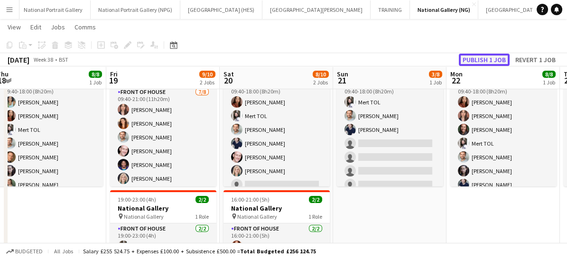
click at [482, 63] on button "Publish 1 job" at bounding box center [484, 60] width 51 height 12
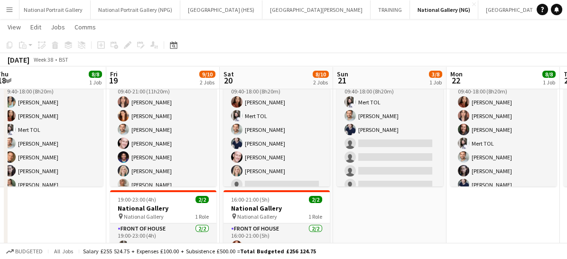
drag, startPoint x: 375, startPoint y: 258, endPoint x: 62, endPoint y: 202, distance: 317.8
click at [62, 202] on app-date-cell "09:40-18:00 (8h20m) 8/8 National Gallery pin National Gallery 1 Role Front of H…" at bounding box center [49, 165] width 113 height 247
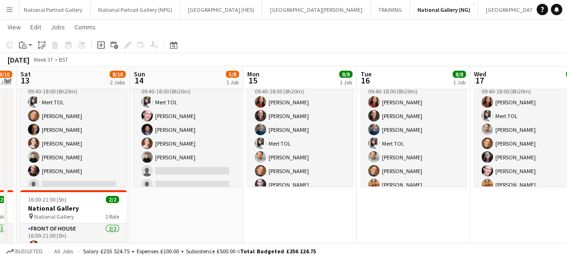
scroll to position [0, 262]
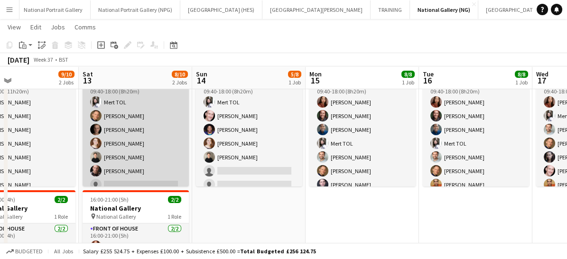
click at [143, 173] on app-card-role "Front of House [DATE] 09:40-18:00 (8h20m) Mert TOL [PERSON_NAME] [PERSON_NAME] …" at bounding box center [136, 143] width 106 height 129
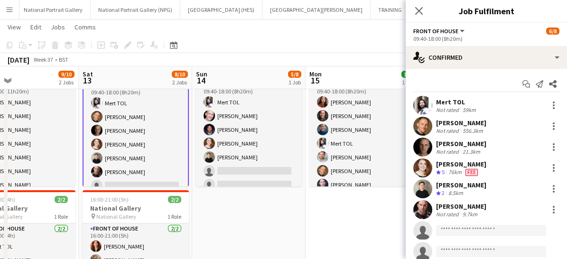
drag, startPoint x: 550, startPoint y: 206, endPoint x: 523, endPoint y: 213, distance: 27.6
click at [523, 213] on div "[PERSON_NAME] Not rated 9.7km" at bounding box center [486, 209] width 161 height 19
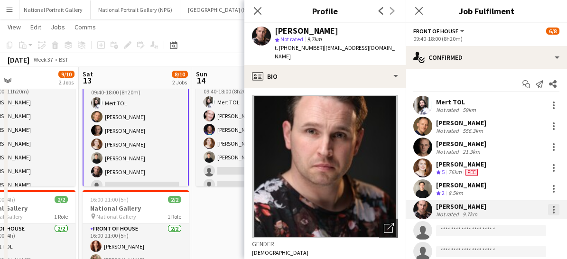
click at [548, 206] on div at bounding box center [553, 209] width 11 height 11
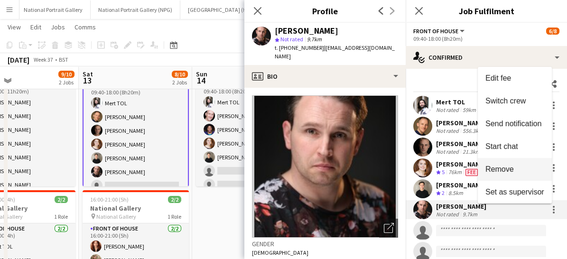
click at [505, 167] on span "Remove" at bounding box center [500, 169] width 28 height 8
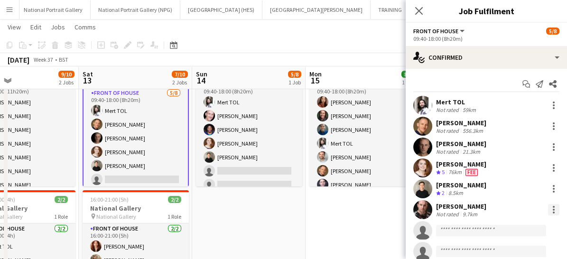
click at [552, 207] on div at bounding box center [553, 209] width 11 height 11
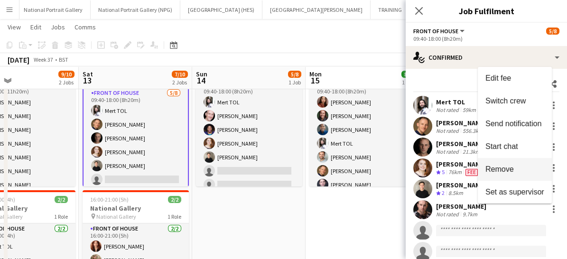
click at [513, 170] on span "Remove" at bounding box center [500, 169] width 28 height 8
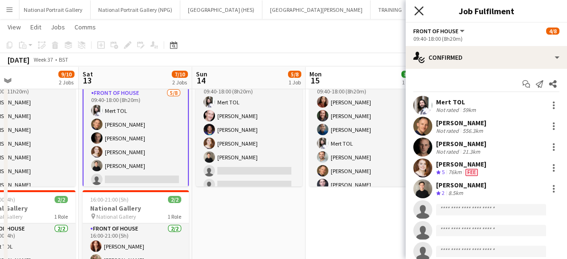
click at [418, 8] on icon "Close pop-in" at bounding box center [418, 10] width 9 height 9
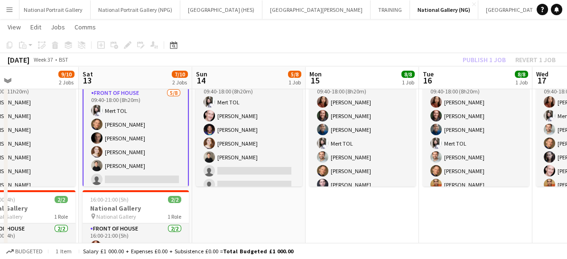
click at [137, 159] on app-card-role "Front of House [DATE] 09:40-18:00 (8h20m) Mert TOL [PERSON_NAME] [PERSON_NAME] …" at bounding box center [136, 152] width 106 height 131
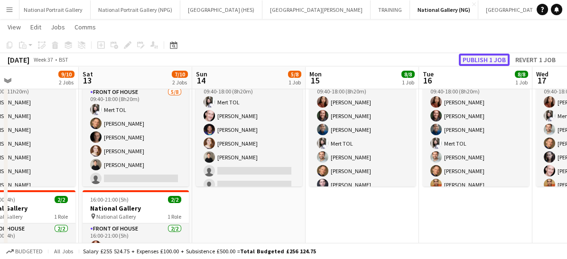
click at [483, 55] on button "Publish 1 job" at bounding box center [484, 60] width 51 height 12
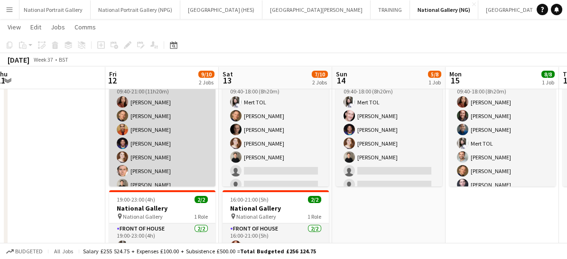
scroll to position [21, 0]
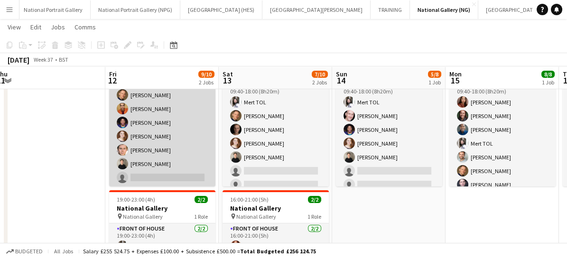
click at [158, 139] on app-card-role "Front of House 1A [DATE] 09:40-21:00 (11h20m) [PERSON_NAME] [PERSON_NAME] [PERS…" at bounding box center [162, 122] width 106 height 129
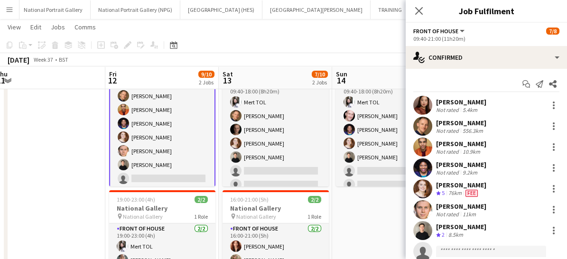
scroll to position [22, 0]
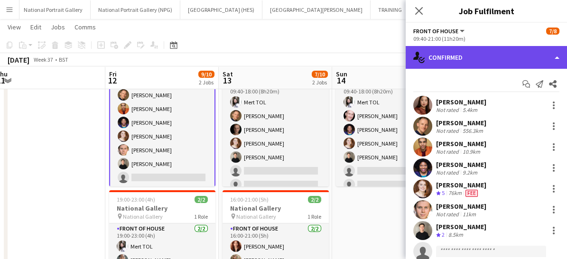
click at [449, 51] on div "single-neutral-actions-check-2 Confirmed" at bounding box center [486, 57] width 161 height 23
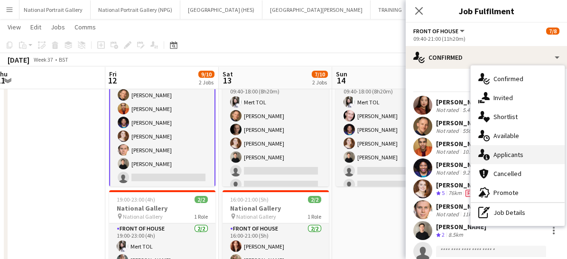
click at [498, 152] on span "Applicants" at bounding box center [509, 154] width 30 height 9
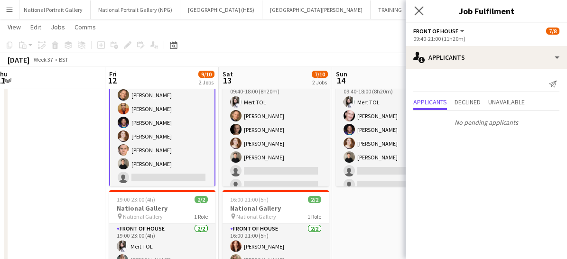
click at [414, 14] on app-icon "Close pop-in" at bounding box center [420, 11] width 14 height 14
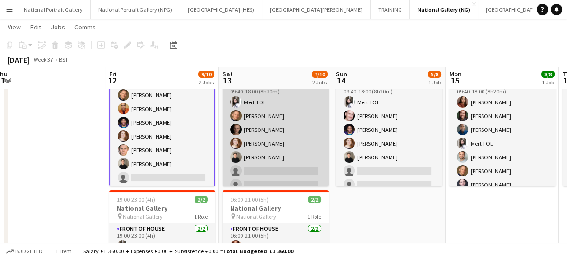
click at [277, 164] on app-card-role "Front of House [DATE] 09:40-18:00 (8h20m) Mert TOL [PERSON_NAME] [PERSON_NAME] …" at bounding box center [276, 143] width 106 height 129
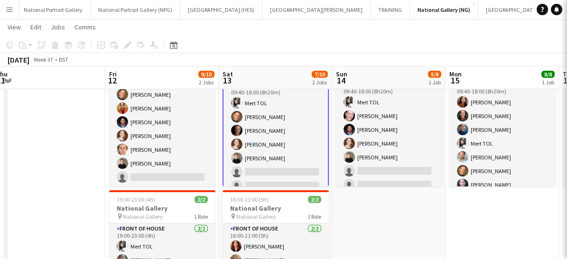
scroll to position [21, 0]
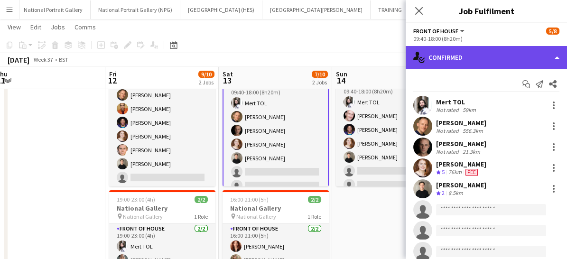
click at [450, 63] on div "single-neutral-actions-check-2 Confirmed" at bounding box center [486, 57] width 161 height 23
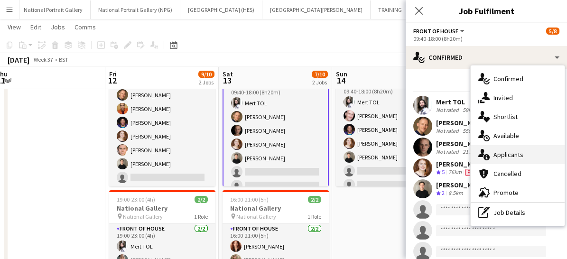
click at [503, 156] on span "Applicants" at bounding box center [509, 154] width 30 height 9
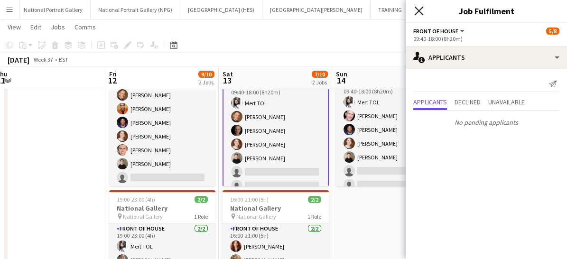
click at [420, 12] on icon "Close pop-in" at bounding box center [418, 10] width 9 height 9
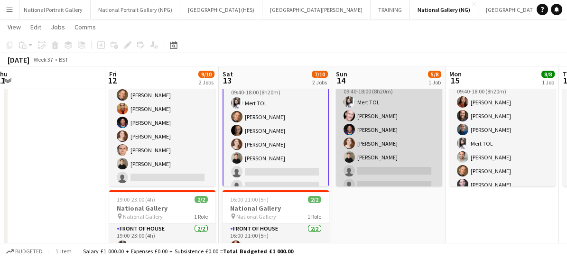
click at [411, 152] on app-card-role "Front of House [DATE] 09:40-18:00 (8h20m) Mert TOL [PERSON_NAME] [PERSON_NAME] …" at bounding box center [389, 143] width 106 height 129
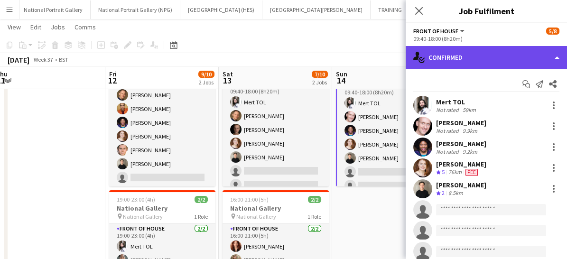
click at [473, 55] on div "single-neutral-actions-check-2 Confirmed" at bounding box center [486, 57] width 161 height 23
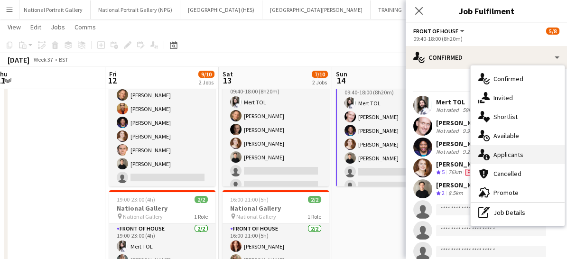
click at [489, 157] on icon at bounding box center [487, 157] width 6 height 6
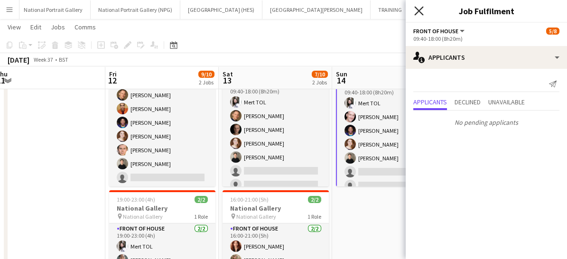
click at [419, 13] on icon "Close pop-in" at bounding box center [418, 10] width 9 height 9
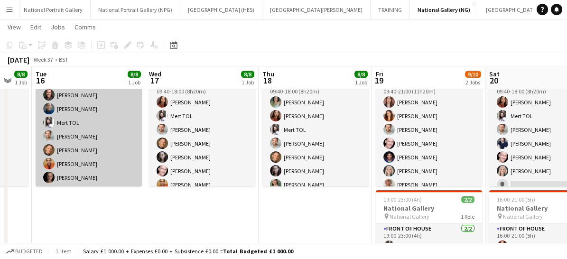
scroll to position [0, 301]
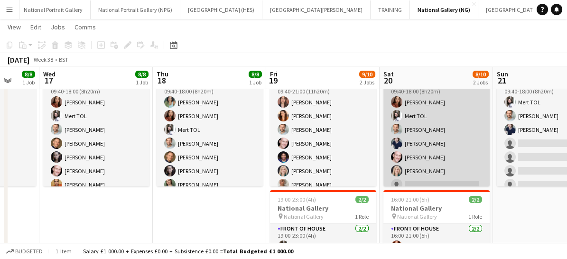
click at [435, 165] on app-card-role "Front of House [DATE] 09:40-18:00 (8h20m) [PERSON_NAME] TOL [PERSON_NAME] [PERS…" at bounding box center [437, 143] width 106 height 129
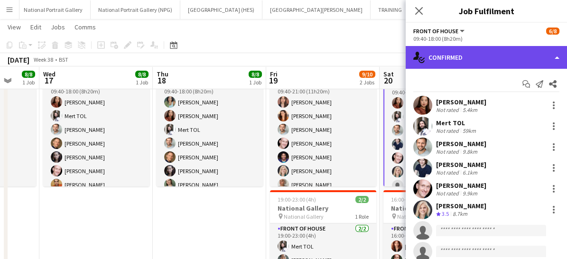
click at [466, 60] on div "single-neutral-actions-check-2 Confirmed" at bounding box center [486, 57] width 161 height 23
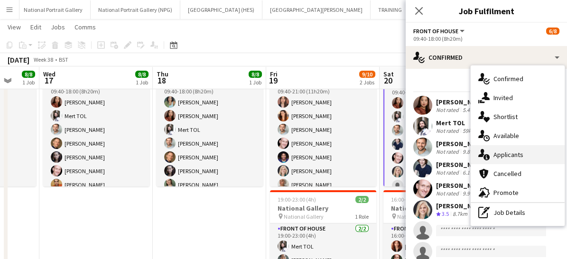
click at [504, 146] on div "single-neutral-actions-information Applicants" at bounding box center [518, 154] width 94 height 19
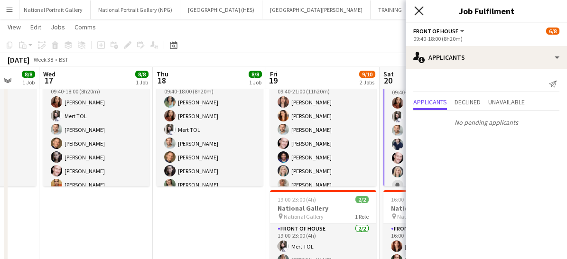
click at [417, 11] on icon "Close pop-in" at bounding box center [418, 10] width 9 height 9
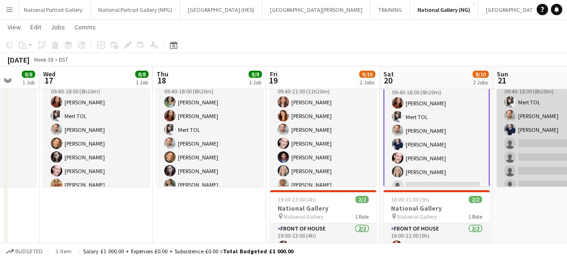
click at [529, 160] on app-card-role "Front of House [DATE] 09:40-18:00 (8h20m) Mert TOL [PERSON_NAME] [PERSON_NAME] …" at bounding box center [550, 143] width 106 height 129
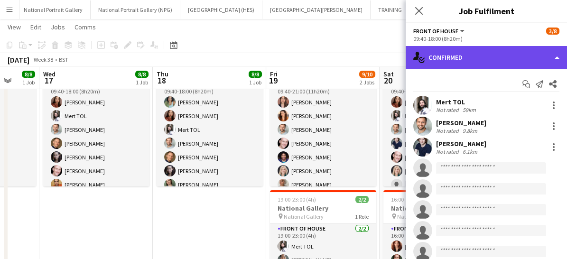
click at [481, 48] on div "single-neutral-actions-check-2 Confirmed" at bounding box center [486, 57] width 161 height 23
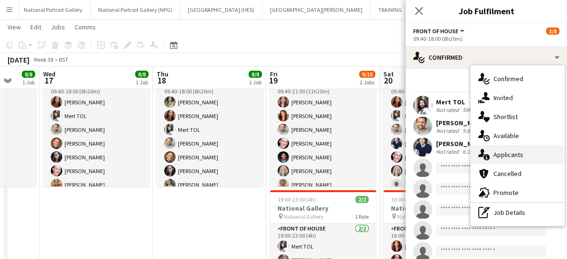
click at [511, 154] on span "Applicants" at bounding box center [509, 154] width 30 height 9
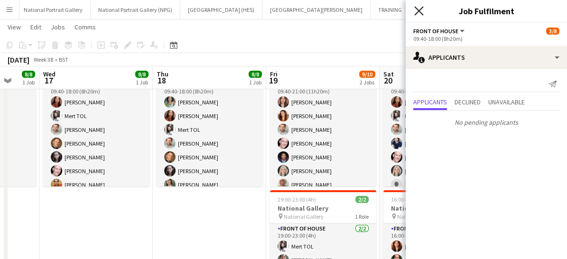
click at [416, 11] on icon "Close pop-in" at bounding box center [418, 10] width 9 height 9
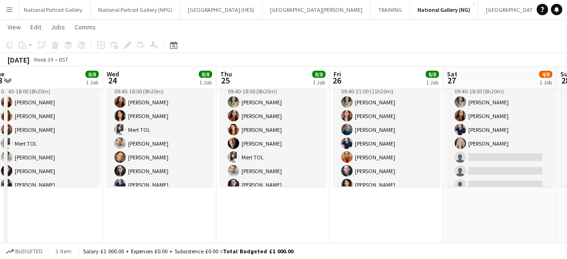
scroll to position [0, 313]
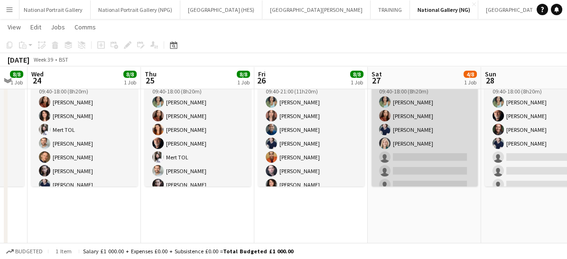
click at [410, 163] on app-card-role "Front of House [DATE] 09:40-18:00 (8h20m) [PERSON_NAME] [PERSON_NAME] [PERSON_N…" at bounding box center [425, 143] width 106 height 129
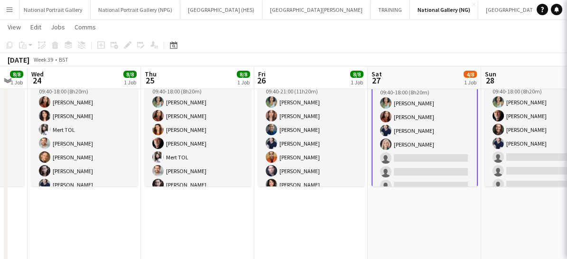
scroll to position [0, 313]
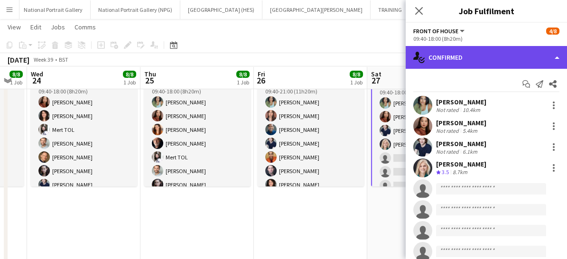
click at [465, 58] on div "single-neutral-actions-check-2 Confirmed" at bounding box center [486, 57] width 161 height 23
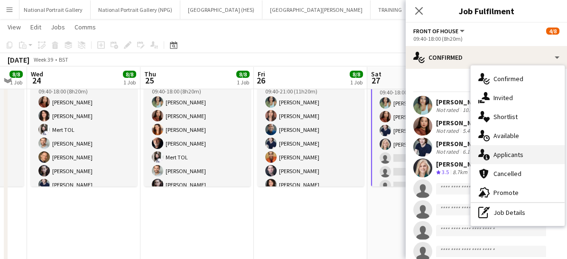
click at [498, 150] on span "Applicants" at bounding box center [509, 154] width 30 height 9
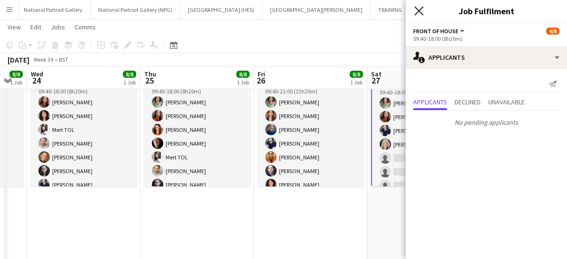
click at [417, 9] on icon at bounding box center [418, 10] width 9 height 9
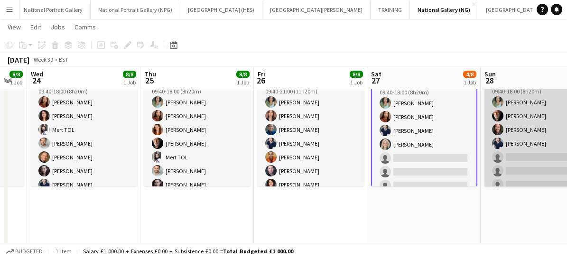
scroll to position [0, 312]
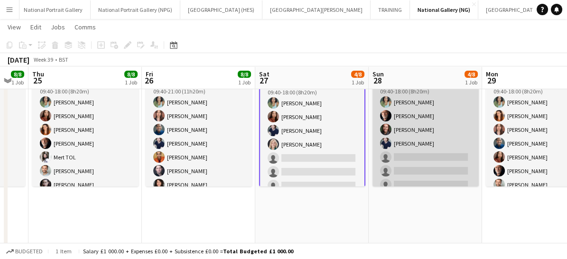
click at [435, 158] on app-card-role "Front of House [DATE] 09:40-18:00 (8h20m) [PERSON_NAME] [PERSON_NAME] [PERSON_N…" at bounding box center [426, 143] width 106 height 129
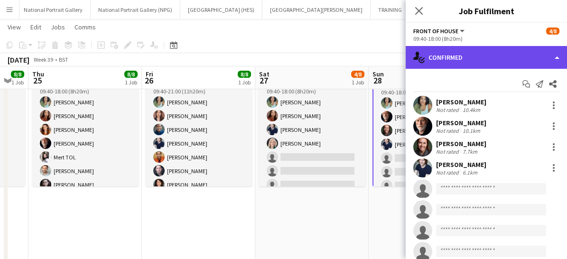
click at [464, 56] on div "single-neutral-actions-check-2 Confirmed" at bounding box center [486, 57] width 161 height 23
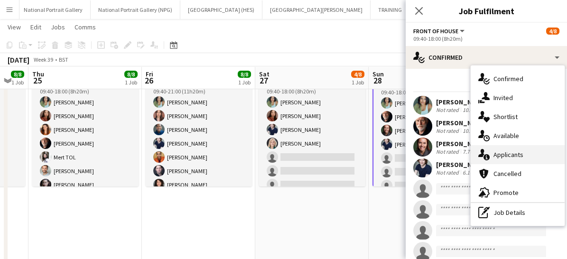
click at [484, 149] on icon "single-neutral-actions-information" at bounding box center [484, 154] width 11 height 11
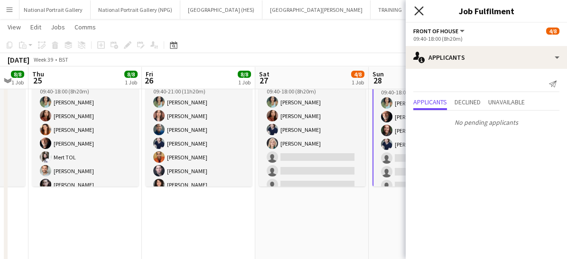
click at [416, 12] on icon "Close pop-in" at bounding box center [418, 10] width 9 height 9
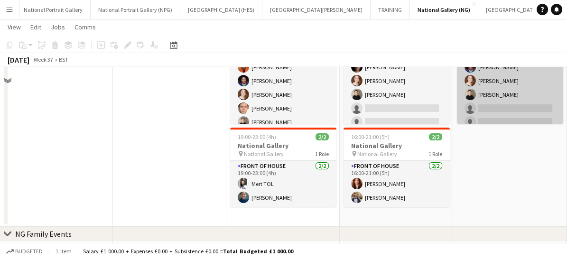
scroll to position [78, 0]
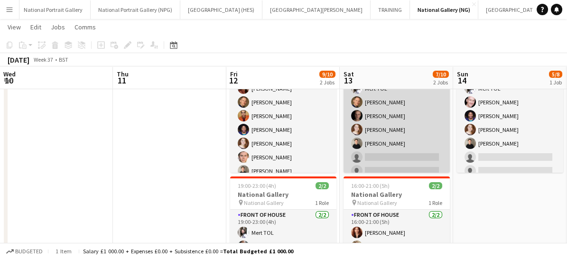
click at [403, 154] on app-card-role "Front of House [DATE] 09:40-18:00 (8h20m) Mert TOL [PERSON_NAME] [PERSON_NAME] …" at bounding box center [397, 130] width 106 height 129
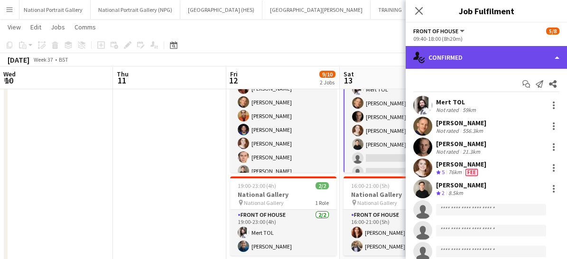
click at [440, 58] on div "single-neutral-actions-check-2 Confirmed" at bounding box center [486, 57] width 161 height 23
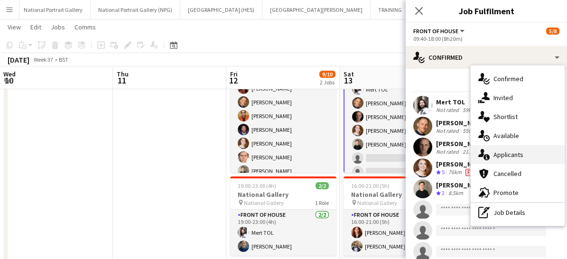
click at [484, 151] on icon at bounding box center [482, 153] width 6 height 8
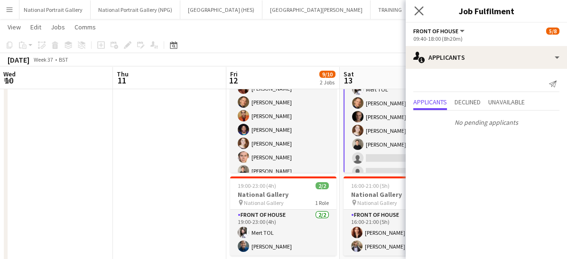
click at [423, 9] on icon "Close pop-in" at bounding box center [418, 10] width 9 height 9
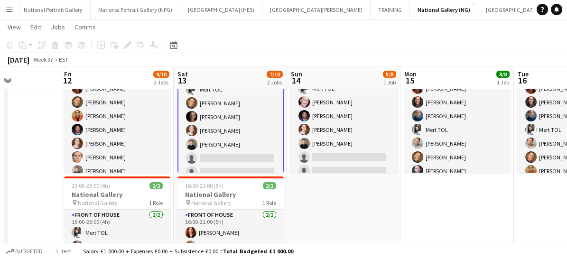
scroll to position [0, 282]
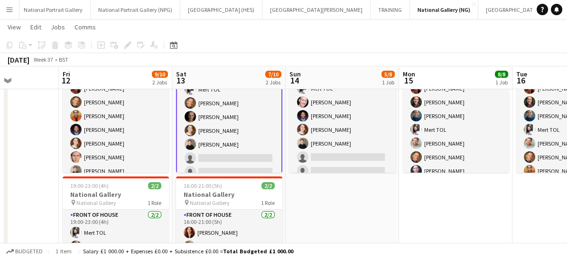
click at [356, 151] on app-card-role "Front of House [DATE] 09:40-18:00 (8h20m) Mert TOL [PERSON_NAME] [PERSON_NAME] …" at bounding box center [343, 130] width 106 height 129
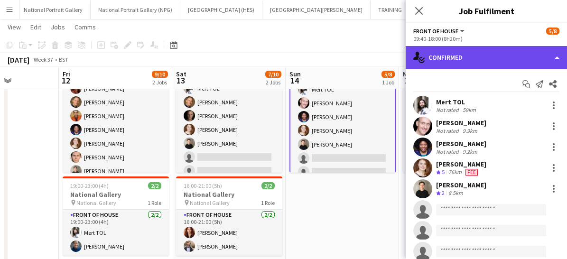
click at [459, 56] on div "single-neutral-actions-check-2 Confirmed" at bounding box center [486, 57] width 161 height 23
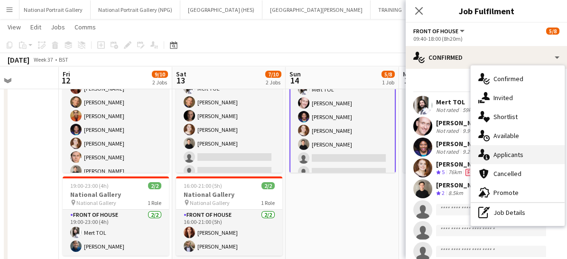
click at [496, 161] on div "single-neutral-actions-information Applicants" at bounding box center [518, 154] width 94 height 19
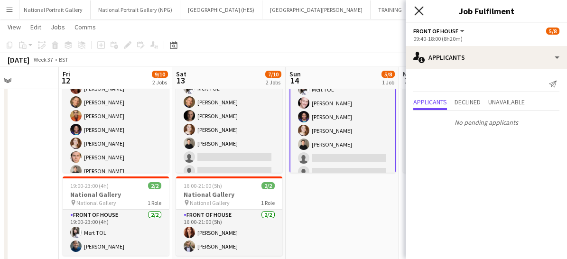
click at [422, 14] on icon "Close pop-in" at bounding box center [418, 10] width 9 height 9
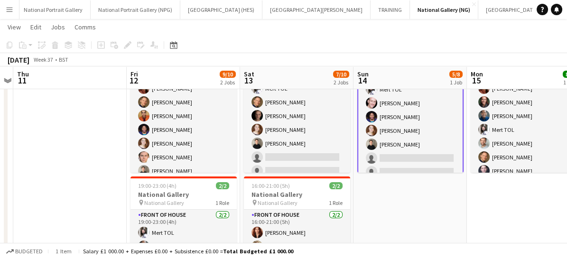
scroll to position [0, 327]
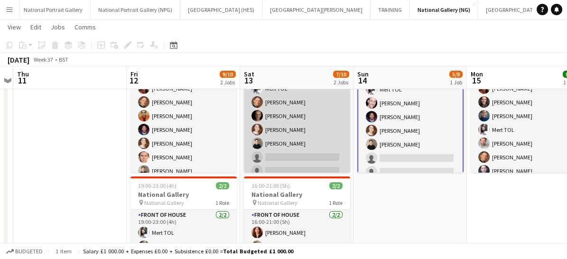
click at [282, 154] on app-card-role "Front of House [DATE] 09:40-18:00 (8h20m) Mert TOL [PERSON_NAME] [PERSON_NAME] …" at bounding box center [297, 130] width 106 height 129
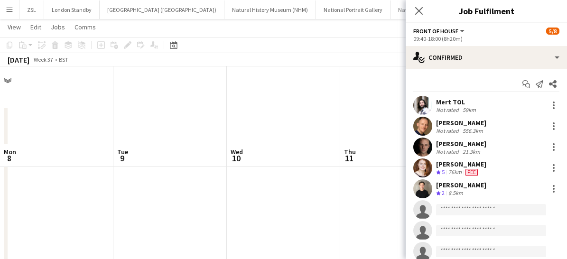
click at [455, 210] on input at bounding box center [491, 209] width 110 height 11
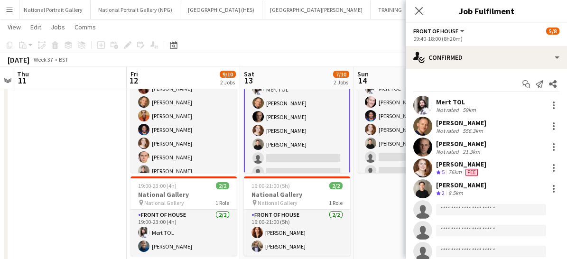
click at [455, 210] on input at bounding box center [491, 209] width 110 height 11
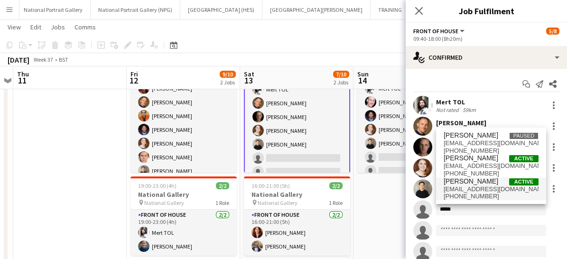
type input "****"
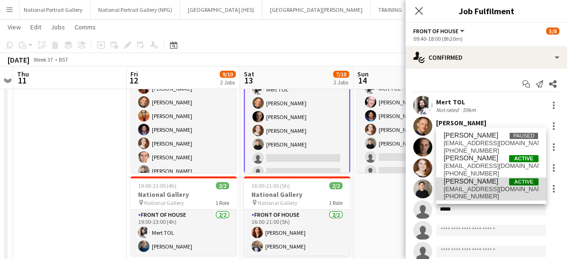
click at [461, 199] on span "+447742110606" at bounding box center [491, 197] width 95 height 8
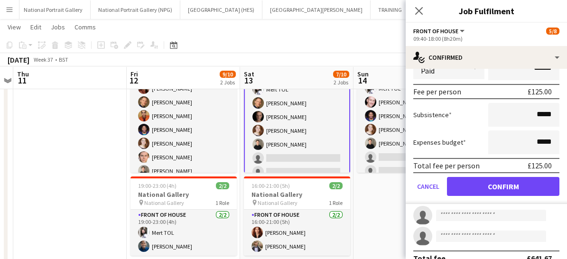
scroll to position [232, 0]
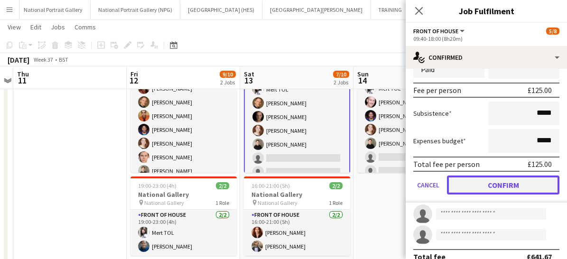
click at [468, 188] on button "Confirm" at bounding box center [503, 185] width 113 height 19
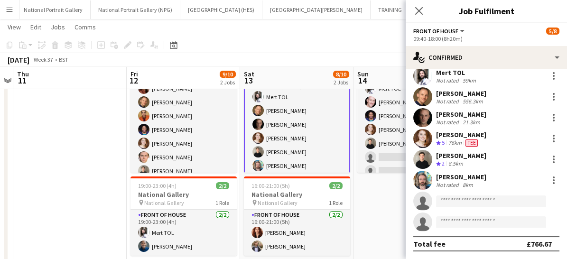
scroll to position [28, 0]
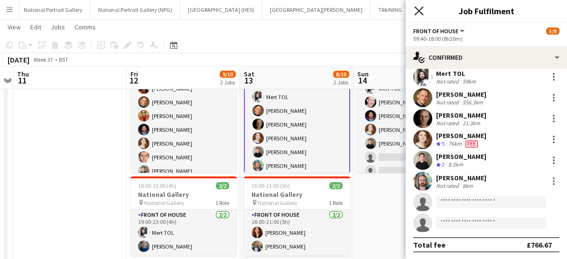
click at [420, 12] on icon at bounding box center [418, 10] width 9 height 9
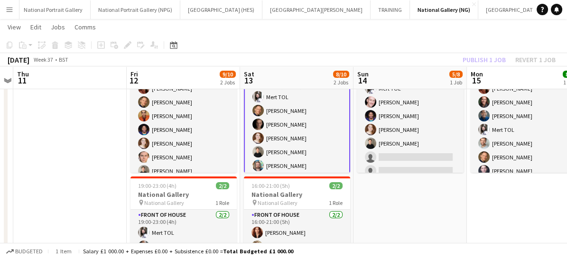
click at [311, 160] on app-card-role "Front of House 6/8 09:40-18:00 (8h20m) Mert TOL Conrad Williamson Tom Canton Ri…" at bounding box center [297, 138] width 106 height 131
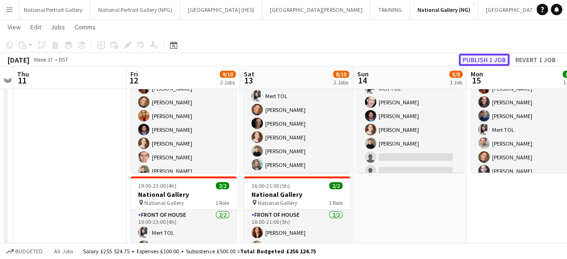
click at [477, 62] on button "Publish 1 job" at bounding box center [484, 60] width 51 height 12
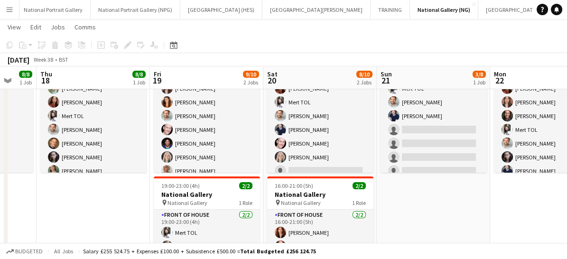
scroll to position [0, 309]
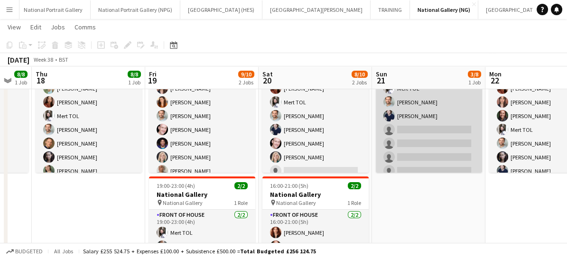
click at [427, 135] on app-card-role "Front of House [DATE] 09:40-18:00 (8h20m) Mert TOL [PERSON_NAME] [PERSON_NAME] …" at bounding box center [429, 130] width 106 height 129
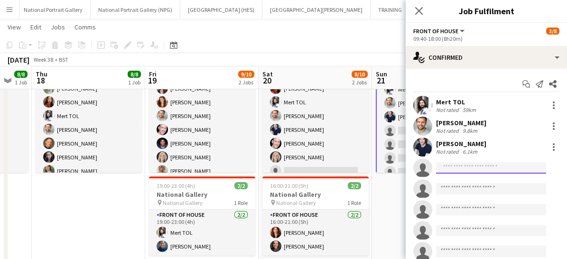
click at [461, 172] on input at bounding box center [491, 167] width 110 height 11
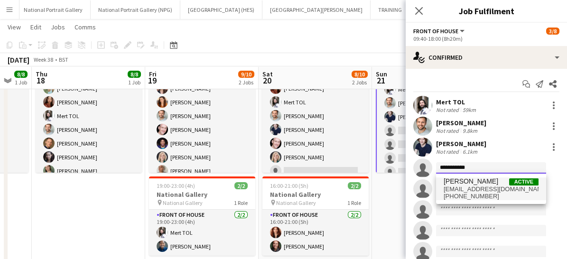
type input "**********"
click at [463, 199] on span "+447742110606" at bounding box center [491, 197] width 95 height 8
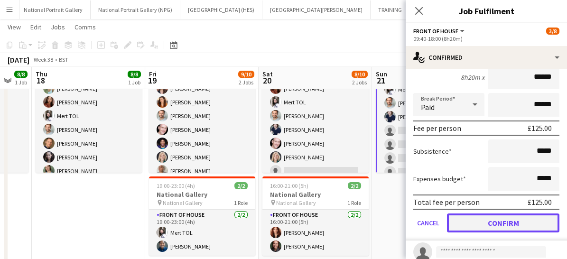
click at [472, 226] on button "Confirm" at bounding box center [503, 223] width 113 height 19
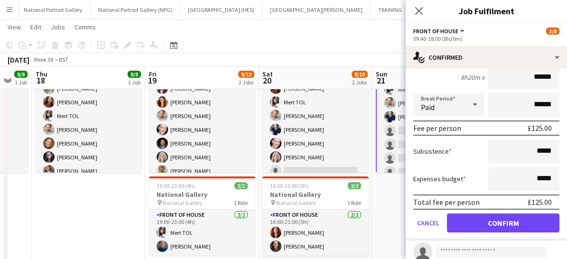
scroll to position [28, 0]
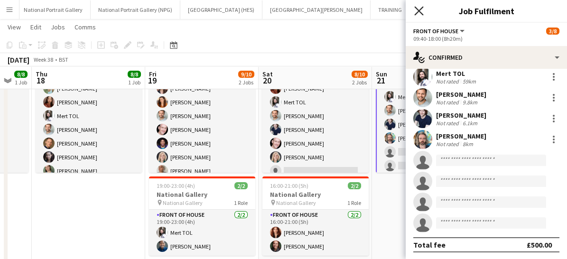
click at [420, 9] on icon at bounding box center [418, 10] width 9 height 9
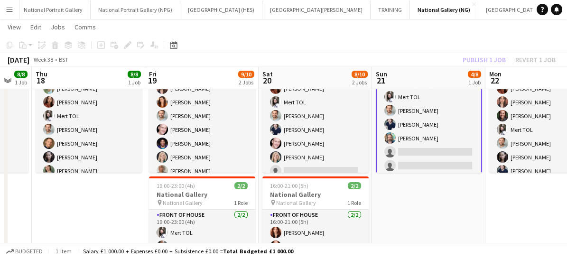
click at [420, 133] on app-card-role "Front of House 4/8 09:40-18:00 (8h20m) Mert TOL Nathan Unthank Cameron Essam Ba…" at bounding box center [429, 138] width 106 height 131
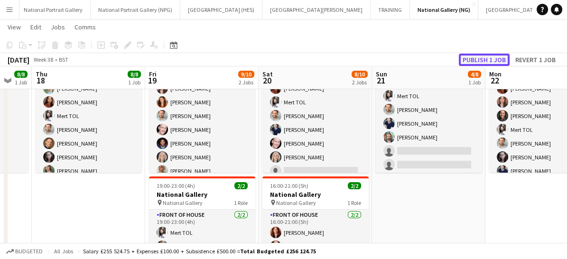
click at [485, 55] on button "Publish 1 job" at bounding box center [484, 60] width 51 height 12
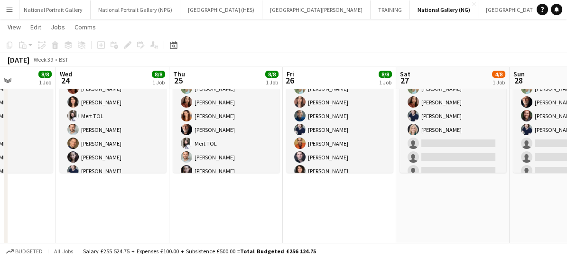
scroll to position [0, 285]
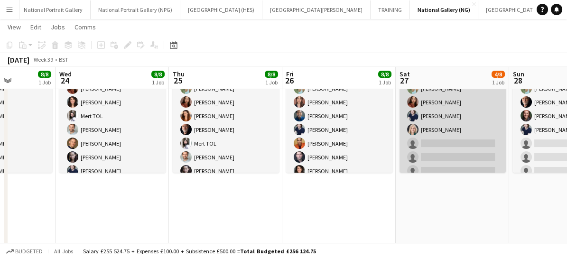
click at [456, 147] on app-card-role "Front of House [DATE] 09:40-18:00 (8h20m) [PERSON_NAME] [PERSON_NAME] [PERSON_N…" at bounding box center [453, 130] width 106 height 129
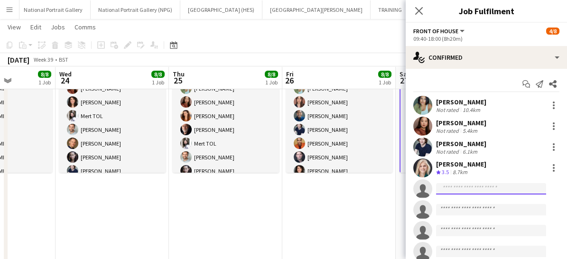
click at [465, 192] on input at bounding box center [491, 188] width 110 height 11
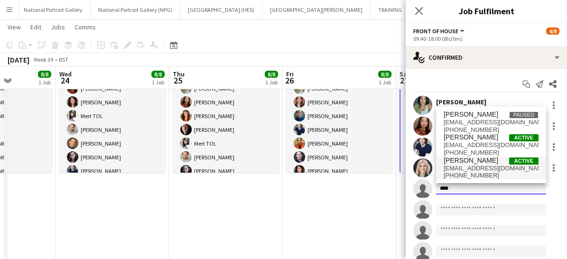
type input "****"
click at [455, 158] on span "Bart Lambert" at bounding box center [471, 161] width 55 height 8
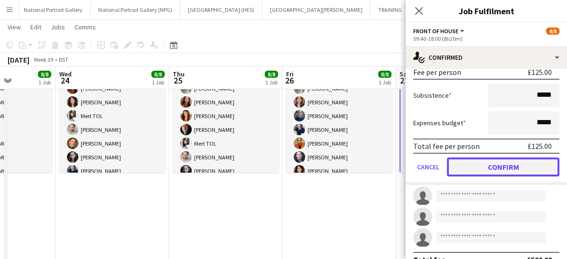
click at [471, 160] on button "Confirm" at bounding box center [503, 167] width 113 height 19
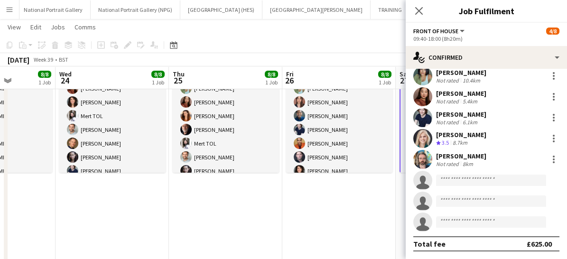
scroll to position [28, 0]
click at [420, 6] on app-icon "Close pop-in" at bounding box center [420, 11] width 14 height 14
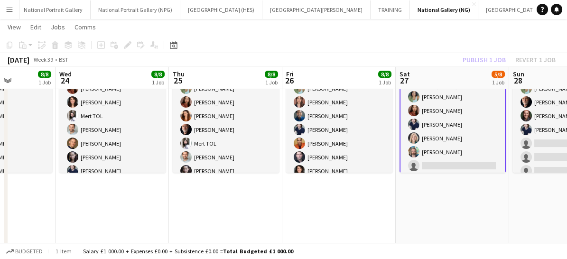
click at [454, 150] on app-card-role "Front of House 5/8 09:40-18:00 (8h20m) Anoushka Deshmukh Esther Tan Cameron Ess…" at bounding box center [453, 138] width 106 height 131
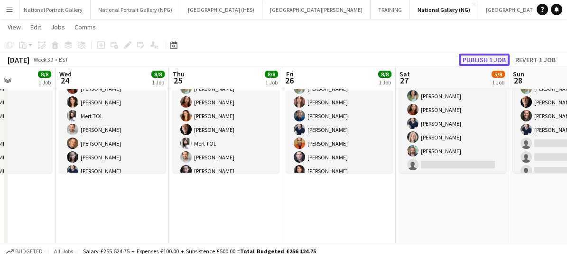
click at [471, 62] on button "Publish 1 job" at bounding box center [484, 60] width 51 height 12
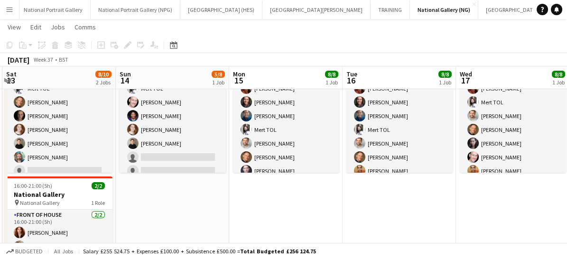
scroll to position [0, 287]
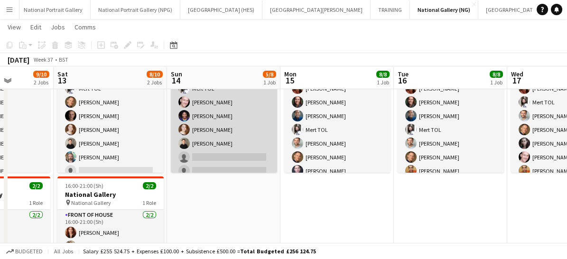
click at [208, 159] on app-card-role "Front of House [DATE] 09:40-18:00 (8h20m) Mert TOL [PERSON_NAME] [PERSON_NAME] …" at bounding box center [224, 130] width 106 height 129
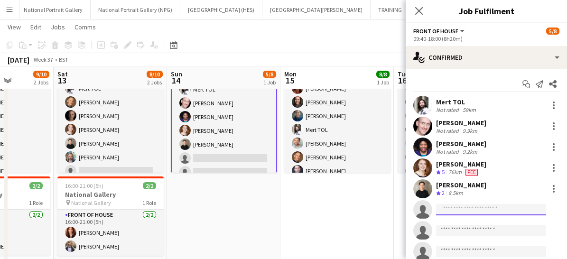
click at [459, 207] on input at bounding box center [491, 209] width 110 height 11
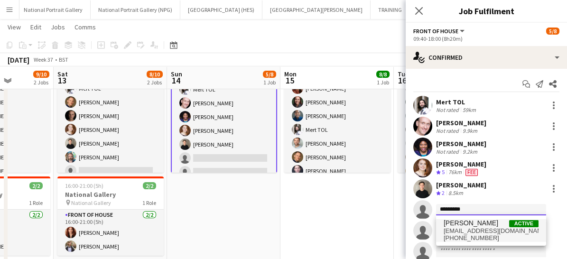
type input "*********"
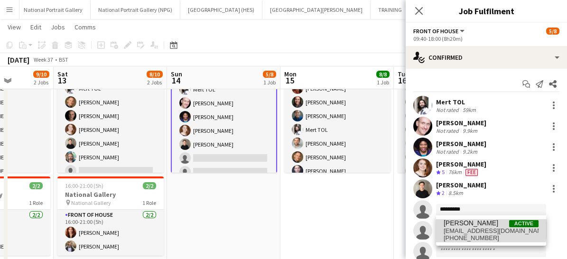
click at [467, 229] on span "ssinizerhopkins@gmail.com" at bounding box center [491, 231] width 95 height 8
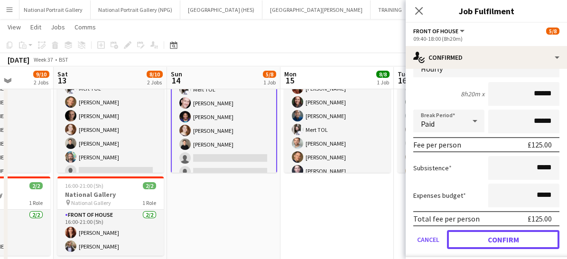
click at [467, 230] on button "Confirm" at bounding box center [503, 239] width 113 height 19
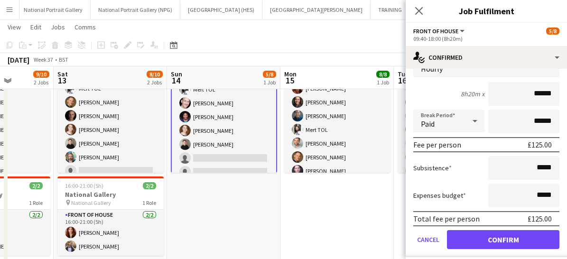
scroll to position [28, 0]
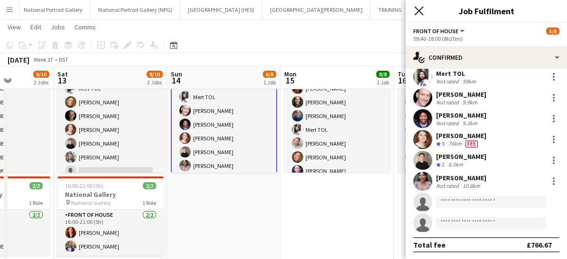
click at [419, 10] on icon at bounding box center [418, 10] width 9 height 9
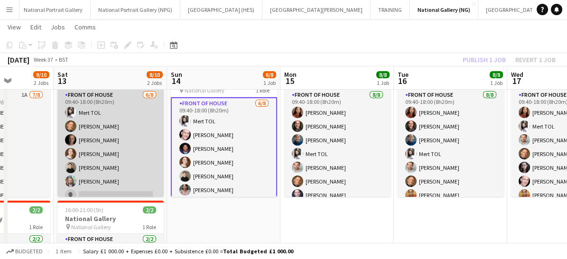
scroll to position [72, 0]
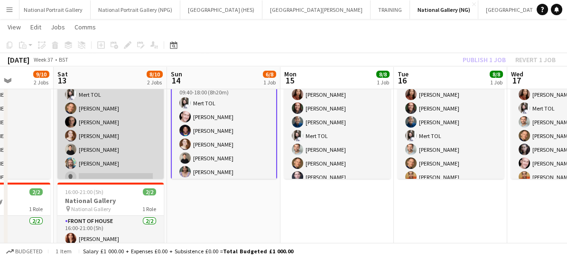
click at [123, 132] on app-card-role "Front of House 6/8 09:40-18:00 (8h20m) Mert TOL Conrad Williamson Tom Canton Ri…" at bounding box center [110, 136] width 106 height 129
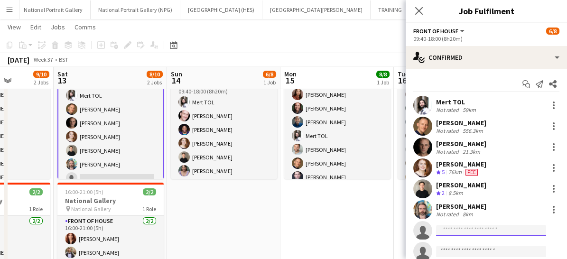
click at [449, 231] on input at bounding box center [491, 230] width 110 height 11
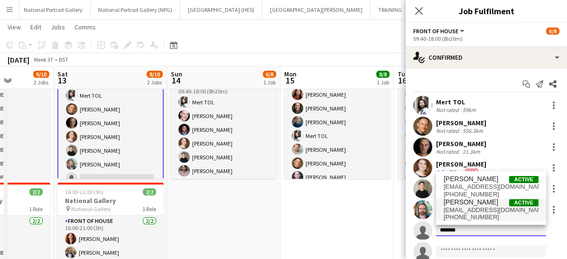
type input "*******"
click at [464, 214] on span "+4407878745136" at bounding box center [491, 218] width 95 height 8
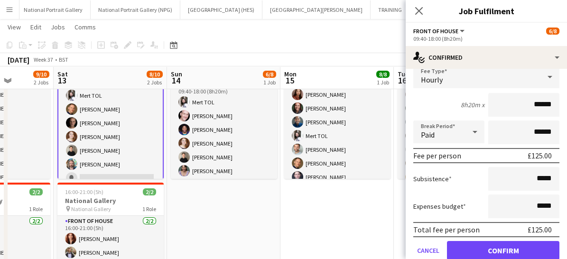
scroll to position [244, 0]
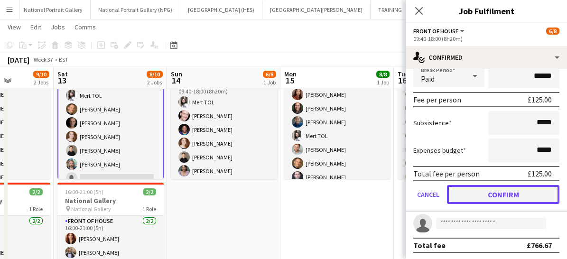
click at [479, 192] on button "Confirm" at bounding box center [503, 194] width 113 height 19
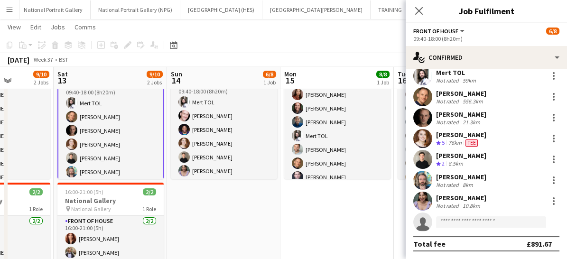
scroll to position [28, 0]
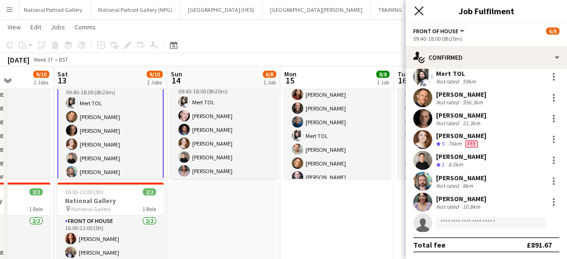
click at [420, 12] on icon at bounding box center [418, 10] width 9 height 9
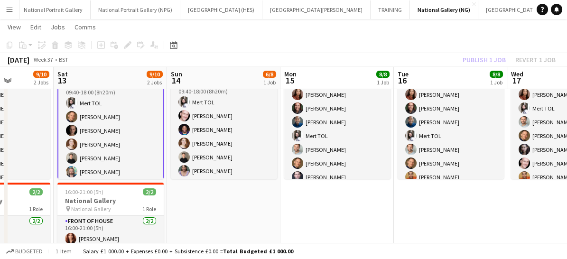
click at [118, 153] on app-card-role "Front of House 7/8 09:40-18:00 (8h20m) Mert TOL Conrad Williamson Tom Canton Ri…" at bounding box center [110, 144] width 106 height 131
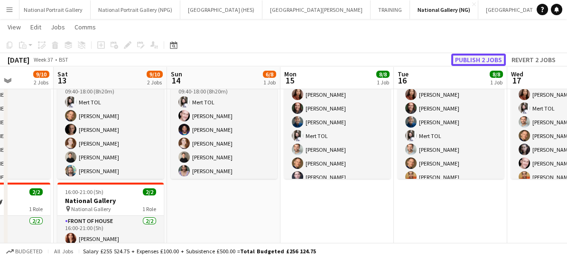
click at [472, 61] on button "Publish 2 jobs" at bounding box center [478, 60] width 55 height 12
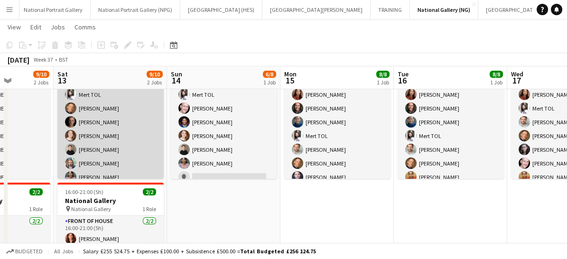
click at [125, 153] on app-card-role "Front of House 7/8 09:40-18:00 (8h20m) Mert TOL Conrad Williamson Tom Canton Ri…" at bounding box center [110, 136] width 106 height 129
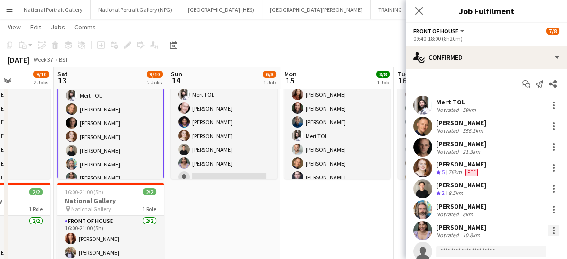
click at [548, 228] on div at bounding box center [553, 230] width 11 height 11
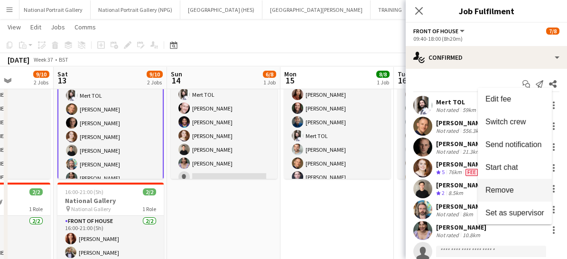
click at [503, 193] on span "Remove" at bounding box center [500, 190] width 28 height 8
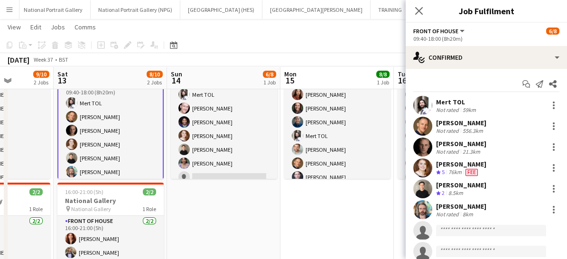
click at [120, 165] on app-card-role "Front of House 6/8 09:40-18:00 (8h20m) Mert TOL Conrad Williamson Tom Canton Ri…" at bounding box center [110, 144] width 106 height 131
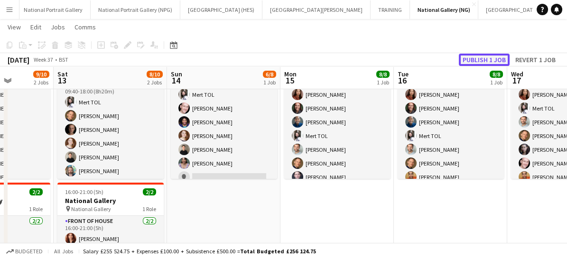
click at [471, 56] on button "Publish 1 job" at bounding box center [484, 60] width 51 height 12
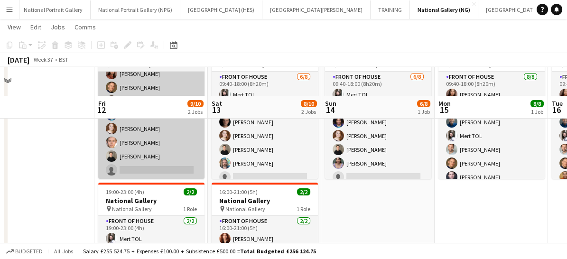
scroll to position [101, 0]
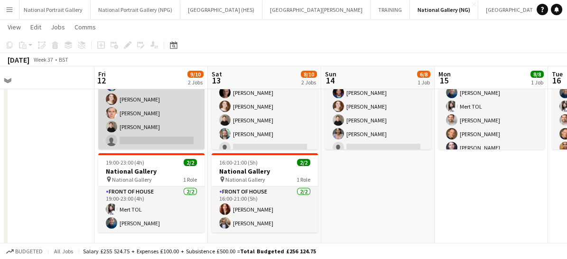
click at [142, 139] on app-card-role "Front of House 1A [DATE] 09:40-21:00 (11h20m) [PERSON_NAME] [PERSON_NAME] [PERS…" at bounding box center [151, 85] width 106 height 129
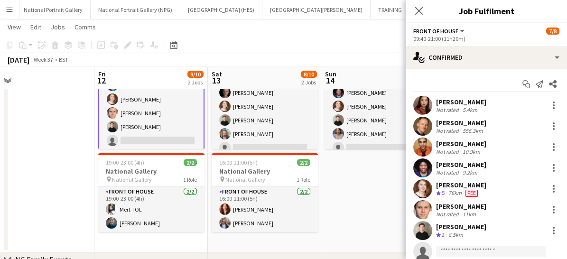
scroll to position [28, 0]
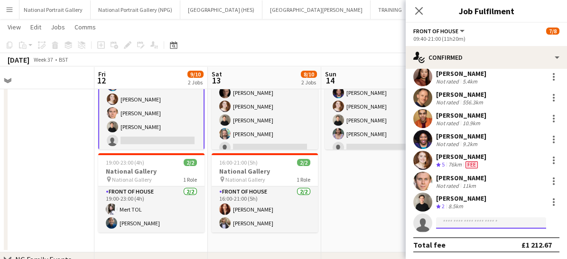
click at [453, 221] on input at bounding box center [491, 222] width 110 height 11
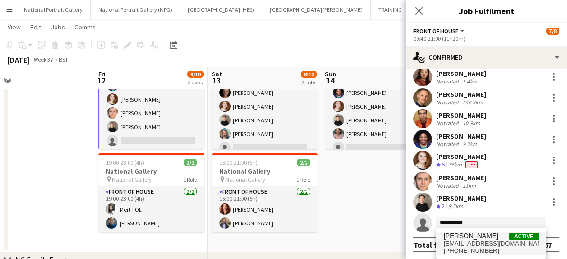
type input "**********"
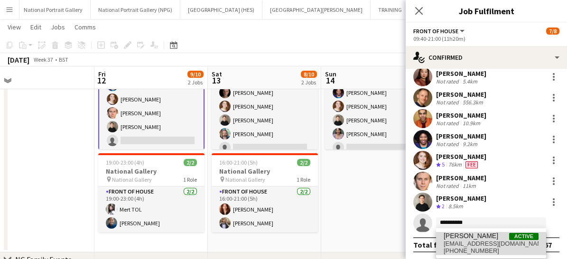
click at [468, 252] on span "[PHONE_NUMBER]" at bounding box center [491, 251] width 95 height 8
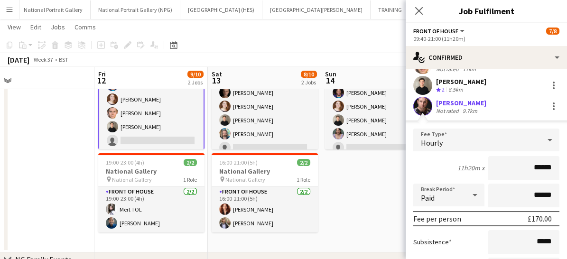
scroll to position [244, 0]
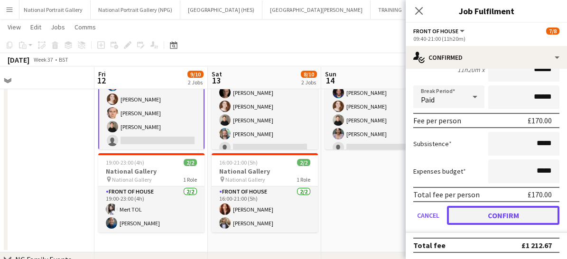
click at [471, 218] on button "Confirm" at bounding box center [503, 215] width 113 height 19
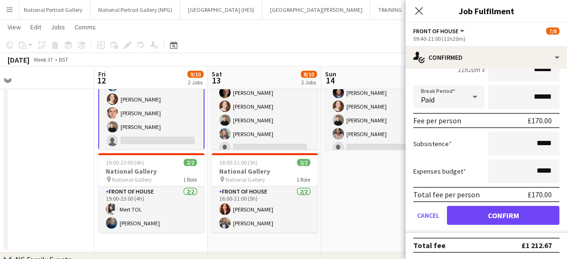
scroll to position [28, 0]
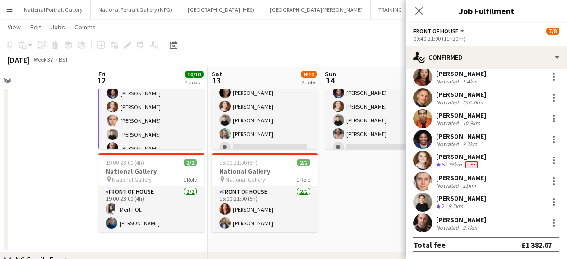
click at [418, 3] on div "Close pop-in" at bounding box center [419, 11] width 27 height 22
click at [417, 9] on icon at bounding box center [418, 10] width 9 height 9
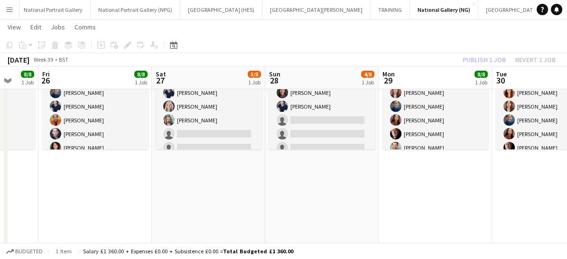
scroll to position [0, 301]
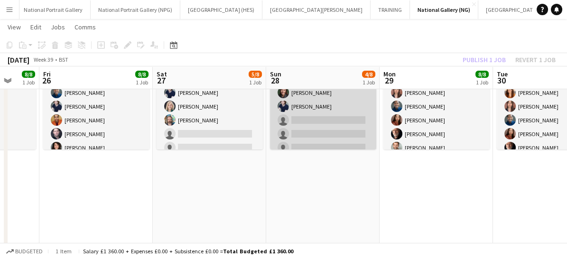
click at [314, 134] on app-card-role "Front of House [DATE] 09:40-18:00 (8h20m) [PERSON_NAME] [PERSON_NAME] [PERSON_N…" at bounding box center [323, 106] width 106 height 129
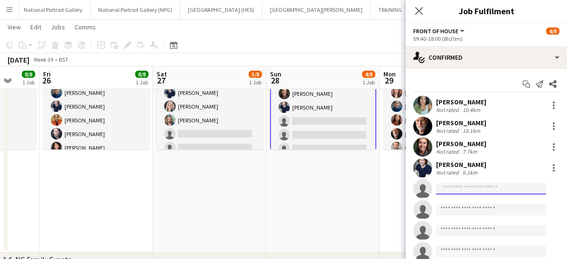
click at [453, 186] on input at bounding box center [491, 188] width 110 height 11
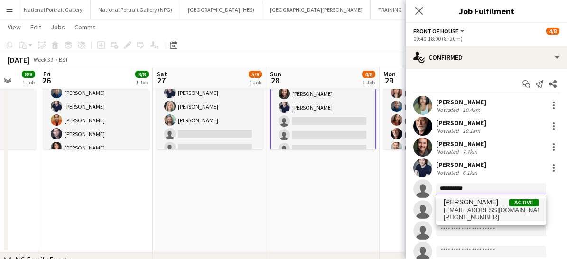
type input "**********"
click at [460, 217] on span "[PHONE_NUMBER]" at bounding box center [491, 218] width 95 height 8
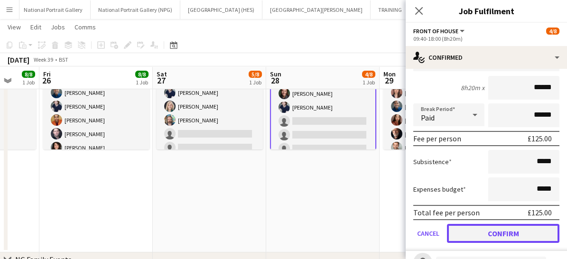
click at [467, 239] on button "Confirm" at bounding box center [503, 233] width 113 height 19
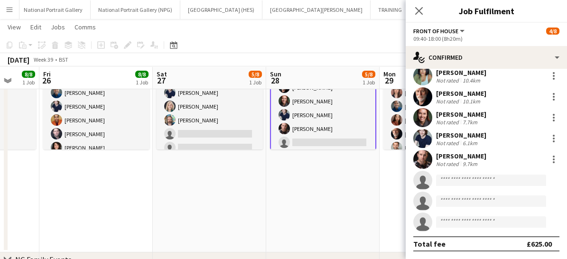
scroll to position [28, 0]
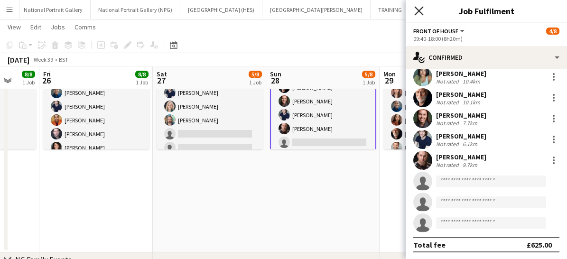
click at [415, 14] on icon at bounding box center [418, 10] width 9 height 9
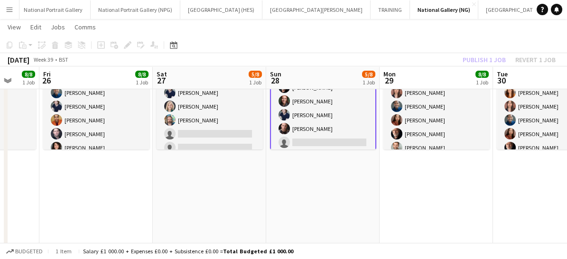
click at [351, 125] on app-card-role "Front of House 5/8 09:40-18:00 (8h20m) Anoushka Deshmukh Robert Gill Kaia Hicks…" at bounding box center [323, 115] width 106 height 131
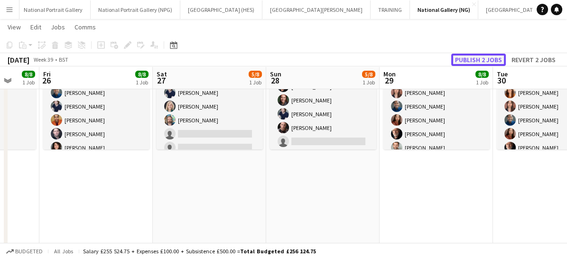
click at [473, 58] on button "Publish 2 jobs" at bounding box center [478, 60] width 55 height 12
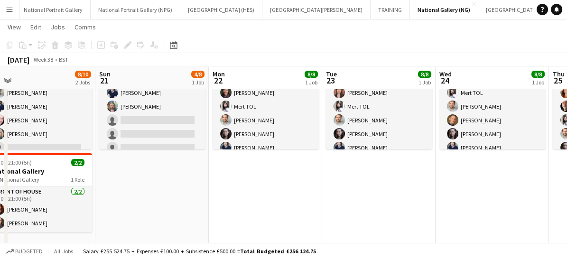
scroll to position [0, 203]
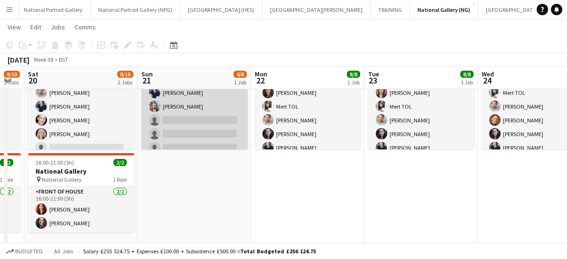
click at [187, 133] on app-card-role "Front of House 4/8 09:40-18:00 (8h20m) Mert TOL Nathan Unthank Cameron Essam Ba…" at bounding box center [194, 106] width 106 height 129
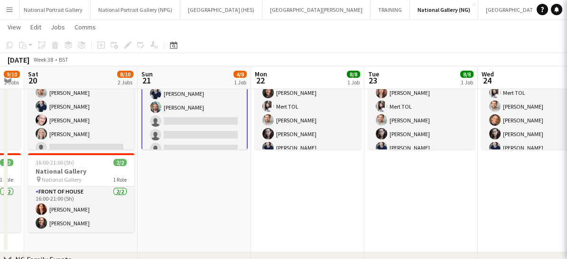
click at [187, 133] on app-card-role "Front of House 4/8 09:40-18:00 (8h20m) Mert TOL Nathan Unthank Cameron Essam Ba…" at bounding box center [194, 107] width 106 height 131
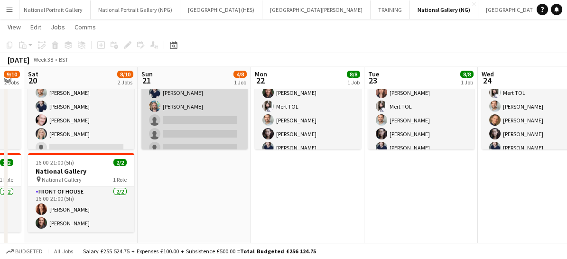
click at [180, 141] on app-card-role "Front of House 4/8 09:40-18:00 (8h20m) Mert TOL Nathan Unthank Cameron Essam Ba…" at bounding box center [194, 106] width 106 height 129
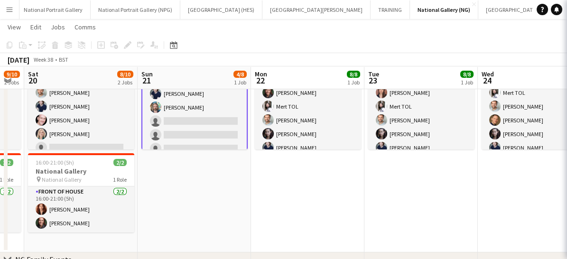
click at [164, 121] on app-card-role "Front of House 4/8 09:40-18:00 (8h20m) Mert TOL Nathan Unthank Cameron Essam Ba…" at bounding box center [194, 107] width 106 height 131
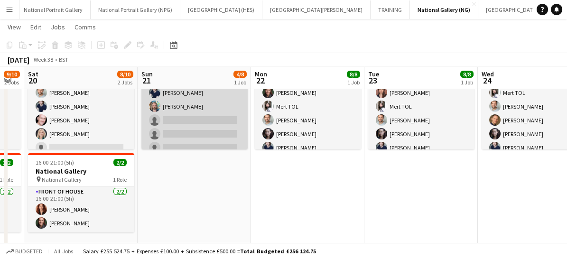
click at [172, 122] on app-card-role "Front of House 4/8 09:40-18:00 (8h20m) Mert TOL Nathan Unthank Cameron Essam Ba…" at bounding box center [194, 106] width 106 height 129
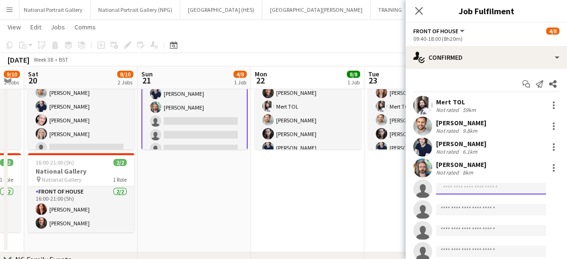
click at [452, 188] on input at bounding box center [491, 188] width 110 height 11
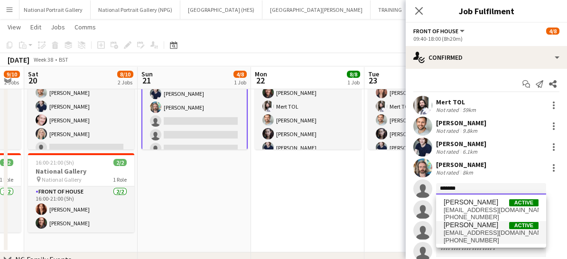
type input "*******"
click at [469, 231] on span "ssinizerhopkins@gmail.com" at bounding box center [491, 233] width 95 height 8
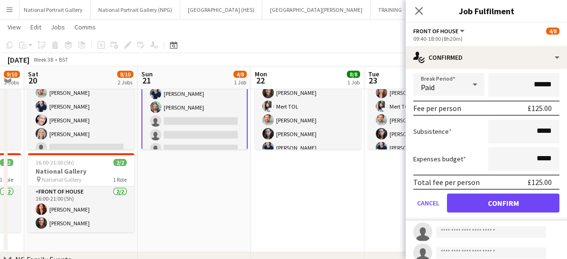
scroll to position [197, 0]
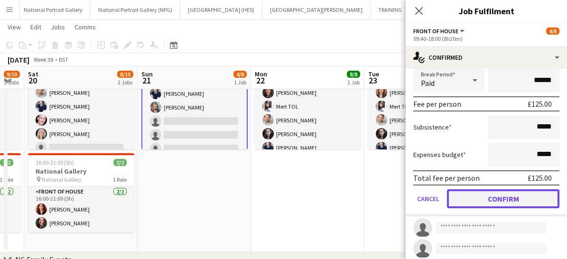
click at [469, 202] on button "Confirm" at bounding box center [503, 198] width 113 height 19
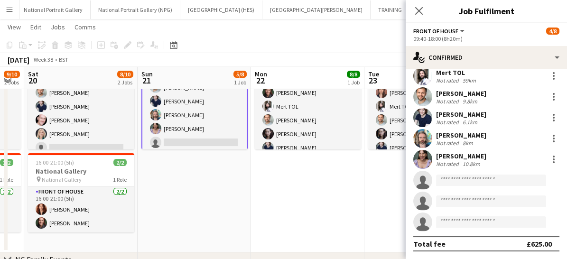
scroll to position [28, 0]
click at [417, 13] on icon at bounding box center [418, 10] width 9 height 9
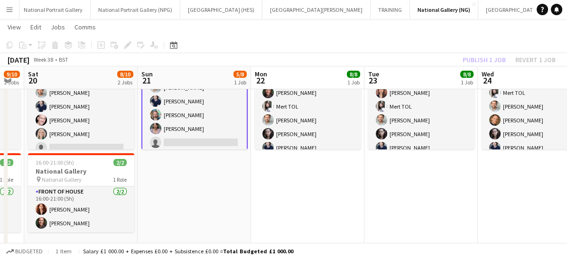
click at [212, 120] on app-card-role "Front of House 5/8 09:40-18:00 (8h20m) Mert TOL Nathan Unthank Cameron Essam Ba…" at bounding box center [194, 115] width 106 height 131
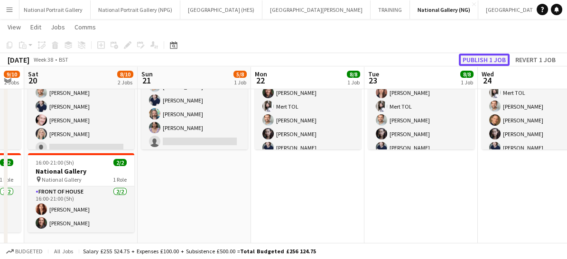
click at [471, 60] on button "Publish 1 job" at bounding box center [484, 60] width 51 height 12
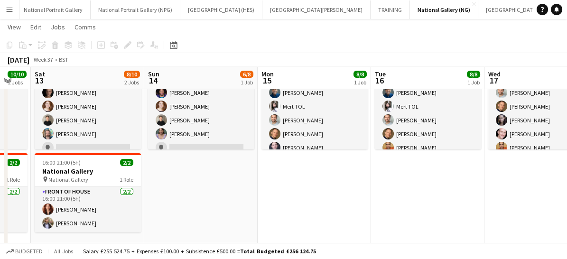
scroll to position [0, 250]
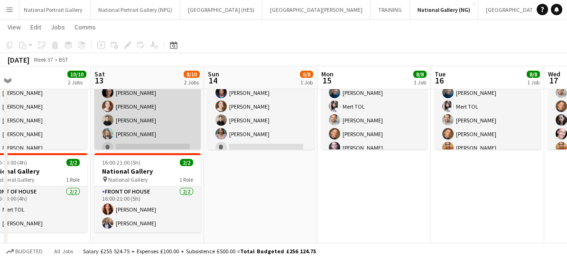
click at [168, 113] on app-card-role "Front of House 1A 6/8 09:40-18:00 (8h20m) Mert TOL Conrad Williamson Tom Canton…" at bounding box center [147, 106] width 106 height 129
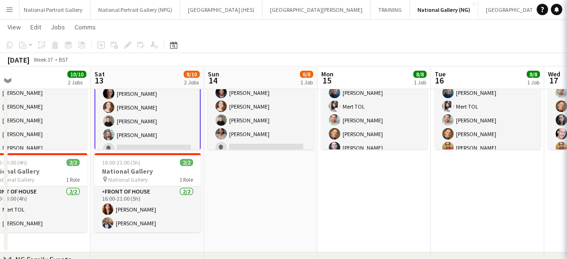
click at [173, 129] on app-card-role "Front of House 1A 6/8 09:40-18:00 (8h20m) Mert TOL Conrad Williamson Tom Canton…" at bounding box center [147, 107] width 106 height 131
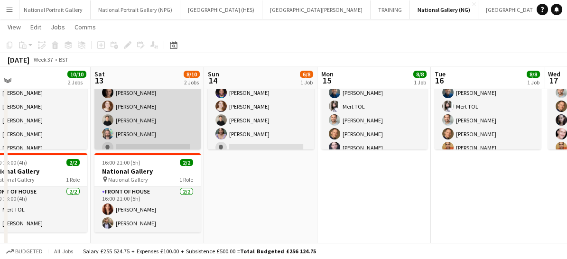
click at [136, 115] on app-card-role "Front of House 1A 6/8 09:40-18:00 (8h20m) Mert TOL Conrad Williamson Tom Canton…" at bounding box center [147, 106] width 106 height 129
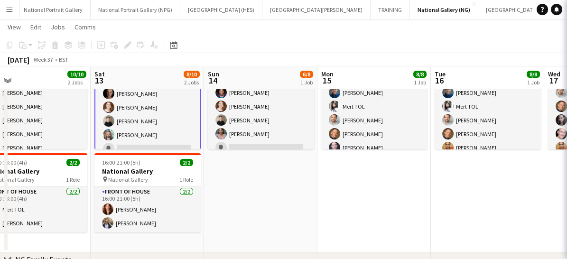
click at [161, 133] on app-card-role "Front of House 1A 6/8 09:40-18:00 (8h20m) Mert TOL Conrad Williamson Tom Canton…" at bounding box center [147, 107] width 106 height 131
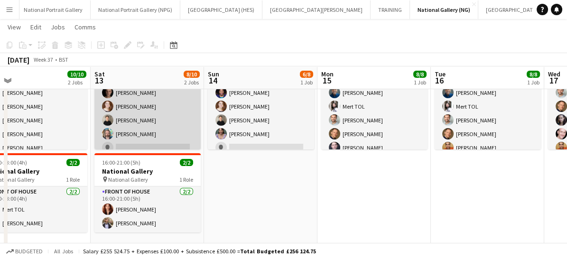
click at [105, 100] on app-card-role "Front of House 1A 6/8 09:40-18:00 (8h20m) Mert TOL Conrad Williamson Tom Canton…" at bounding box center [147, 106] width 106 height 129
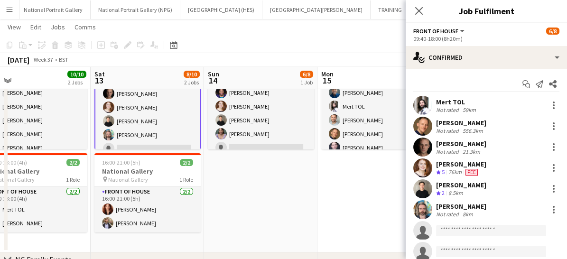
scroll to position [0, 271]
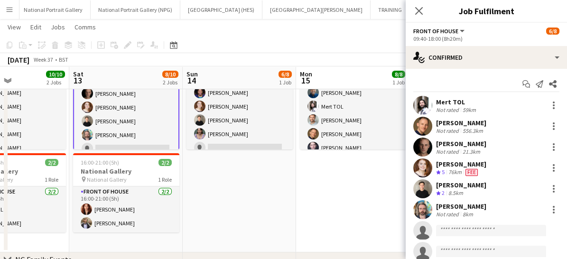
click at [457, 220] on div "Mert TOL Not rated 59km Conrad Williamson Not rated 556.3km Tom Canton Not rate…" at bounding box center [486, 178] width 161 height 165
click at [453, 229] on input at bounding box center [491, 230] width 110 height 11
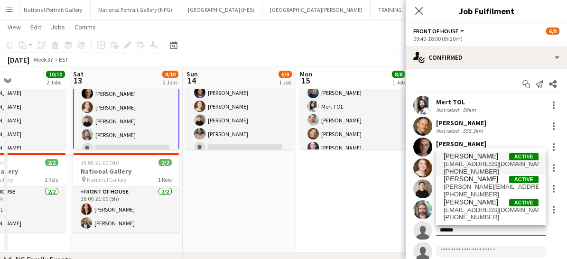
type input "******"
click at [451, 159] on span "[PERSON_NAME]" at bounding box center [471, 156] width 55 height 8
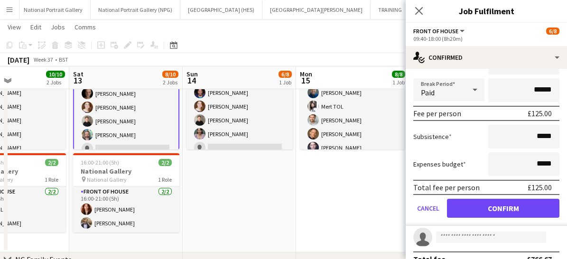
scroll to position [244, 0]
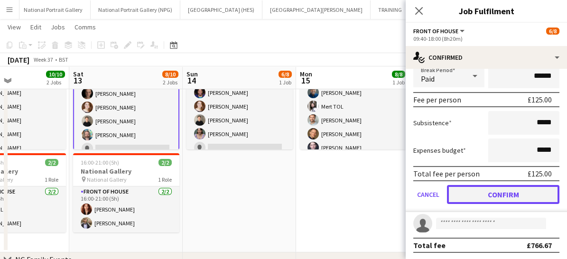
click at [469, 191] on button "Confirm" at bounding box center [503, 194] width 113 height 19
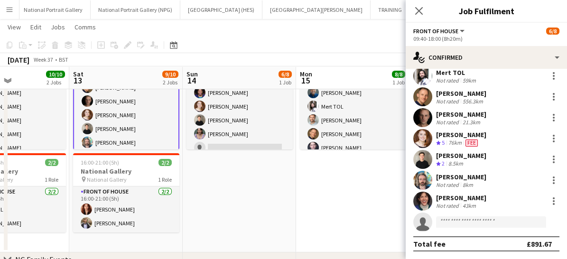
scroll to position [28, 0]
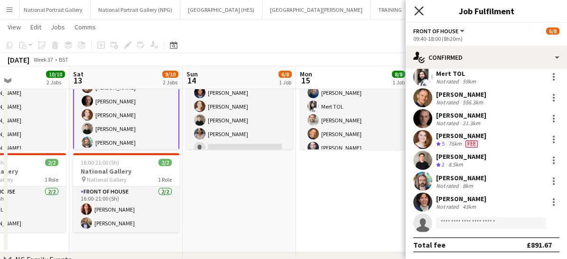
click at [418, 10] on icon at bounding box center [418, 10] width 9 height 9
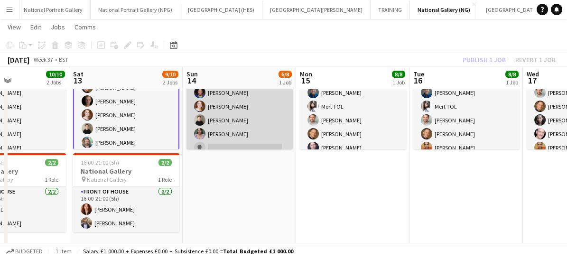
click at [260, 138] on app-card-role "Front of House 1A 6/8 09:40-18:00 (8h20m) Mert TOL Derek Elwood Camille Clossum…" at bounding box center [240, 106] width 106 height 129
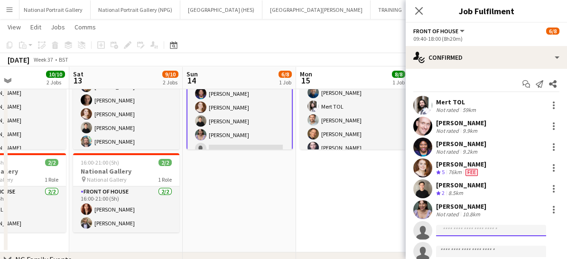
click at [450, 229] on input at bounding box center [491, 230] width 110 height 11
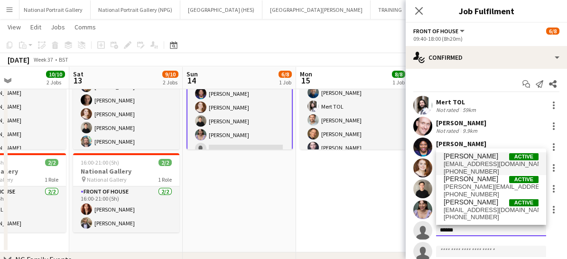
type input "******"
click at [459, 160] on span "[PERSON_NAME]" at bounding box center [471, 156] width 55 height 8
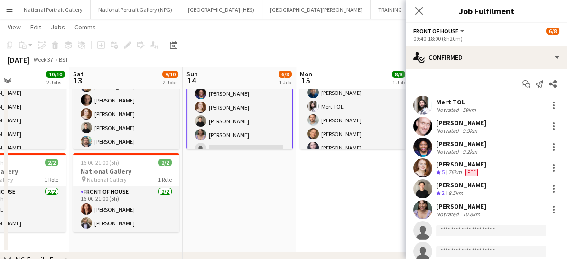
click at [459, 160] on div "[PERSON_NAME]" at bounding box center [461, 164] width 50 height 9
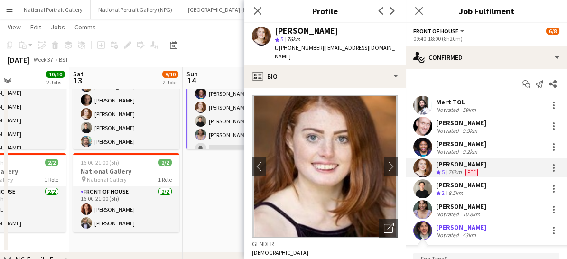
scroll to position [124, 0]
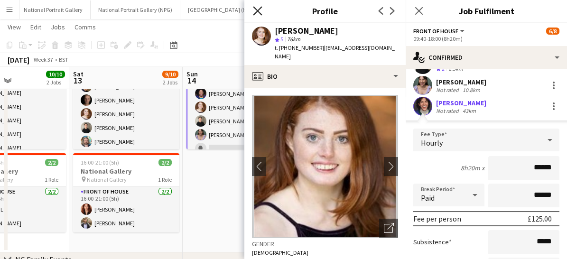
click at [256, 10] on icon "Close pop-in" at bounding box center [257, 10] width 9 height 9
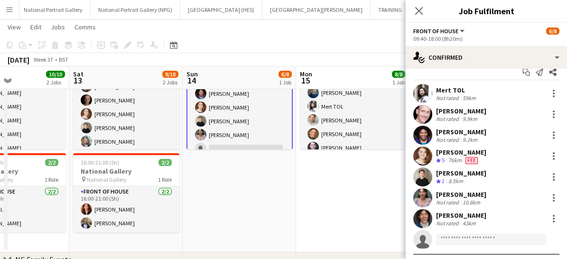
scroll to position [13, 0]
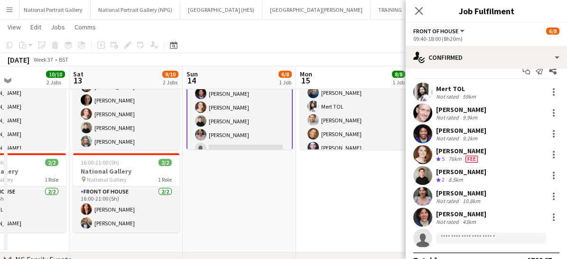
click at [406, 150] on div "Ria Pelling Crew rating 5 76km Fee" at bounding box center [486, 154] width 161 height 19
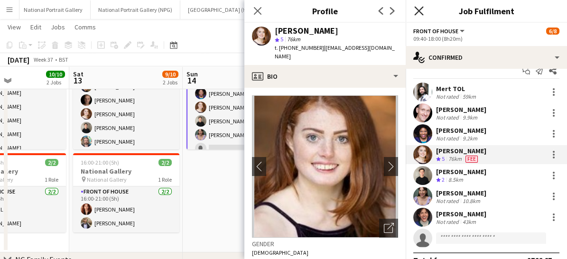
click at [419, 9] on icon at bounding box center [418, 10] width 9 height 9
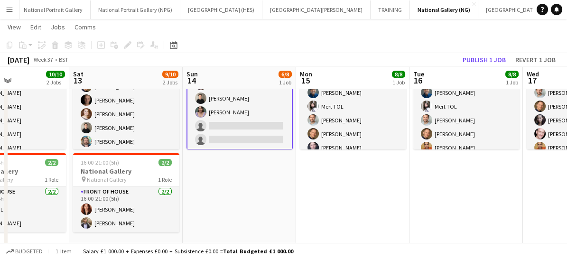
scroll to position [0, 0]
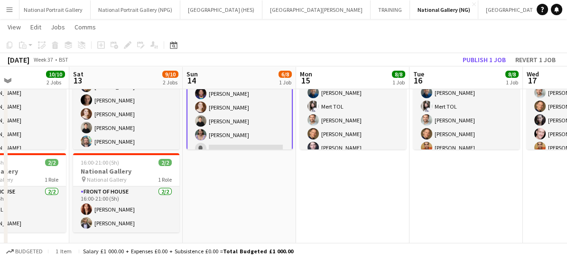
click at [251, 133] on app-card-role "Front of House 1A 6/8 09:40-18:00 (8h20m) Mert TOL Derek Elwood Camille Clossum…" at bounding box center [240, 107] width 106 height 131
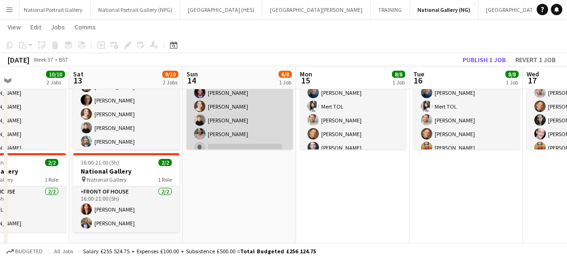
click at [251, 133] on app-card-role "Front of House 1A 6/8 09:40-18:00 (8h20m) Mert TOL Derek Elwood Camille Clossum…" at bounding box center [240, 106] width 106 height 129
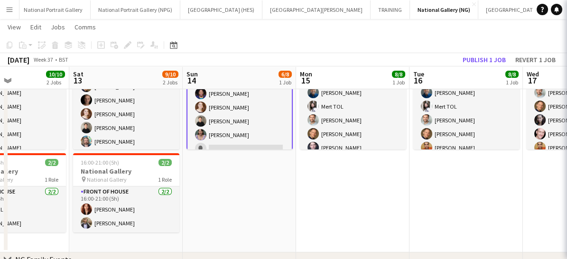
click at [251, 133] on app-card-role "Front of House 1A 6/8 09:40-18:00 (8h20m) Mert TOL Derek Elwood Camille Clossum…" at bounding box center [240, 107] width 106 height 131
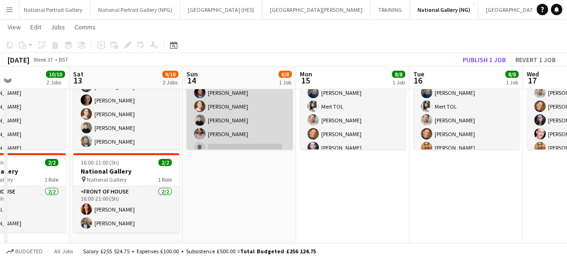
click at [251, 133] on app-card-role "Front of House 1A 6/8 09:40-18:00 (8h20m) Mert TOL Derek Elwood Camille Clossum…" at bounding box center [240, 106] width 106 height 129
click at [272, 138] on app-card-role "Front of House 1A 6/8 09:40-18:00 (8h20m) Mert TOL Derek Elwood Camille Clossum…" at bounding box center [240, 106] width 106 height 129
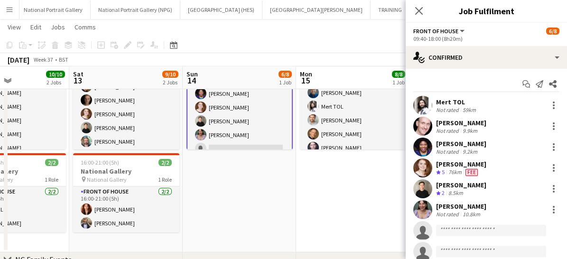
click at [253, 217] on app-date-cell "09:40-18:00 (8h20m) 6/8 National Gallery pin National Gallery 1 Role Front of H…" at bounding box center [239, 128] width 113 height 247
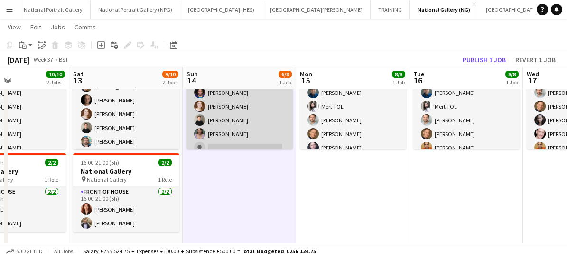
click at [244, 132] on app-card-role "Front of House 1A 6/8 09:40-18:00 (8h20m) Mert TOL Derek Elwood Camille Clossum…" at bounding box center [240, 106] width 106 height 129
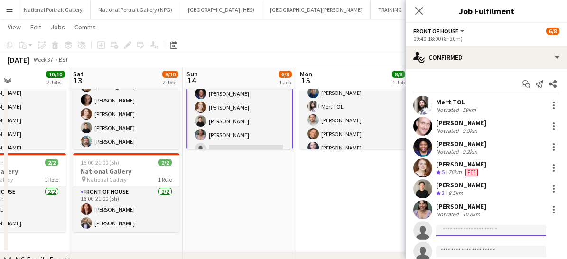
click at [448, 226] on input at bounding box center [491, 230] width 110 height 11
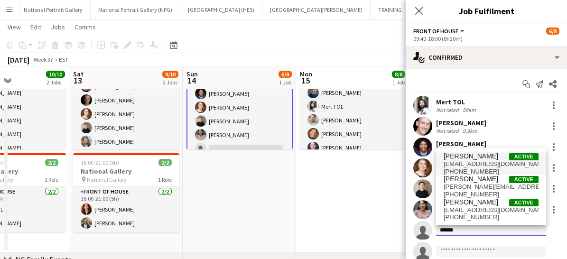
type input "******"
click at [457, 168] on span "jordansbroatch@gmail.com" at bounding box center [491, 164] width 95 height 8
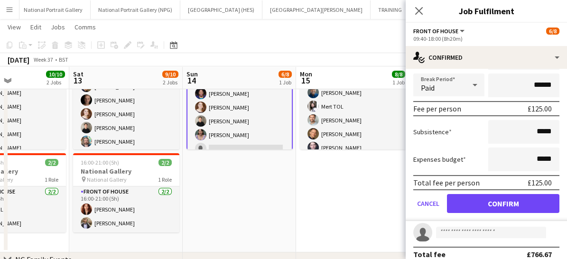
scroll to position [237, 0]
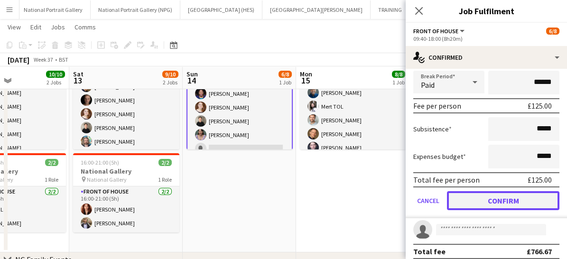
click at [471, 196] on button "Confirm" at bounding box center [503, 200] width 113 height 19
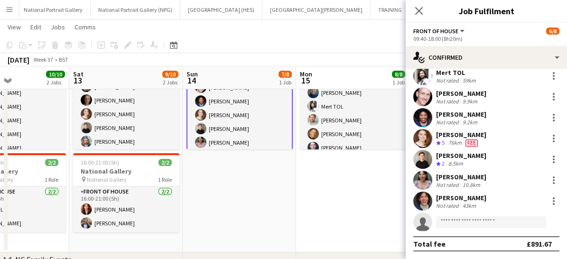
scroll to position [28, 0]
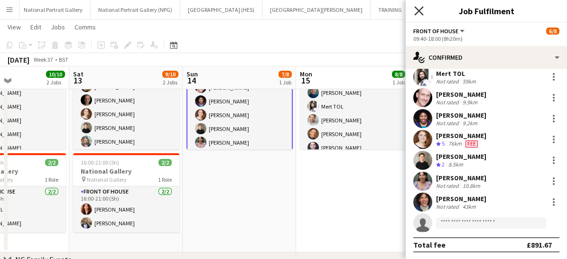
click at [418, 13] on icon "Close pop-in" at bounding box center [418, 10] width 9 height 9
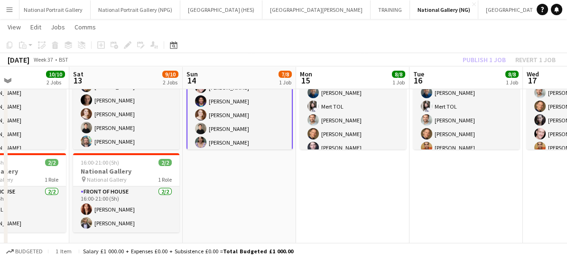
click at [271, 112] on app-card-role "Front of House 7/8 09:40-18:00 (8h20m) Mert TOL Derek Elwood Camille Clossum Ri…" at bounding box center [240, 115] width 106 height 131
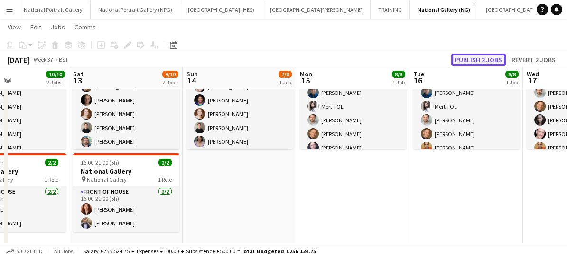
click at [482, 61] on button "Publish 2 jobs" at bounding box center [478, 60] width 55 height 12
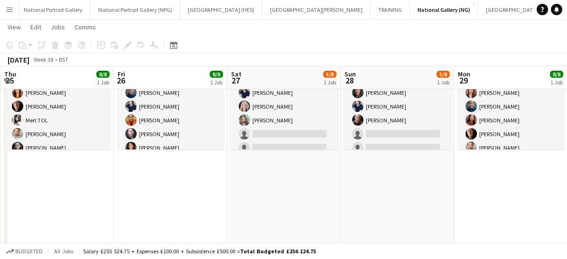
scroll to position [0, 280]
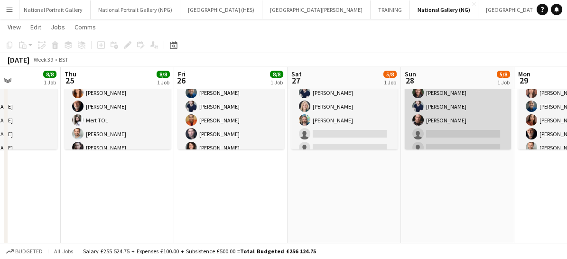
click at [437, 135] on app-card-role "Front of House 5/8 09:40-18:00 (8h20m) Anoushka Deshmukh Robert Gill Kaia Hicks…" at bounding box center [458, 106] width 106 height 129
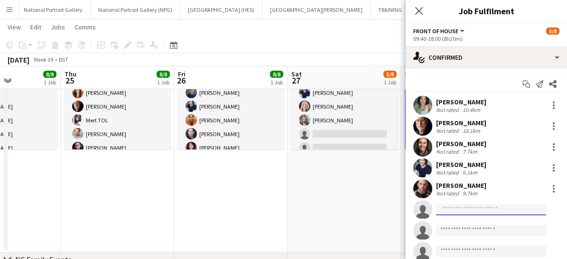
click at [455, 213] on input at bounding box center [491, 209] width 110 height 11
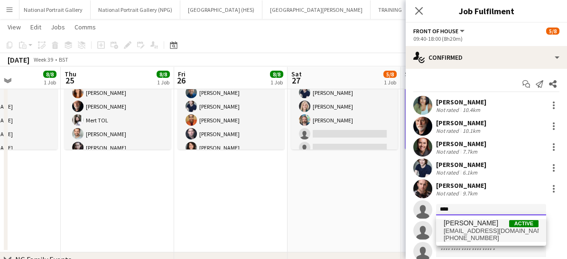
type input "***"
click at [455, 235] on span "+4407460859837" at bounding box center [491, 239] width 95 height 8
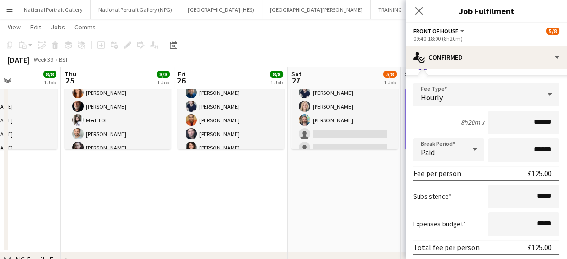
scroll to position [244, 0]
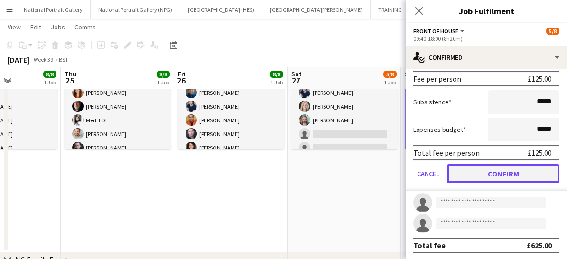
click at [480, 179] on button "Confirm" at bounding box center [503, 173] width 113 height 19
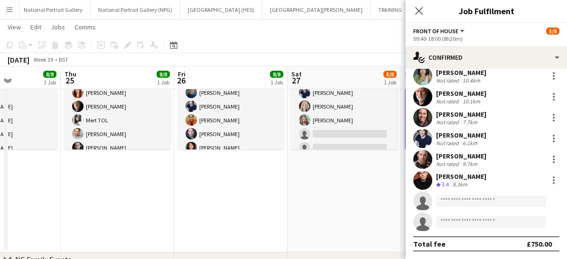
scroll to position [28, 0]
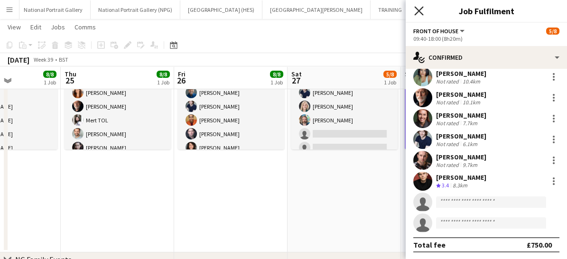
click at [423, 13] on icon "Close pop-in" at bounding box center [418, 10] width 9 height 9
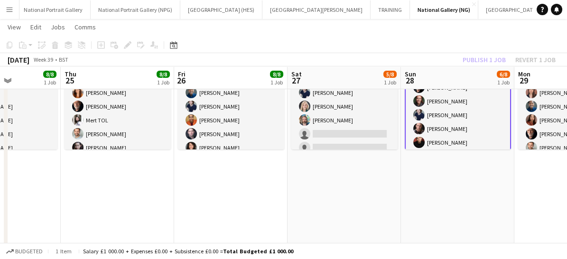
click at [437, 132] on app-card-role "Front of House 6/8 09:40-18:00 (8h20m) Anoushka Deshmukh Robert Gill Kaia Hicks…" at bounding box center [458, 115] width 106 height 131
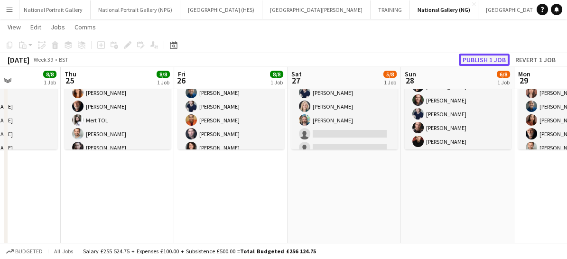
click at [480, 64] on button "Publish 1 job" at bounding box center [484, 60] width 51 height 12
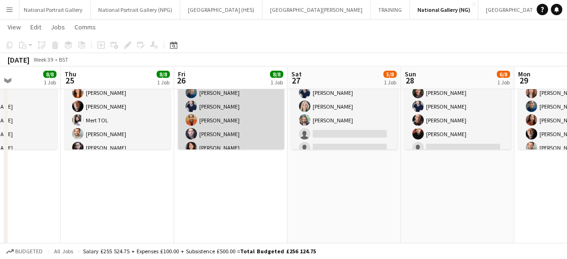
click at [254, 137] on app-card-role "Front of House [DATE] 09:40-21:00 (11h20m) [PERSON_NAME] [PERSON_NAME] [PERSON_…" at bounding box center [231, 106] width 106 height 129
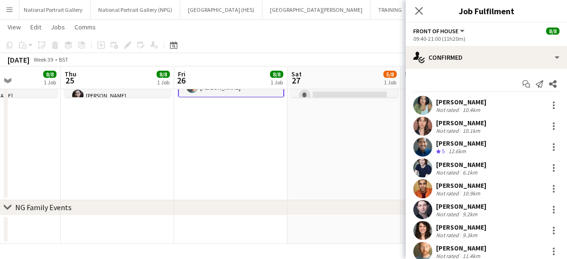
scroll to position [0, 0]
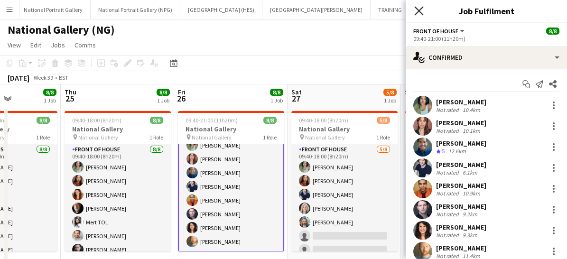
click at [418, 11] on icon at bounding box center [418, 10] width 9 height 9
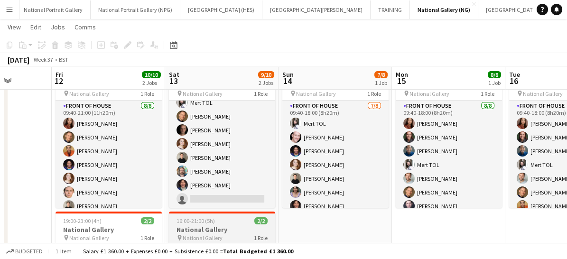
scroll to position [3, 0]
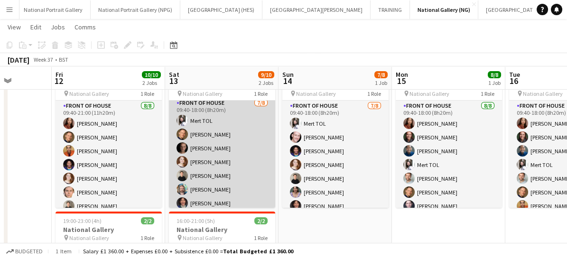
click at [251, 164] on app-card-role "Front of House 7/8 09:40-18:00 (8h20m) Mert TOL Conrad Williamson Tom Canton Ri…" at bounding box center [222, 162] width 106 height 129
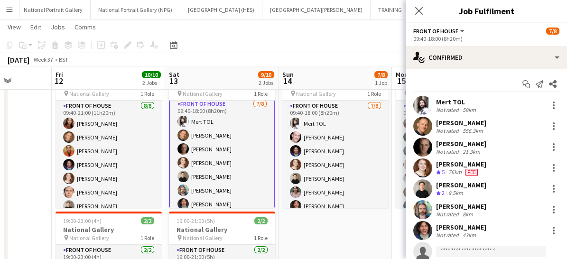
scroll to position [0, 0]
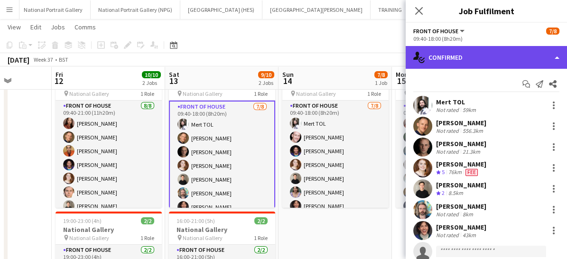
click at [442, 63] on div "single-neutral-actions-check-2 Confirmed" at bounding box center [486, 57] width 161 height 23
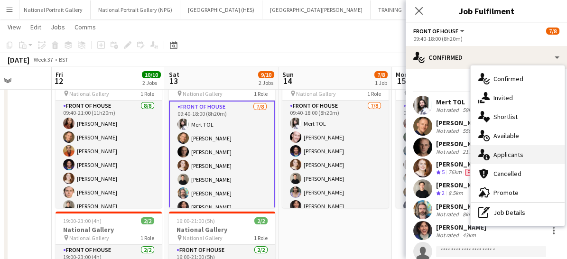
click at [502, 161] on div "single-neutral-actions-information Applicants" at bounding box center [518, 154] width 94 height 19
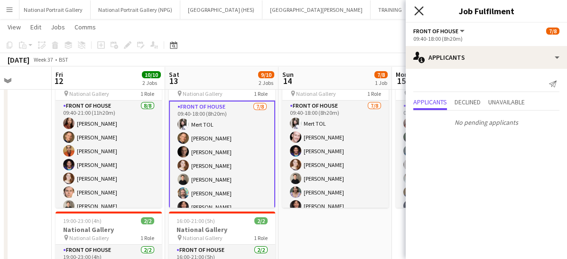
click at [422, 9] on icon at bounding box center [418, 10] width 9 height 9
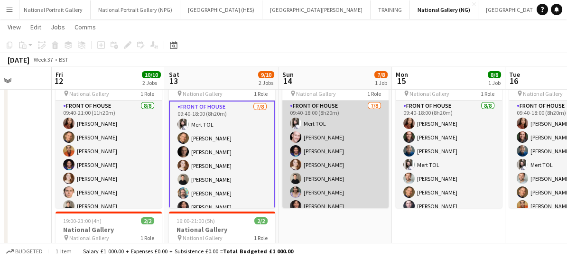
scroll to position [21, 0]
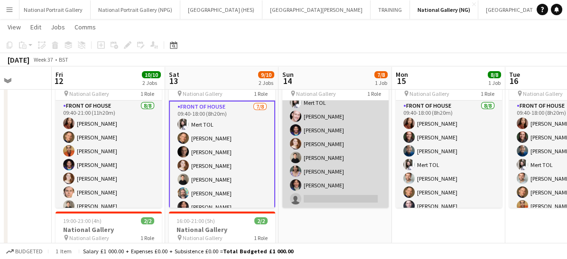
click at [345, 194] on app-card-role "Front of House 7/8 09:40-18:00 (8h20m) Mert TOL Derek Elwood Camille Clossum Ri…" at bounding box center [335, 144] width 106 height 129
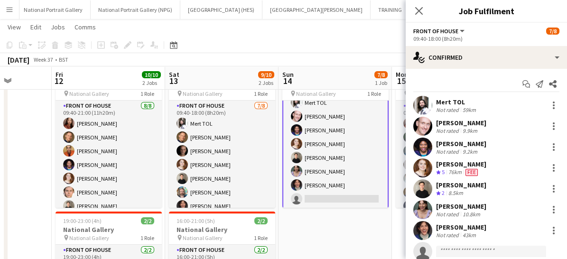
click at [361, 165] on app-card-role "Front of House 7/8 09:40-18:00 (8h20m) Mert TOL Derek Elwood Camille Clossum Ri…" at bounding box center [335, 144] width 106 height 131
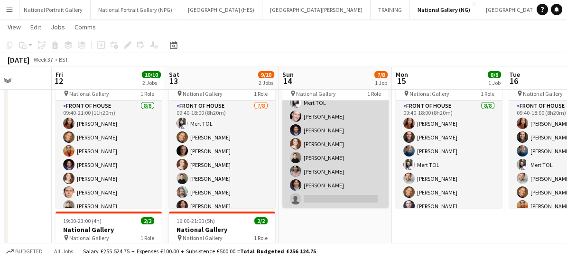
click at [341, 179] on app-card-role "Front of House 7/8 09:40-18:00 (8h20m) Mert TOL Derek Elwood Camille Clossum Ri…" at bounding box center [335, 144] width 106 height 129
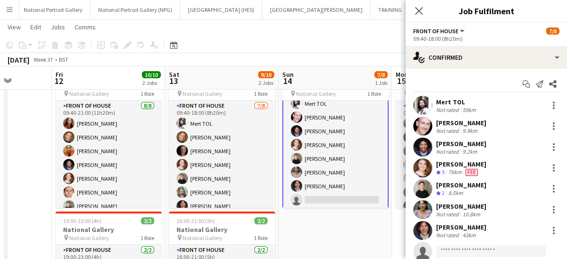
scroll to position [22, 0]
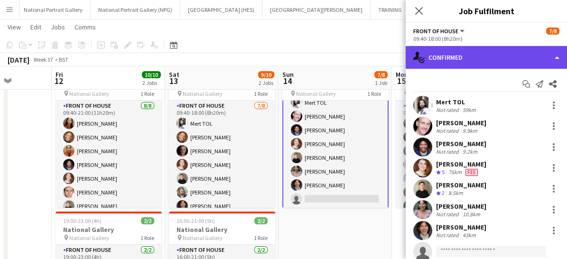
click at [458, 58] on div "single-neutral-actions-check-2 Confirmed" at bounding box center [486, 57] width 161 height 23
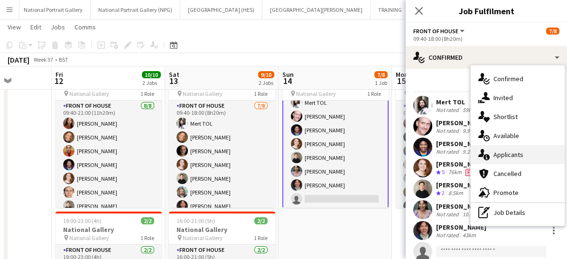
click at [487, 160] on icon at bounding box center [487, 157] width 6 height 6
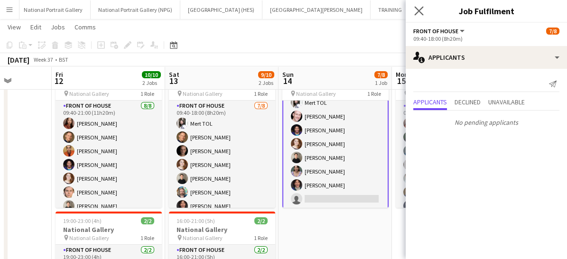
click at [417, 16] on app-icon "Close pop-in" at bounding box center [420, 11] width 14 height 14
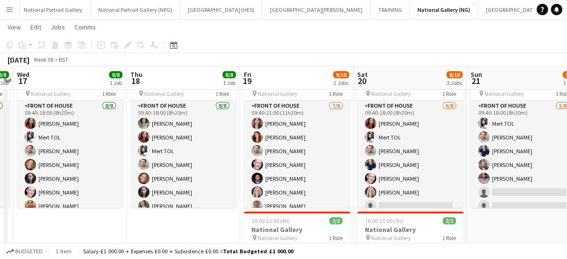
scroll to position [0, 320]
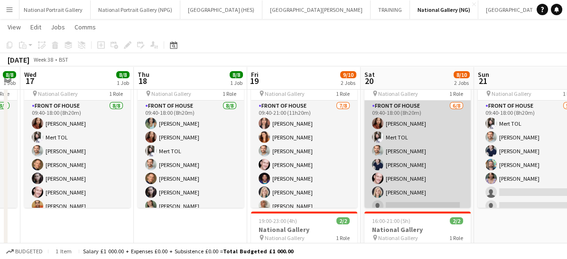
click at [413, 201] on app-card-role "Front of House [DATE] 09:40-18:00 (8h20m) [PERSON_NAME] TOL [PERSON_NAME] [PERS…" at bounding box center [418, 165] width 106 height 129
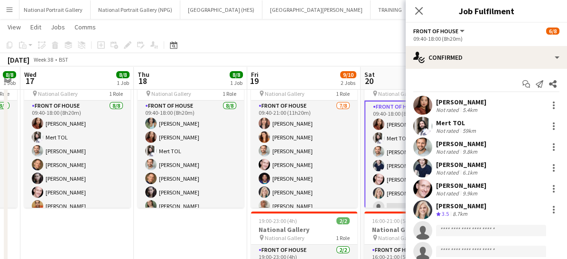
scroll to position [21, 0]
click at [418, 187] on app-user-avatar at bounding box center [423, 188] width 19 height 19
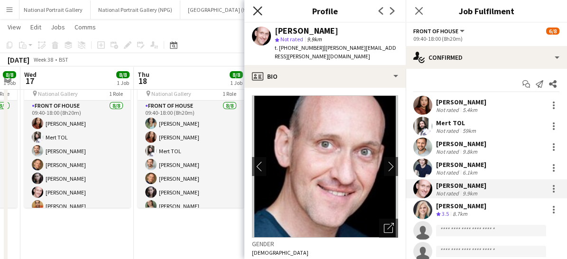
click at [259, 10] on icon "Close pop-in" at bounding box center [257, 10] width 9 height 9
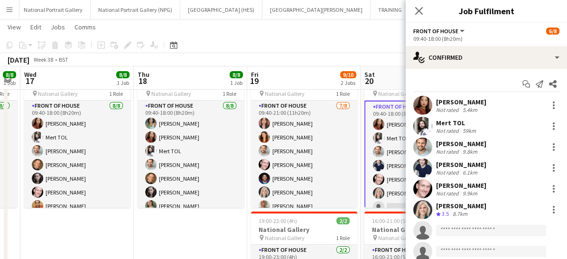
click at [396, 198] on app-card-role "Front of House [DATE] 09:40-18:00 (8h20m) [PERSON_NAME] TOL [PERSON_NAME] [PERS…" at bounding box center [418, 166] width 106 height 131
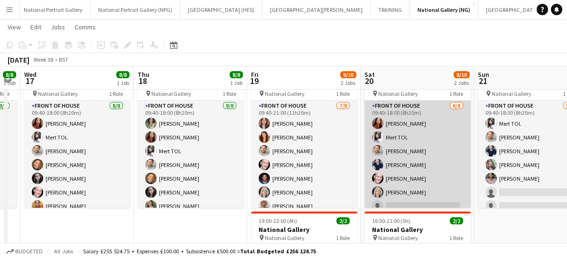
click at [396, 198] on app-card-role "Front of House [DATE] 09:40-18:00 (8h20m) [PERSON_NAME] TOL [PERSON_NAME] [PERS…" at bounding box center [418, 165] width 106 height 129
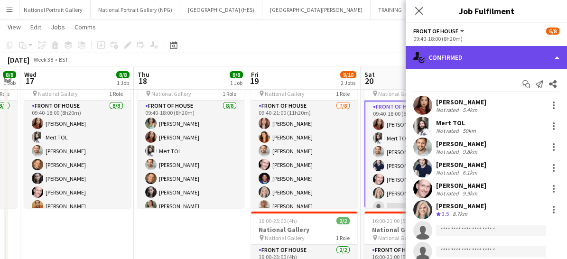
click at [480, 59] on div "single-neutral-actions-check-2 Confirmed" at bounding box center [486, 57] width 161 height 23
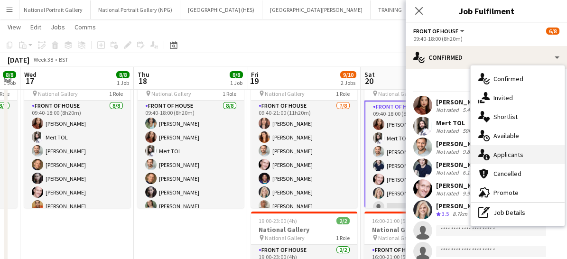
click at [492, 152] on div "single-neutral-actions-information Applicants" at bounding box center [518, 154] width 94 height 19
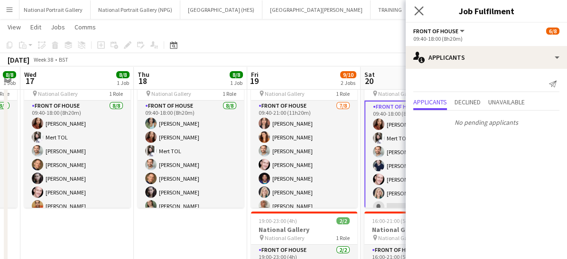
click at [422, 15] on app-icon "Close pop-in" at bounding box center [420, 11] width 14 height 14
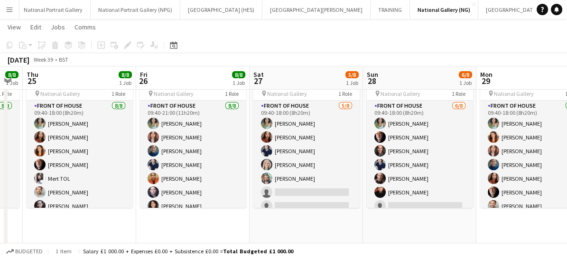
scroll to position [0, 347]
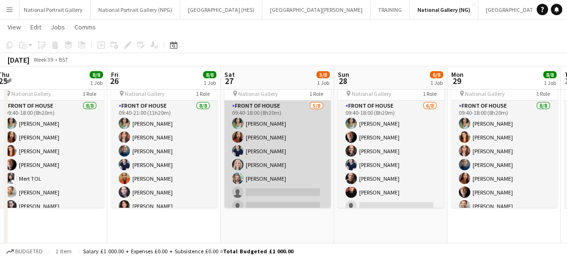
click at [294, 202] on app-card-role "Front of House 5/8 09:40-18:00 (8h20m) Anoushka Deshmukh Esther Tan Cameron Ess…" at bounding box center [278, 165] width 106 height 129
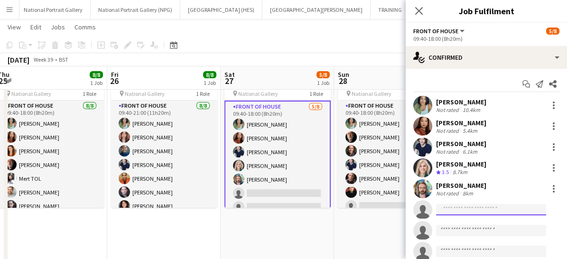
click at [449, 210] on input at bounding box center [491, 209] width 110 height 11
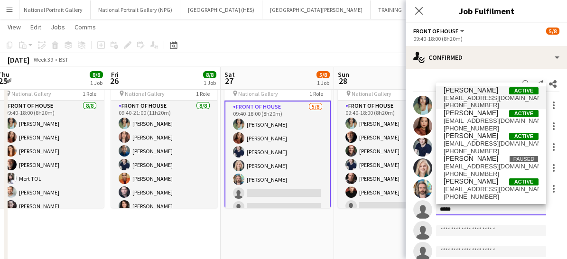
type input "*****"
click at [465, 108] on span "+447794848414" at bounding box center [491, 106] width 95 height 8
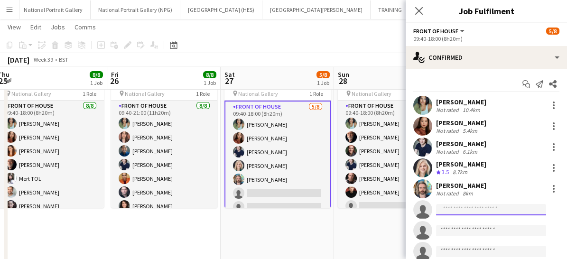
scroll to position [0, 0]
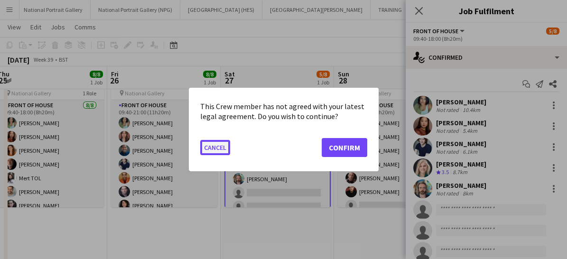
click at [213, 146] on button "Cancel" at bounding box center [215, 147] width 30 height 15
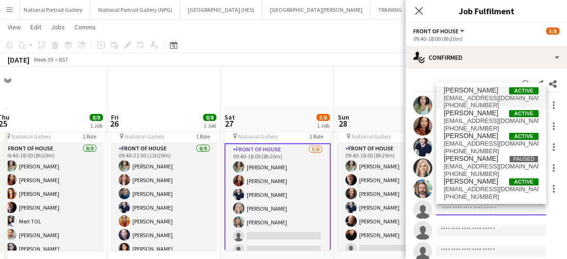
scroll to position [43, 0]
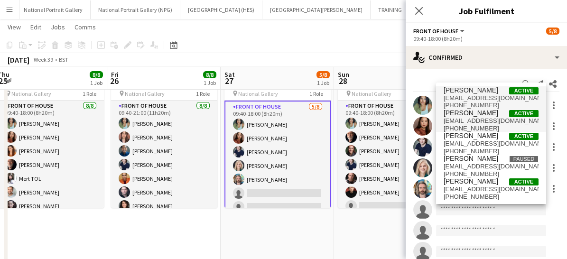
click at [480, 115] on span "Megan Earl Active" at bounding box center [491, 113] width 95 height 8
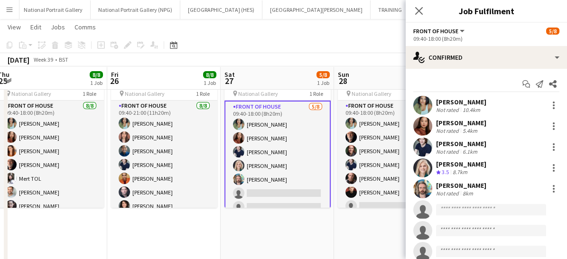
scroll to position [20, 0]
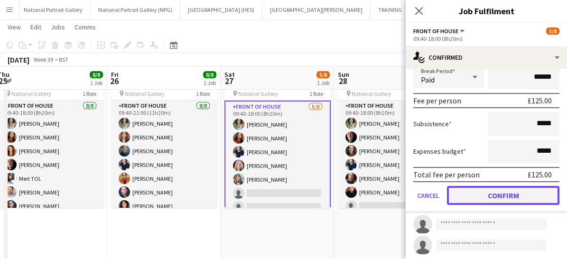
click at [476, 193] on button "Confirm" at bounding box center [503, 195] width 113 height 19
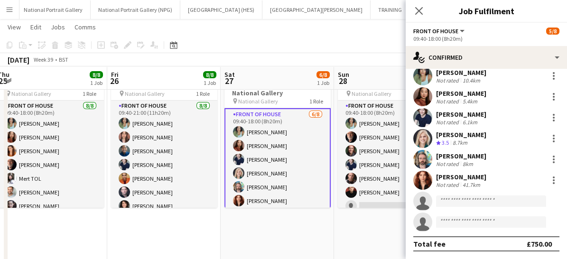
scroll to position [28, 0]
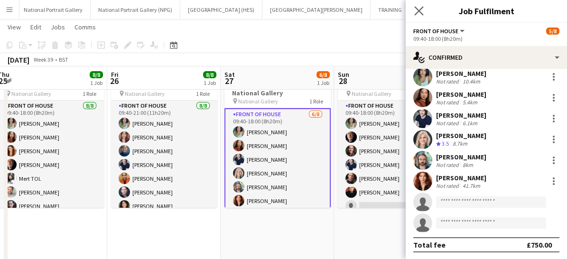
click at [417, 4] on app-icon "Close pop-in" at bounding box center [420, 11] width 14 height 14
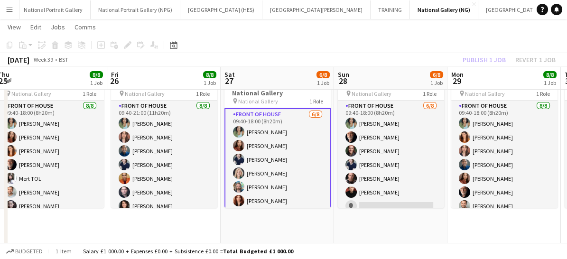
click at [301, 176] on app-card-role "Front of House 6/8 09:40-18:00 (8h20m) Anoushka Deshmukh Esther Tan Cameron Ess…" at bounding box center [278, 173] width 106 height 131
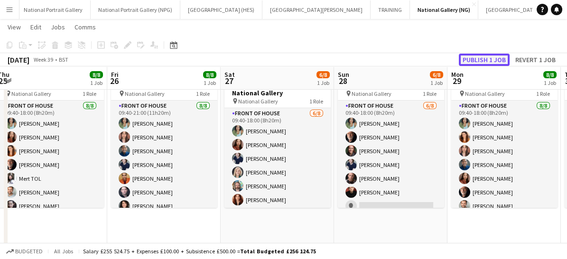
click at [484, 57] on button "Publish 1 job" at bounding box center [484, 60] width 51 height 12
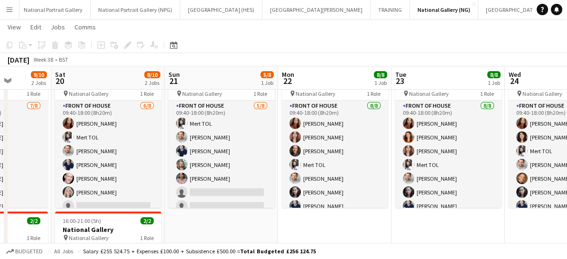
scroll to position [0, 239]
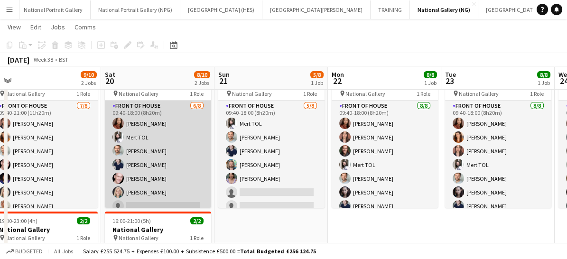
click at [178, 177] on app-card-role "Front of House [DATE] 09:40-18:00 (8h20m) [PERSON_NAME] TOL [PERSON_NAME] [PERS…" at bounding box center [158, 165] width 106 height 129
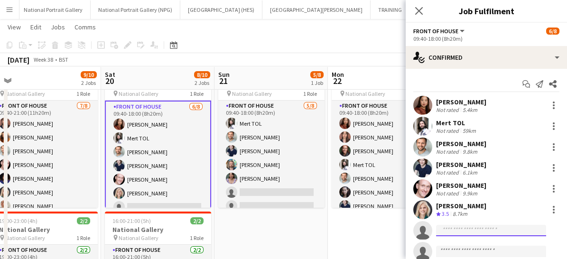
click at [461, 233] on input at bounding box center [491, 230] width 110 height 11
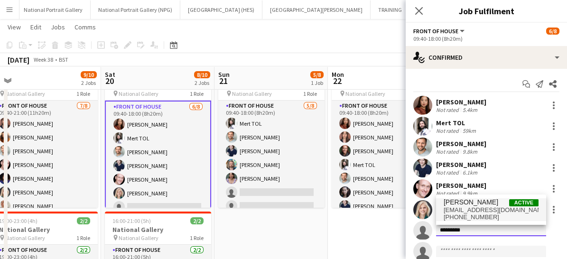
type input "*********"
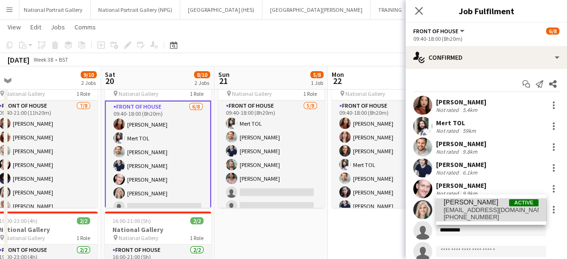
click at [459, 215] on span "+447399608229" at bounding box center [491, 218] width 95 height 8
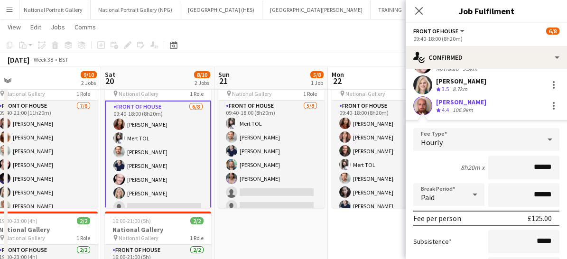
scroll to position [244, 0]
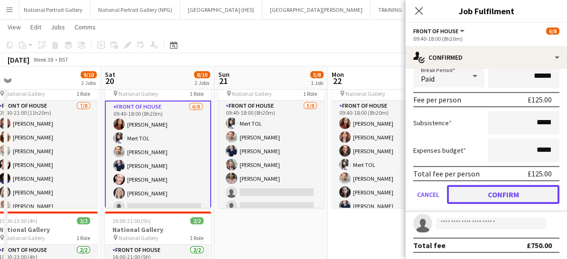
click at [486, 197] on button "Confirm" at bounding box center [503, 194] width 113 height 19
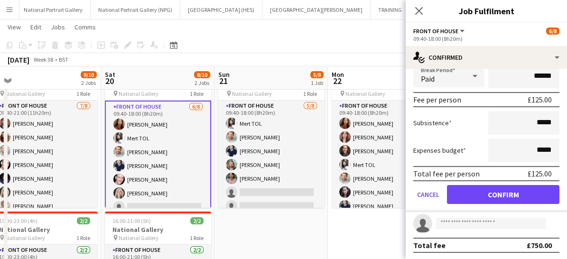
scroll to position [28, 0]
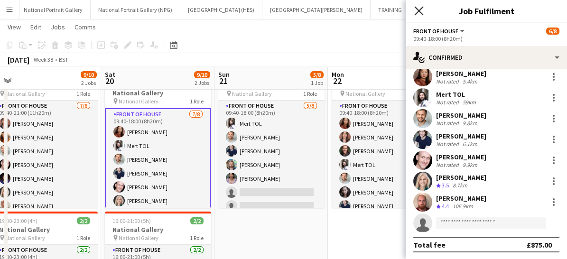
click at [419, 13] on icon "Close pop-in" at bounding box center [418, 10] width 9 height 9
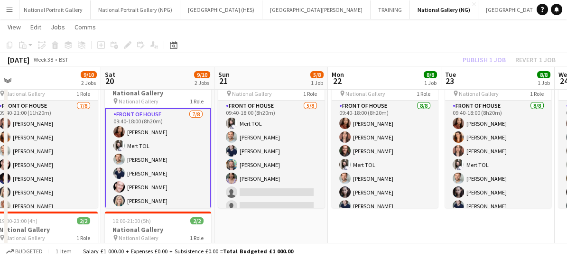
click at [180, 149] on app-card-role "Front of House 7/8 09:40-18:00 (8h20m) Esther Tan Mert TOL Nathan Unthank Camer…" at bounding box center [158, 173] width 106 height 131
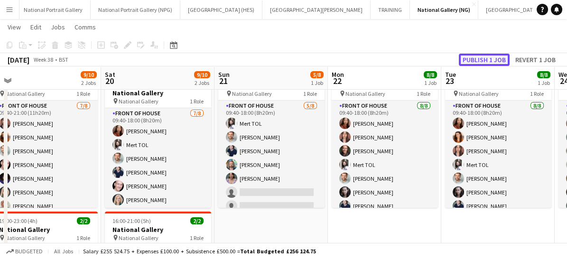
click at [486, 59] on button "Publish 1 job" at bounding box center [484, 60] width 51 height 12
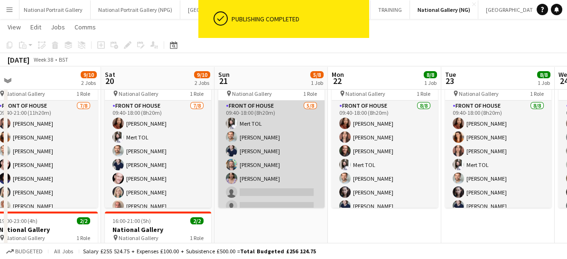
click at [292, 188] on app-card-role "Front of House 5/8 09:40-18:00 (8h20m) Mert TOL Nathan Unthank Cameron Essam Ba…" at bounding box center [271, 165] width 106 height 129
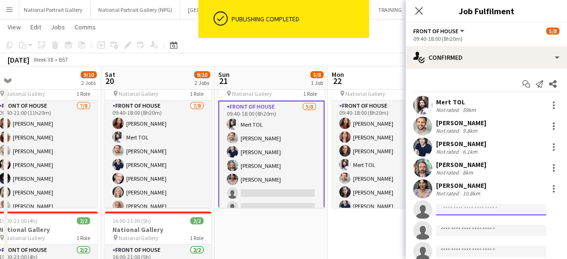
click at [461, 206] on input at bounding box center [491, 209] width 110 height 11
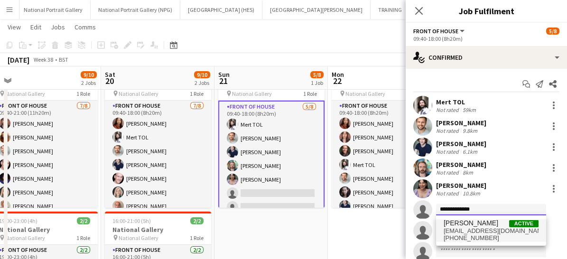
type input "**********"
click at [463, 221] on span "Samuel Wright" at bounding box center [471, 223] width 55 height 8
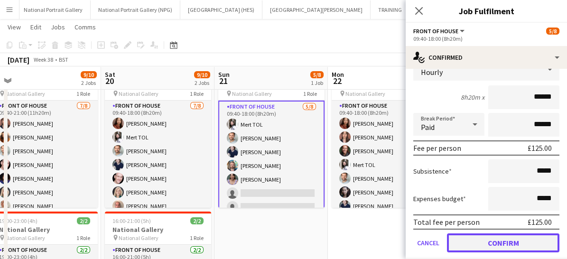
click at [476, 240] on button "Confirm" at bounding box center [503, 243] width 113 height 19
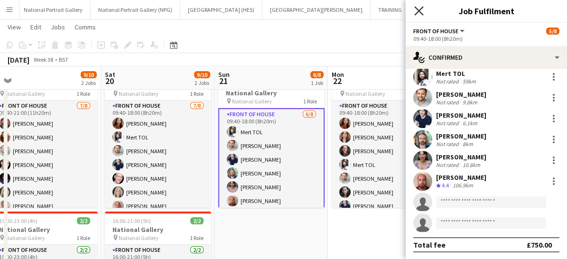
click at [420, 7] on icon "Close pop-in" at bounding box center [418, 10] width 9 height 9
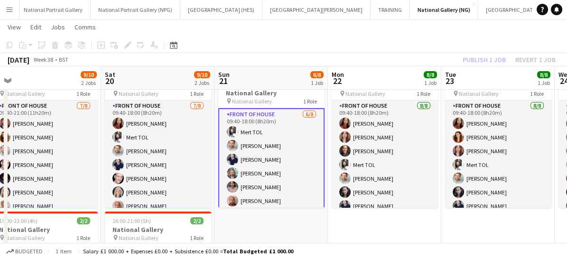
click at [289, 166] on app-card-role "Front of House 6/8 09:40-18:00 (8h20m) Mert TOL Nathan Unthank Cameron Essam Ba…" at bounding box center [271, 173] width 106 height 131
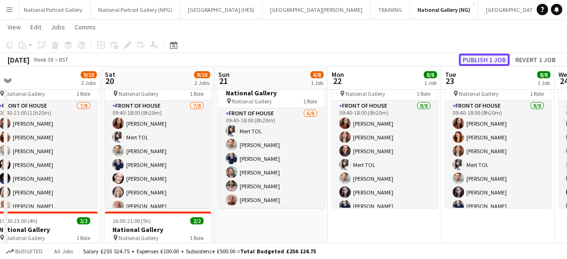
click at [485, 60] on button "Publish 1 job" at bounding box center [484, 60] width 51 height 12
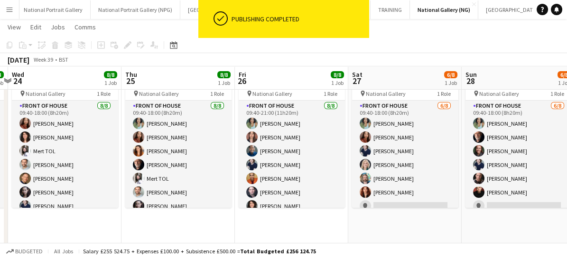
scroll to position [0, 334]
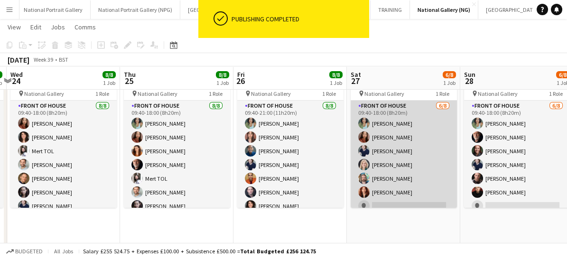
click at [429, 194] on app-card-role "Front of House 6/8 09:40-18:00 (8h20m) Anoushka Deshmukh Esther Tan Cameron Ess…" at bounding box center [404, 165] width 106 height 129
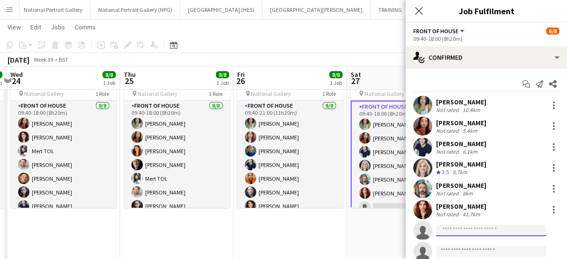
click at [461, 234] on input at bounding box center [491, 230] width 110 height 11
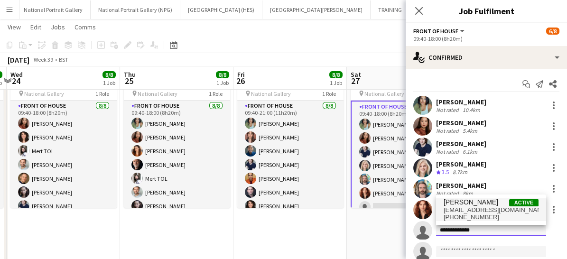
type input "**********"
click at [466, 218] on span "+447399608229" at bounding box center [491, 218] width 95 height 8
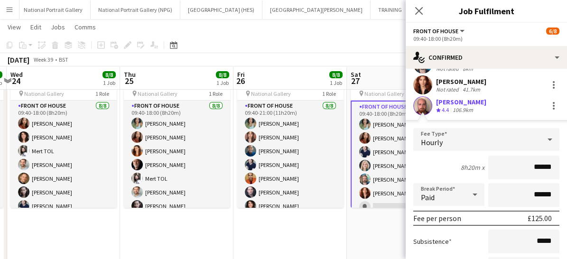
scroll to position [244, 0]
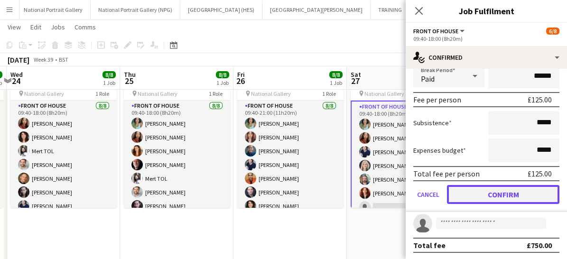
click at [480, 195] on button "Confirm" at bounding box center [503, 194] width 113 height 19
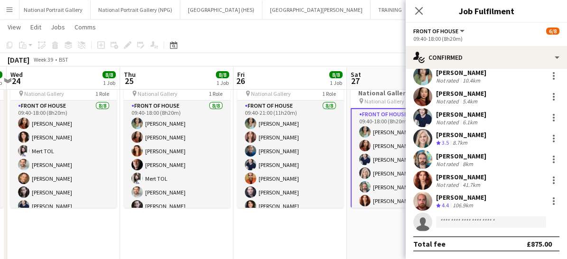
scroll to position [28, 0]
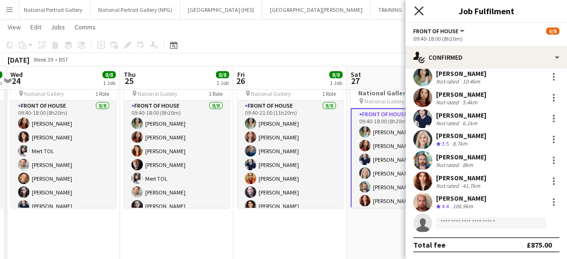
click at [420, 9] on icon at bounding box center [418, 10] width 9 height 9
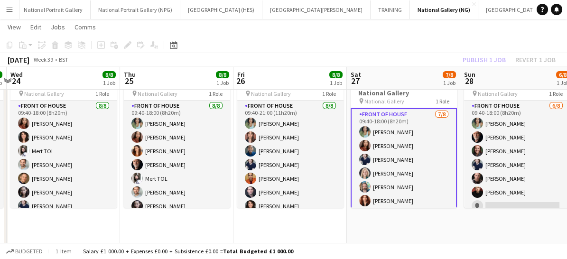
click at [401, 188] on app-card-role "Front of House 7/8 09:40-18:00 (8h20m) Anoushka Deshmukh Esther Tan Cameron Ess…" at bounding box center [404, 173] width 106 height 131
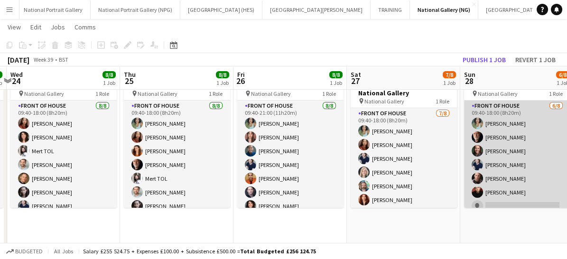
click at [513, 197] on app-card-role "Front of House 6/8 09:40-18:00 (8h20m) Anoushka Deshmukh Robert Gill Kaia Hicks…" at bounding box center [517, 165] width 106 height 129
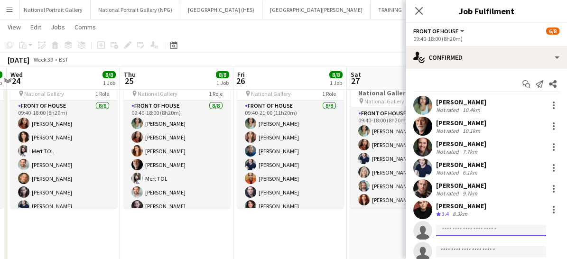
click at [470, 234] on input at bounding box center [491, 230] width 110 height 11
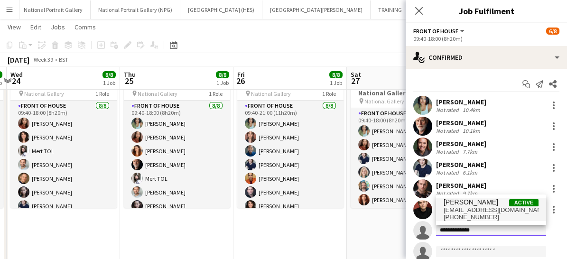
type input "**********"
click at [463, 211] on span "smbwright@hotmail.co.uk" at bounding box center [491, 211] width 95 height 8
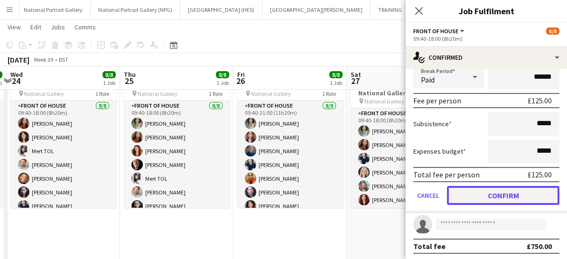
click at [484, 188] on button "Confirm" at bounding box center [503, 195] width 113 height 19
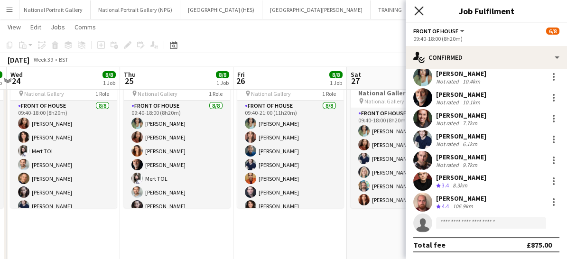
click at [421, 12] on icon at bounding box center [418, 10] width 9 height 9
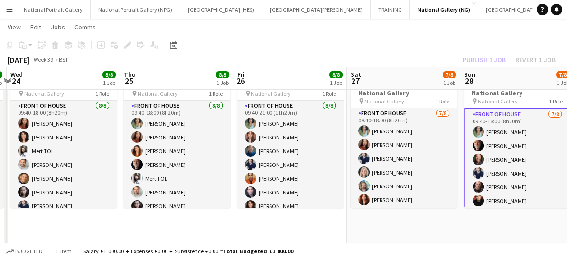
click at [501, 197] on app-card-role "Front of House 7/8 09:40-18:00 (8h20m) Anoushka Deshmukh Robert Gill Kaia Hicks…" at bounding box center [517, 173] width 106 height 131
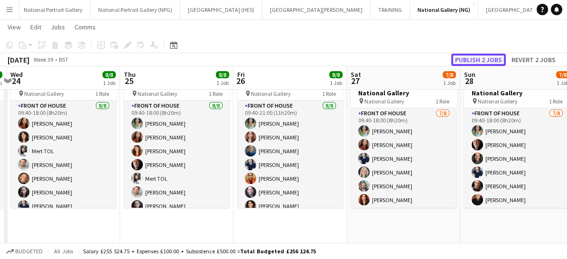
click at [479, 61] on button "Publish 2 jobs" at bounding box center [478, 60] width 55 height 12
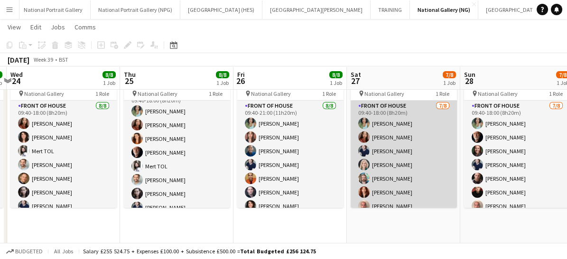
scroll to position [21, 0]
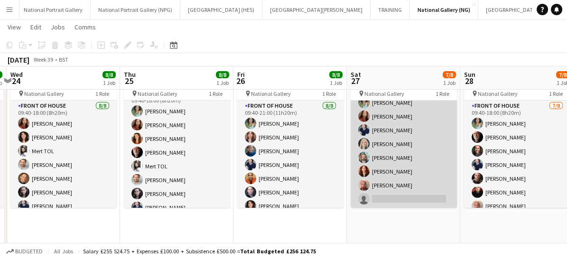
click at [383, 195] on app-card-role "Front of House 7/8 09:40-18:00 (8h20m) Anoushka Deshmukh Esther Tan Cameron Ess…" at bounding box center [404, 144] width 106 height 129
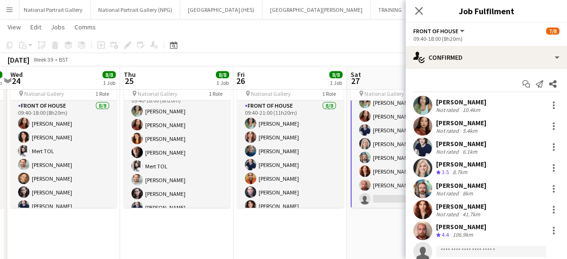
scroll to position [28, 0]
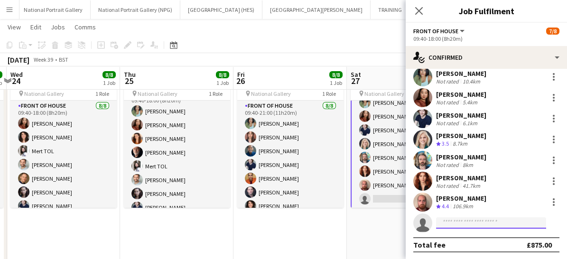
click at [452, 223] on input at bounding box center [491, 222] width 110 height 11
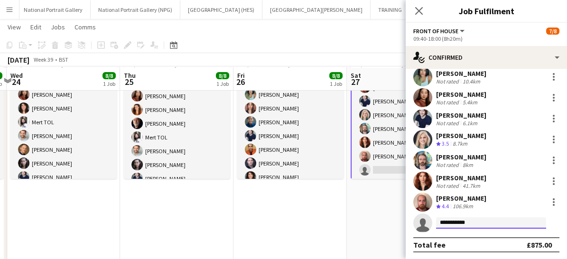
scroll to position [73, 0]
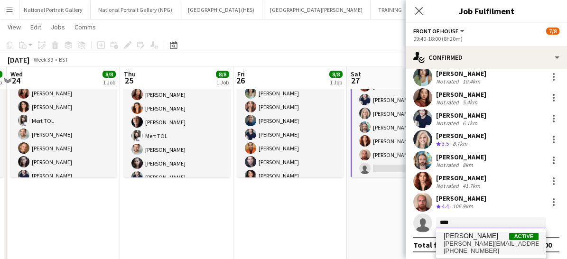
type input "****"
click at [462, 241] on span "benjamin.prudence@yahoo.co.uk" at bounding box center [491, 244] width 95 height 8
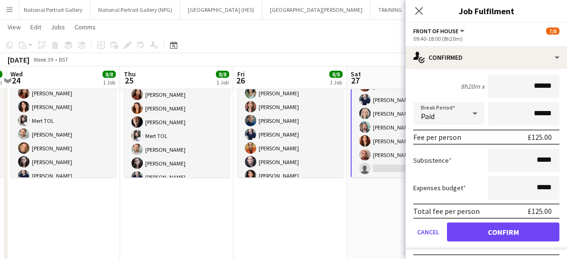
scroll to position [244, 0]
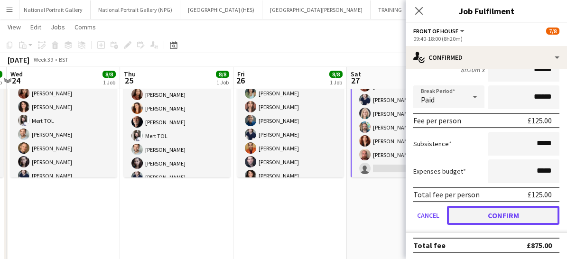
click at [473, 216] on button "Confirm" at bounding box center [503, 215] width 113 height 19
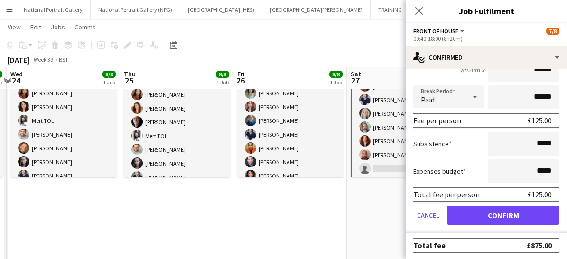
scroll to position [28, 0]
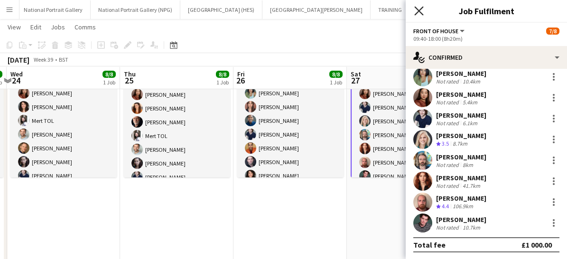
click at [420, 9] on icon "Close pop-in" at bounding box center [418, 10] width 9 height 9
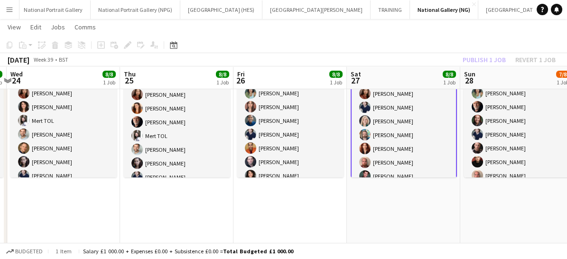
click at [404, 152] on app-card-role "Front of House 8/8 09:40-18:00 (8h20m) Anoushka Deshmukh Esther Tan Cameron Ess…" at bounding box center [404, 121] width 106 height 131
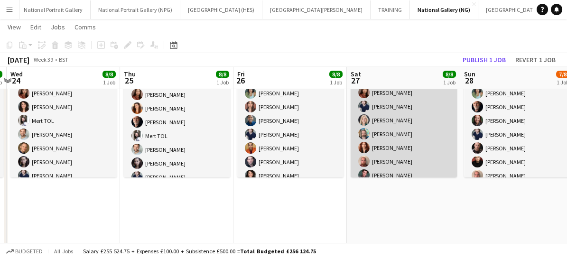
scroll to position [21, 0]
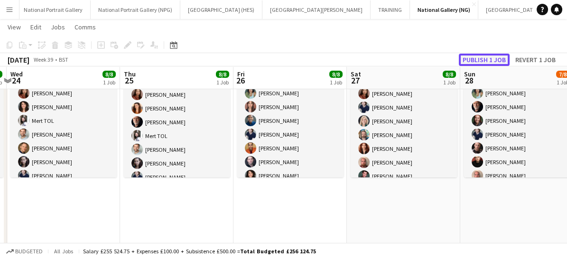
click at [481, 64] on button "Publish 1 job" at bounding box center [484, 60] width 51 height 12
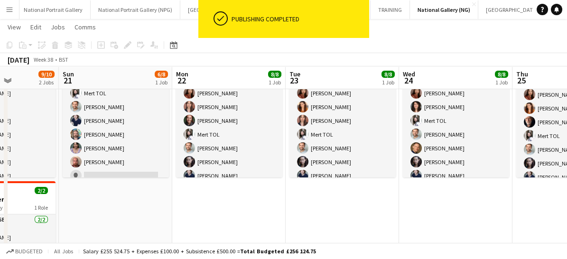
scroll to position [0, 281]
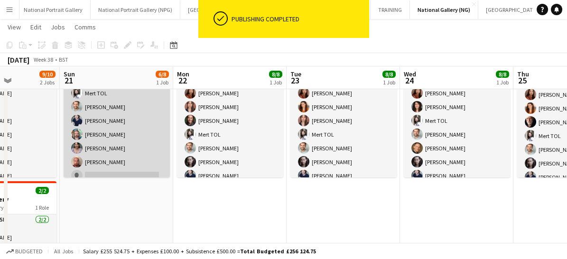
click at [120, 166] on app-card-role "Front of House 6/8 09:40-18:00 (8h20m) Mert TOL Nathan Unthank Cameron Essam Ba…" at bounding box center [117, 134] width 106 height 129
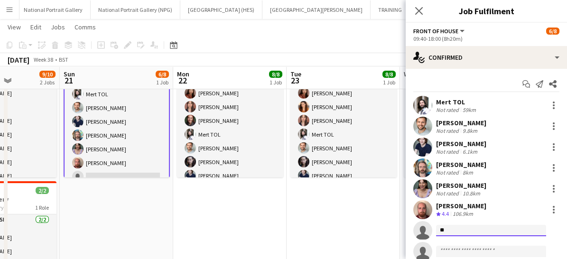
type input "*"
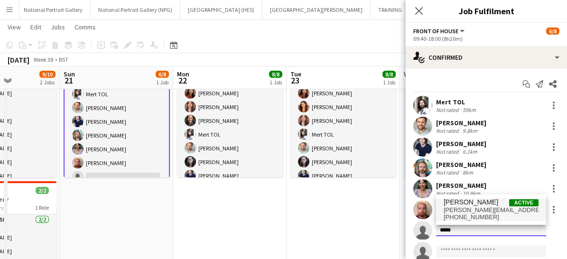
type input "*****"
click at [458, 211] on span "benjamin.prudence@yahoo.co.uk" at bounding box center [491, 211] width 95 height 8
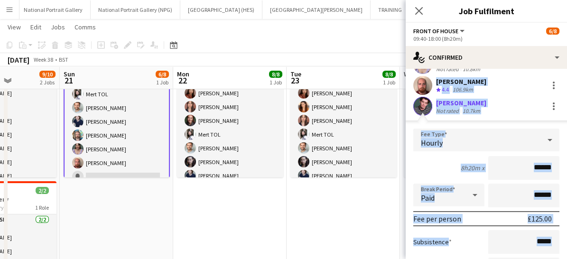
scroll to position [244, 0]
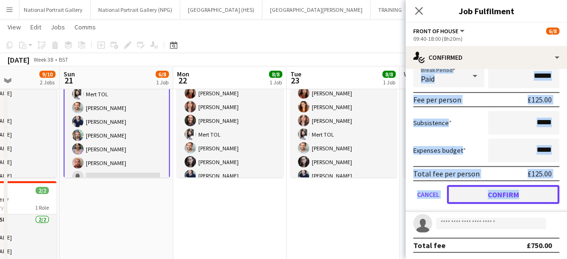
click at [482, 191] on button "Confirm" at bounding box center [503, 194] width 113 height 19
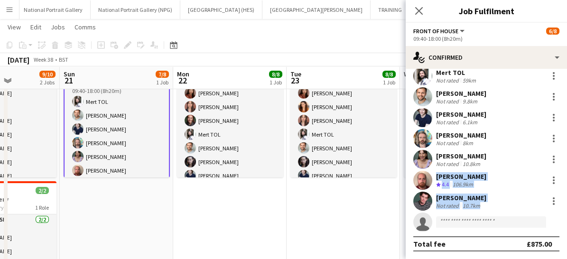
scroll to position [28, 0]
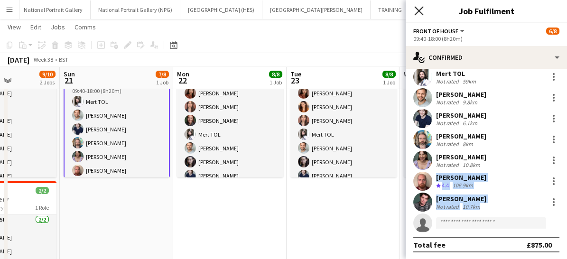
click at [419, 9] on icon "Close pop-in" at bounding box center [418, 10] width 9 height 9
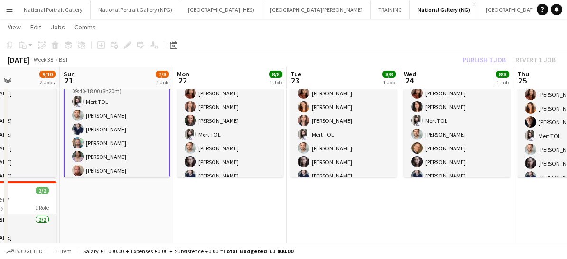
click at [122, 161] on app-card-role "Front of House 7/8 09:40-18:00 (8h20m) Mert TOL Nathan Unthank Cameron Essam Ba…" at bounding box center [117, 143] width 106 height 131
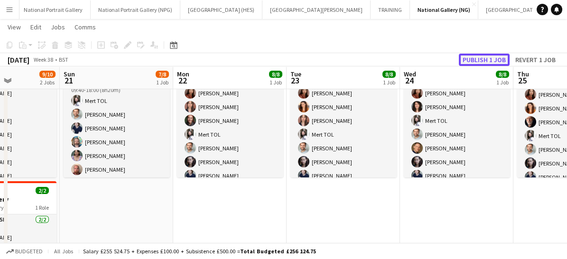
click at [474, 54] on button "Publish 1 job" at bounding box center [484, 60] width 51 height 12
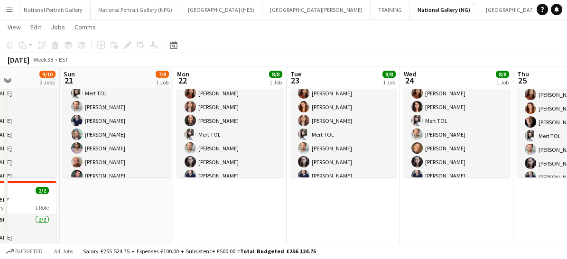
click at [9, 9] on app-icon "Menu" at bounding box center [10, 10] width 8 height 8
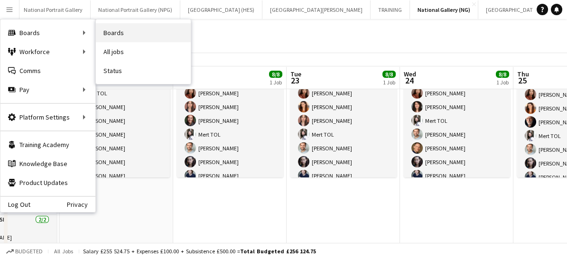
click at [120, 38] on link "Boards" at bounding box center [143, 32] width 95 height 19
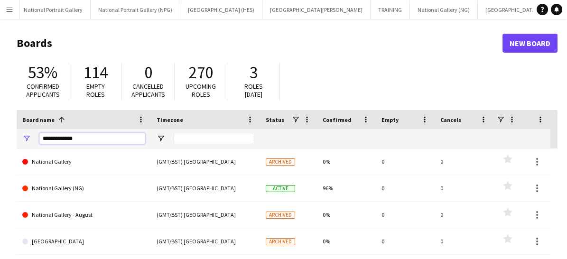
drag, startPoint x: 75, startPoint y: 140, endPoint x: 42, endPoint y: 130, distance: 34.2
click at [42, 130] on div "**********" at bounding box center [92, 138] width 106 height 19
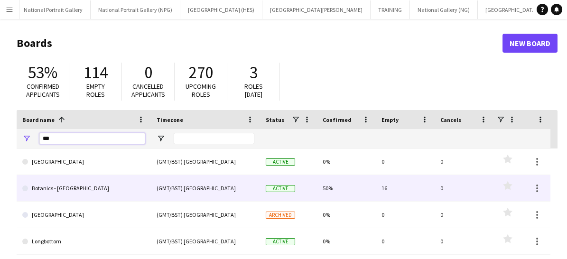
type input "***"
click at [60, 189] on link "Botanics - [GEOGRAPHIC_DATA]" at bounding box center [83, 188] width 123 height 27
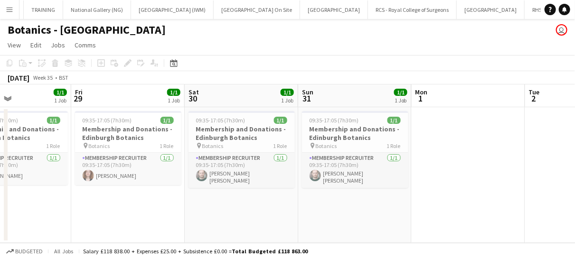
scroll to position [0, 269]
click at [13, 7] on app-icon "Menu" at bounding box center [10, 10] width 8 height 8
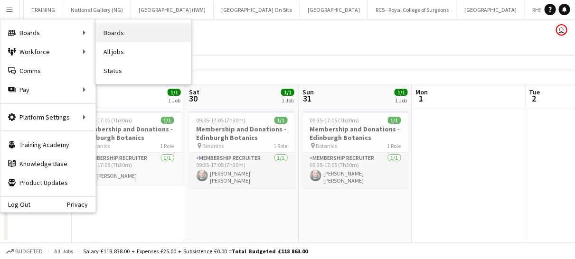
click at [123, 38] on link "Boards" at bounding box center [143, 32] width 95 height 19
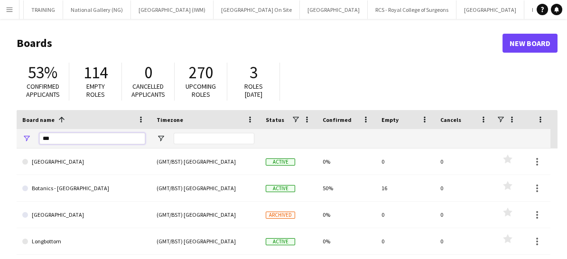
drag, startPoint x: 82, startPoint y: 136, endPoint x: 7, endPoint y: 138, distance: 75.0
click at [7, 138] on main "Boards New Board 53% Confirmed applicants 114 Empty roles 0 Cancelled applicant…" at bounding box center [283, 190] width 567 height 343
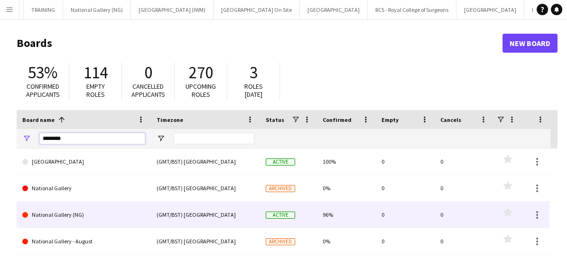
type input "********"
click at [85, 214] on link "National Gallery (NG)" at bounding box center [83, 215] width 123 height 27
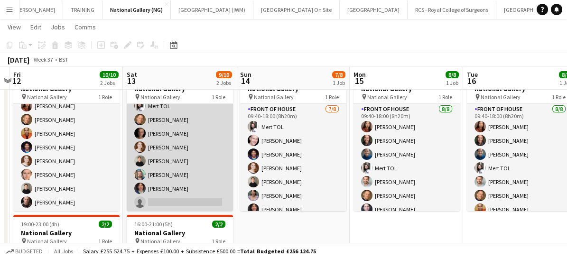
scroll to position [40, 0]
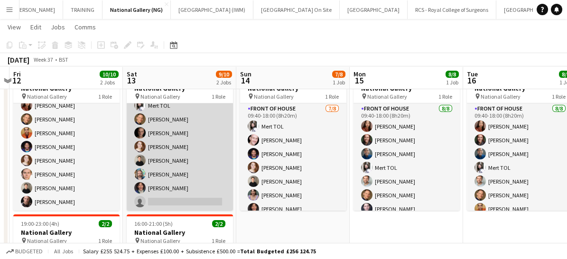
click at [201, 179] on app-card-role "Front of House 7/8 09:40-18:00 (8h20m) Mert TOL Conrad Williamson Tom Canton Ri…" at bounding box center [180, 147] width 106 height 129
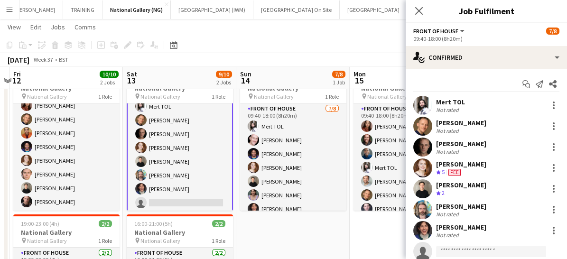
scroll to position [22, 0]
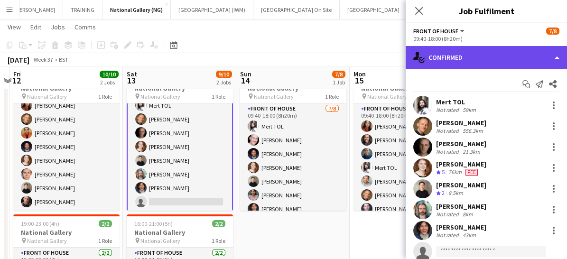
click at [489, 58] on div "single-neutral-actions-check-2 Confirmed" at bounding box center [486, 57] width 161 height 23
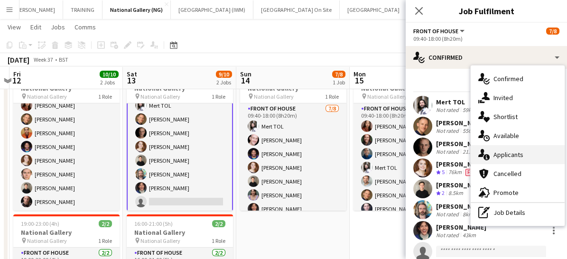
click at [496, 155] on span "Applicants" at bounding box center [509, 154] width 30 height 9
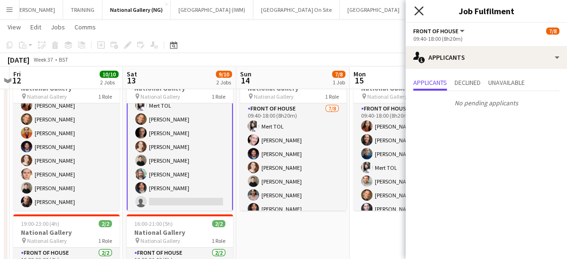
click at [418, 15] on icon "Close pop-in" at bounding box center [418, 10] width 9 height 9
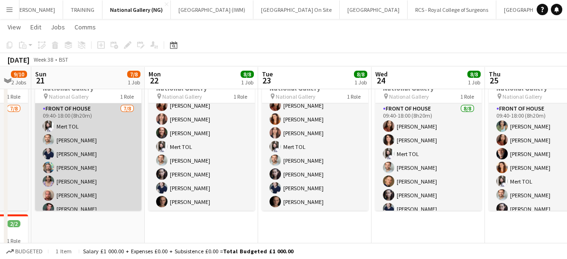
scroll to position [21, 0]
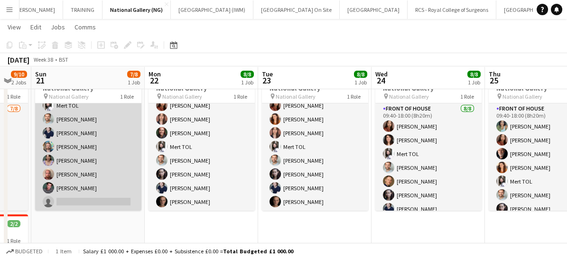
click at [111, 186] on app-card-role "Front of House 7/8 09:40-18:00 (8h20m) Mert TOL Nathan Unthank Cameron Essam Ba…" at bounding box center [88, 147] width 106 height 129
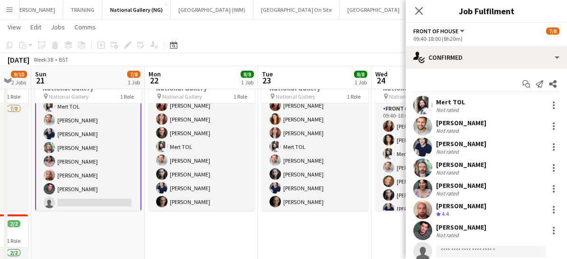
scroll to position [22, 0]
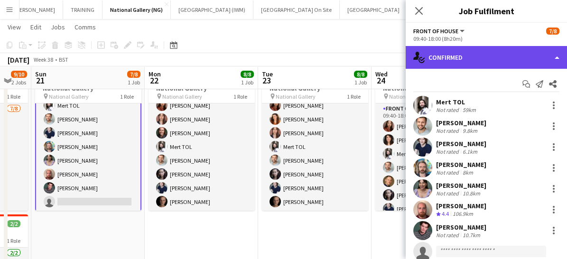
click at [458, 52] on div "single-neutral-actions-check-2 Confirmed" at bounding box center [486, 57] width 161 height 23
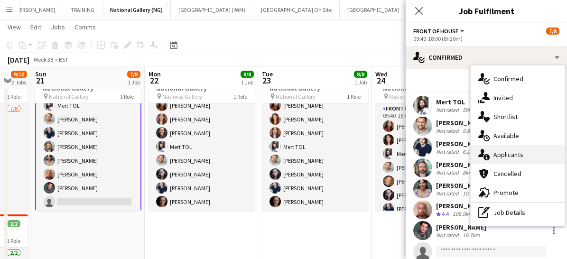
click at [483, 155] on icon at bounding box center [482, 153] width 6 height 8
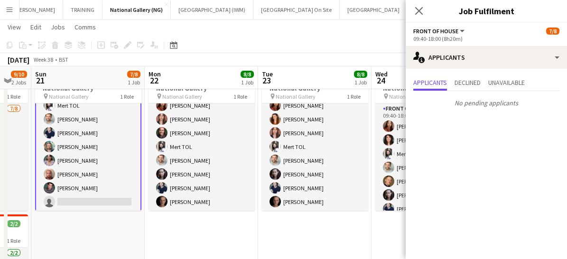
click at [415, 18] on div "Close pop-in" at bounding box center [419, 11] width 27 height 22
click at [418, 8] on icon "Close pop-in" at bounding box center [418, 10] width 9 height 9
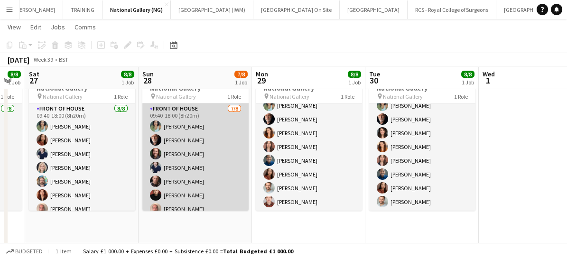
scroll to position [21, 0]
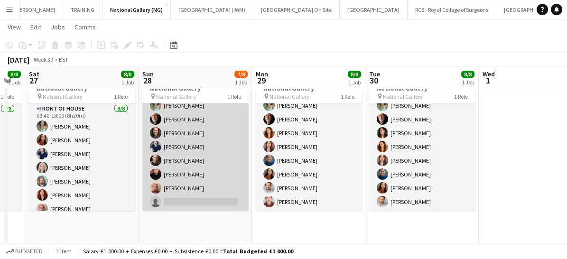
click at [210, 192] on app-card-role "Front of House 7/8 09:40-18:00 (8h20m) Anoushka Deshmukh Robert Gill Kaia Hicks…" at bounding box center [195, 147] width 106 height 129
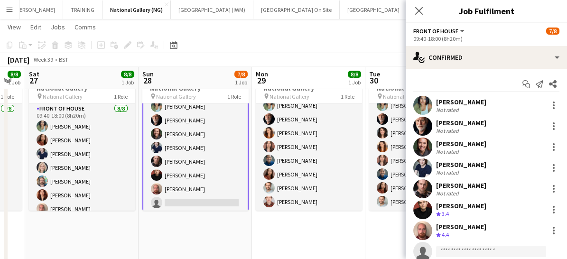
scroll to position [22, 0]
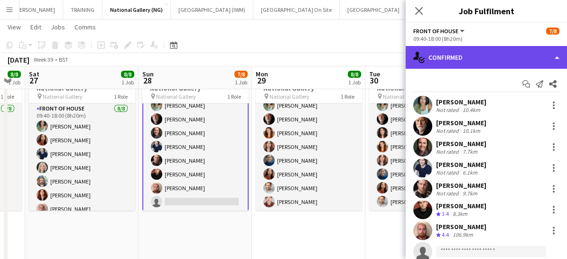
click at [460, 56] on div "single-neutral-actions-check-2 Confirmed" at bounding box center [486, 57] width 161 height 23
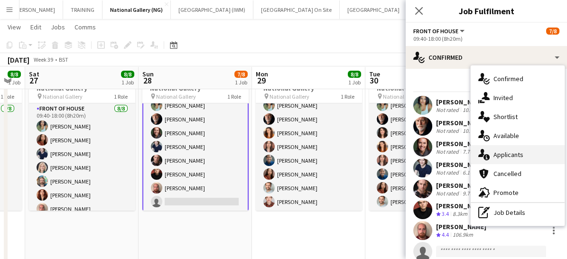
click at [498, 155] on span "Applicants" at bounding box center [509, 154] width 30 height 9
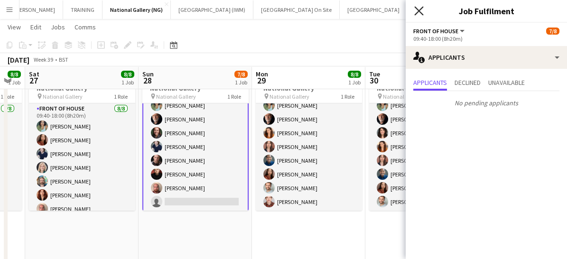
click at [420, 11] on icon at bounding box center [418, 10] width 9 height 9
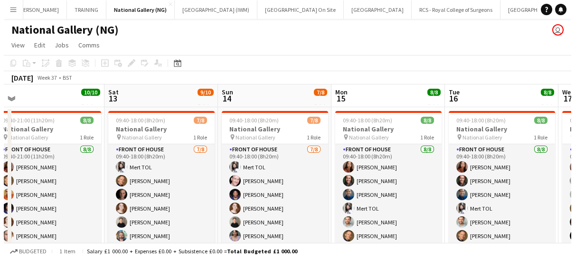
scroll to position [0, 239]
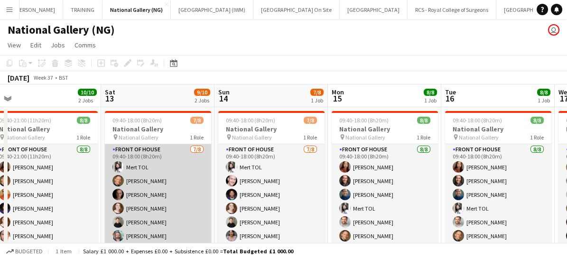
click at [168, 184] on app-card-role "Front of House 7/8 09:40-18:00 (8h20m) Mert TOL Conrad Williamson Tom Canton Ri…" at bounding box center [158, 208] width 106 height 129
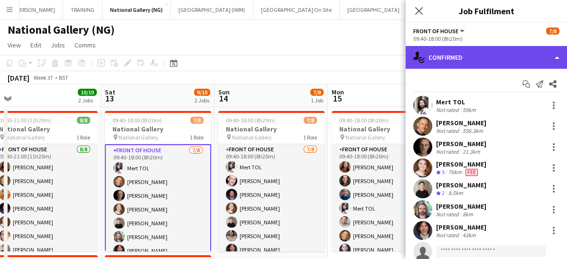
click at [456, 56] on div "single-neutral-actions-check-2 Confirmed" at bounding box center [486, 57] width 161 height 23
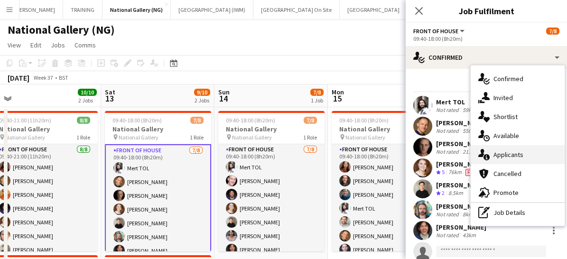
click at [498, 150] on span "Applicants" at bounding box center [509, 154] width 30 height 9
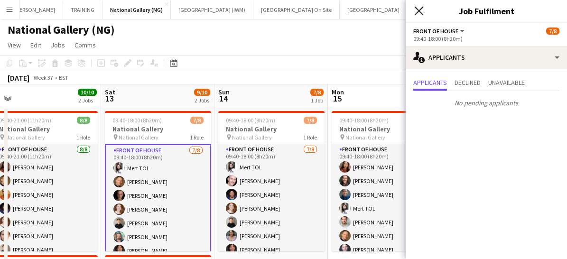
click at [416, 14] on icon at bounding box center [418, 10] width 9 height 9
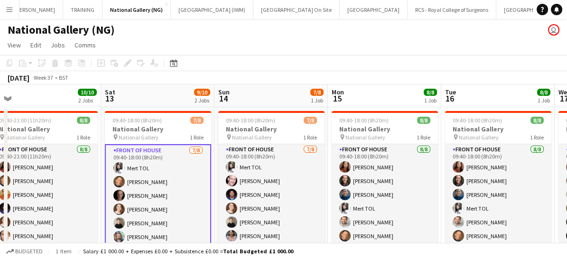
click at [9, 6] on app-icon "Menu" at bounding box center [10, 10] width 8 height 8
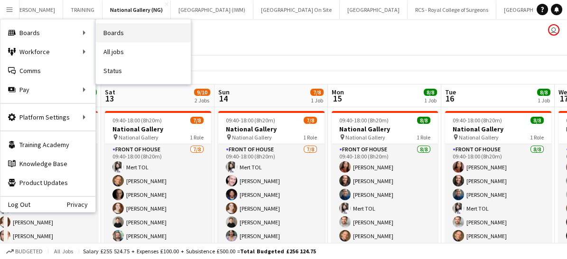
click at [113, 35] on link "Boards" at bounding box center [143, 32] width 95 height 19
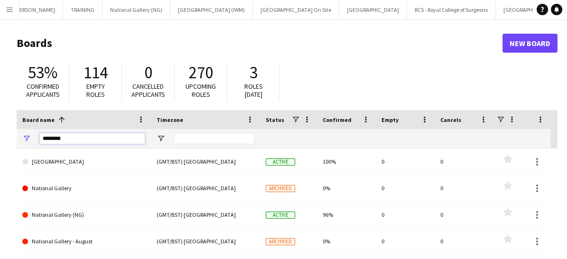
drag, startPoint x: 77, startPoint y: 138, endPoint x: 14, endPoint y: 141, distance: 63.2
click at [14, 141] on main "Boards New Board 53% Confirmed applicants 114 Empty roles 0 Cancelled applicant…" at bounding box center [283, 190] width 567 height 343
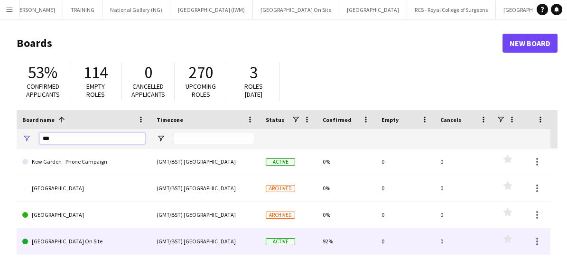
type input "***"
click at [66, 237] on link "[GEOGRAPHIC_DATA] On Site" at bounding box center [83, 241] width 123 height 27
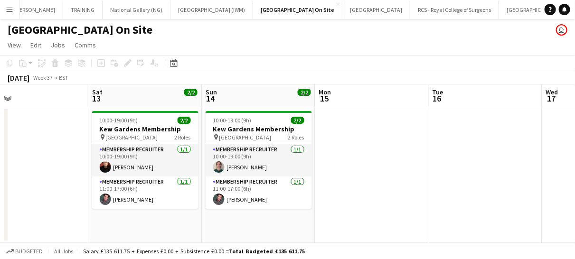
scroll to position [0, 366]
click at [191, 184] on app-card-role "Membership Recruiter 1/1 11:00-17:00 (6h) Benjamin Prudence" at bounding box center [145, 193] width 106 height 32
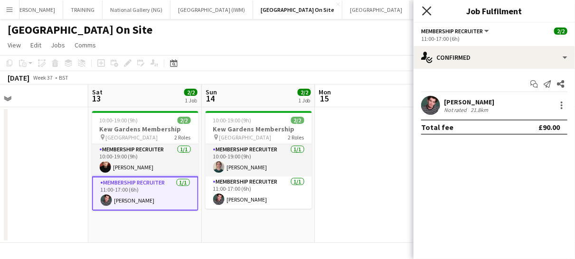
click at [429, 10] on icon "Close pop-in" at bounding box center [426, 10] width 9 height 9
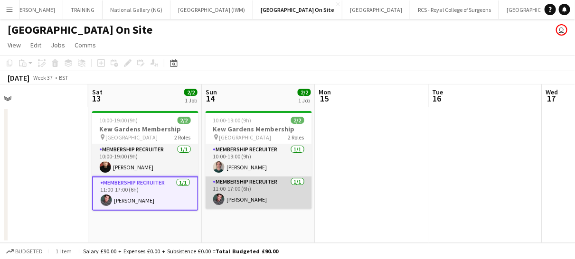
click at [259, 195] on app-card-role "Membership Recruiter 1/1 11:00-17:00 (6h) Benjamin Prudence" at bounding box center [259, 193] width 106 height 32
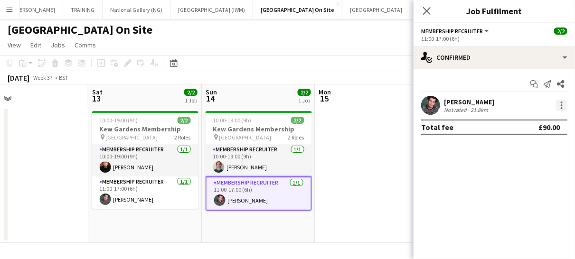
click at [557, 103] on div at bounding box center [561, 105] width 11 height 11
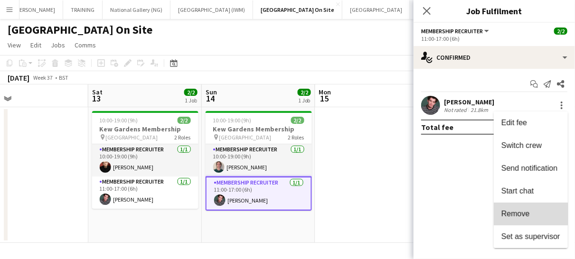
click at [513, 209] on button "Remove" at bounding box center [531, 214] width 74 height 23
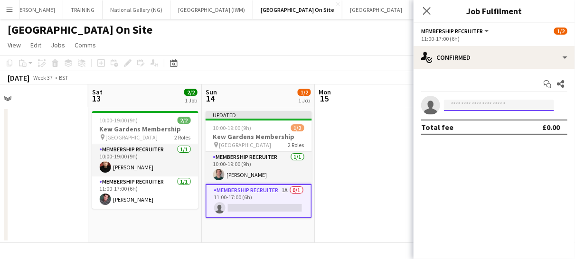
click at [465, 105] on input at bounding box center [499, 105] width 110 height 11
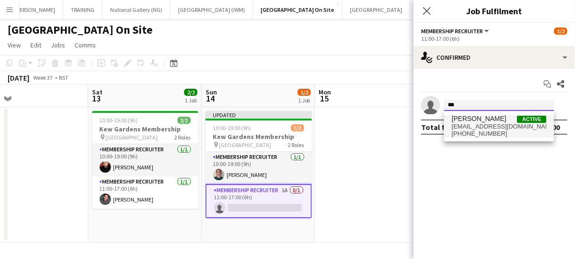
type input "***"
click at [462, 137] on div "Kip O’Sullivan Active kiposullivan@gmail.com +4407460859837" at bounding box center [499, 126] width 110 height 30
click at [462, 120] on span "Kip O’Sullivan" at bounding box center [478, 119] width 55 height 8
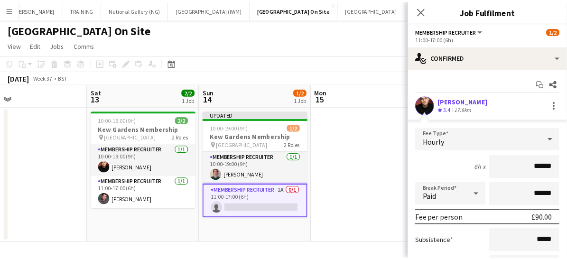
scroll to position [97, 0]
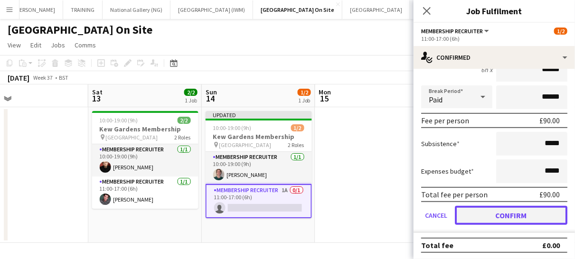
click at [481, 217] on button "Confirm" at bounding box center [511, 215] width 113 height 19
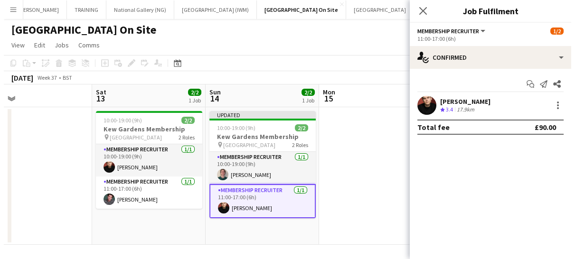
scroll to position [0, 0]
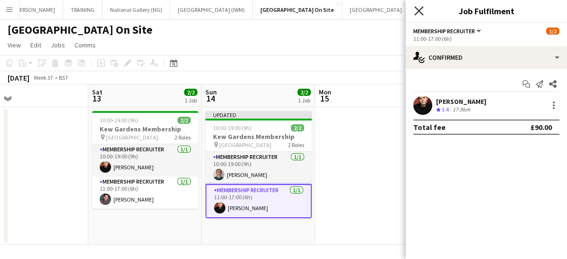
click at [419, 8] on icon "Close pop-in" at bounding box center [418, 10] width 9 height 9
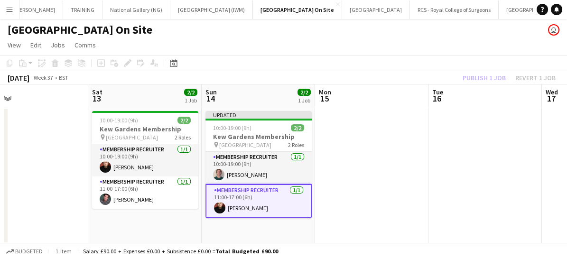
click at [279, 199] on app-card-role "Membership Recruiter 1/1 11:00-17:00 (6h) Kip O’Sullivan" at bounding box center [259, 201] width 106 height 34
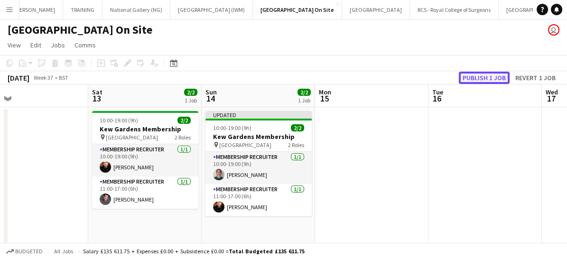
click at [484, 74] on button "Publish 1 job" at bounding box center [484, 78] width 51 height 12
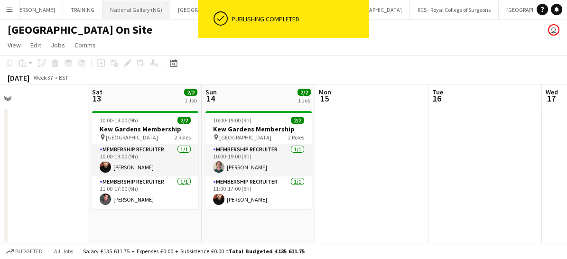
click at [103, 13] on button "National Gallery (NG) Close" at bounding box center [137, 9] width 68 height 19
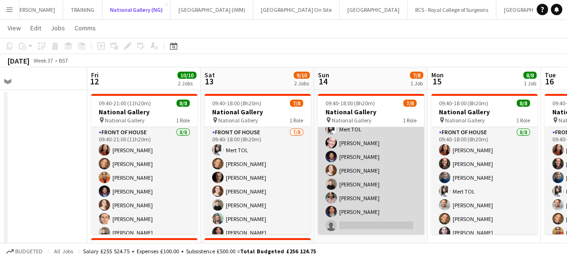
scroll to position [18, 0]
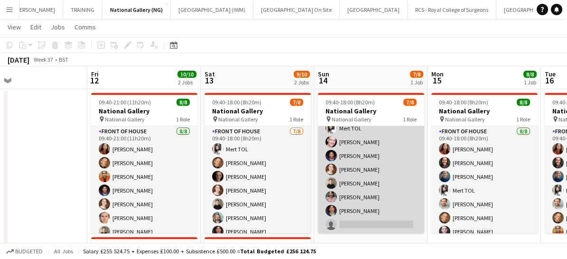
click at [354, 222] on app-card-role "Front of House 7/8 09:40-18:00 (8h20m) Mert TOL Derek Elwood Camille Clossum Ri…" at bounding box center [371, 169] width 106 height 129
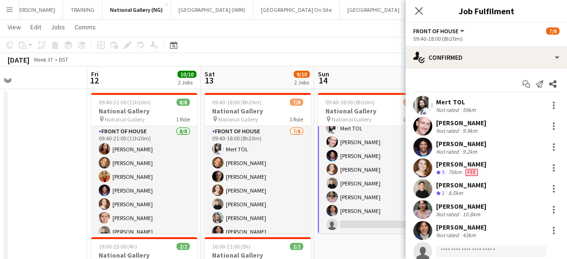
scroll to position [28, 0]
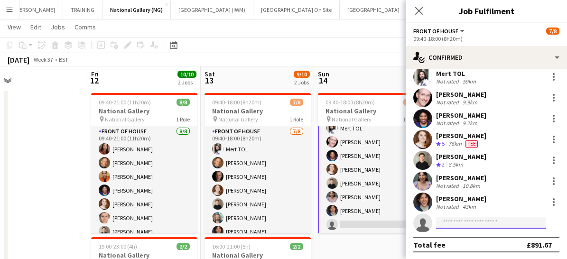
click at [459, 222] on input at bounding box center [491, 222] width 110 height 11
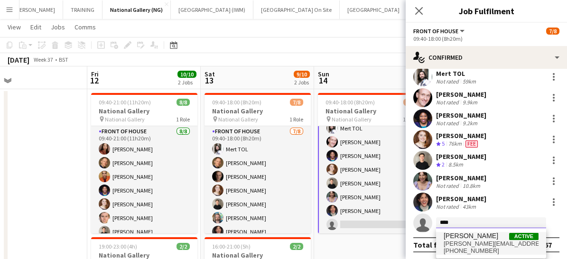
type input "****"
click at [458, 247] on span "+447725250915" at bounding box center [491, 251] width 95 height 8
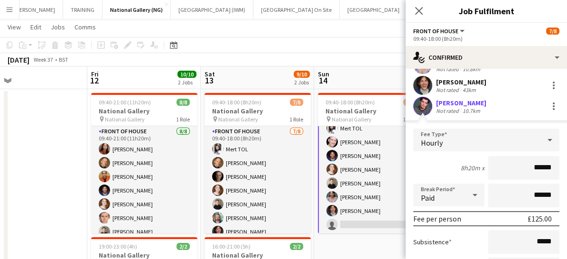
scroll to position [244, 0]
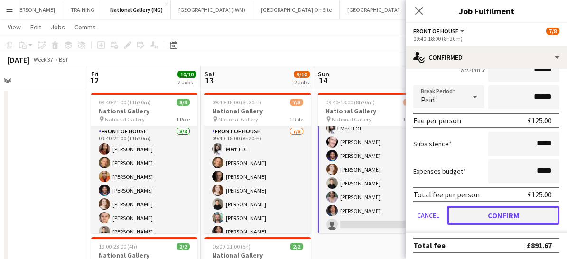
click at [473, 216] on button "Confirm" at bounding box center [503, 215] width 113 height 19
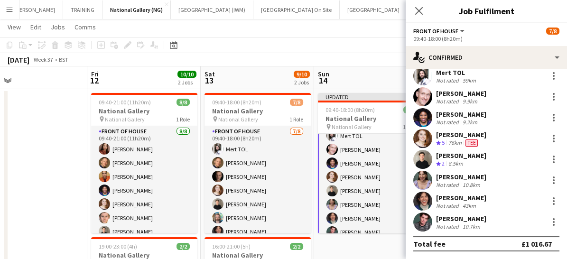
scroll to position [28, 0]
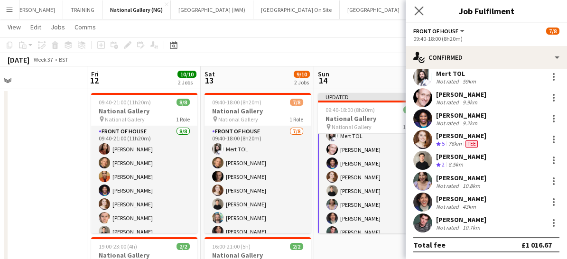
click at [424, 7] on app-icon "Close pop-in" at bounding box center [420, 11] width 14 height 14
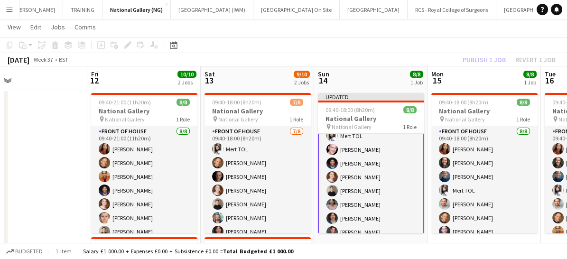
click at [347, 226] on app-card-role "Front of House 8/8 09:40-18:00 (8h20m) Mert TOL Derek Elwood Camille Clossum Ri…" at bounding box center [371, 177] width 106 height 131
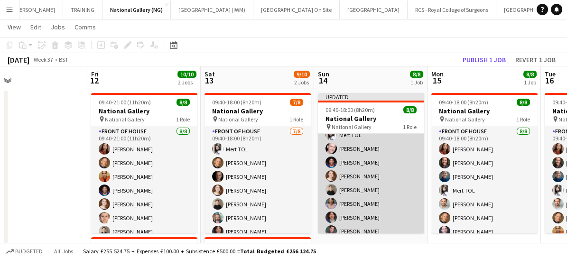
scroll to position [21, 0]
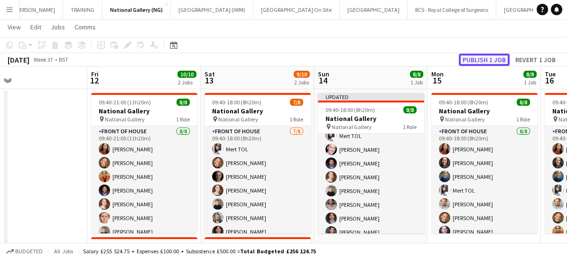
click at [484, 61] on button "Publish 1 job" at bounding box center [484, 60] width 51 height 12
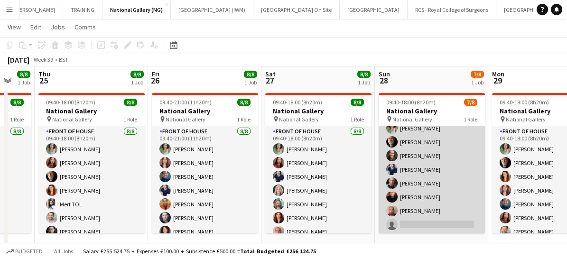
drag, startPoint x: 429, startPoint y: 212, endPoint x: 414, endPoint y: 218, distance: 16.8
click at [414, 218] on app-card-role "Front of House 7/8 09:40-18:00 (8h20m) Anoushka Deshmukh Robert Gill Kaia Hicks…" at bounding box center [432, 169] width 106 height 129
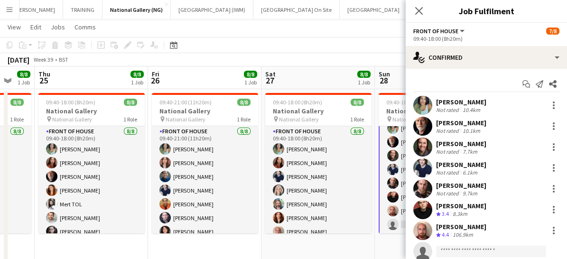
scroll to position [28, 0]
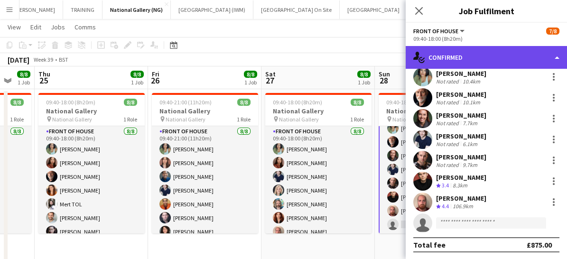
click at [458, 55] on div "single-neutral-actions-check-2 Confirmed" at bounding box center [486, 57] width 161 height 23
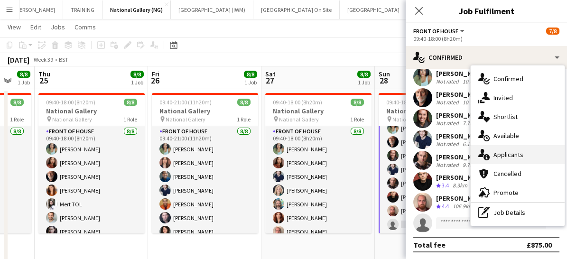
click at [489, 160] on icon "single-neutral-actions-information" at bounding box center [484, 154] width 11 height 11
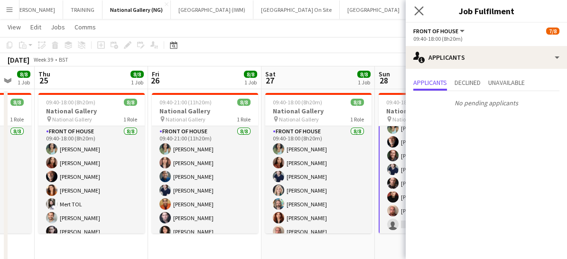
click at [416, 15] on app-icon "Close pop-in" at bounding box center [420, 11] width 14 height 14
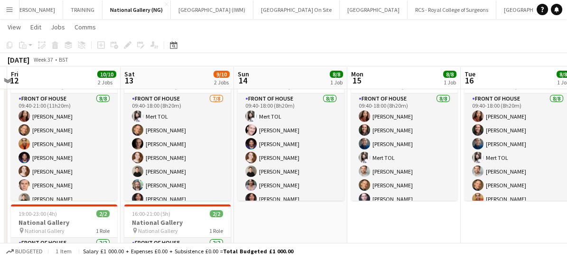
scroll to position [0, 335]
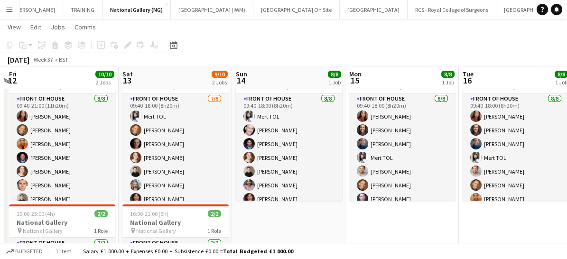
click at [9, 9] on app-icon "Menu" at bounding box center [10, 10] width 8 height 8
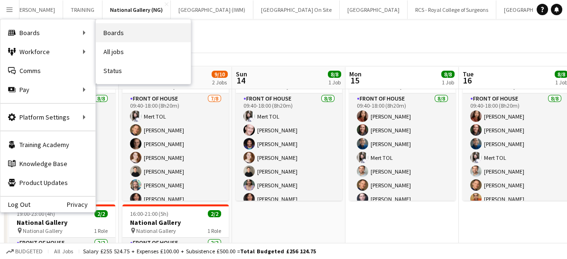
click at [128, 35] on link "Boards" at bounding box center [143, 32] width 95 height 19
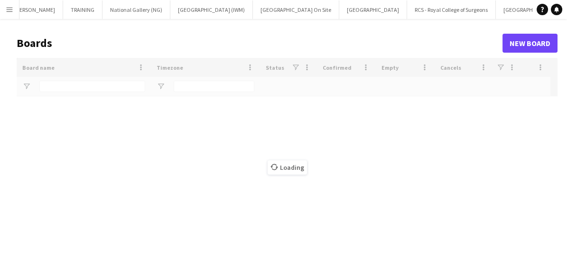
type input "***"
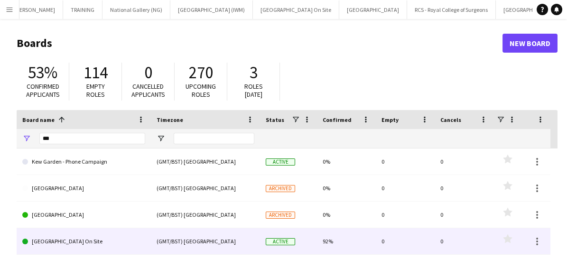
click at [78, 244] on link "[GEOGRAPHIC_DATA] On Site" at bounding box center [83, 241] width 123 height 27
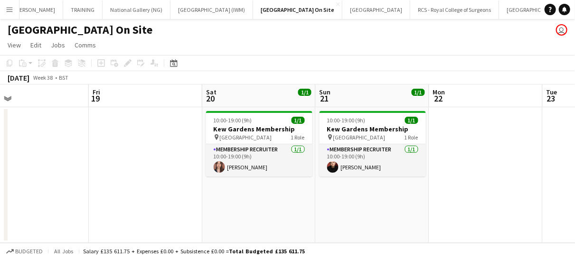
scroll to position [0, 367]
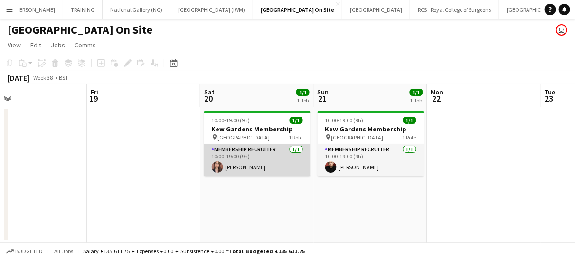
click at [276, 163] on app-card-role "Membership Recruiter 1/1 10:00-19:00 (9h) Nadia Abouayen" at bounding box center [257, 160] width 106 height 32
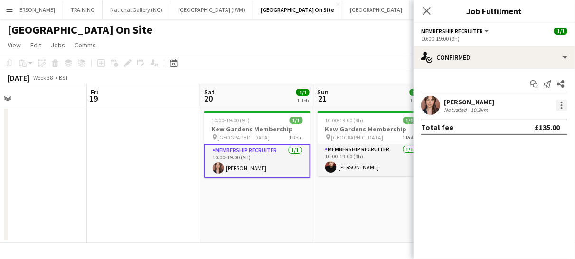
click at [561, 105] on div at bounding box center [562, 105] width 2 height 2
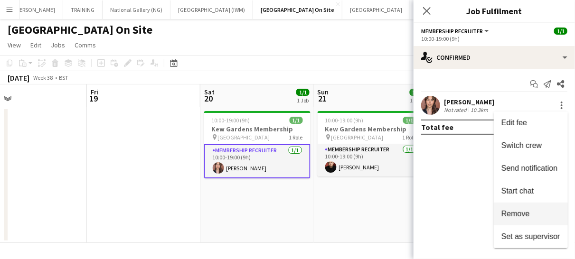
click at [526, 212] on span "Remove" at bounding box center [515, 214] width 28 height 8
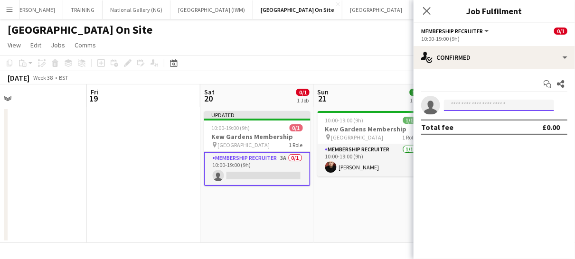
click at [465, 106] on input at bounding box center [499, 105] width 110 height 11
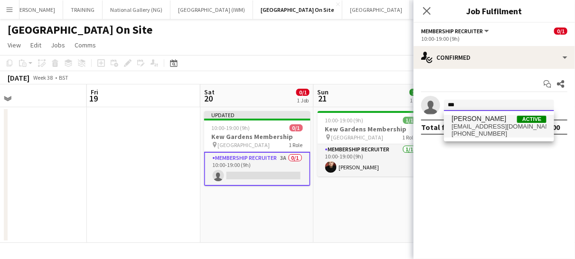
type input "***"
click at [459, 130] on span "kiposullivan@gmail.com" at bounding box center [498, 127] width 95 height 8
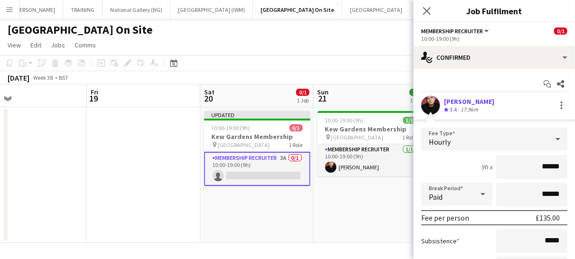
scroll to position [97, 0]
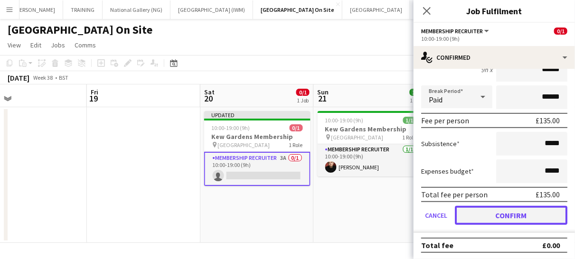
click at [491, 217] on button "Confirm" at bounding box center [511, 215] width 113 height 19
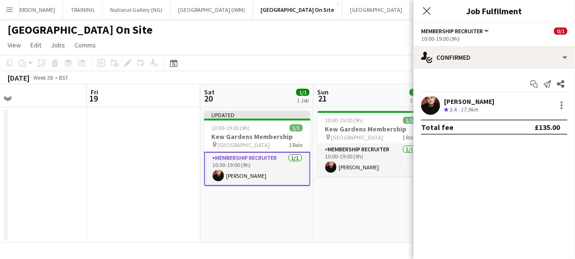
scroll to position [0, 0]
click at [431, 16] on app-icon "Close pop-in" at bounding box center [427, 11] width 14 height 14
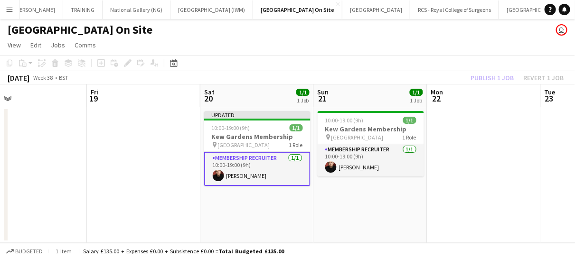
click at [281, 170] on app-card-role "Membership Recruiter 1/1 10:00-19:00 (9h) Kip O’Sullivan" at bounding box center [257, 169] width 106 height 34
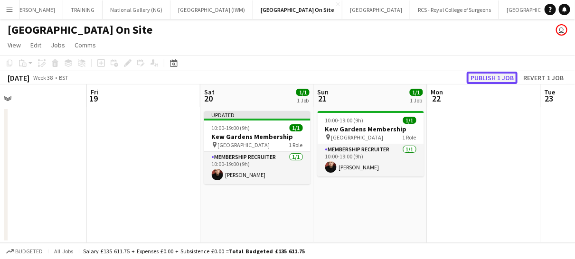
click at [487, 82] on button "Publish 1 job" at bounding box center [492, 78] width 51 height 12
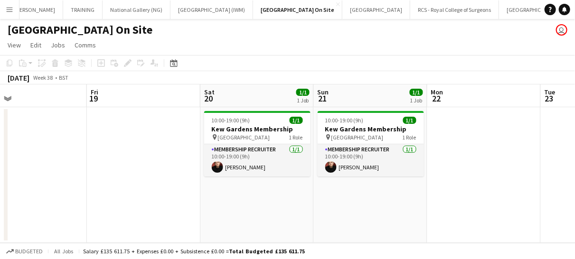
click at [6, 9] on app-icon "Menu" at bounding box center [10, 10] width 8 height 8
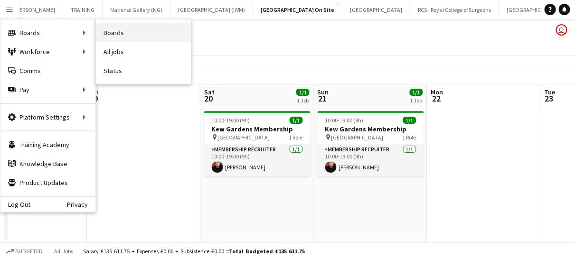
click at [122, 36] on link "Boards" at bounding box center [143, 32] width 95 height 19
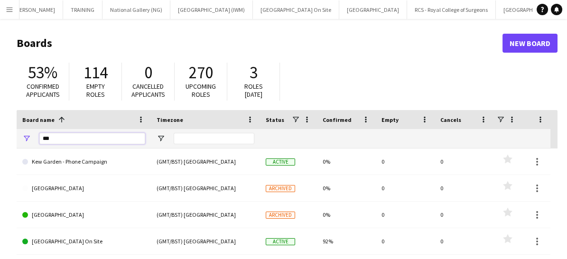
drag, startPoint x: 78, startPoint y: 139, endPoint x: 21, endPoint y: 127, distance: 58.2
click at [21, 127] on div "Board name 1 Timezone Status Confirmed" at bounding box center [284, 129] width 534 height 38
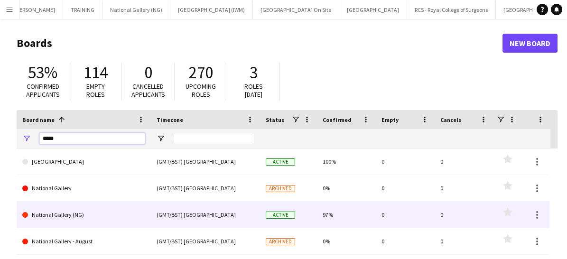
type input "*****"
click at [78, 207] on link "National Gallery (NG)" at bounding box center [83, 215] width 123 height 27
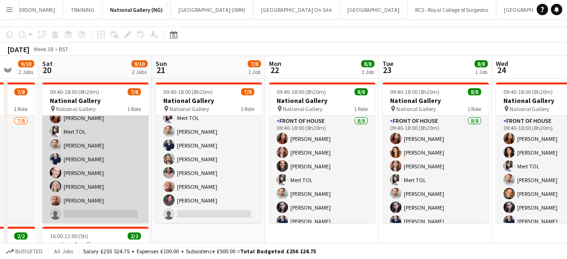
scroll to position [29, 0]
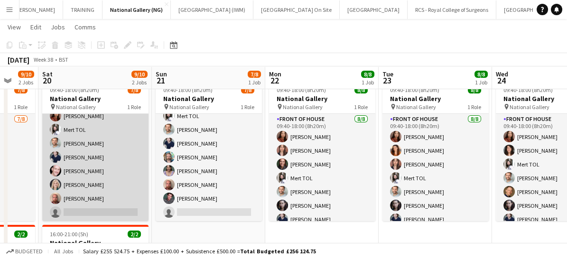
click at [89, 203] on app-card-role "Front of House 7/8 09:40-18:00 (8h20m) Esther Tan Mert TOL Nathan Unthank Camer…" at bounding box center [95, 157] width 106 height 129
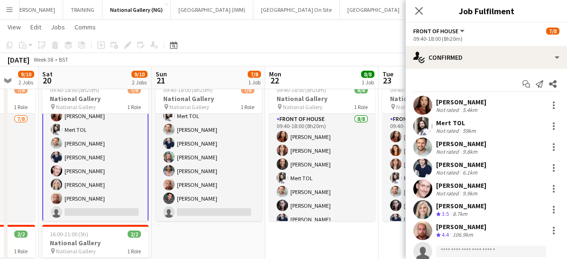
click at [88, 208] on app-card-role "Front of House 7/8 09:40-18:00 (8h20m) Esther Tan Mert TOL Nathan Unthank Camer…" at bounding box center [95, 157] width 106 height 131
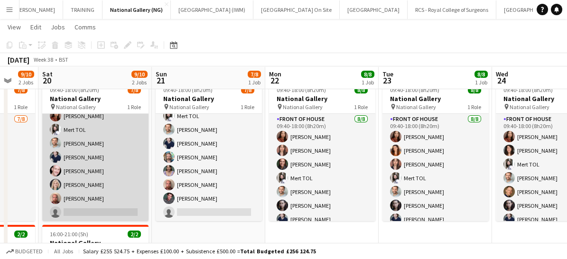
click at [88, 208] on app-card-role "Front of House 7/8 09:40-18:00 (8h20m) Esther Tan Mert TOL Nathan Unthank Camer…" at bounding box center [95, 157] width 106 height 129
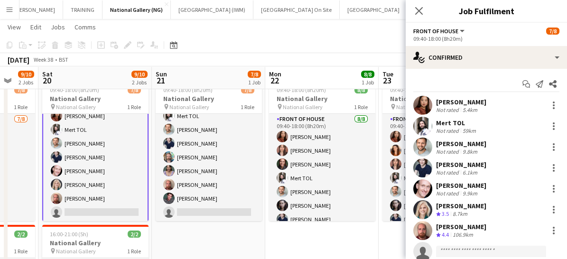
scroll to position [28, 0]
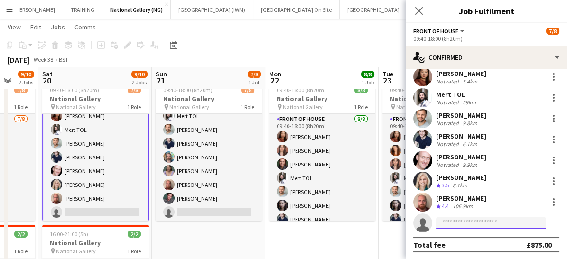
click at [456, 222] on input at bounding box center [491, 222] width 110 height 11
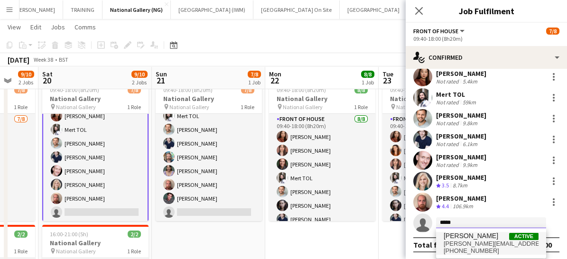
type input "*****"
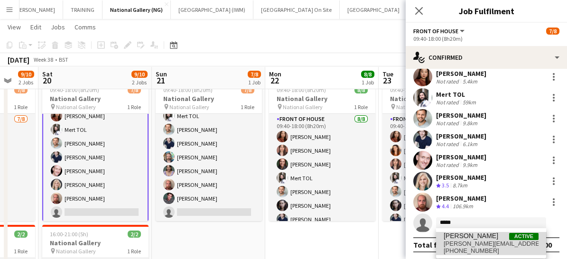
click at [456, 239] on span "[PERSON_NAME]" at bounding box center [471, 236] width 55 height 8
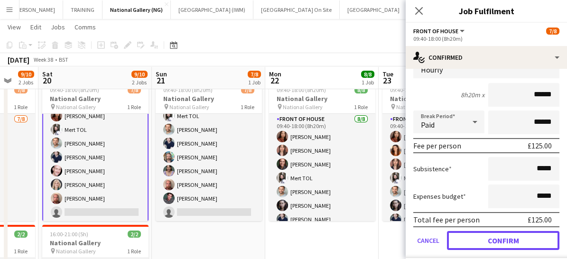
click at [456, 239] on button "Confirm" at bounding box center [503, 240] width 113 height 19
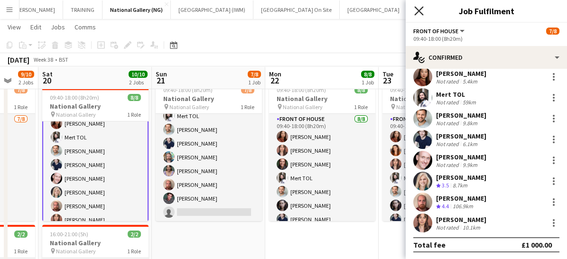
click at [419, 8] on icon "Close pop-in" at bounding box center [418, 10] width 9 height 9
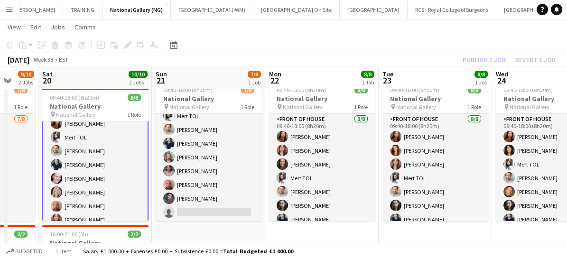
click at [114, 208] on app-card-role "Front of House 8/8 09:40-18:00 (8h20m) Esther Tan Mert TOL Nathan Unthank Camer…" at bounding box center [95, 165] width 106 height 131
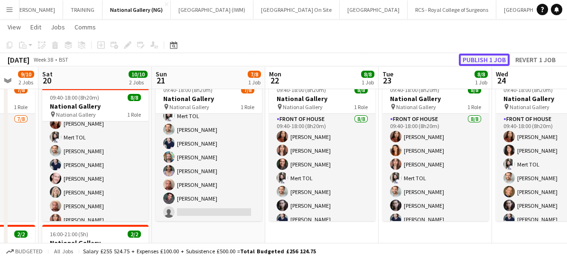
click at [487, 55] on button "Publish 1 job" at bounding box center [484, 60] width 51 height 12
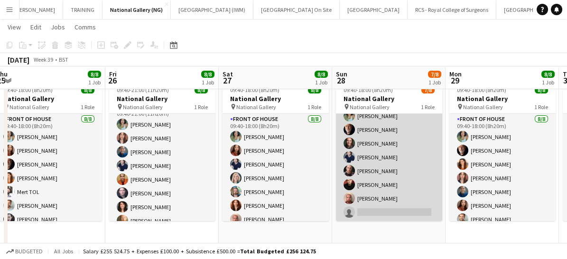
click at [375, 205] on app-card-role "Front of House 7/8 09:40-18:00 (8h20m) Anoushka Deshmukh Robert Gill Kaia Hicks…" at bounding box center [389, 157] width 106 height 129
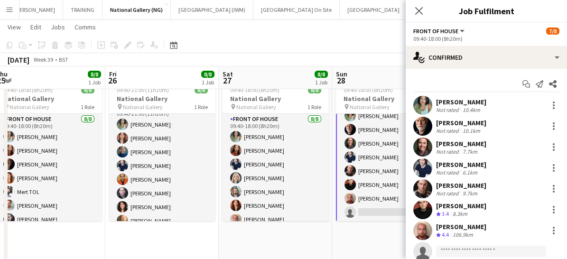
scroll to position [28, 0]
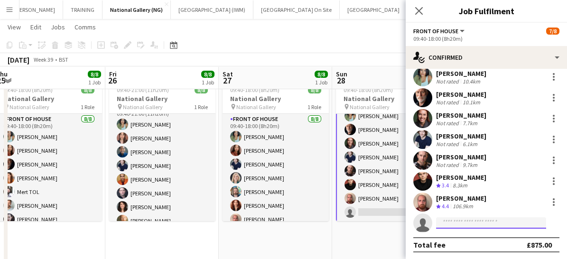
click at [450, 220] on input at bounding box center [491, 222] width 110 height 11
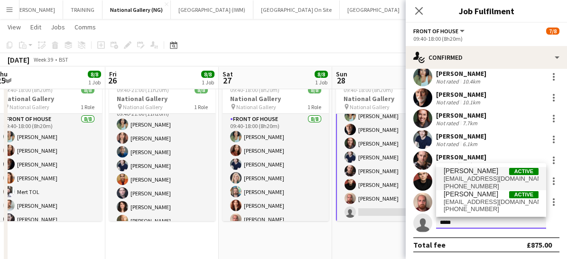
type input "*****"
click at [461, 180] on span "vickydunbobbin@gmail.com" at bounding box center [491, 179] width 95 height 8
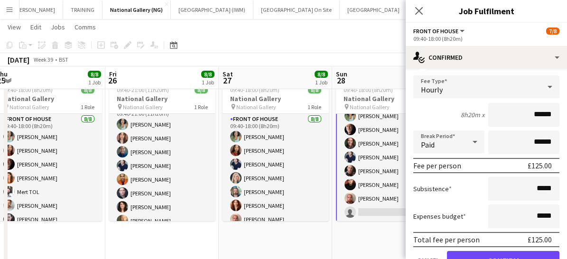
scroll to position [244, 0]
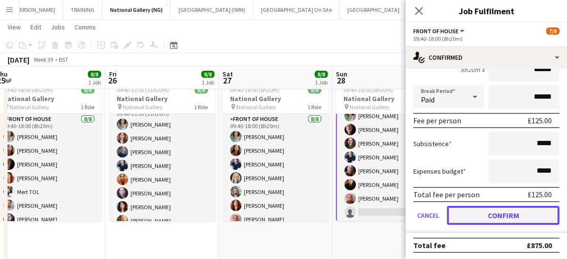
click at [485, 214] on button "Confirm" at bounding box center [503, 215] width 113 height 19
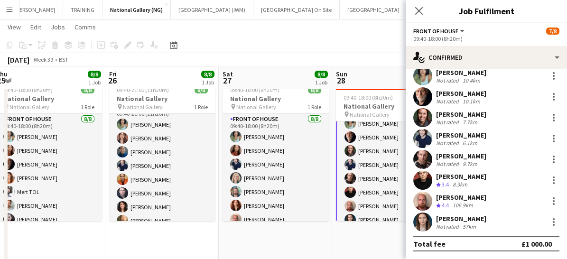
scroll to position [28, 0]
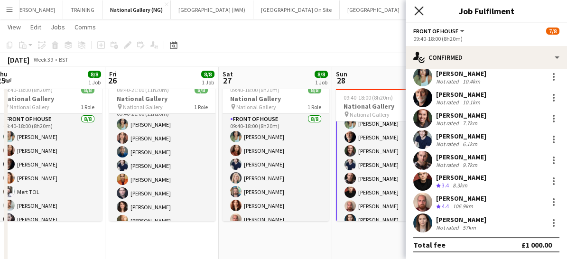
click at [421, 9] on icon at bounding box center [418, 10] width 9 height 9
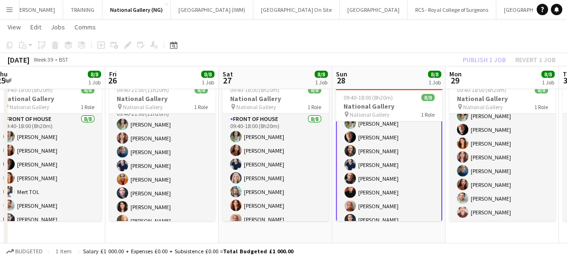
scroll to position [30, 0]
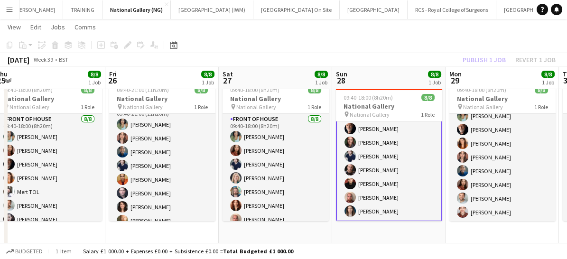
click at [367, 198] on app-card-role "Front of House 8/8 09:40-18:00 (8h20m) Anoushka Deshmukh Robert Gill Kaia Hicks…" at bounding box center [389, 156] width 106 height 131
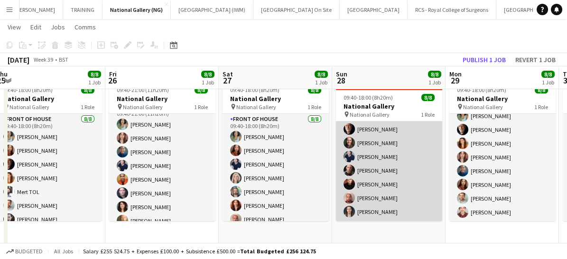
scroll to position [28, 0]
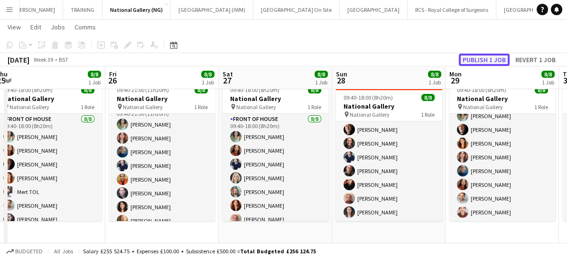
click at [483, 62] on button "Publish 1 job" at bounding box center [484, 60] width 51 height 12
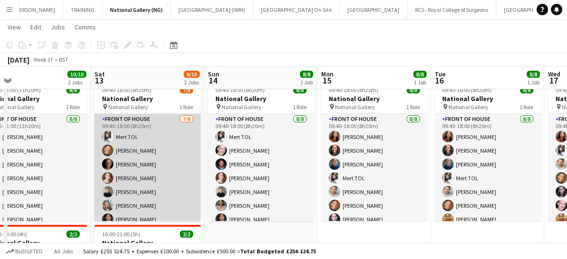
scroll to position [21, 0]
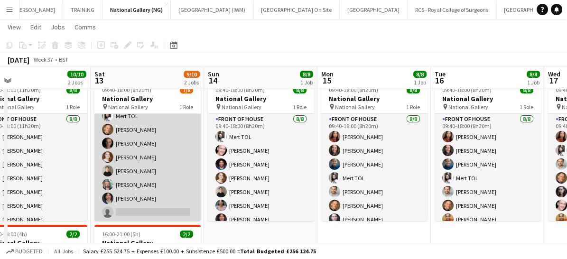
click at [157, 206] on app-card-role "Front of House 7/8 09:40-18:00 (8h20m) Mert TOL Conrad Williamson Tom Canton Ri…" at bounding box center [147, 157] width 106 height 129
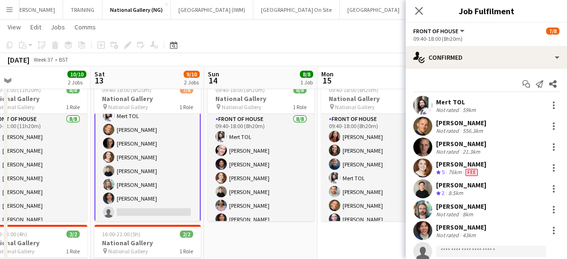
scroll to position [28, 0]
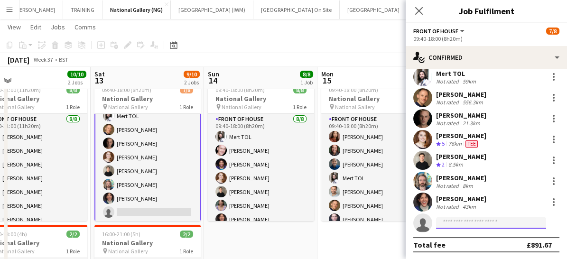
click at [455, 224] on input at bounding box center [491, 222] width 110 height 11
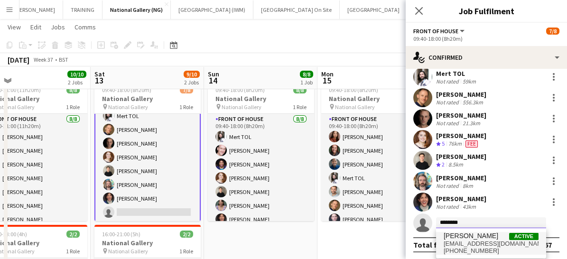
type input "********"
click at [462, 249] on span "+447824531702" at bounding box center [491, 251] width 95 height 8
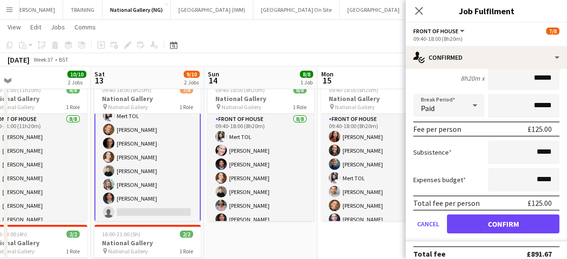
scroll to position [235, 0]
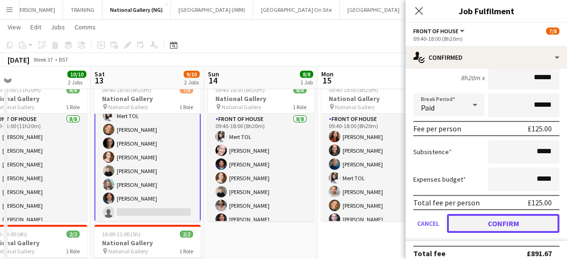
click at [474, 217] on button "Confirm" at bounding box center [503, 223] width 113 height 19
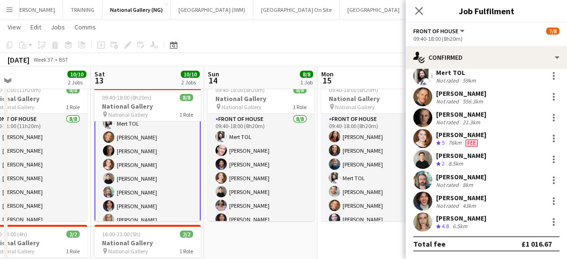
scroll to position [28, 0]
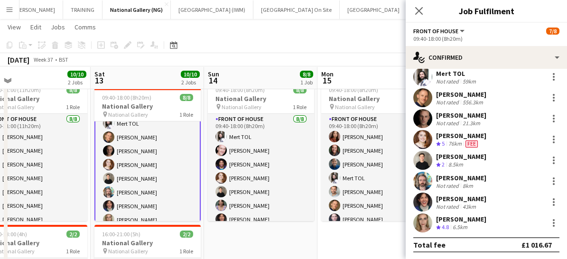
click at [421, 18] on div "Close pop-in" at bounding box center [419, 11] width 27 height 22
click at [418, 11] on icon at bounding box center [418, 10] width 9 height 9
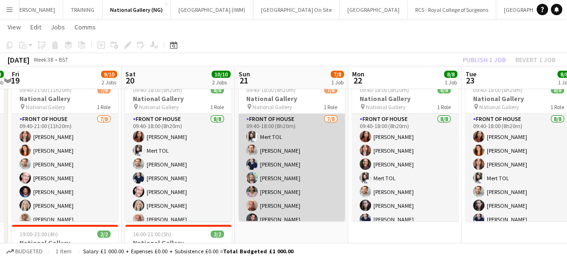
scroll to position [21, 0]
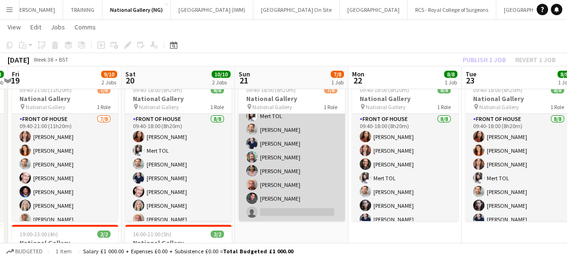
click at [291, 214] on app-card-role "Front of House 7/8 09:40-18:00 (8h20m) Mert TOL Nathan Unthank Cameron Essam Ba…" at bounding box center [292, 157] width 106 height 129
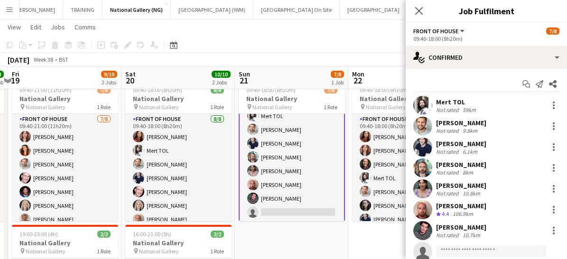
scroll to position [28, 0]
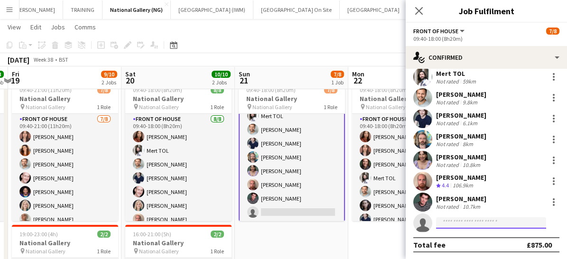
click at [452, 221] on input at bounding box center [491, 222] width 110 height 11
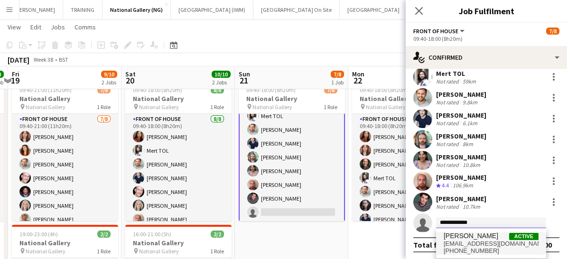
type input "**********"
click at [461, 251] on span "+447824531702" at bounding box center [491, 251] width 95 height 8
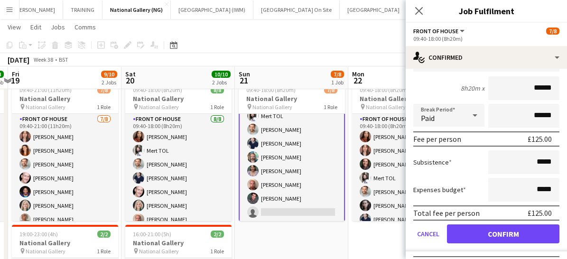
scroll to position [227, 0]
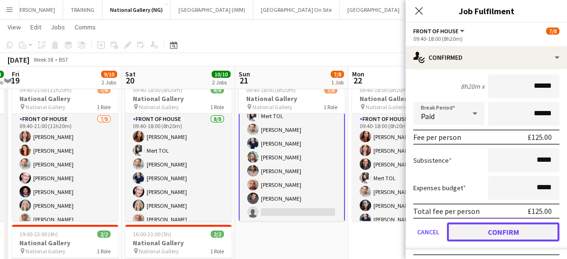
click at [496, 229] on button "Confirm" at bounding box center [503, 232] width 113 height 19
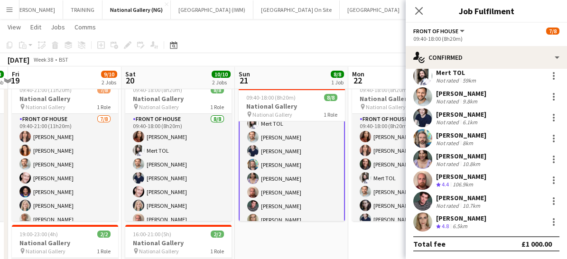
scroll to position [28, 0]
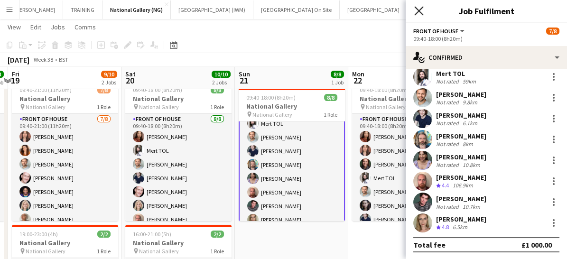
click at [419, 8] on icon "Close pop-in" at bounding box center [418, 10] width 9 height 9
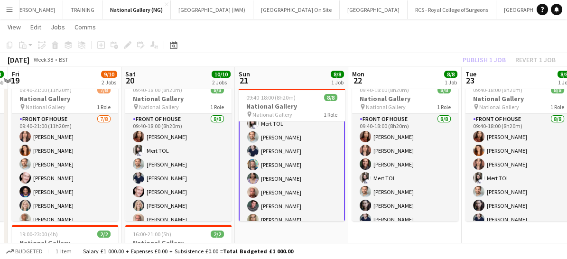
click at [281, 193] on app-card-role "Front of House 8/8 09:40-18:00 (8h20m) Mert TOL Nathan Unthank Cameron Essam Ba…" at bounding box center [292, 165] width 106 height 131
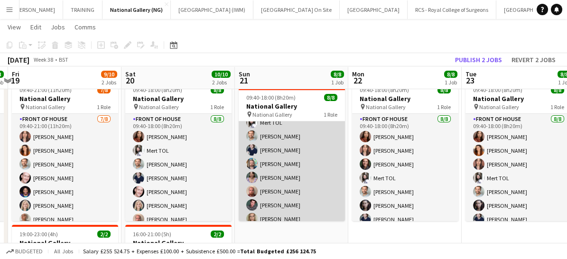
scroll to position [21, 0]
click at [282, 195] on app-card-role "Front of House 8/8 09:40-18:00 (8h20m) Mert TOL Nathan Unthank Cameron Essam Ba…" at bounding box center [292, 165] width 106 height 129
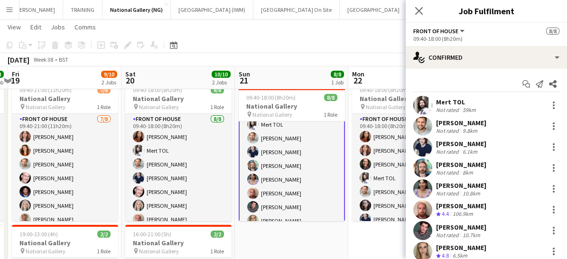
scroll to position [22, 0]
click at [269, 204] on app-card-role "Front of House 8/8 09:40-18:00 (8h20m) Mert TOL Nathan Unthank Cameron Essam Ba…" at bounding box center [292, 165] width 106 height 131
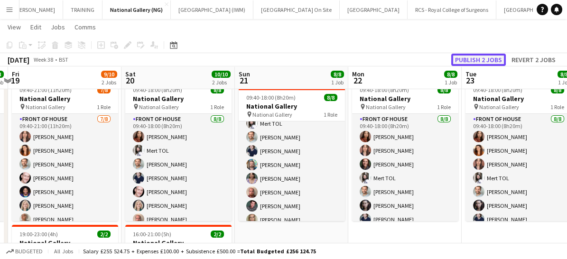
click at [471, 59] on button "Publish 2 jobs" at bounding box center [478, 60] width 55 height 12
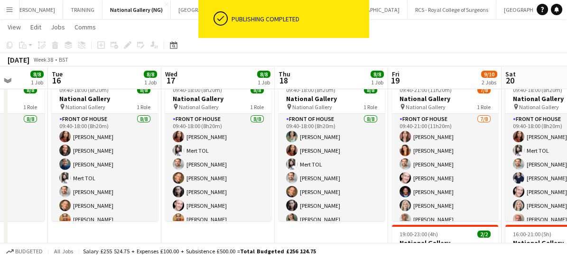
scroll to position [0, 290]
